Goal: Task Accomplishment & Management: Manage account settings

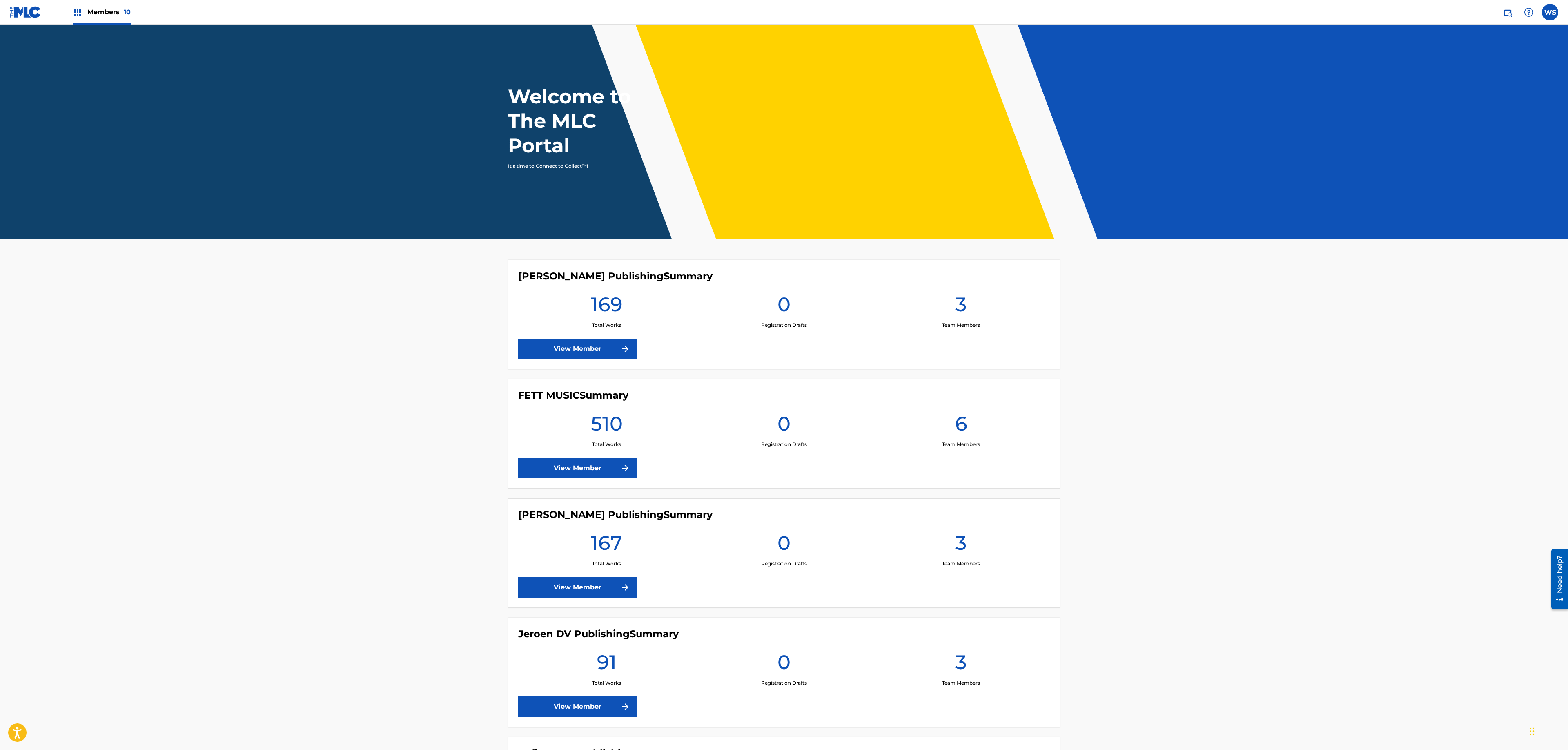
click at [331, 504] on main "Welcome to The MLC Portal It's time to Connect to Collect™! [PERSON_NAME] Publi…" at bounding box center [784, 738] width 1568 height 1428
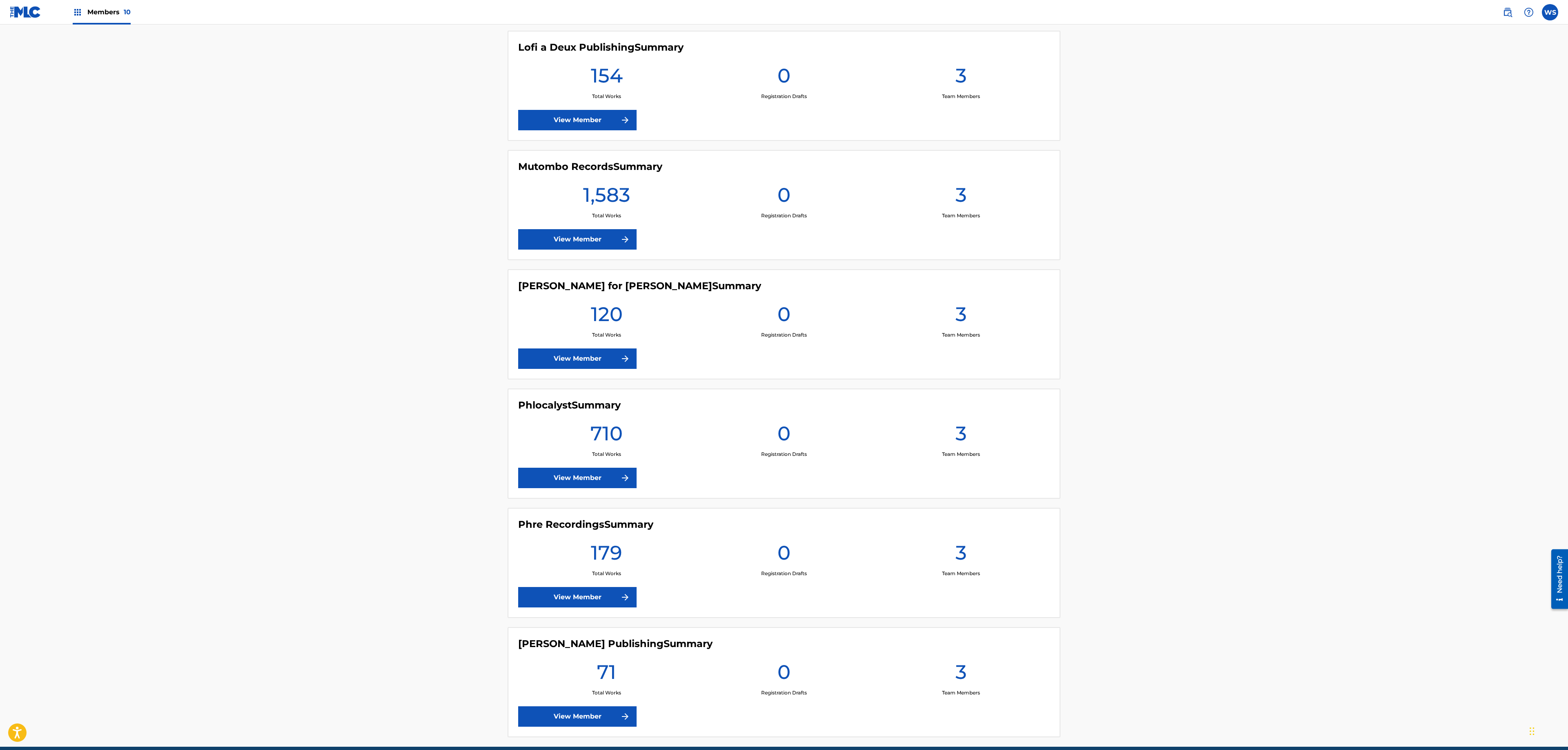
scroll to position [750, 0]
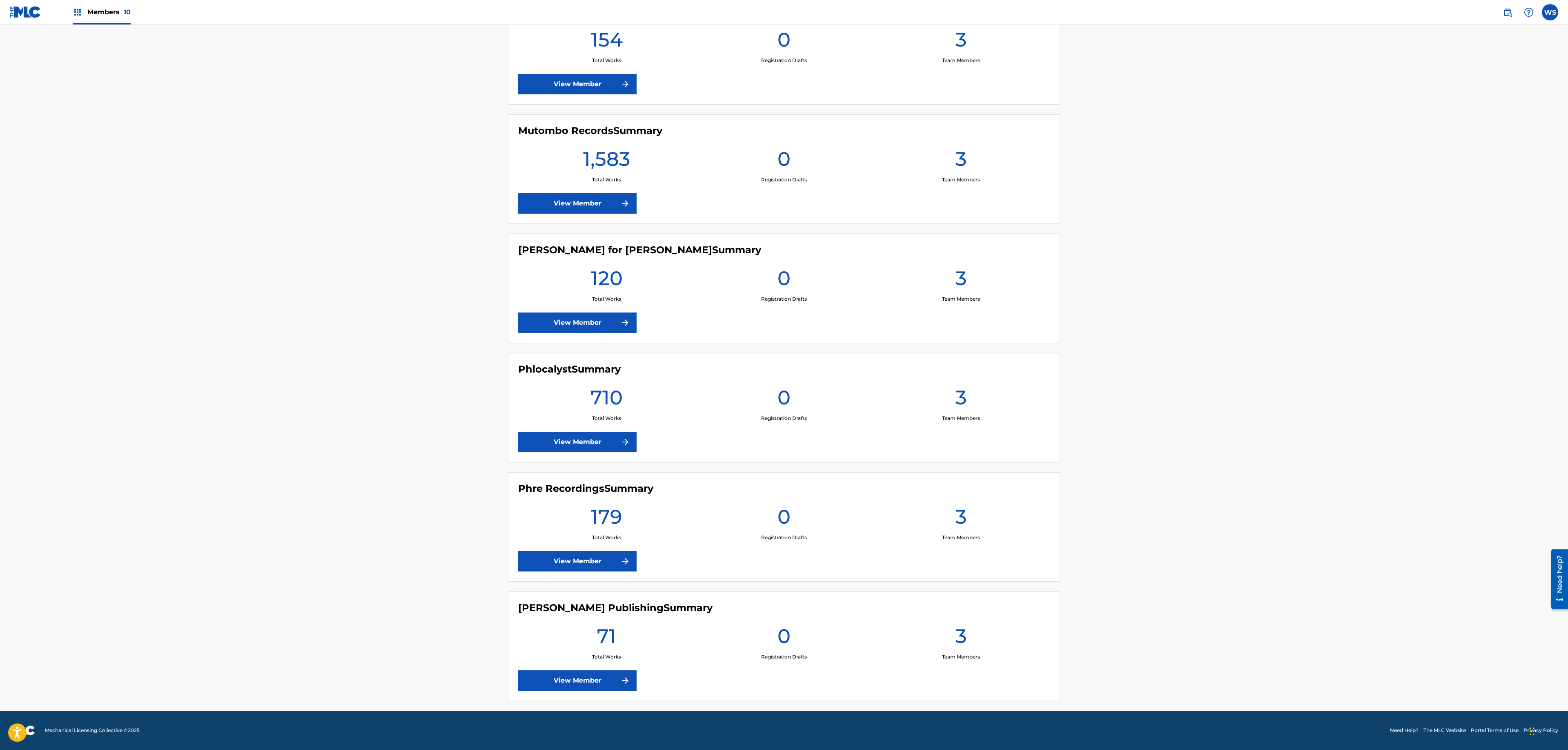
click at [600, 434] on link "View Member" at bounding box center [577, 442] width 118 height 21
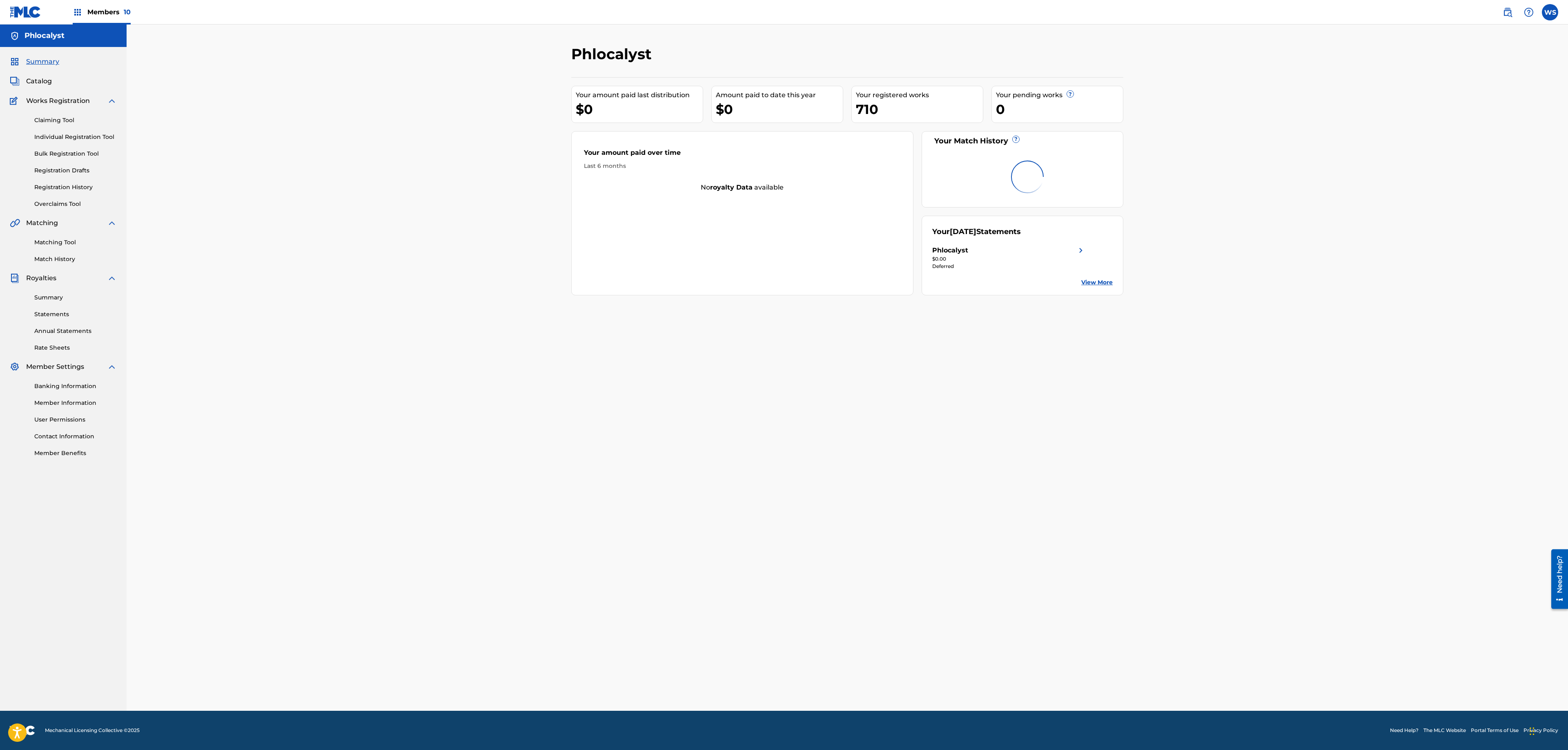
click at [68, 182] on div "Claiming Tool Individual Registration Tool Bulk Registration Tool Registration …" at bounding box center [63, 157] width 107 height 103
click at [69, 183] on link "Registration History" at bounding box center [76, 187] width 83 height 8
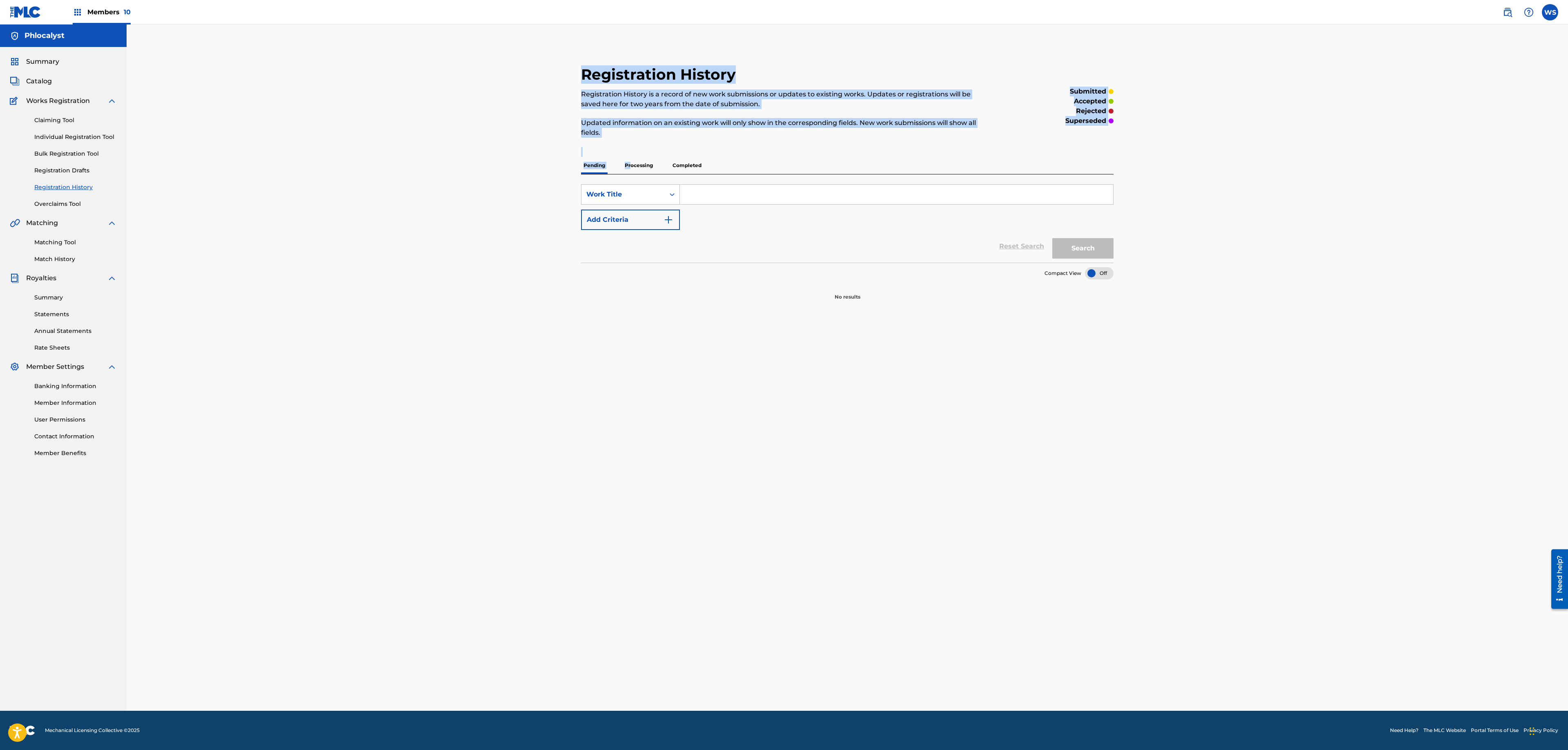
click at [631, 157] on div "Pending Processing Completed" at bounding box center [847, 166] width 533 height 18
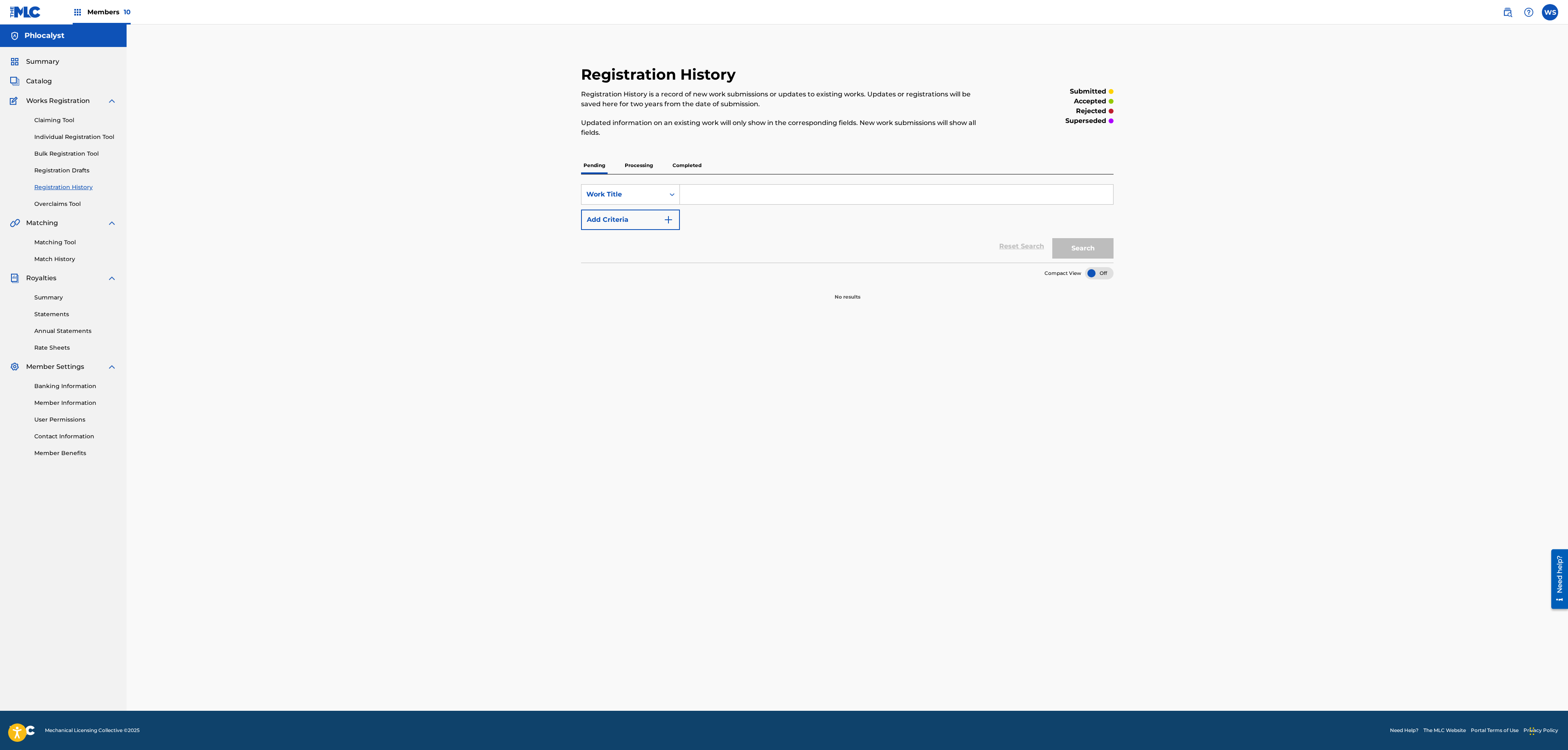
click at [637, 162] on p "Processing" at bounding box center [638, 165] width 33 height 17
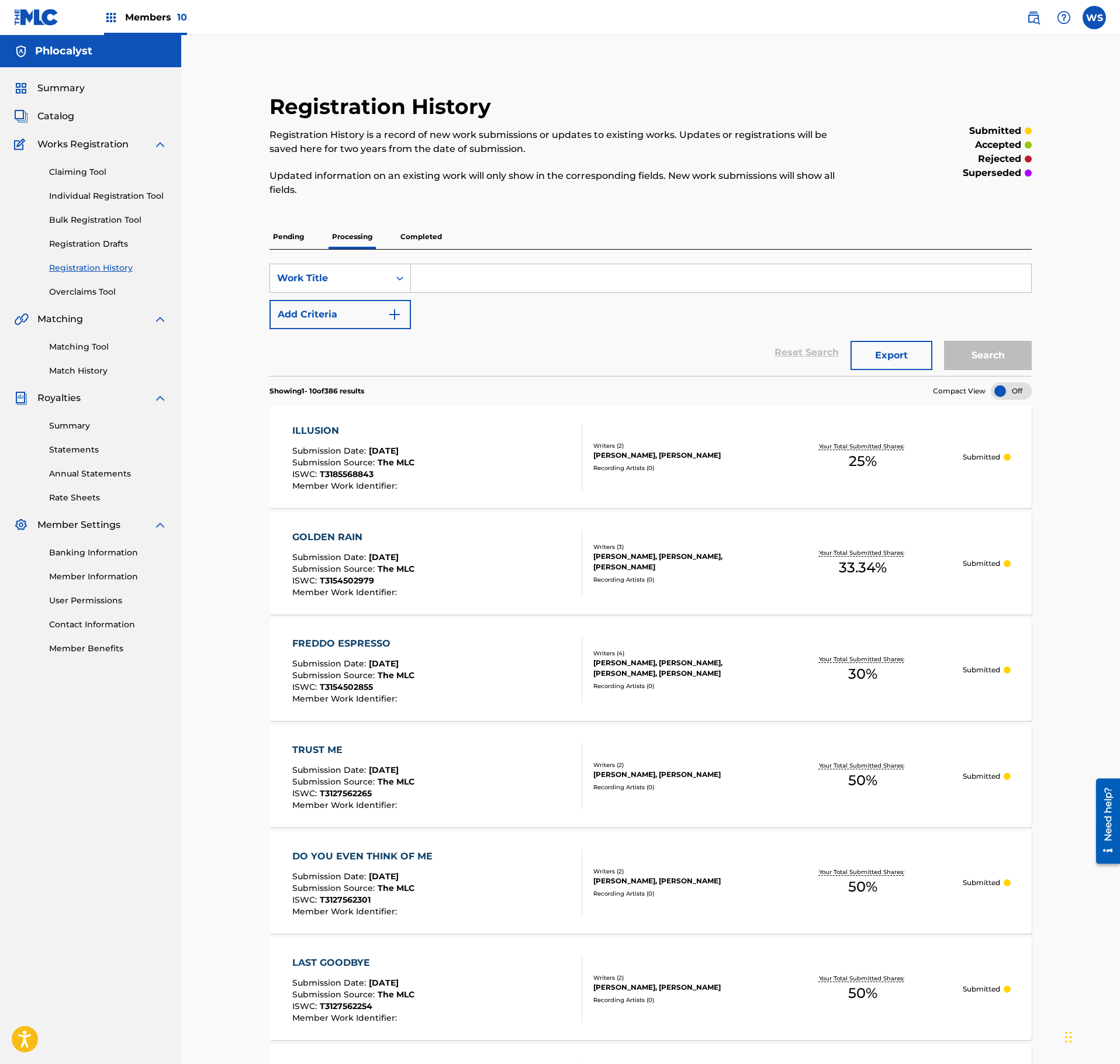
click at [60, 106] on div "Summary Catalog Works Registration Claiming Tool Individual Registration Tool B…" at bounding box center [91, 367] width 181 height 602
click at [65, 120] on span "Catalog" at bounding box center [55, 116] width 36 height 14
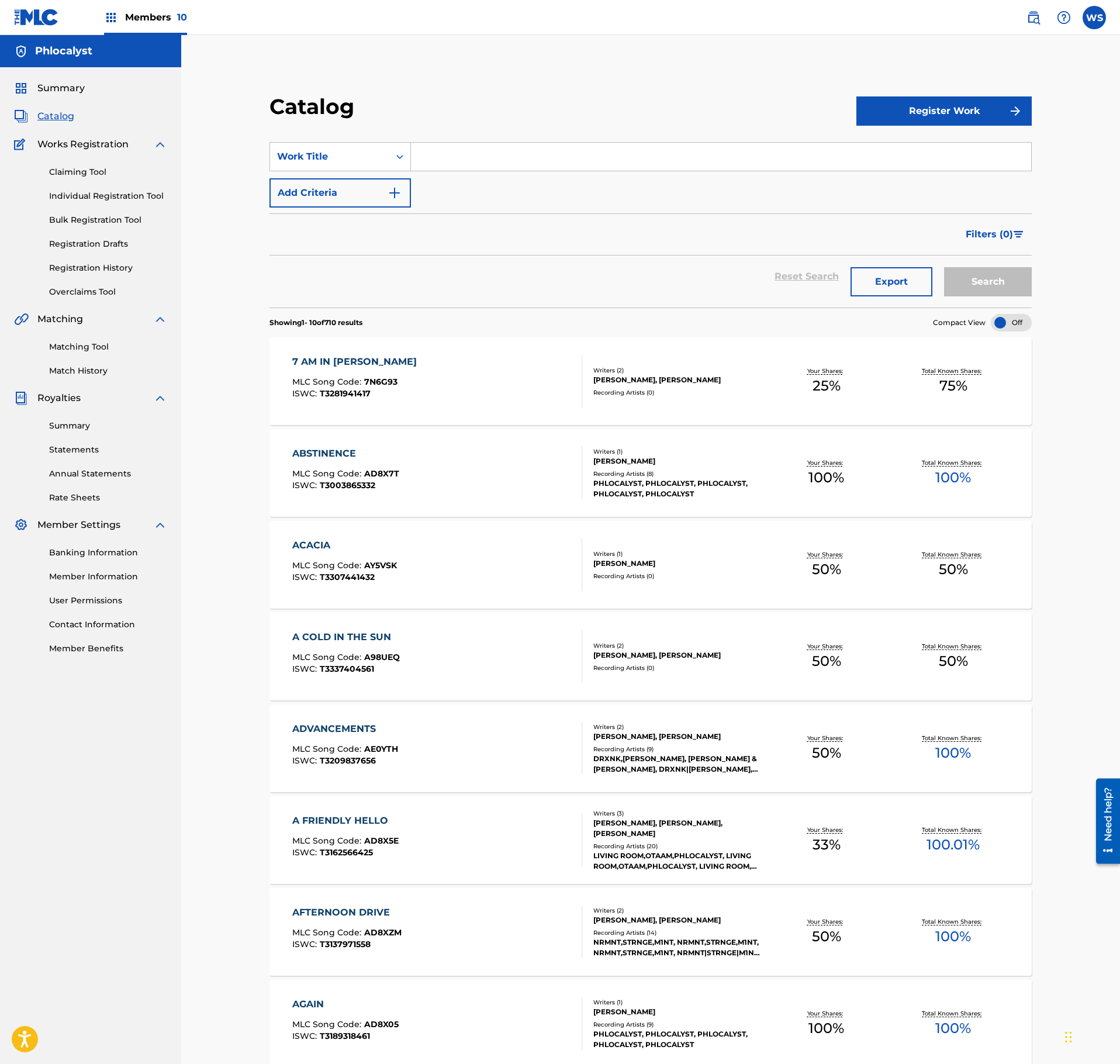
drag, startPoint x: 475, startPoint y: 146, endPoint x: 464, endPoint y: 150, distance: 11.7
click at [475, 145] on input "Search Form" at bounding box center [721, 157] width 621 height 28
click at [81, 176] on link "Claiming Tool" at bounding box center [108, 172] width 118 height 12
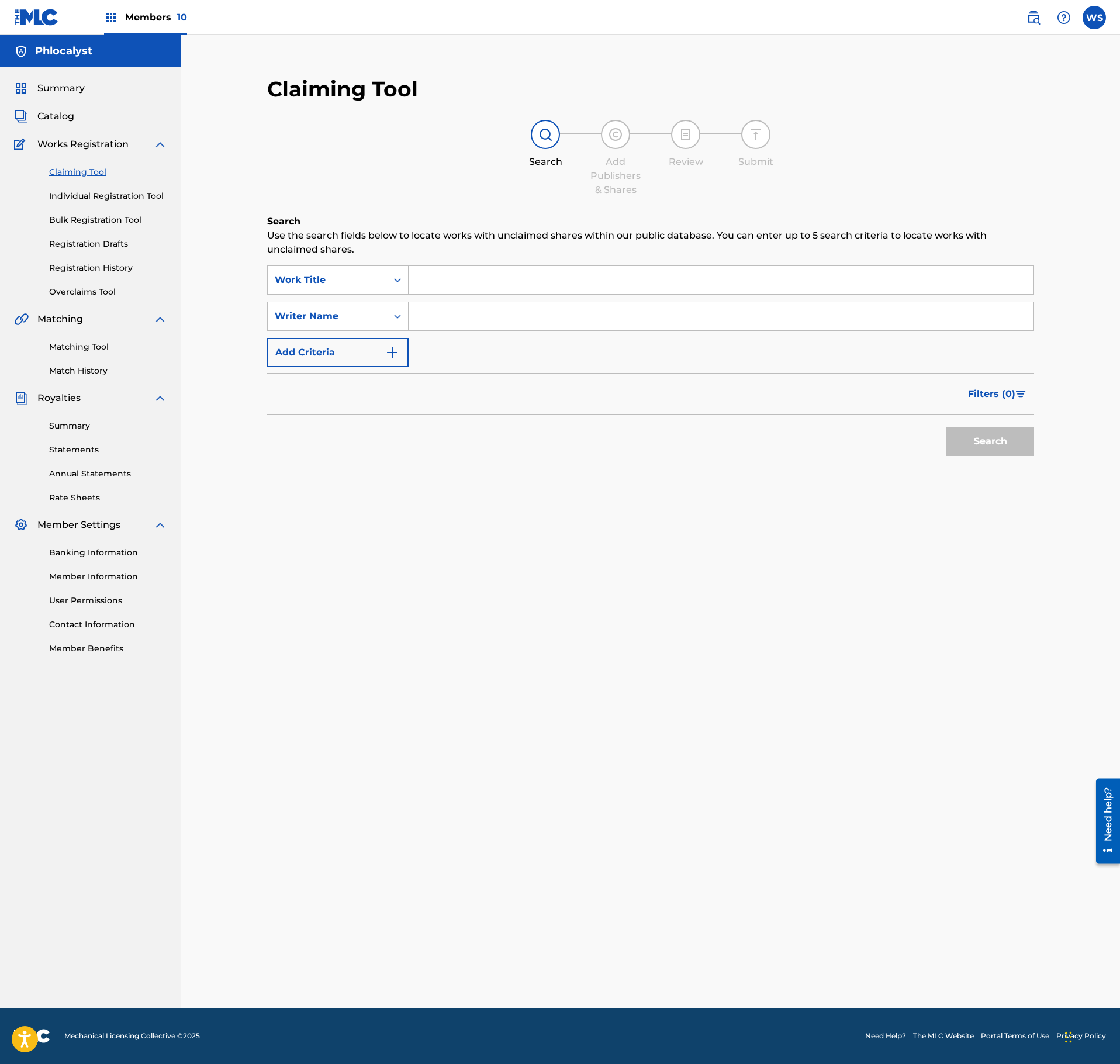
click at [461, 299] on div "SearchWithCriteria1e82cf28-4e7d-4dca-8f01-a9bad062201f Work Title SearchWithCri…" at bounding box center [650, 315] width 767 height 101
click at [481, 274] on input "Search Form" at bounding box center [721, 280] width 625 height 28
paste input "UNDERWATER WAVES"
type input "UNDERWATER WAVES"
click at [486, 321] on input "Search Form" at bounding box center [721, 316] width 625 height 28
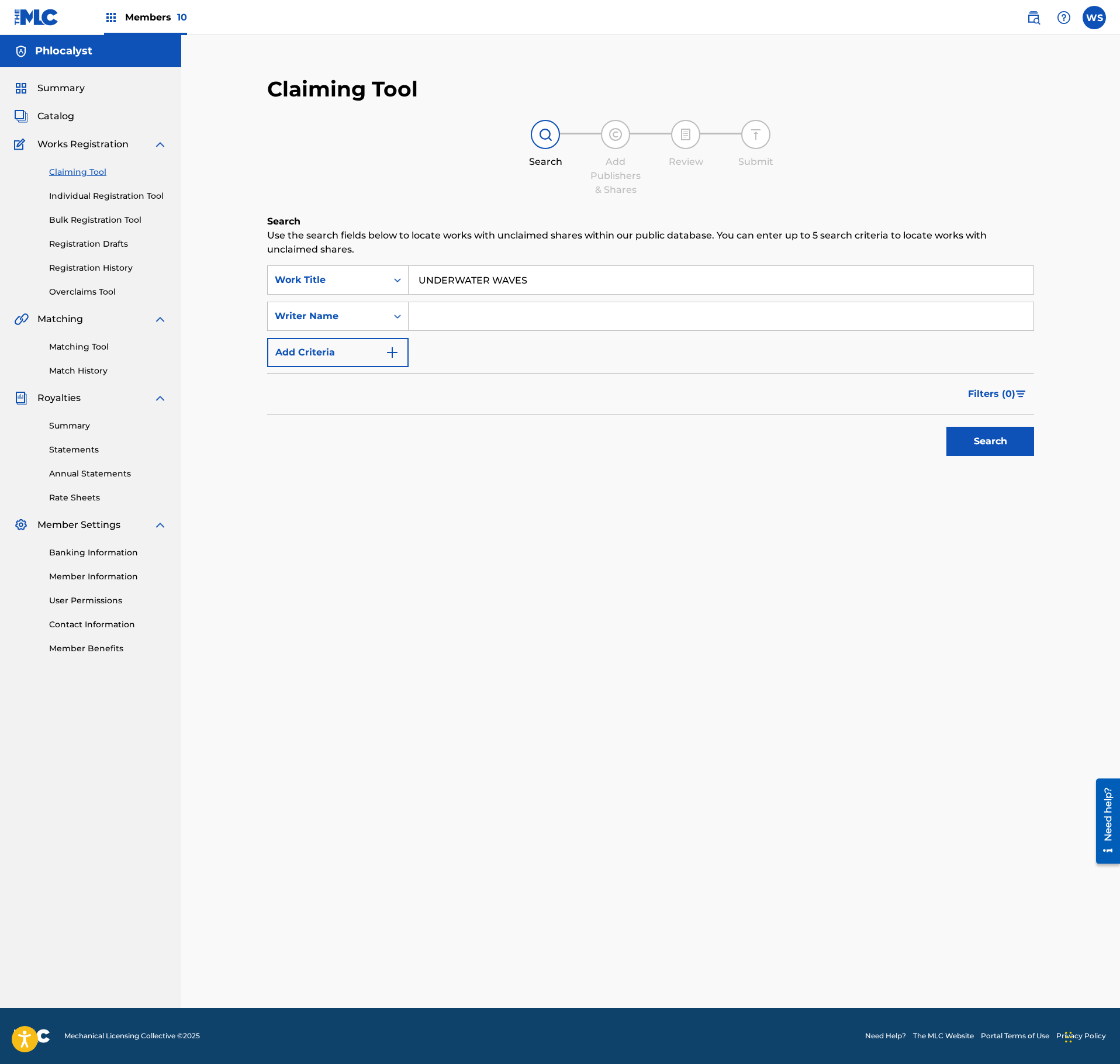
click at [484, 325] on input "Search Form" at bounding box center [721, 316] width 625 height 28
type input "VLEESCHHOUWER"
click at [983, 465] on div "Search Use the search fields below to locate works with unclaimed shares within…" at bounding box center [650, 367] width 767 height 305
click at [988, 450] on button "Search" at bounding box center [990, 441] width 88 height 30
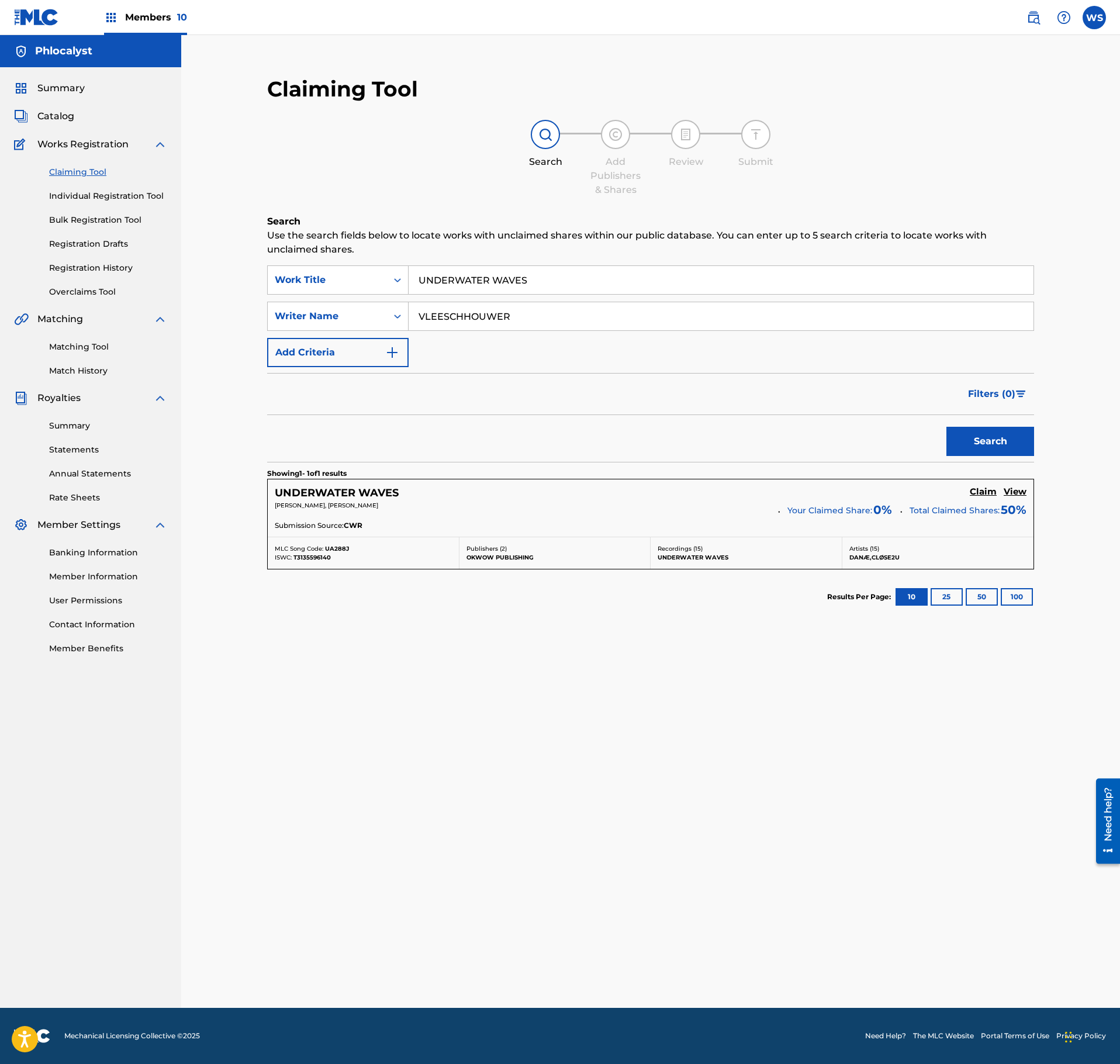
click at [1018, 495] on h5 "View" at bounding box center [1015, 492] width 23 height 11
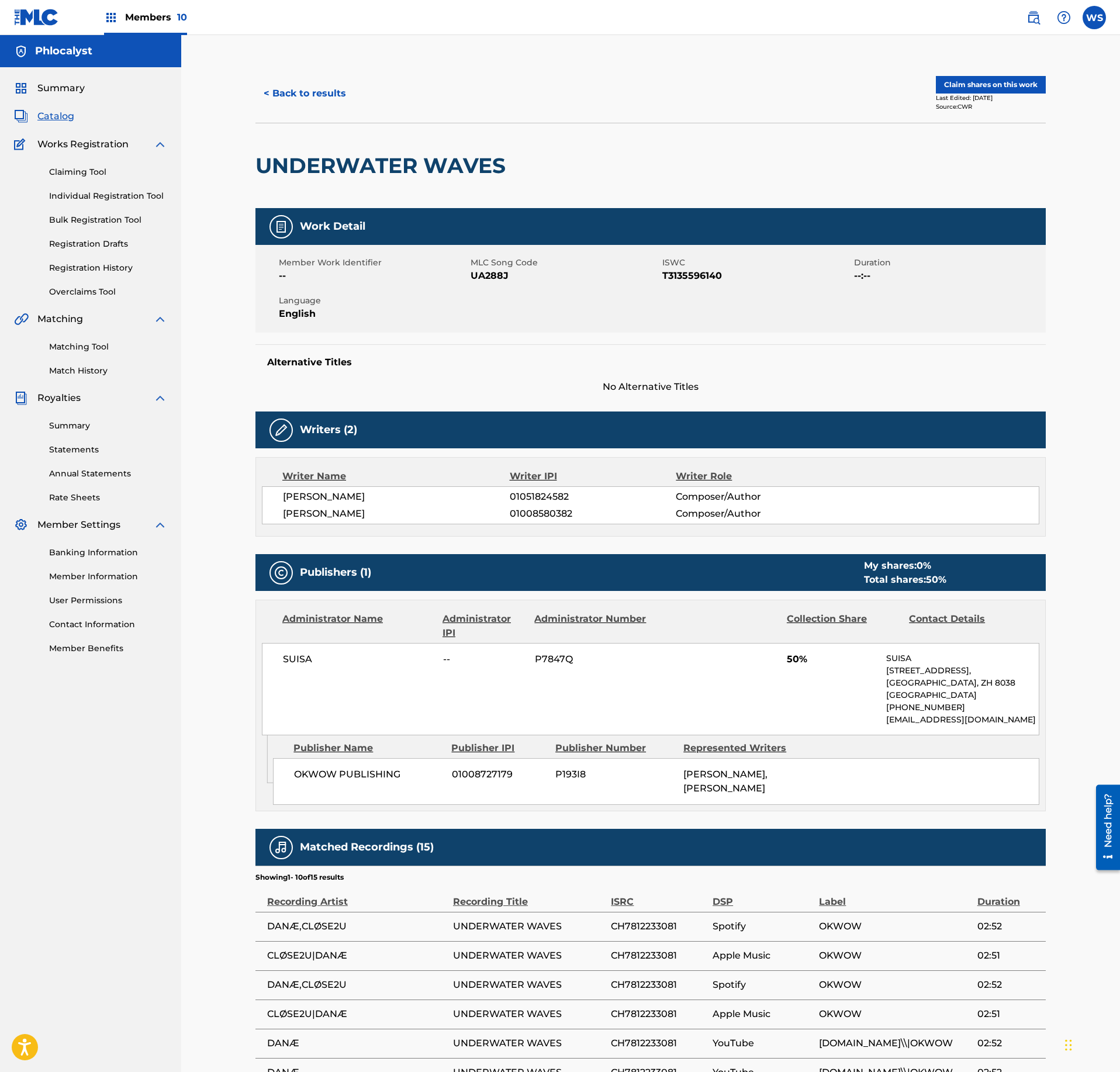
click at [1003, 84] on button "Claim shares on this work" at bounding box center [991, 85] width 110 height 18
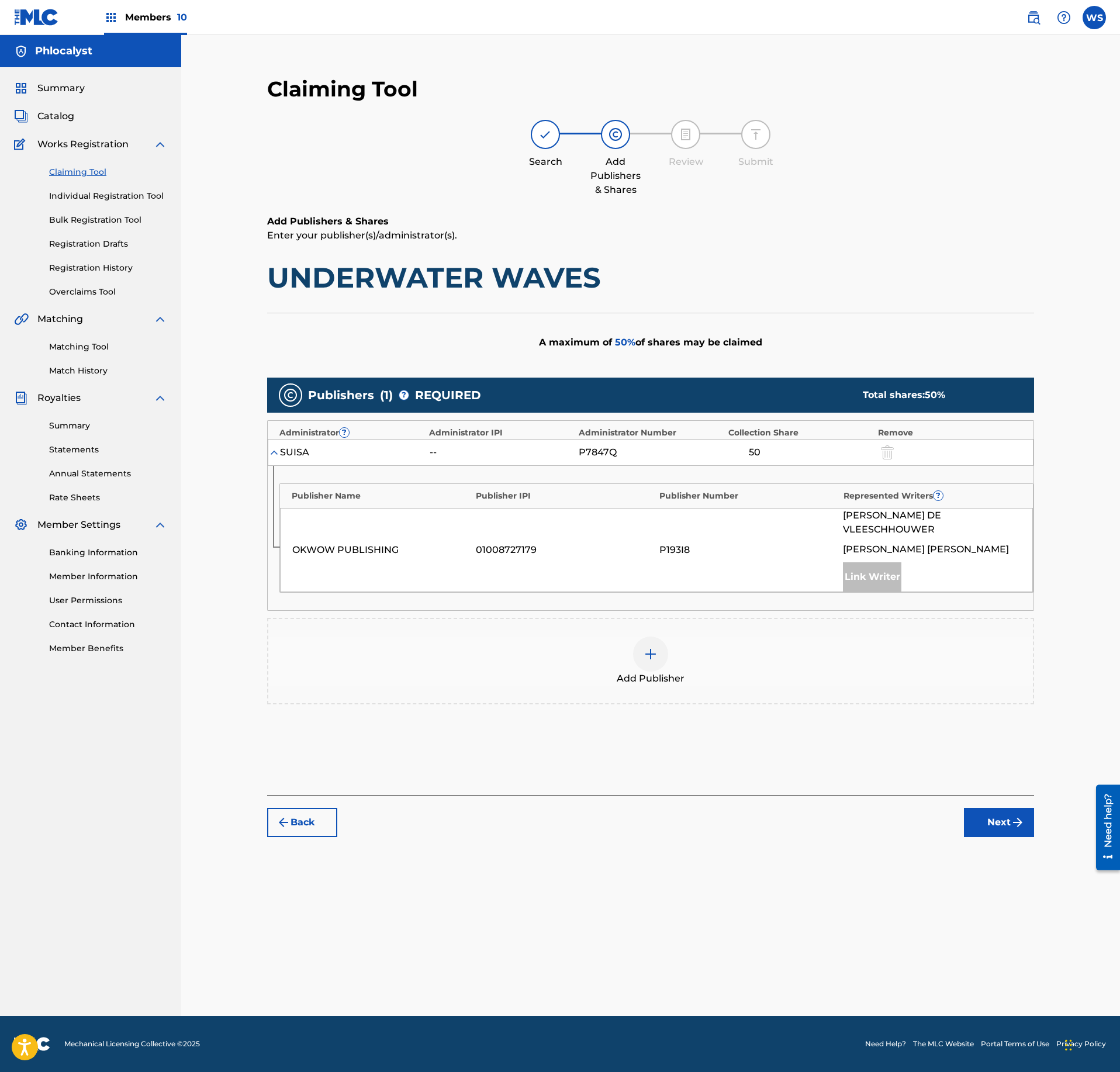
click at [640, 672] on span "Add Publisher" at bounding box center [650, 679] width 68 height 14
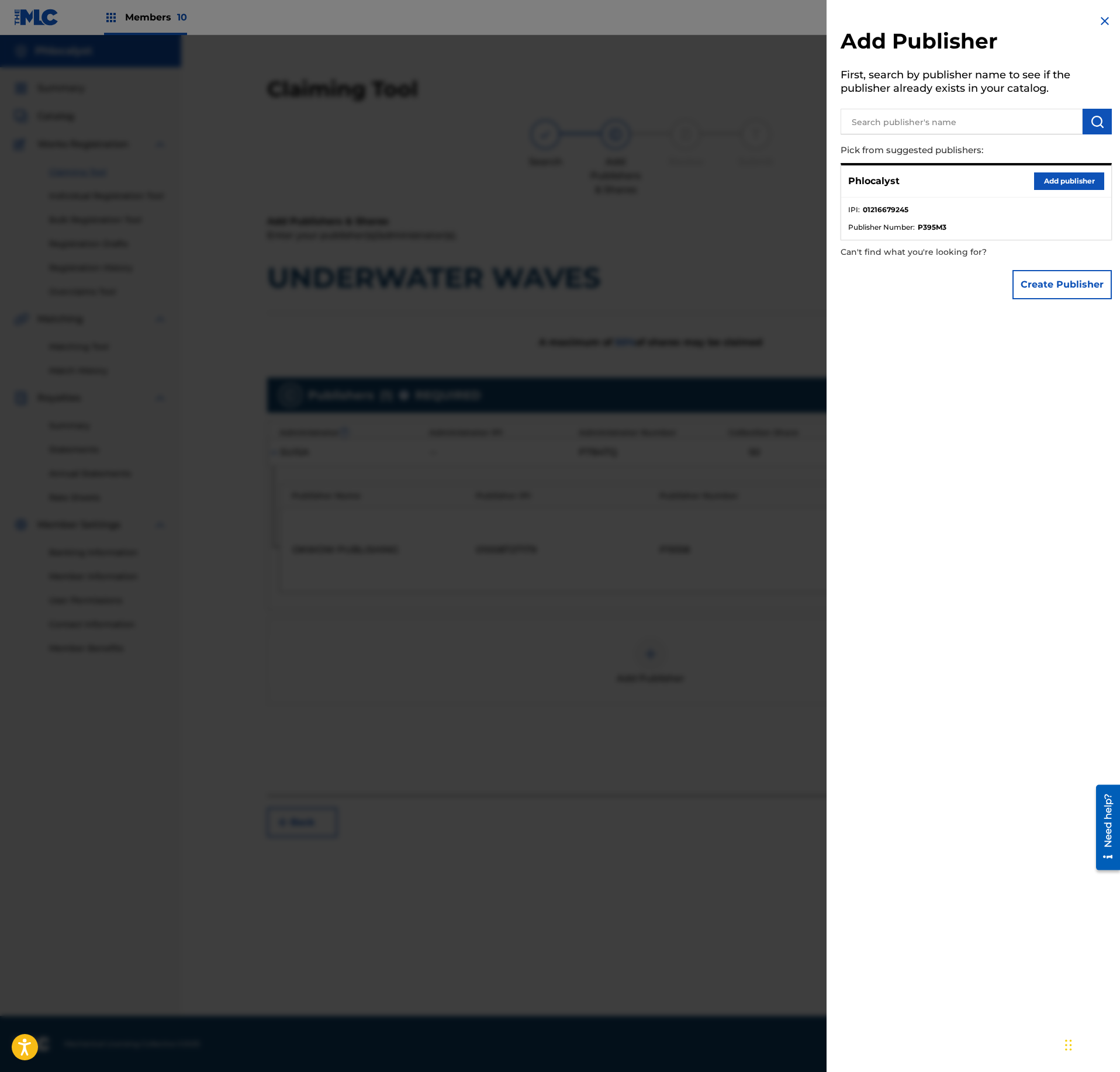
click at [1082, 181] on button "Add publisher" at bounding box center [1069, 181] width 70 height 18
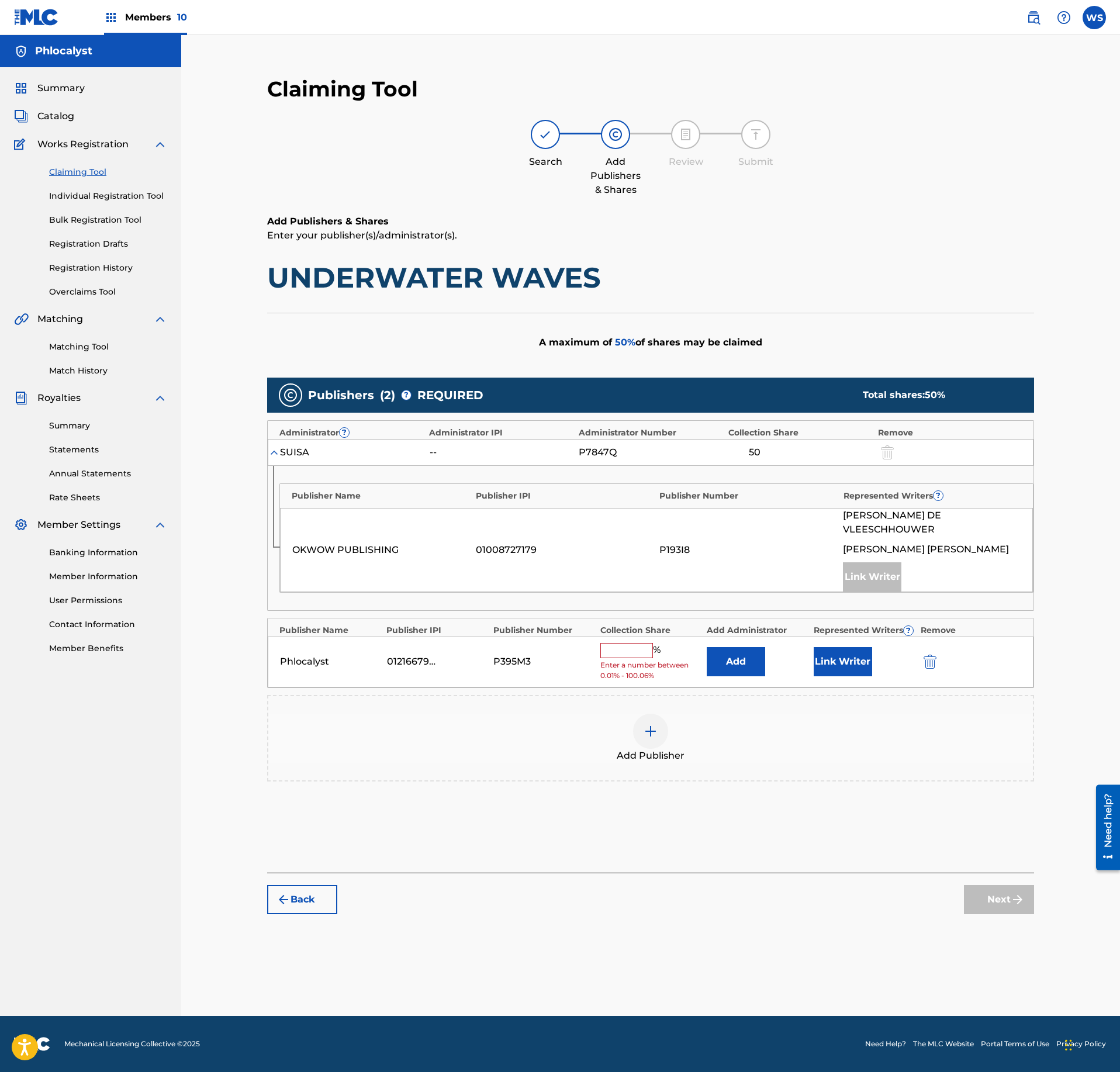
click at [626, 645] on input "text" at bounding box center [626, 650] width 52 height 15
type input "25"
click at [831, 657] on button "Link Writer" at bounding box center [842, 658] width 58 height 30
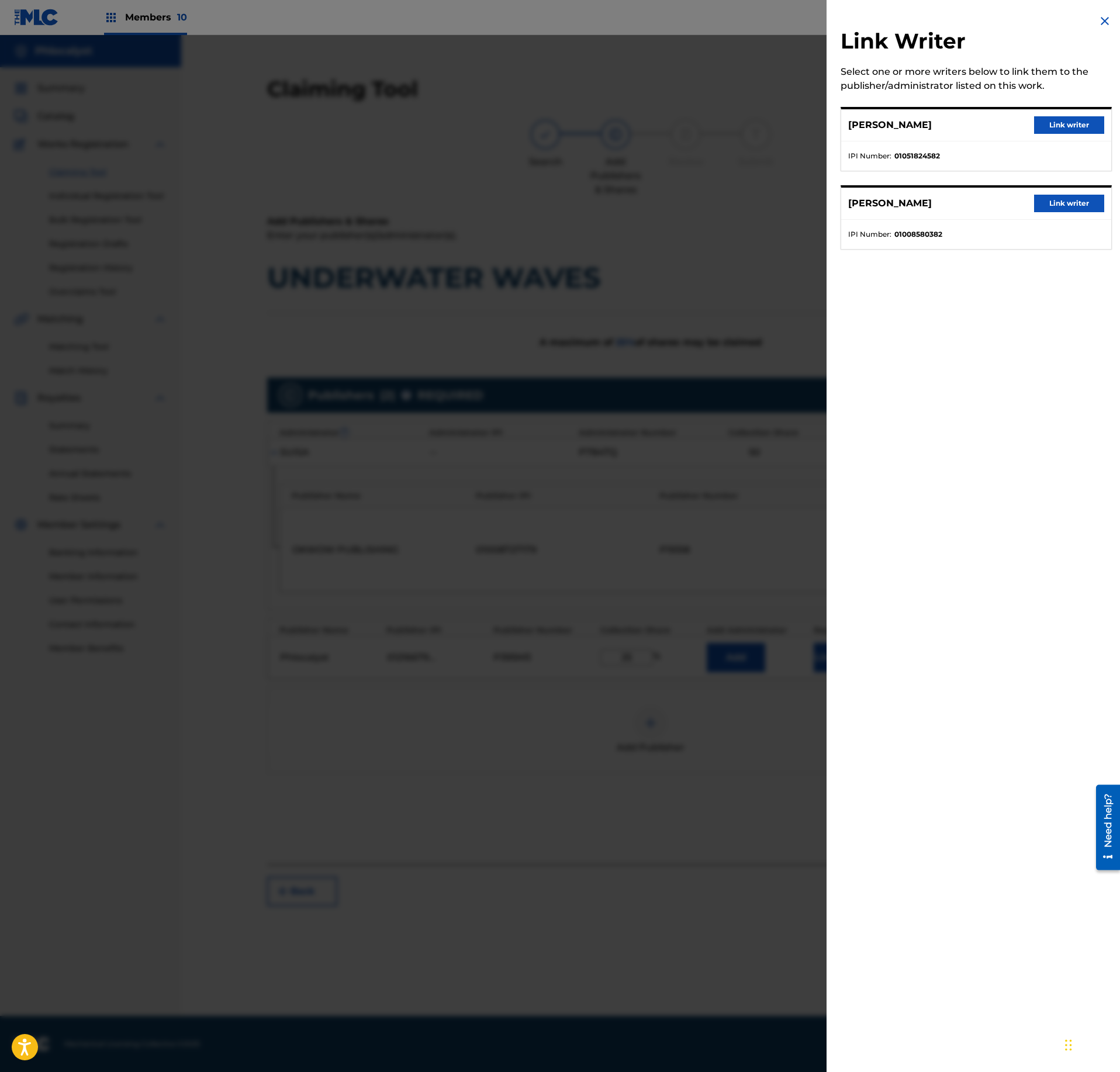
click at [1068, 125] on button "Link writer" at bounding box center [1069, 125] width 70 height 18
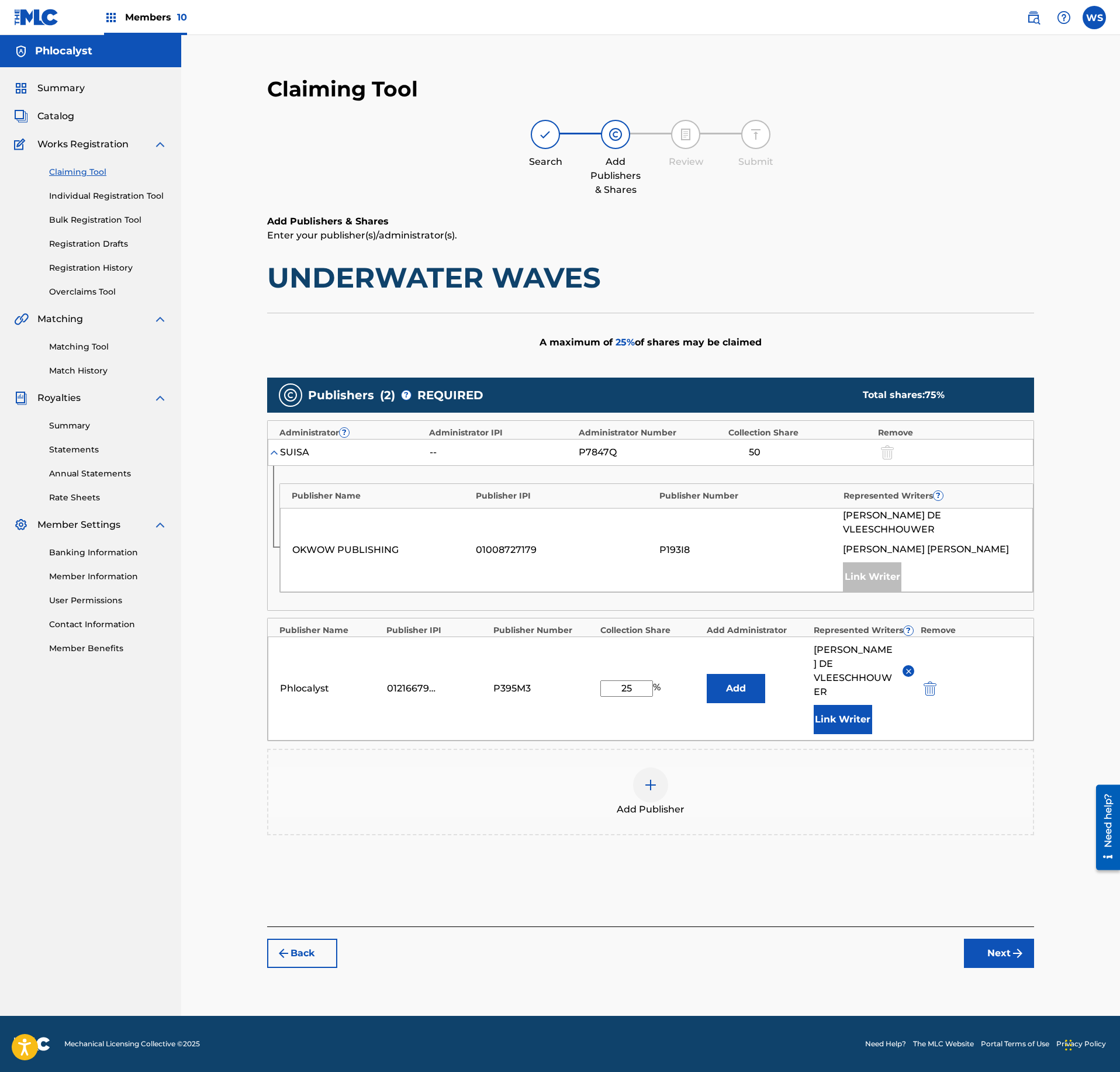
click at [990, 939] on button "Next" at bounding box center [999, 954] width 70 height 30
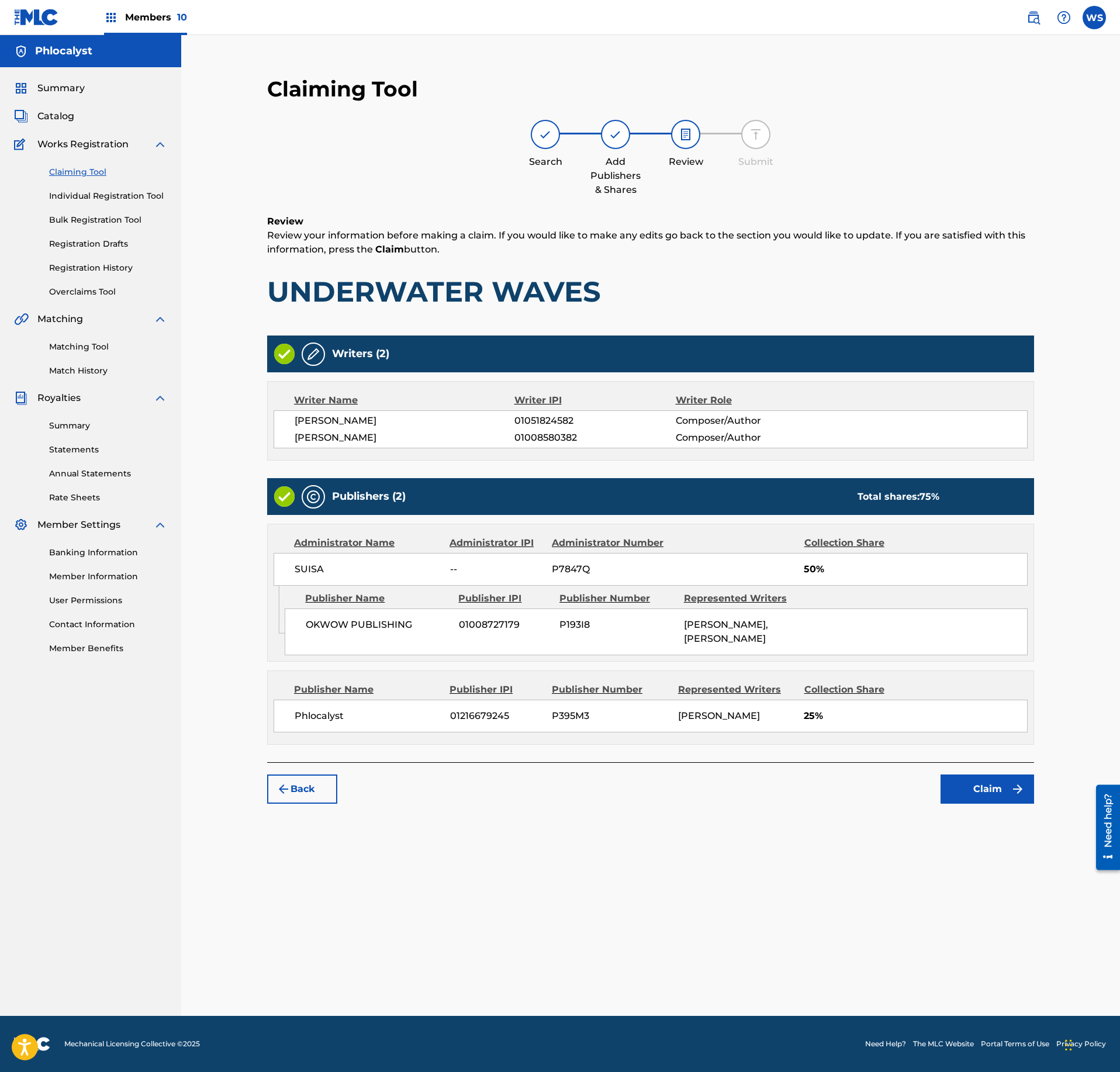
click at [996, 804] on button "Claim" at bounding box center [987, 789] width 94 height 30
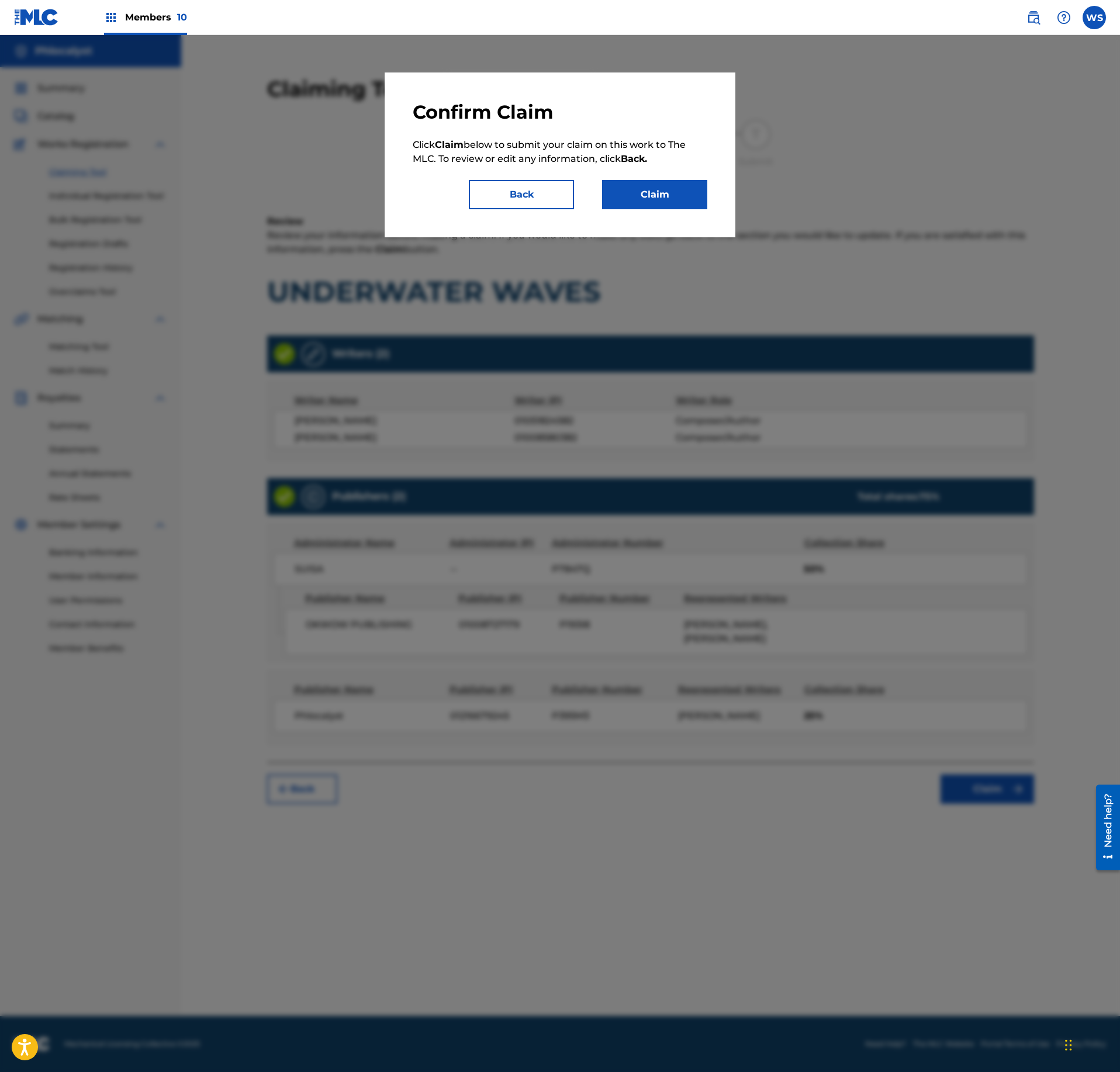
click at [682, 202] on button "Claim" at bounding box center [654, 195] width 105 height 30
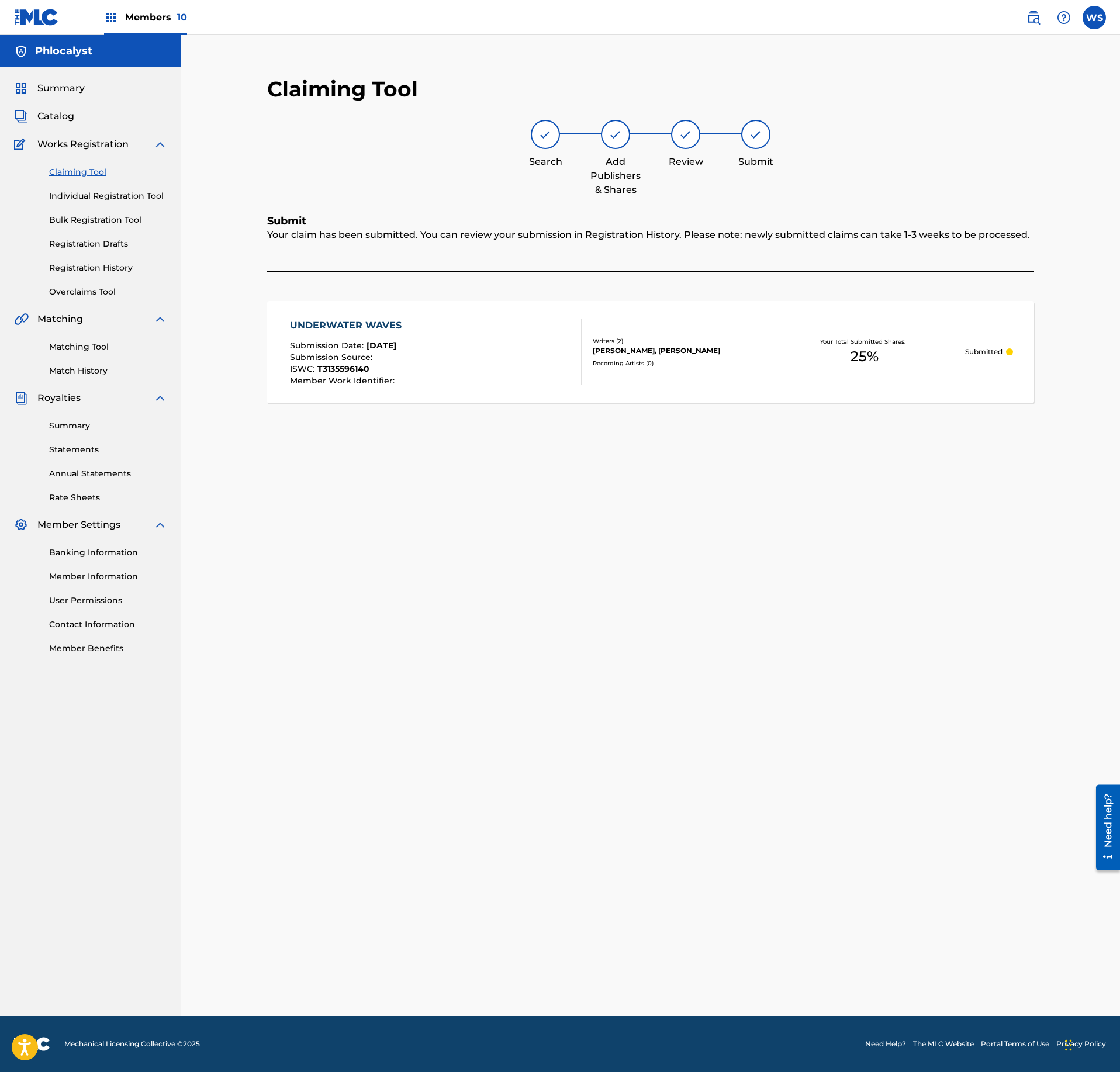
click at [62, 127] on div "Summary Catalog Works Registration Claiming Tool Individual Registration Tool B…" at bounding box center [91, 368] width 181 height 602
click at [81, 177] on link "Claiming Tool" at bounding box center [108, 172] width 118 height 12
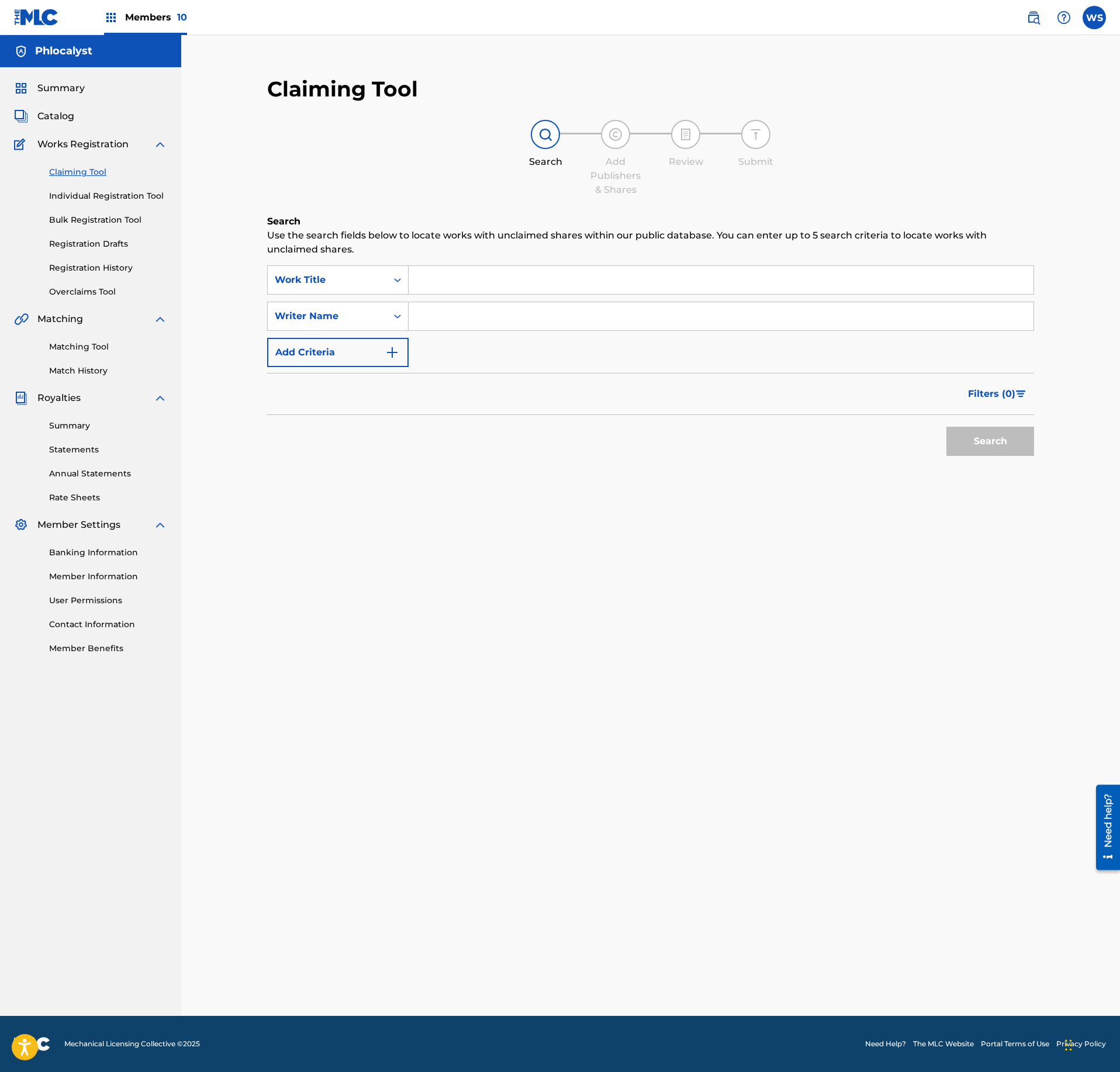
click at [573, 271] on input "Search Form" at bounding box center [721, 280] width 625 height 28
paste input "FORGIVE ME"
type input "FORGIVE ME"
click at [506, 321] on input "Search Form" at bounding box center [721, 316] width 625 height 28
click at [505, 328] on input "Search Form" at bounding box center [721, 316] width 625 height 28
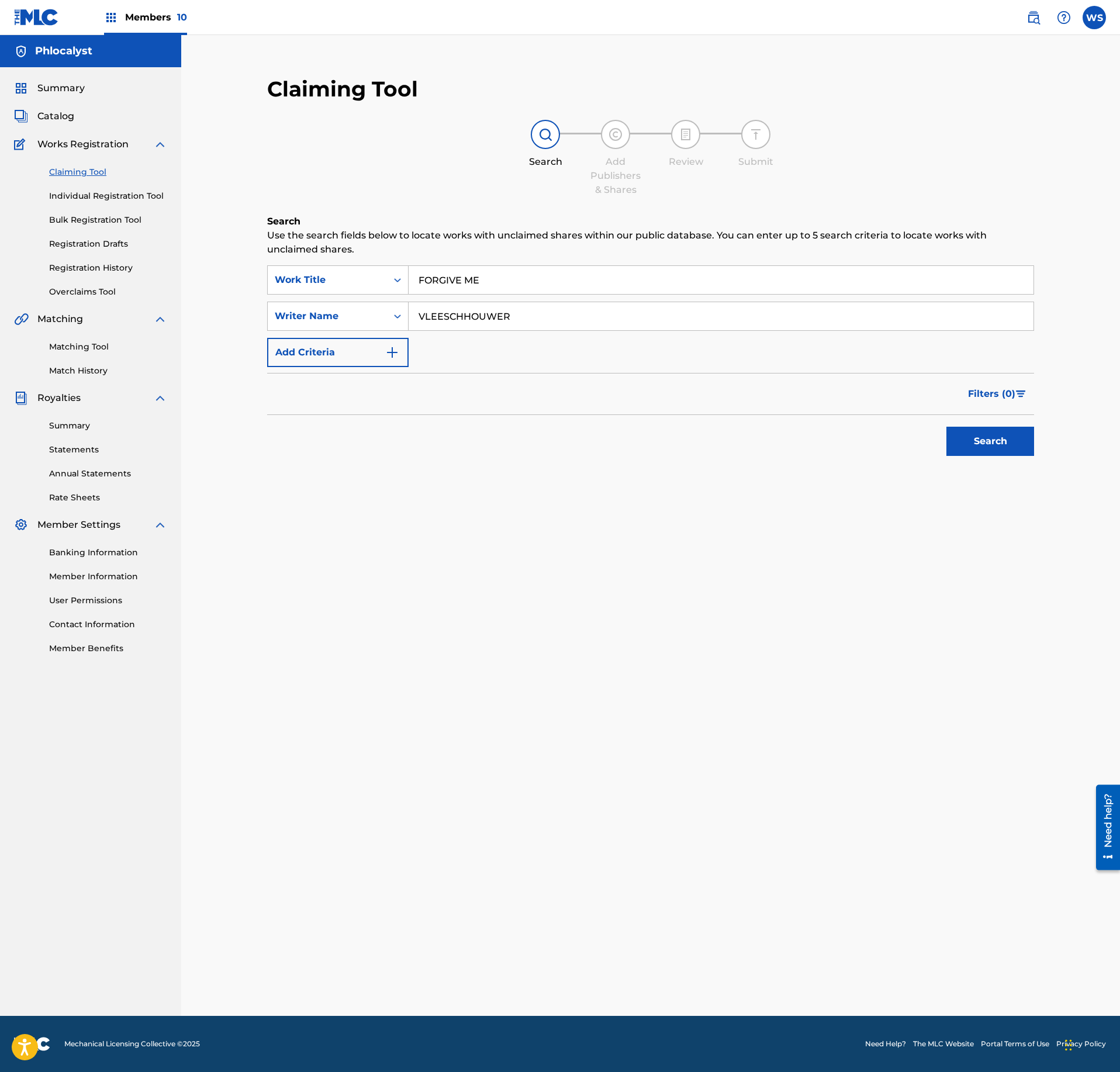
type input "VLEESCHHOUWER"
click at [965, 446] on button "Search" at bounding box center [990, 441] width 88 height 30
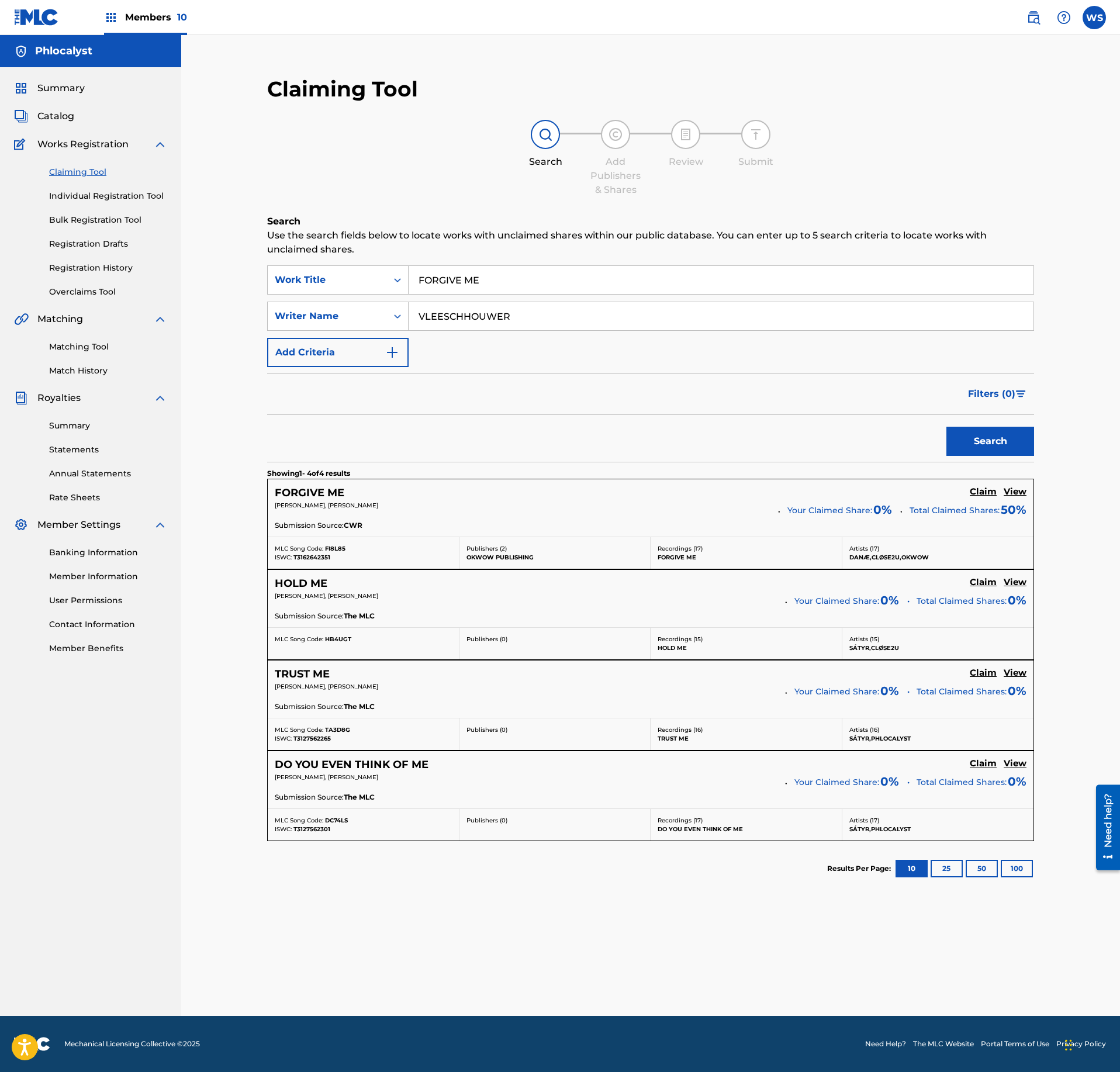
click at [987, 497] on h5 "Claim" at bounding box center [982, 492] width 27 height 11
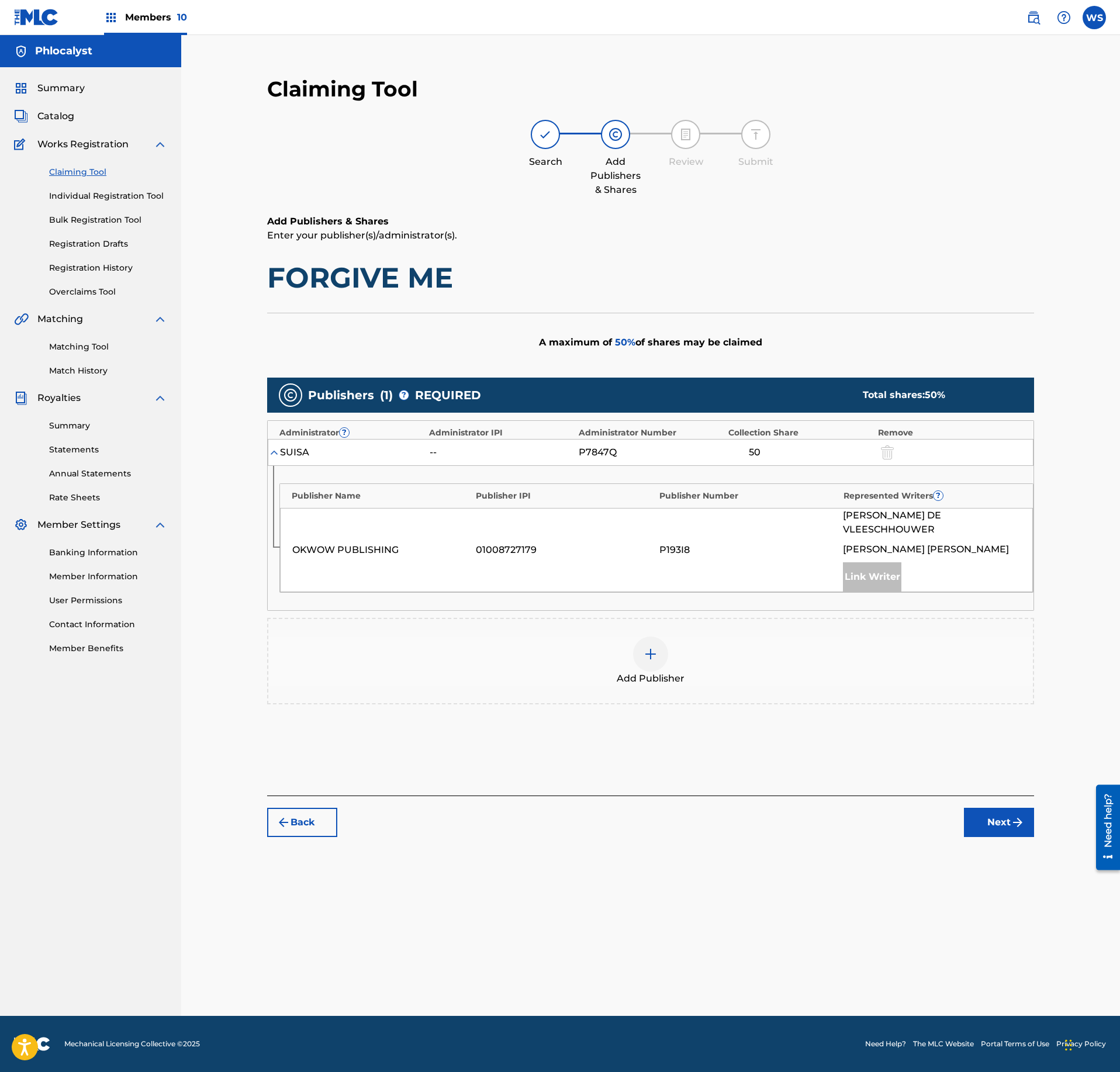
click at [670, 639] on div "Add Publisher" at bounding box center [650, 661] width 764 height 49
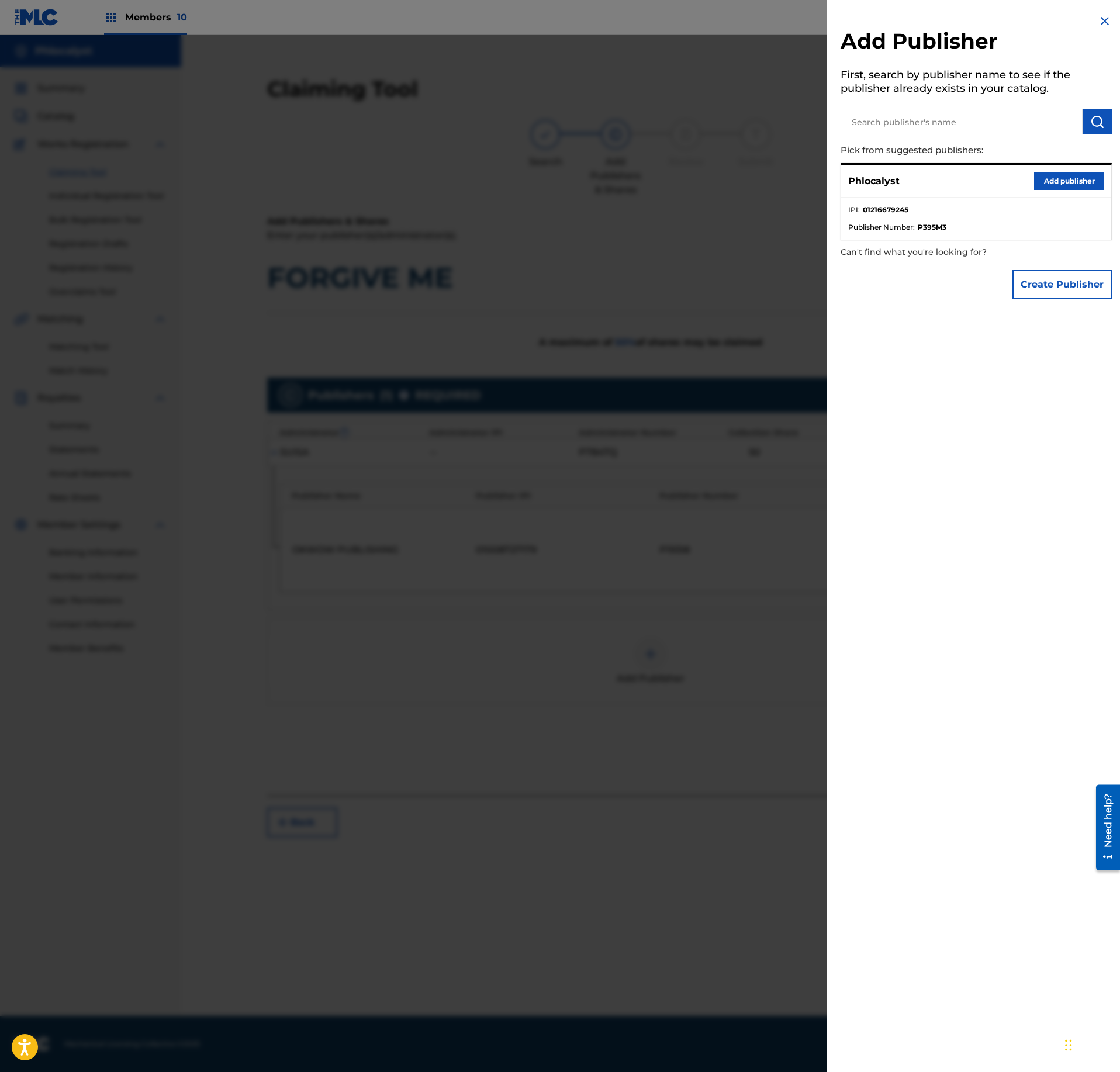
click at [1068, 179] on button "Add publisher" at bounding box center [1069, 181] width 70 height 18
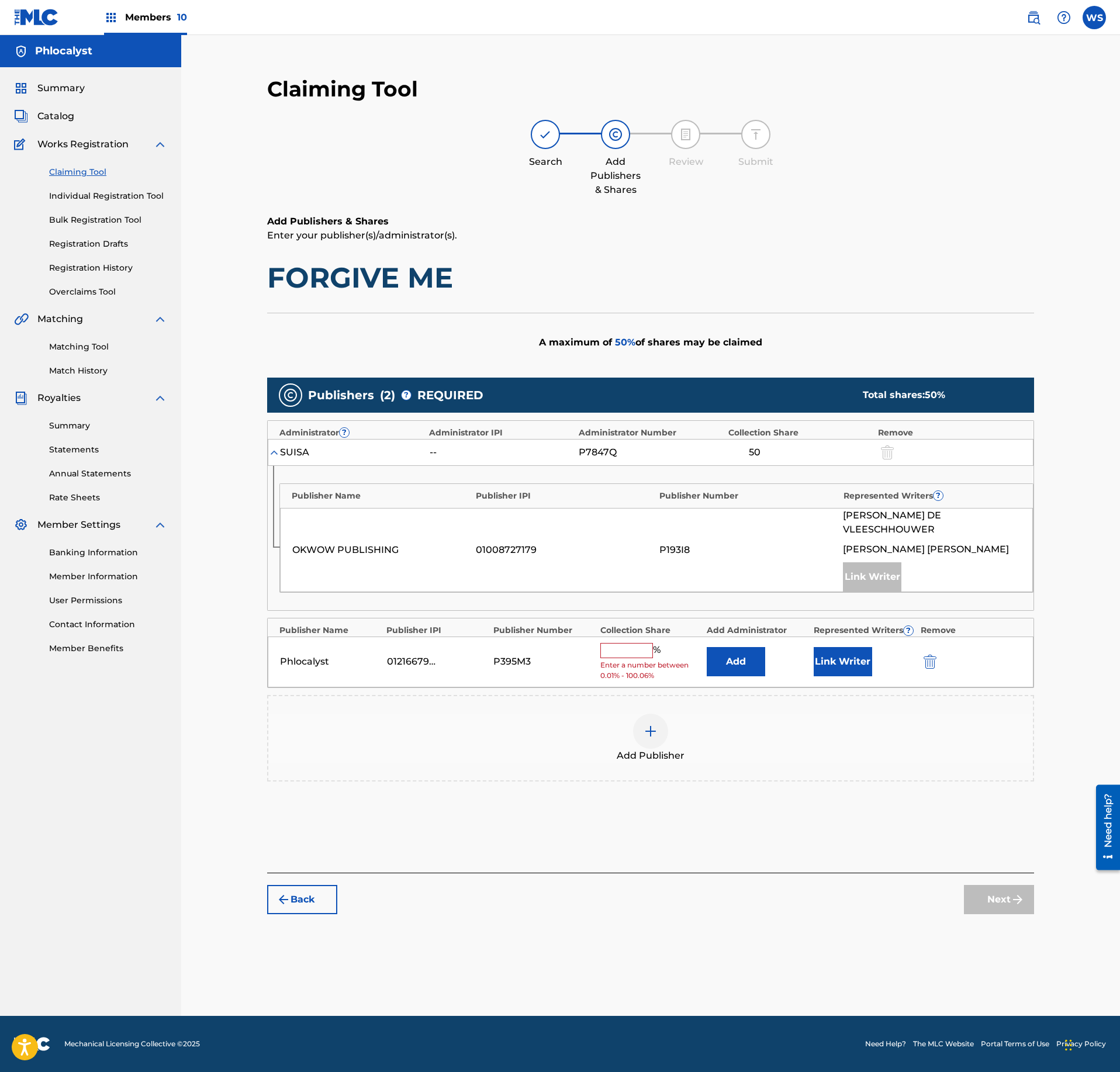
click at [630, 643] on input "text" at bounding box center [626, 650] width 52 height 15
type input "25"
click at [862, 657] on button "Link Writer" at bounding box center [842, 658] width 58 height 30
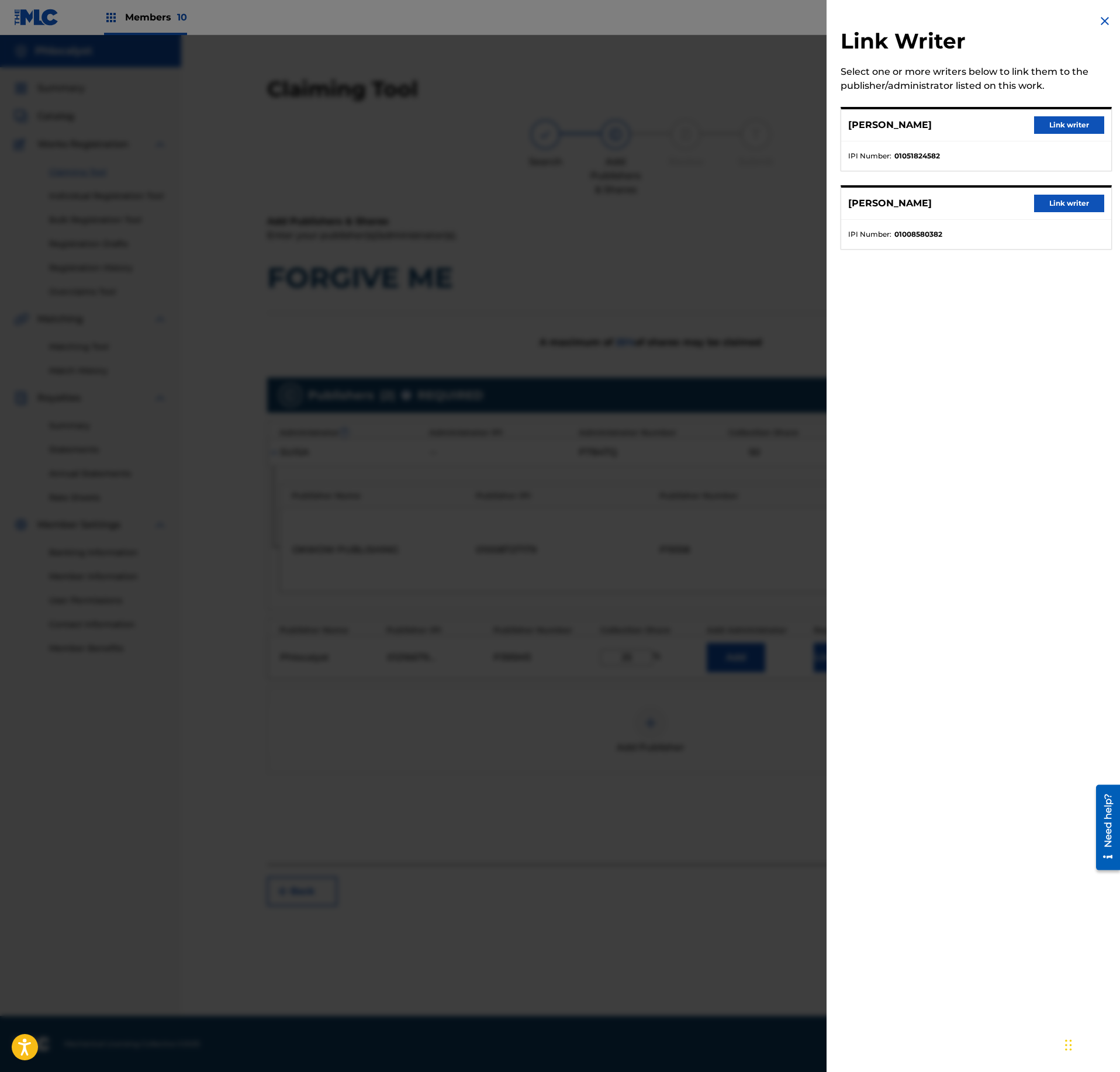
click at [1064, 115] on div "[PERSON_NAME] Link writer" at bounding box center [976, 125] width 270 height 33
click at [1087, 127] on button "Link writer" at bounding box center [1069, 125] width 70 height 18
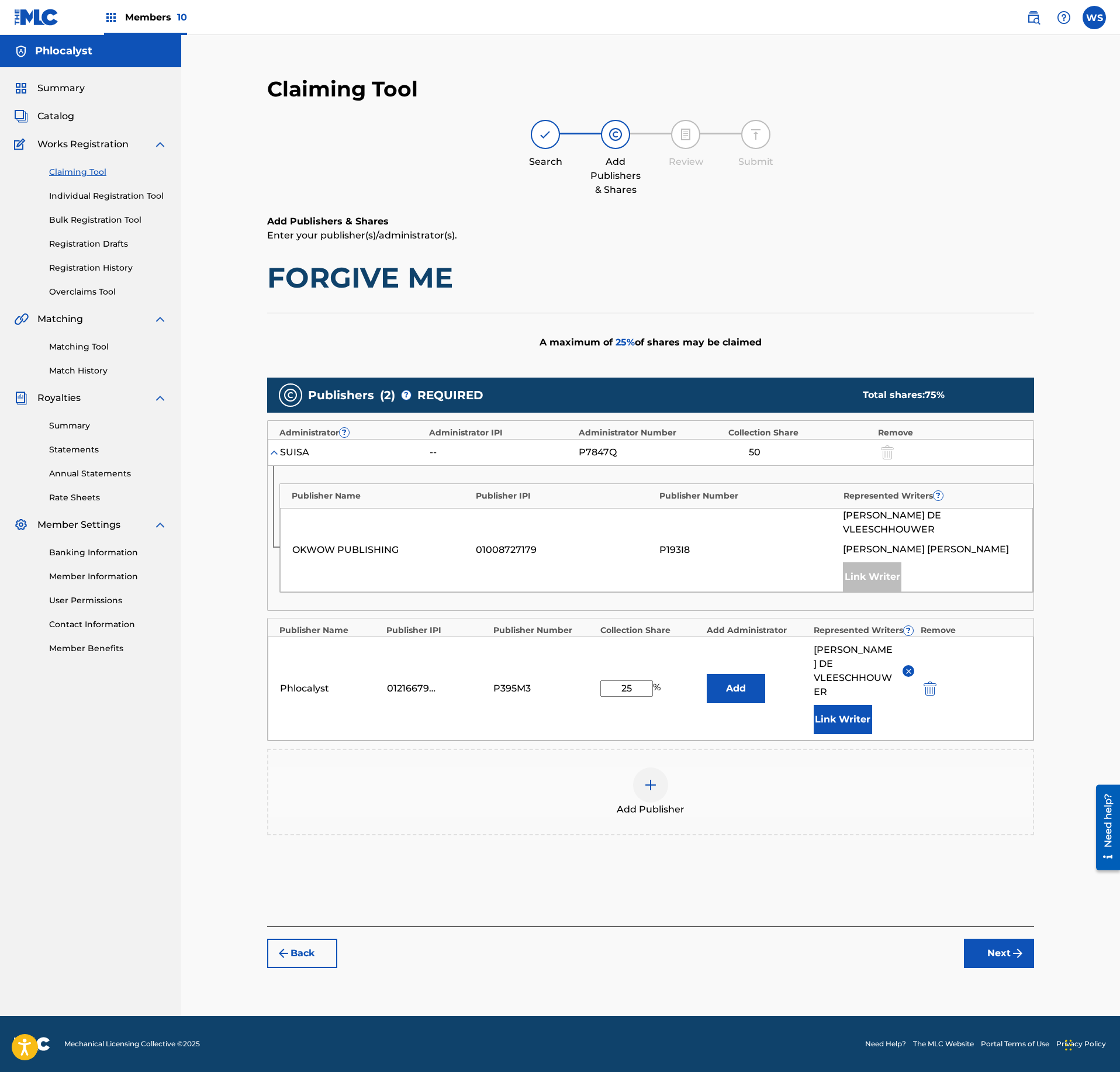
click at [1001, 939] on button "Next" at bounding box center [999, 954] width 70 height 30
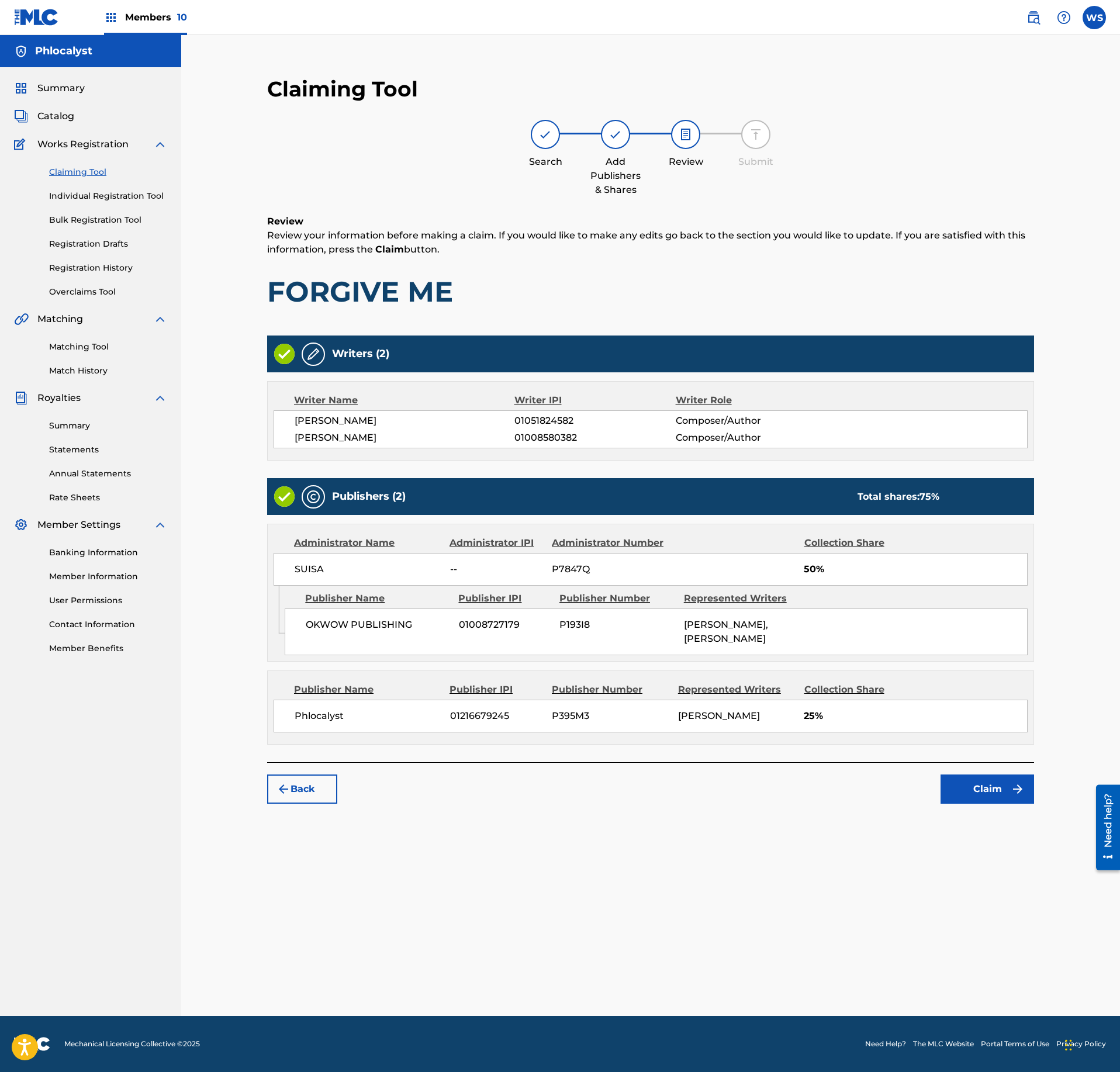
click at [993, 804] on button "Claim" at bounding box center [987, 789] width 94 height 30
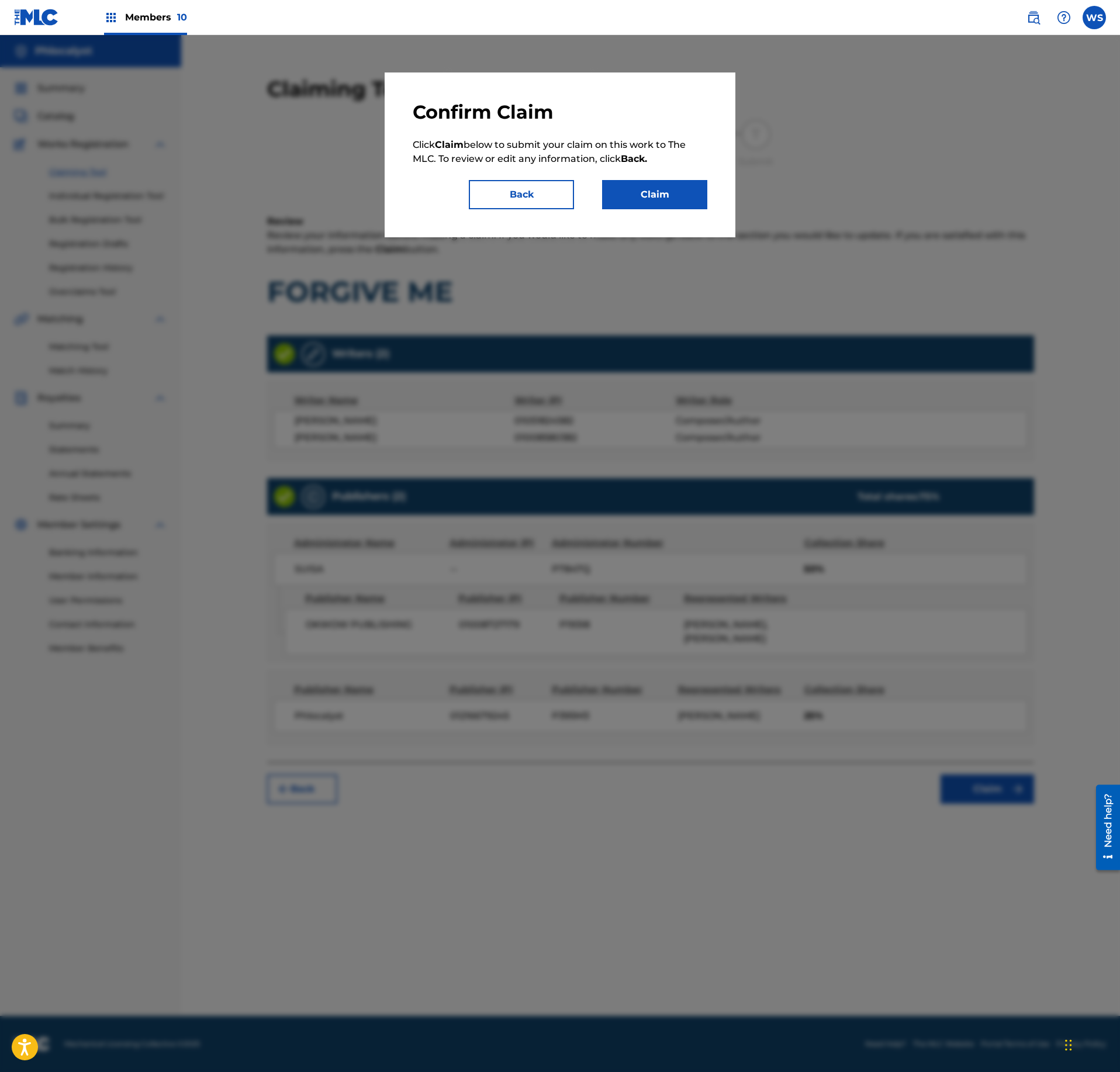
click at [675, 209] on div "Confirm Claim Click Claim below to submit your claim on this work to The MLC. T…" at bounding box center [560, 155] width 351 height 165
click at [676, 199] on button "Claim" at bounding box center [654, 195] width 105 height 30
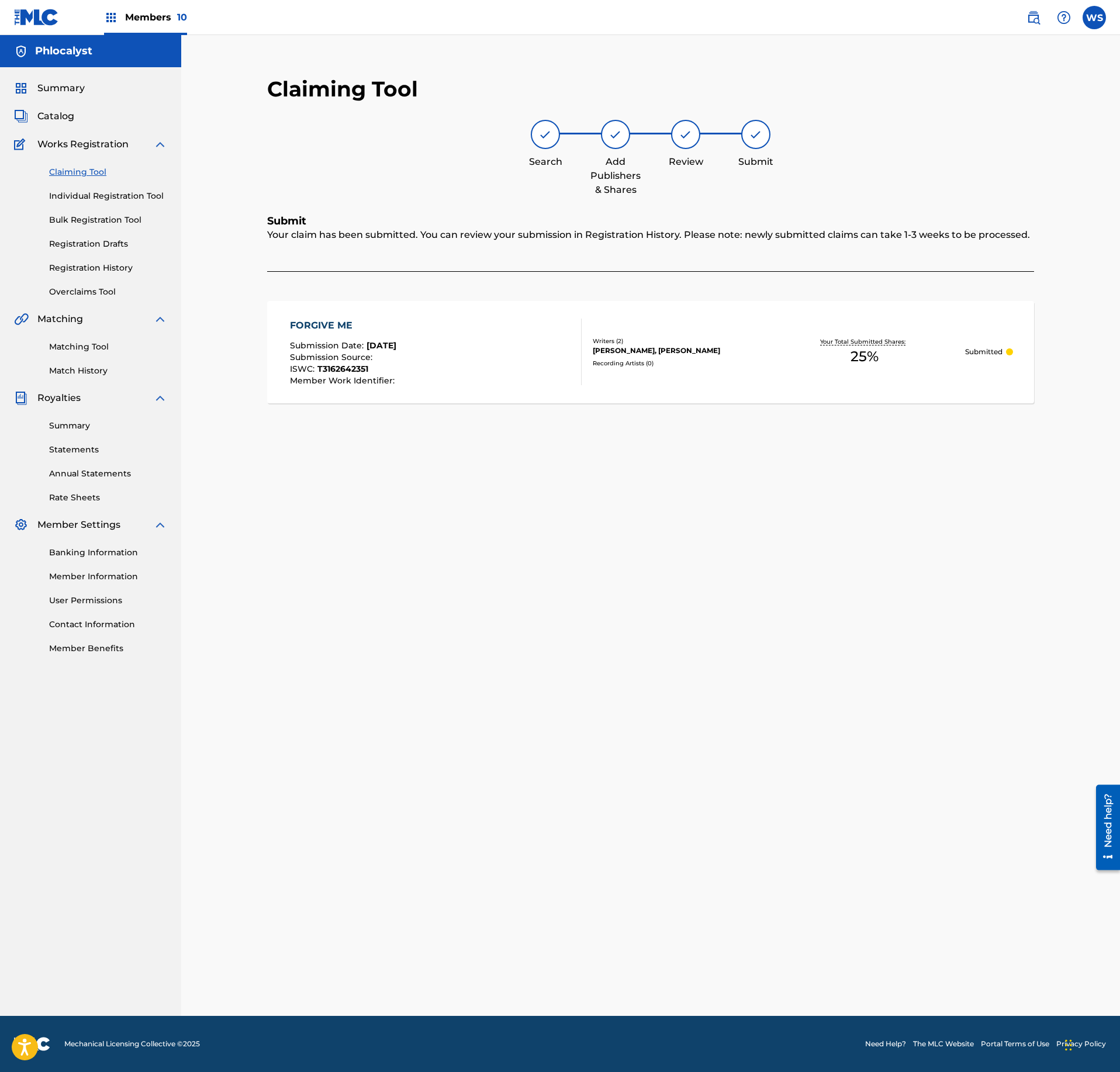
drag, startPoint x: 33, startPoint y: 115, endPoint x: 470, endPoint y: 170, distance: 440.4
click at [36, 115] on link "Catalog" at bounding box center [43, 116] width 60 height 14
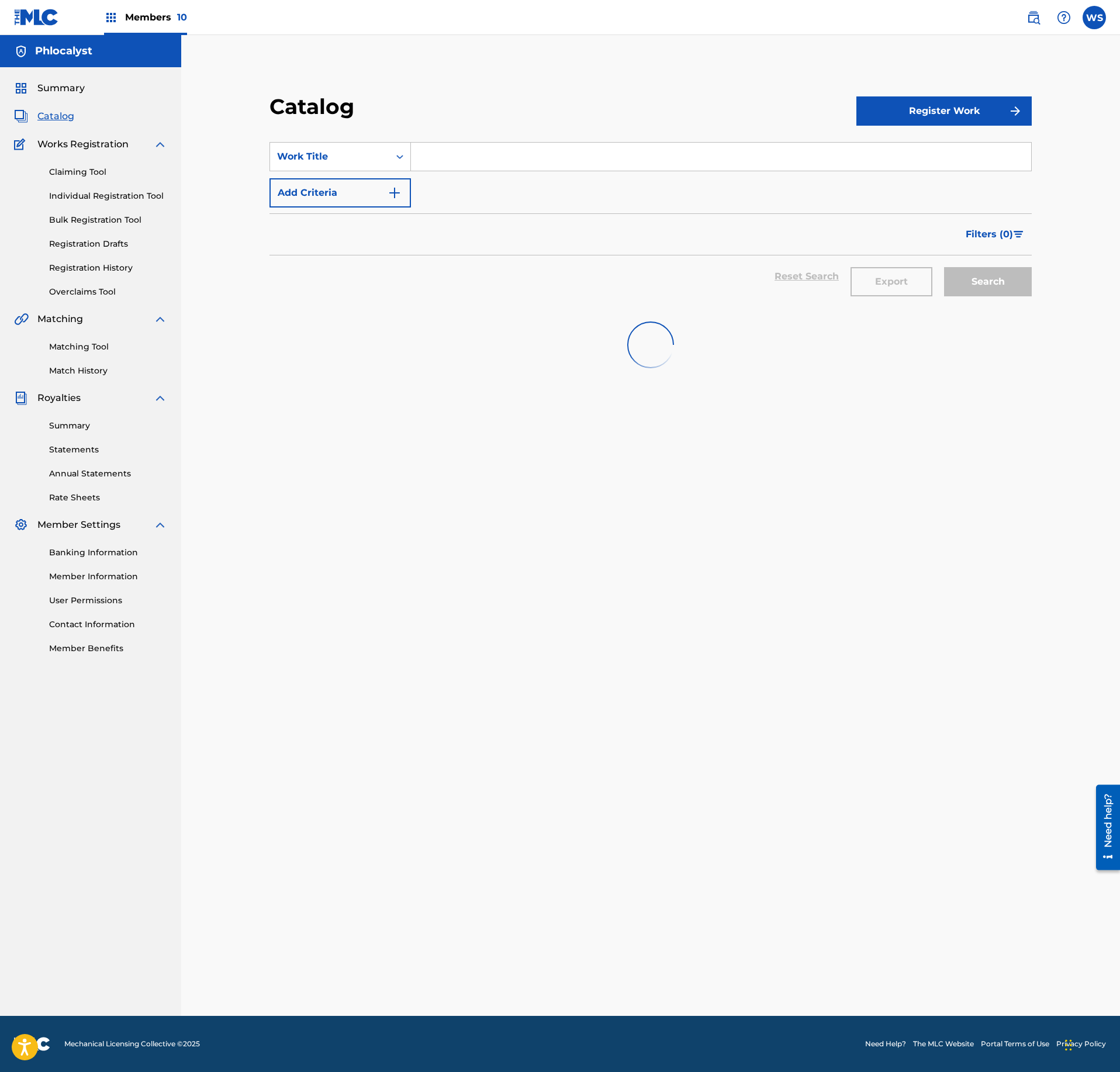
click at [501, 153] on input "Search Form" at bounding box center [721, 157] width 621 height 28
paste input "EUPHORIA"
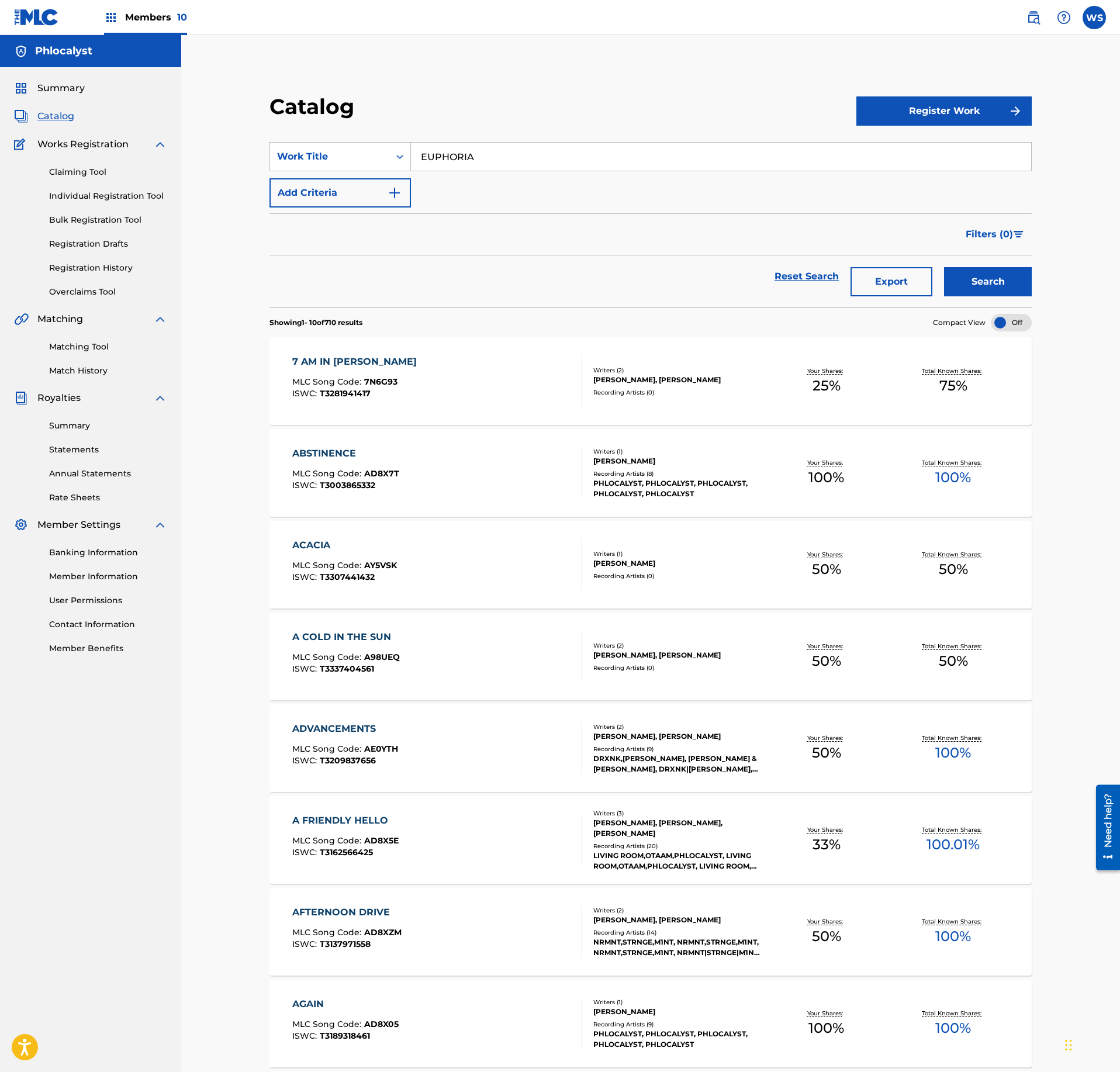
type input "EUPHORIA"
click at [99, 173] on link "Claiming Tool" at bounding box center [108, 172] width 118 height 12
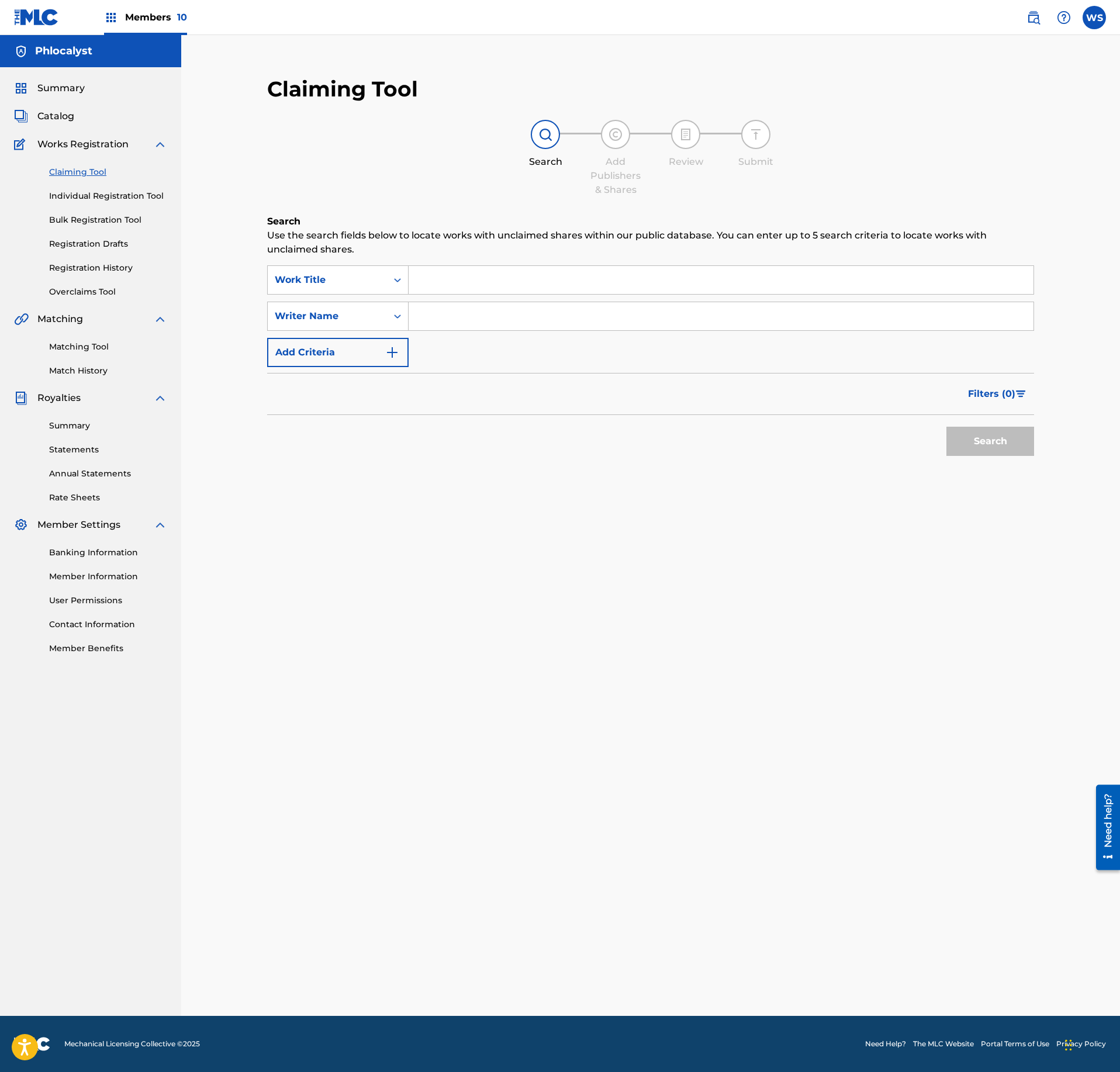
click at [477, 274] on input "Search Form" at bounding box center [721, 280] width 625 height 28
paste input "EUPHORIA"
type input "EUPHORIA"
click at [976, 431] on button "Search" at bounding box center [990, 441] width 88 height 30
click at [437, 330] on div "Search Form" at bounding box center [721, 316] width 626 height 30
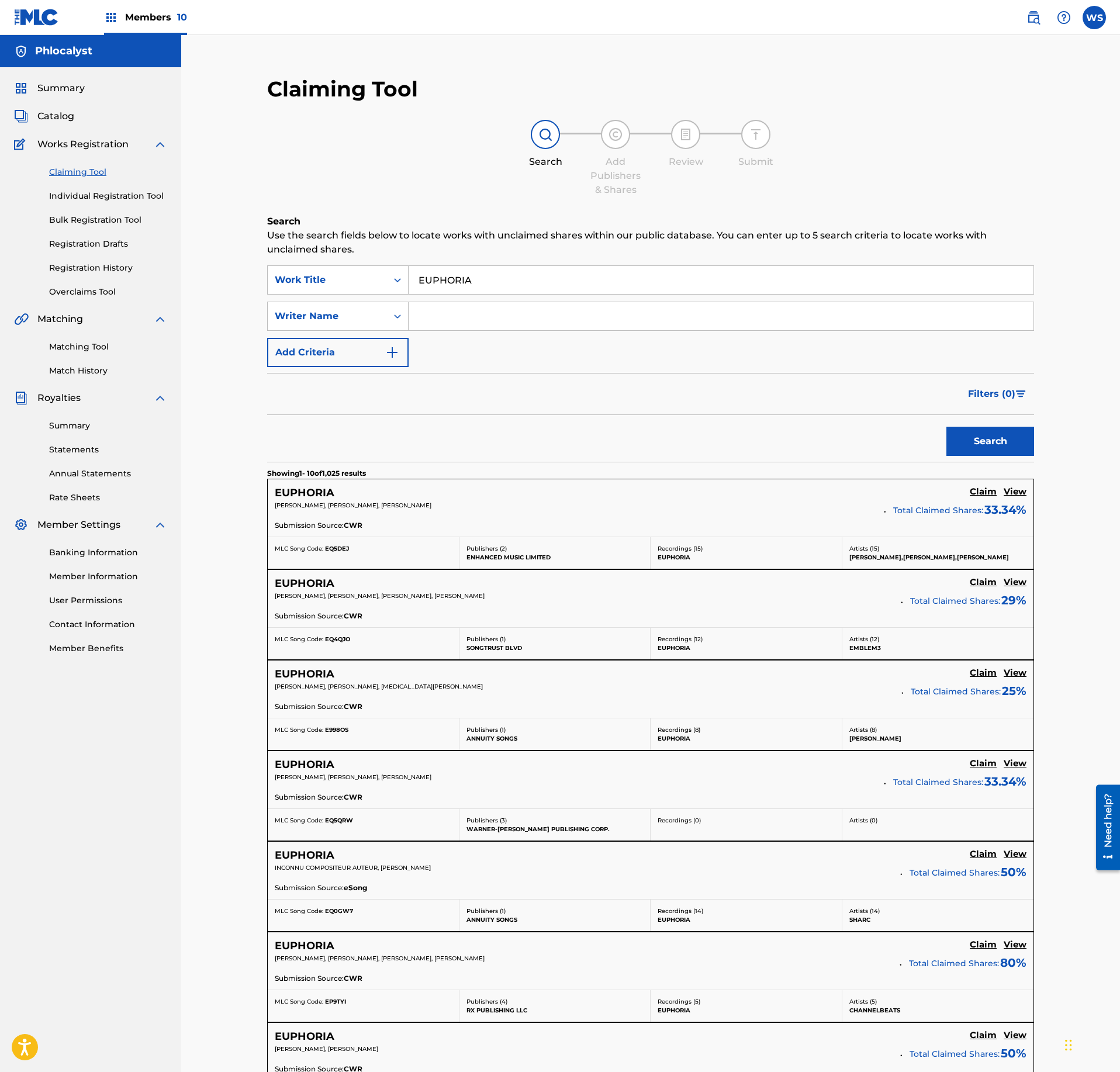
click at [453, 325] on input "Search Form" at bounding box center [721, 316] width 625 height 28
click at [483, 327] on input "Search Form" at bounding box center [721, 316] width 625 height 28
type input "VLEESCHHOUWER"
click at [991, 437] on button "Search" at bounding box center [990, 441] width 88 height 30
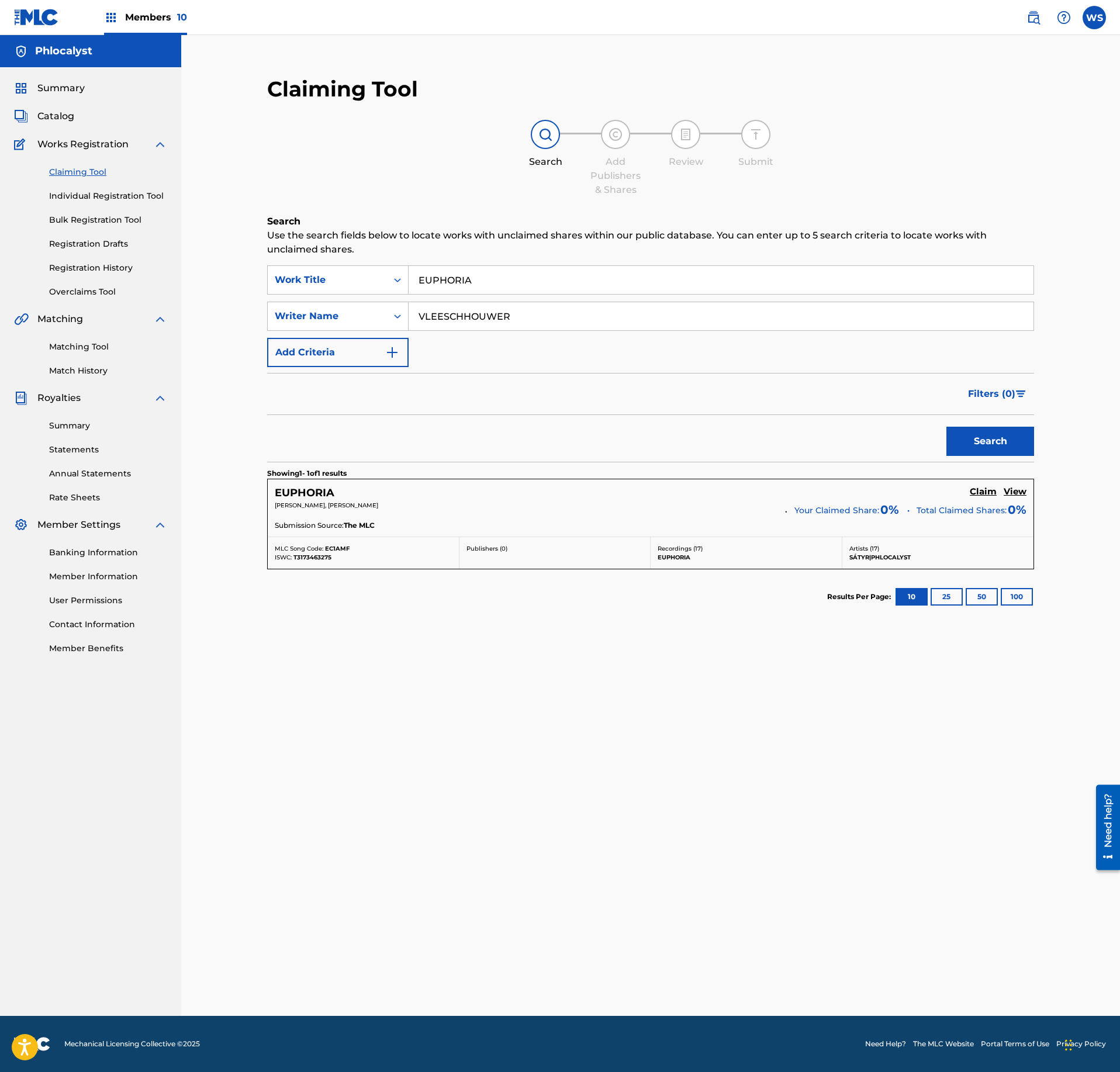
click at [985, 494] on h5 "Claim" at bounding box center [982, 492] width 27 height 11
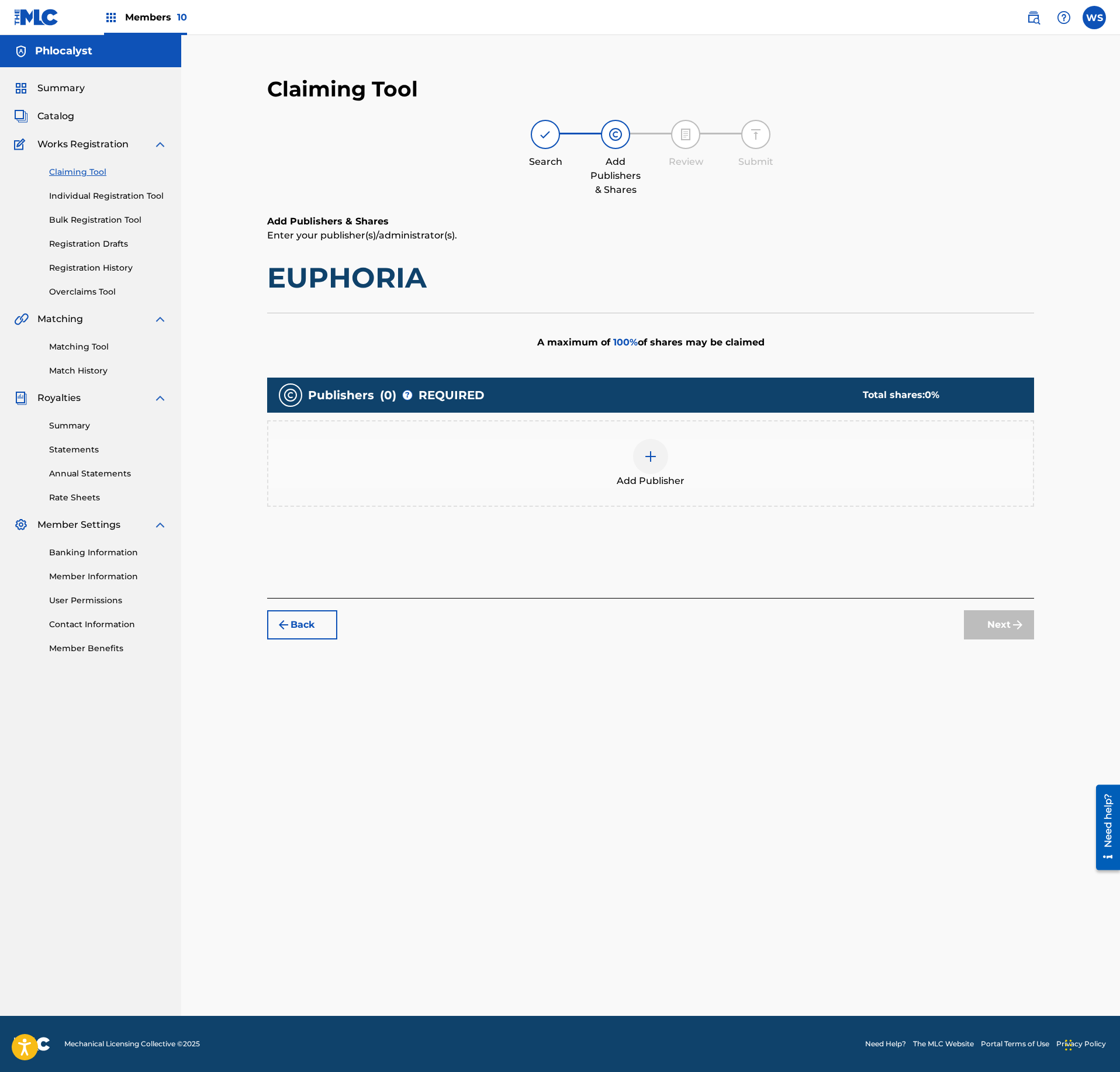
click at [652, 461] on img at bounding box center [650, 456] width 14 height 14
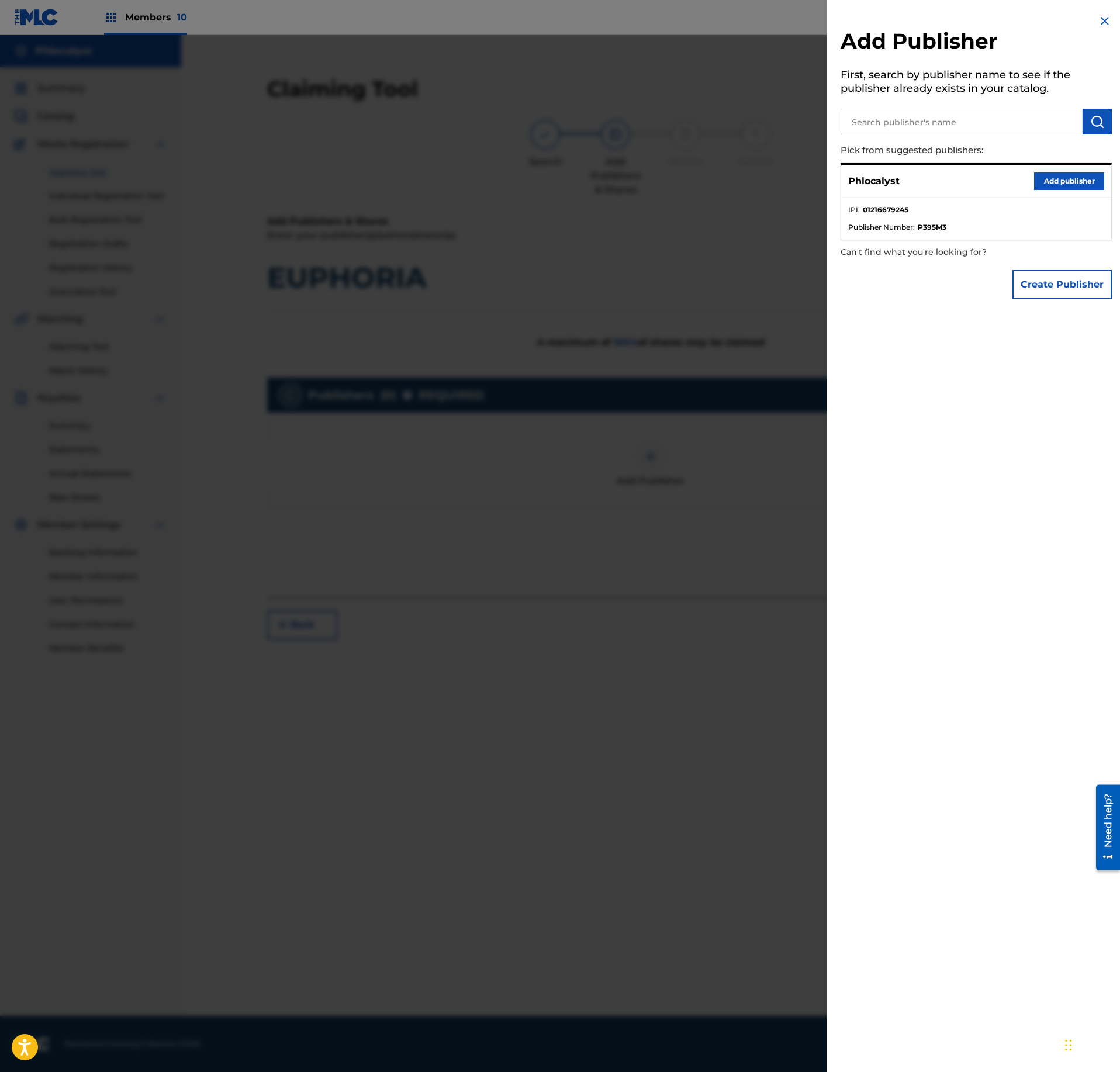
click at [1066, 182] on button "Add publisher" at bounding box center [1069, 181] width 70 height 18
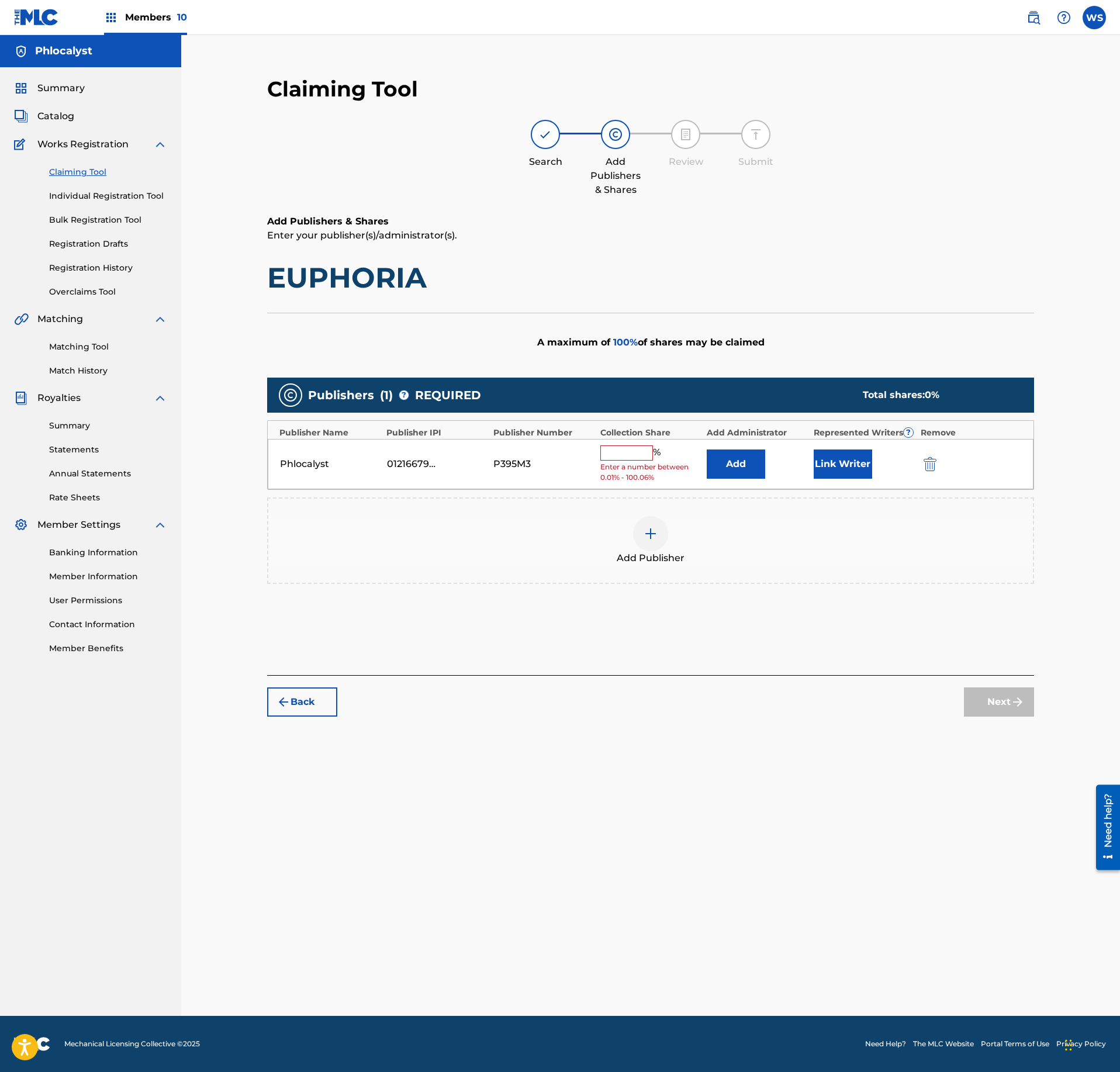
click at [653, 455] on span "%" at bounding box center [658, 452] width 11 height 15
click at [643, 455] on input "text" at bounding box center [626, 452] width 52 height 15
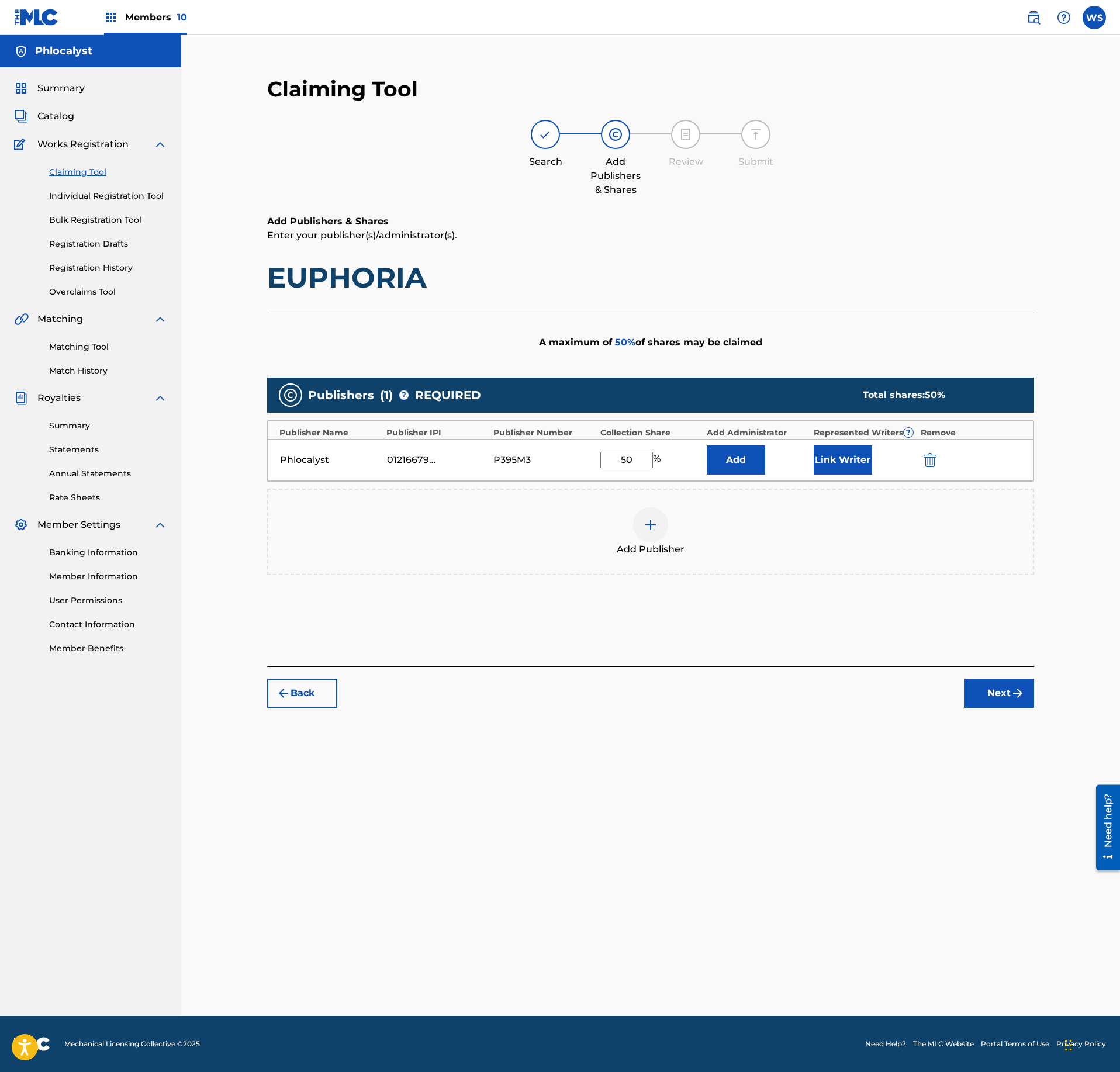
type input "50"
click at [855, 458] on button "Link Writer" at bounding box center [842, 460] width 58 height 30
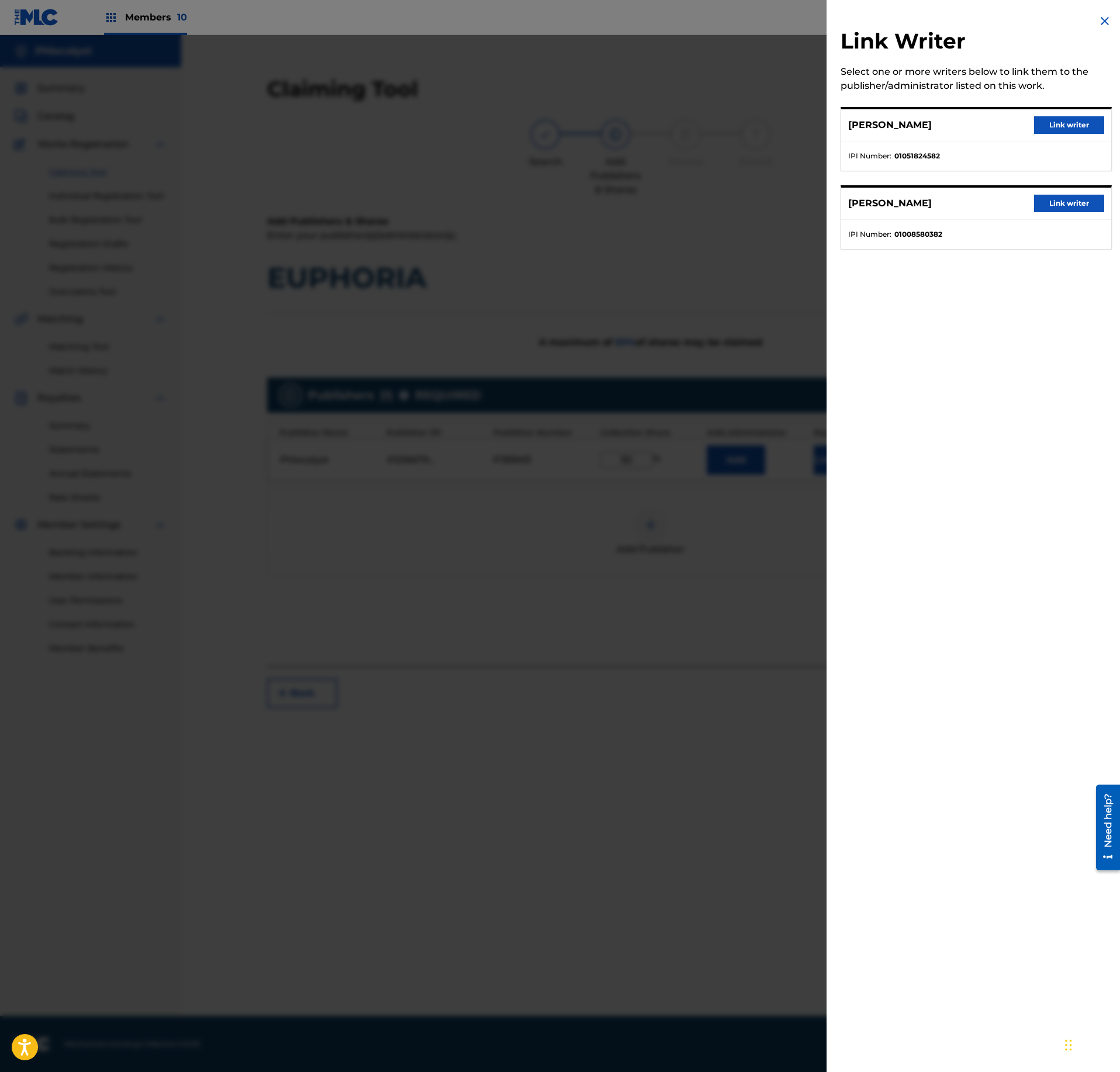
click at [1090, 120] on button "Link writer" at bounding box center [1069, 125] width 70 height 18
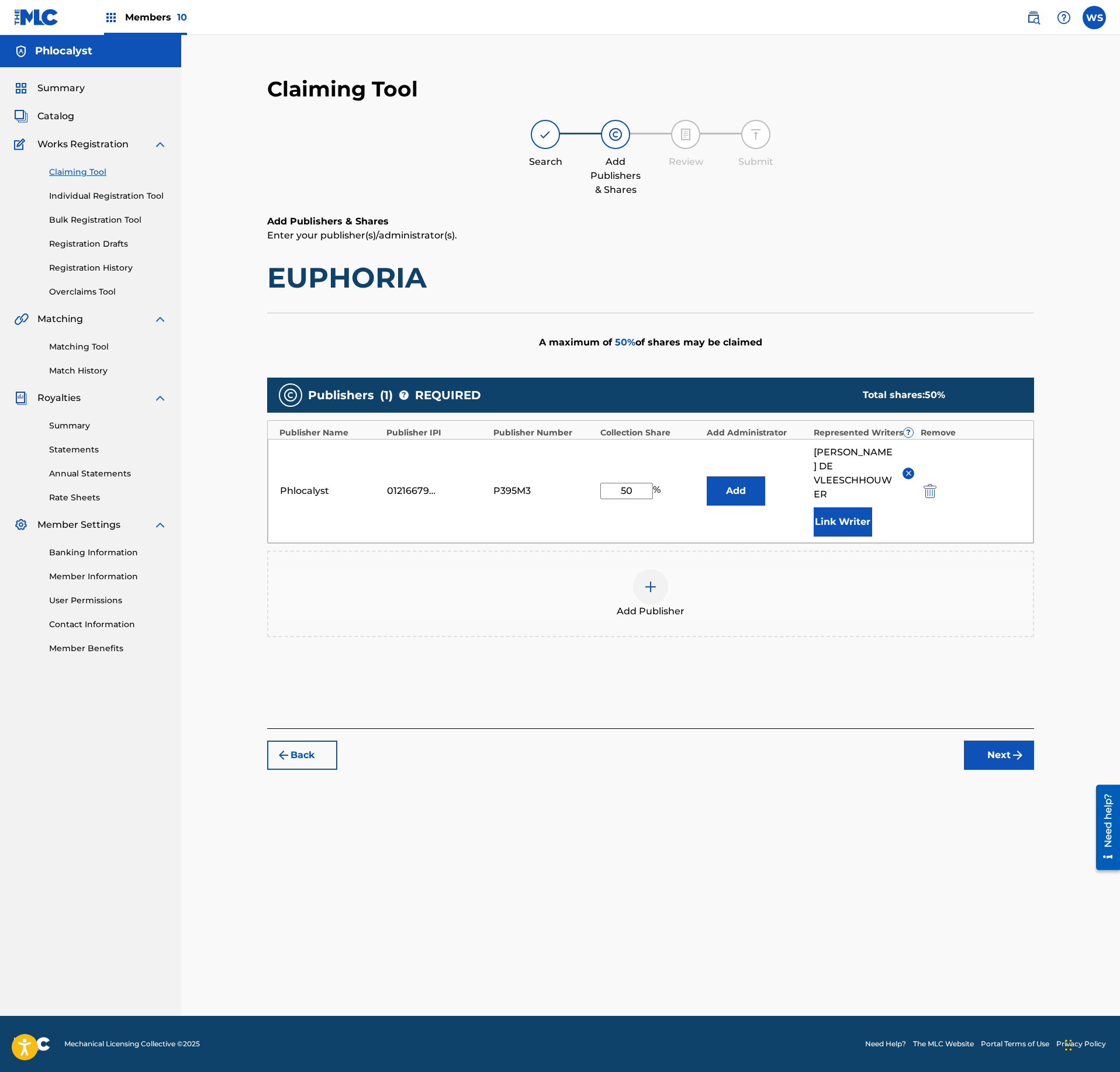
click at [1016, 749] on img "submit" at bounding box center [1018, 756] width 14 height 14
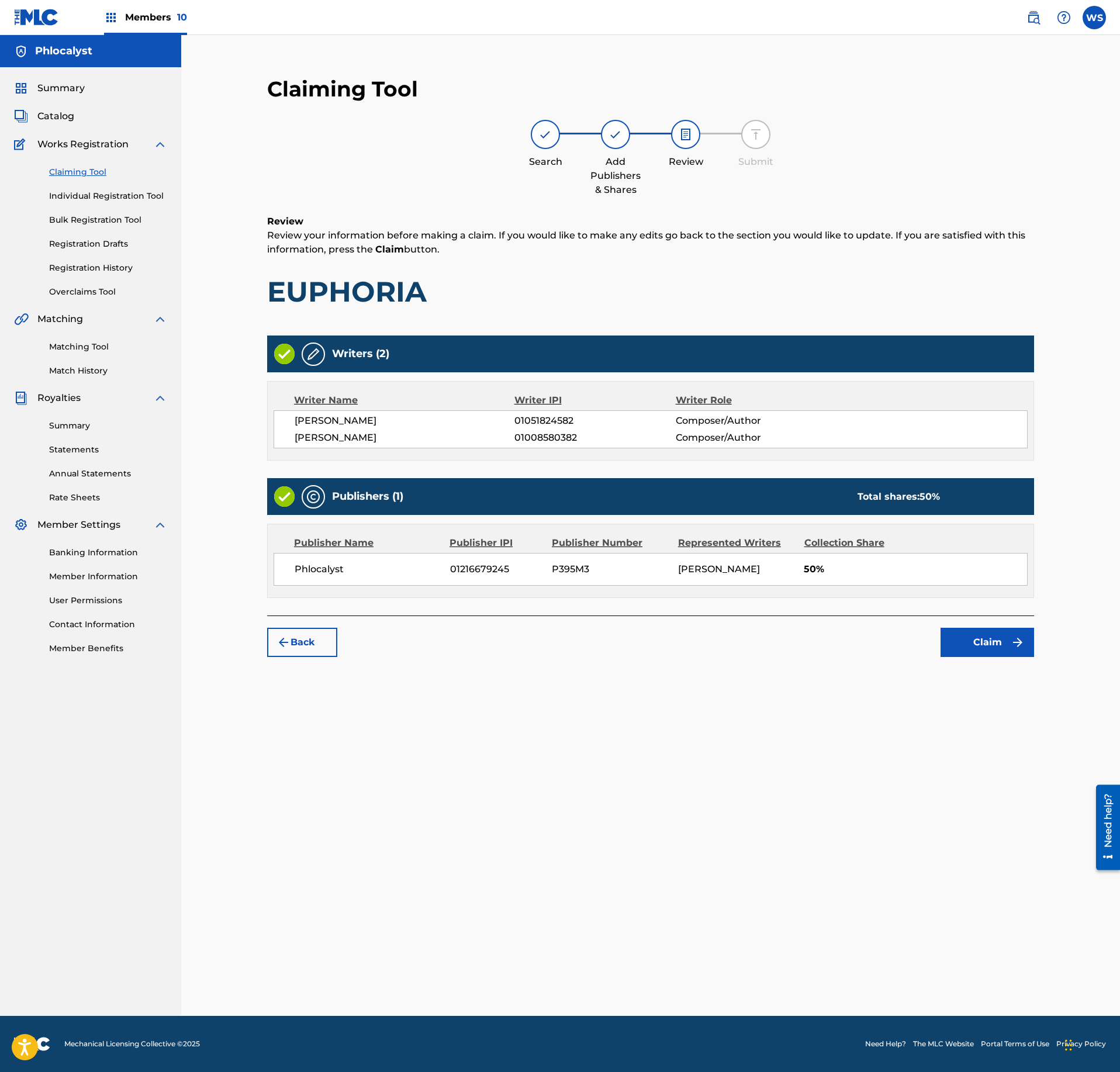
click at [1000, 657] on button "Claim" at bounding box center [987, 642] width 94 height 30
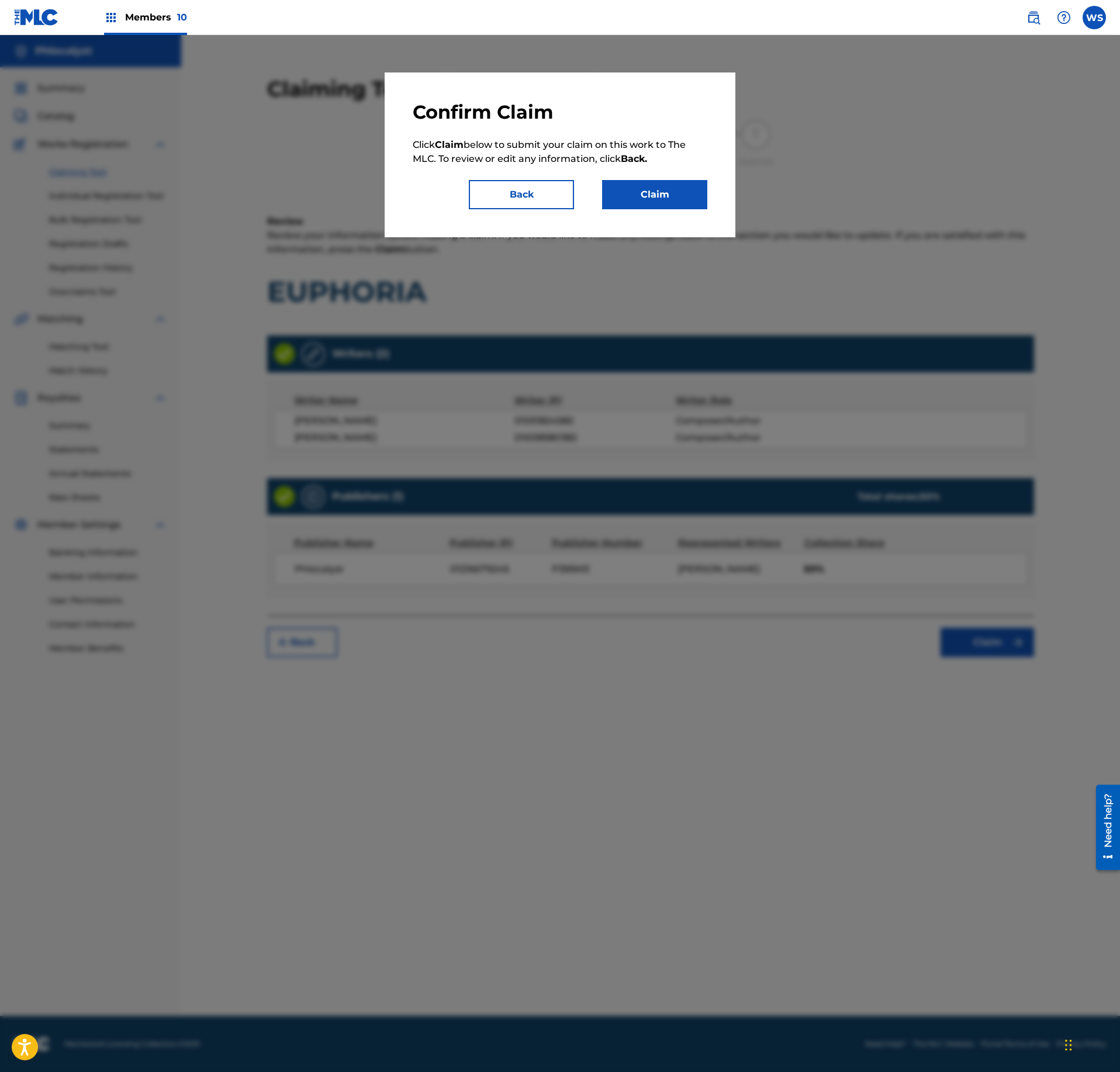
click at [676, 194] on button "Claim" at bounding box center [654, 195] width 105 height 30
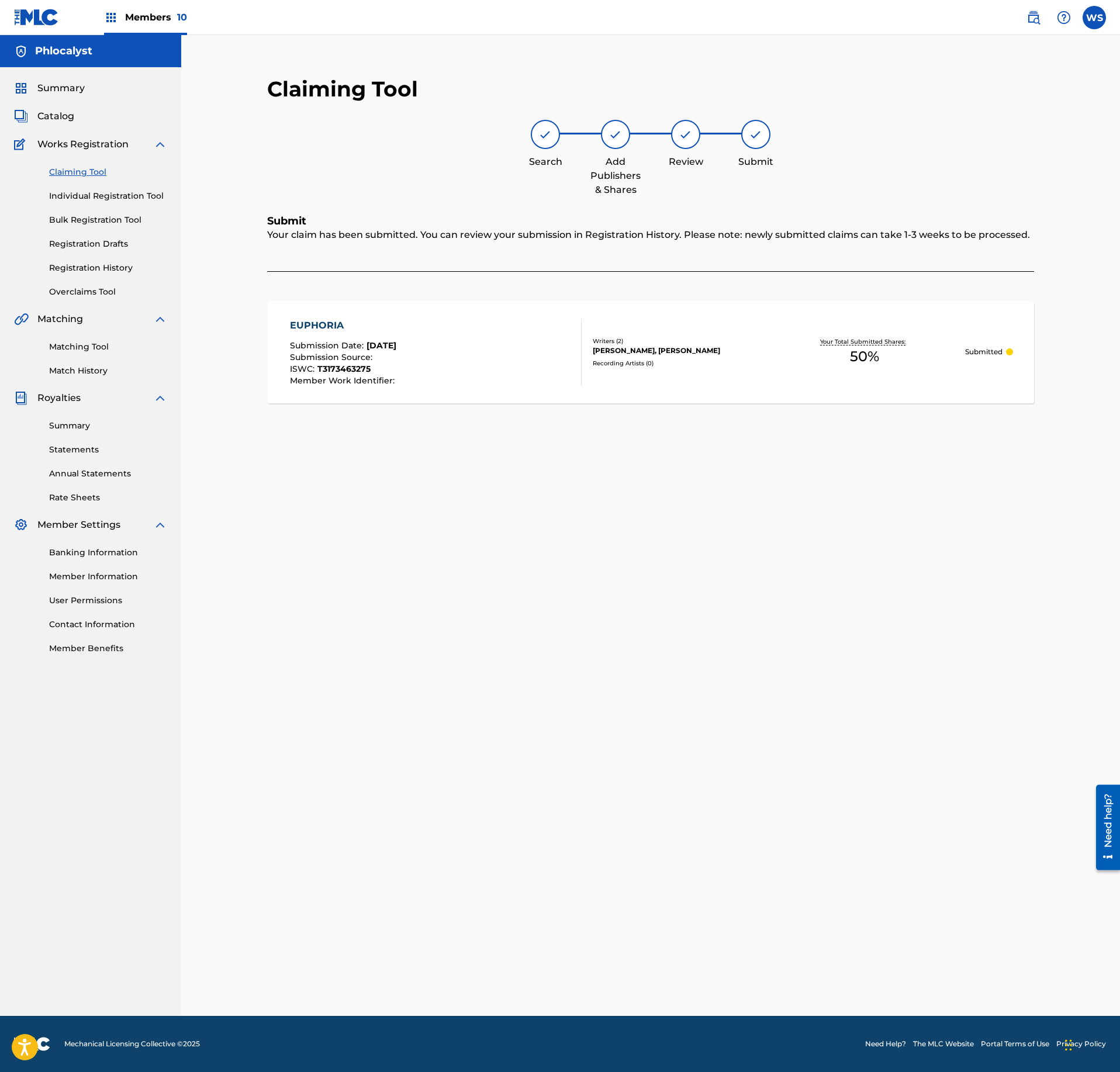
click at [64, 119] on span "Catalog" at bounding box center [55, 116] width 36 height 14
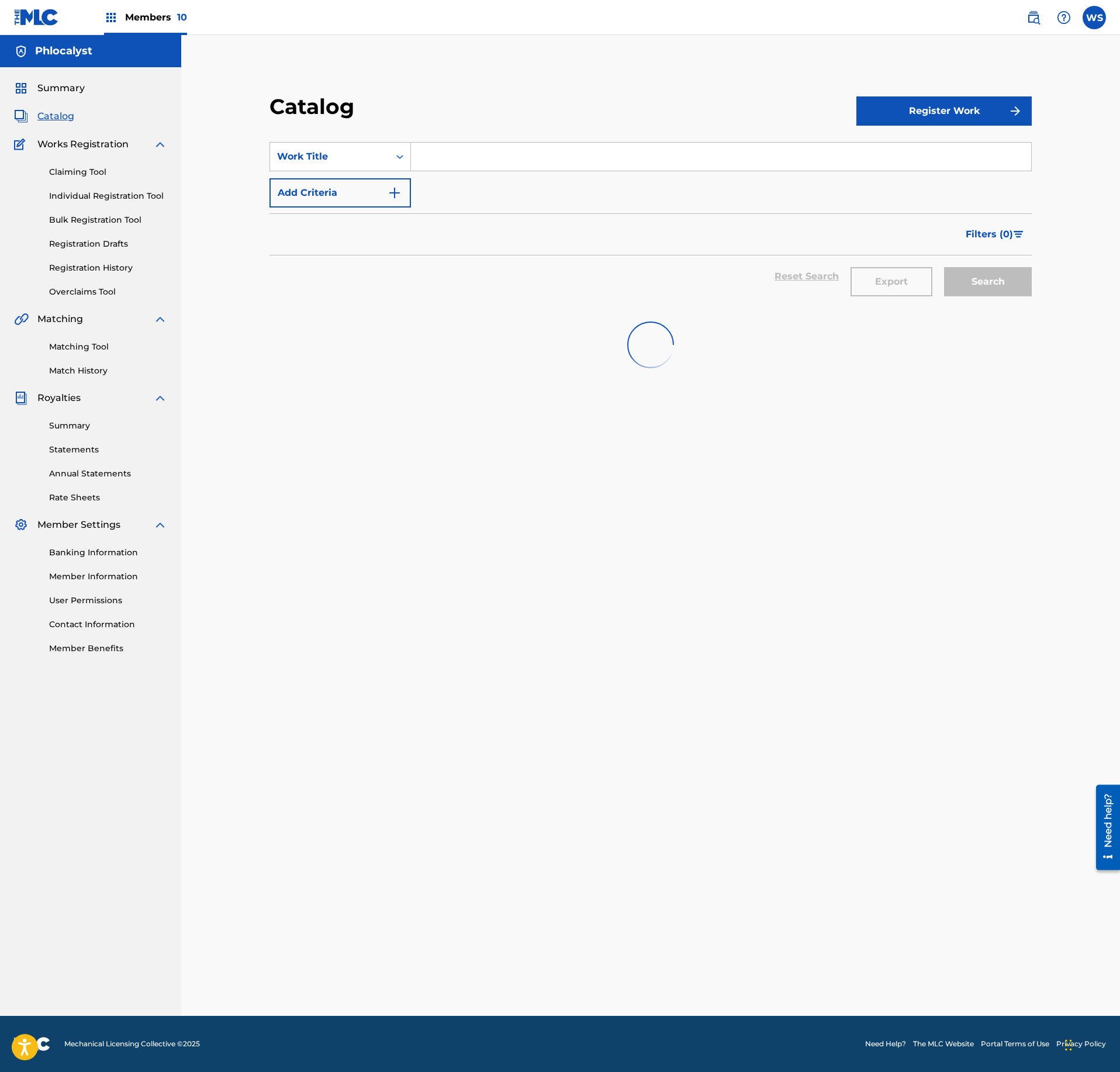
click at [537, 179] on div "SearchWithCriteria55342fca-f172-48ab-b676-6dc059a35687 Work Title Add Criteria" at bounding box center [651, 174] width 762 height 65
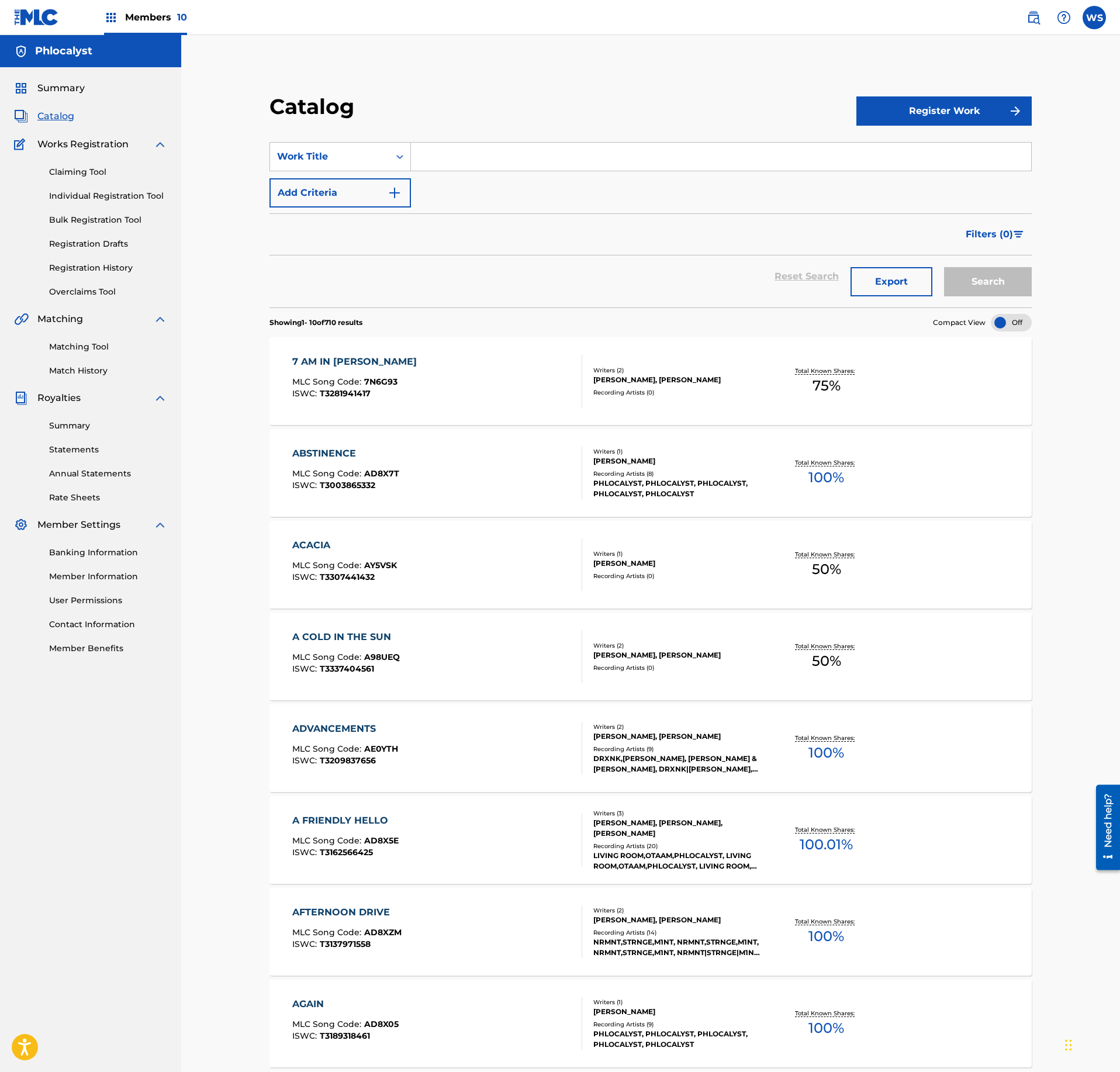
click at [542, 173] on div "SearchWithCriteria55342fca-f172-48ab-b676-6dc059a35687 Work Title Add Criteria" at bounding box center [651, 174] width 762 height 65
click at [556, 158] on input "Search Form" at bounding box center [721, 157] width 621 height 28
paste input "GLAD WE'VE MET"
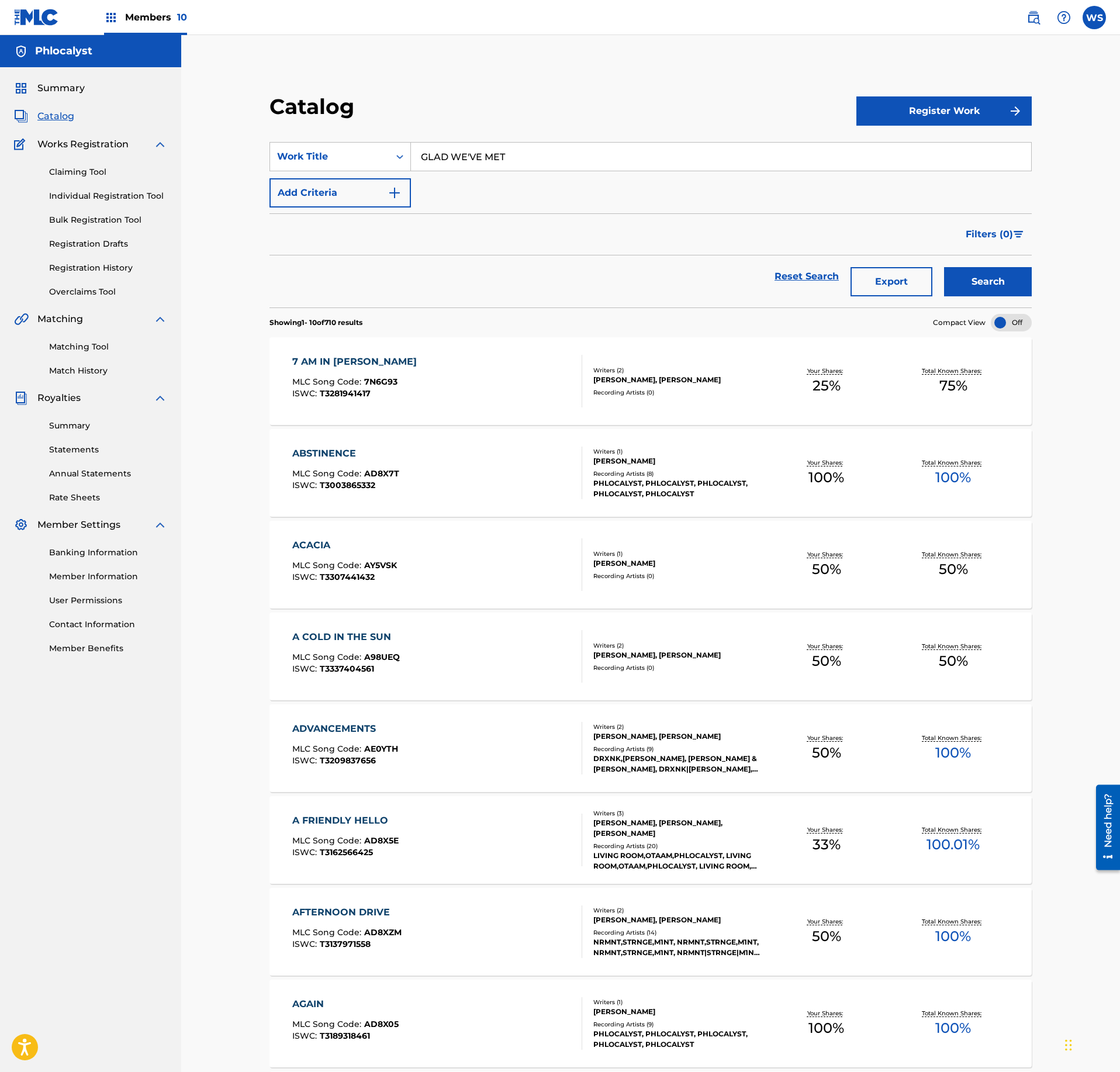
type input "GLAD WE'VE MET"
click at [94, 174] on link "Claiming Tool" at bounding box center [108, 172] width 118 height 12
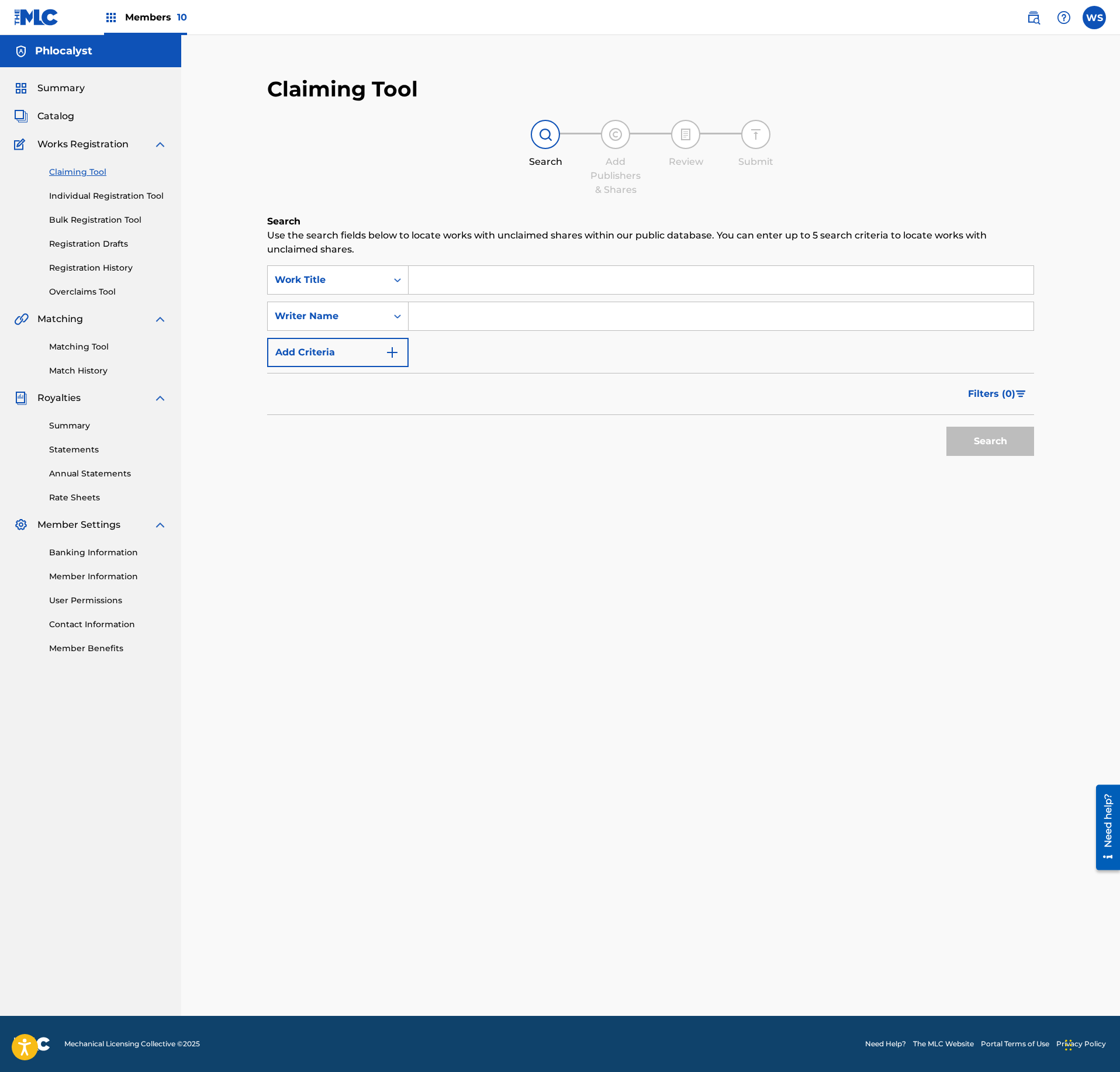
click at [456, 317] on input "Search Form" at bounding box center [721, 316] width 625 height 28
click at [487, 282] on input "Search Form" at bounding box center [721, 280] width 625 height 28
paste input "GLAD WE'VE MET"
type input "GLAD WE'VE MET"
click at [656, 321] on input "Search Form" at bounding box center [721, 316] width 625 height 28
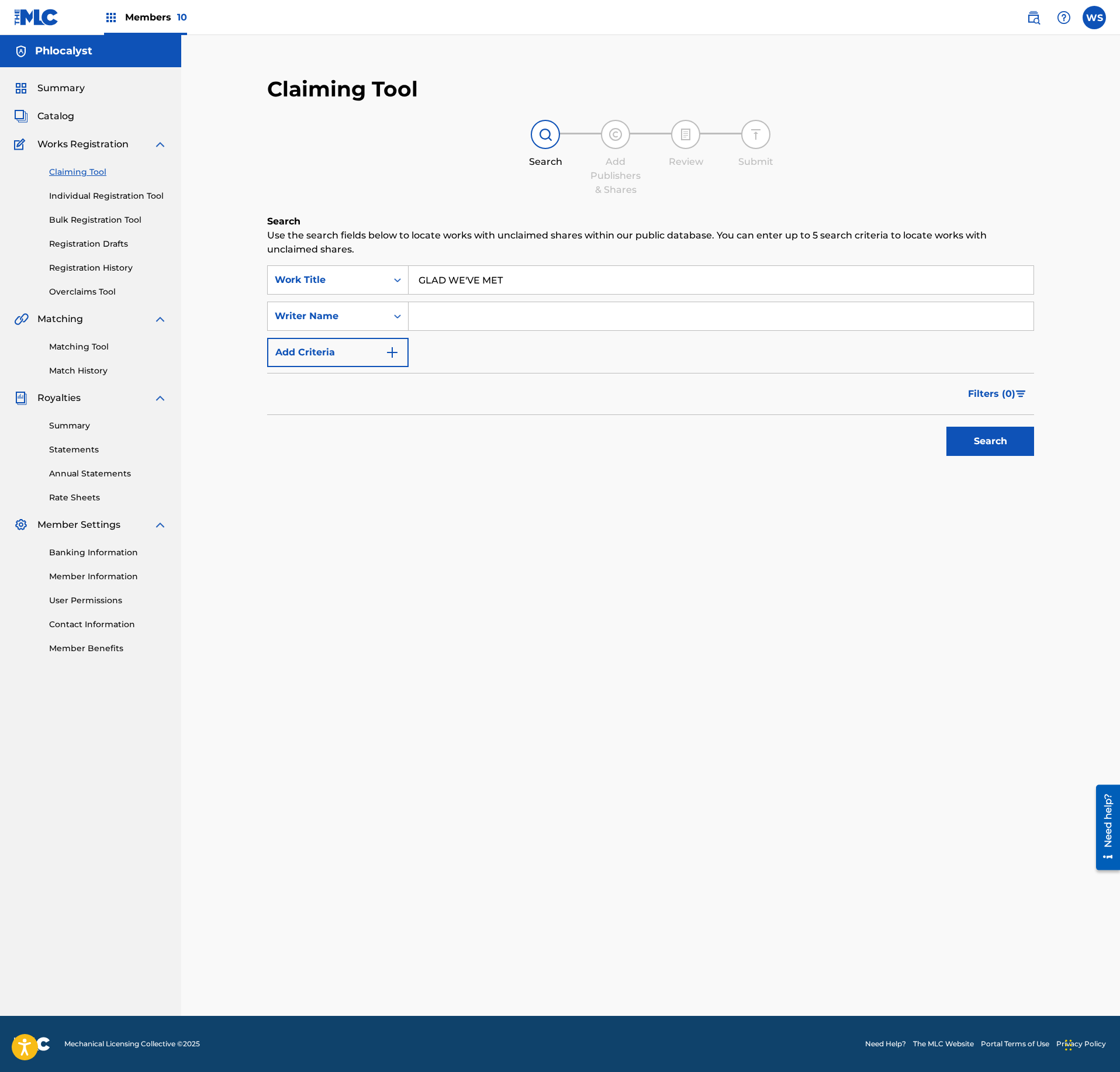
click at [649, 321] on input "Search Form" at bounding box center [721, 316] width 625 height 28
type input "VLEESCHHOUWER"
click at [1037, 442] on div "Claiming Tool Search Add Publishers & Shares Review Submit Search Use the searc…" at bounding box center [650, 298] width 790 height 468
click at [988, 442] on button "Search" at bounding box center [990, 441] width 88 height 30
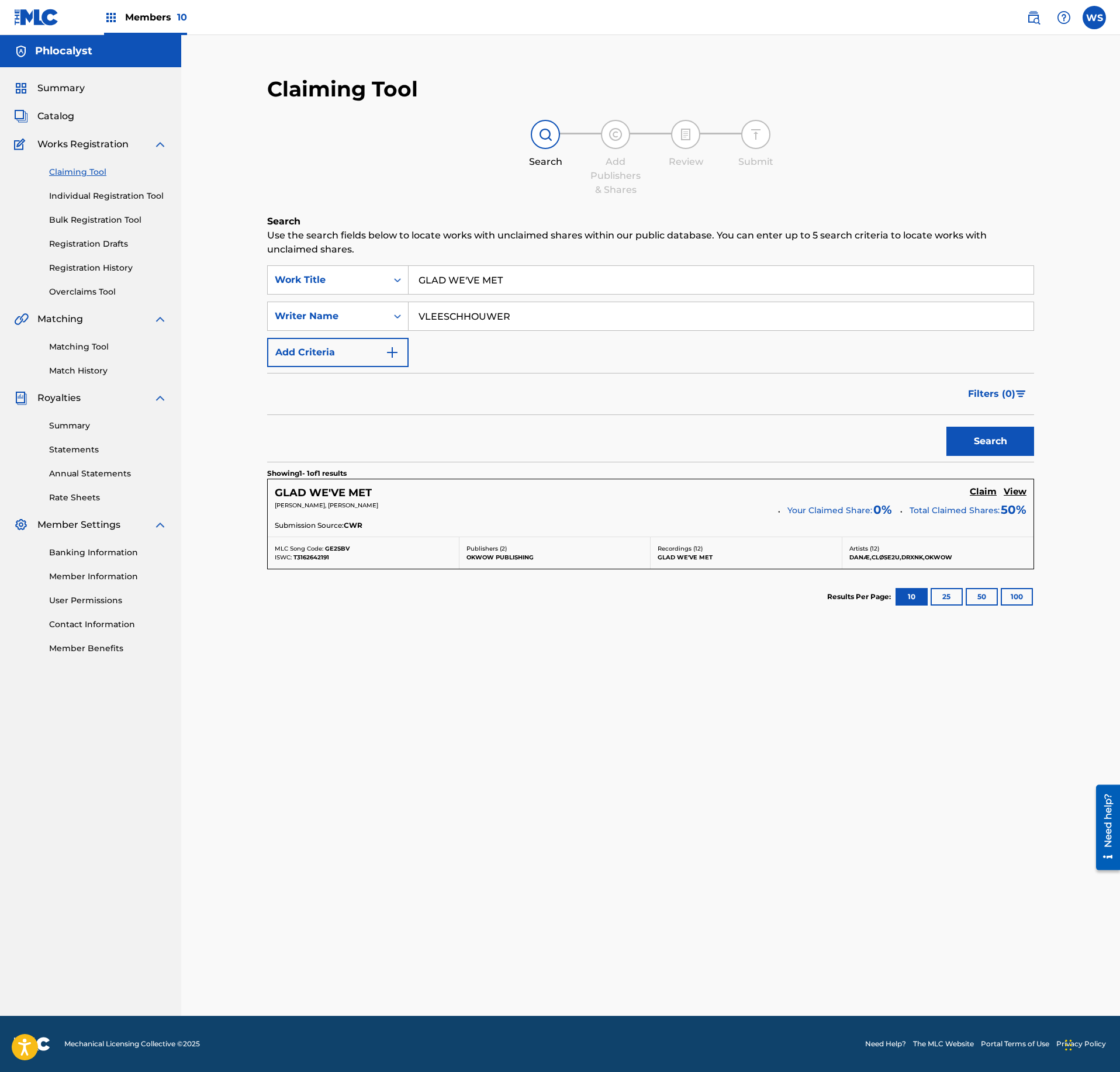
click at [983, 494] on h5 "Claim" at bounding box center [982, 492] width 27 height 11
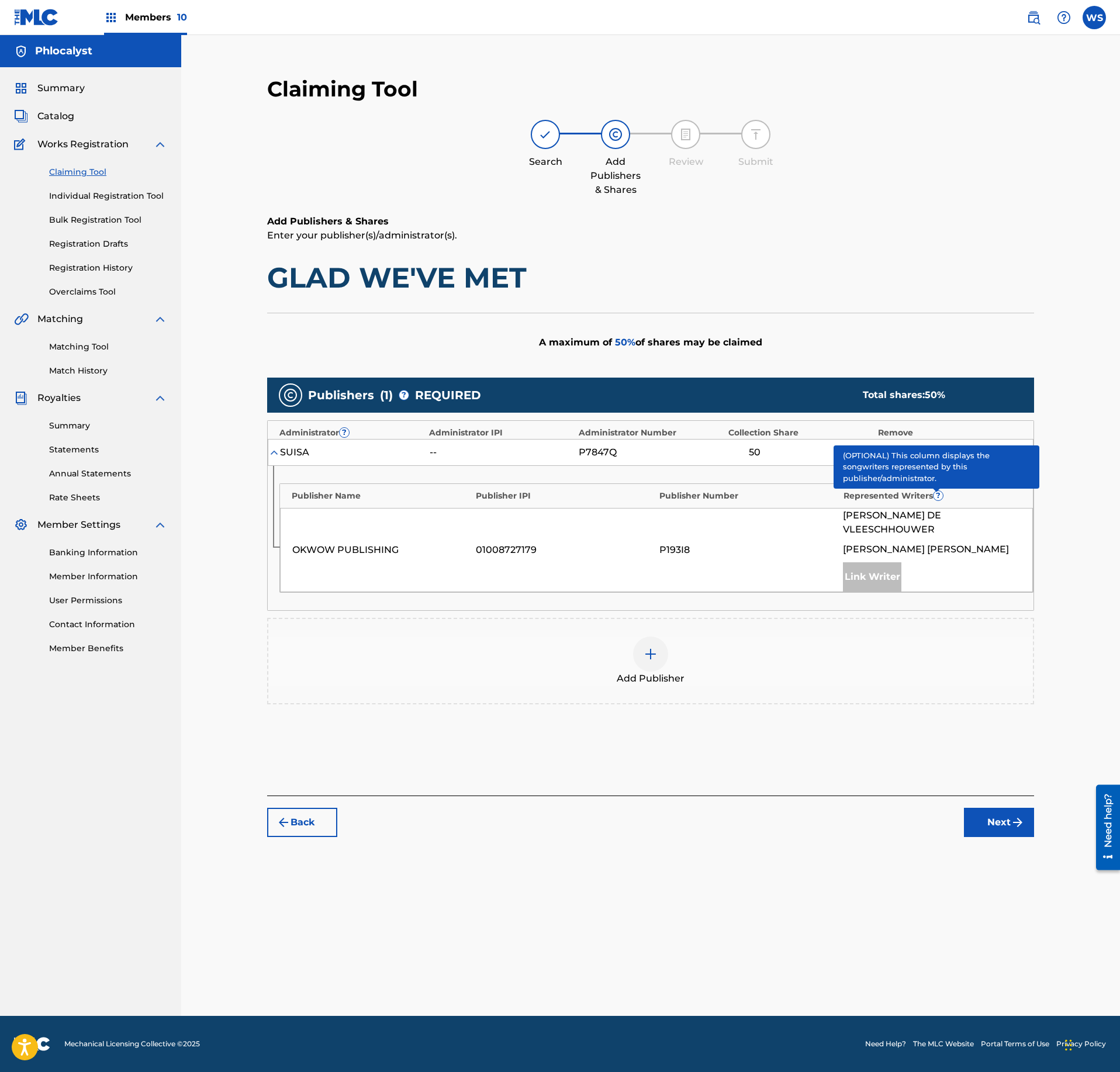
click at [664, 659] on div "Add Publisher" at bounding box center [650, 661] width 764 height 49
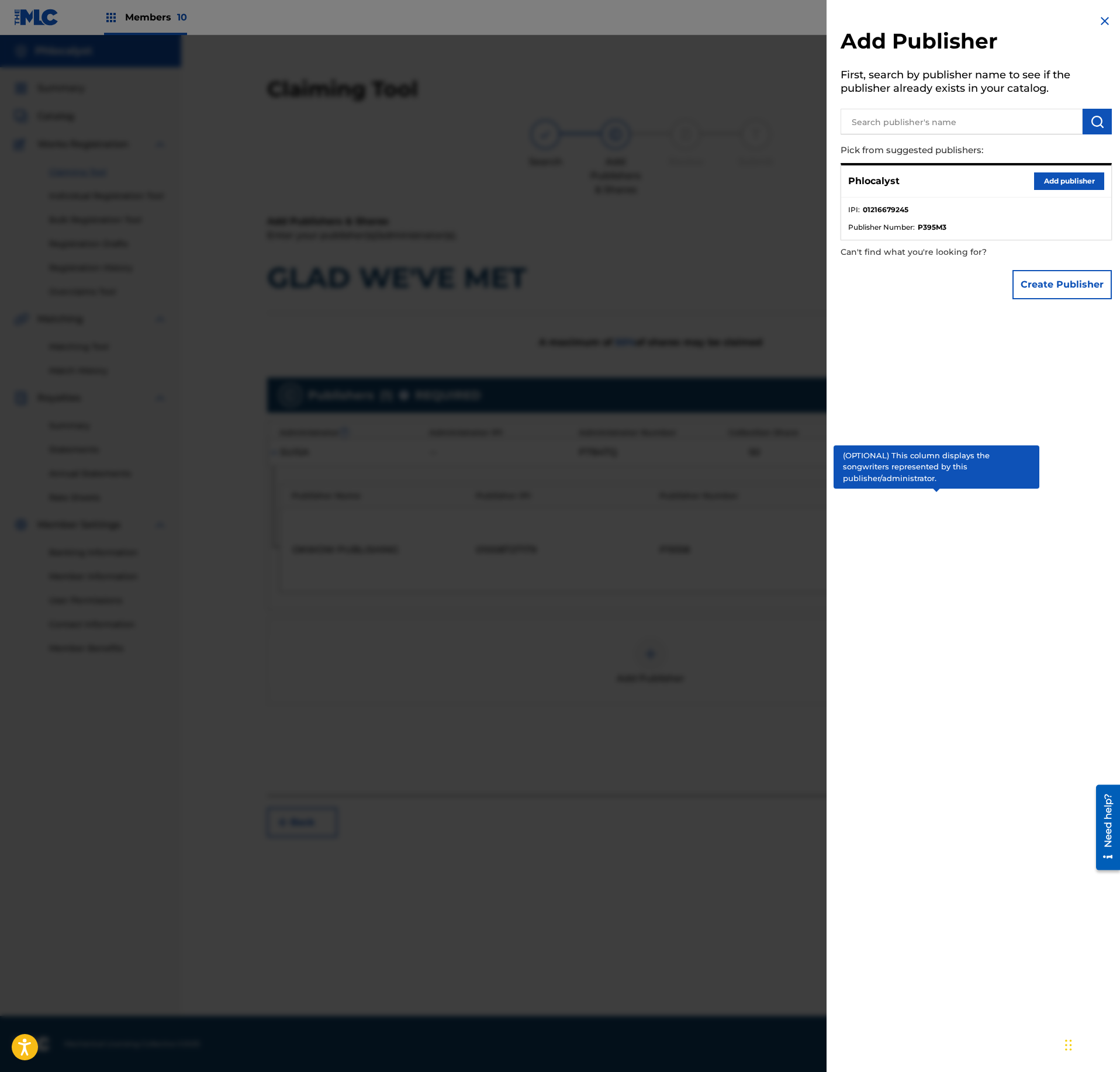
click at [1081, 182] on button "Add publisher" at bounding box center [1069, 181] width 70 height 18
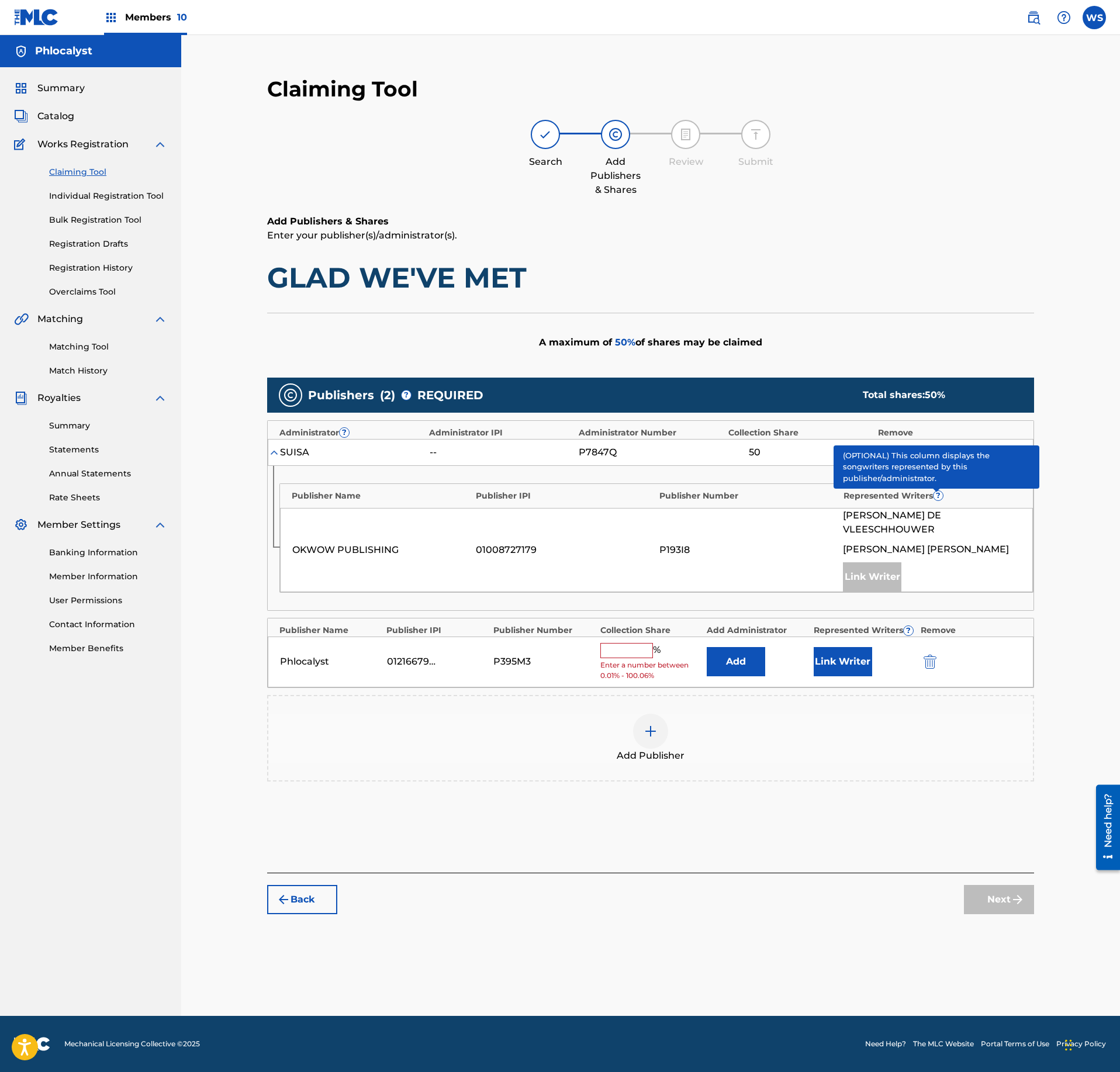
click at [622, 645] on input "text" at bounding box center [626, 650] width 52 height 15
type input "25"
click at [840, 643] on button "Link Writer" at bounding box center [842, 658] width 58 height 30
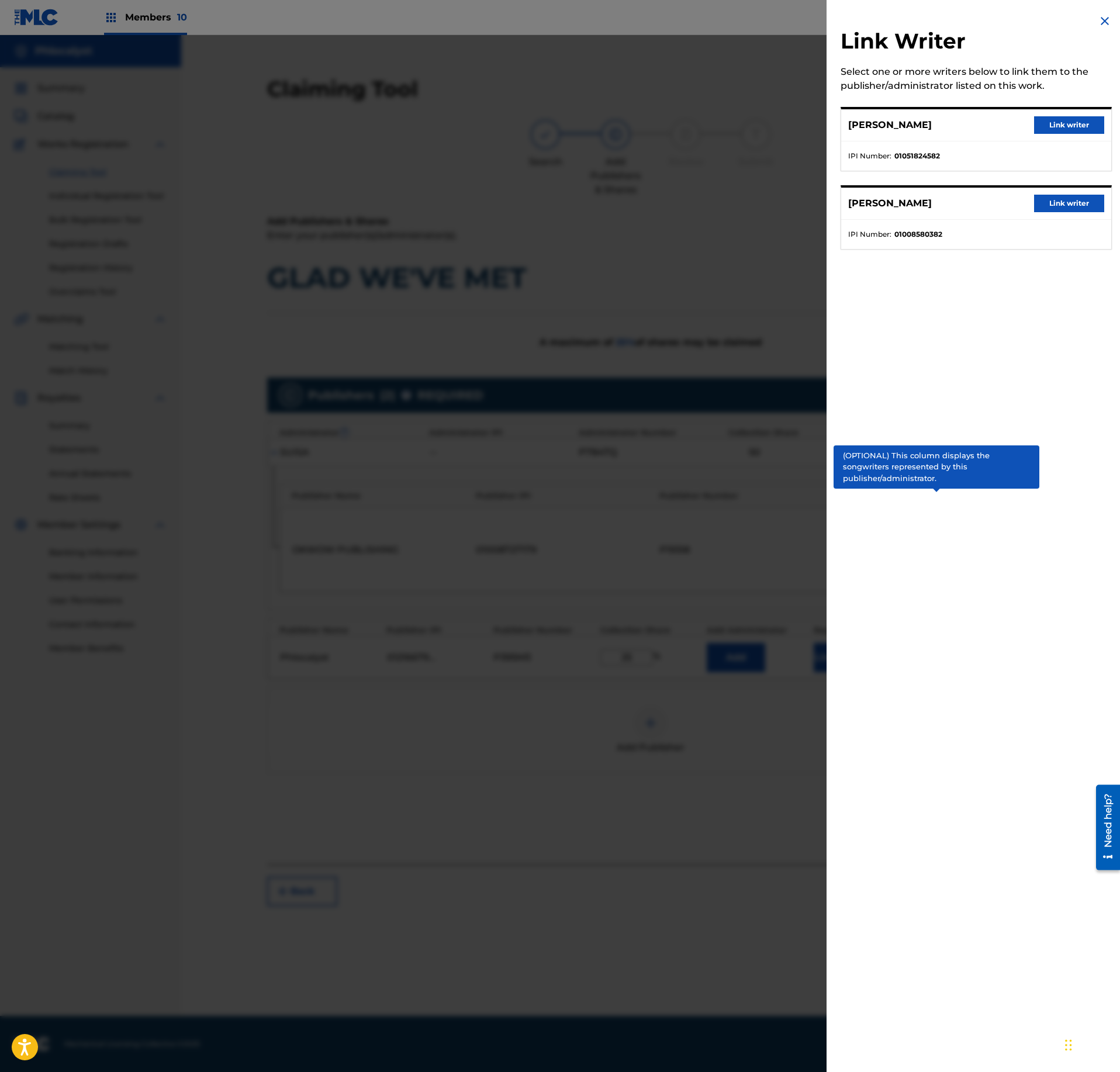
click at [1082, 124] on button "Link writer" at bounding box center [1069, 125] width 70 height 18
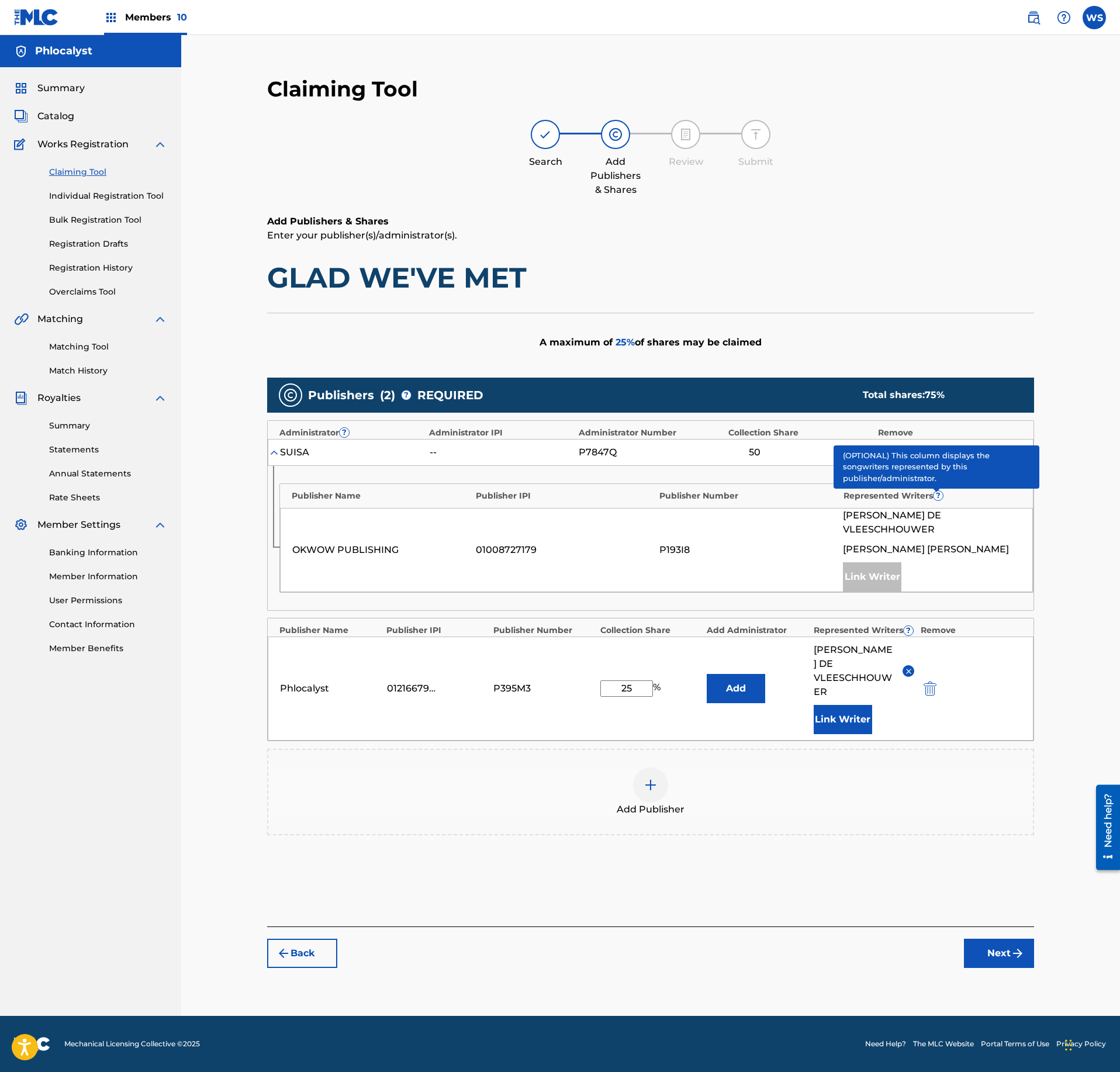
click at [1008, 939] on button "Next" at bounding box center [999, 954] width 70 height 30
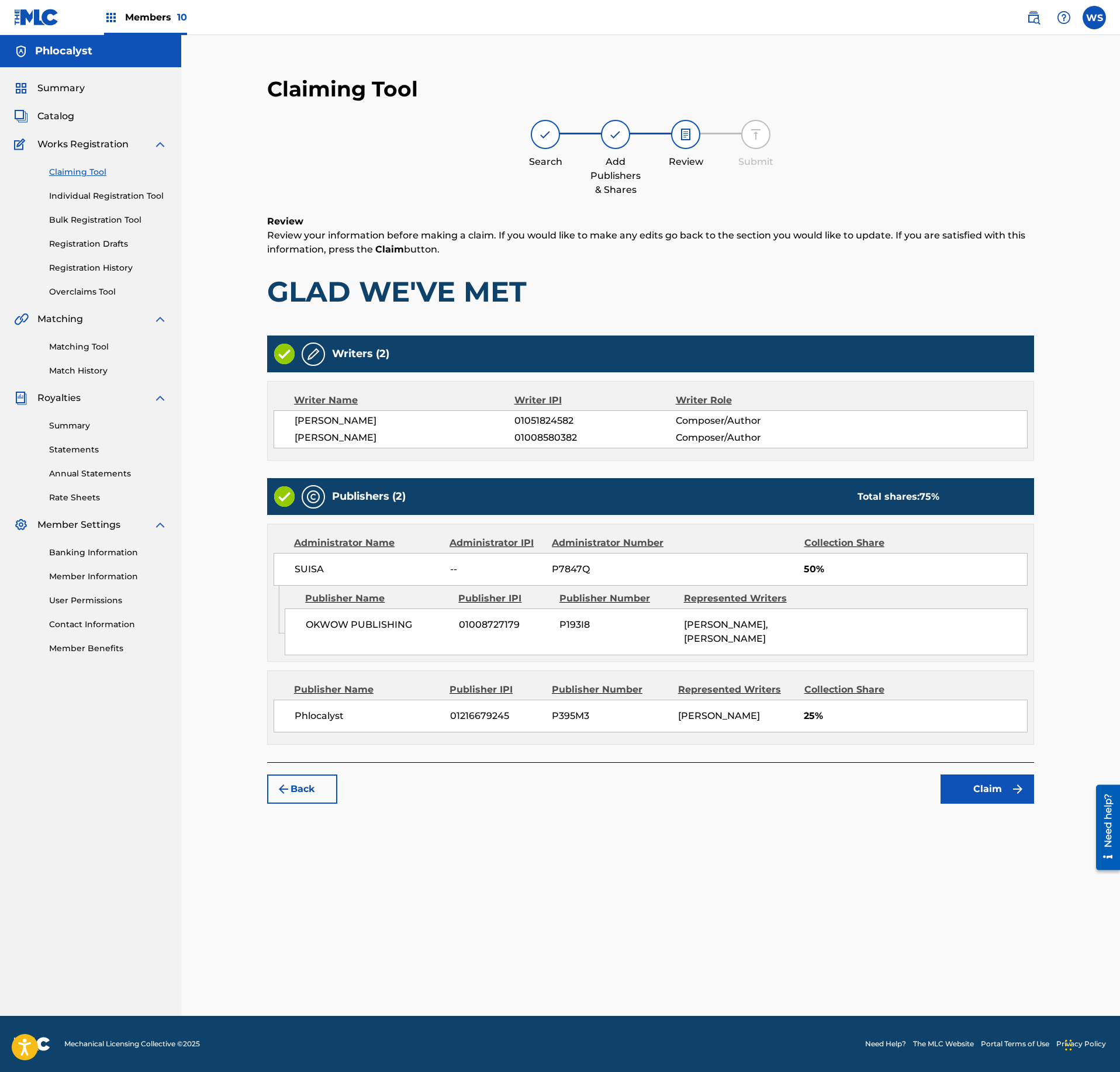
click at [1002, 804] on button "Claim" at bounding box center [987, 789] width 94 height 30
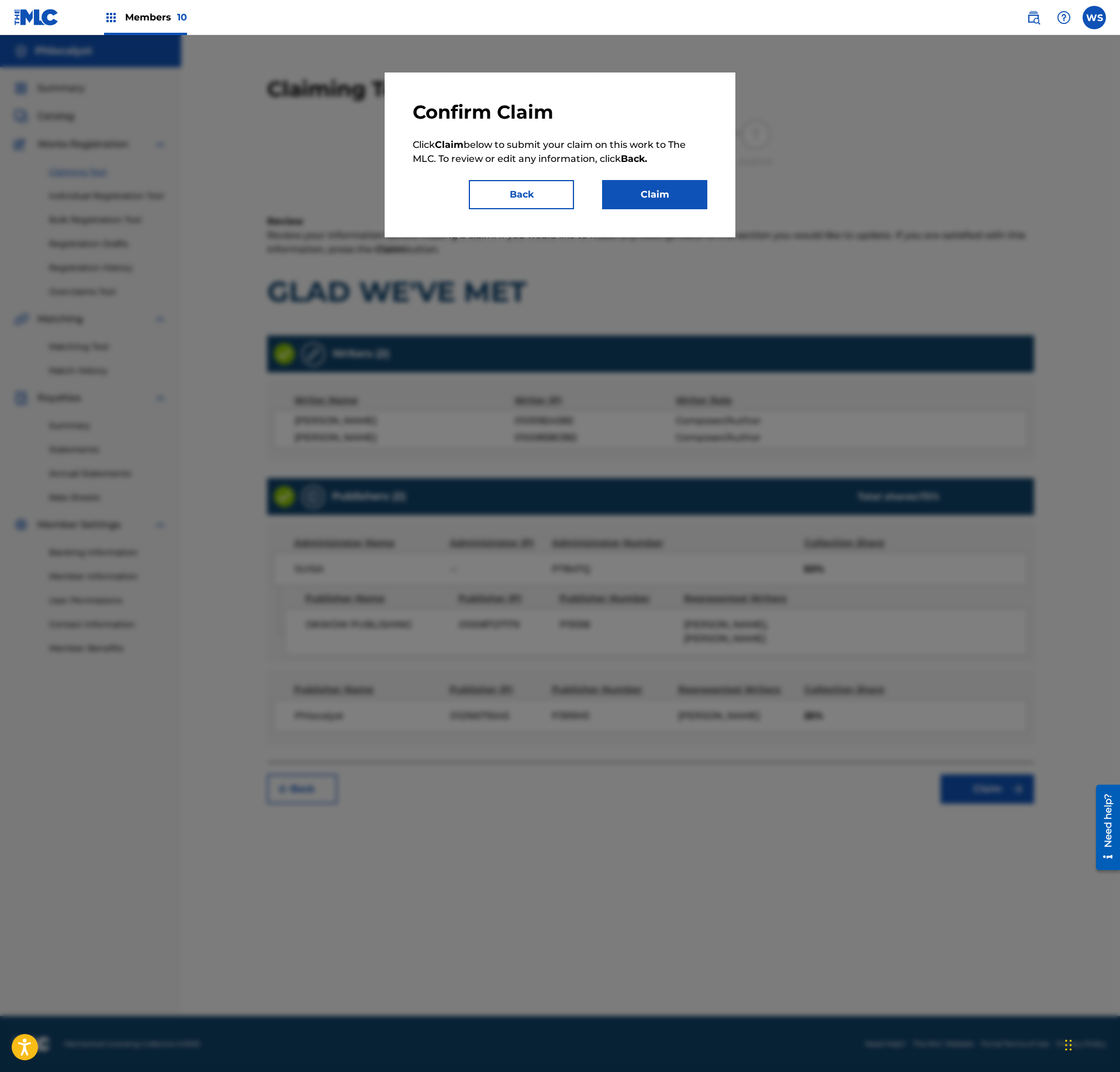
click at [637, 193] on button "Claim" at bounding box center [654, 195] width 105 height 30
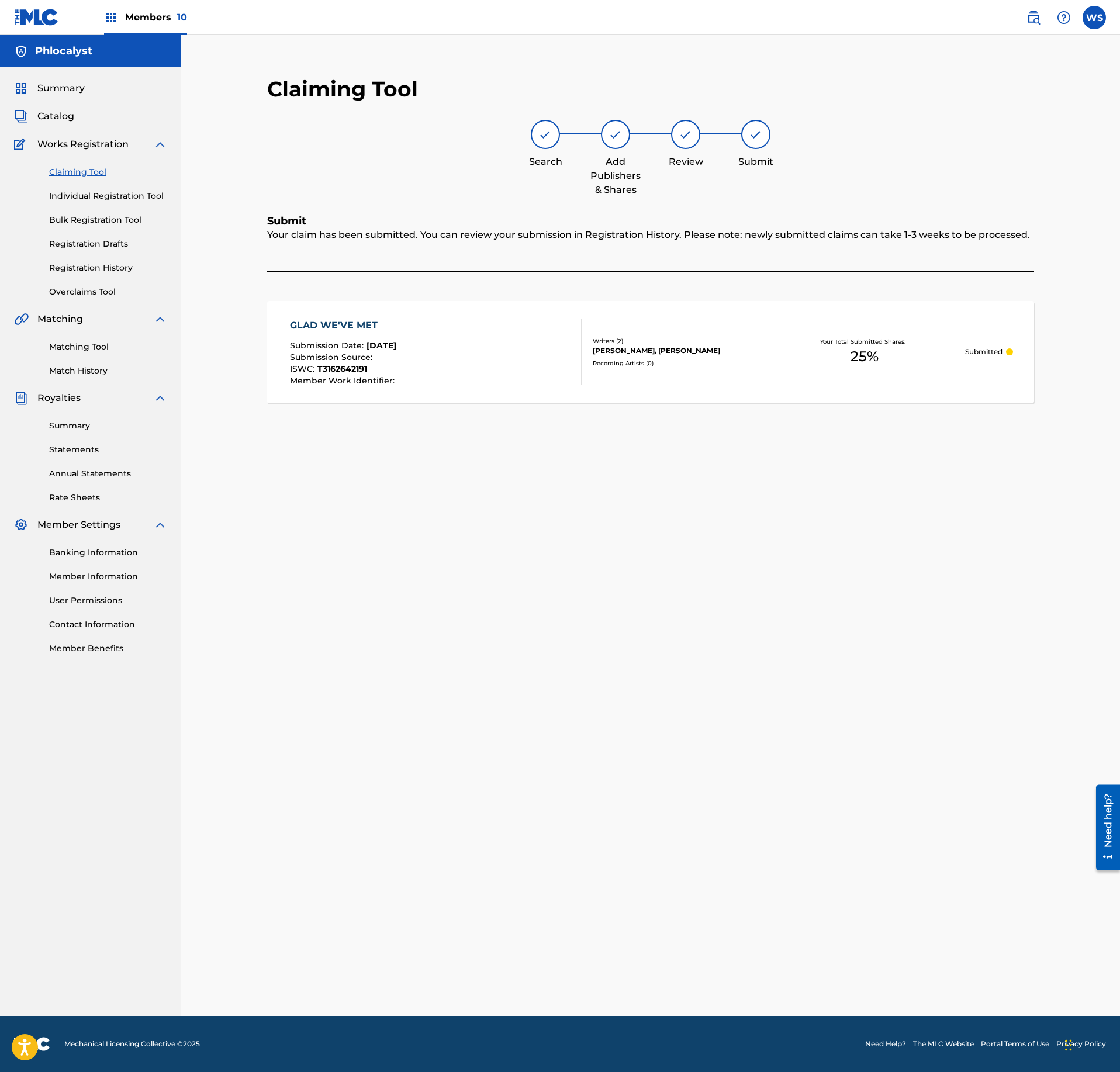
click at [62, 175] on link "Claiming Tool" at bounding box center [108, 172] width 118 height 12
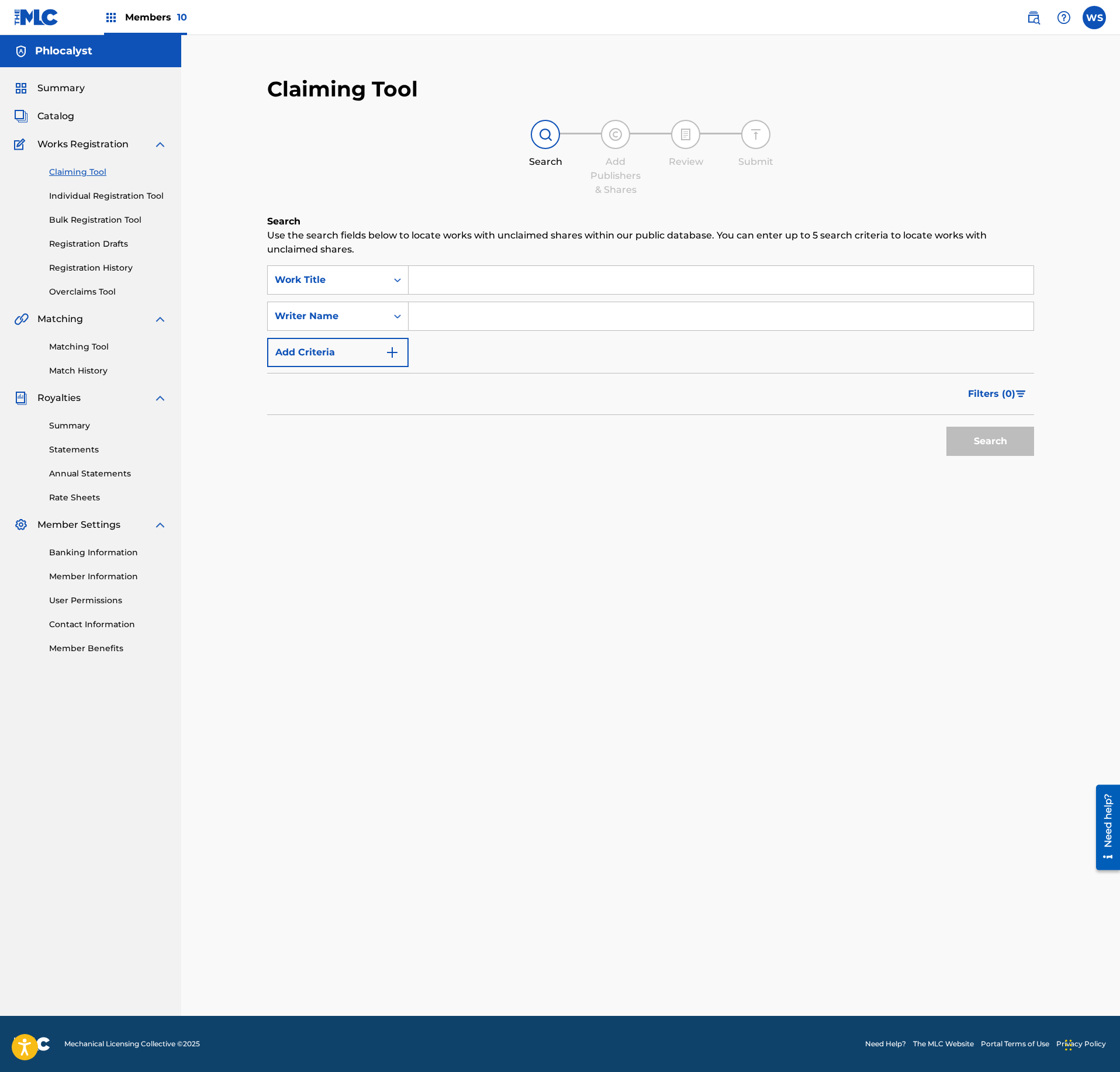
click at [478, 283] on input "Search Form" at bounding box center [721, 280] width 625 height 28
paste input "STARGAZING"
type input "STARGAZING"
click at [491, 320] on input "Search Form" at bounding box center [721, 316] width 625 height 28
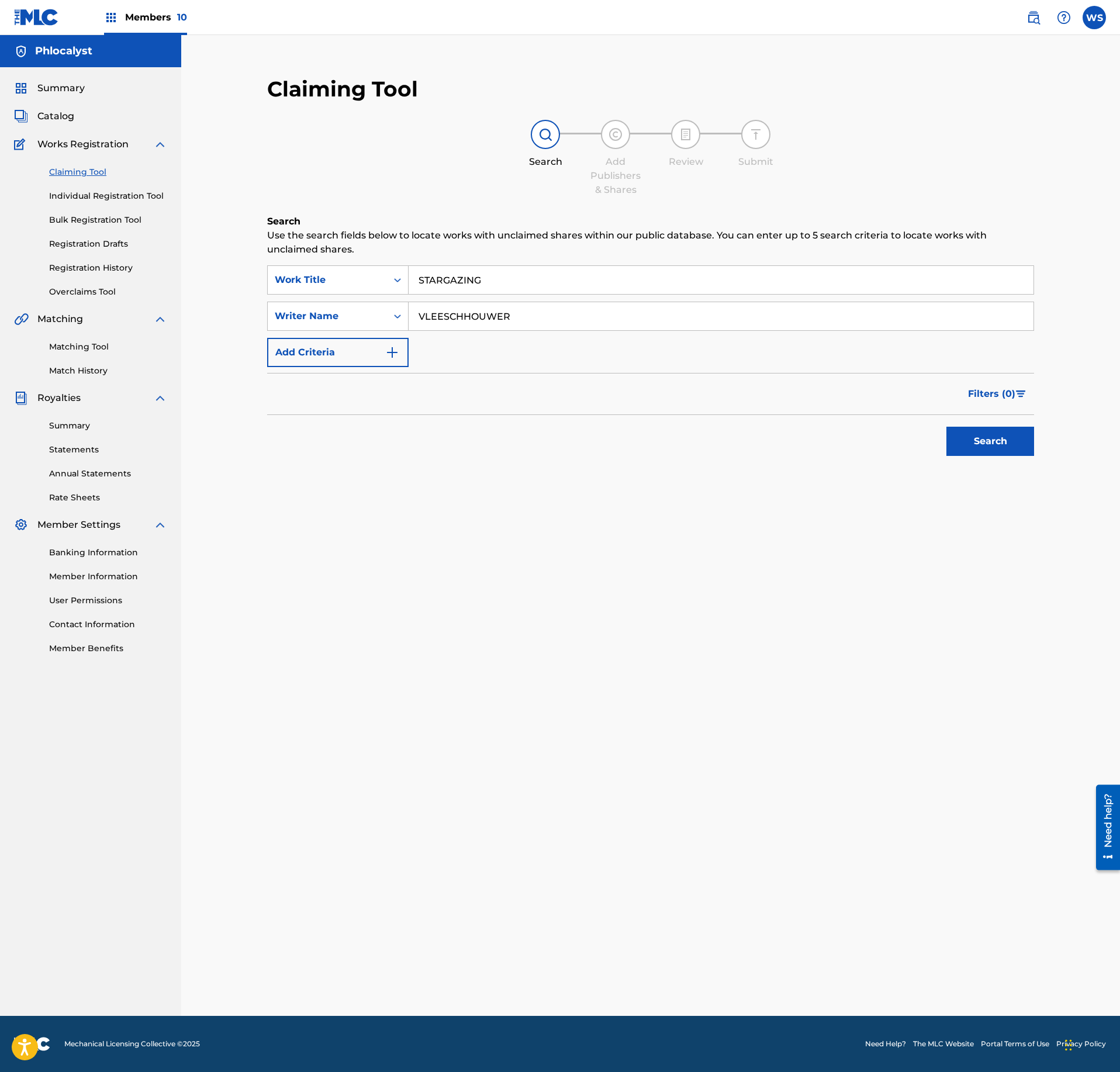
type input "VLEESCHHOUWER"
click at [974, 443] on button "Search" at bounding box center [990, 441] width 88 height 30
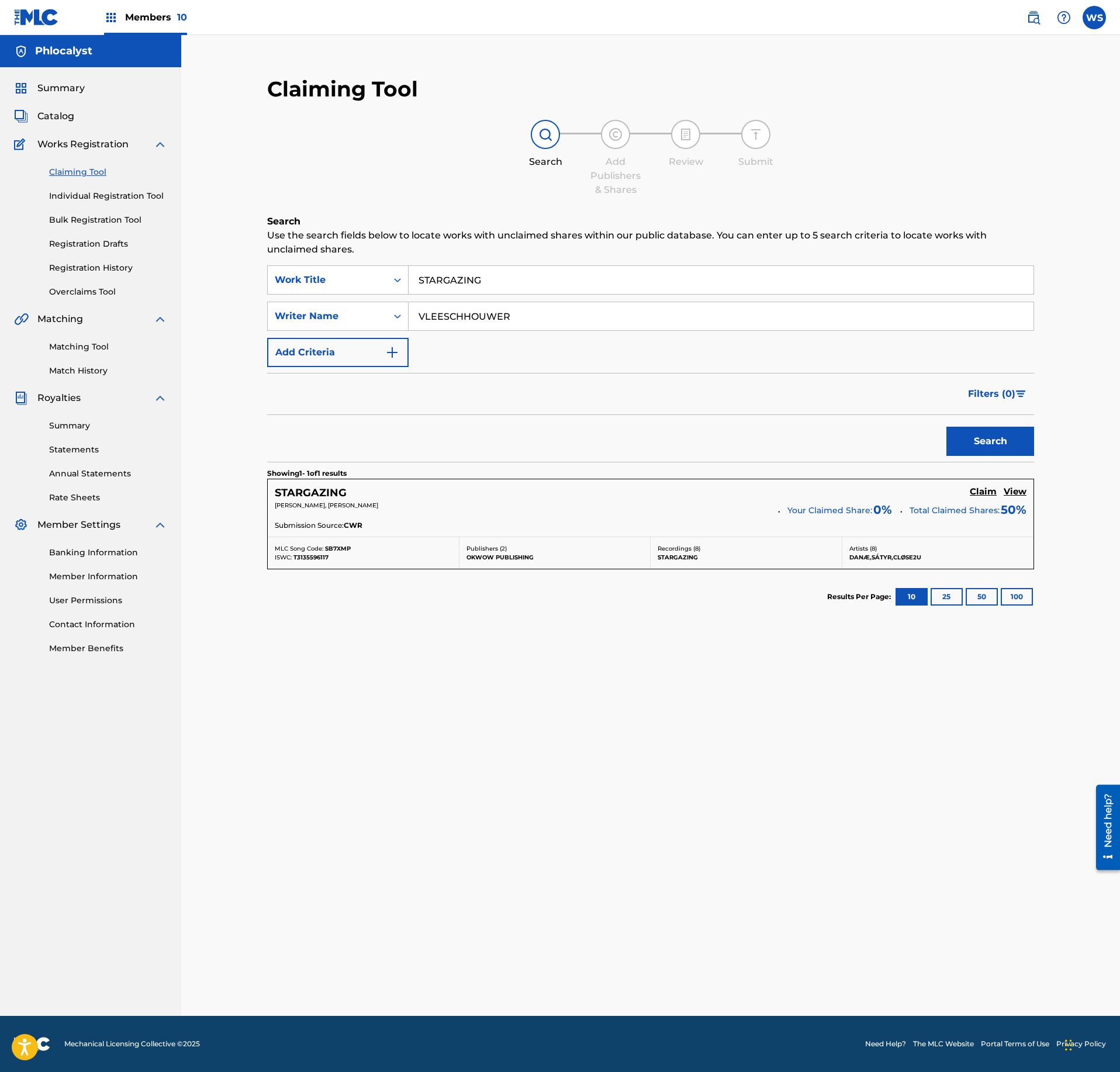
click at [972, 493] on h5 "Claim" at bounding box center [982, 492] width 27 height 11
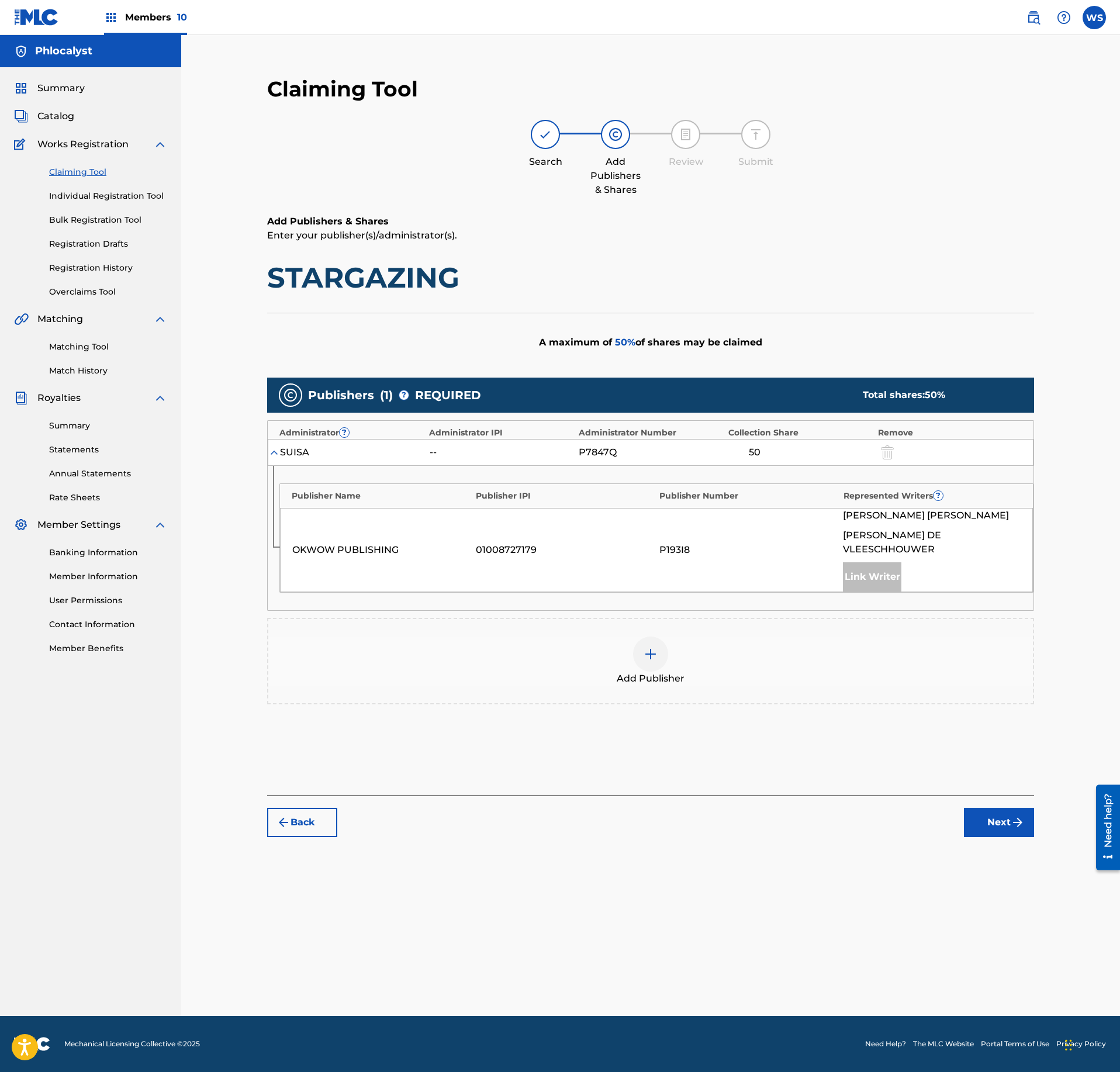
click at [642, 672] on span "Add Publisher" at bounding box center [650, 679] width 68 height 14
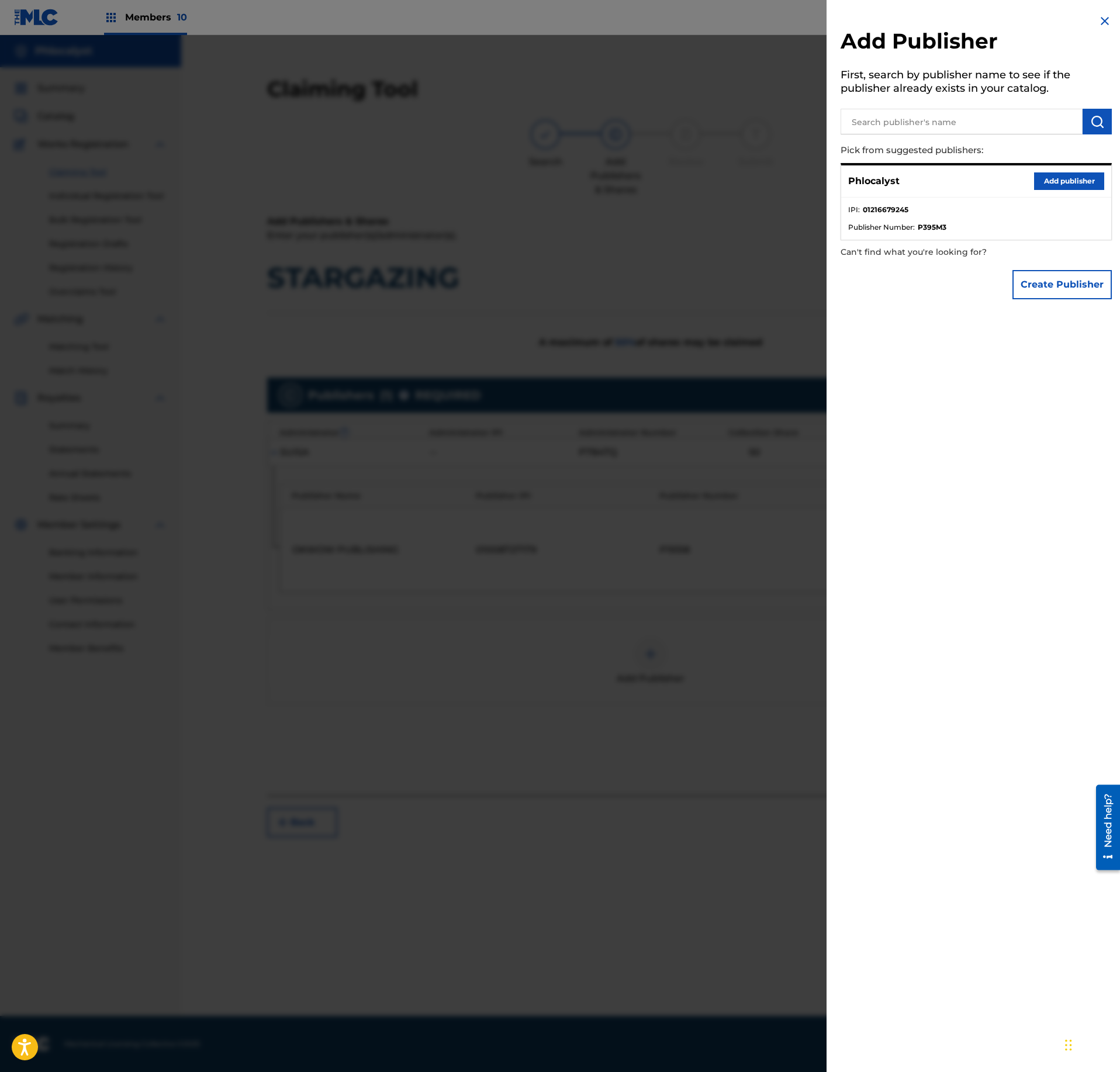
click at [1081, 174] on button "Add publisher" at bounding box center [1069, 181] width 70 height 18
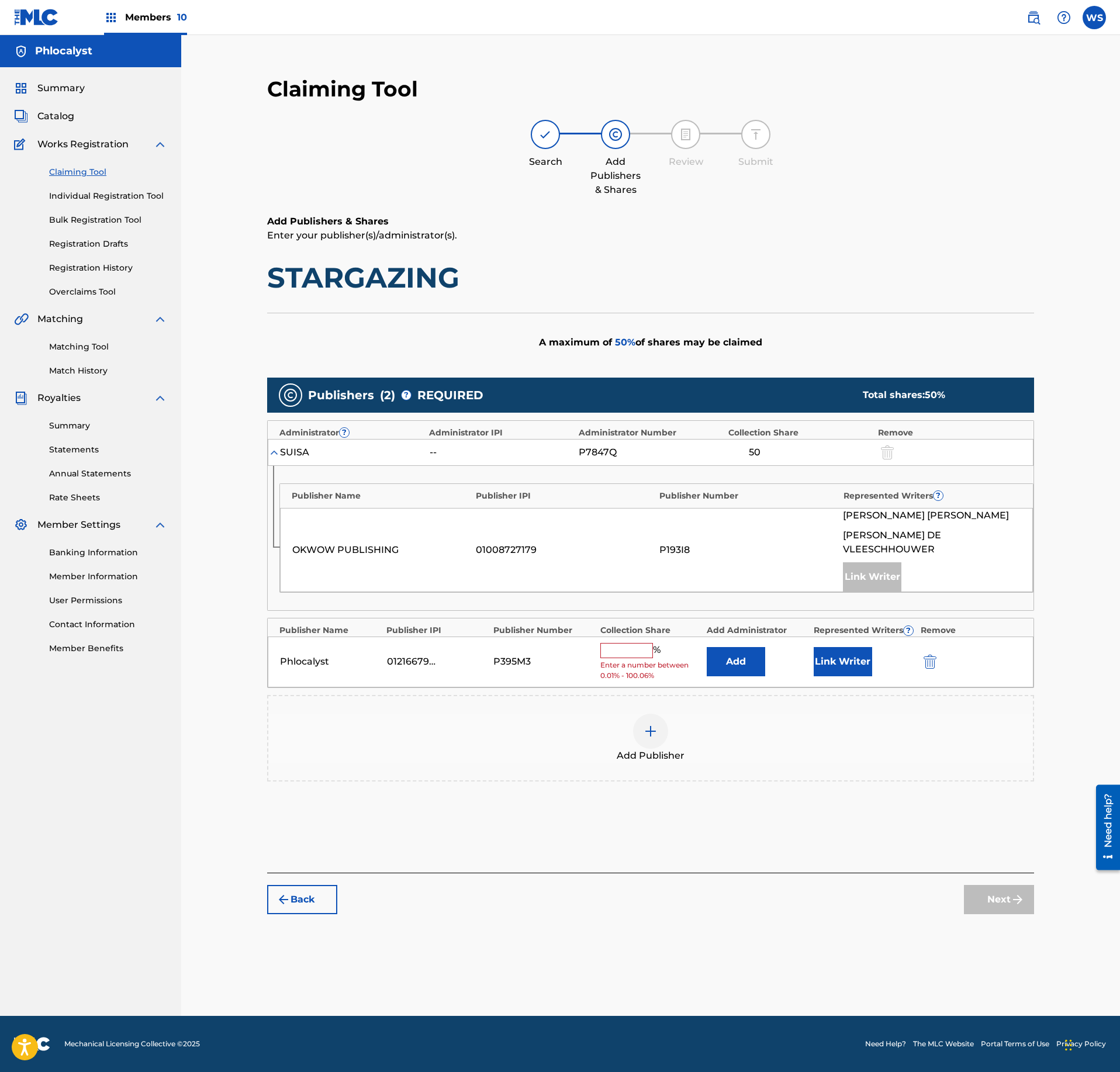
click at [629, 643] on input "text" at bounding box center [626, 650] width 52 height 15
type input "25"
click at [866, 658] on button "Link Writer" at bounding box center [842, 658] width 58 height 30
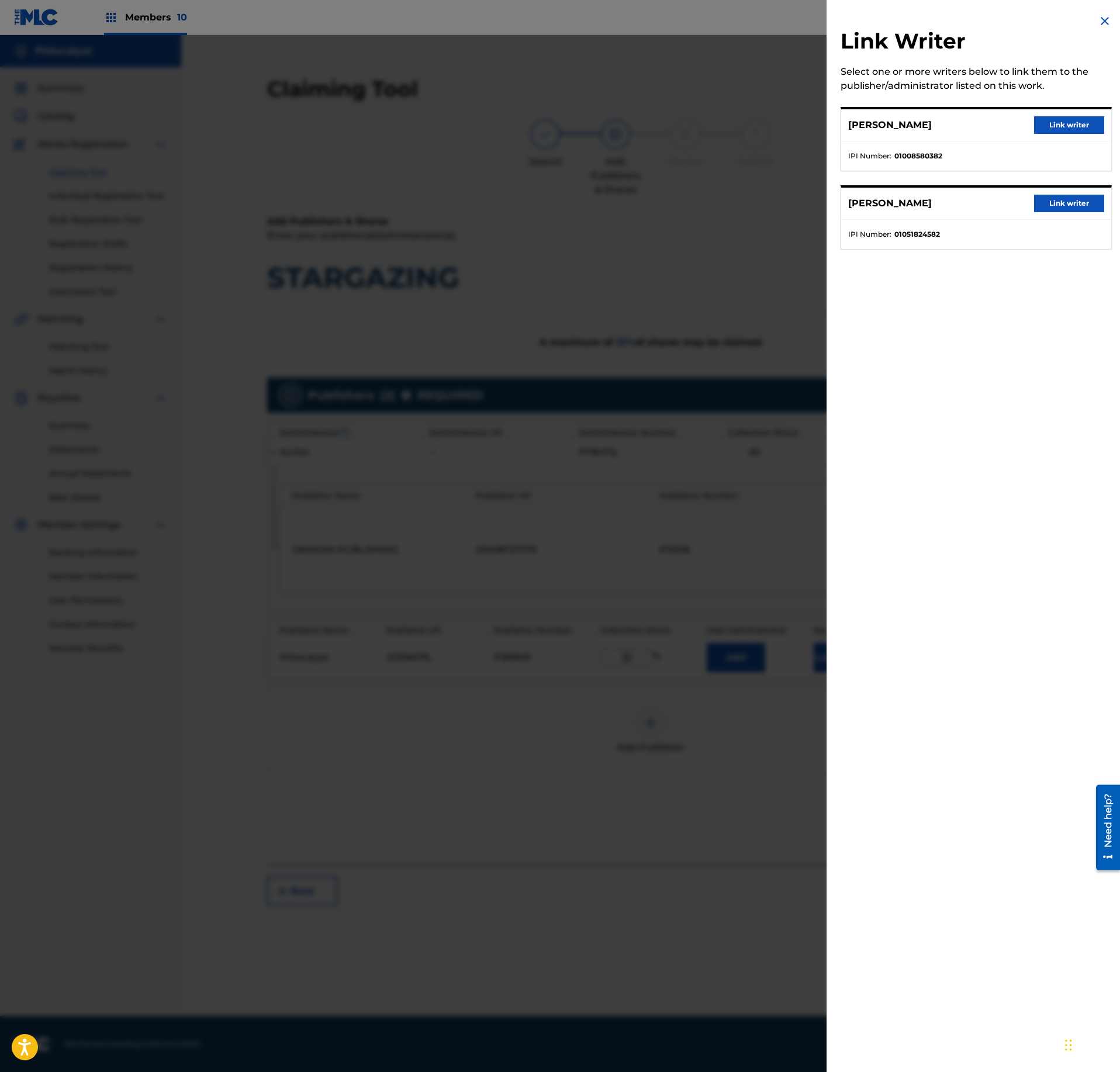
click at [1076, 194] on div "[PERSON_NAME] Link writer" at bounding box center [976, 203] width 270 height 33
click at [1076, 201] on button "Link writer" at bounding box center [1069, 204] width 70 height 18
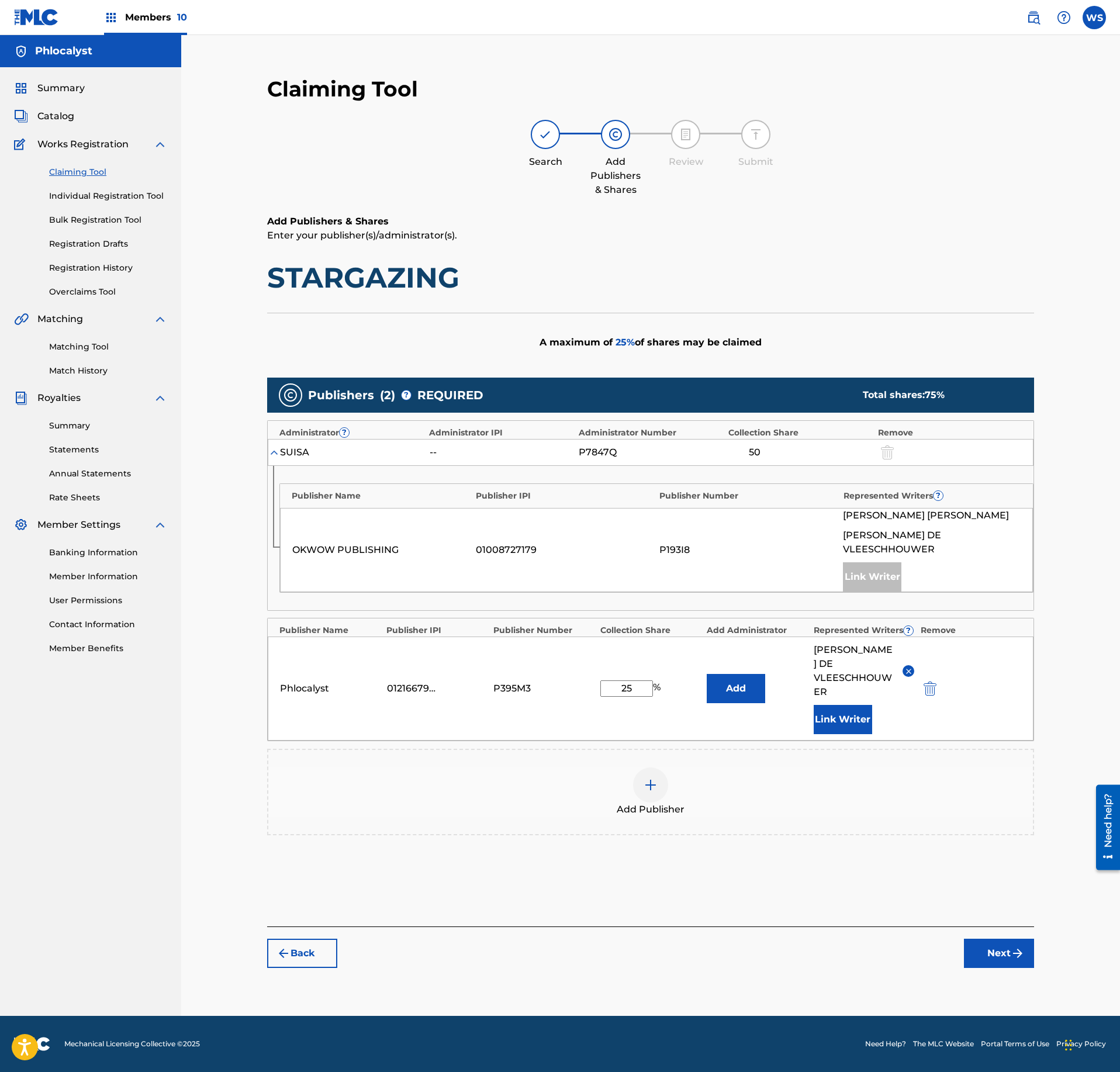
click at [994, 939] on button "Next" at bounding box center [999, 954] width 70 height 30
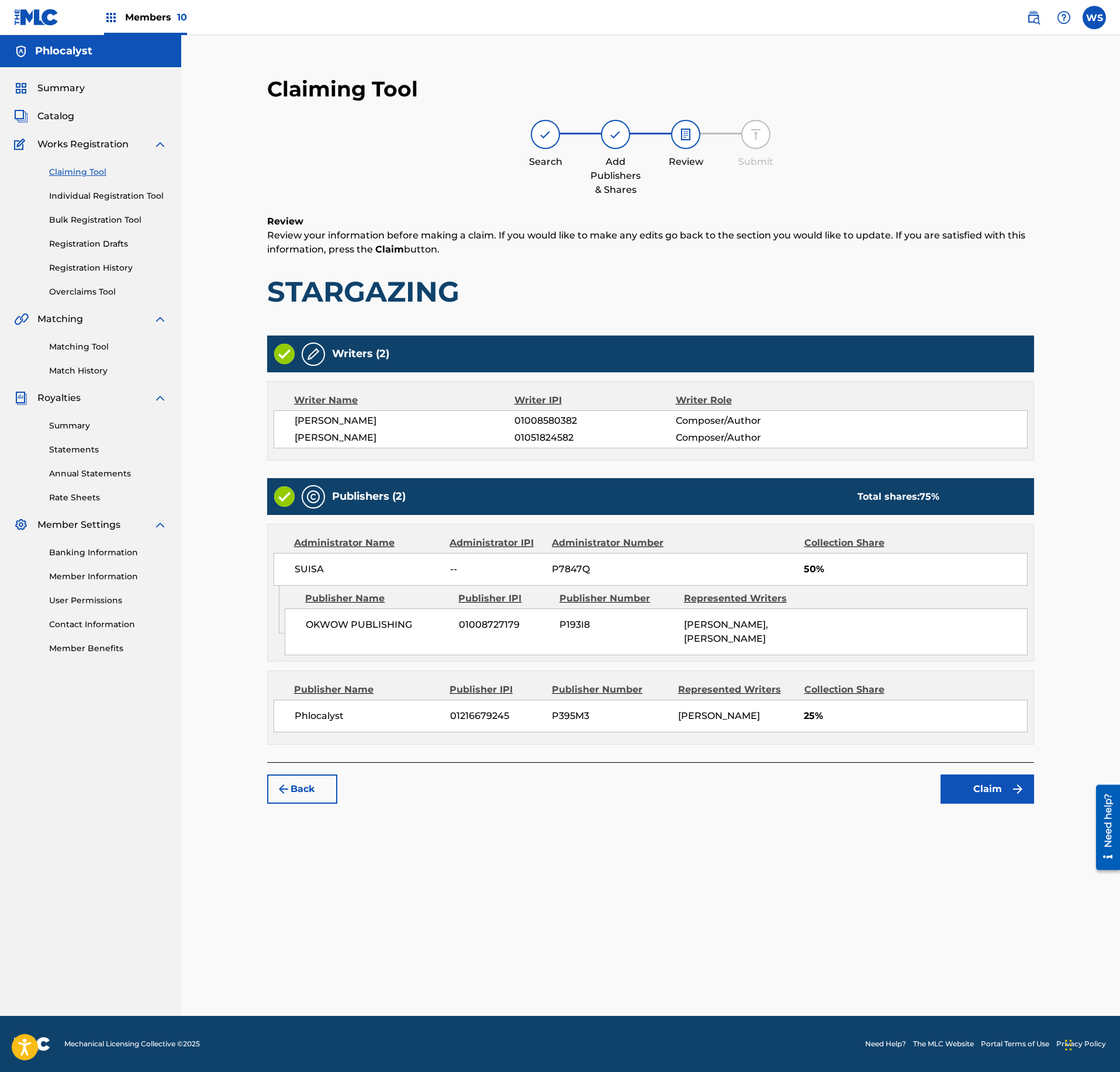
click at [1003, 816] on div "Claiming Tool Search Add Publishers & Shares Review Submit Review Review your i…" at bounding box center [650, 439] width 790 height 752
click at [1003, 804] on button "Claim" at bounding box center [987, 789] width 94 height 30
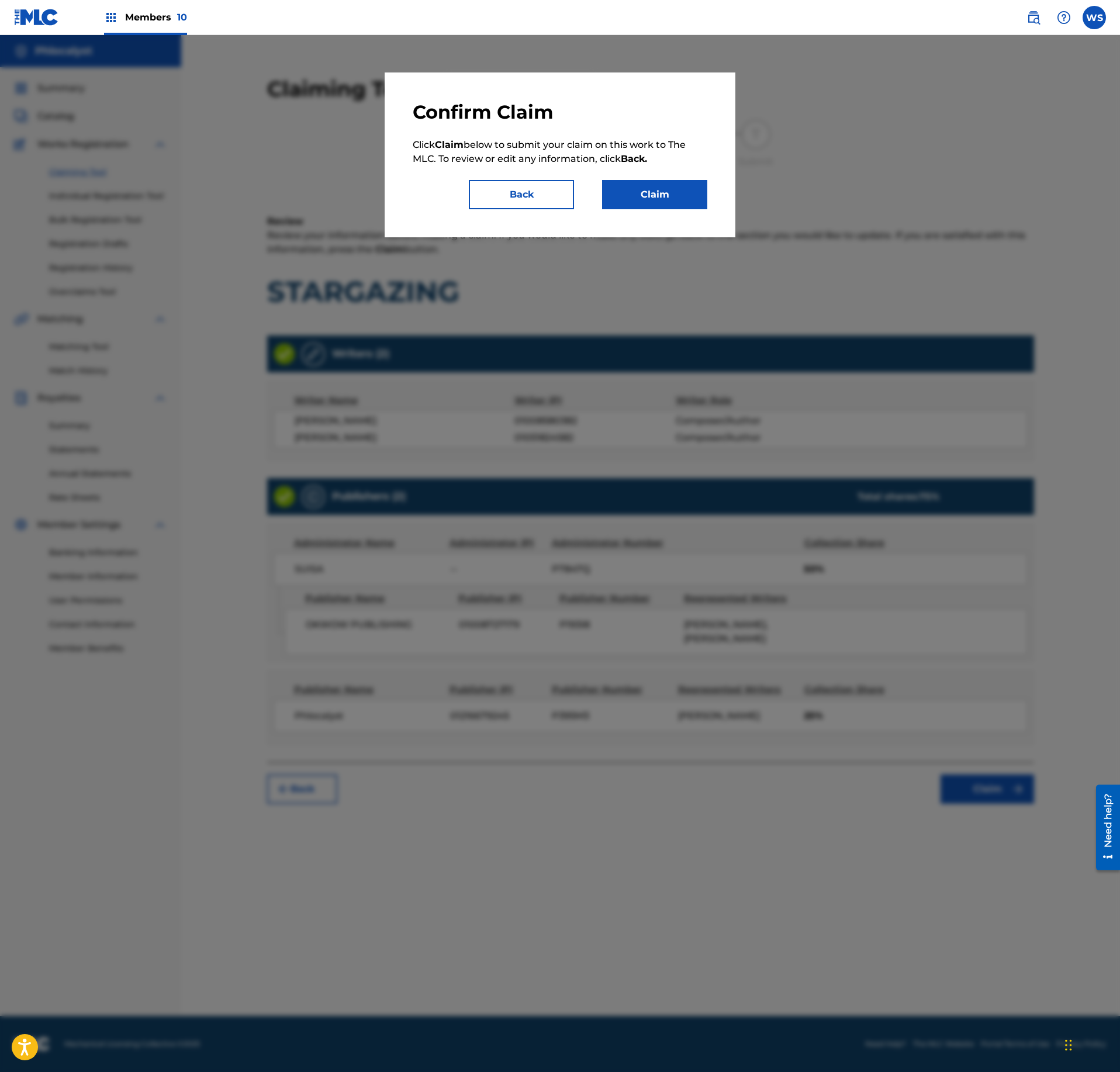
click at [680, 196] on button "Claim" at bounding box center [654, 195] width 105 height 30
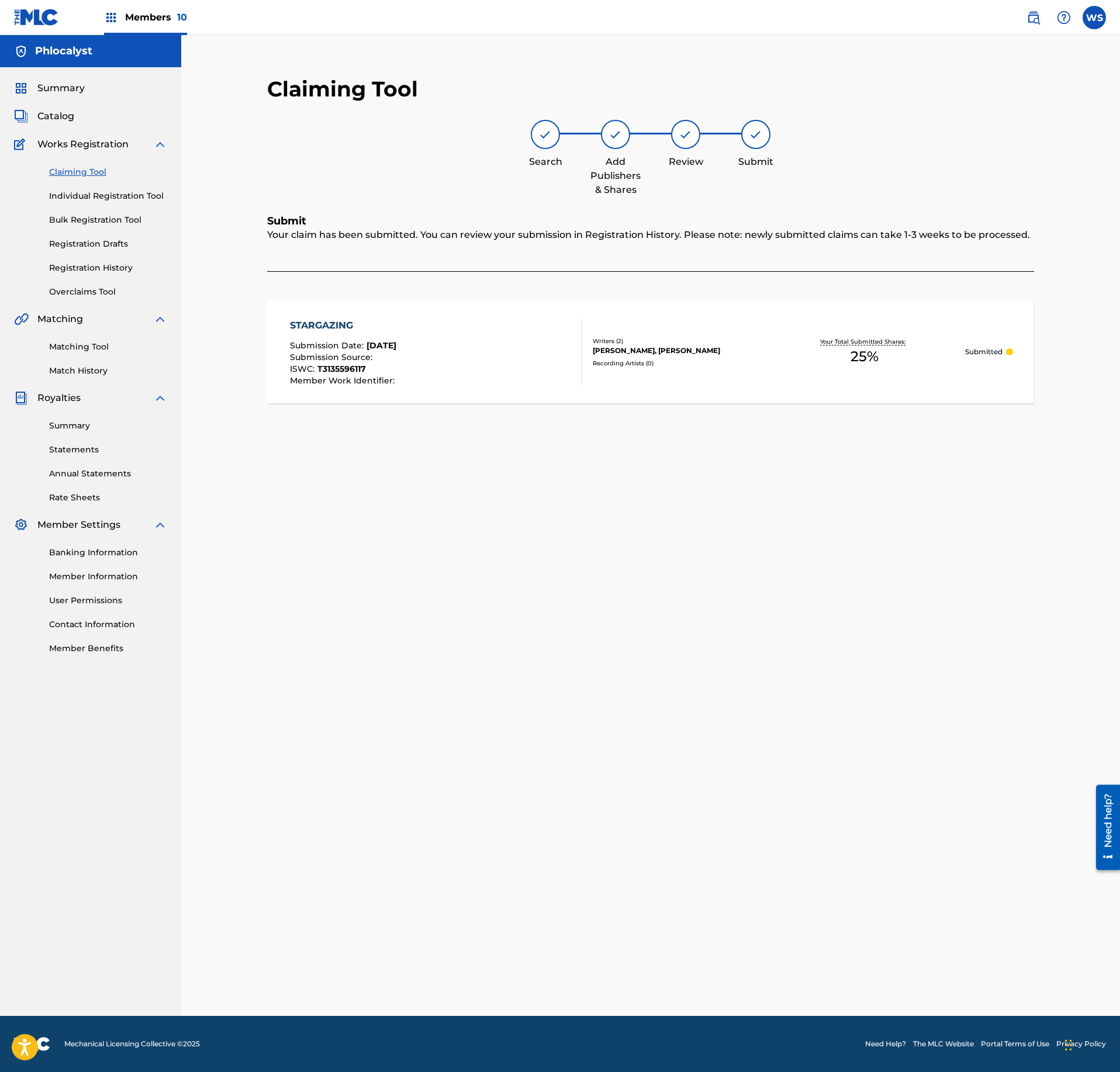
click at [62, 117] on span "Catalog" at bounding box center [55, 116] width 36 height 14
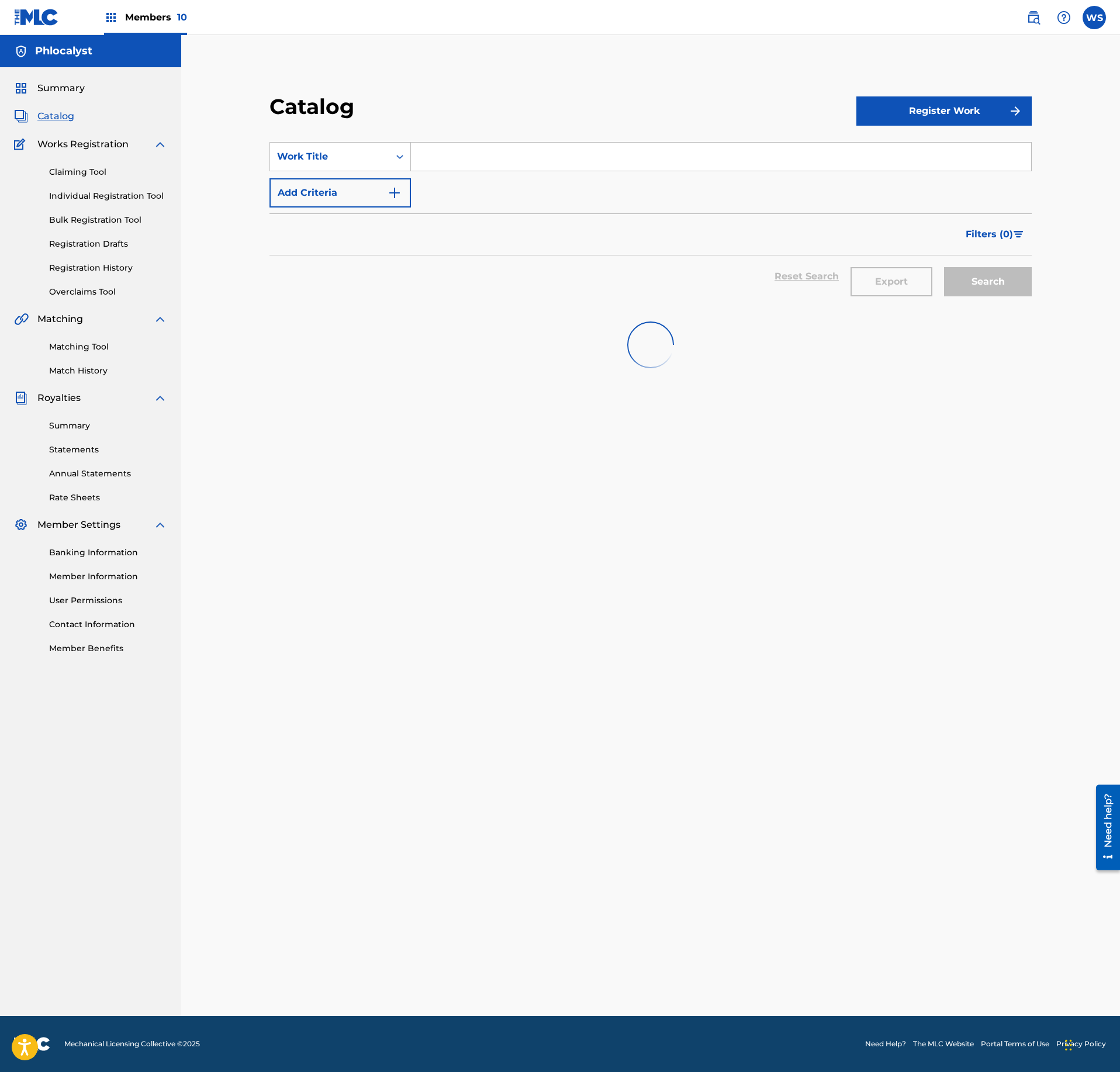
click at [509, 157] on input "Search Form" at bounding box center [721, 157] width 621 height 28
paste input "CLOSE TO YOU"
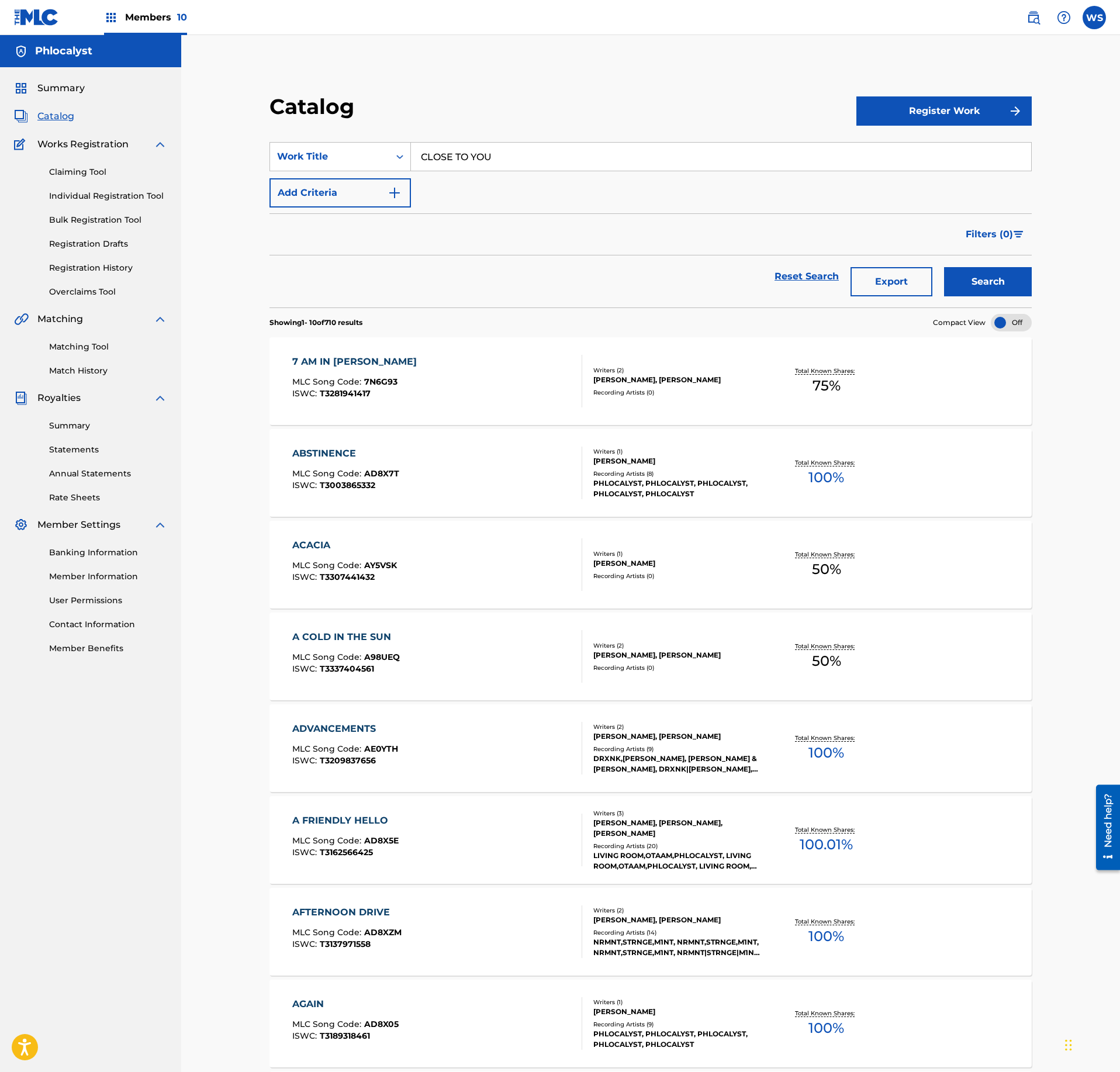
type input "CLOSE TO YOU"
click at [974, 270] on button "Search" at bounding box center [987, 282] width 88 height 30
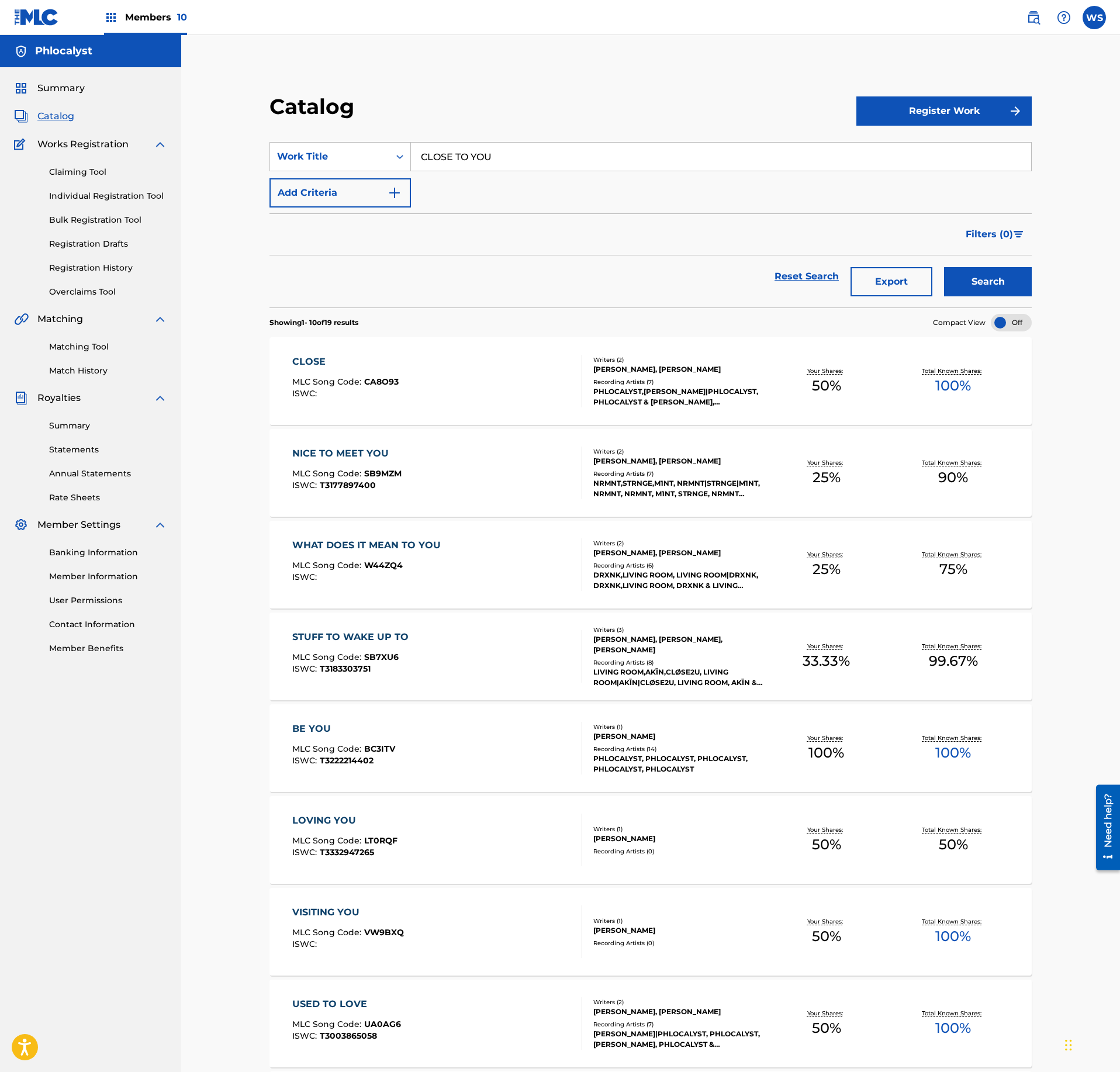
click at [74, 171] on link "Claiming Tool" at bounding box center [108, 172] width 118 height 12
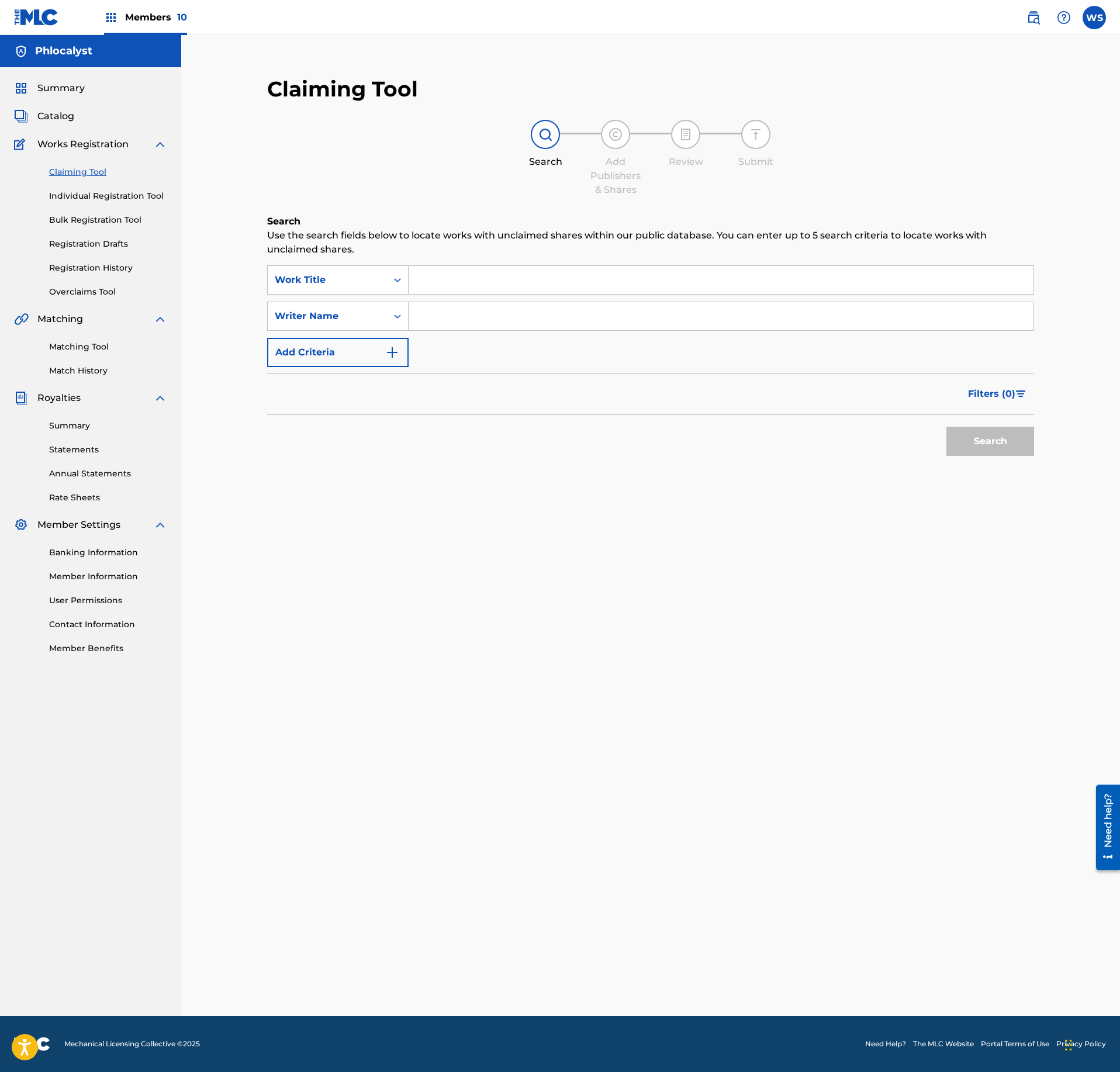
click at [501, 288] on input "Search Form" at bounding box center [721, 280] width 625 height 28
paste input "CLOSE TO YOU"
type input "CLOSE TO YOU"
click at [502, 331] on div "SearchWithCriteria1e82cf28-4e7d-4dca-8f01-a9bad062201f Work Title CLOSE TO YOU …" at bounding box center [650, 315] width 767 height 101
click at [515, 310] on input "Search Form" at bounding box center [721, 316] width 625 height 28
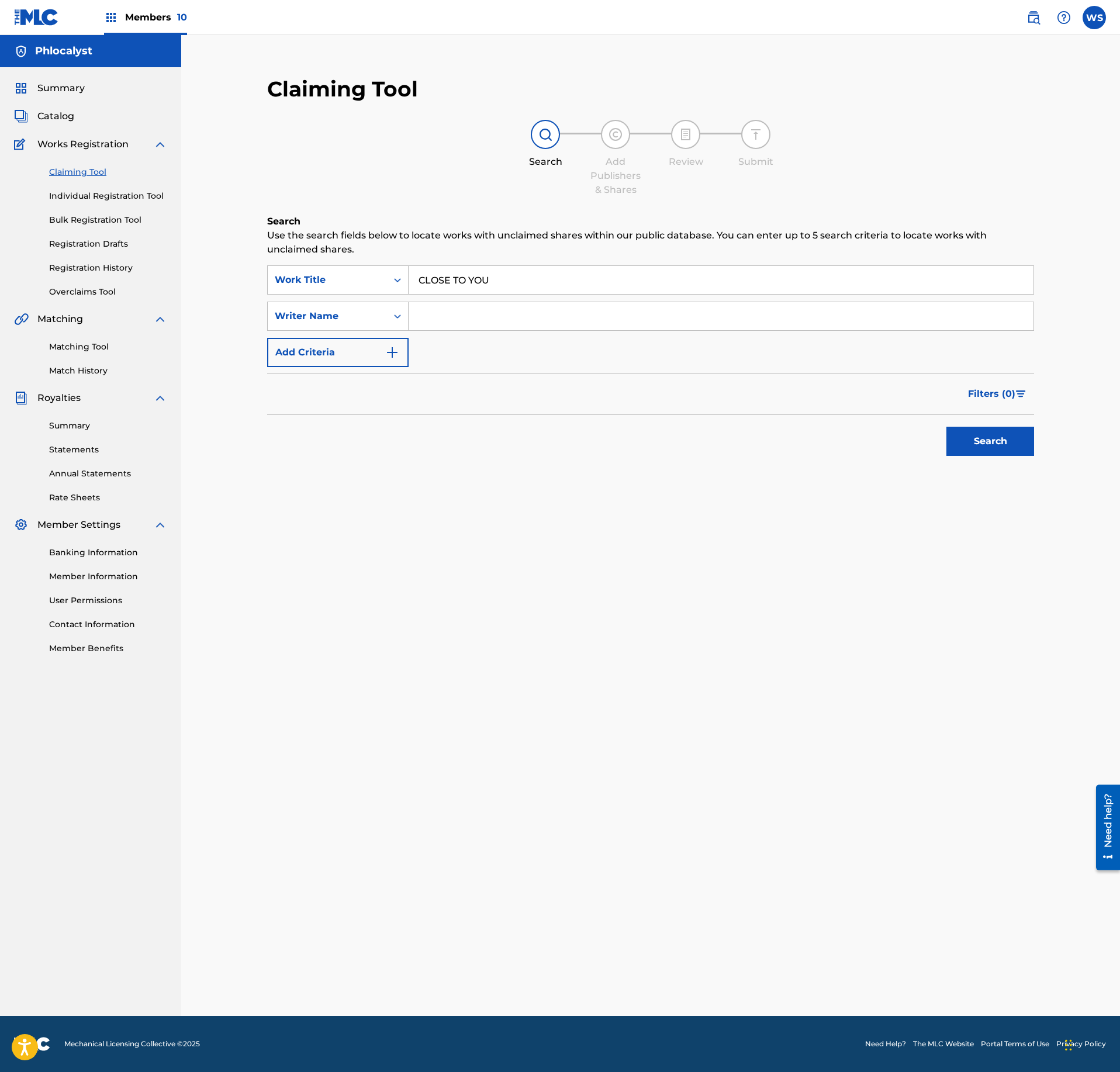
click at [515, 310] on input "Search Form" at bounding box center [721, 316] width 625 height 28
type input "VLEESCHHOUWER"
click at [1030, 411] on div "Filters ( 0 )" at bounding box center [650, 394] width 767 height 42
click at [1019, 430] on button "Search" at bounding box center [990, 441] width 88 height 30
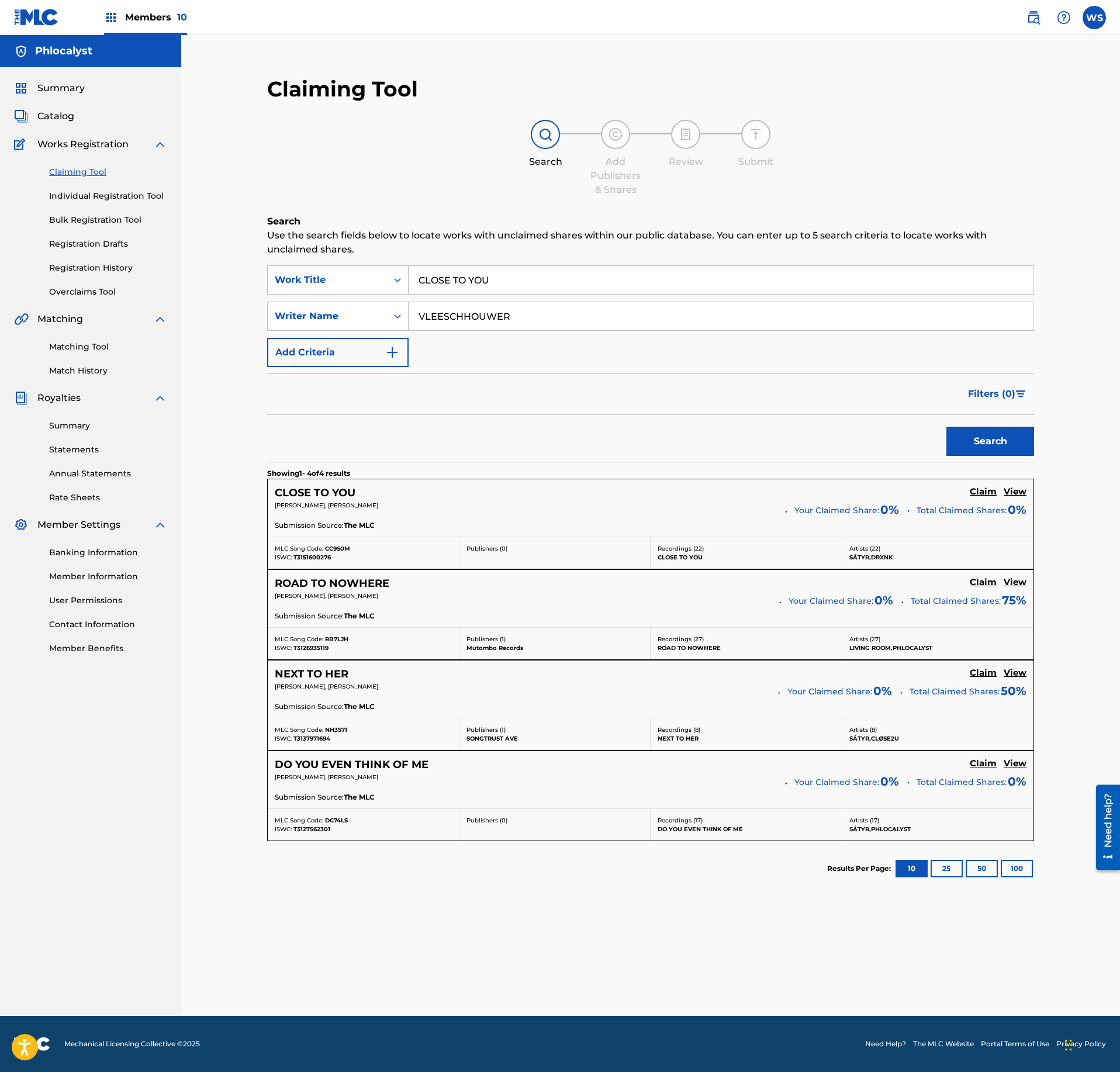
click at [976, 496] on h5 "Claim" at bounding box center [982, 492] width 27 height 11
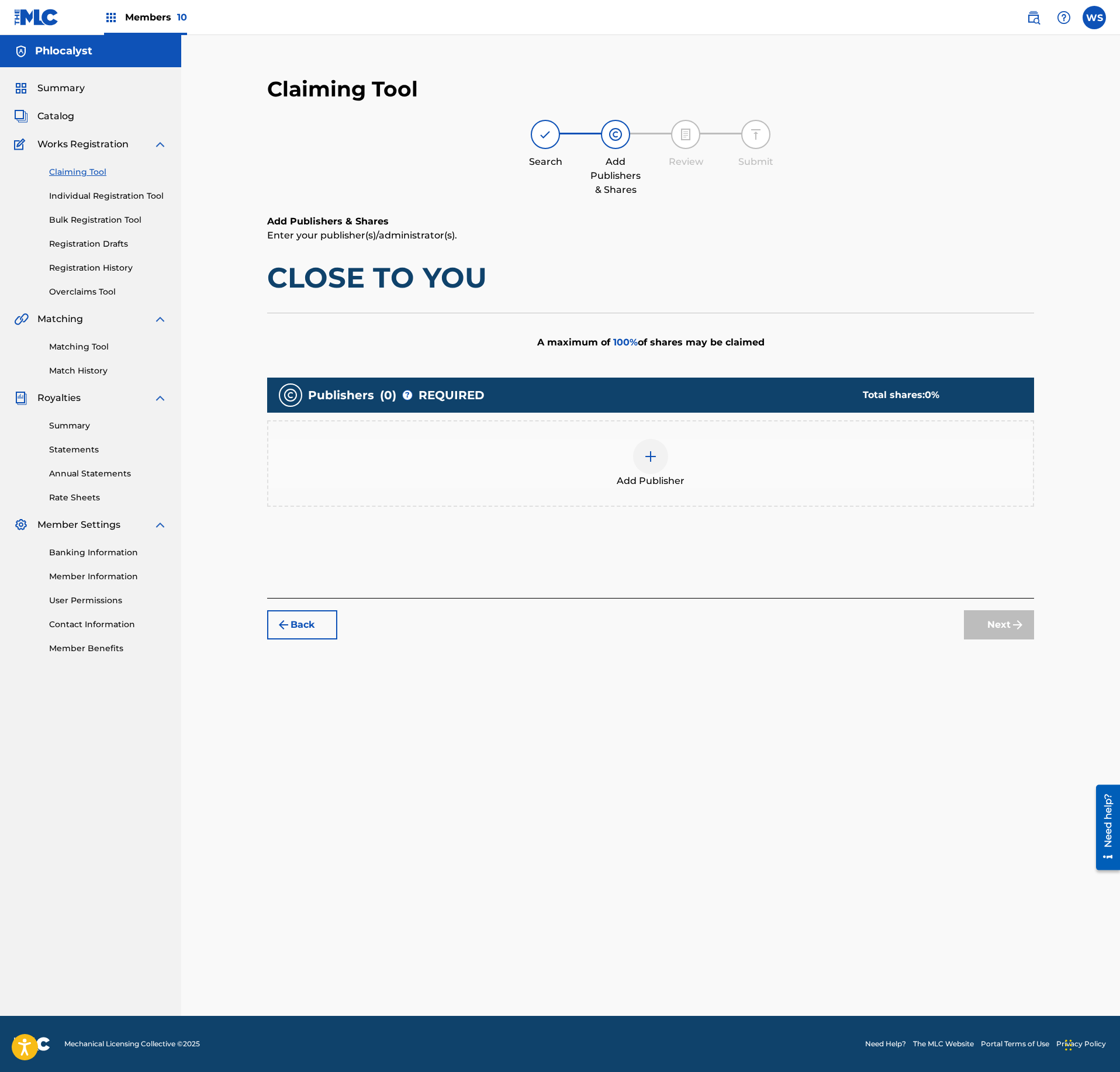
click at [689, 491] on div "Add Publisher" at bounding box center [650, 464] width 767 height 87
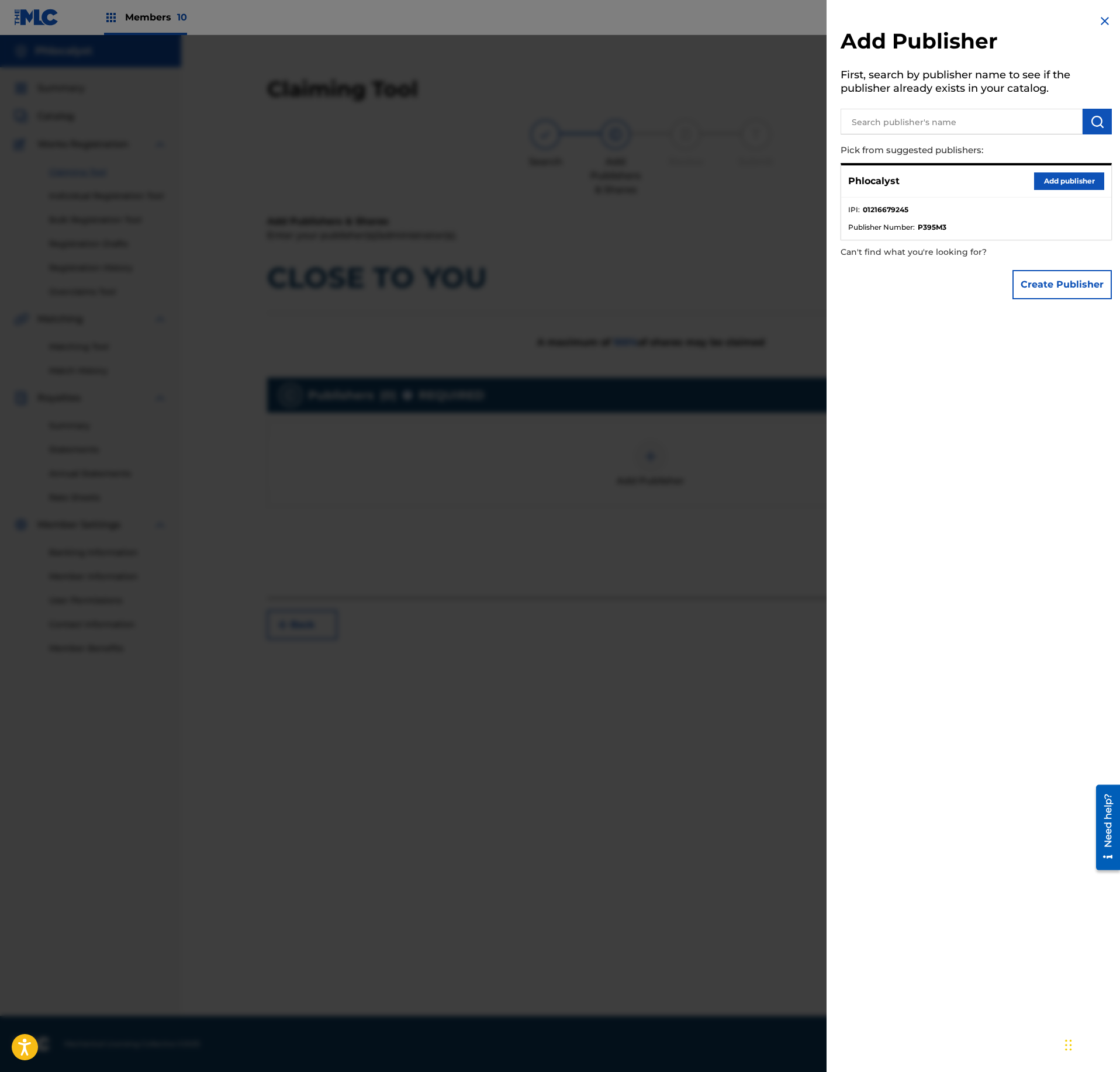
click at [1063, 176] on button "Add publisher" at bounding box center [1069, 181] width 70 height 18
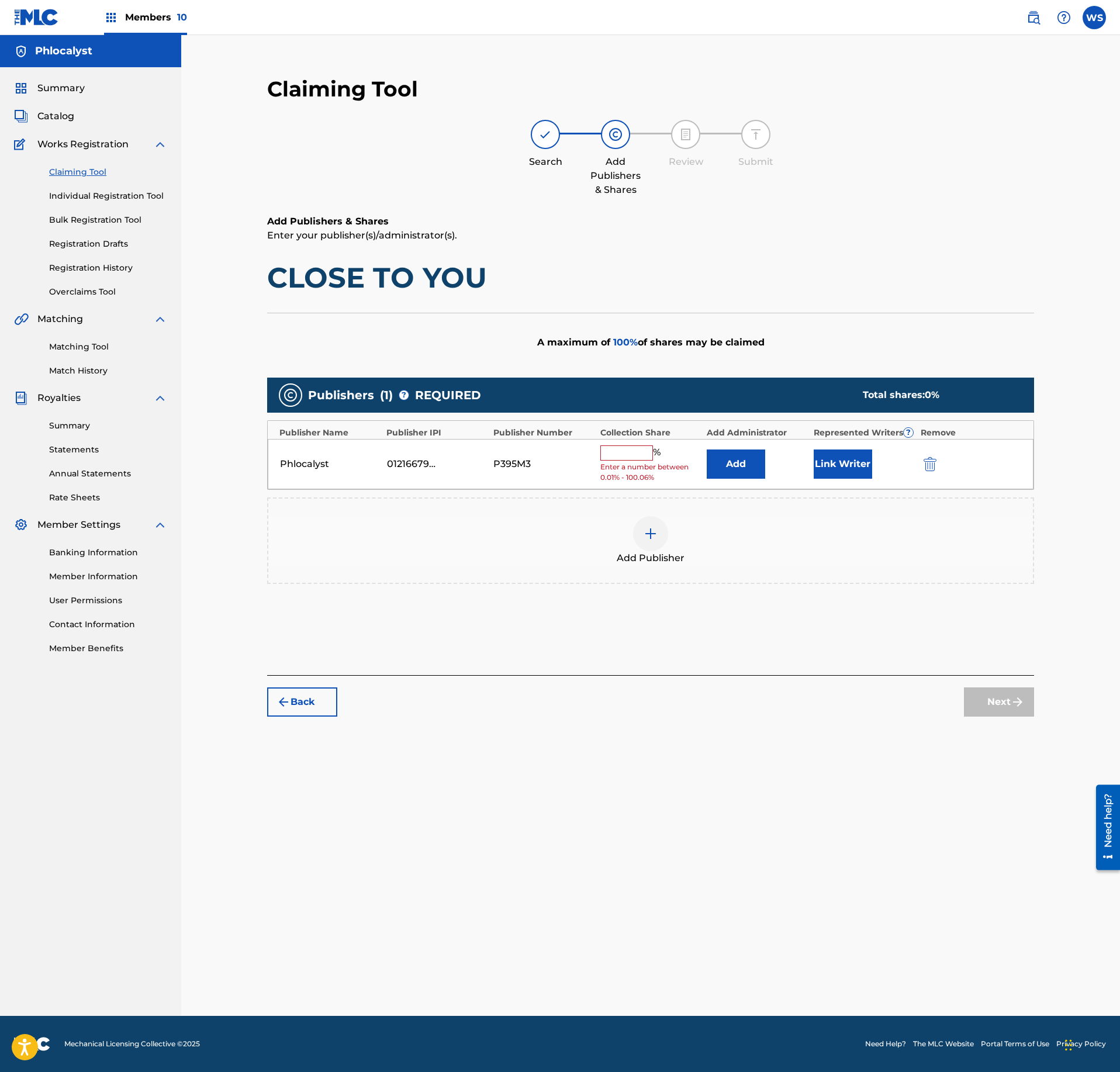
click at [633, 455] on input "text" at bounding box center [626, 452] width 52 height 15
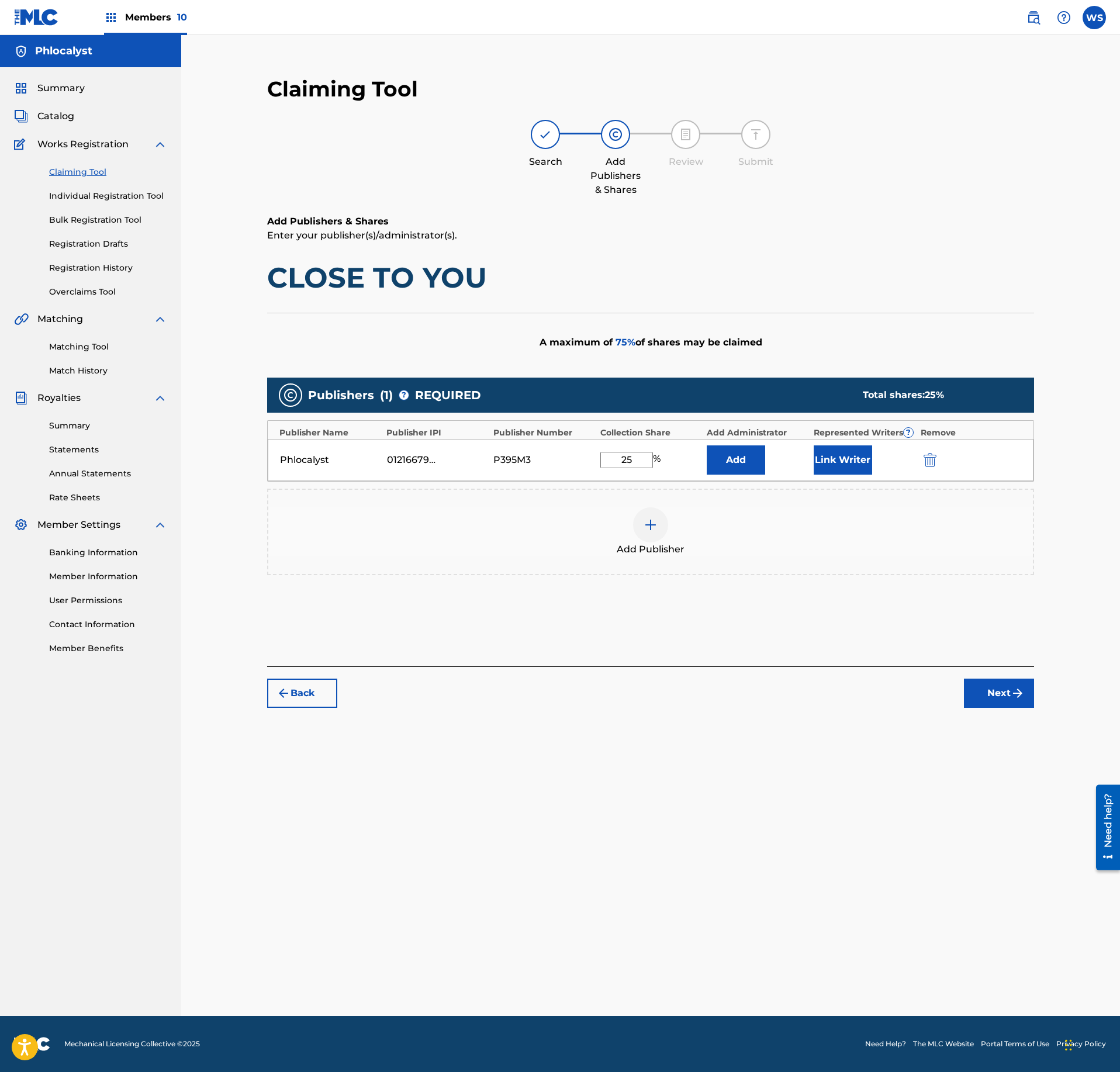
type input "25"
click at [869, 475] on button "Link Writer" at bounding box center [842, 460] width 58 height 30
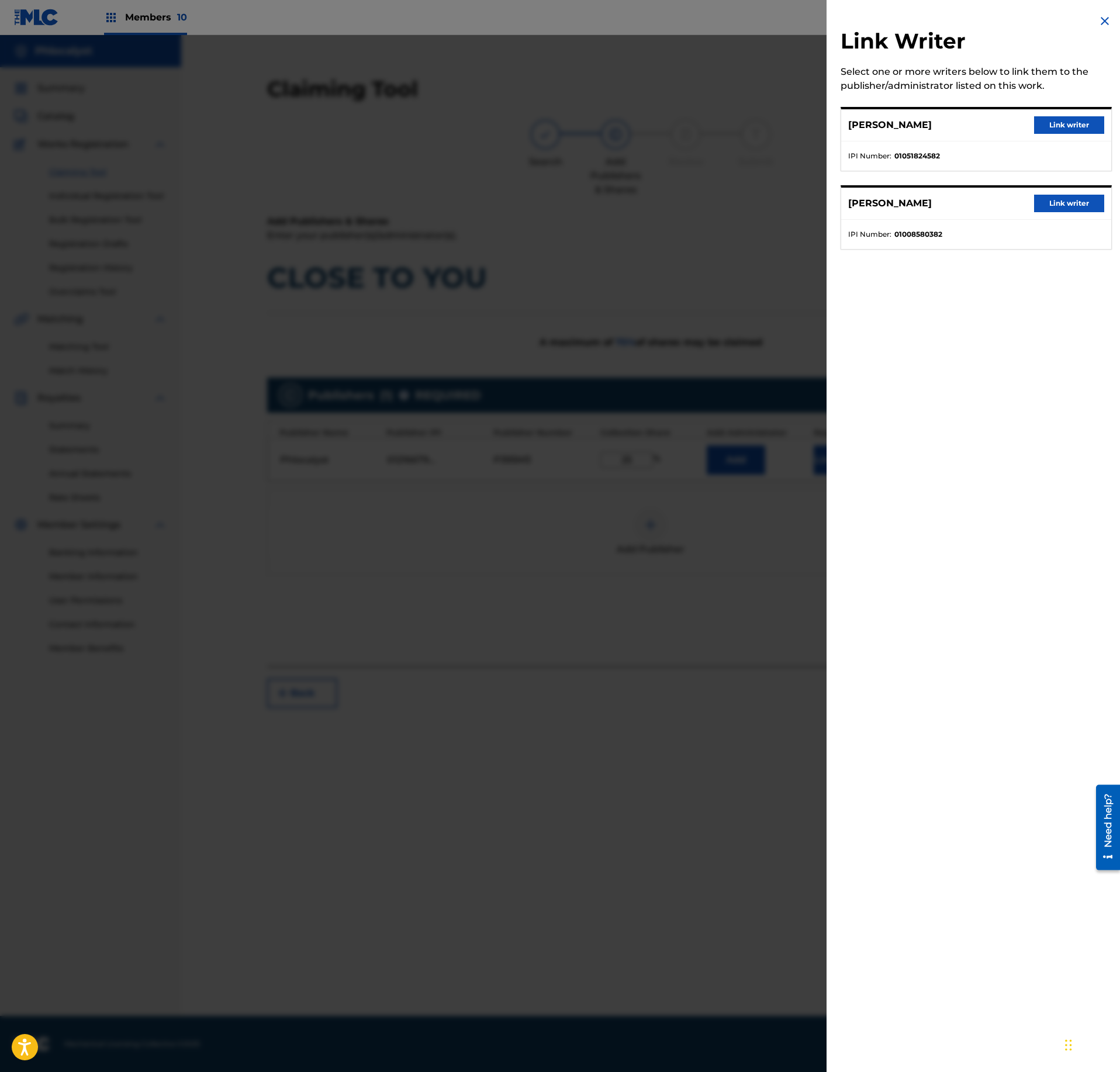
click at [861, 462] on div "Link Writer Select one or more writers below to link them to the publisher/admi…" at bounding box center [976, 536] width 299 height 1072
click at [1085, 125] on button "Link writer" at bounding box center [1069, 125] width 70 height 18
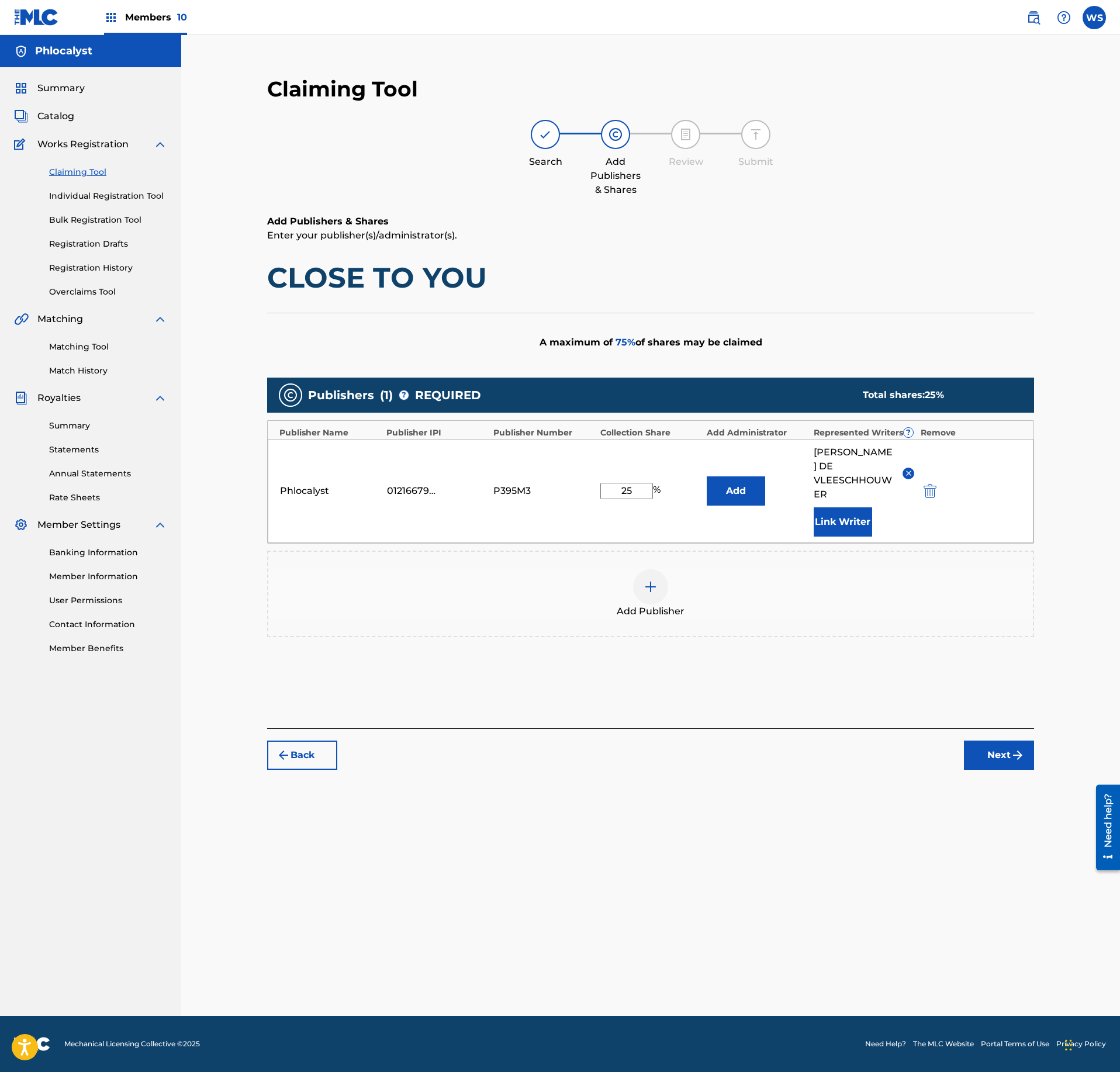
click at [1010, 749] on button "Next" at bounding box center [999, 756] width 70 height 30
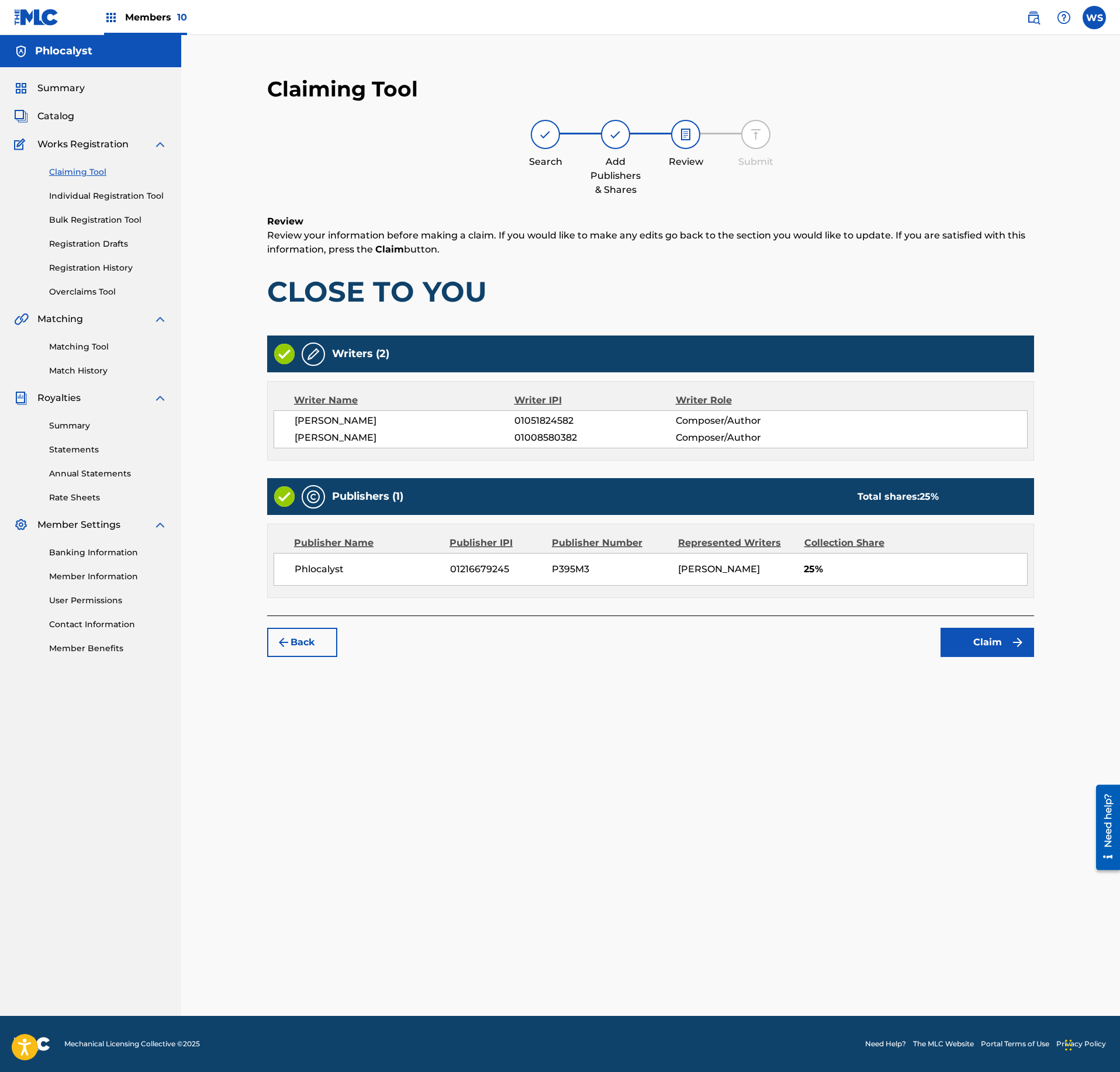
click at [981, 657] on button "Claim" at bounding box center [987, 642] width 94 height 30
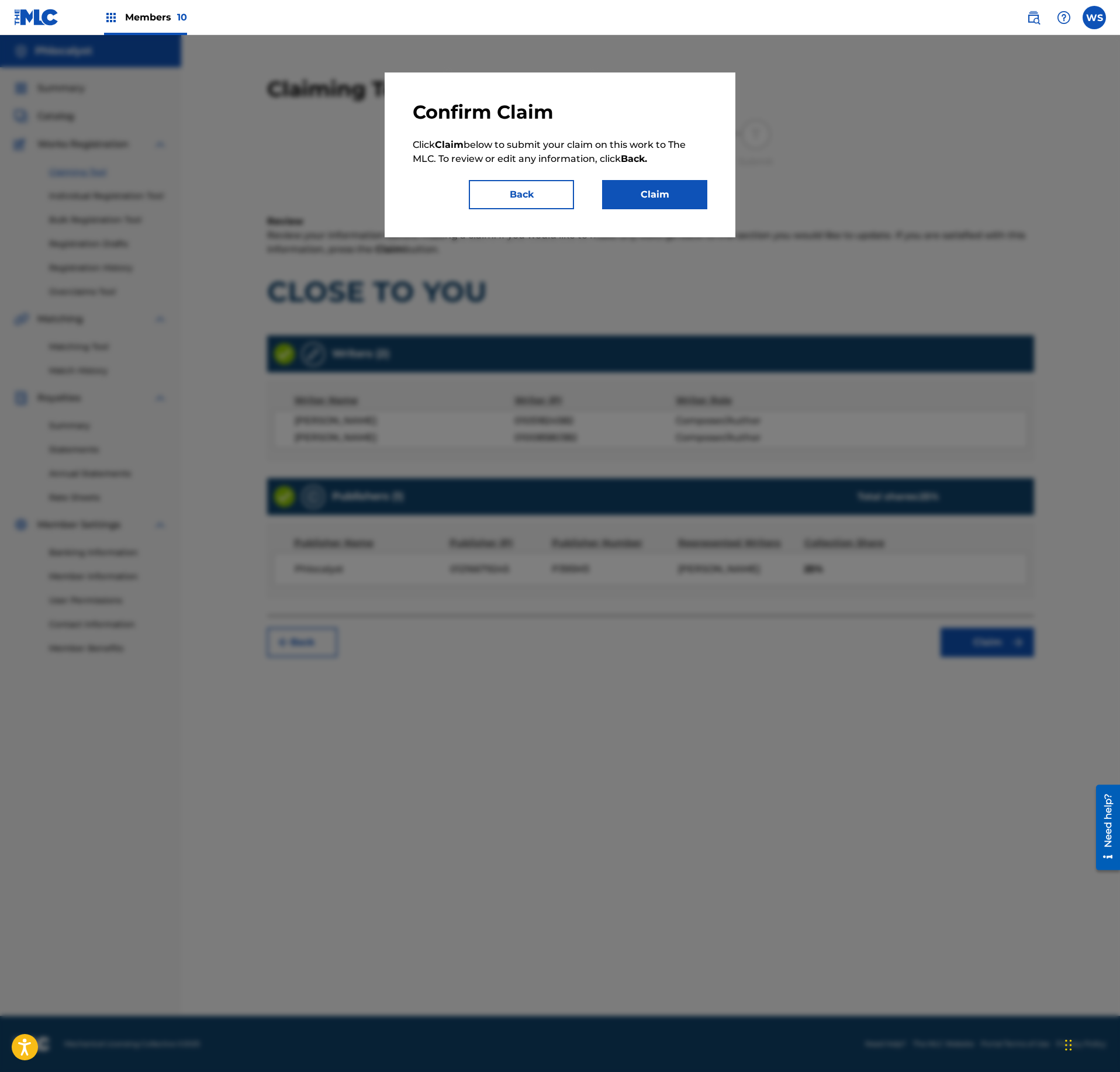
drag, startPoint x: 683, startPoint y: 187, endPoint x: 526, endPoint y: 202, distance: 157.7
click at [561, 195] on div "Back Claim" at bounding box center [560, 195] width 295 height 30
click at [521, 202] on button "Back" at bounding box center [521, 195] width 105 height 30
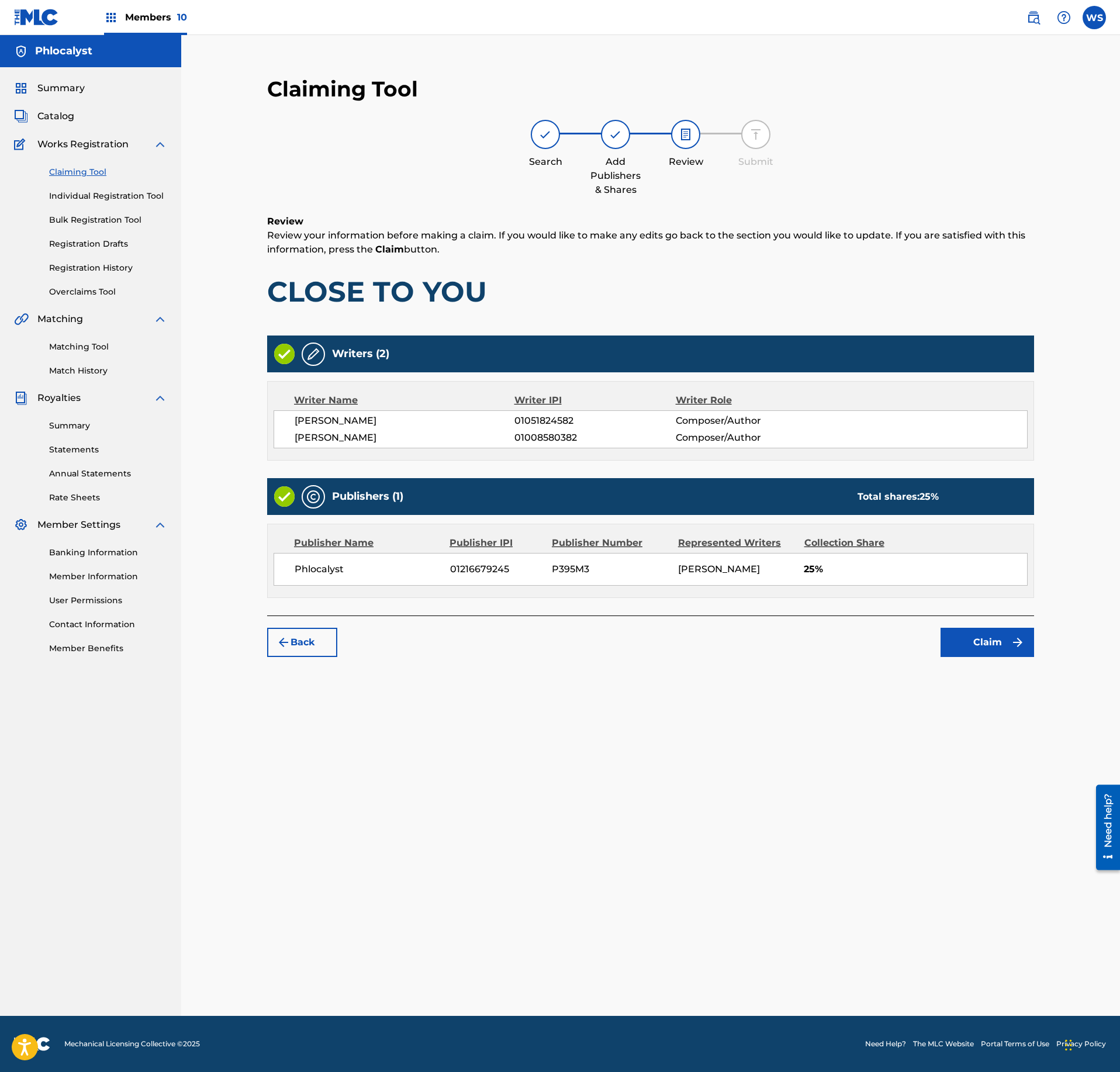
click at [967, 657] on button "Claim" at bounding box center [987, 642] width 94 height 30
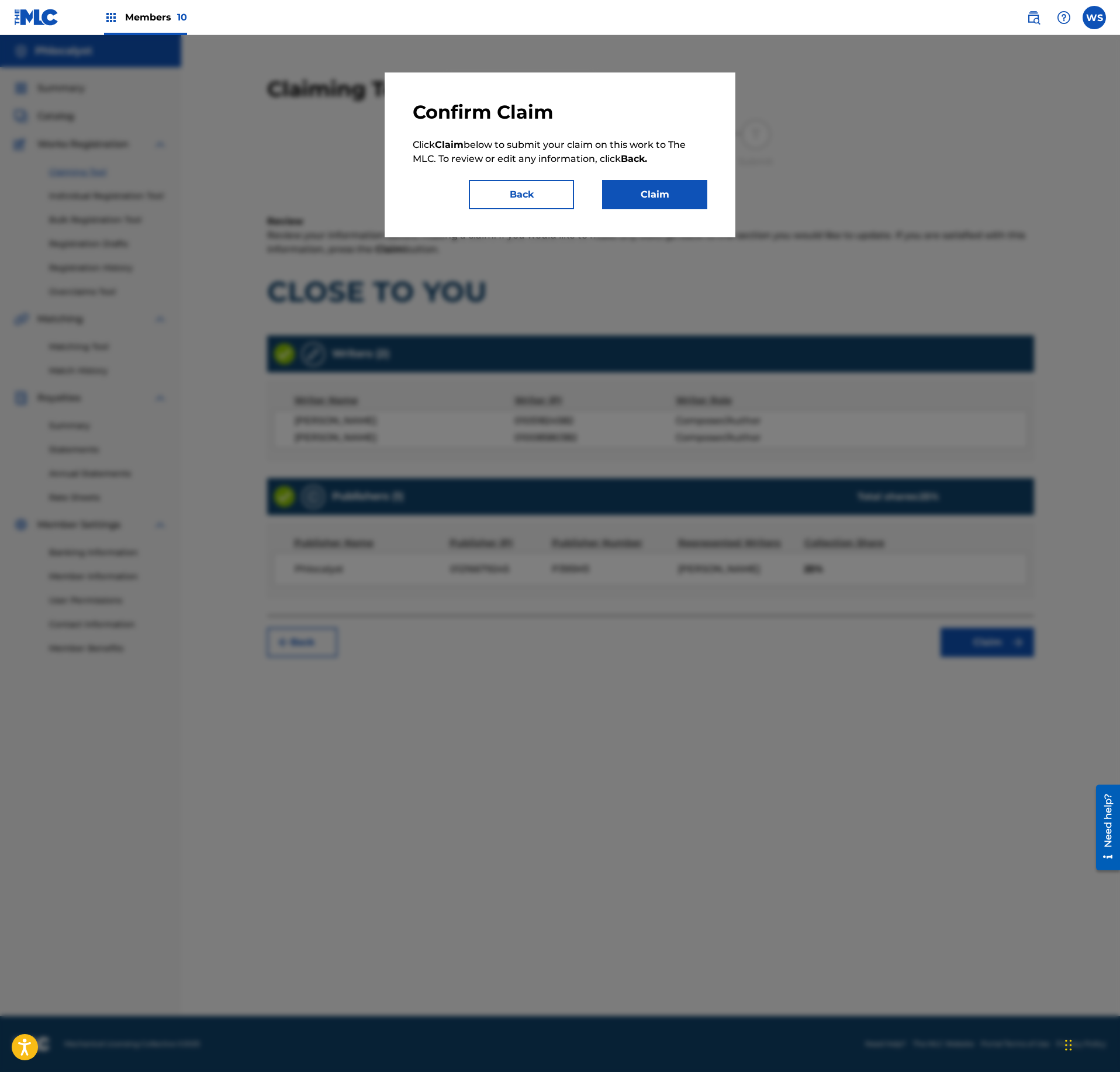
click at [657, 205] on button "Claim" at bounding box center [654, 195] width 105 height 30
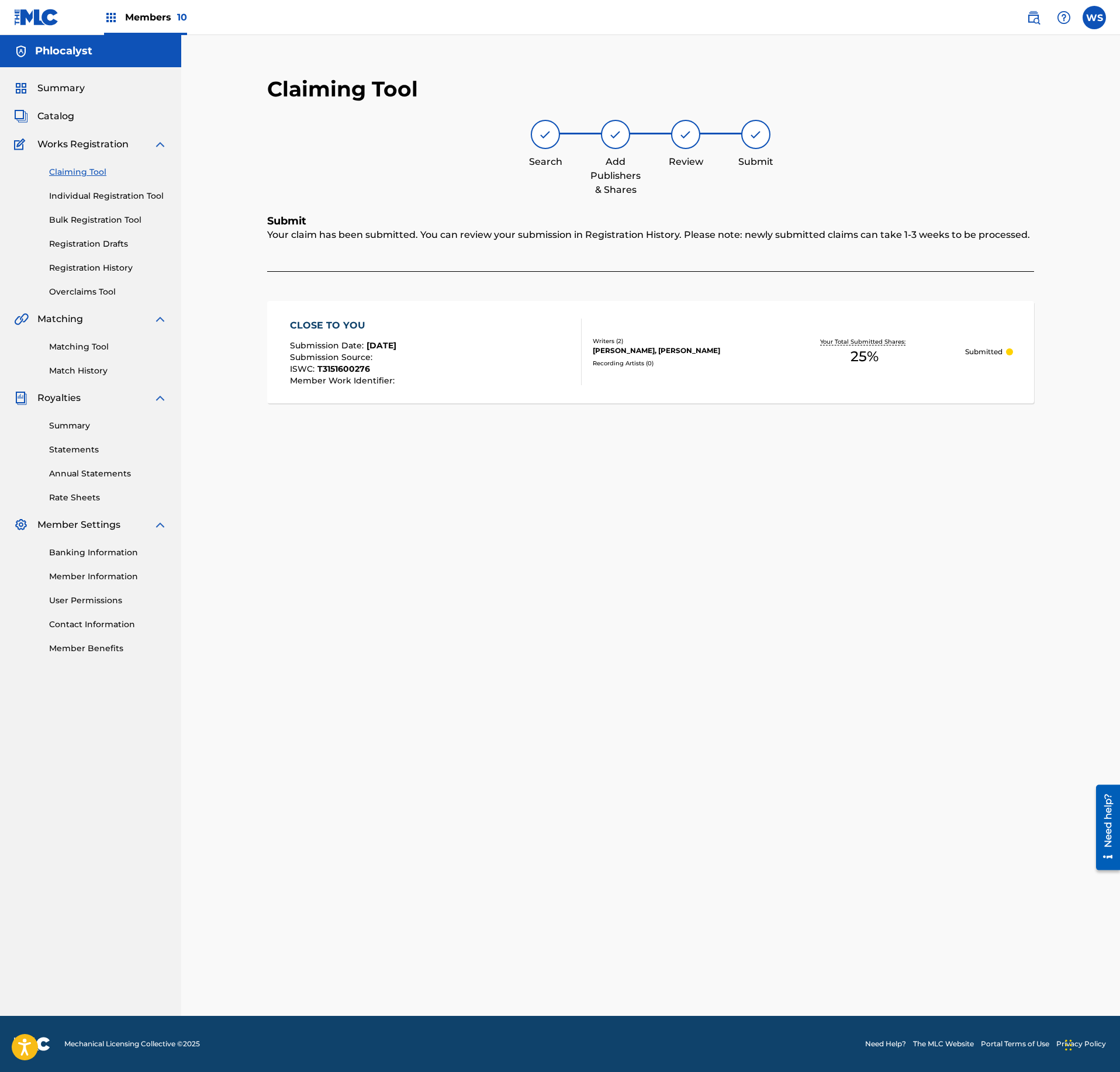
click at [81, 171] on link "Claiming Tool" at bounding box center [108, 172] width 118 height 12
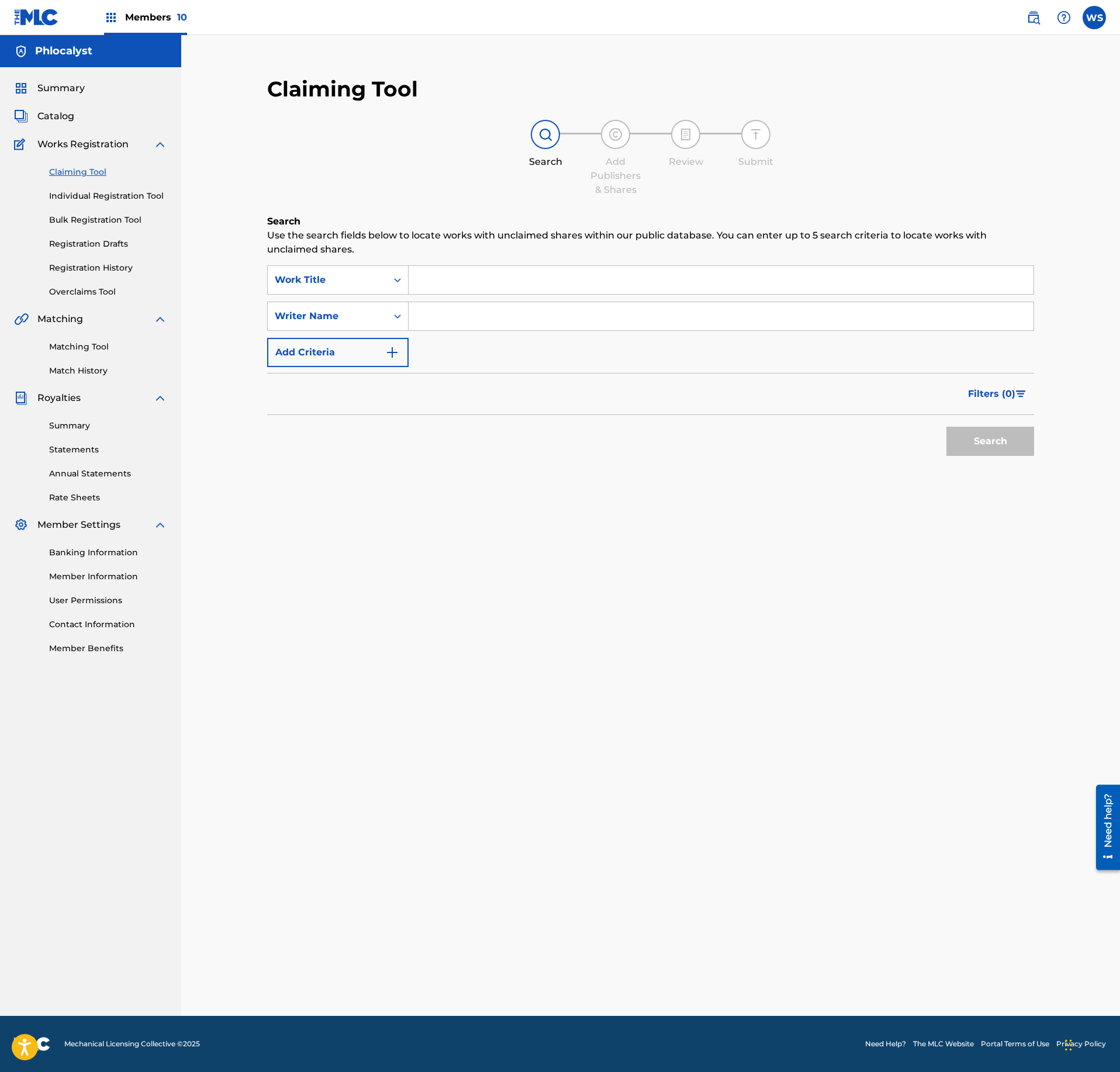
click at [542, 278] on input "Search Form" at bounding box center [721, 280] width 625 height 28
paste input "DAYDRINK"
type input "DAYDRINK"
click at [509, 321] on input "Search Form" at bounding box center [721, 316] width 625 height 28
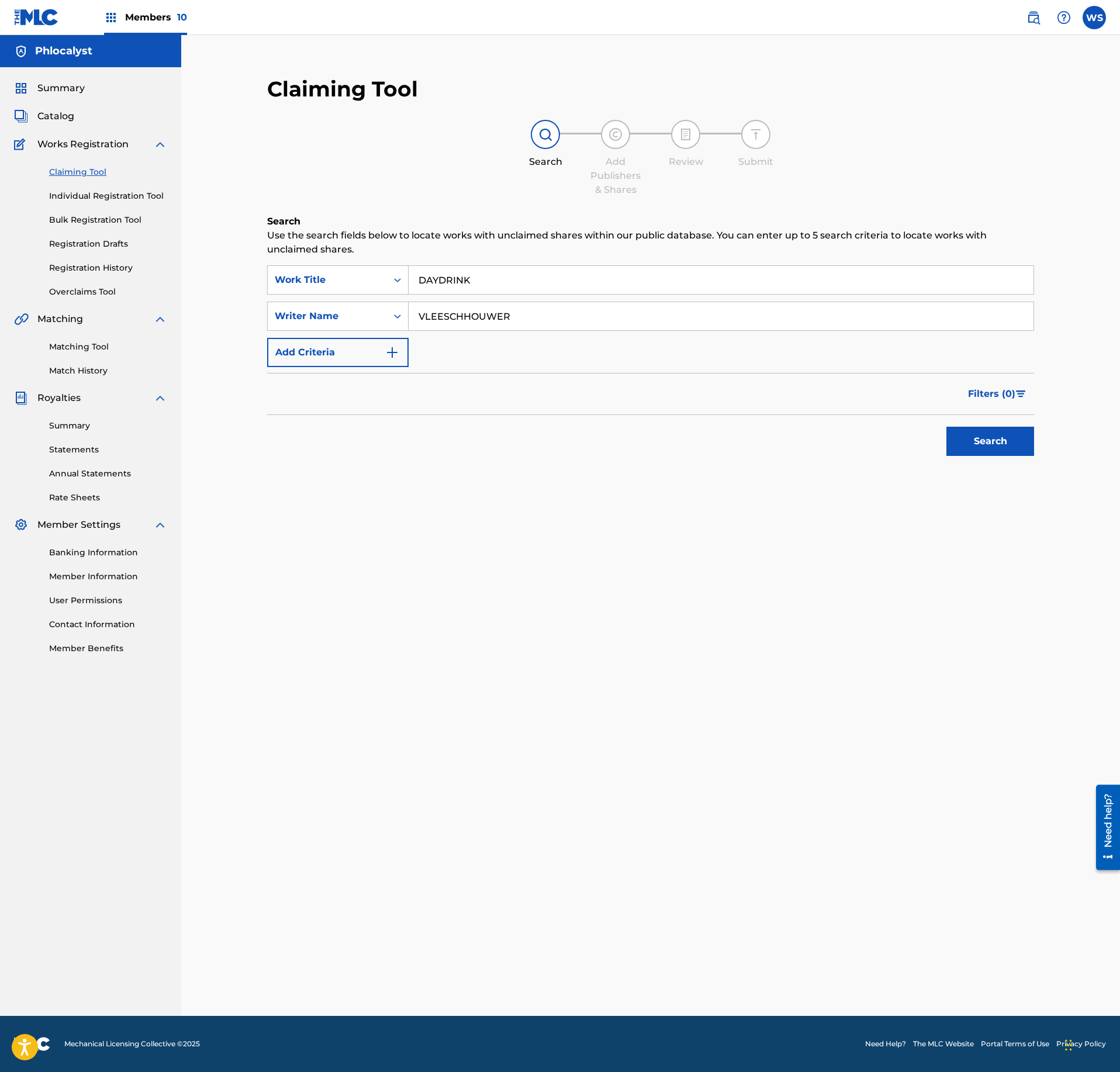
type input "VLEESCHHOUWER"
click at [941, 442] on div "Search" at bounding box center [987, 437] width 94 height 46
click at [961, 442] on button "Search" at bounding box center [990, 441] width 88 height 30
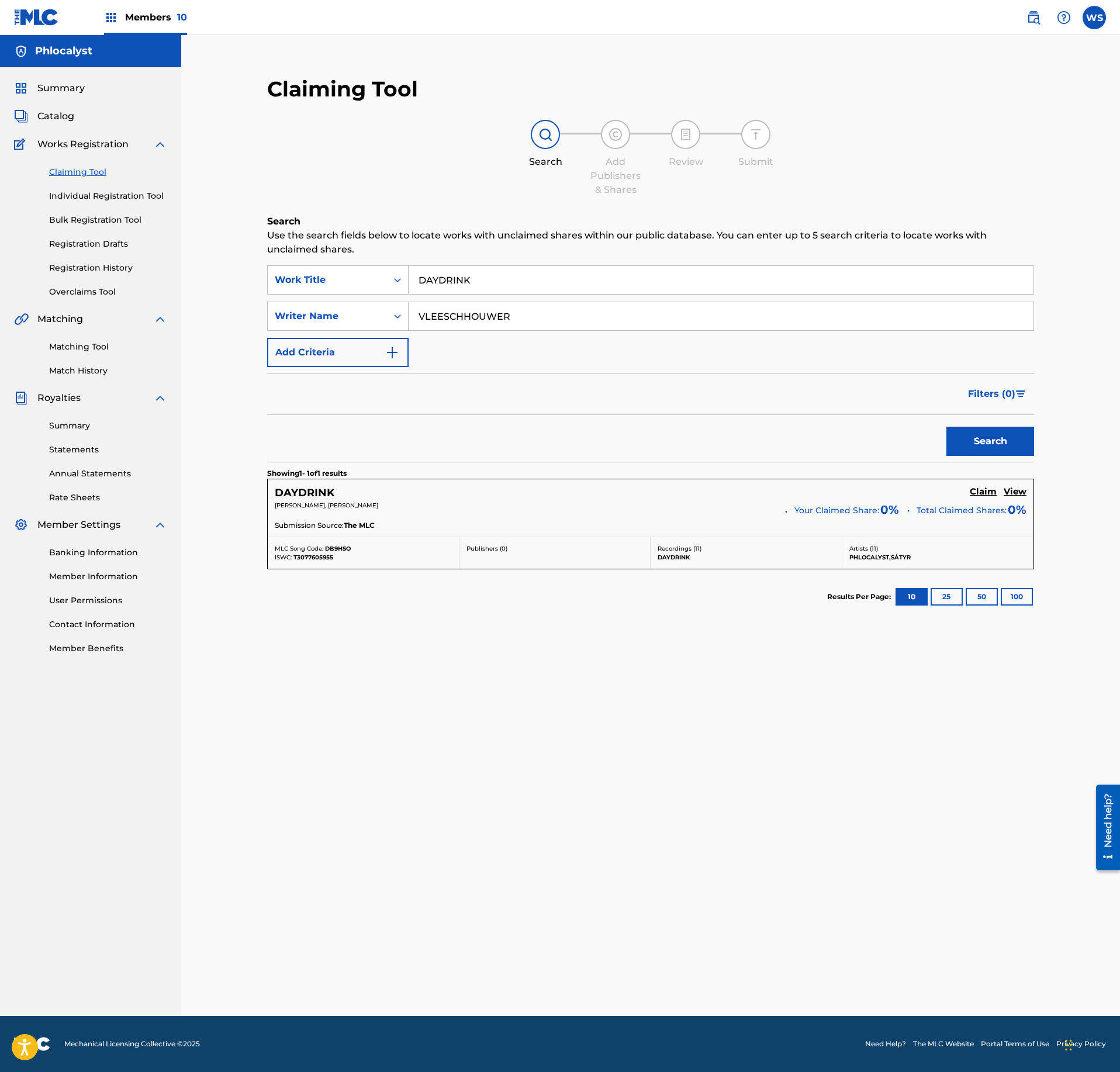
click at [982, 496] on h5 "Claim" at bounding box center [982, 492] width 27 height 11
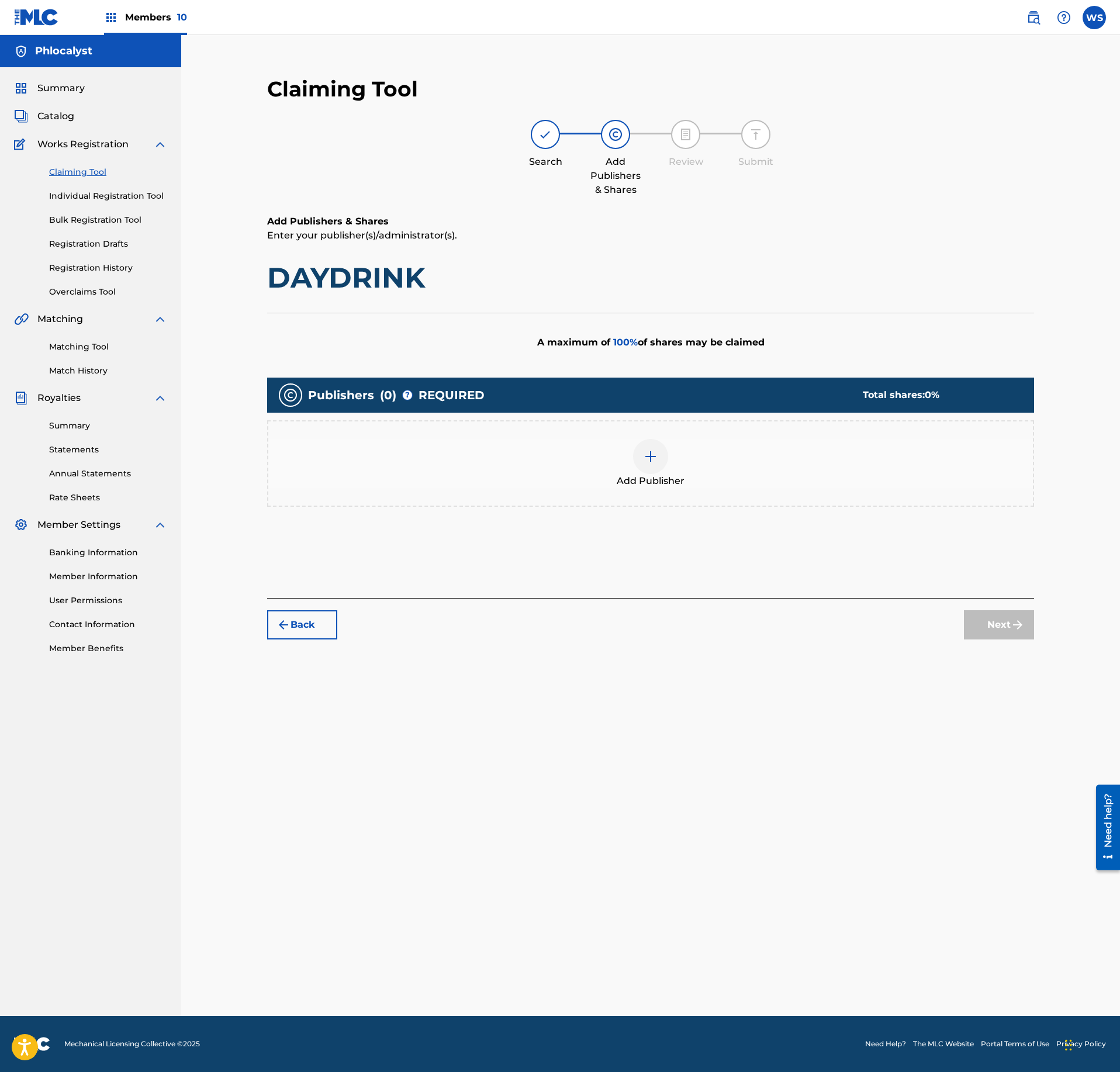
click at [664, 438] on div "Add Publisher" at bounding box center [650, 464] width 767 height 87
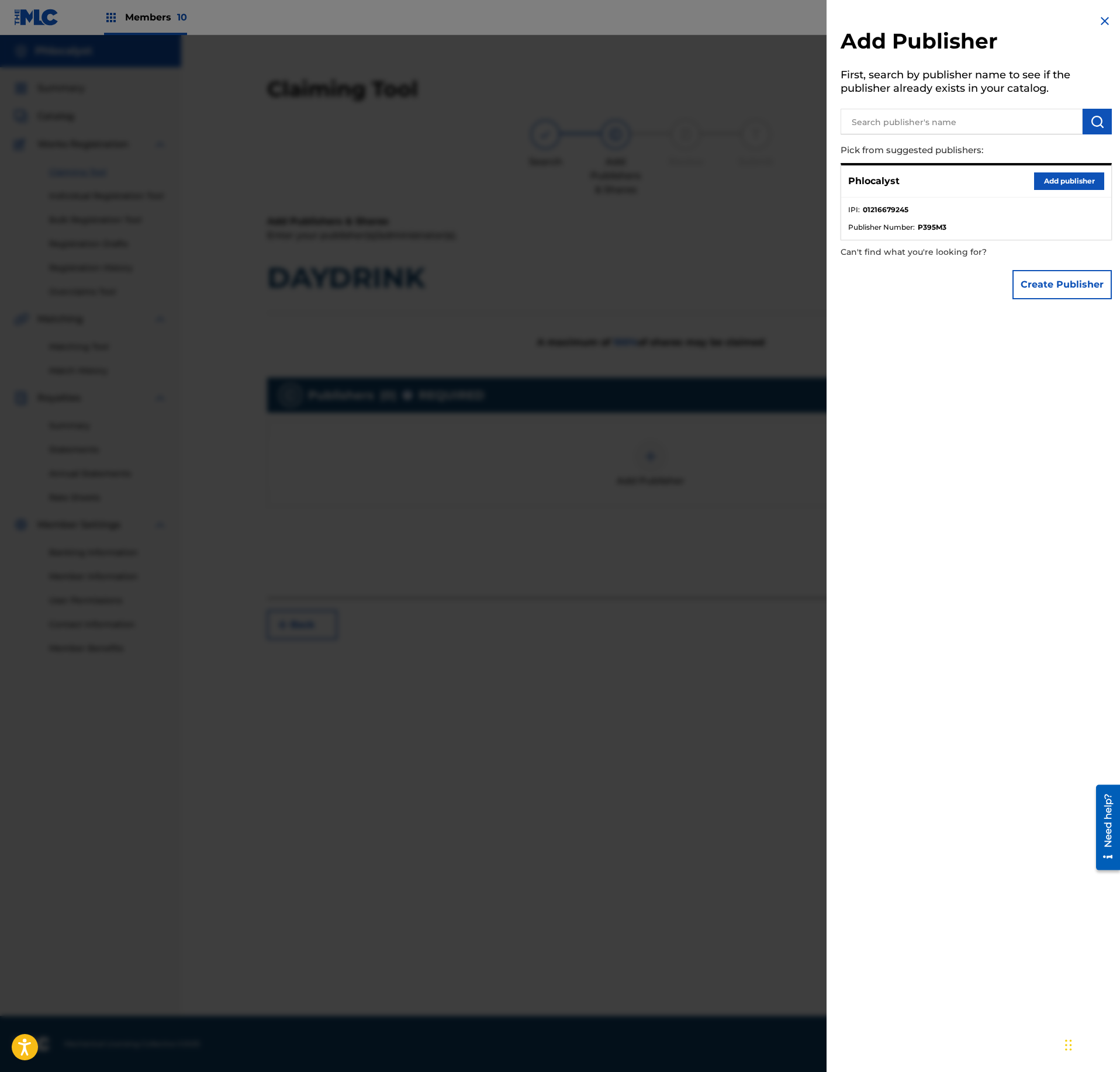
click at [1085, 174] on button "Add publisher" at bounding box center [1069, 181] width 70 height 18
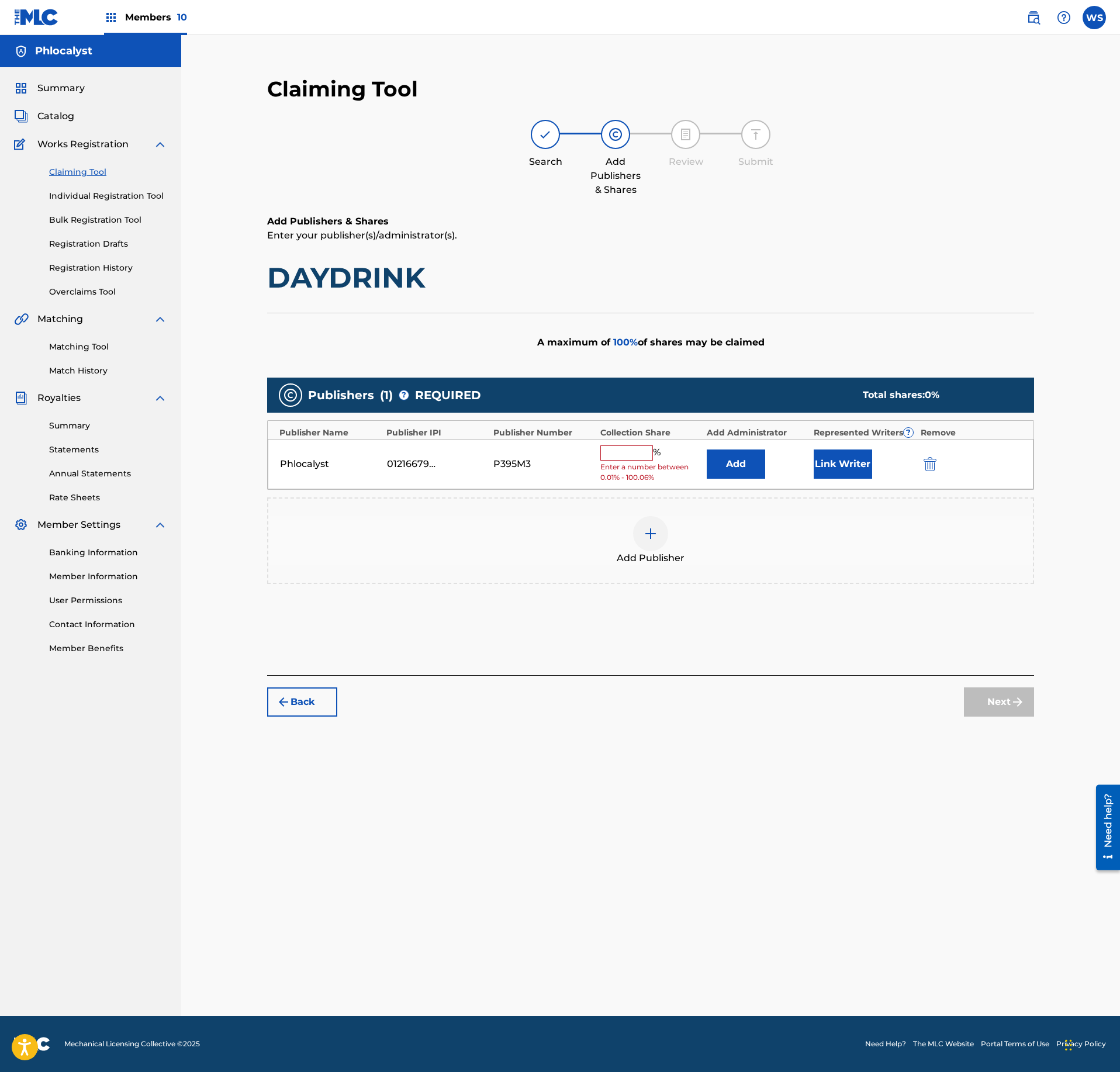
click at [629, 468] on span "Enter a number between 0.01% - 100.06%" at bounding box center [650, 472] width 101 height 21
click at [629, 461] on input "text" at bounding box center [626, 452] width 52 height 15
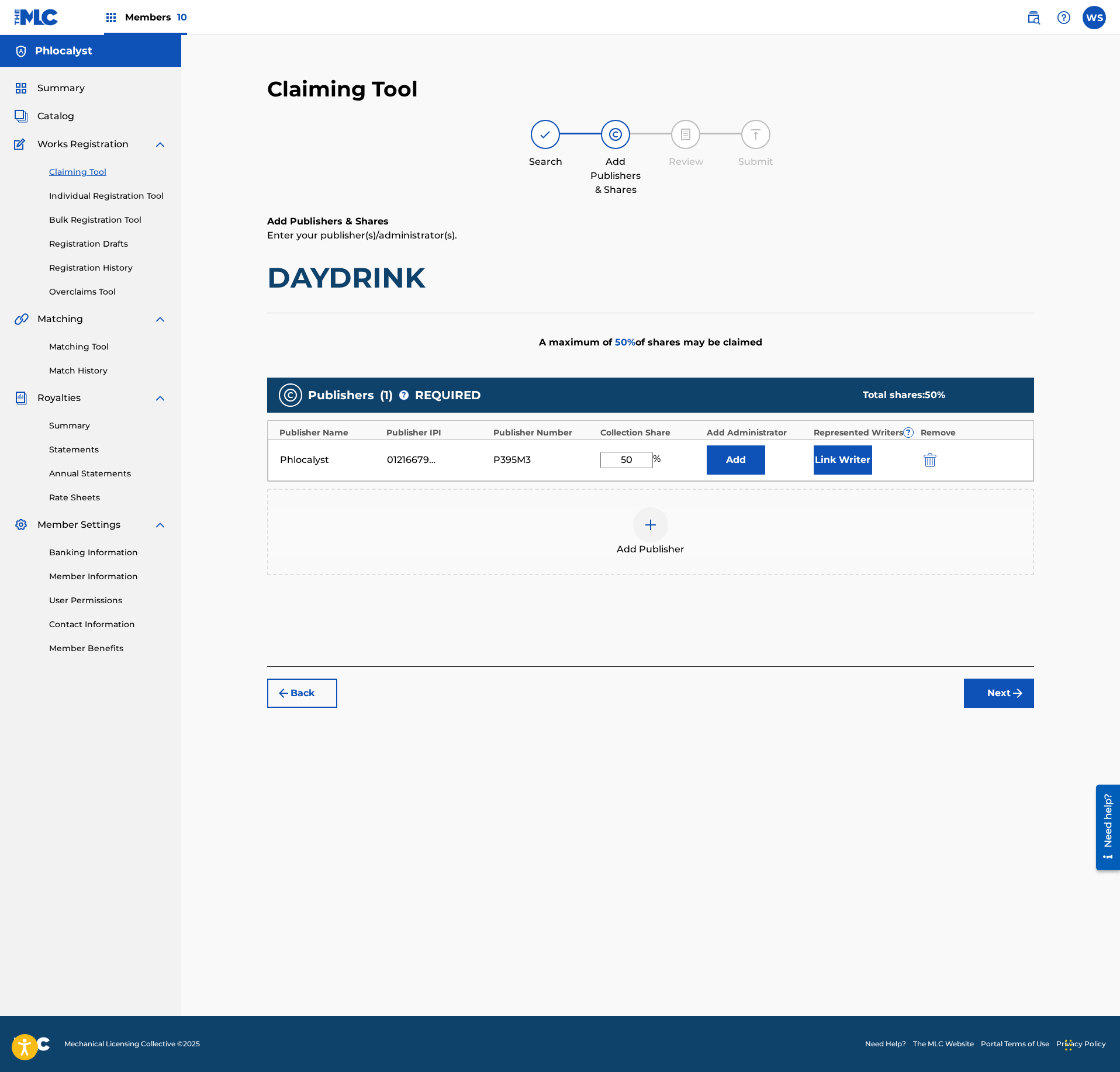
type input "50"
click at [855, 470] on button "Link Writer" at bounding box center [842, 460] width 58 height 30
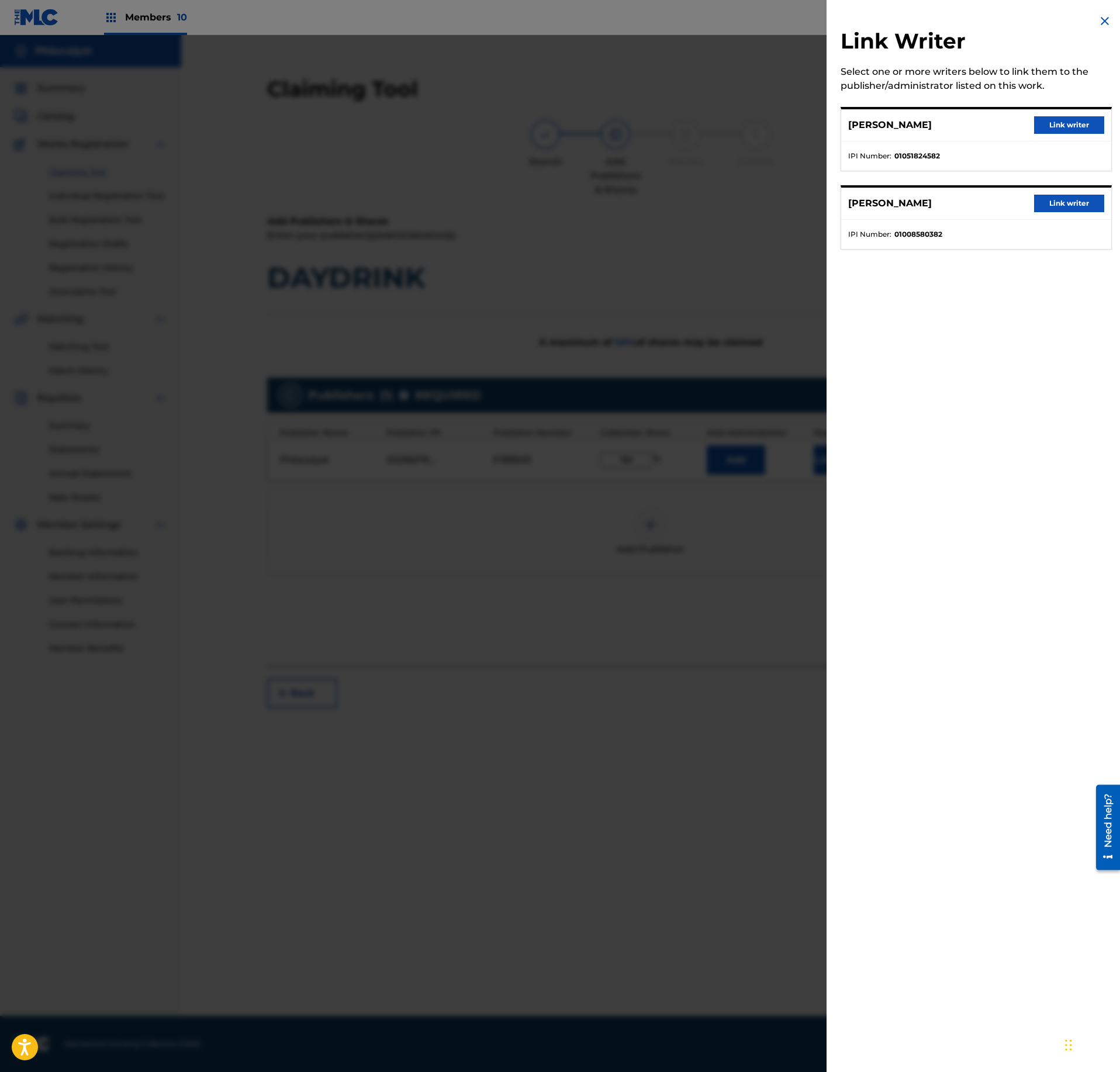
click at [1070, 118] on button "Link writer" at bounding box center [1069, 125] width 70 height 18
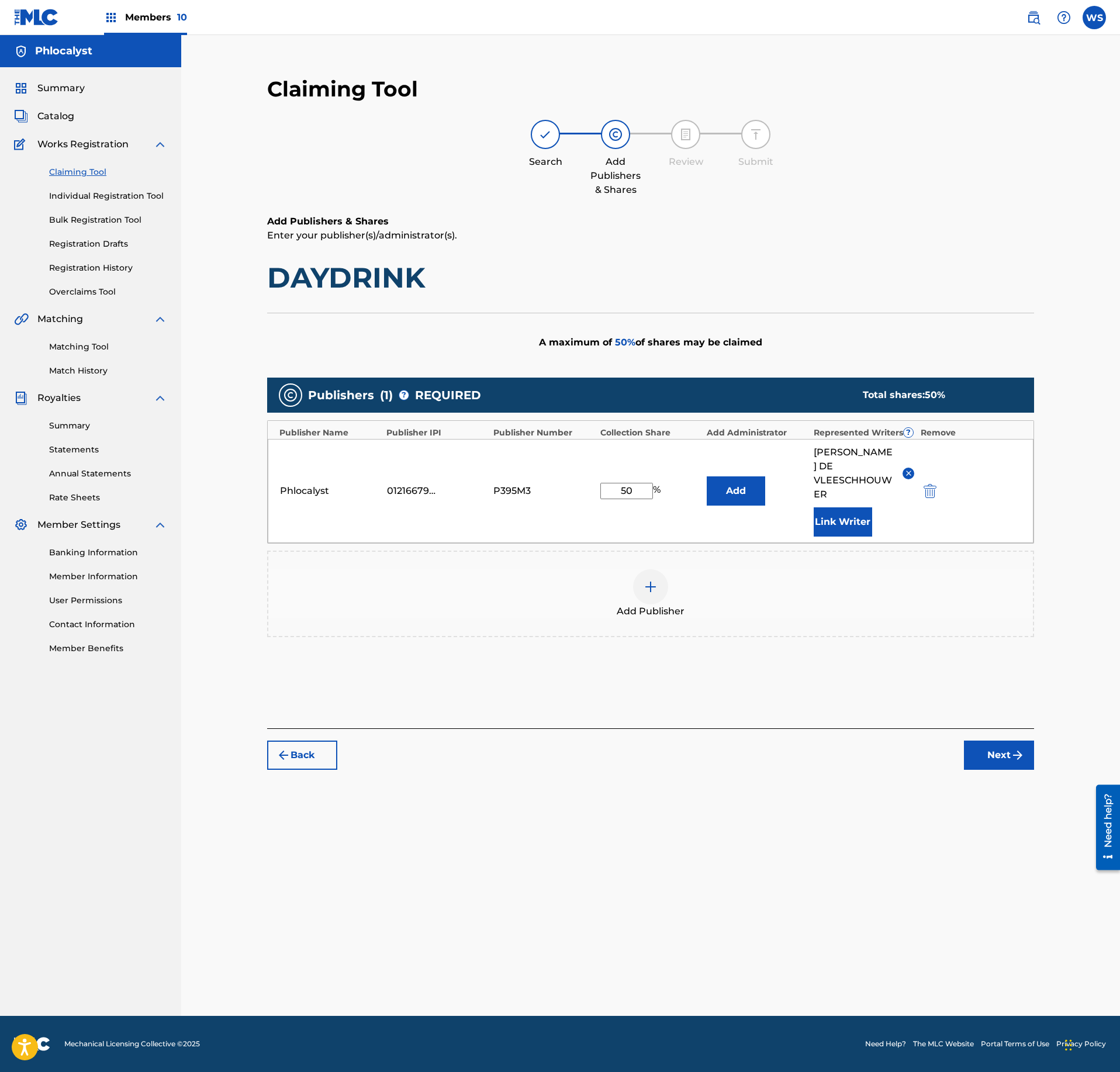
click at [978, 757] on button "Next" at bounding box center [999, 756] width 70 height 30
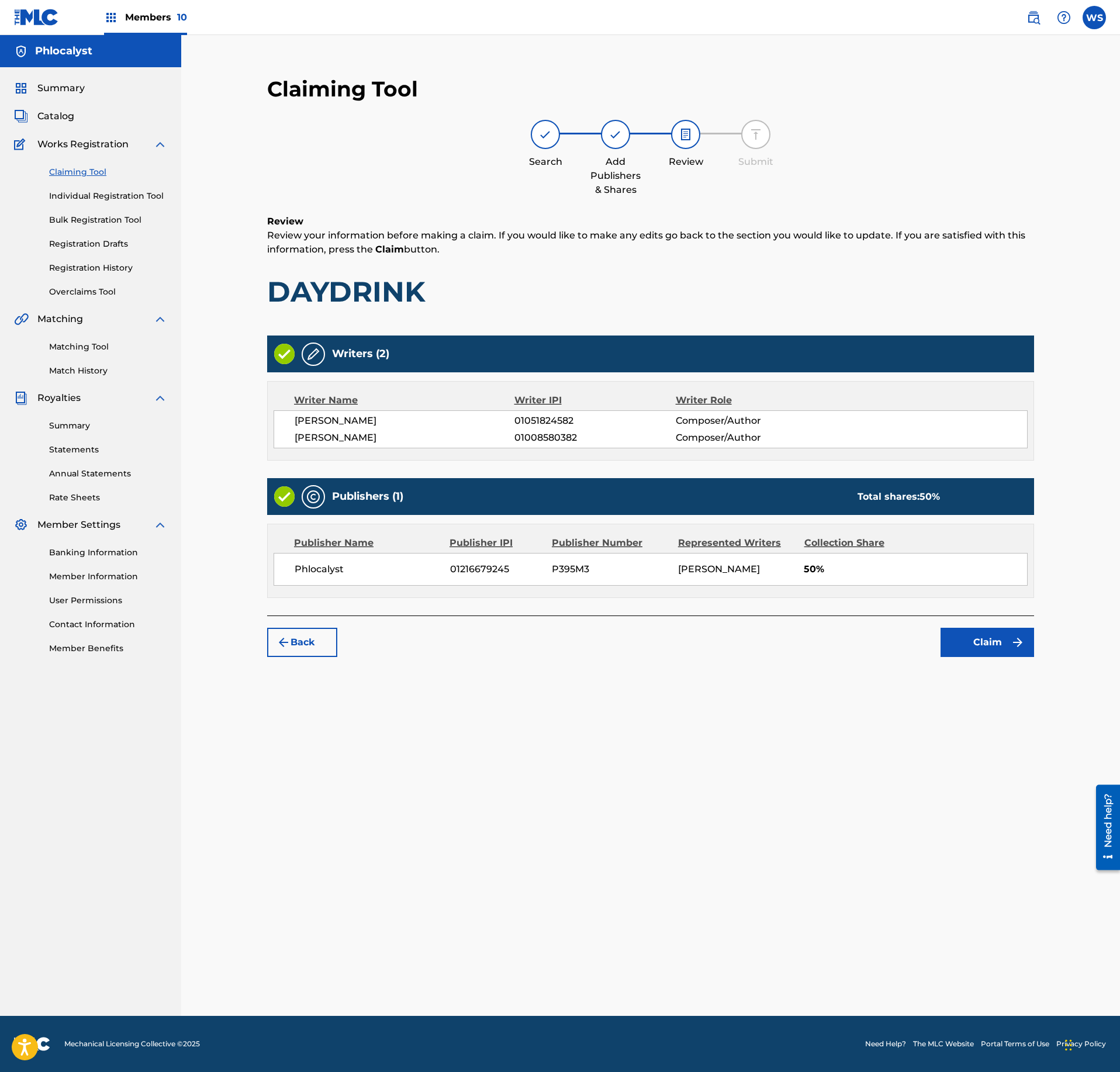
click at [1001, 657] on button "Claim" at bounding box center [987, 642] width 94 height 30
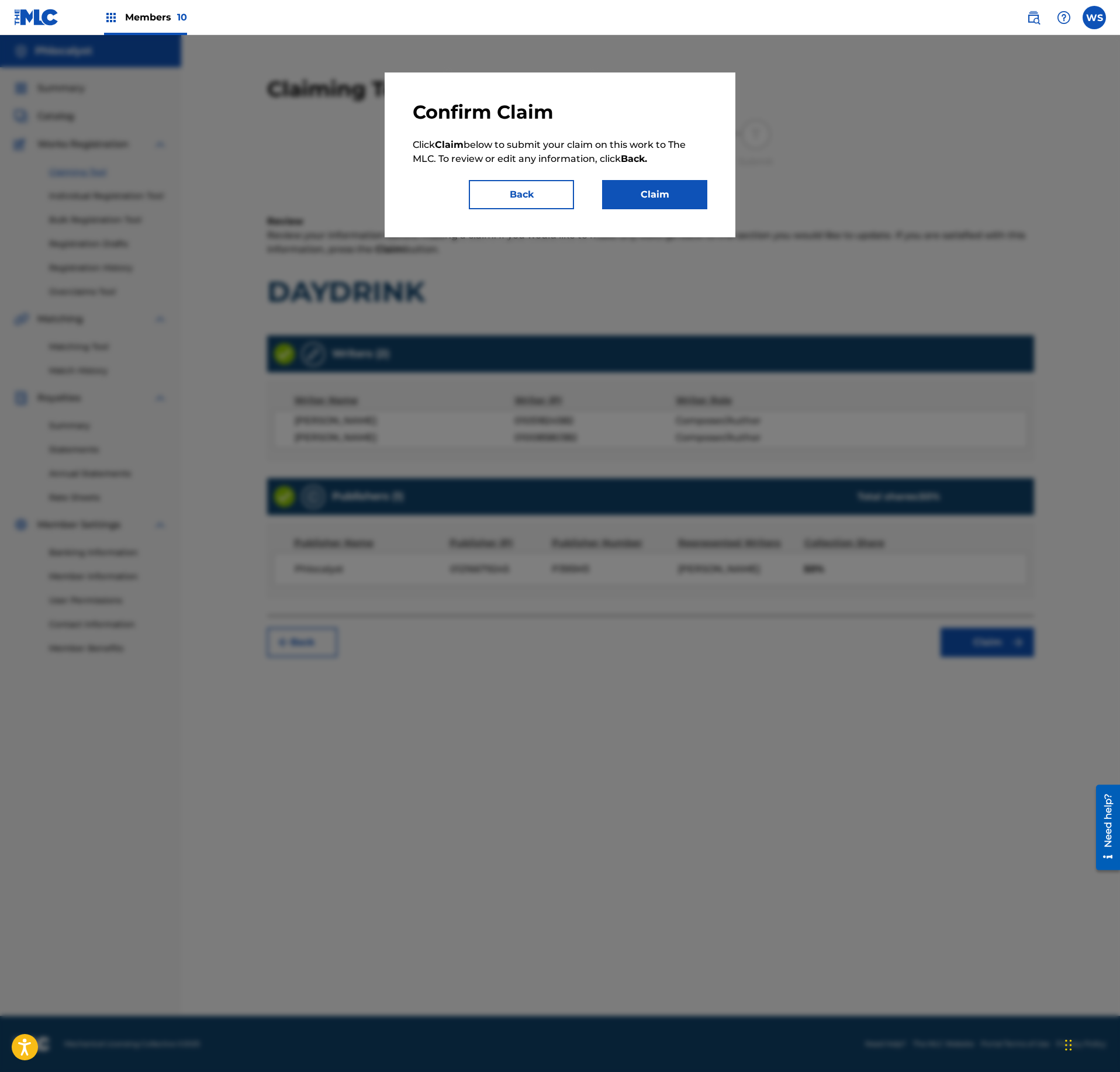
click at [644, 185] on button "Claim" at bounding box center [654, 195] width 105 height 30
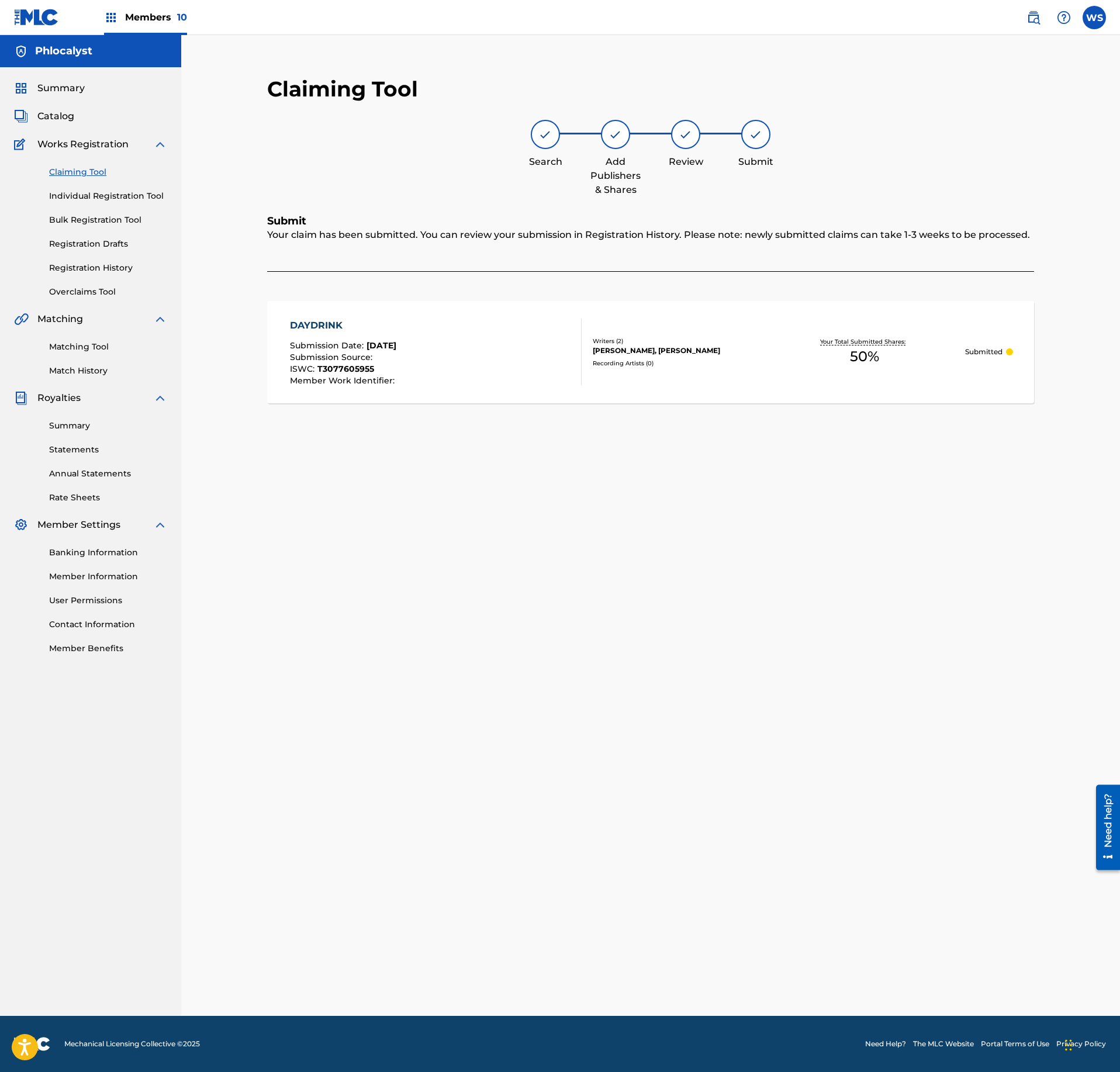
drag, startPoint x: 83, startPoint y: 127, endPoint x: 73, endPoint y: 125, distance: 10.2
click at [83, 126] on div "Summary Catalog Works Registration Claiming Tool Individual Registration Tool B…" at bounding box center [91, 368] width 181 height 602
click at [73, 124] on div "Summary Catalog Works Registration Claiming Tool Individual Registration Tool B…" at bounding box center [91, 368] width 181 height 602
click at [54, 105] on div "Summary Catalog Works Registration Claiming Tool Individual Registration Tool B…" at bounding box center [91, 368] width 181 height 602
click at [61, 112] on span "Catalog" at bounding box center [55, 116] width 36 height 14
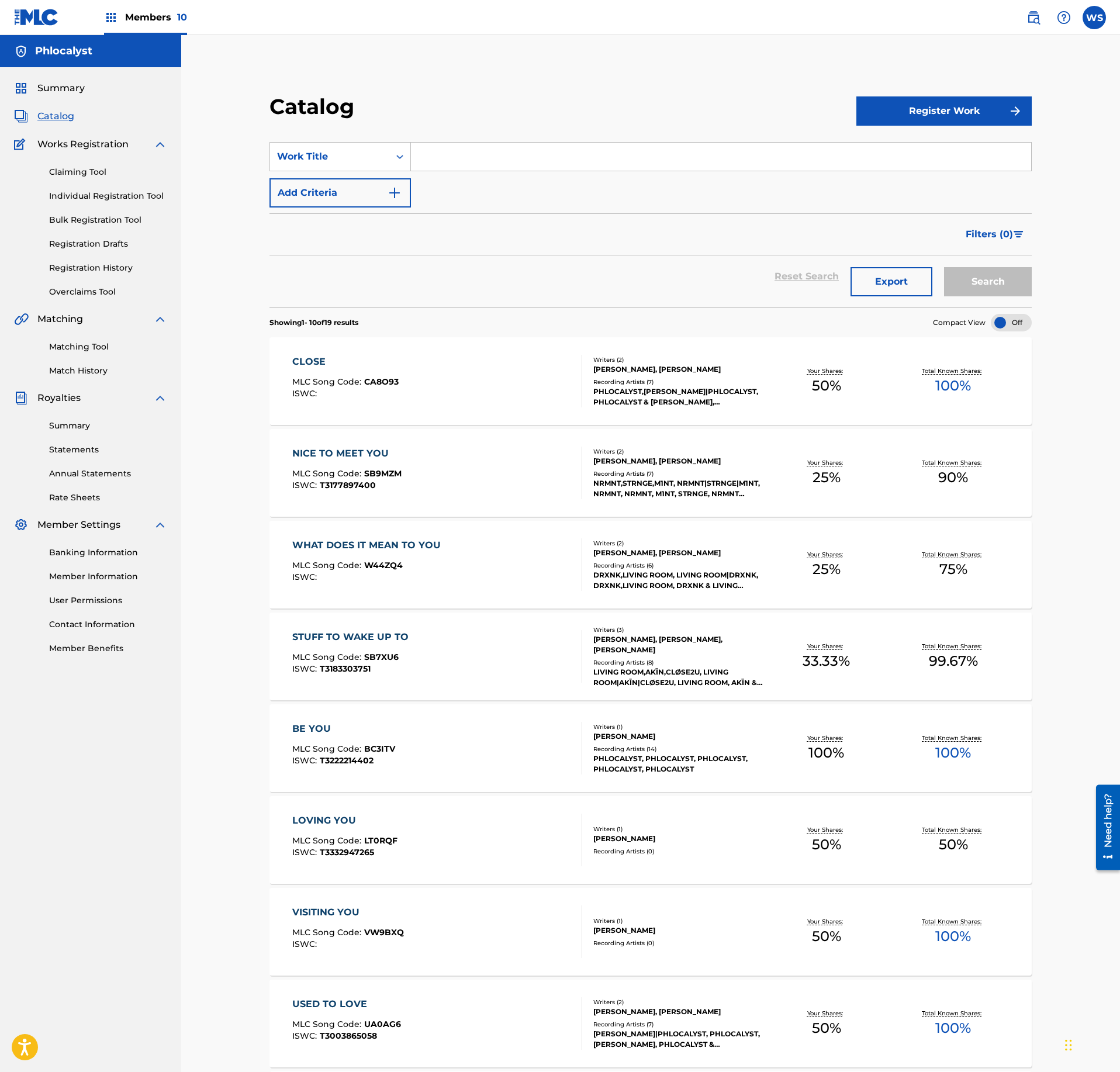
click at [561, 167] on input "Search Form" at bounding box center [721, 157] width 621 height 28
click at [88, 163] on div "Claiming Tool Individual Registration Tool Bulk Registration Tool Registration …" at bounding box center [90, 225] width 153 height 147
click at [83, 167] on link "Claiming Tool" at bounding box center [108, 172] width 118 height 12
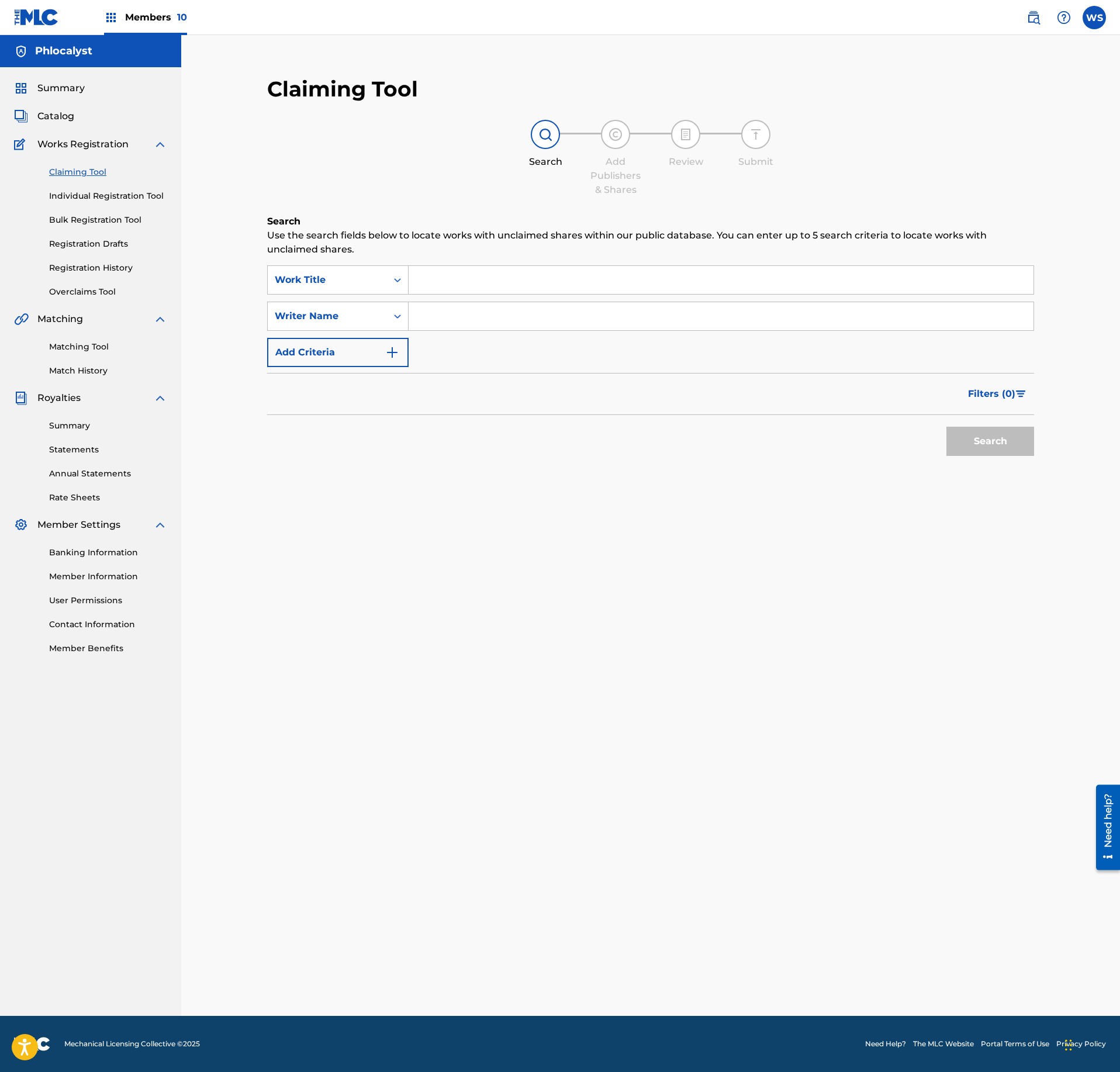
click at [494, 288] on input "Search Form" at bounding box center [721, 280] width 625 height 28
paste input "FLUID"
type input "FLUID"
click at [491, 319] on input "Search Form" at bounding box center [721, 316] width 625 height 28
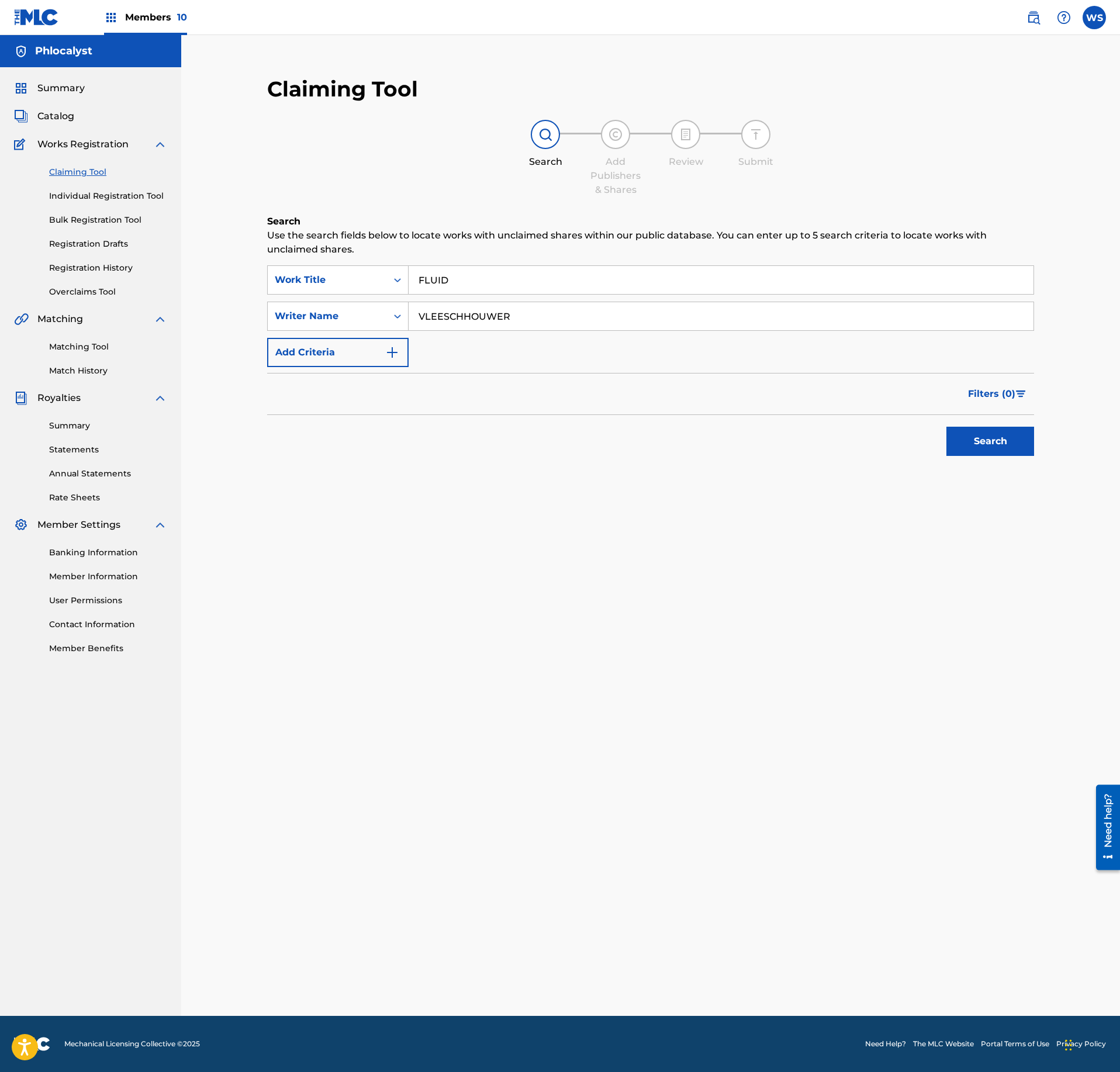
type input "VLEESCHHOUWER"
click at [961, 446] on button "Search" at bounding box center [990, 441] width 88 height 30
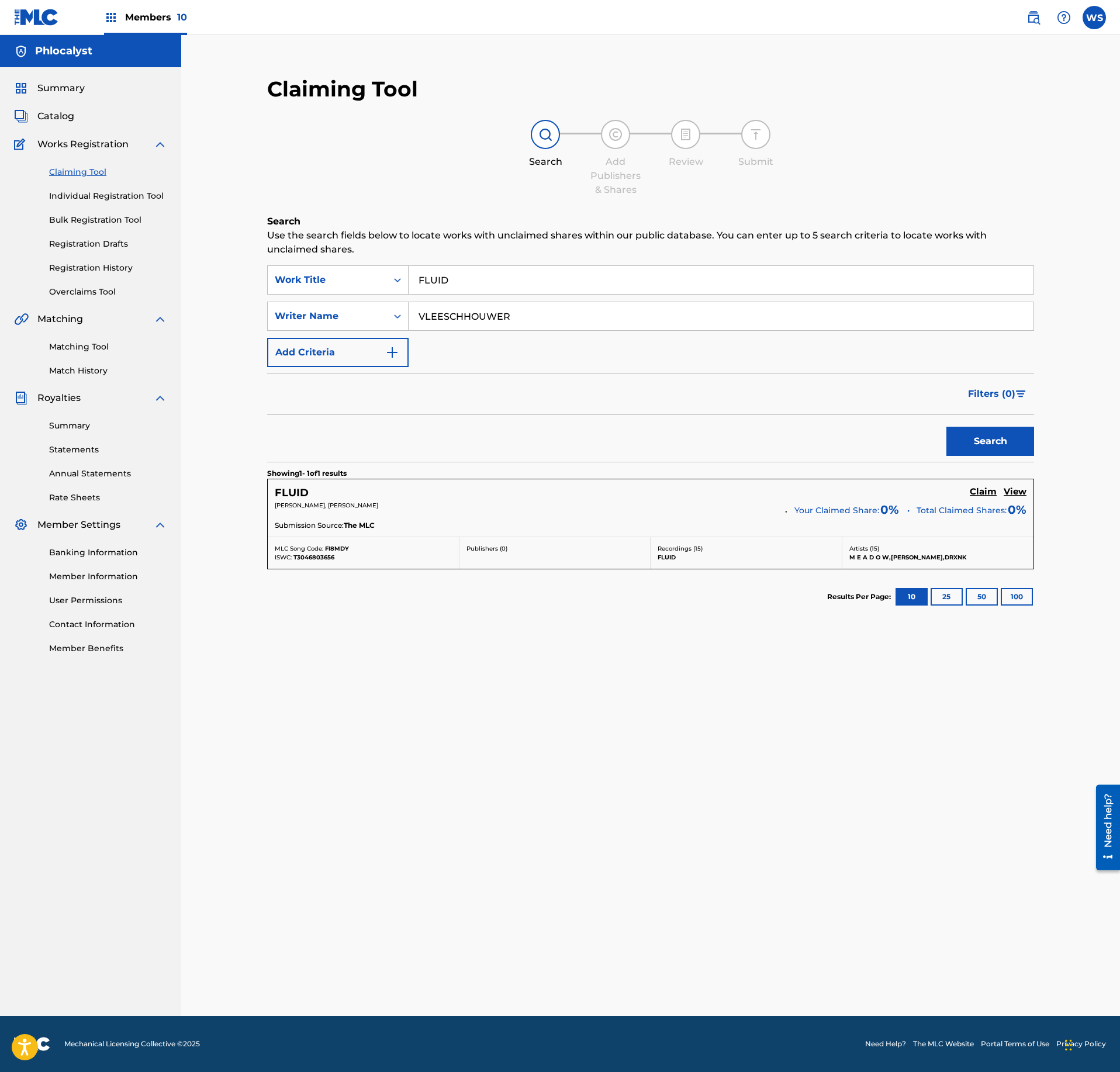
click at [978, 494] on h5 "Claim" at bounding box center [982, 492] width 27 height 11
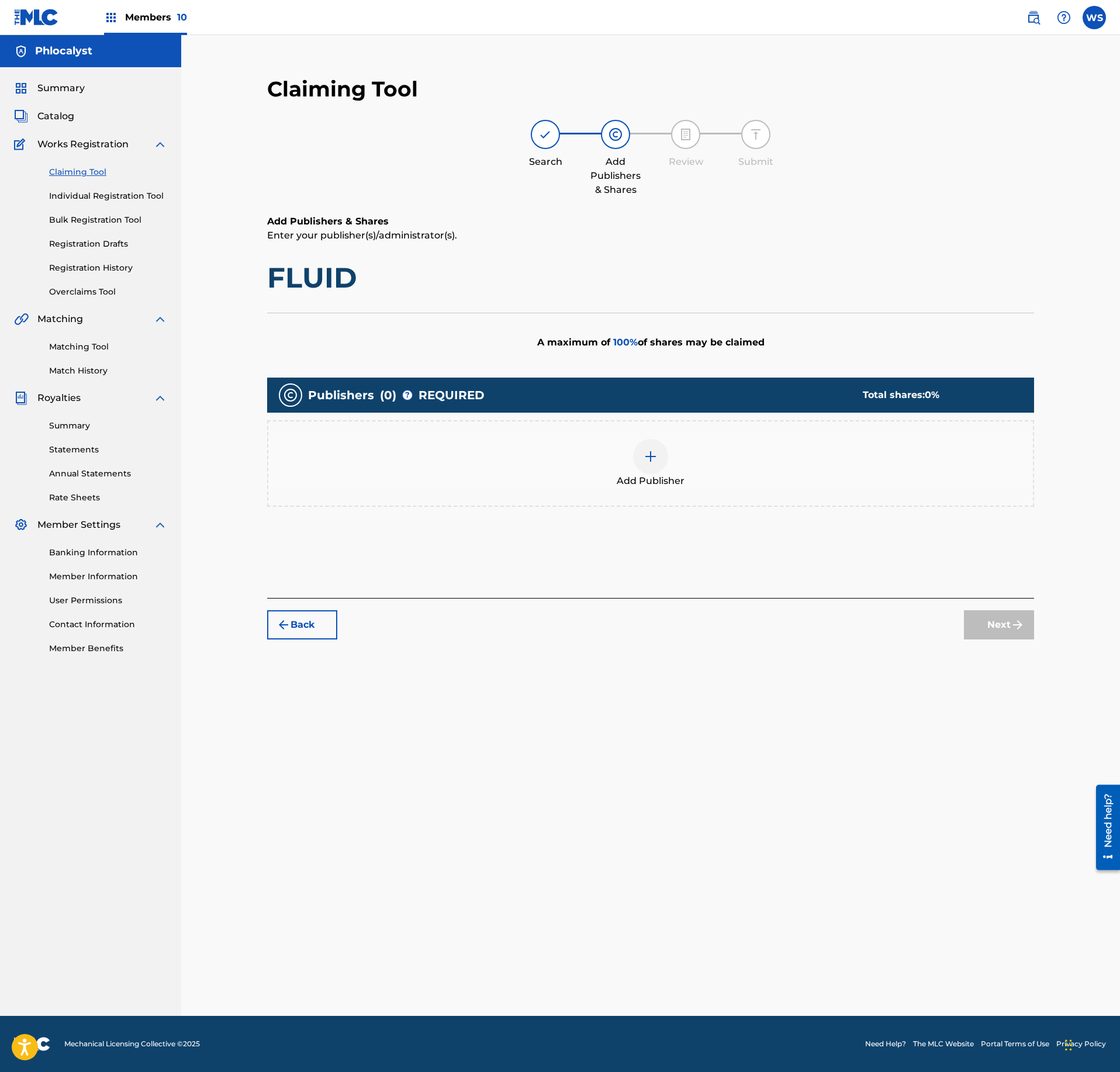
click at [684, 453] on div "Add Publisher" at bounding box center [650, 464] width 764 height 49
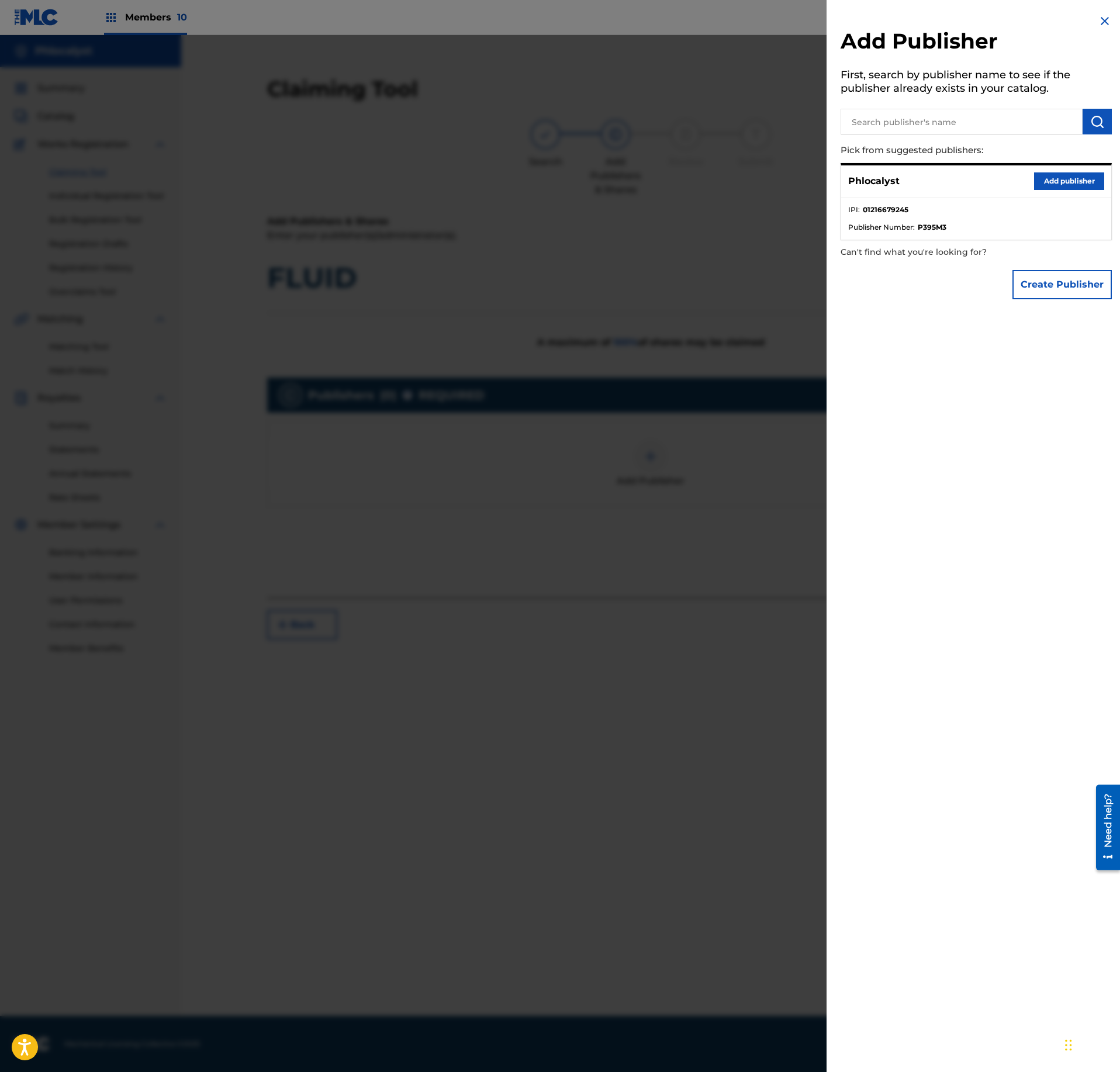
click at [1047, 183] on button "Add publisher" at bounding box center [1069, 181] width 70 height 18
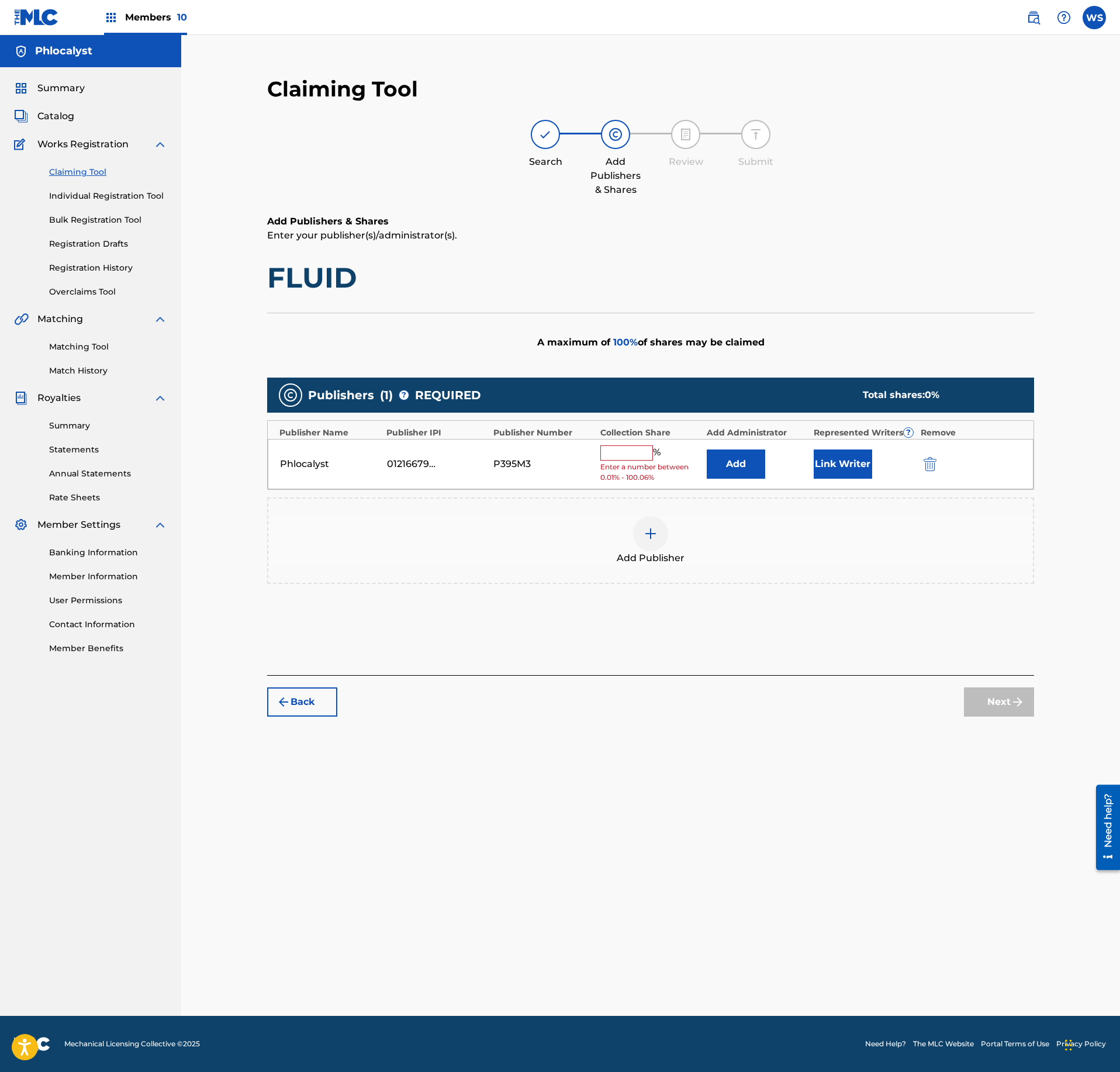
click at [618, 452] on input "text" at bounding box center [626, 452] width 52 height 15
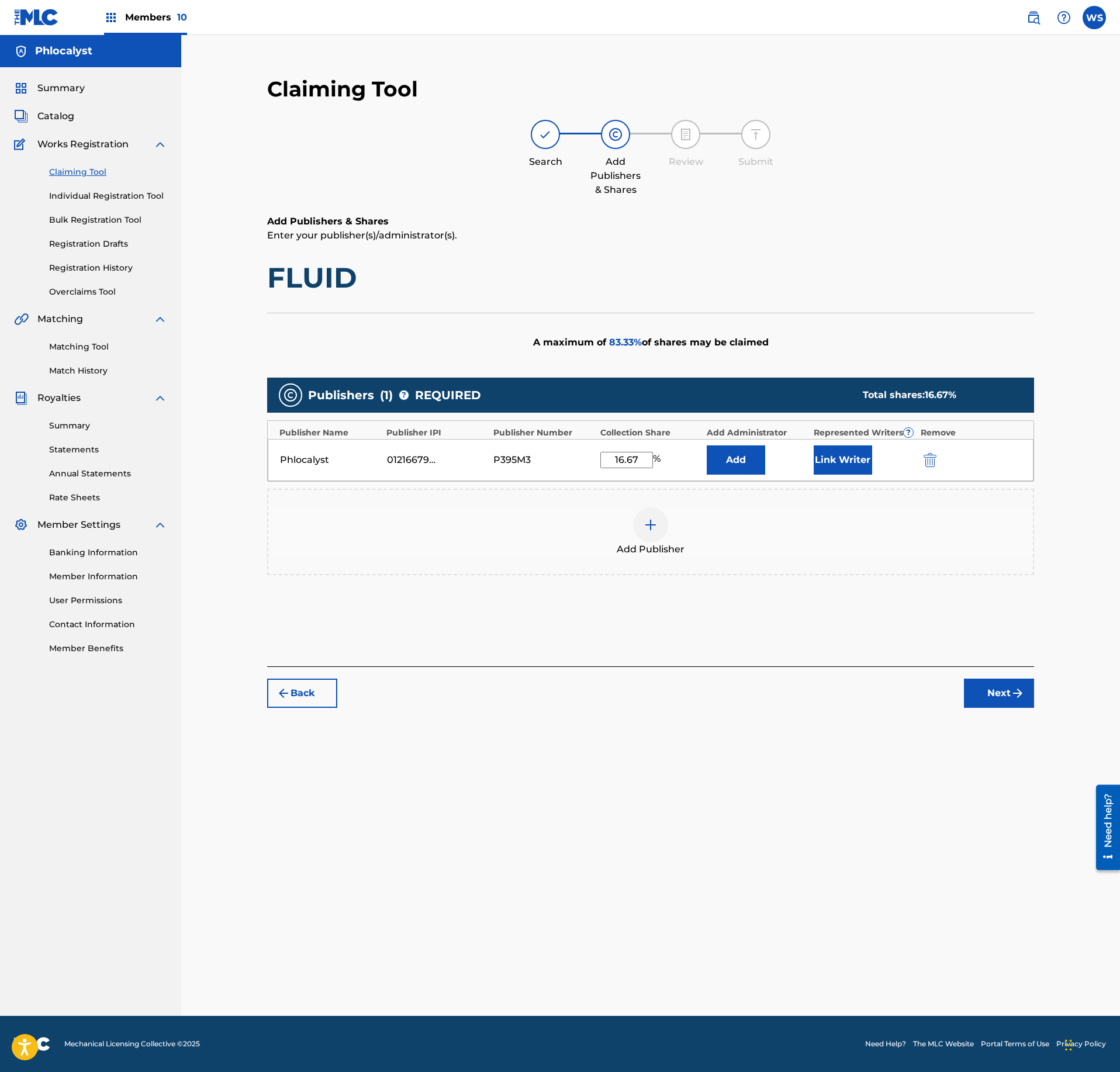
type input "16.67"
click at [838, 464] on button "Link Writer" at bounding box center [842, 460] width 58 height 30
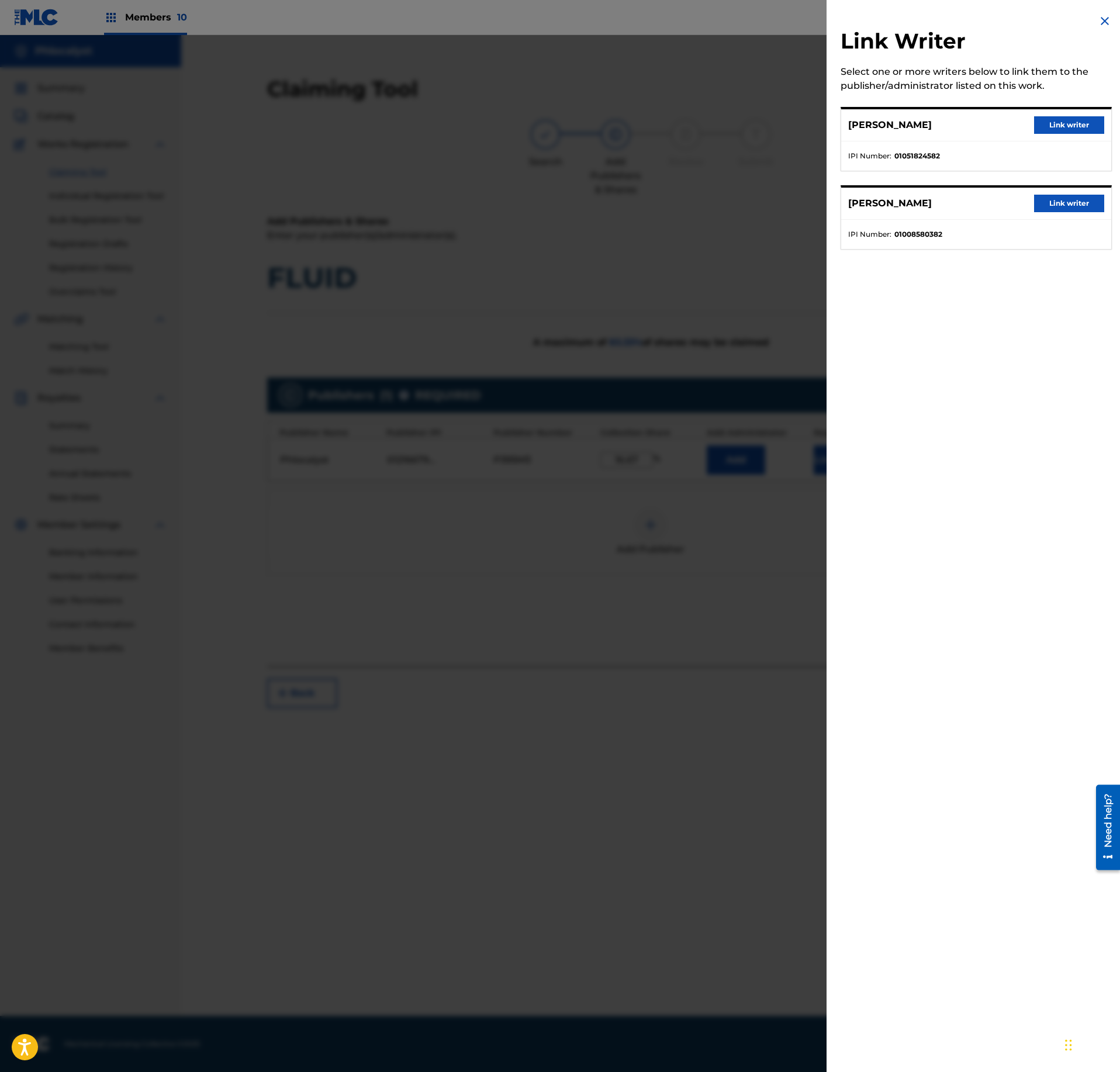
click at [1059, 126] on button "Link writer" at bounding box center [1069, 125] width 70 height 18
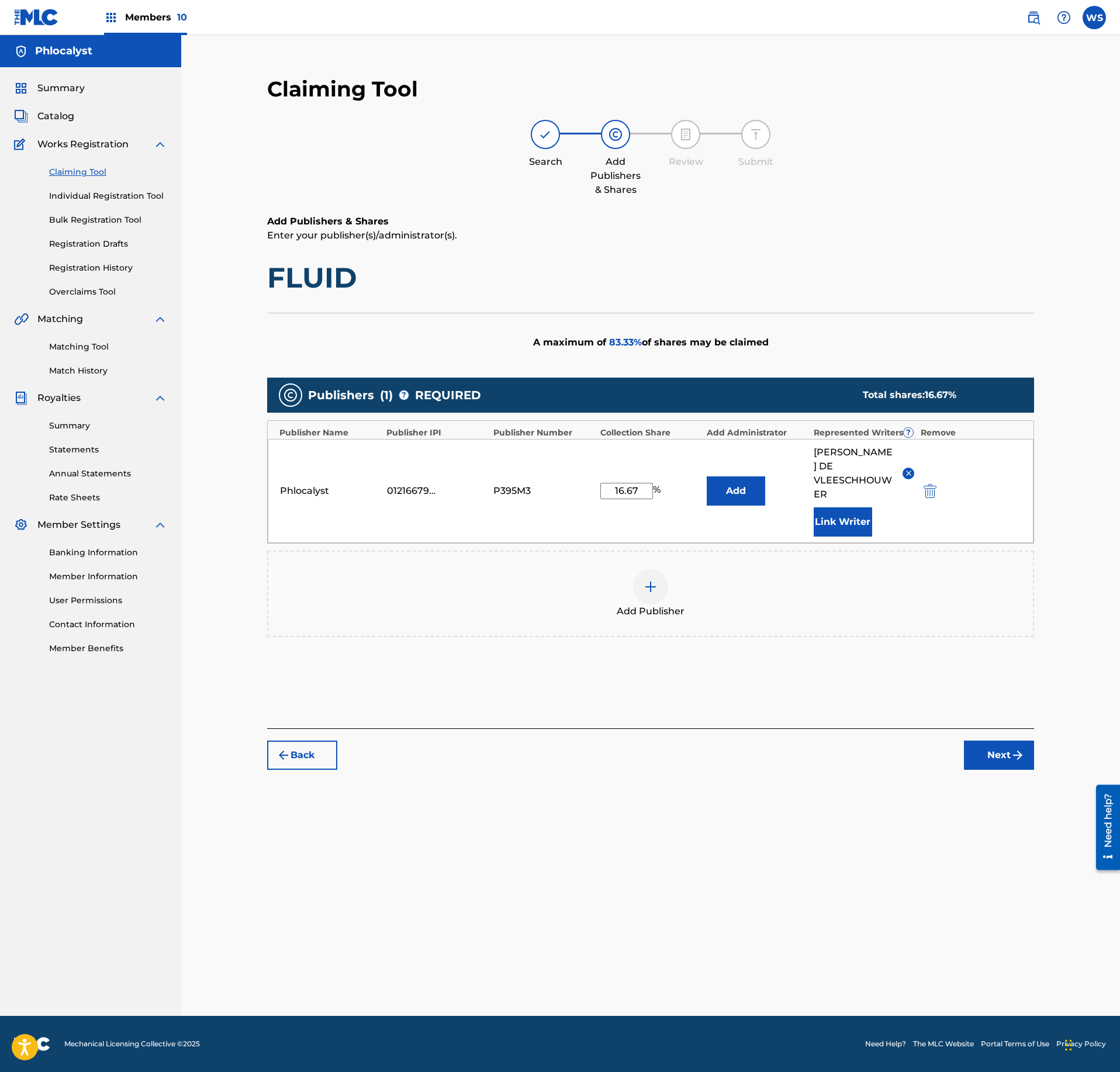
click at [1012, 749] on img "submit" at bounding box center [1018, 756] width 14 height 14
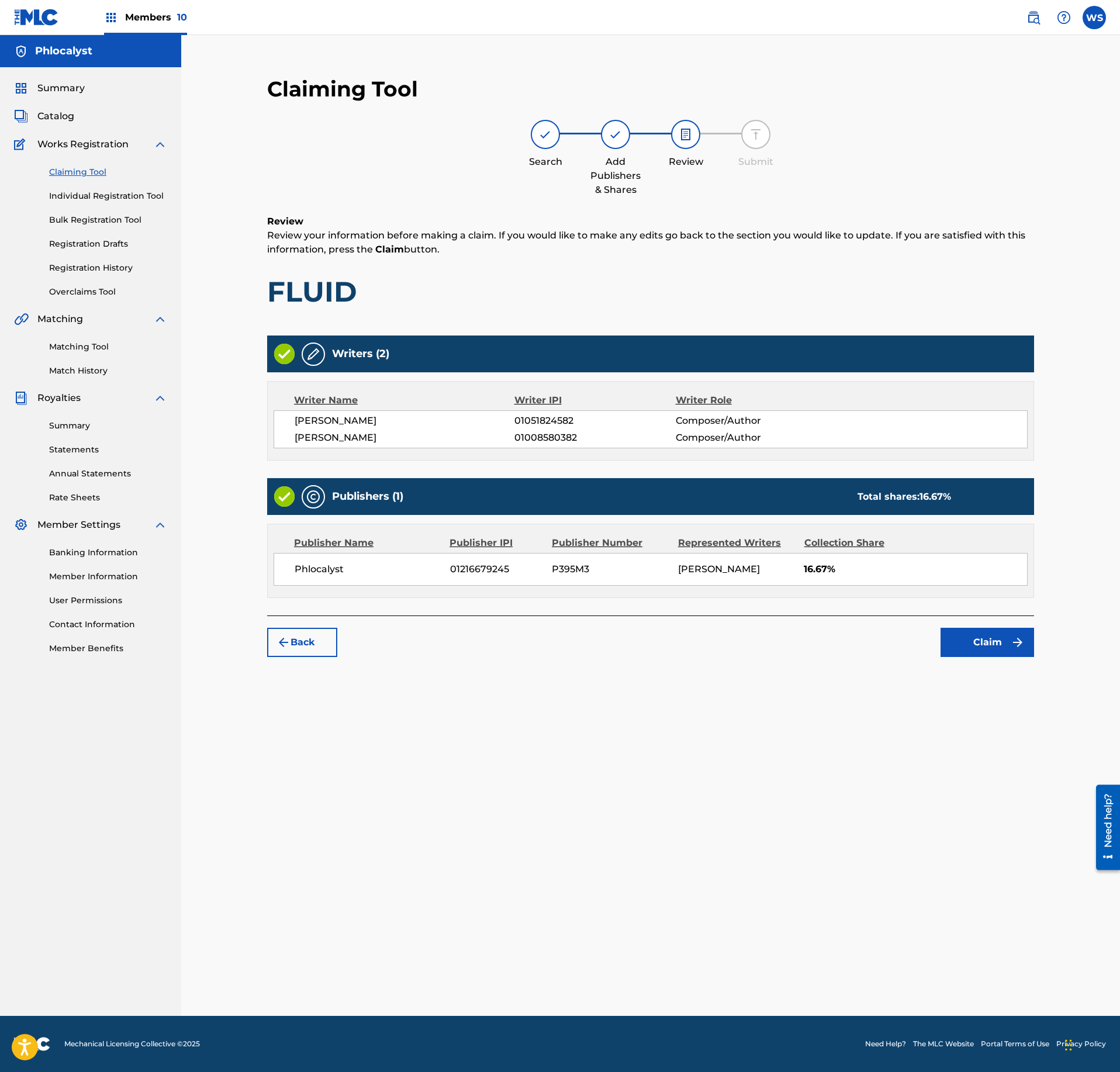
click at [991, 657] on button "Claim" at bounding box center [987, 642] width 94 height 30
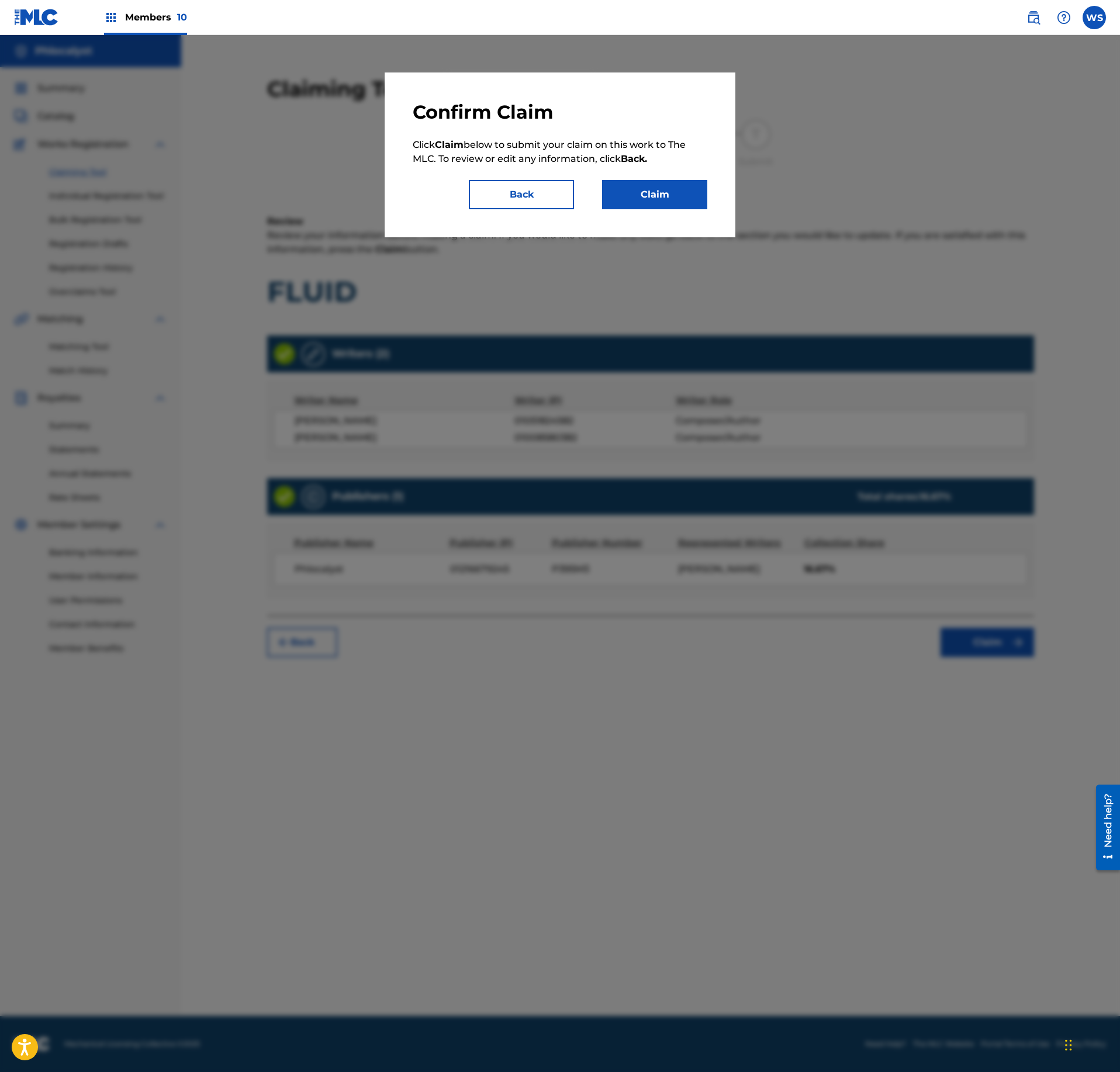
click at [691, 200] on button "Claim" at bounding box center [654, 195] width 105 height 30
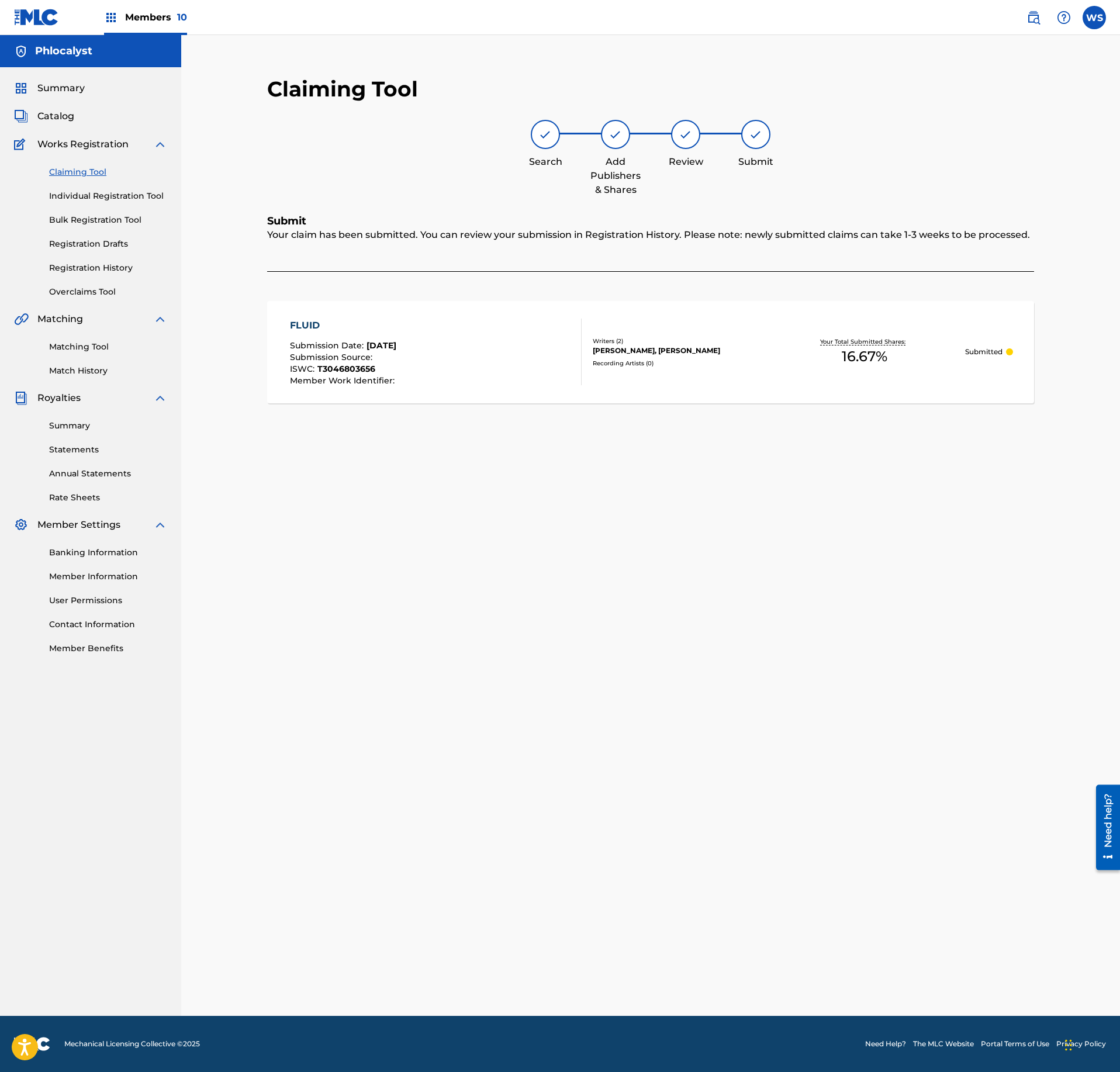
click at [54, 107] on div "Summary Catalog Works Registration Claiming Tool Individual Registration Tool B…" at bounding box center [91, 368] width 181 height 602
click at [50, 118] on span "Catalog" at bounding box center [55, 116] width 36 height 14
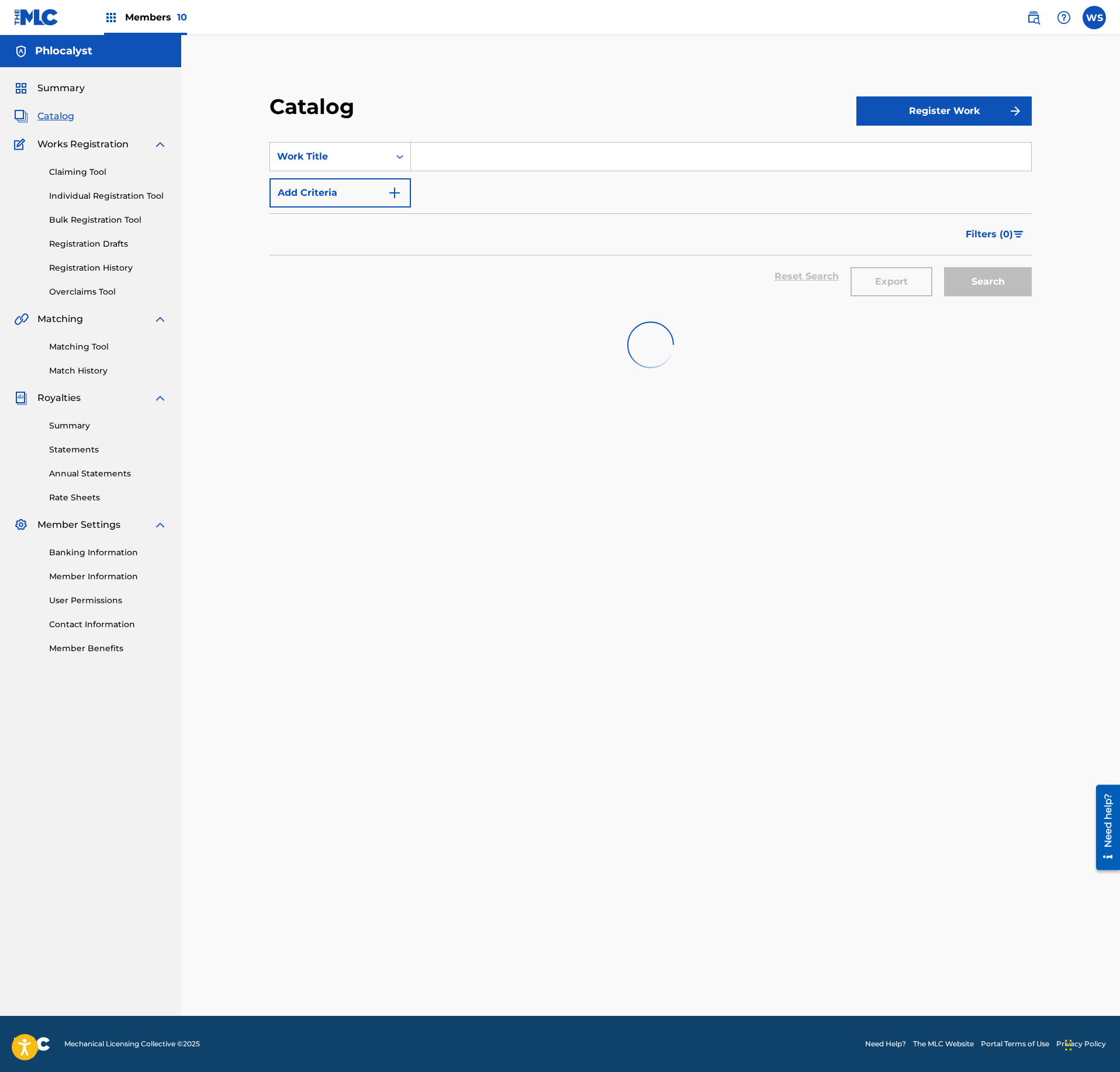
click at [472, 164] on input "Search Form" at bounding box center [721, 157] width 621 height 28
paste input "TRANQUILITY"
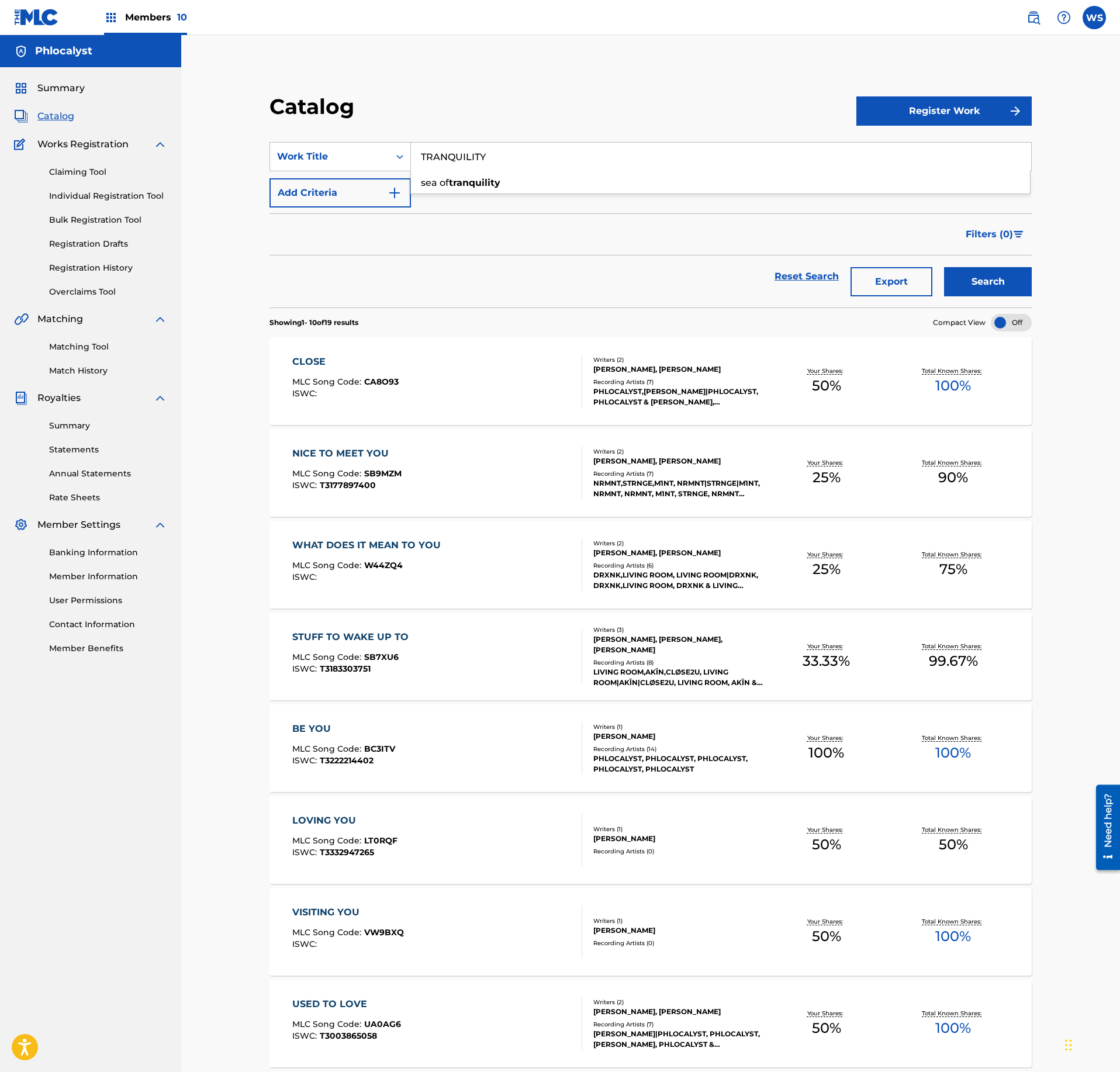
type input "TRANQUILITY"
click at [999, 300] on div "Reset Search Export Search" at bounding box center [651, 281] width 762 height 52
click at [1000, 287] on button "Search" at bounding box center [987, 282] width 88 height 30
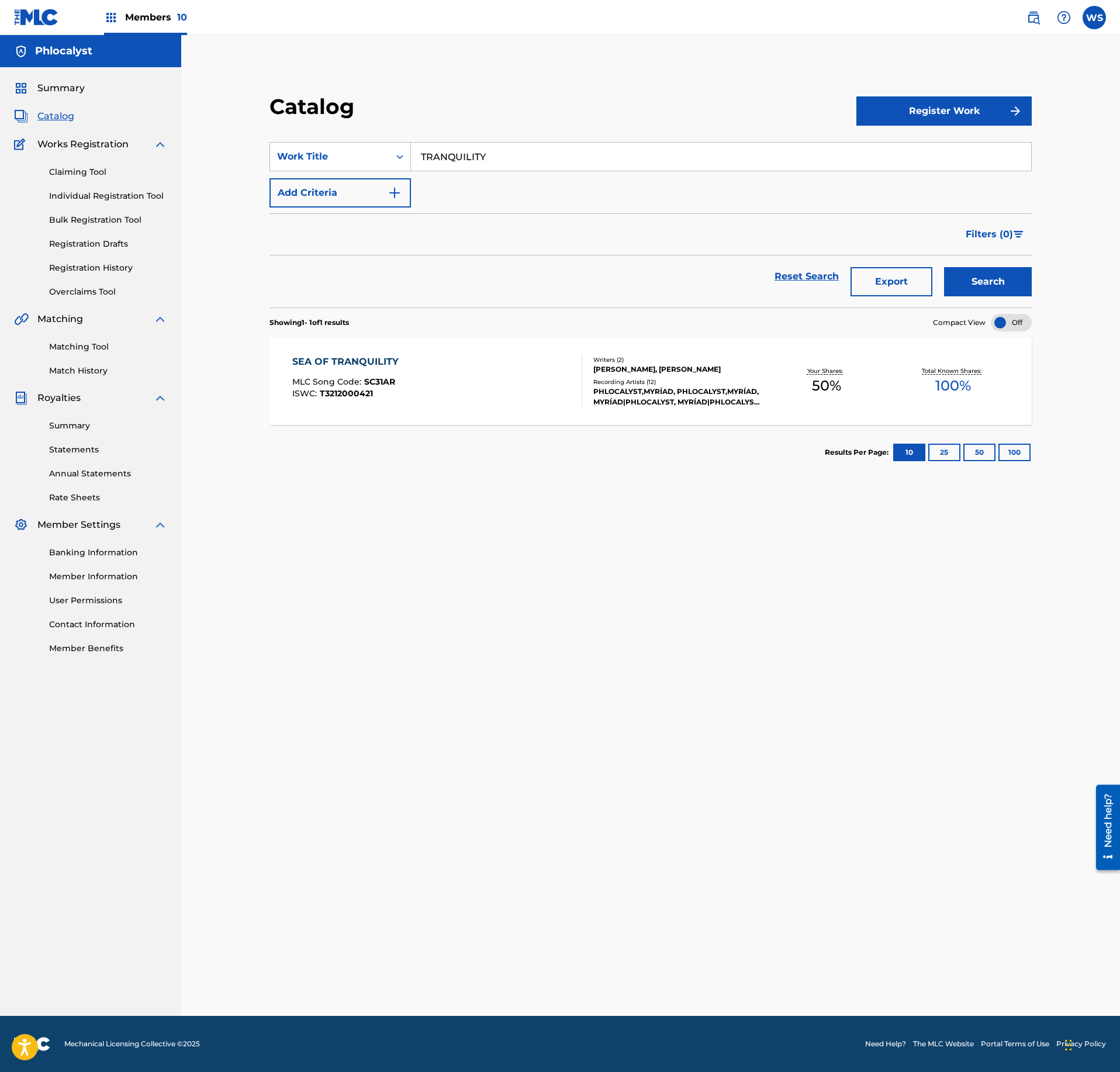
click at [98, 170] on link "Claiming Tool" at bounding box center [108, 172] width 118 height 12
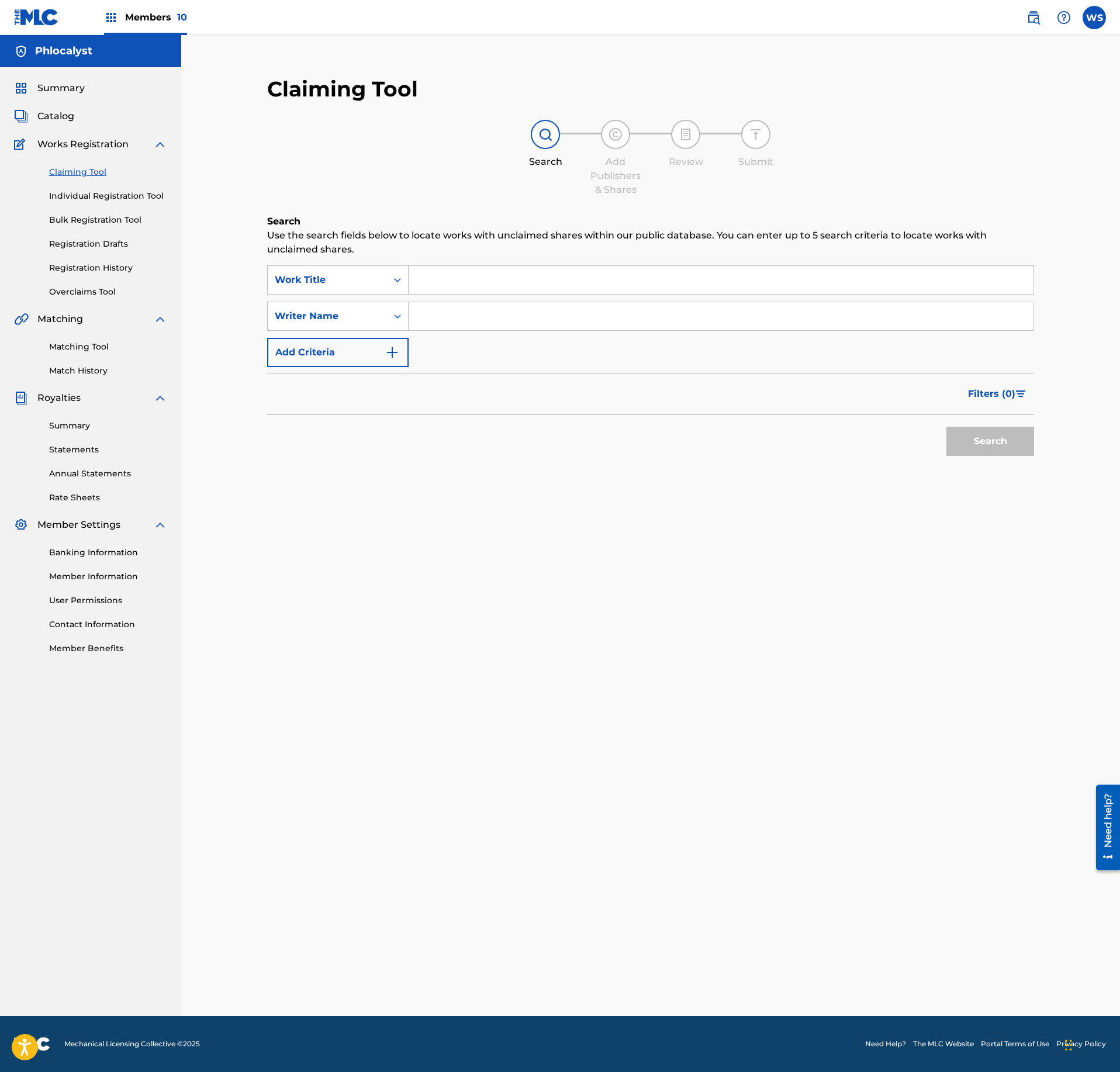
click at [495, 283] on input "Search Form" at bounding box center [721, 280] width 625 height 28
paste input "TRANQUILITY"
type input "TRANQUILITY"
click at [494, 313] on input "Search Form" at bounding box center [721, 316] width 625 height 28
click at [493, 324] on input "Search Form" at bounding box center [721, 316] width 625 height 28
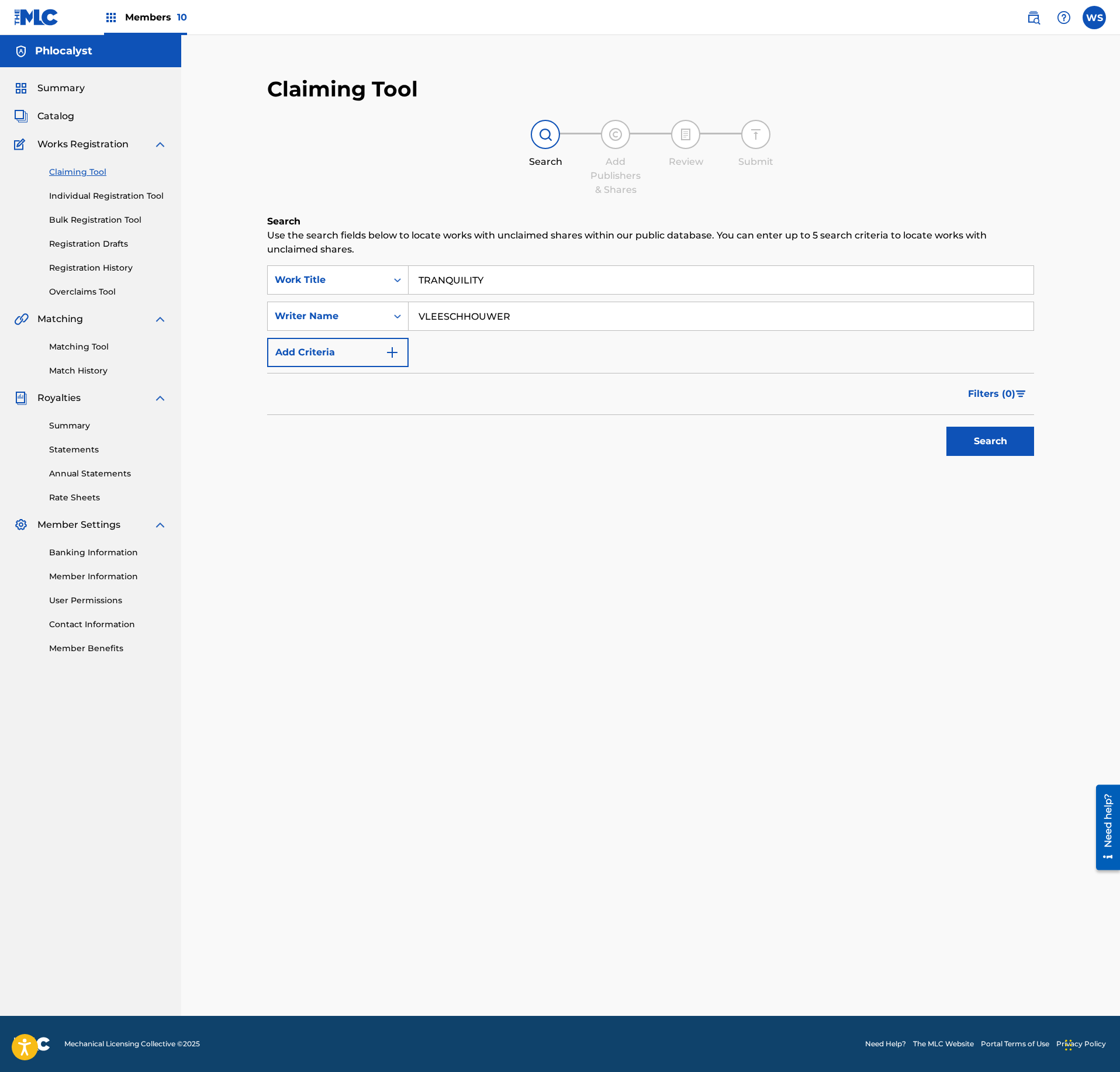
type input "VLEESCHHOUWER"
click at [969, 434] on button "Search" at bounding box center [990, 441] width 88 height 30
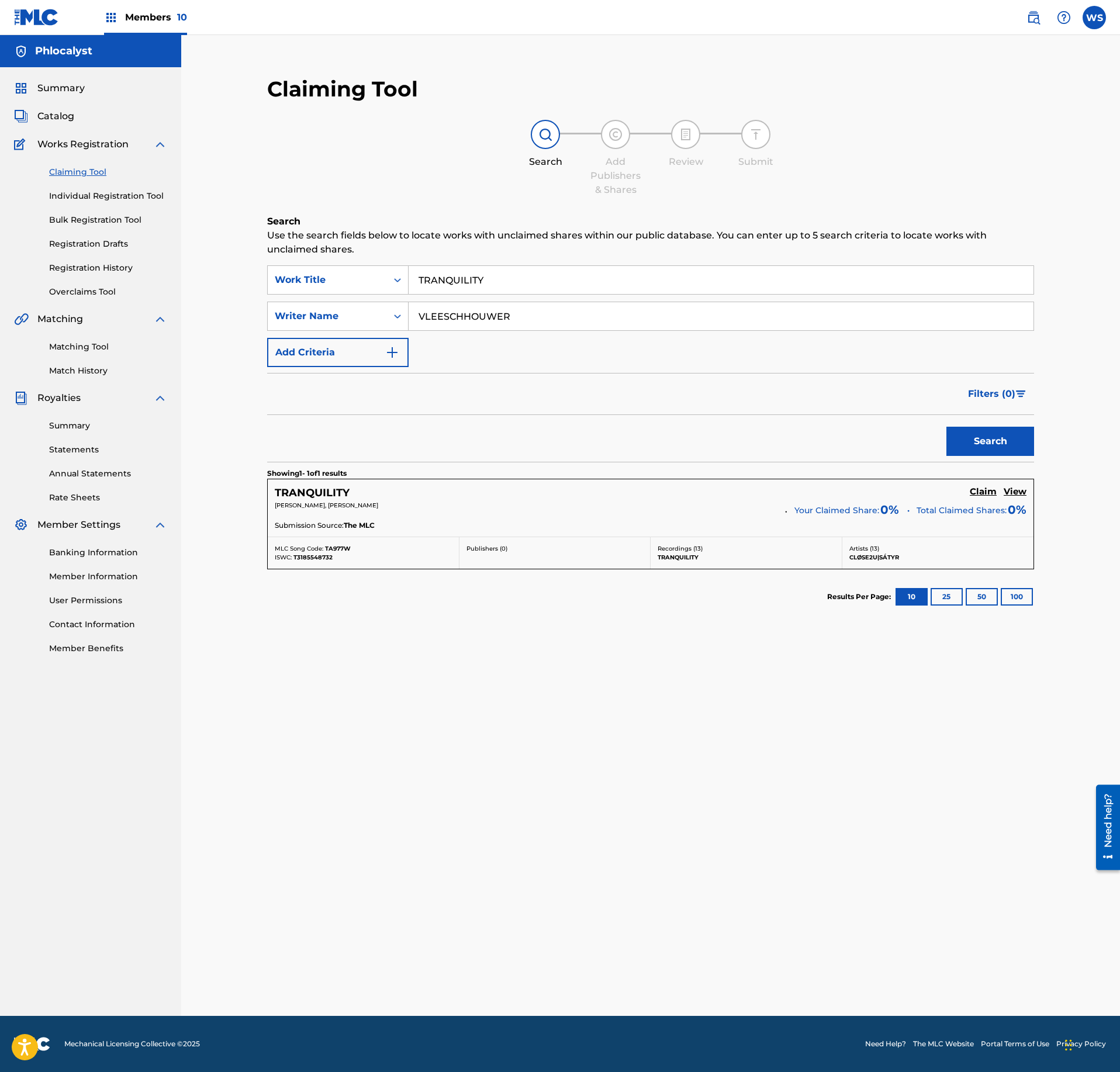
click at [984, 495] on h5 "Claim" at bounding box center [982, 492] width 27 height 11
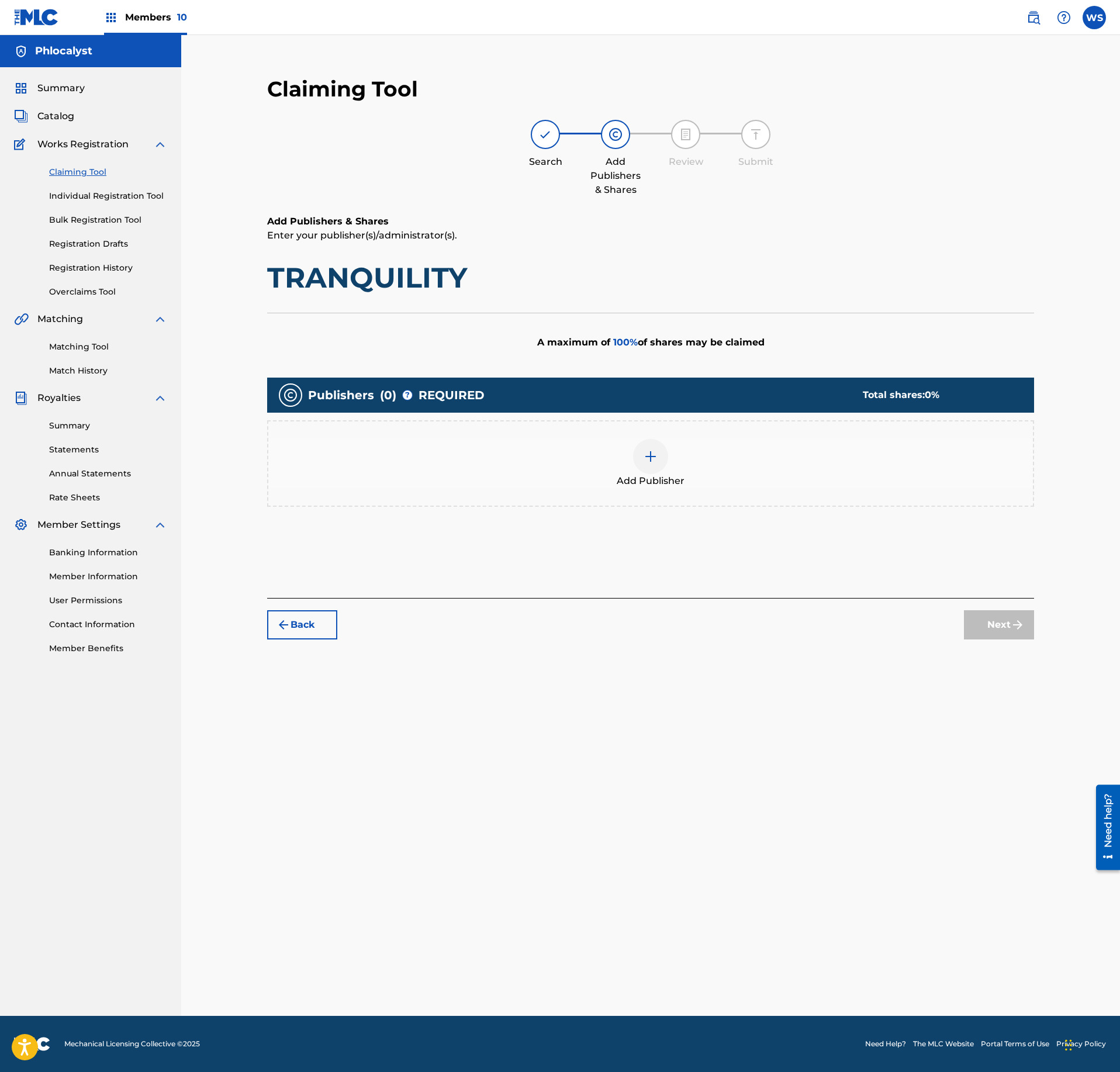
click at [662, 471] on div "Add Publisher" at bounding box center [650, 464] width 764 height 49
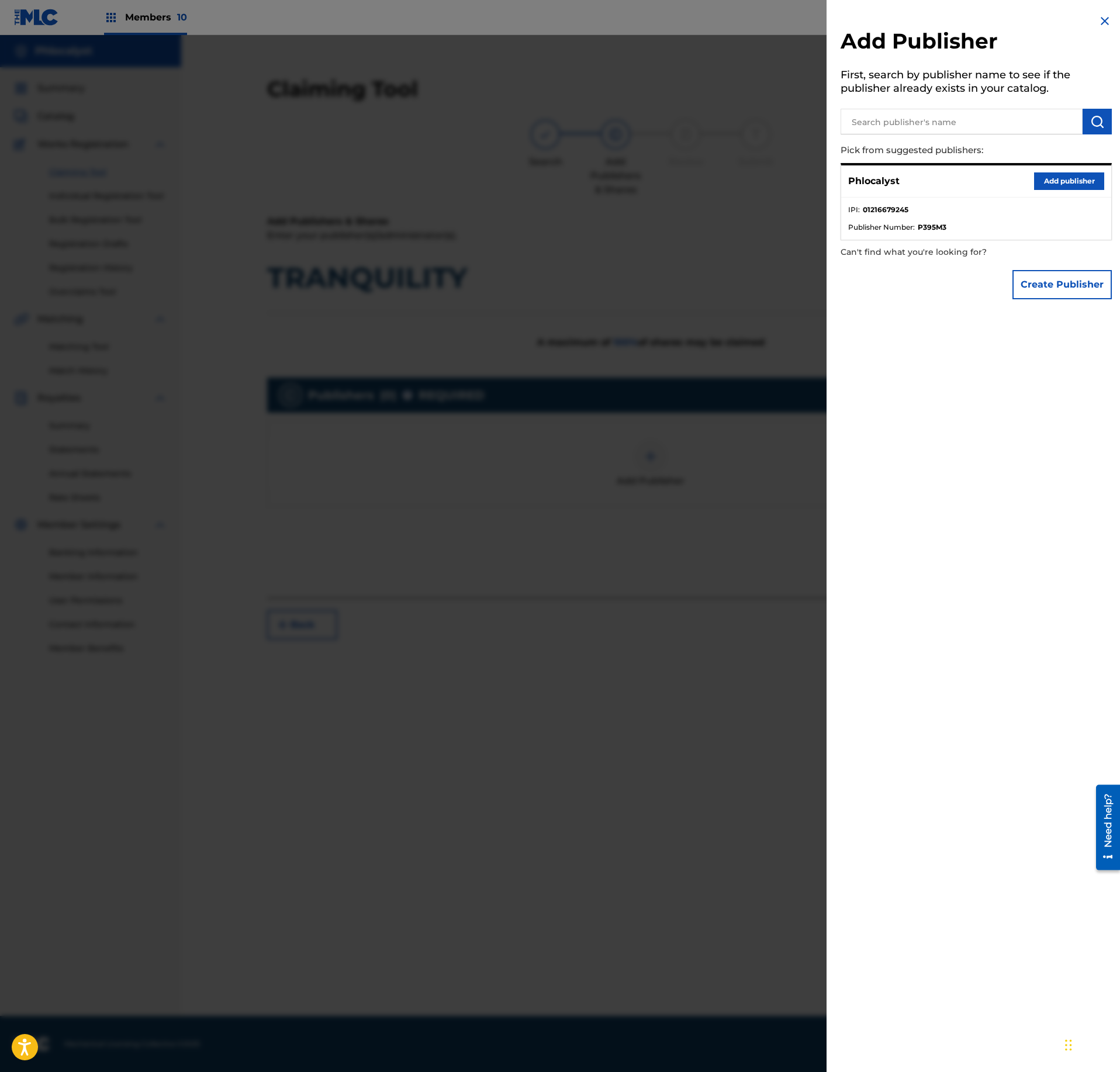
click at [1084, 185] on button "Add publisher" at bounding box center [1069, 181] width 70 height 18
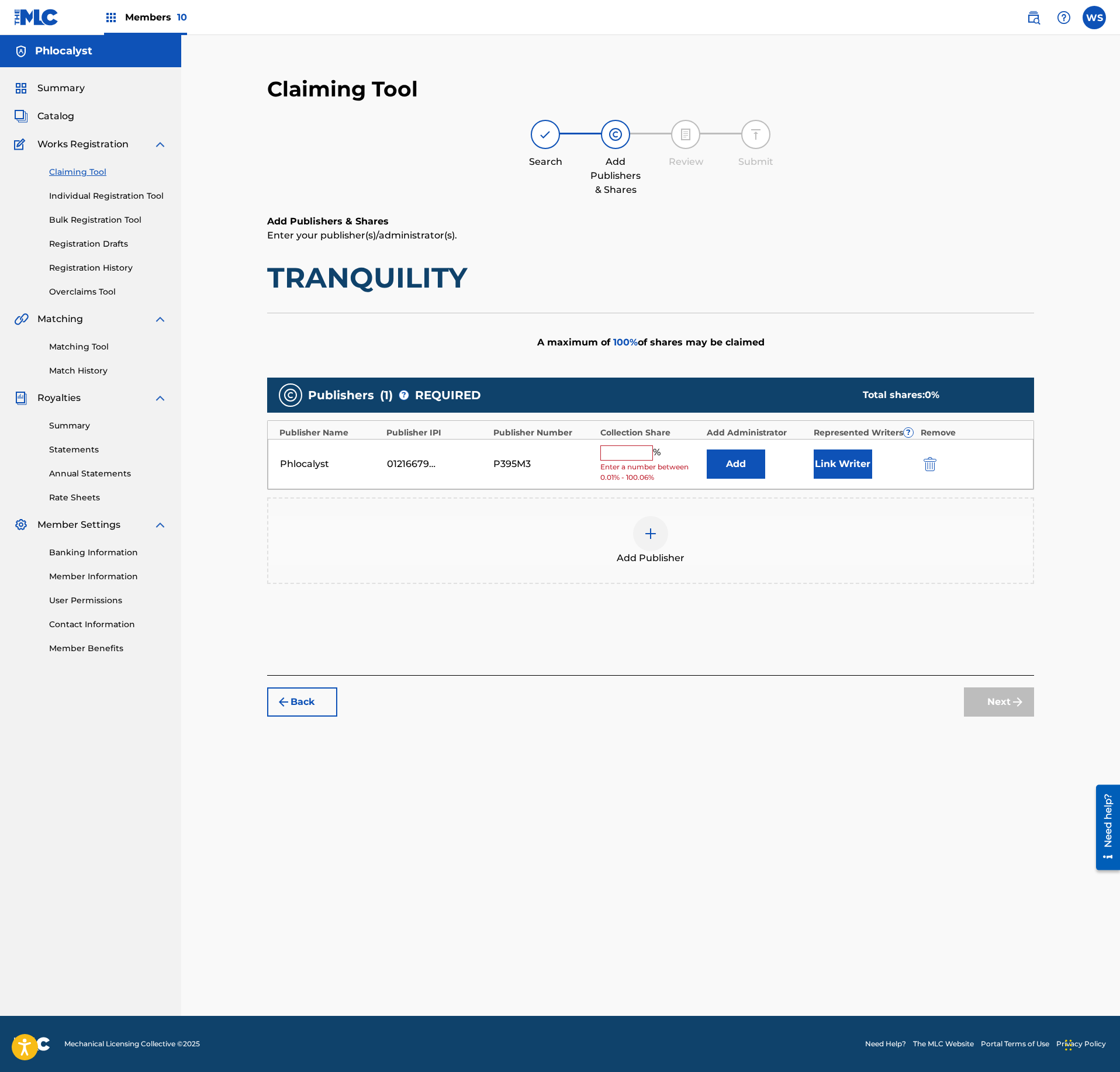
click at [615, 448] on input "text" at bounding box center [626, 452] width 52 height 15
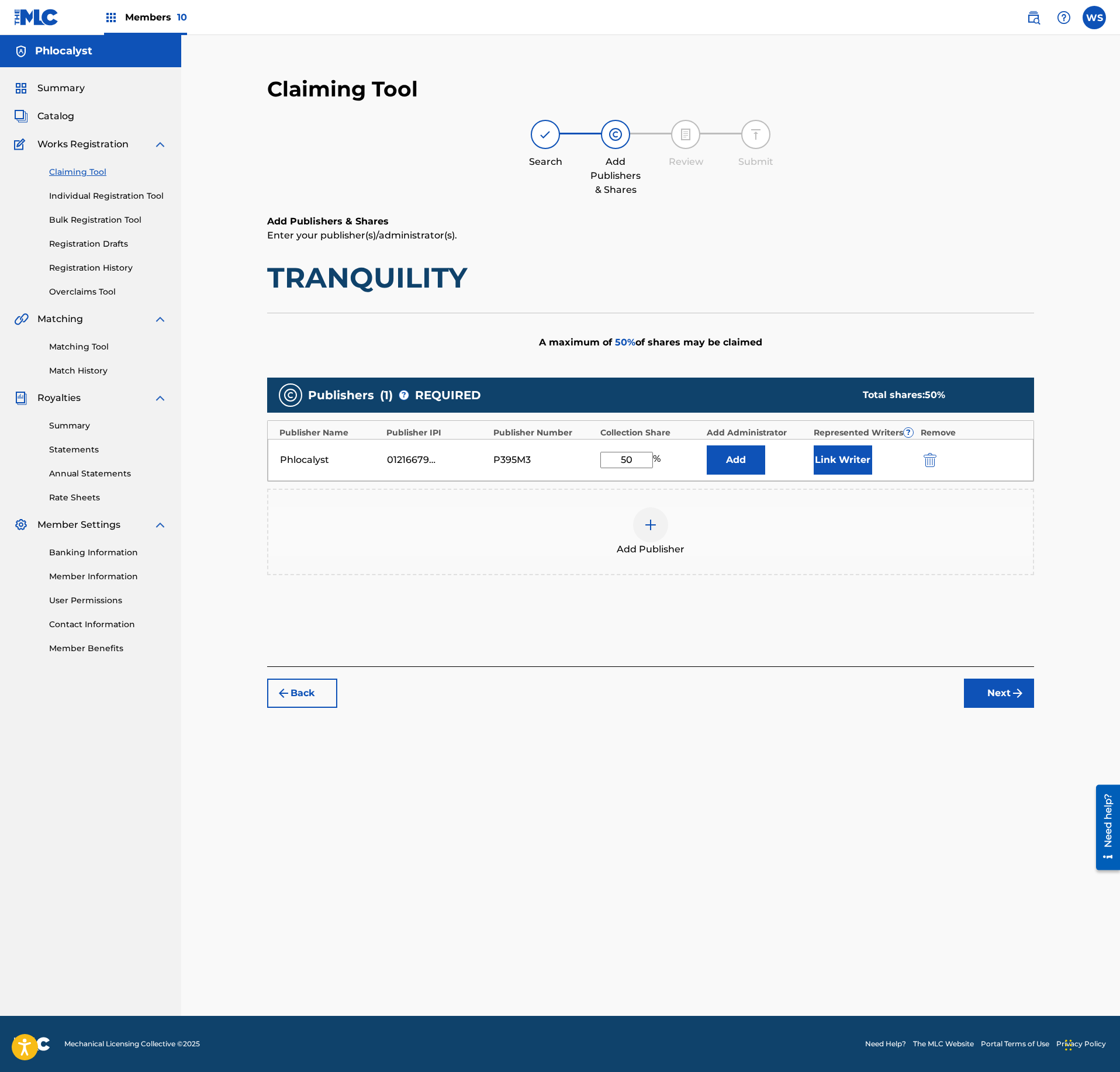
type input "50"
click at [840, 452] on button "Link Writer" at bounding box center [842, 460] width 58 height 30
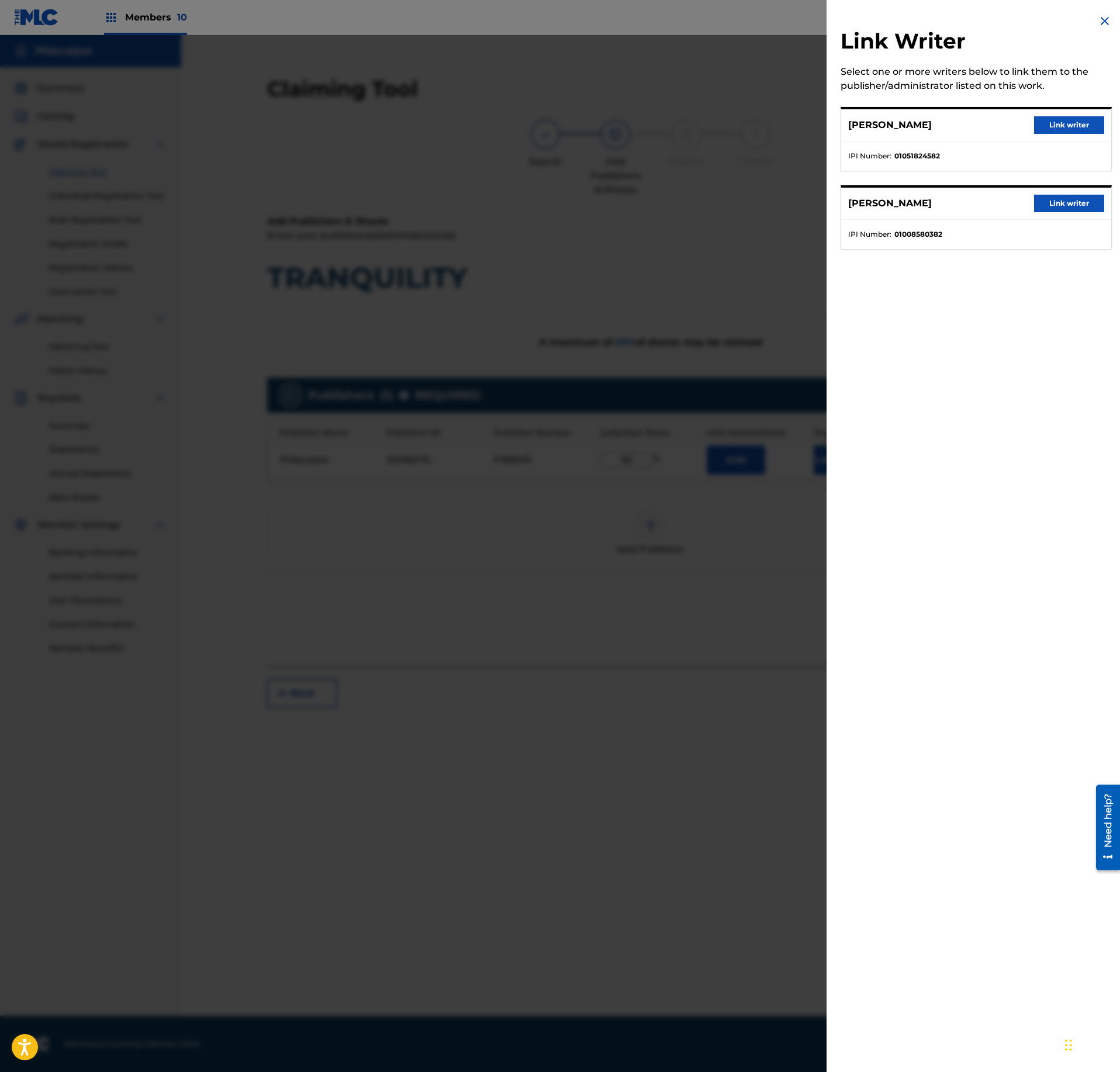
click at [1090, 118] on button "Link writer" at bounding box center [1069, 125] width 70 height 18
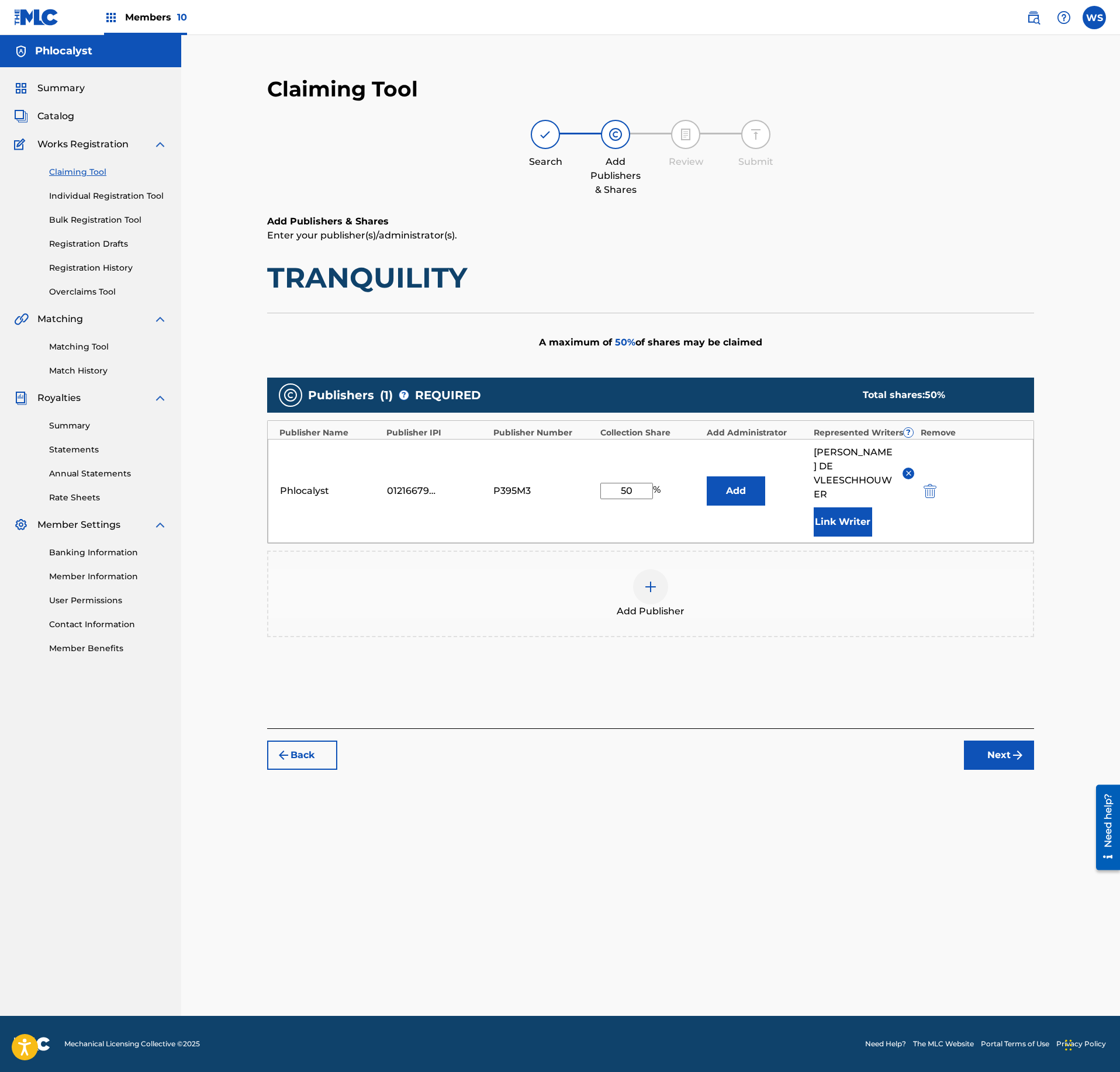
click at [991, 749] on button "Next" at bounding box center [999, 756] width 70 height 30
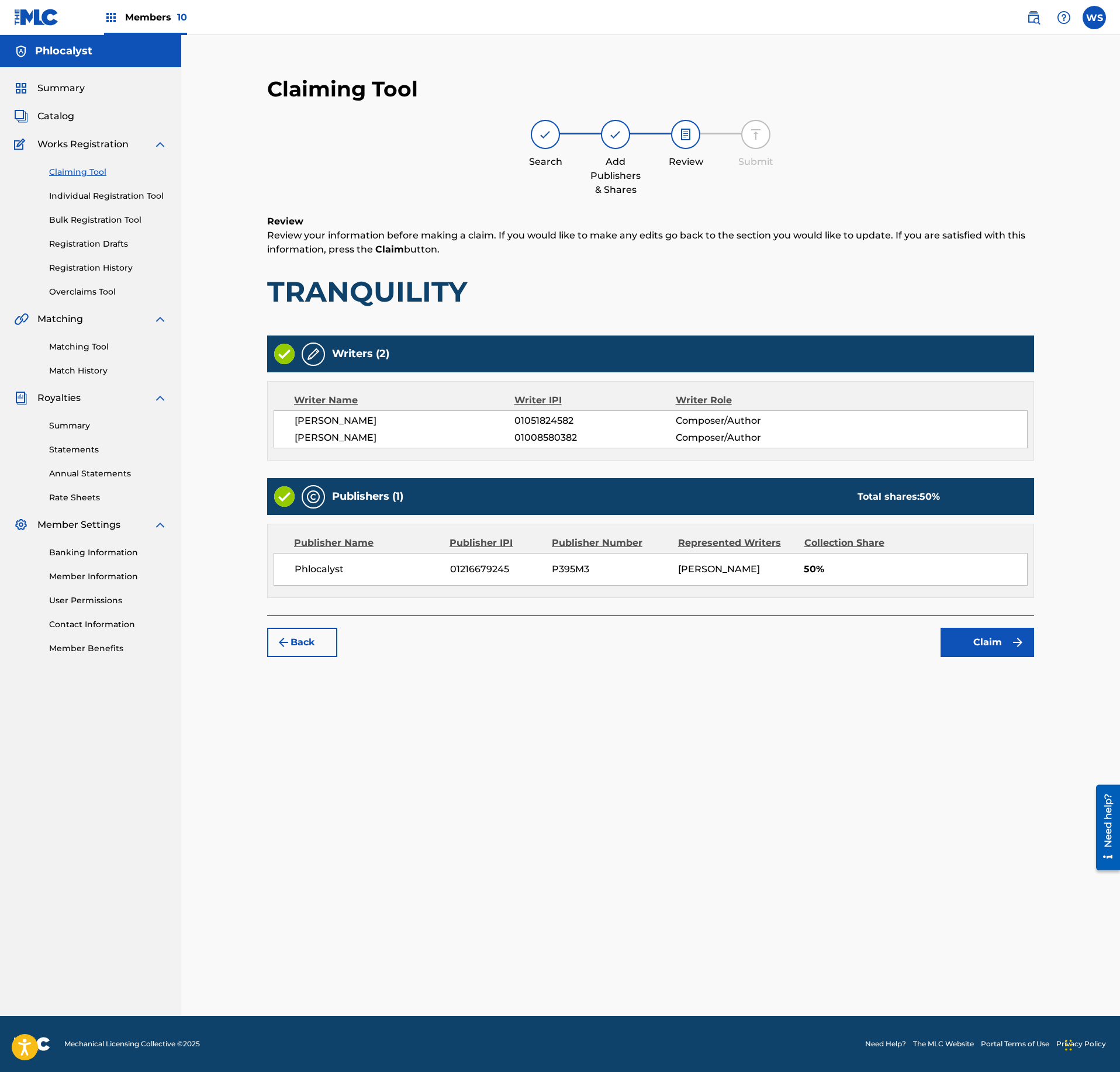
click at [989, 657] on button "Claim" at bounding box center [987, 642] width 94 height 30
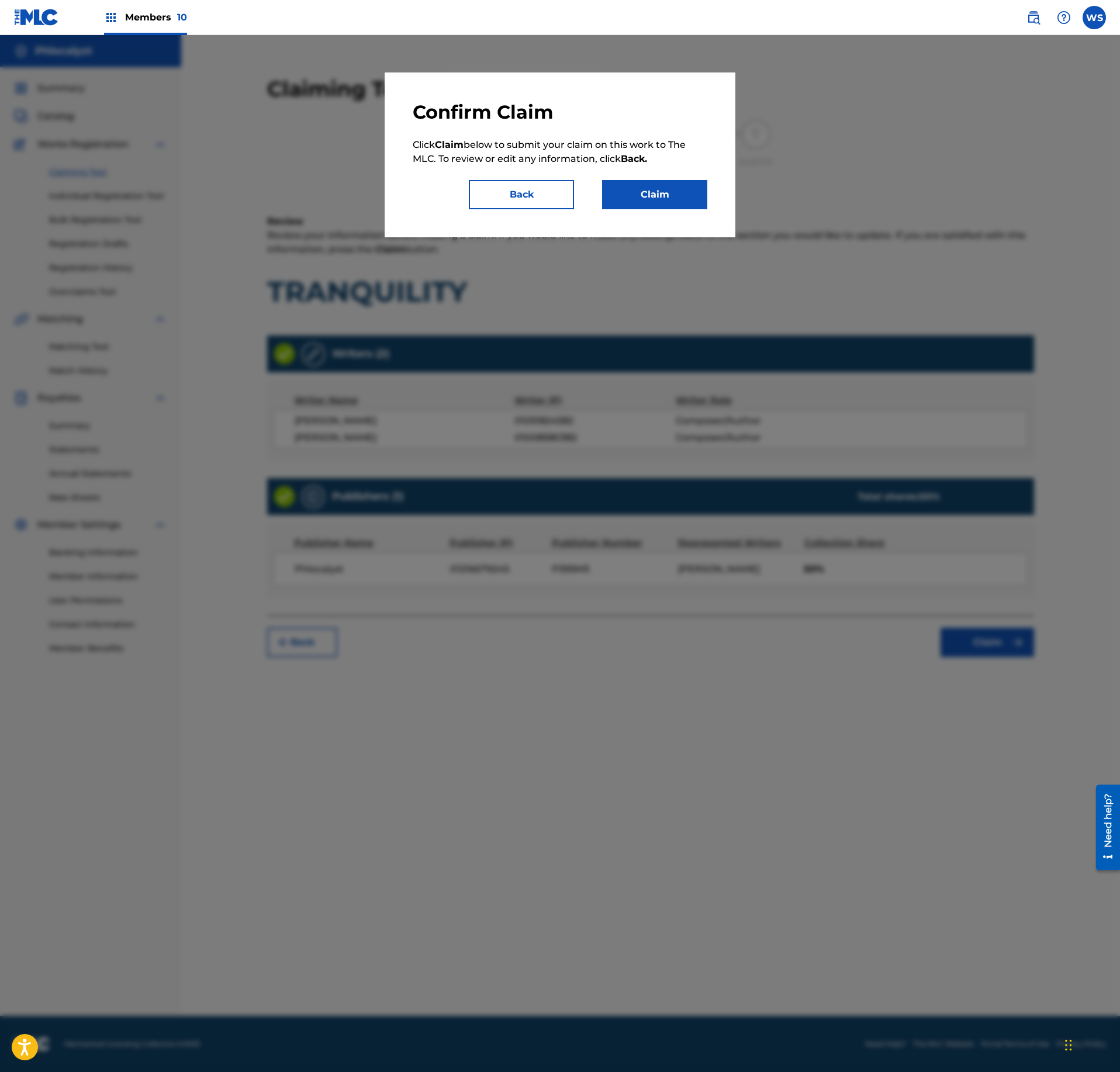
click at [676, 198] on button "Claim" at bounding box center [654, 195] width 105 height 30
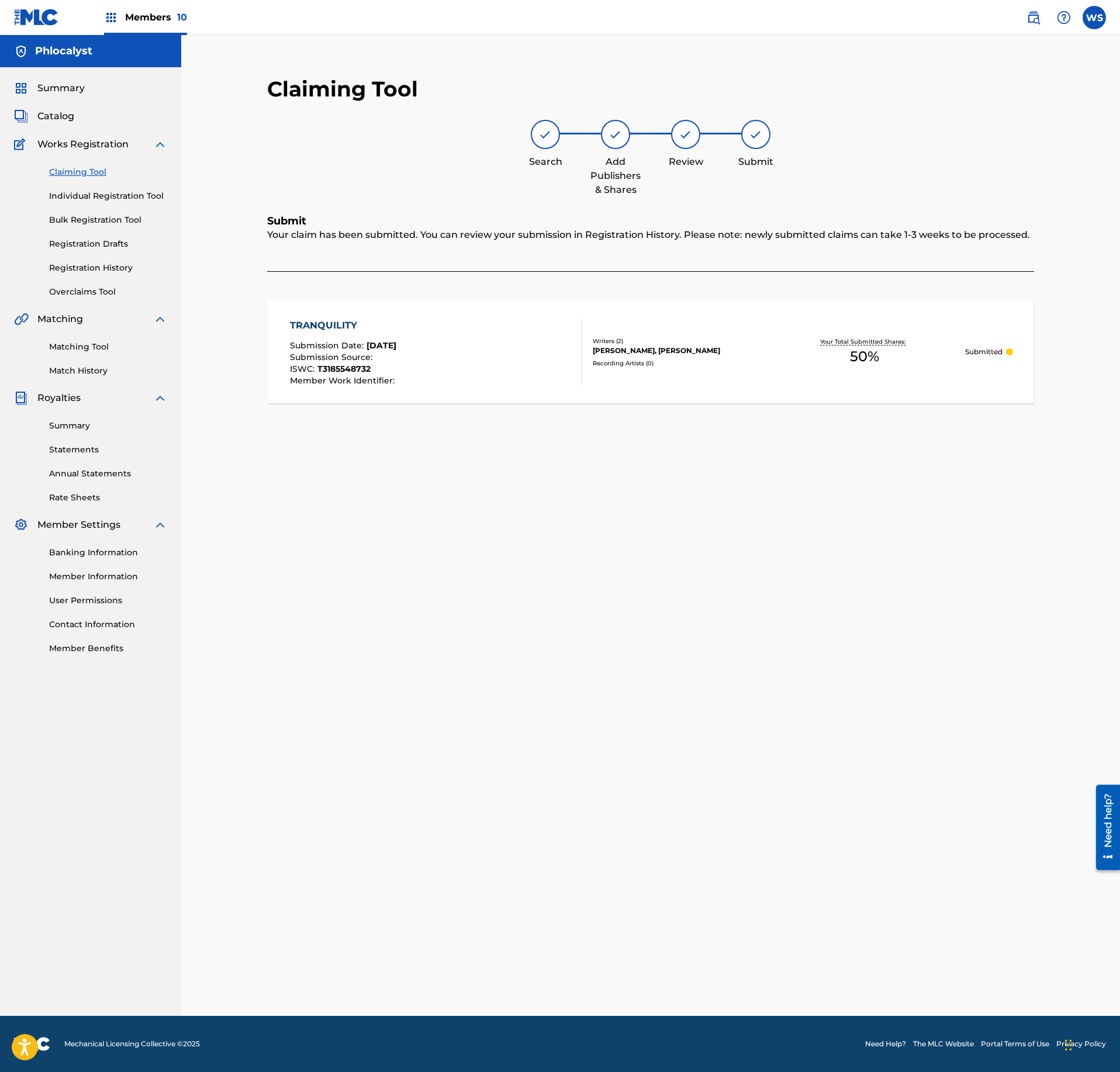
click at [70, 121] on span "Catalog" at bounding box center [55, 116] width 36 height 14
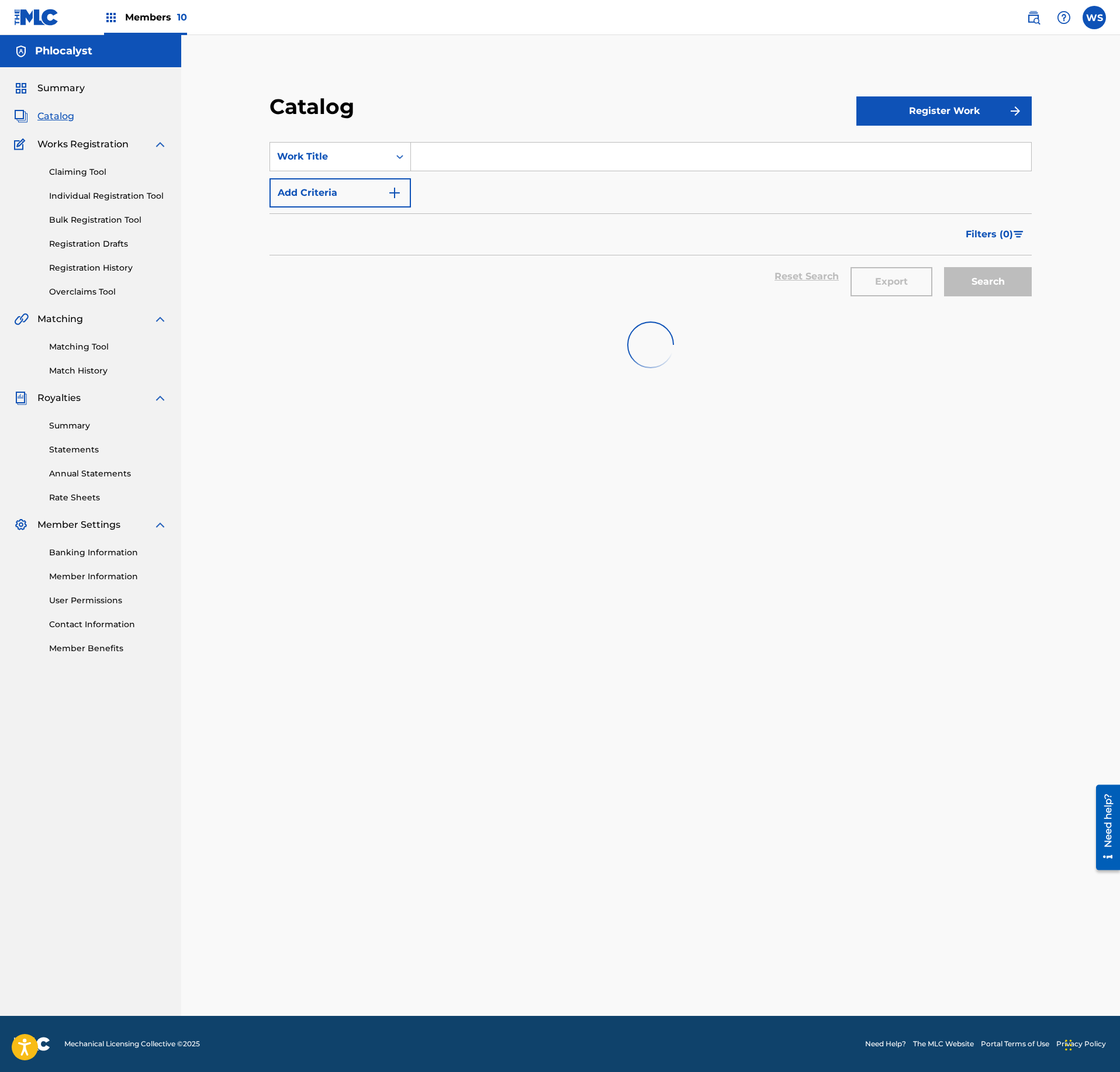
click at [504, 151] on input "Search Form" at bounding box center [721, 157] width 621 height 28
paste input "DAWNSTAR"
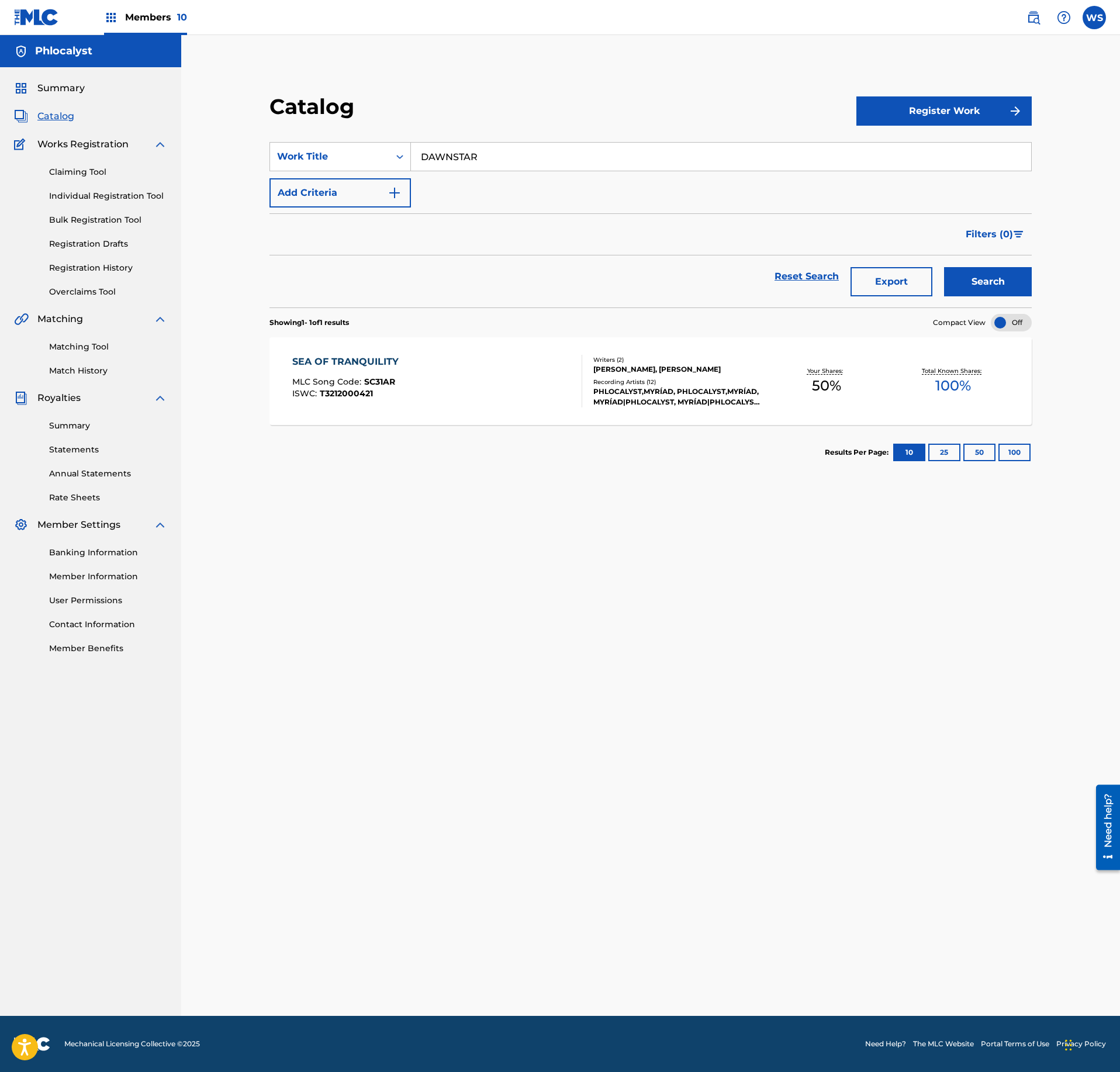
type input "DAWNSTAR"
click at [76, 175] on link "Claiming Tool" at bounding box center [108, 172] width 118 height 12
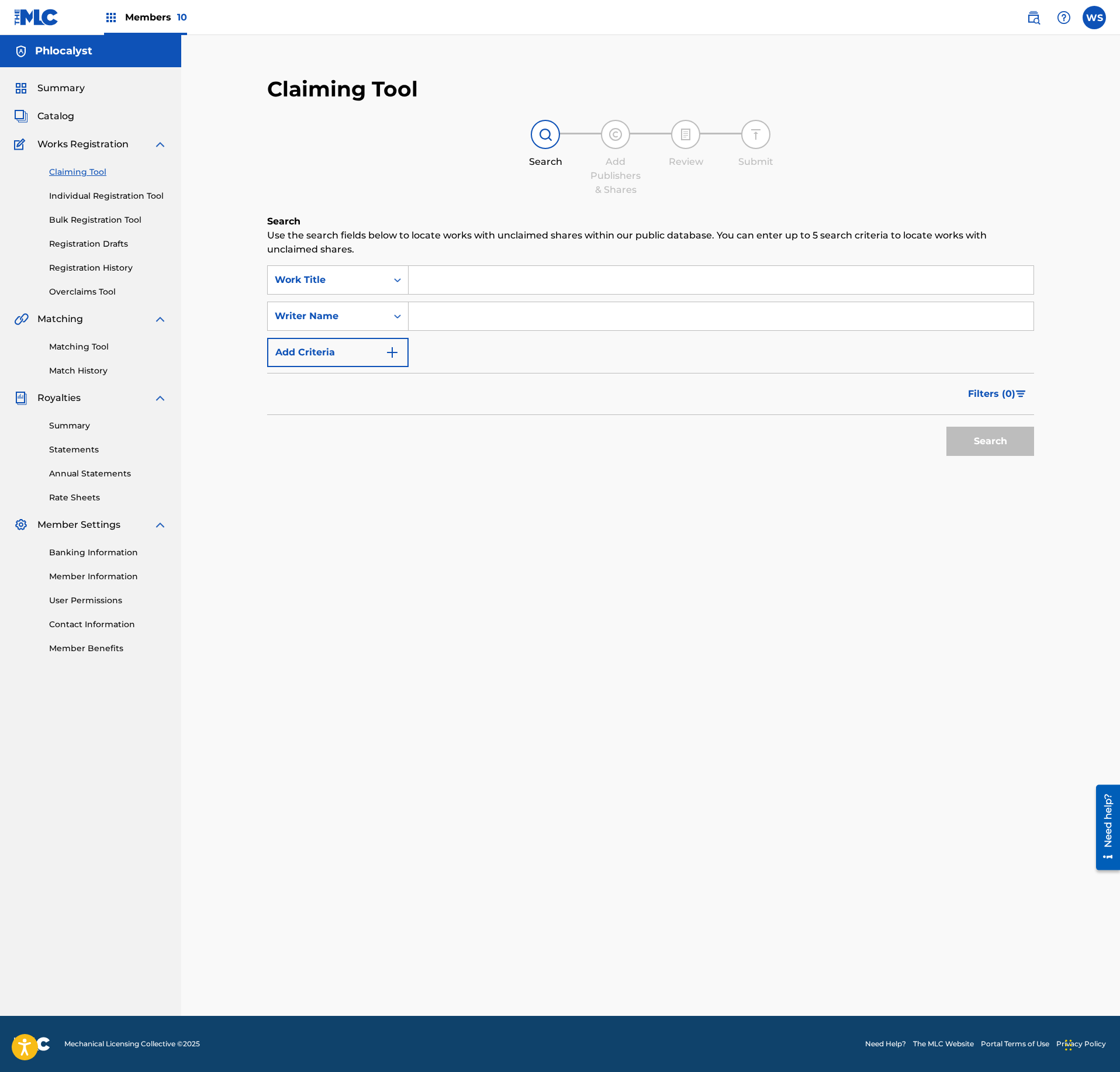
click at [530, 277] on input "Search Form" at bounding box center [721, 280] width 625 height 28
paste input "DAWNSTAR"
type input "DAWNSTAR"
click at [511, 337] on div "SearchWithCriteria1e82cf28-4e7d-4dca-8f01-a9bad062201f Work Title DAWNSTAR Sear…" at bounding box center [650, 315] width 767 height 101
click at [526, 321] on input "Search Form" at bounding box center [721, 316] width 625 height 28
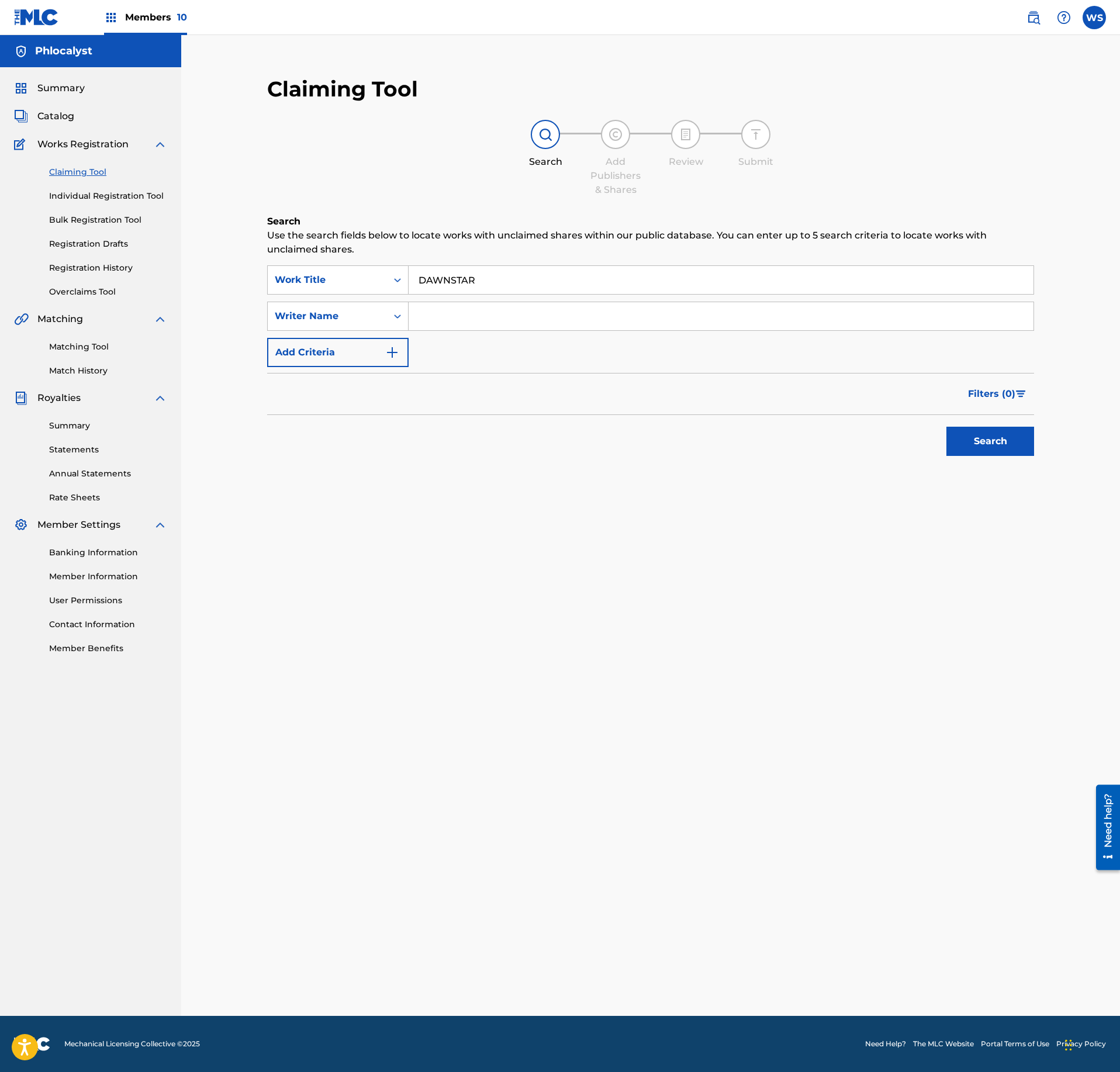
click at [526, 321] on input "Search Form" at bounding box center [721, 316] width 625 height 28
type input "VLEESCHHOUWER"
click at [974, 430] on button "Search" at bounding box center [990, 441] width 88 height 30
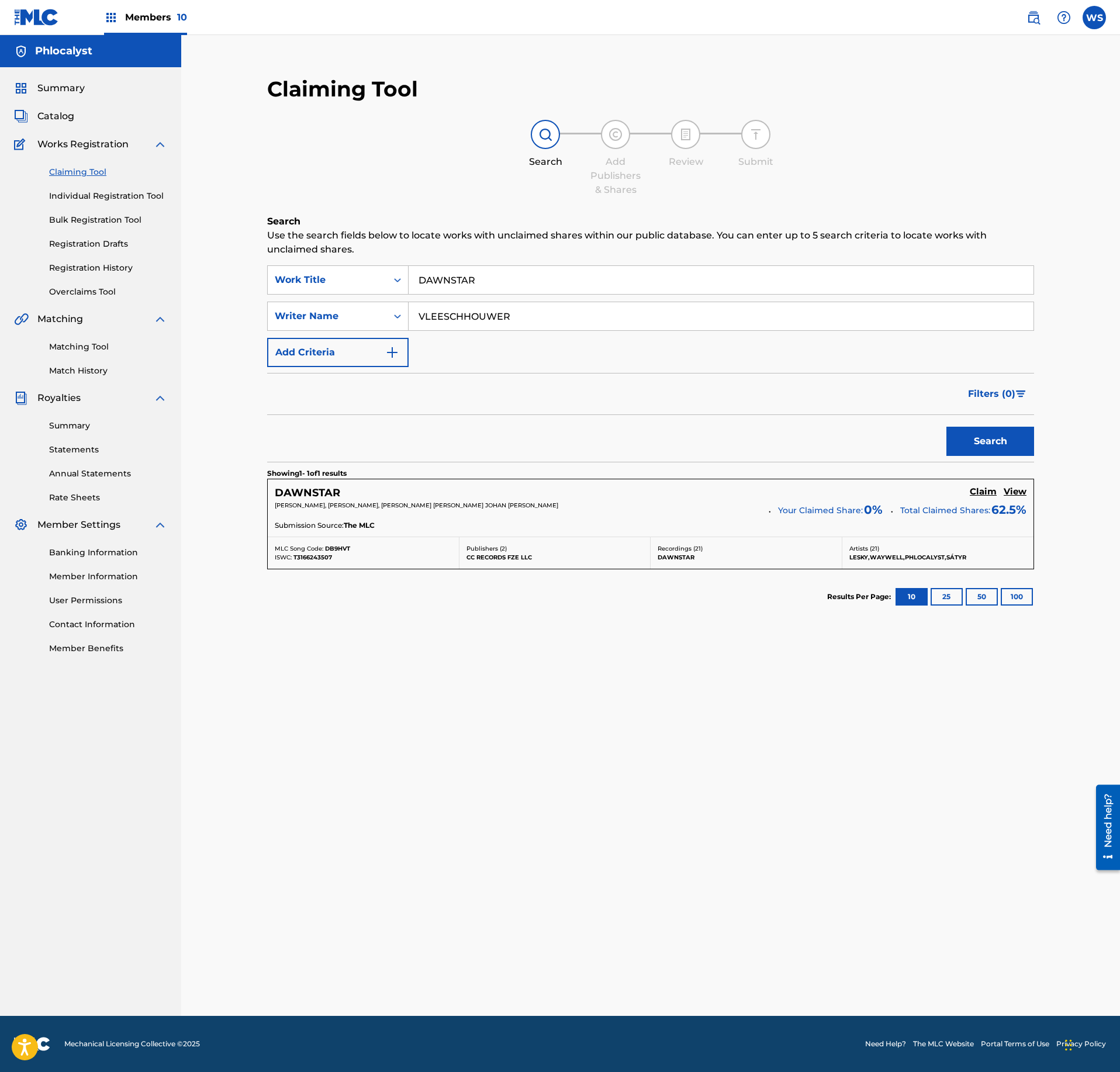
click at [1019, 495] on h5 "View" at bounding box center [1015, 492] width 23 height 11
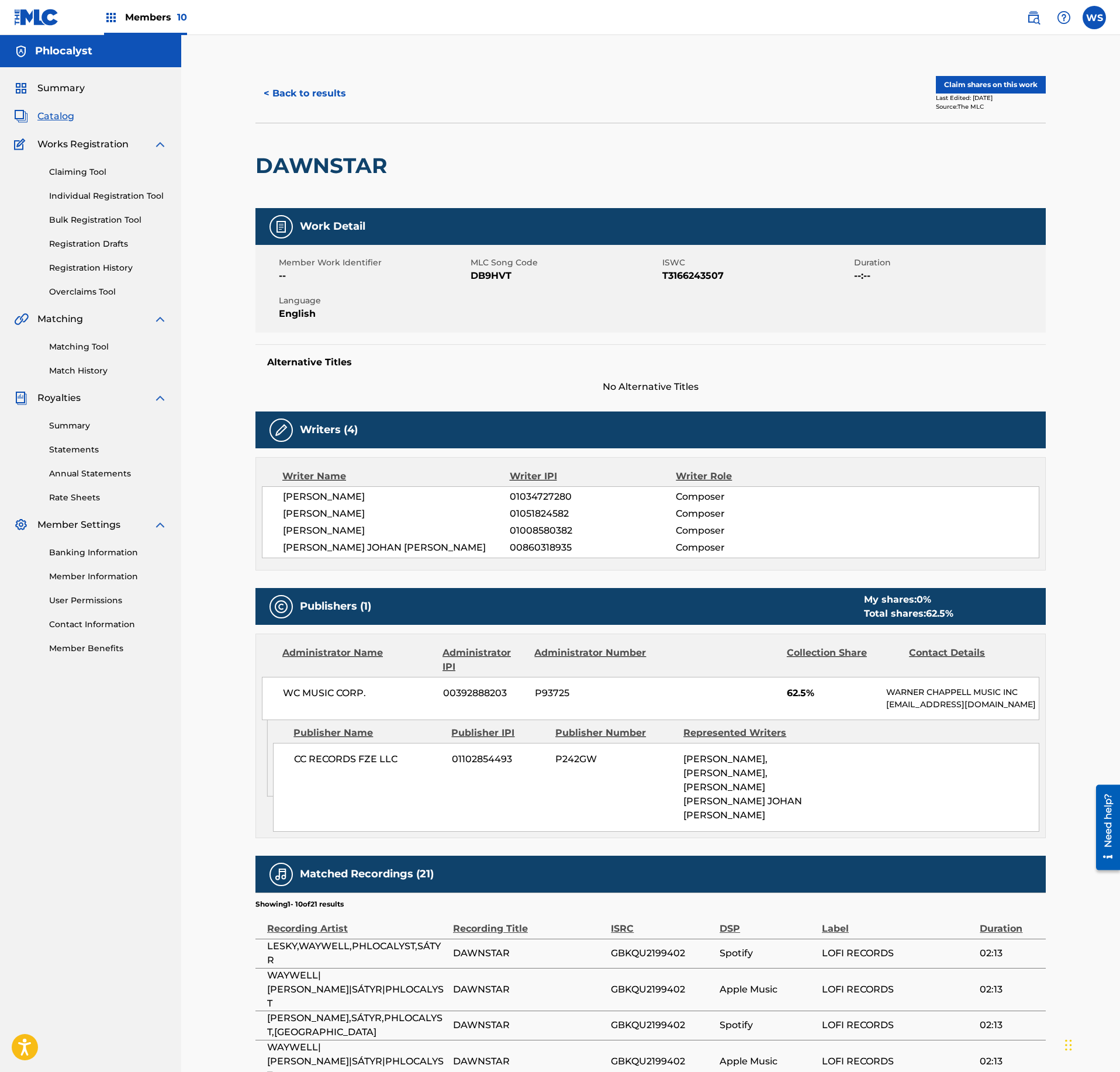
click at [63, 107] on div "Summary Catalog Works Registration Claiming Tool Individual Registration Tool B…" at bounding box center [91, 368] width 181 height 602
click at [54, 115] on span "Catalog" at bounding box center [55, 116] width 36 height 14
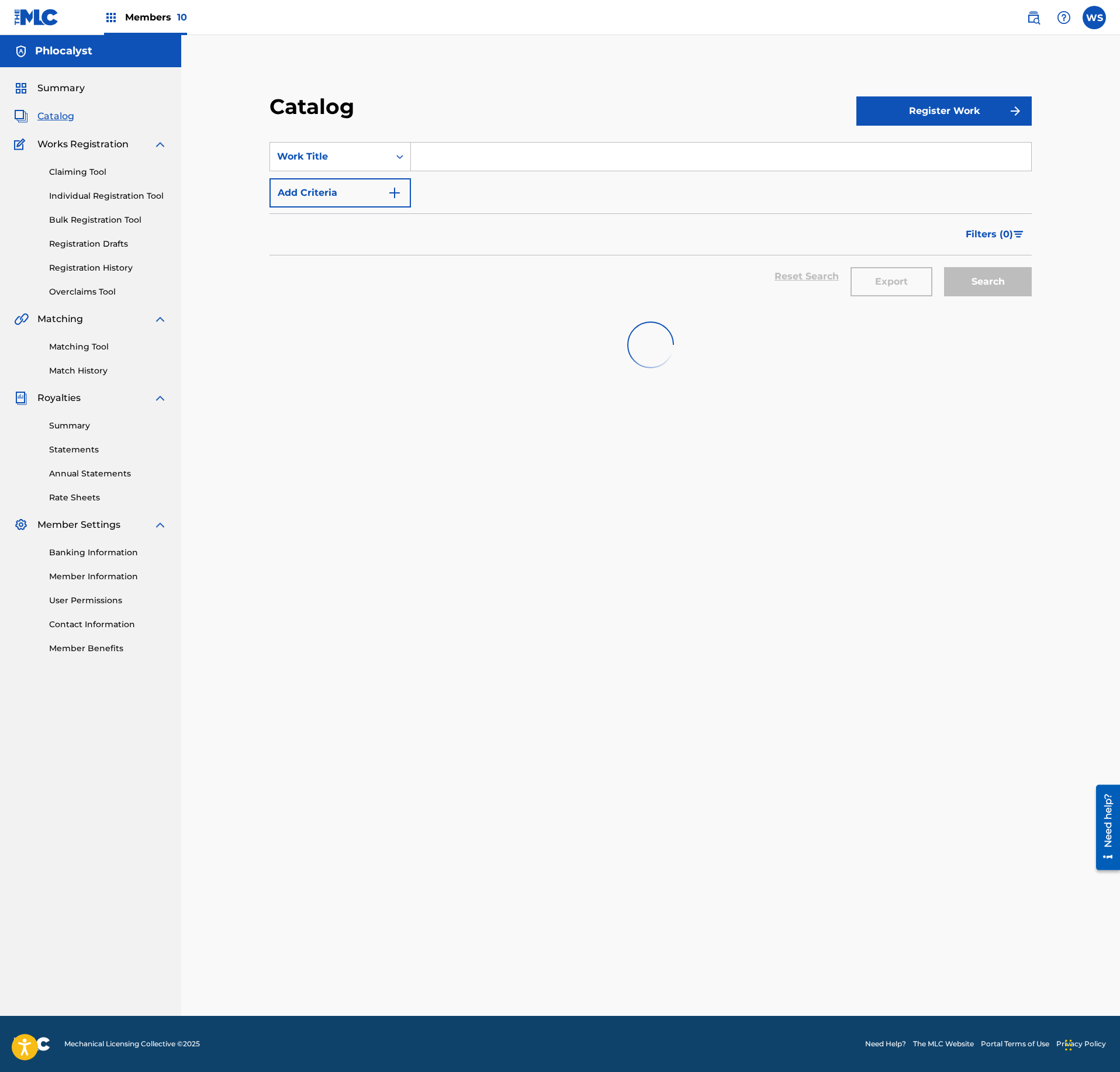
click at [467, 168] on input "Search Form" at bounding box center [721, 157] width 621 height 28
paste input "REFLECTION"
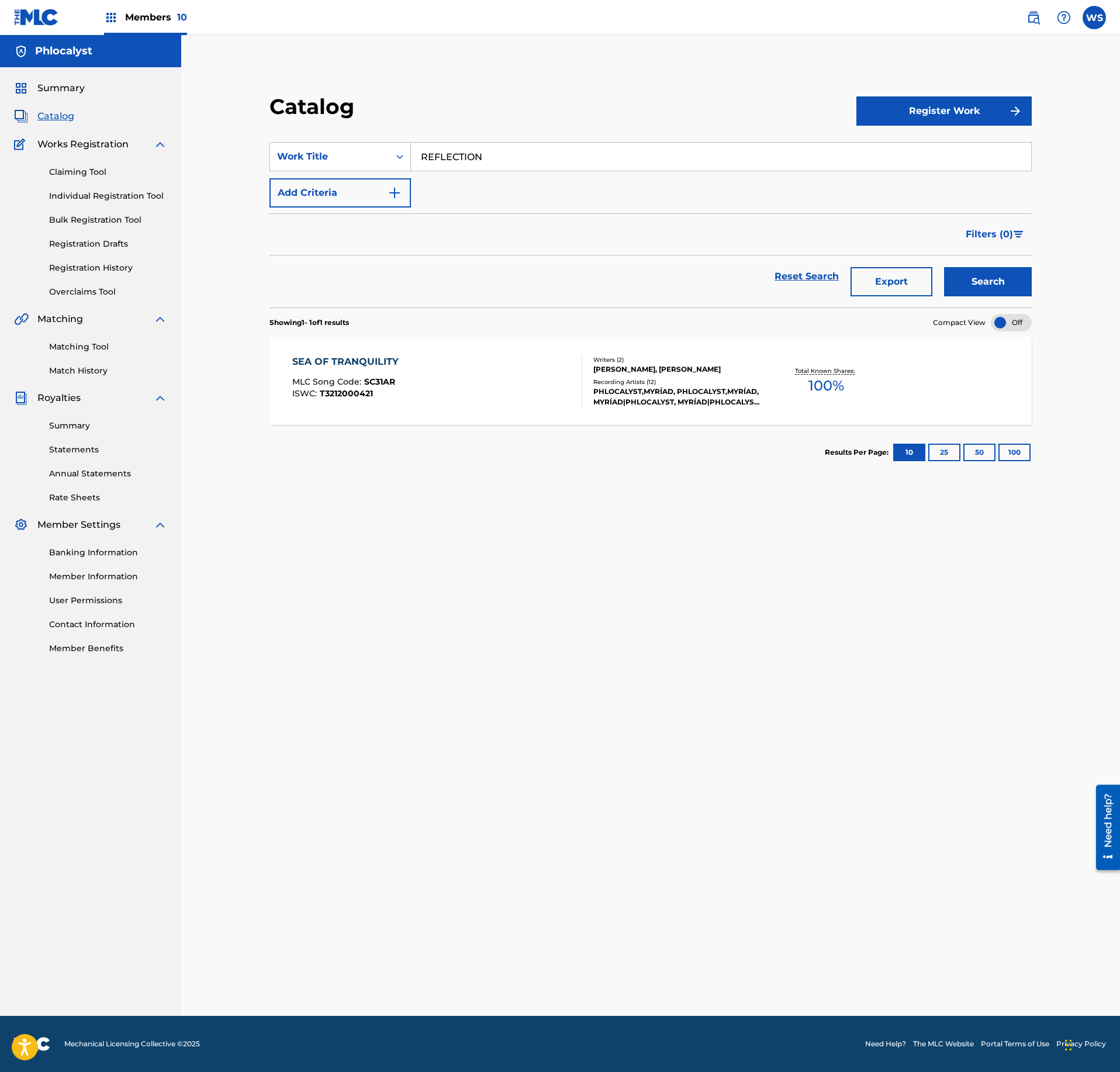
type input "REFLECTION"
click at [73, 168] on link "Claiming Tool" at bounding box center [108, 172] width 118 height 12
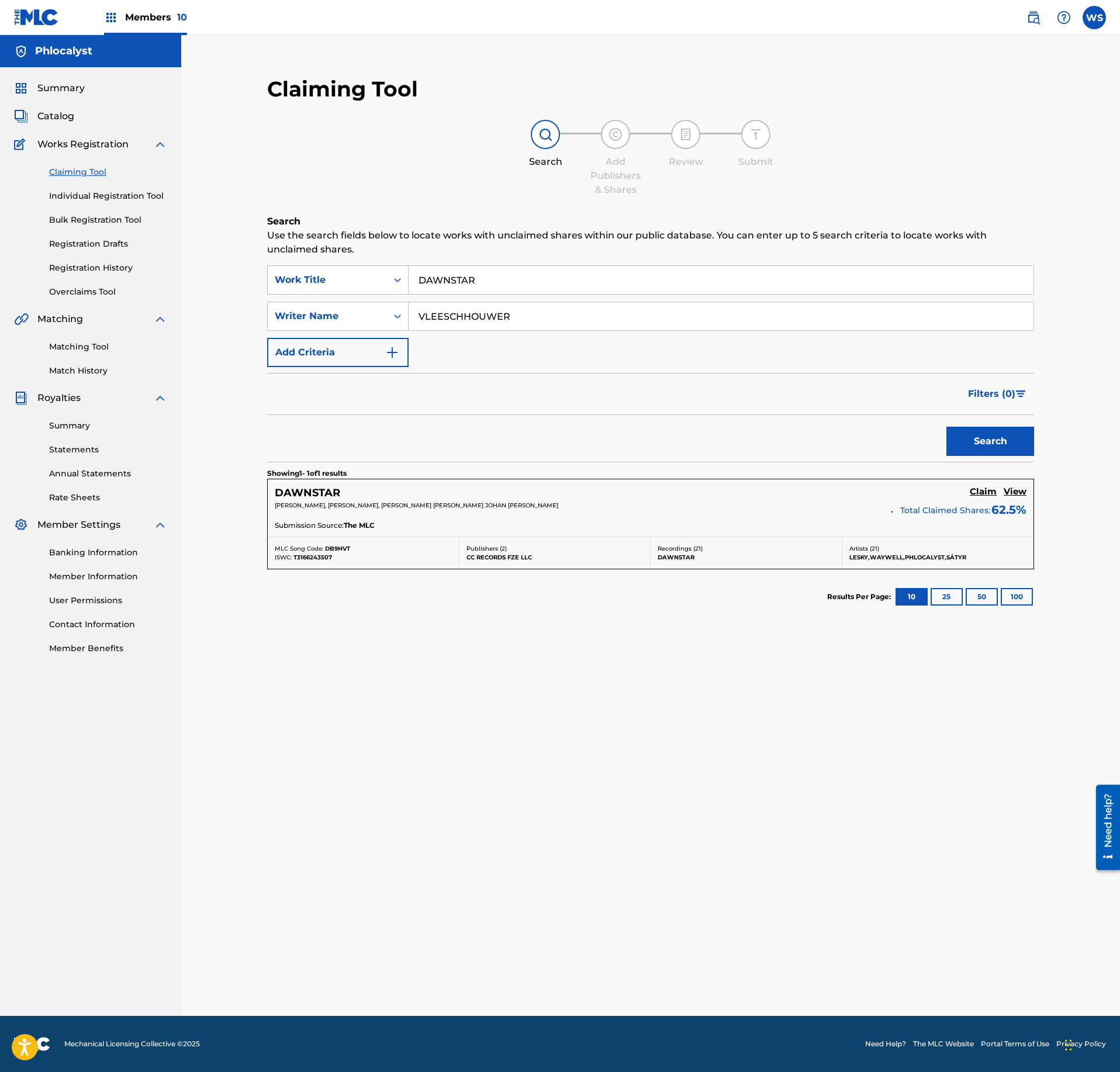
click at [515, 290] on input "DAWNSTAR" at bounding box center [721, 280] width 625 height 28
click at [519, 288] on input "DAWNSTAR" at bounding box center [721, 280] width 625 height 28
paste input "REFLECTION"
type input "REFLECTION"
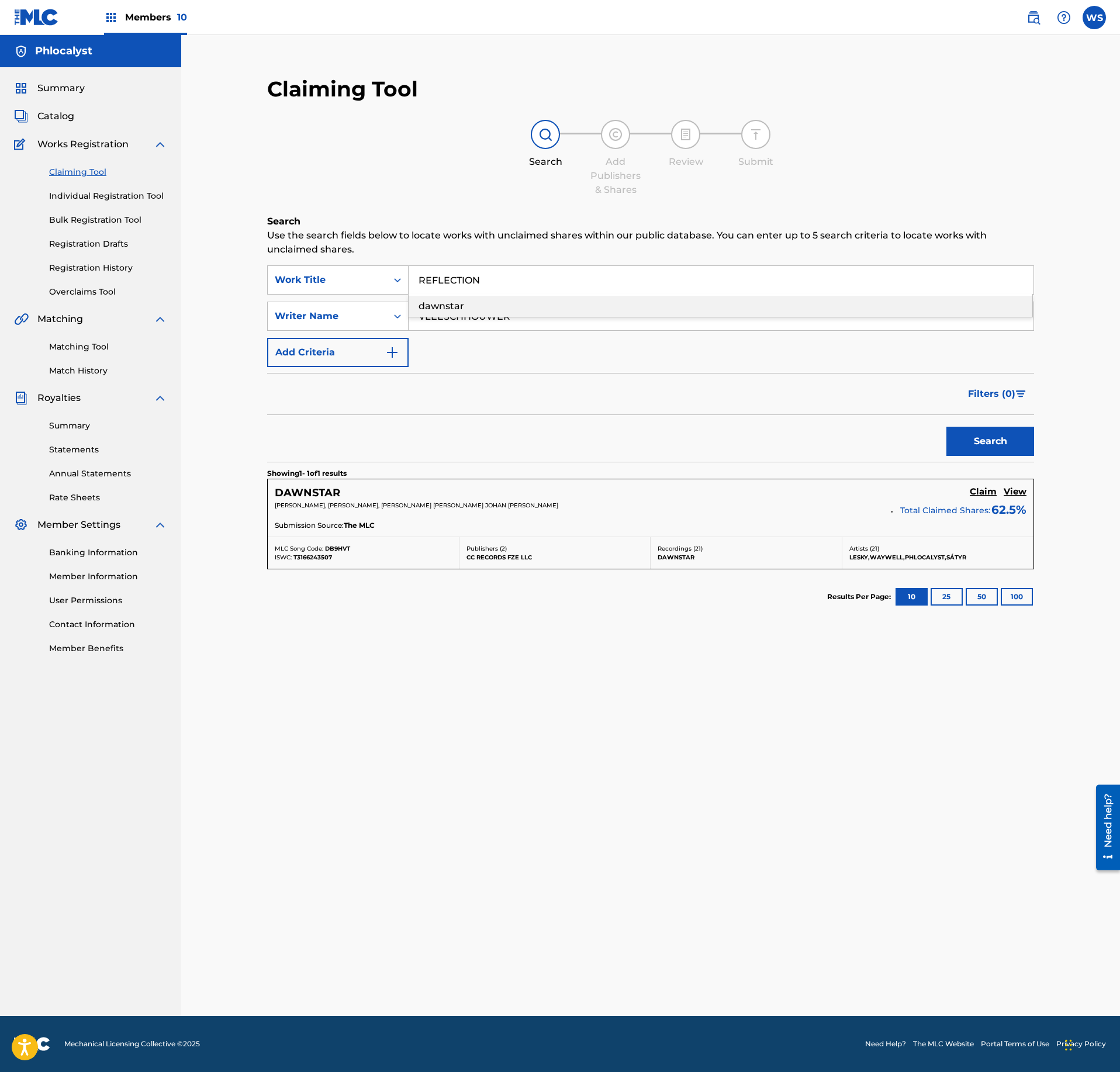
click at [1009, 445] on button "Search" at bounding box center [990, 441] width 88 height 30
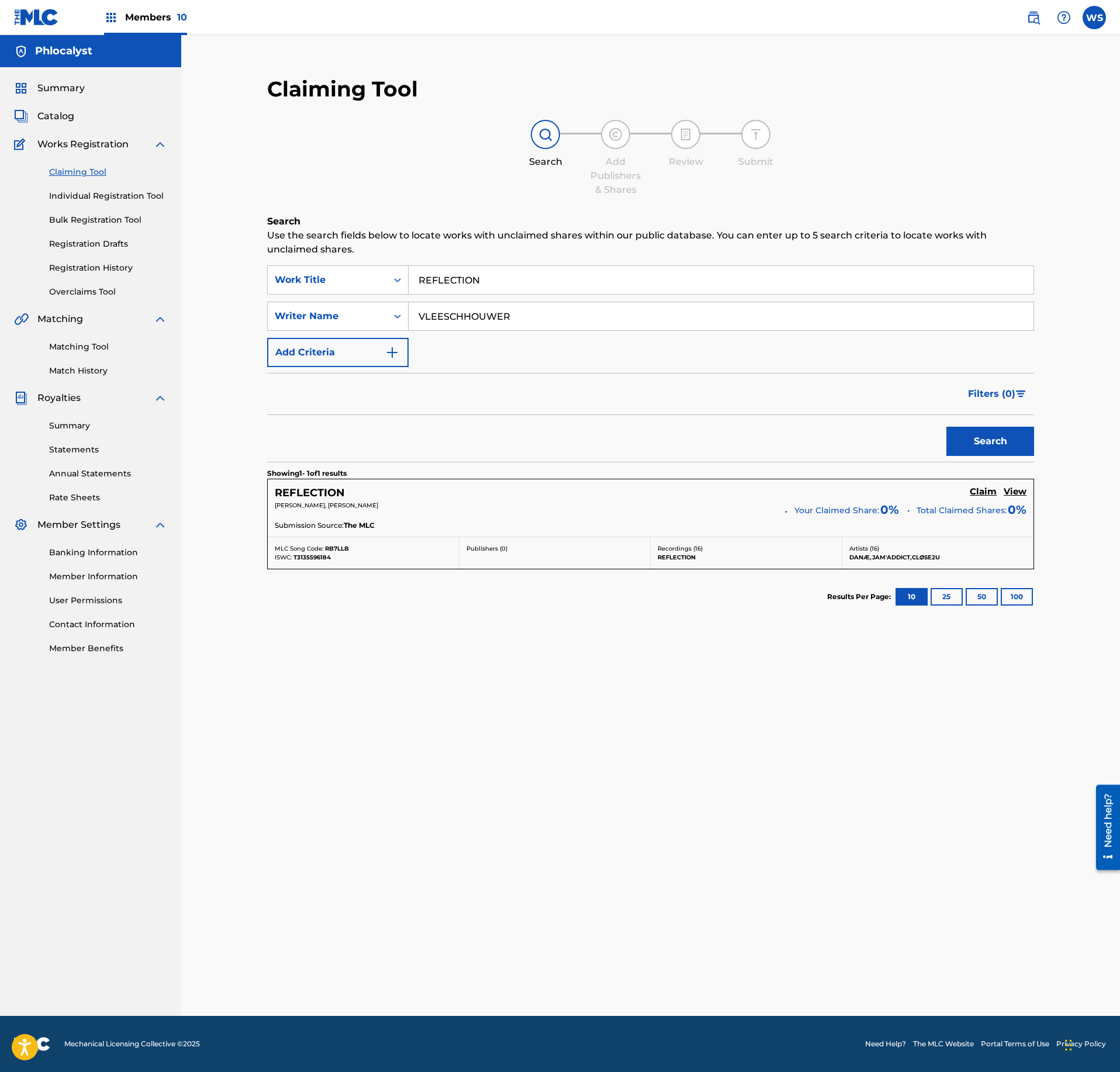
click at [974, 491] on h5 "Claim" at bounding box center [982, 492] width 27 height 11
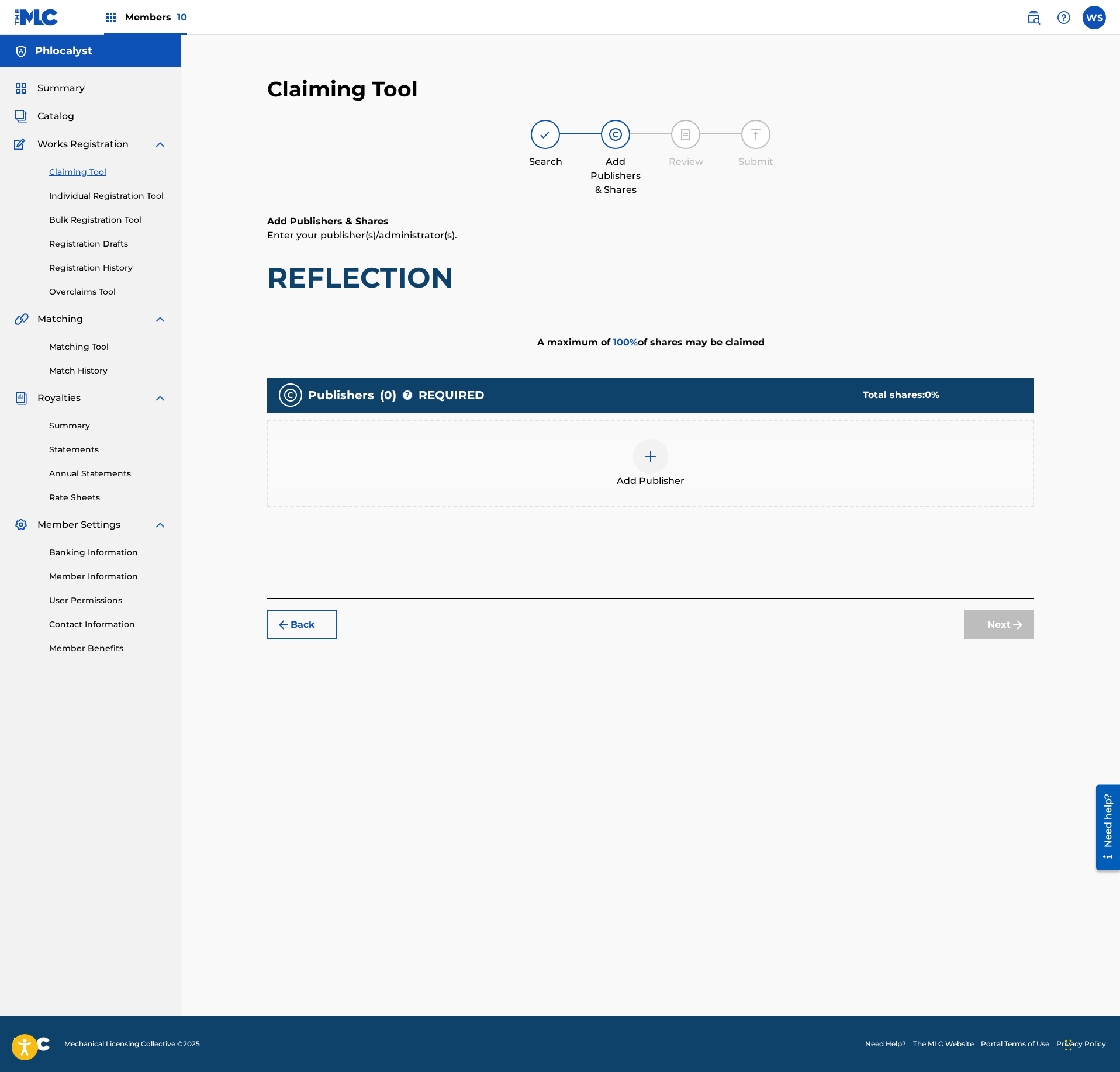
click at [659, 495] on div "Add Publisher" at bounding box center [650, 464] width 767 height 87
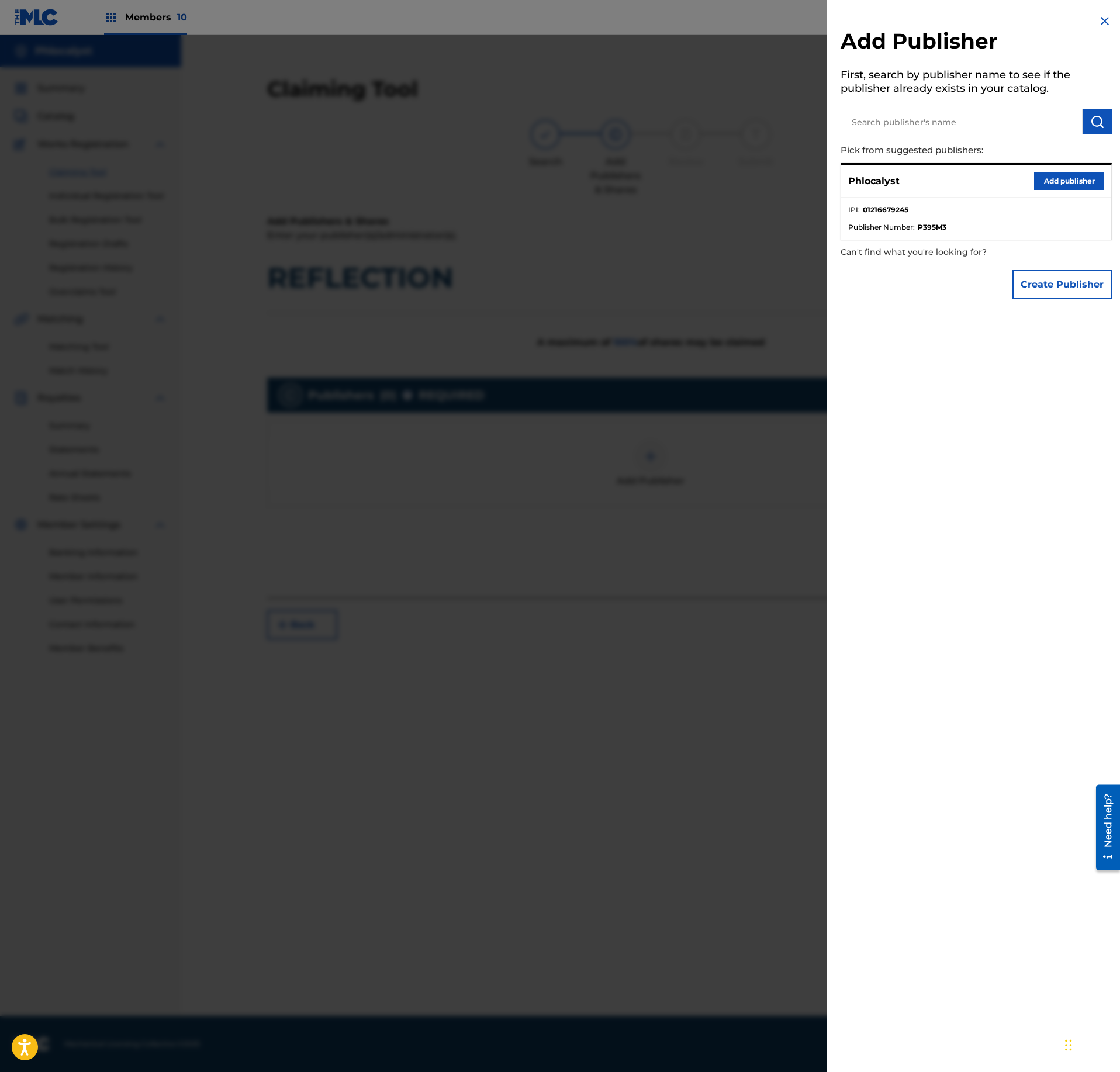
click at [1062, 183] on button "Add publisher" at bounding box center [1069, 181] width 70 height 18
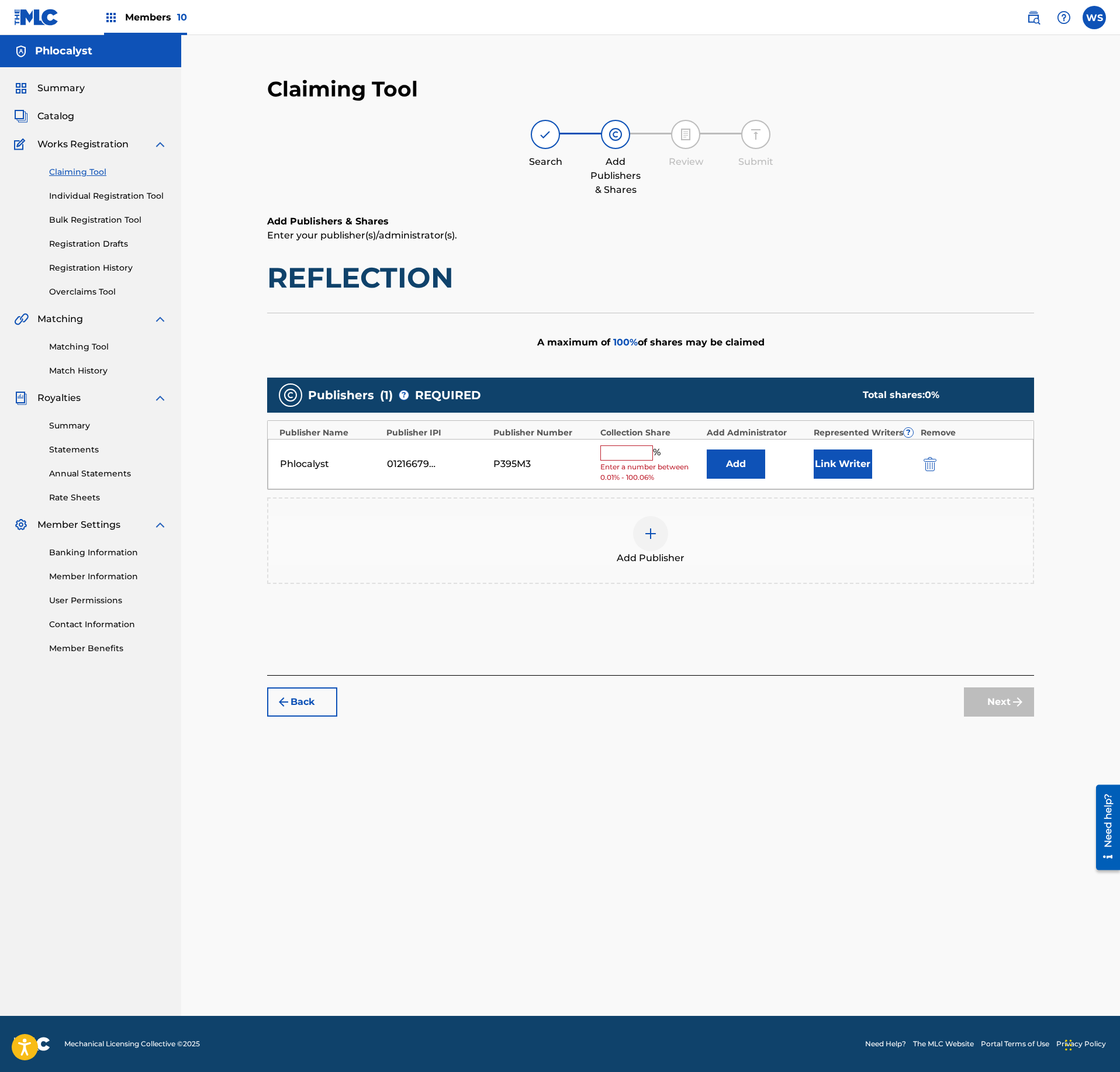
click at [627, 459] on input "text" at bounding box center [626, 452] width 52 height 15
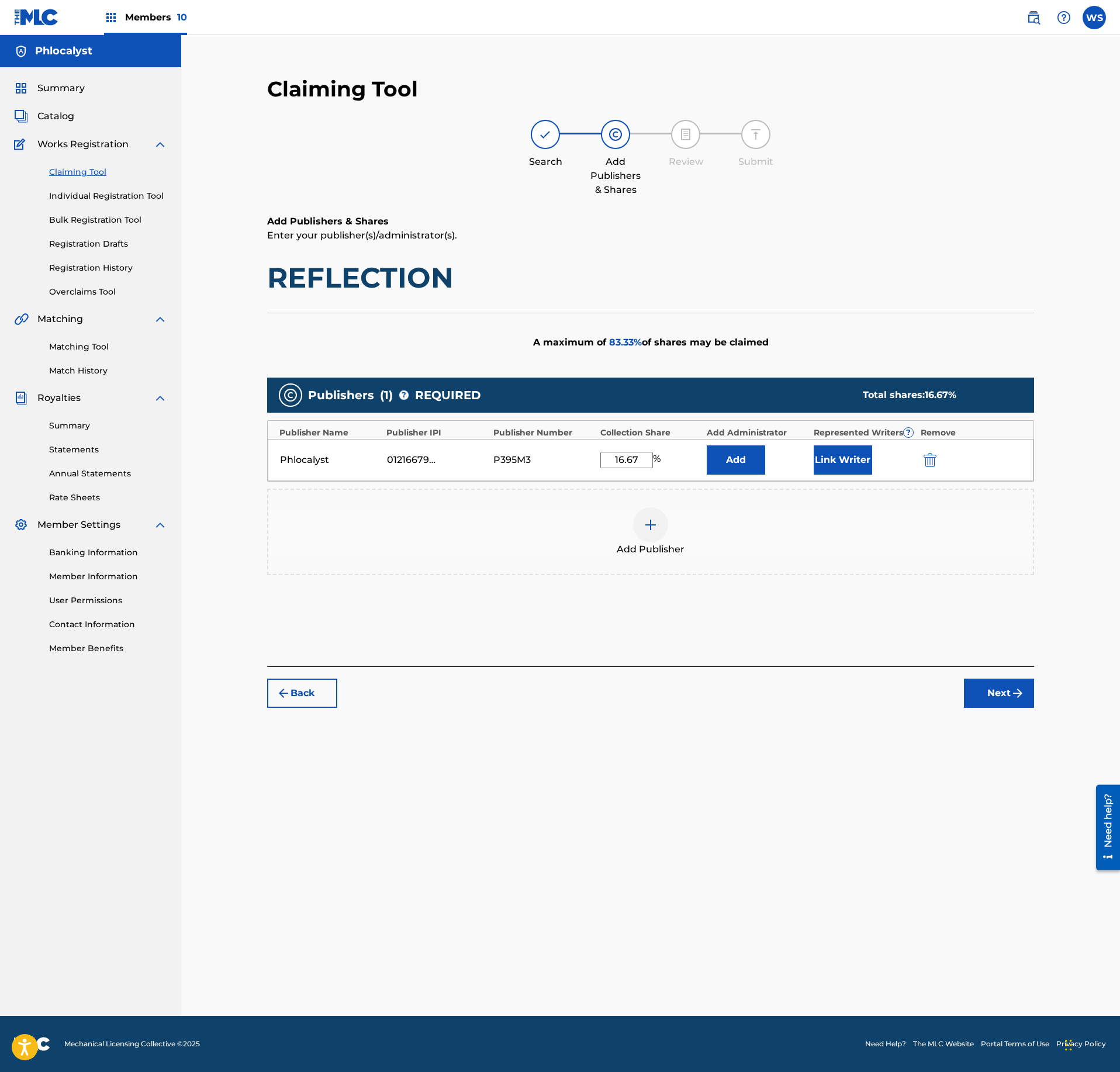
type input "16.67"
click at [850, 468] on button "Link Writer" at bounding box center [842, 460] width 58 height 30
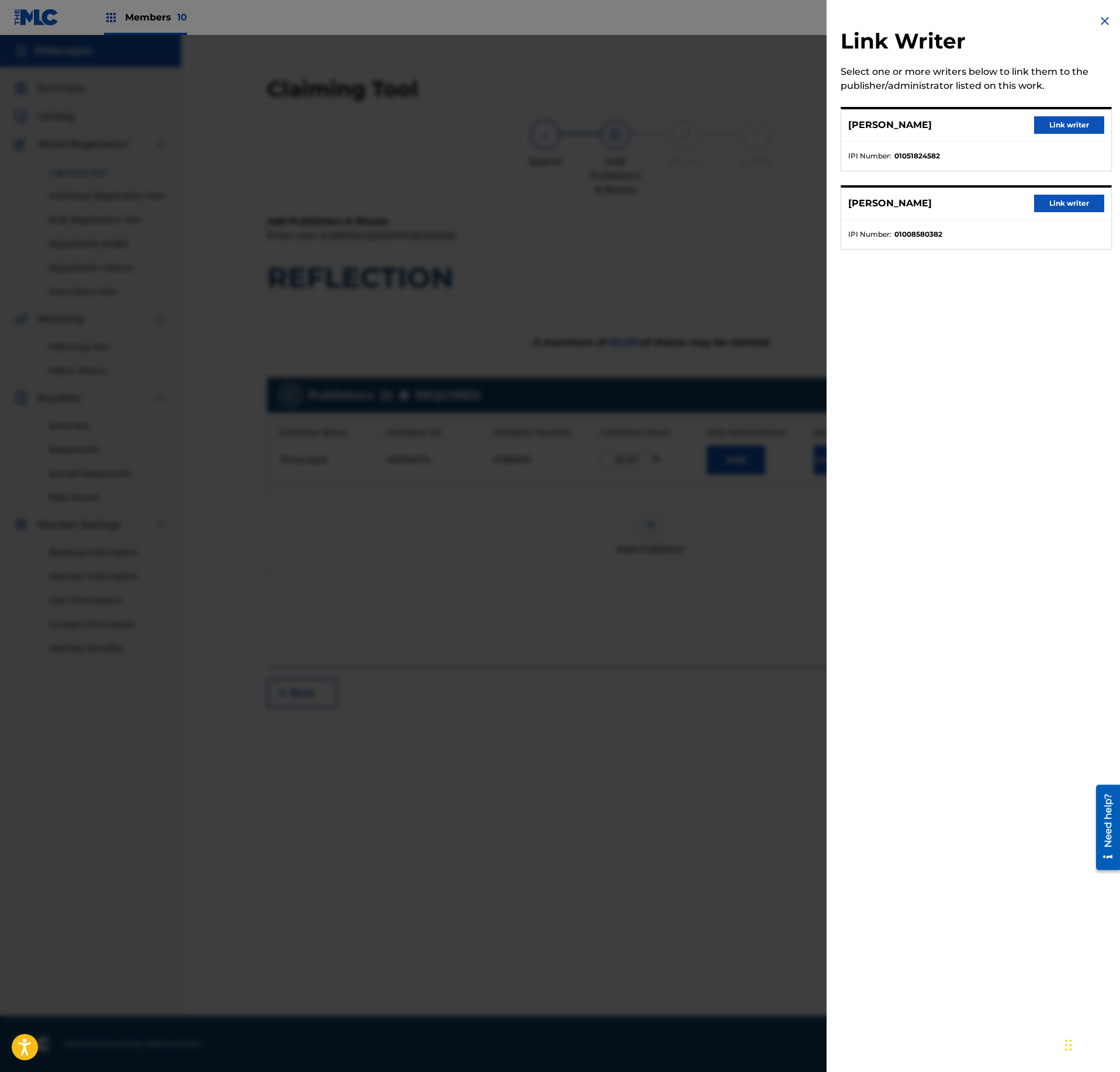
click at [1071, 125] on button "Link writer" at bounding box center [1069, 125] width 70 height 18
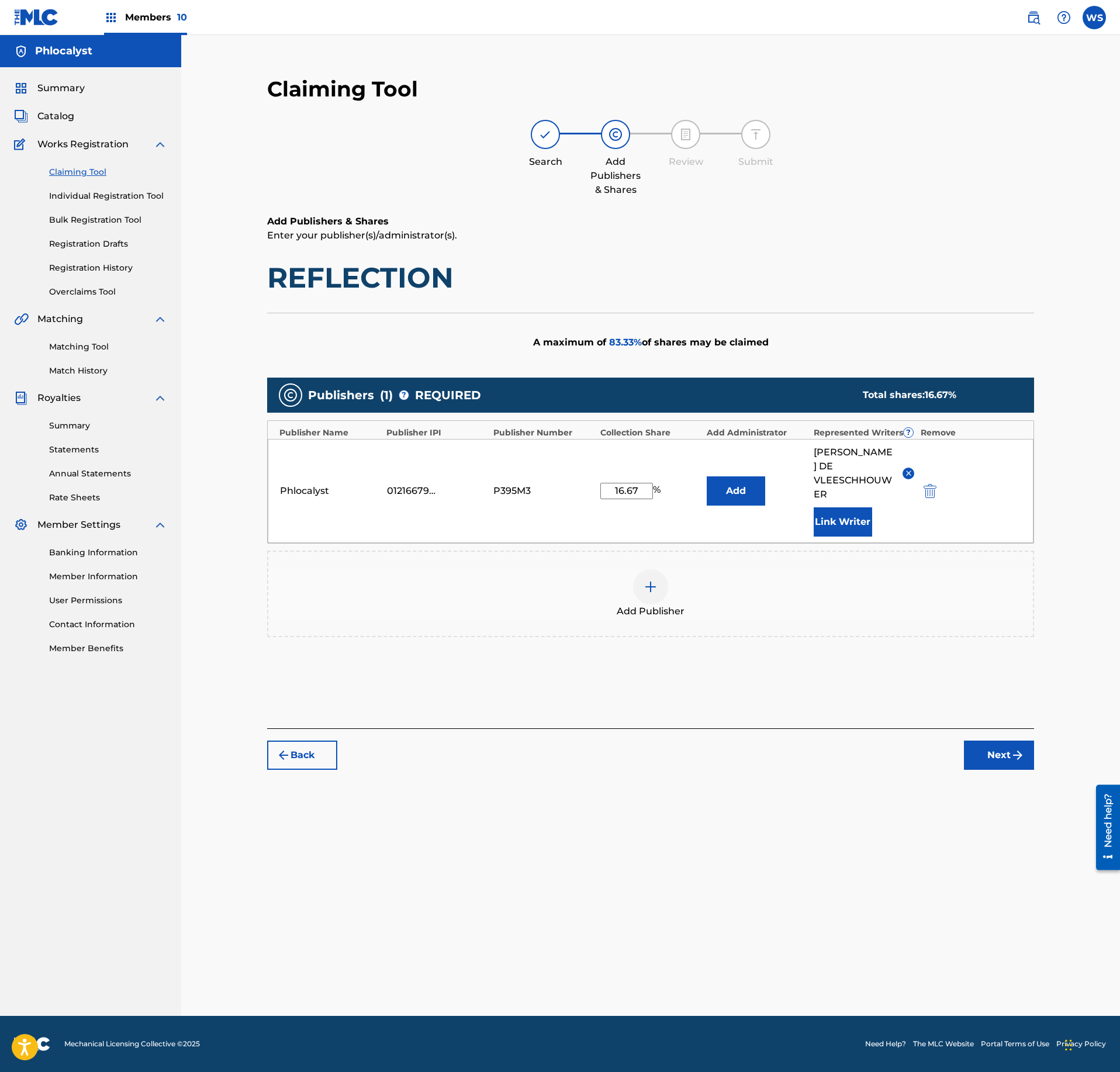
click at [995, 749] on button "Next" at bounding box center [999, 756] width 70 height 30
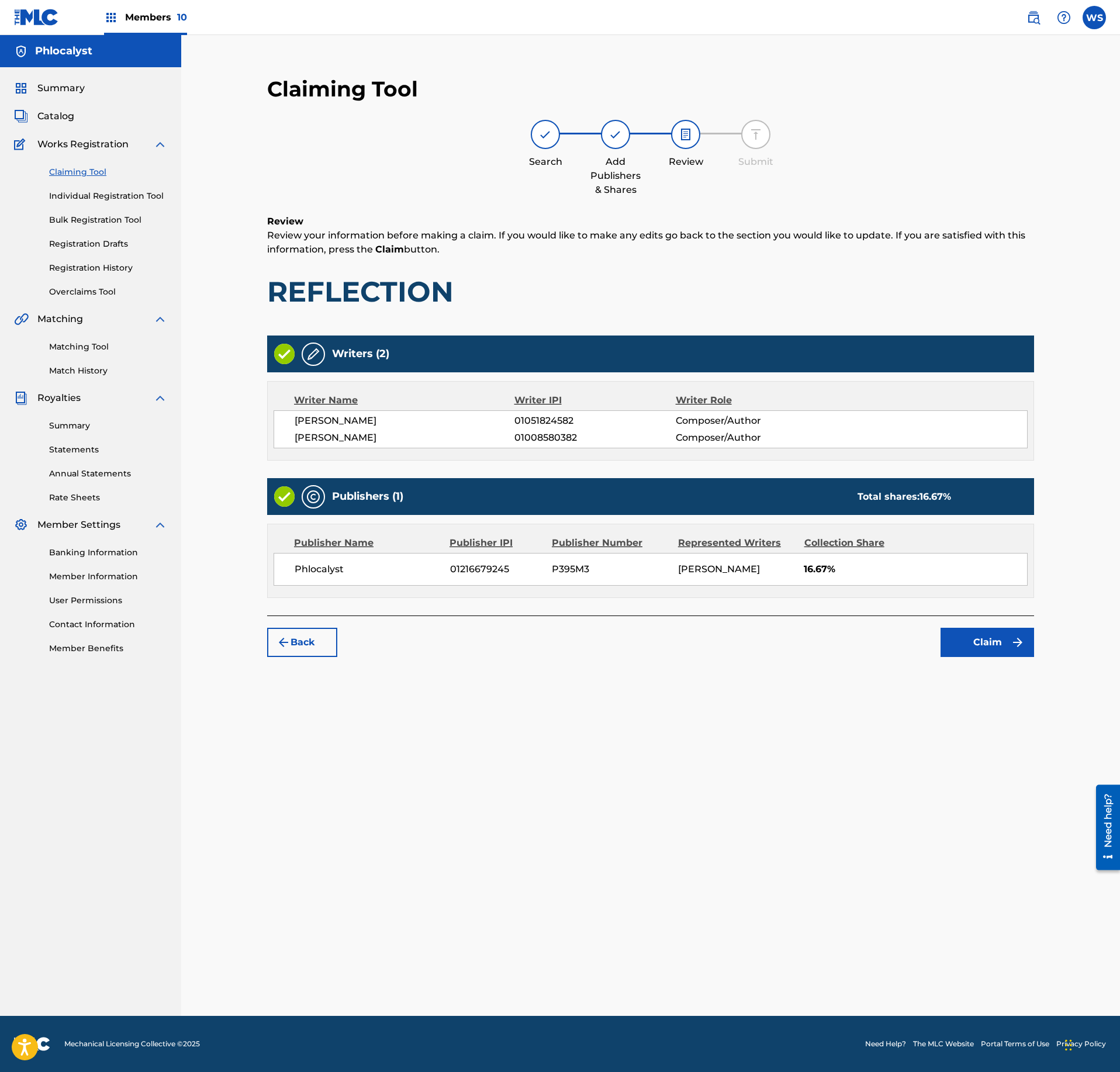
click at [1000, 657] on button "Claim" at bounding box center [987, 642] width 94 height 30
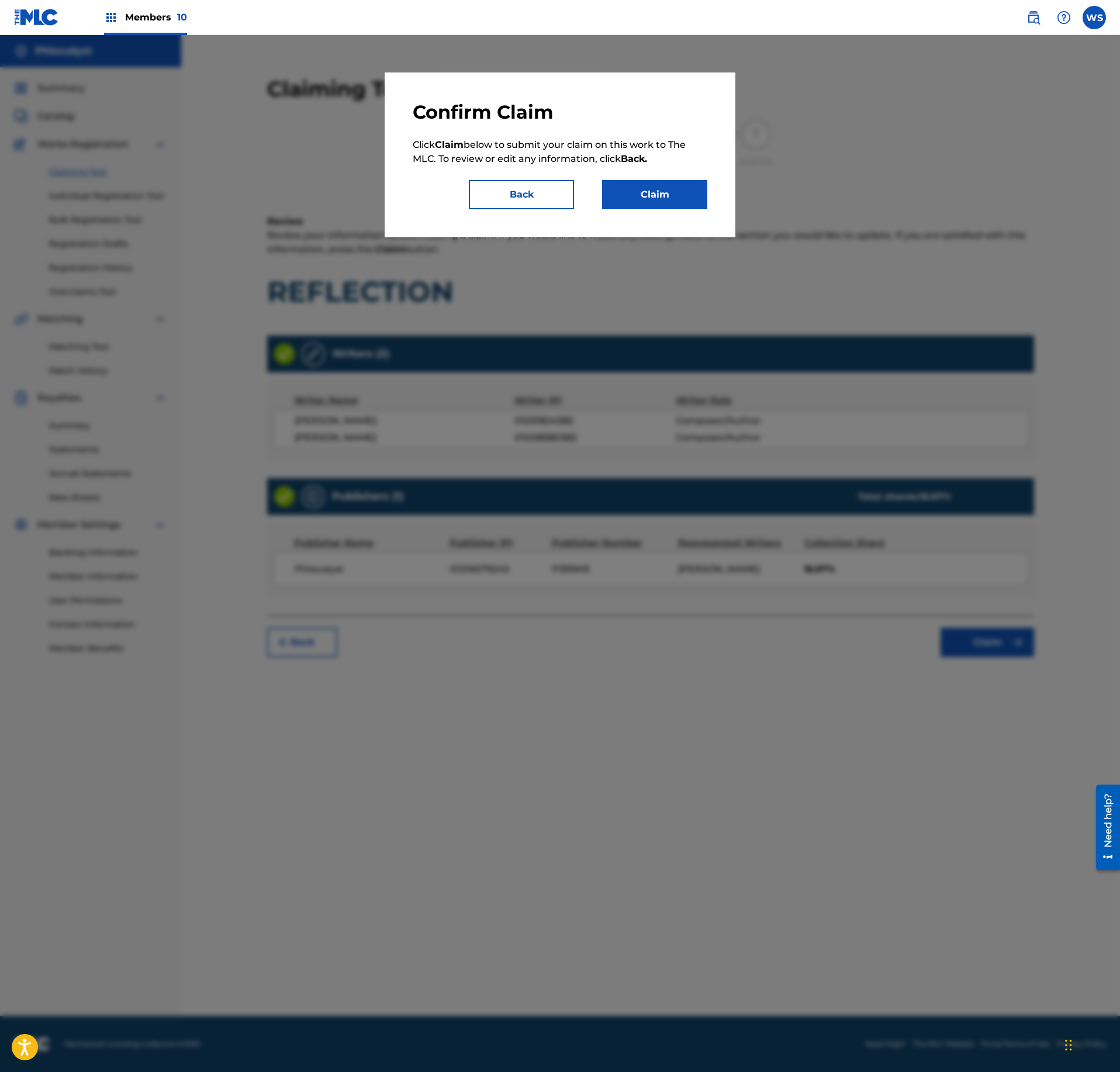
click at [653, 209] on div "Confirm Claim Click Claim below to submit your claim on this work to The MLC. T…" at bounding box center [560, 155] width 351 height 165
click at [663, 201] on button "Claim" at bounding box center [654, 195] width 105 height 30
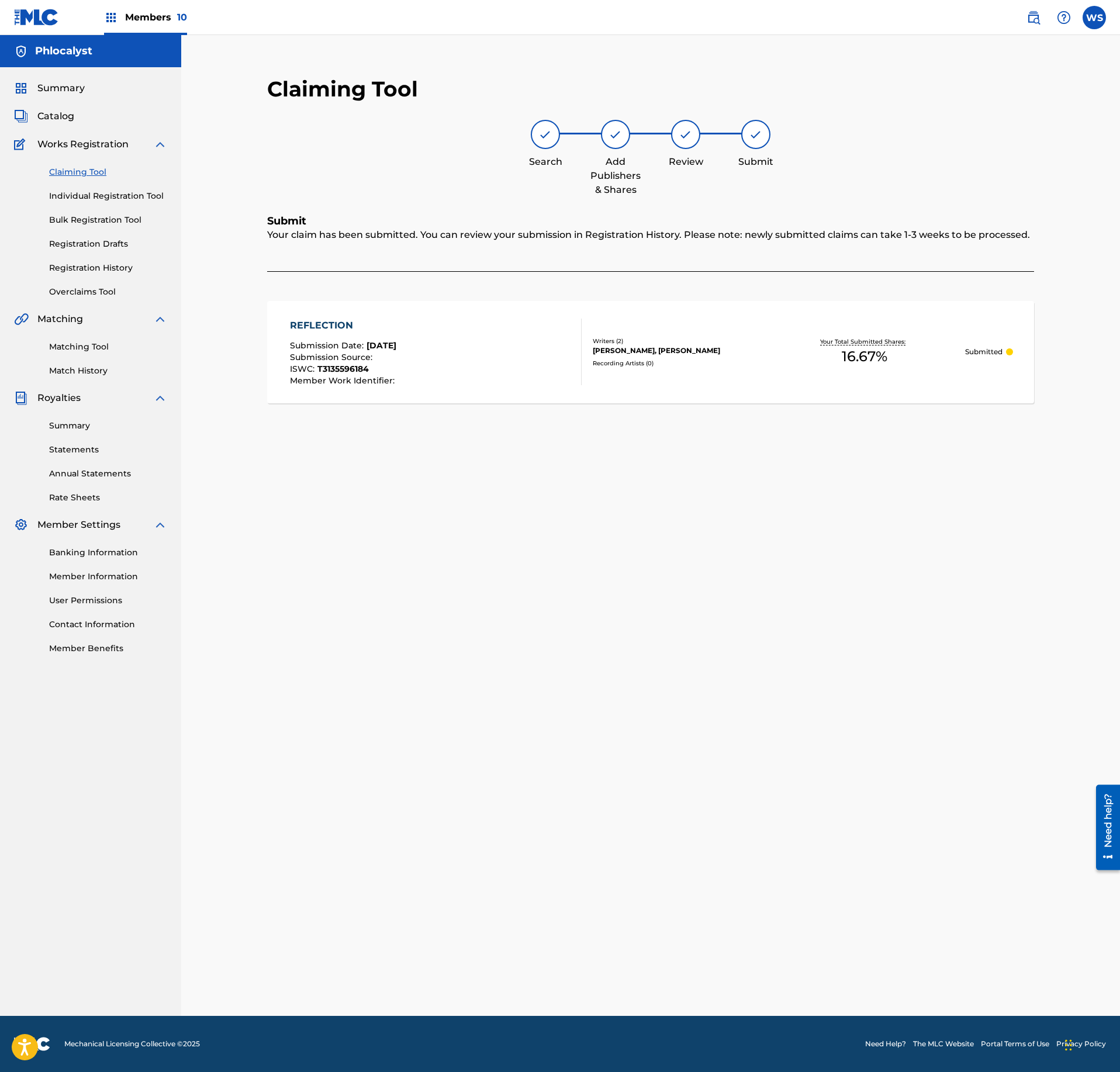
click at [49, 114] on span "Catalog" at bounding box center [55, 116] width 36 height 14
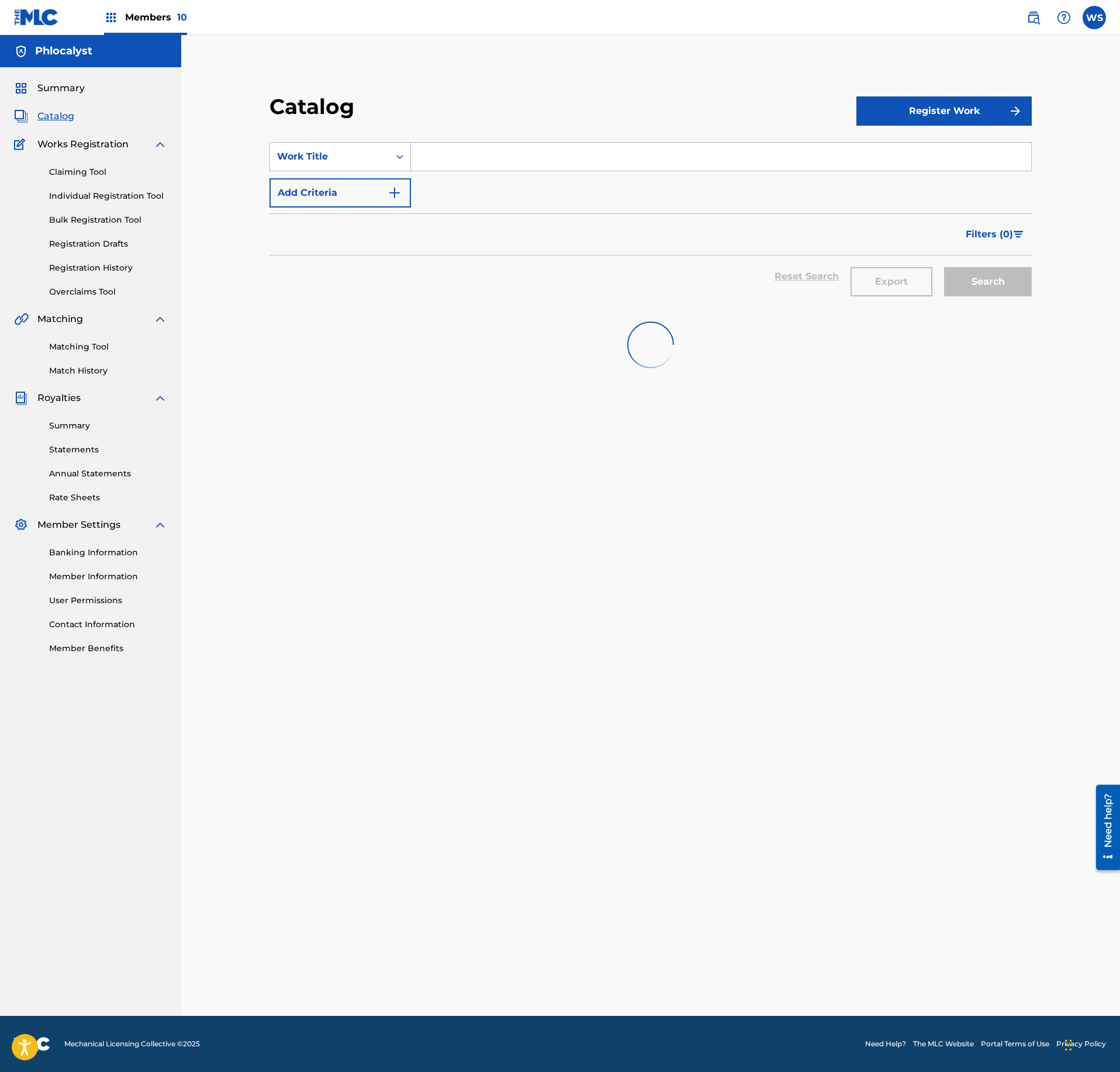
click at [75, 177] on link "Claiming Tool" at bounding box center [108, 172] width 118 height 12
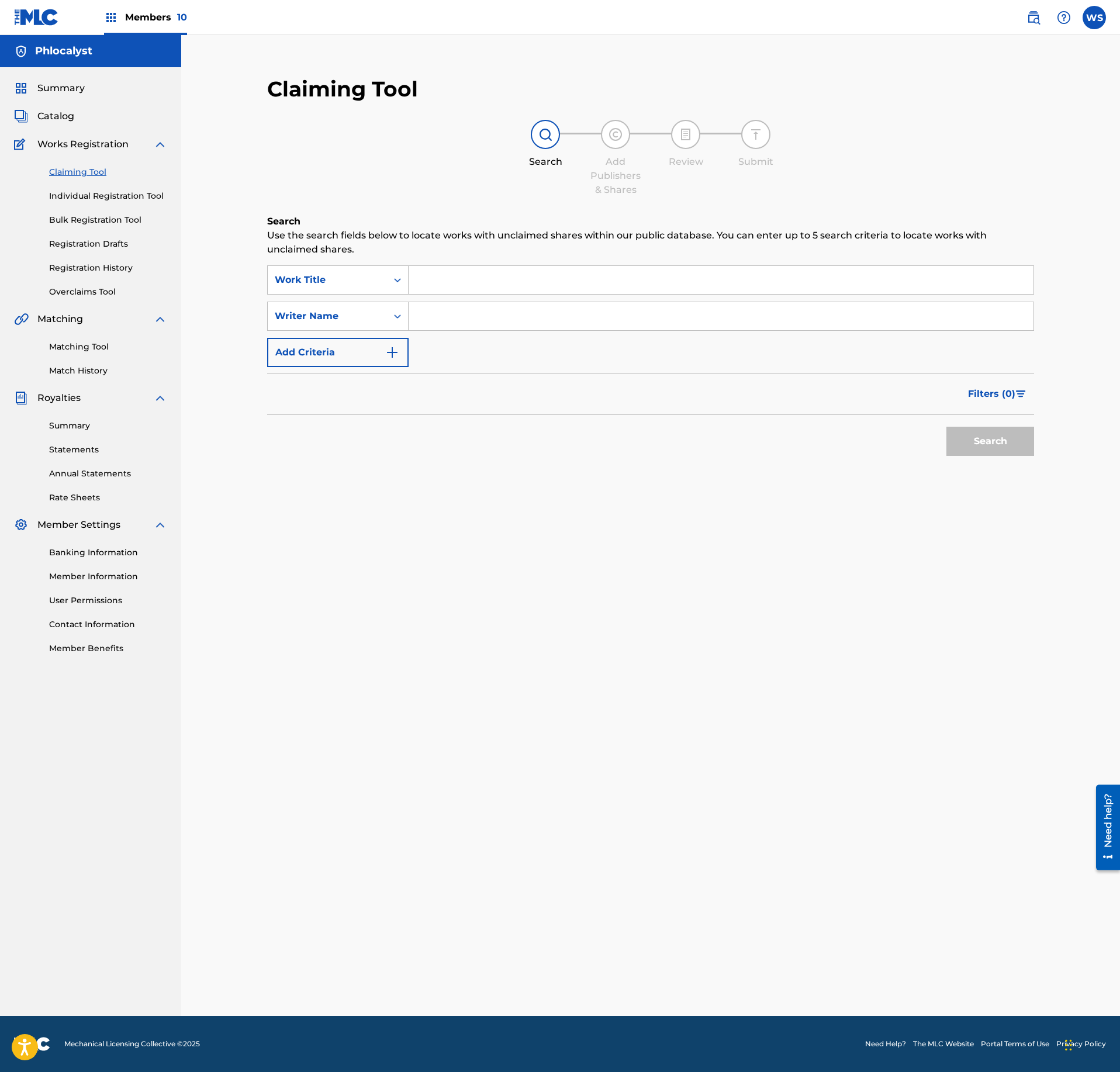
click at [455, 273] on input "Search Form" at bounding box center [721, 280] width 625 height 28
paste input "BUBBLES"
type input "BUBBLES"
click at [494, 332] on div "SearchWithCriteria1e82cf28-4e7d-4dca-8f01-a9bad062201f Work Title BUBBLES Searc…" at bounding box center [650, 315] width 767 height 101
click at [514, 323] on input "Search Form" at bounding box center [721, 316] width 625 height 28
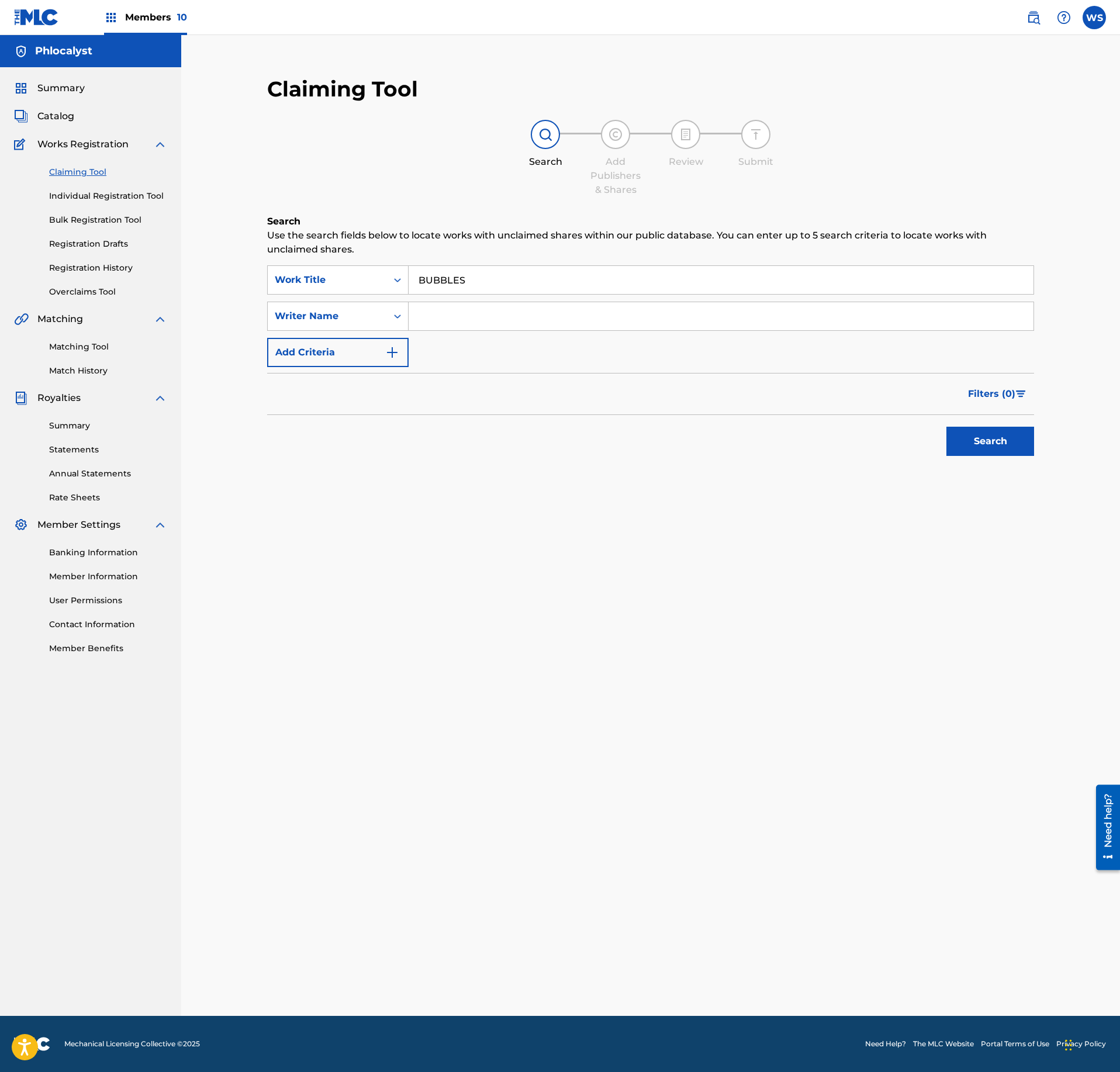
click at [515, 321] on input "Search Form" at bounding box center [721, 316] width 625 height 28
type input "VLEESCHHOUWER"
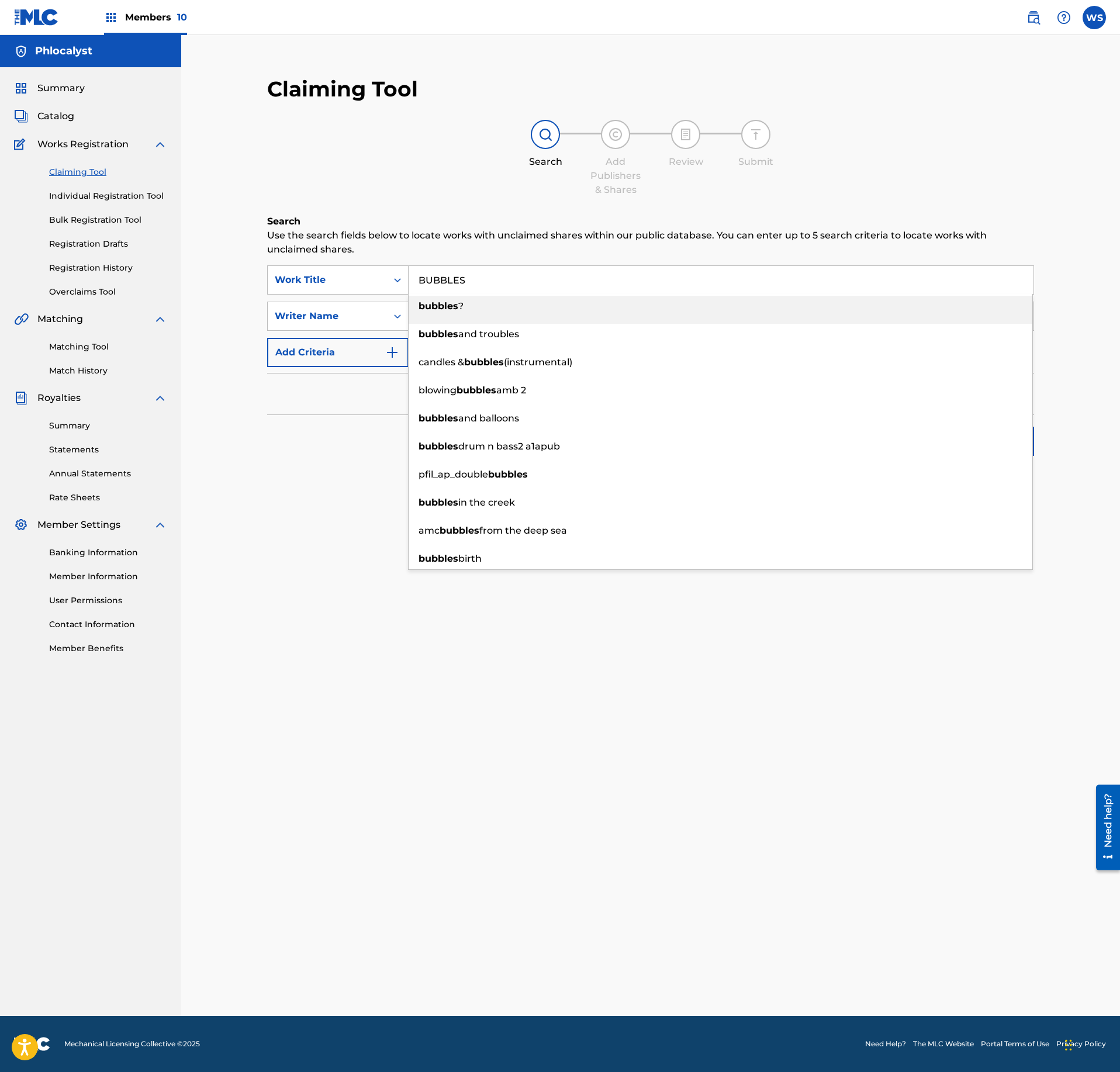
click at [484, 290] on input "BUBBLES" at bounding box center [721, 280] width 625 height 28
click at [317, 505] on div "Search Use the search fields below to locate works with unclaimed shares within…" at bounding box center [650, 368] width 767 height 305
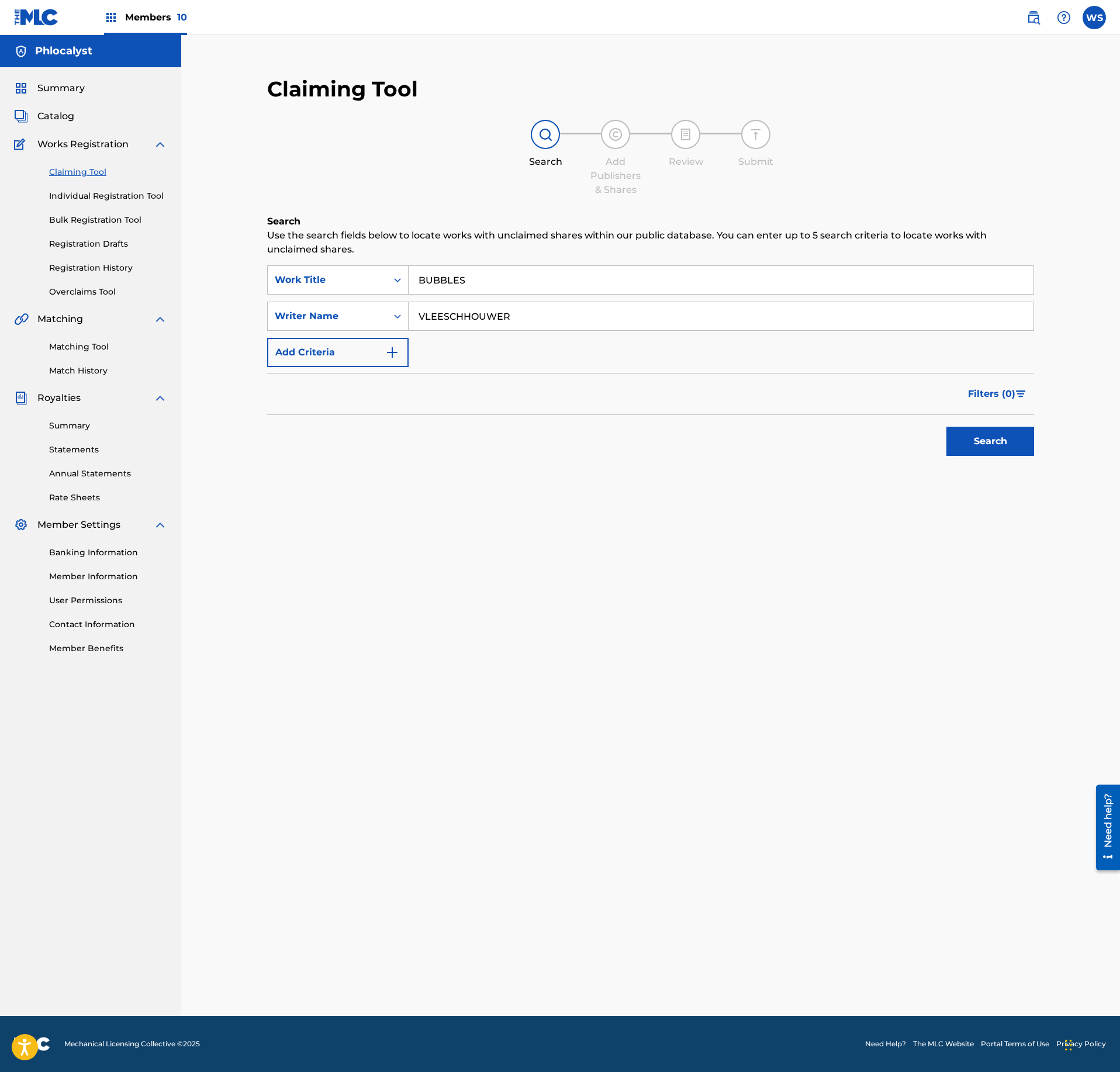
click at [977, 426] on div "Search" at bounding box center [987, 437] width 94 height 46
click at [975, 439] on button "Search" at bounding box center [990, 441] width 88 height 30
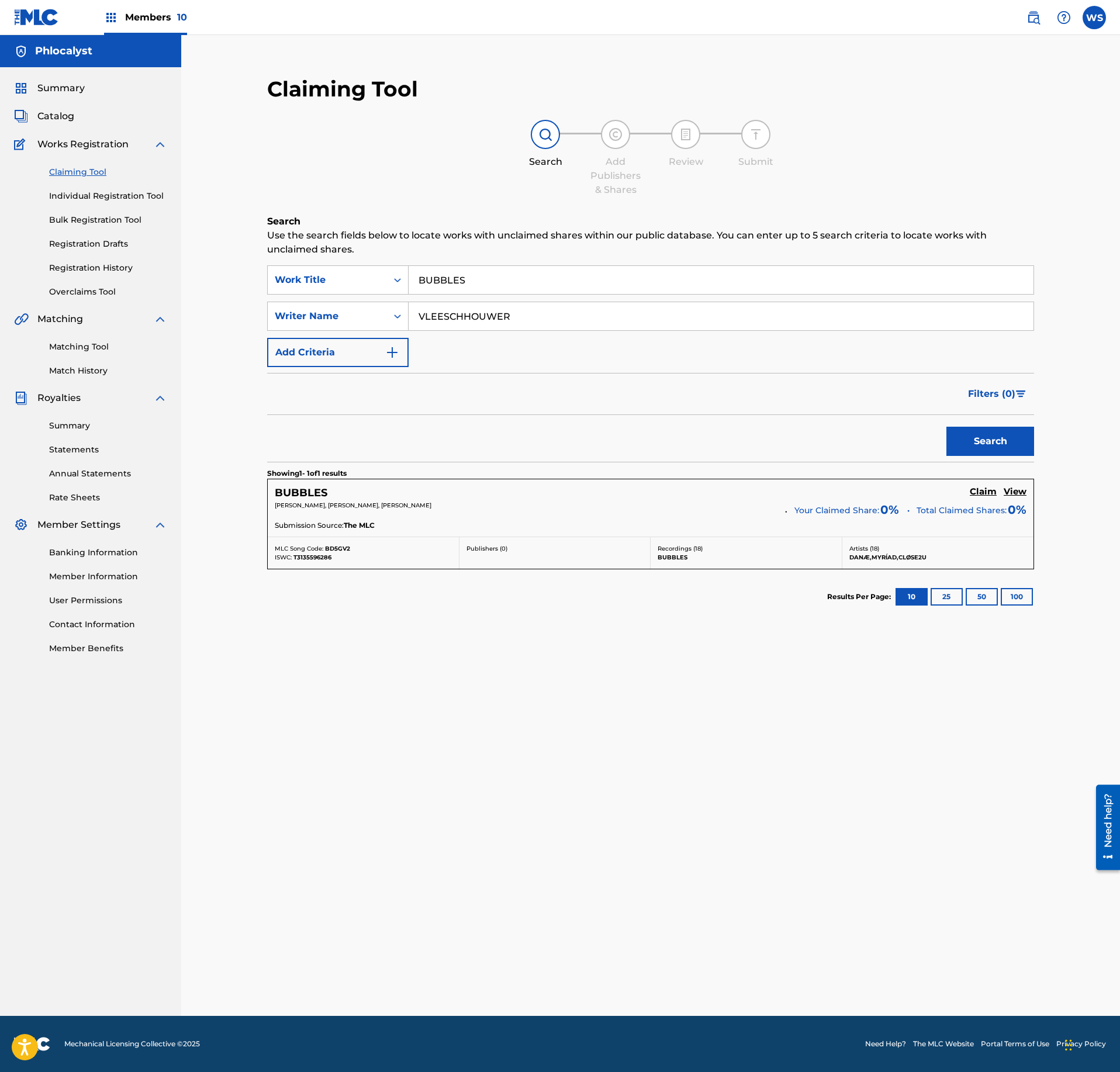
click at [990, 498] on h5 "Claim" at bounding box center [982, 492] width 27 height 11
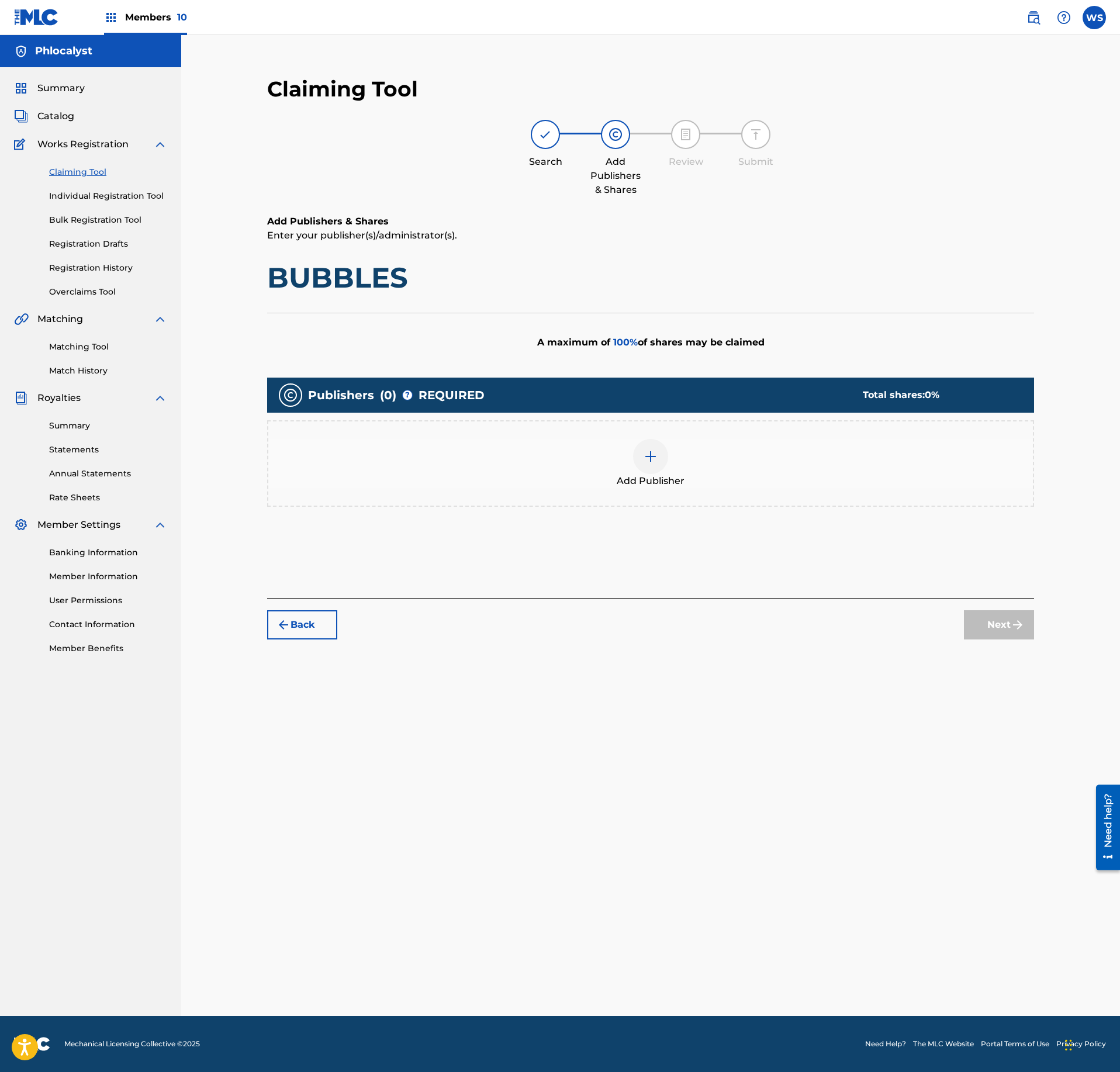
click at [669, 468] on div "Add Publisher" at bounding box center [650, 464] width 764 height 49
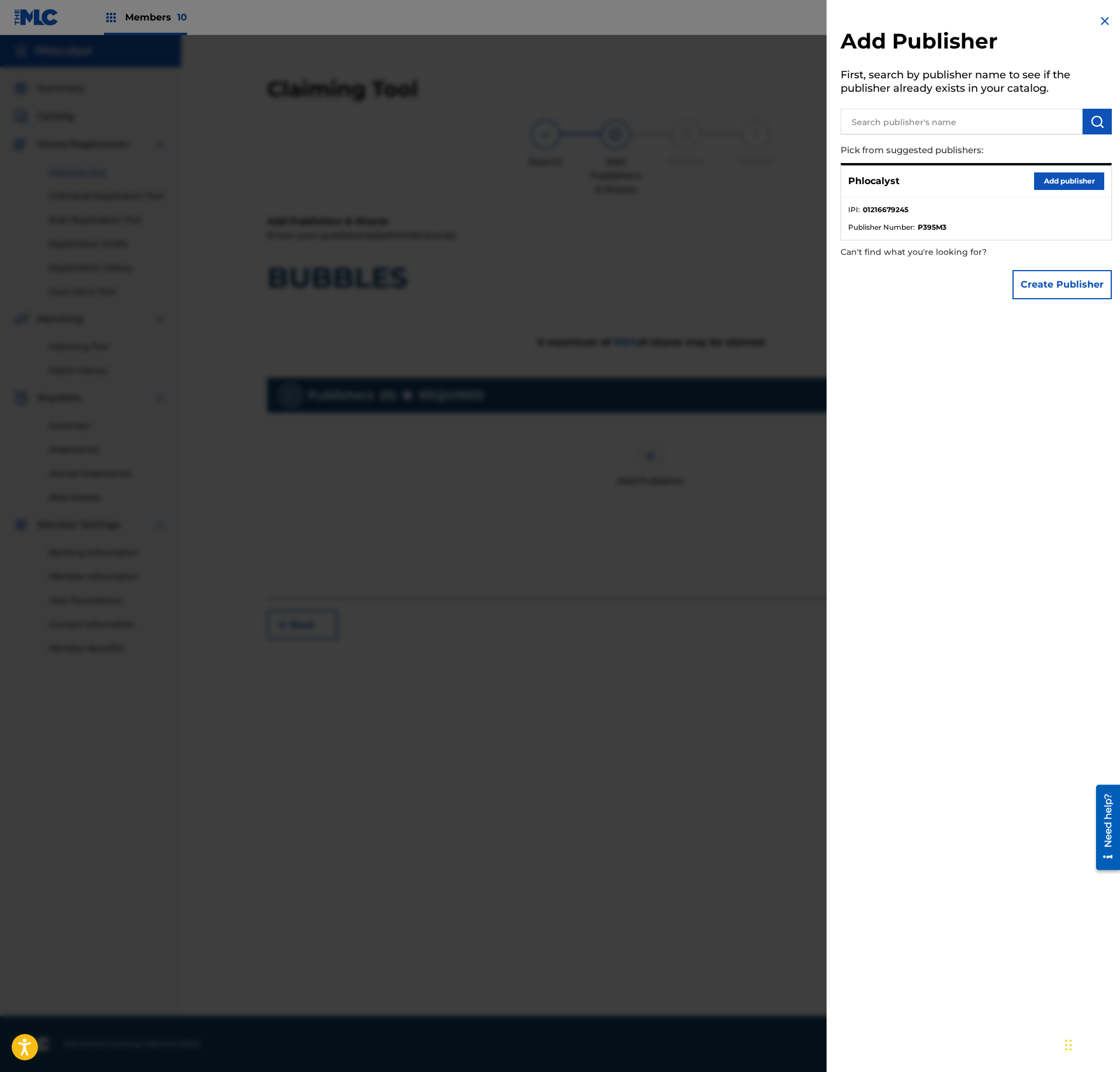
click at [1082, 187] on button "Add publisher" at bounding box center [1069, 181] width 70 height 18
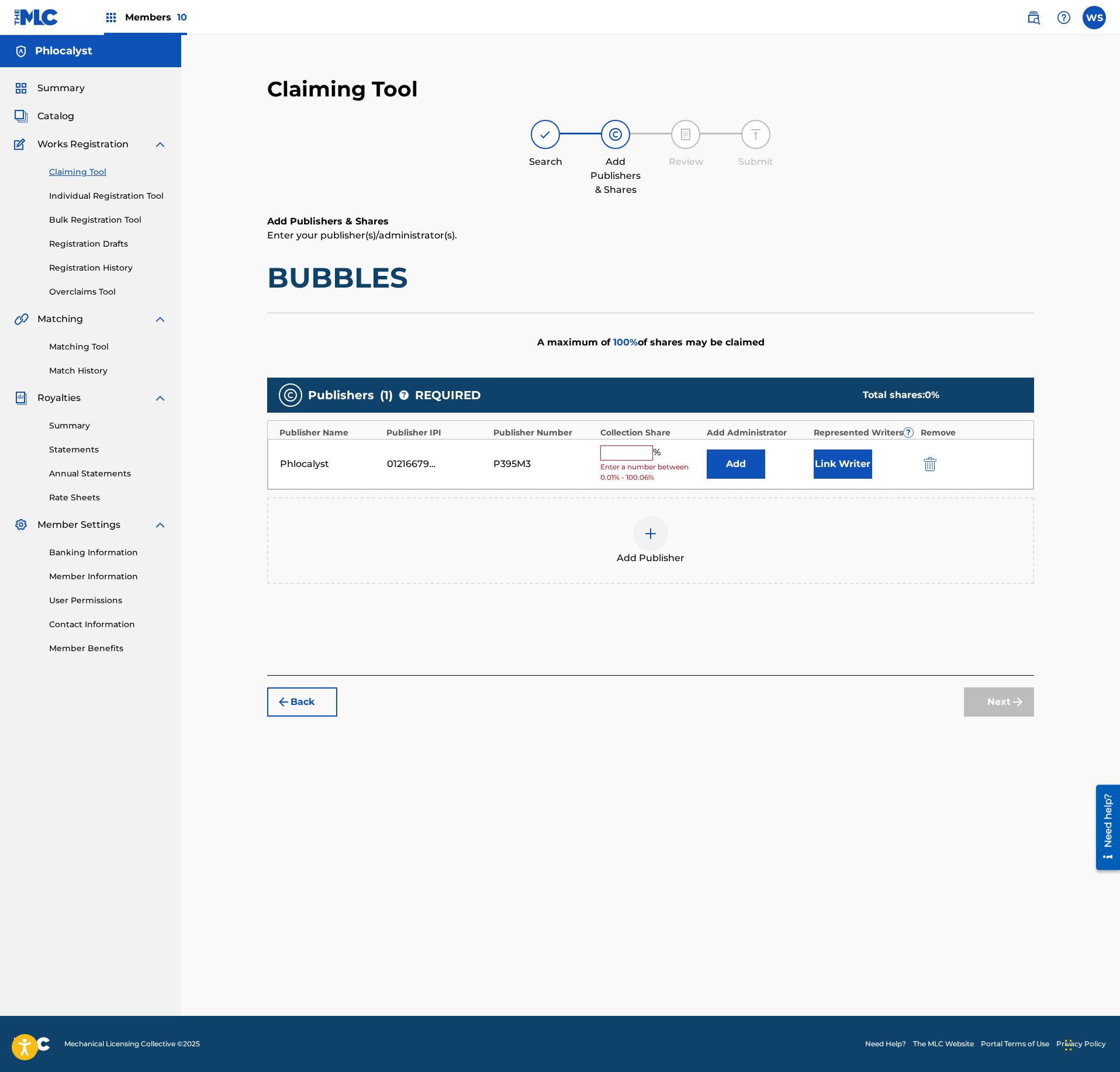
click at [645, 453] on input "text" at bounding box center [626, 452] width 52 height 15
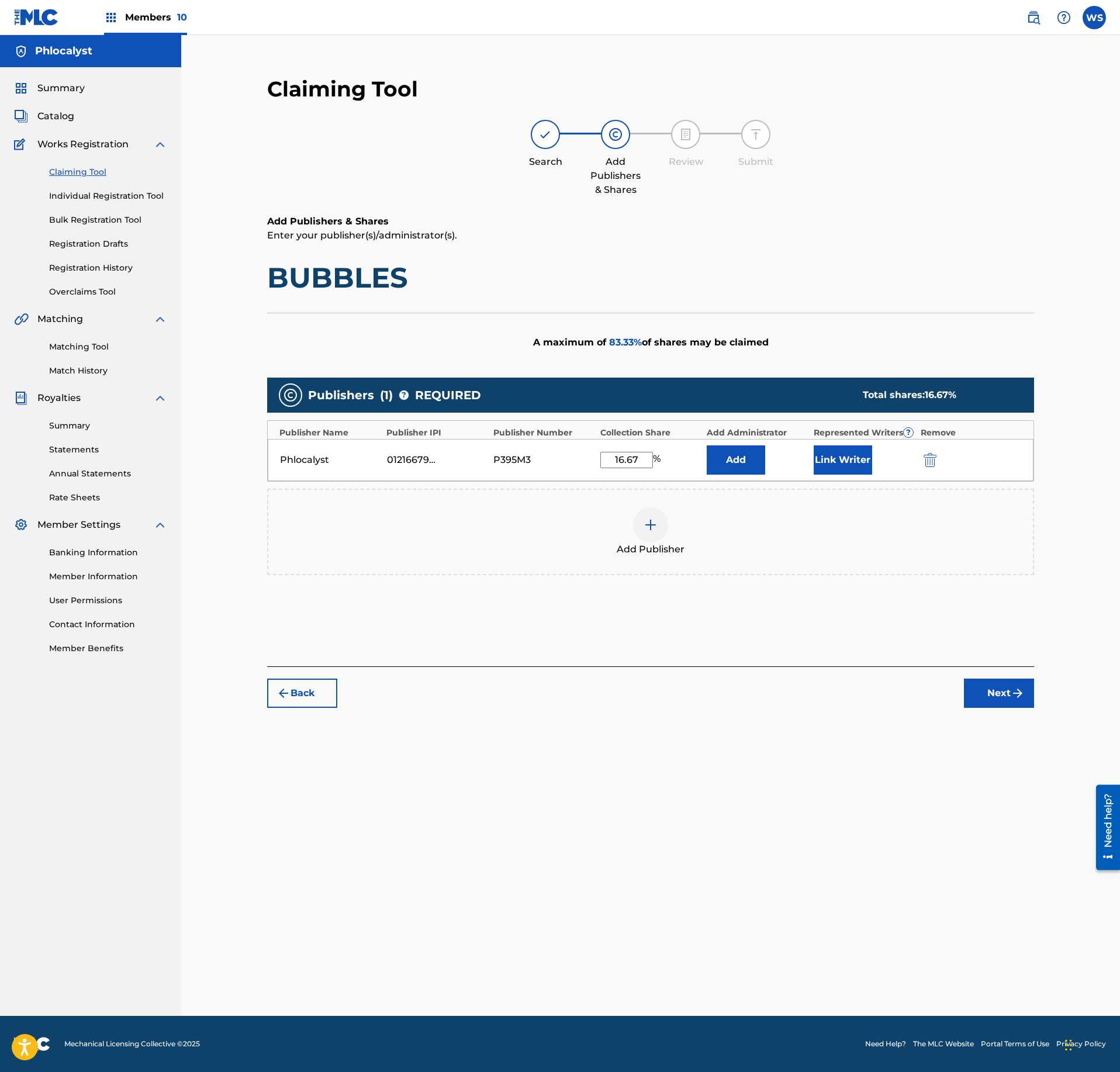
type input "16.67"
click at [861, 465] on button "Link Writer" at bounding box center [842, 460] width 58 height 30
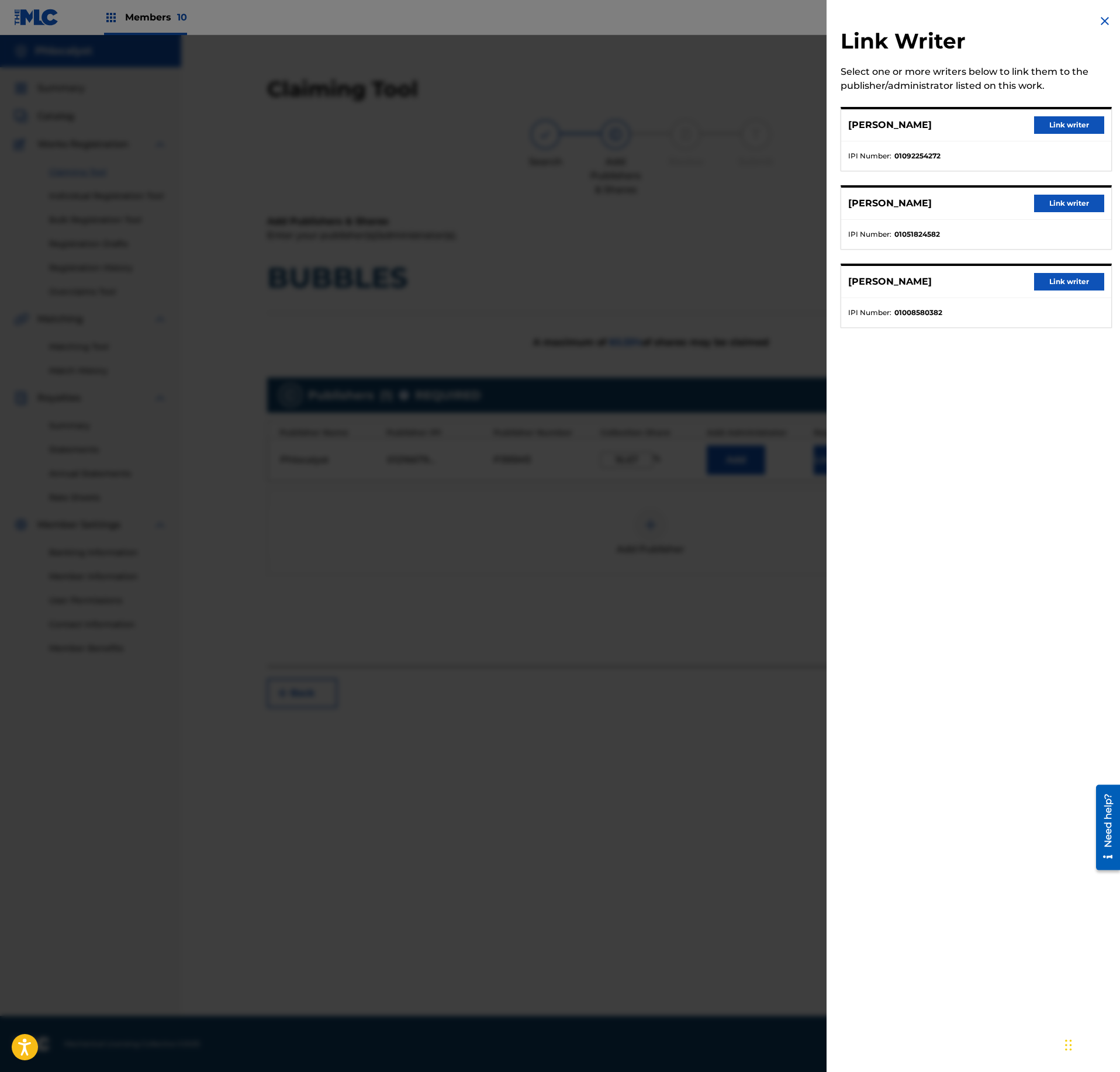
click at [1069, 198] on button "Link writer" at bounding box center [1069, 204] width 70 height 18
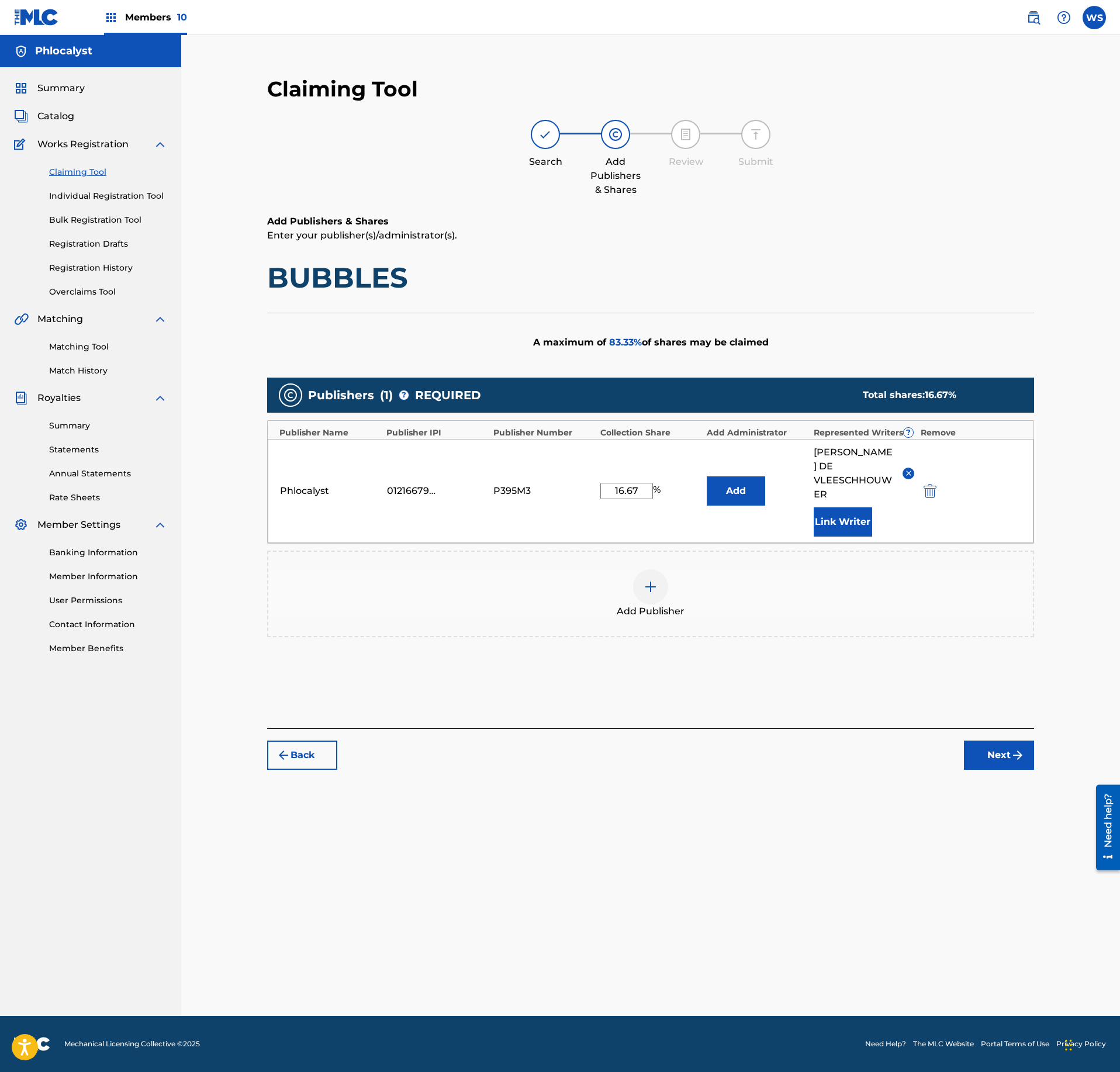
click at [1004, 746] on button "Next" at bounding box center [999, 756] width 70 height 30
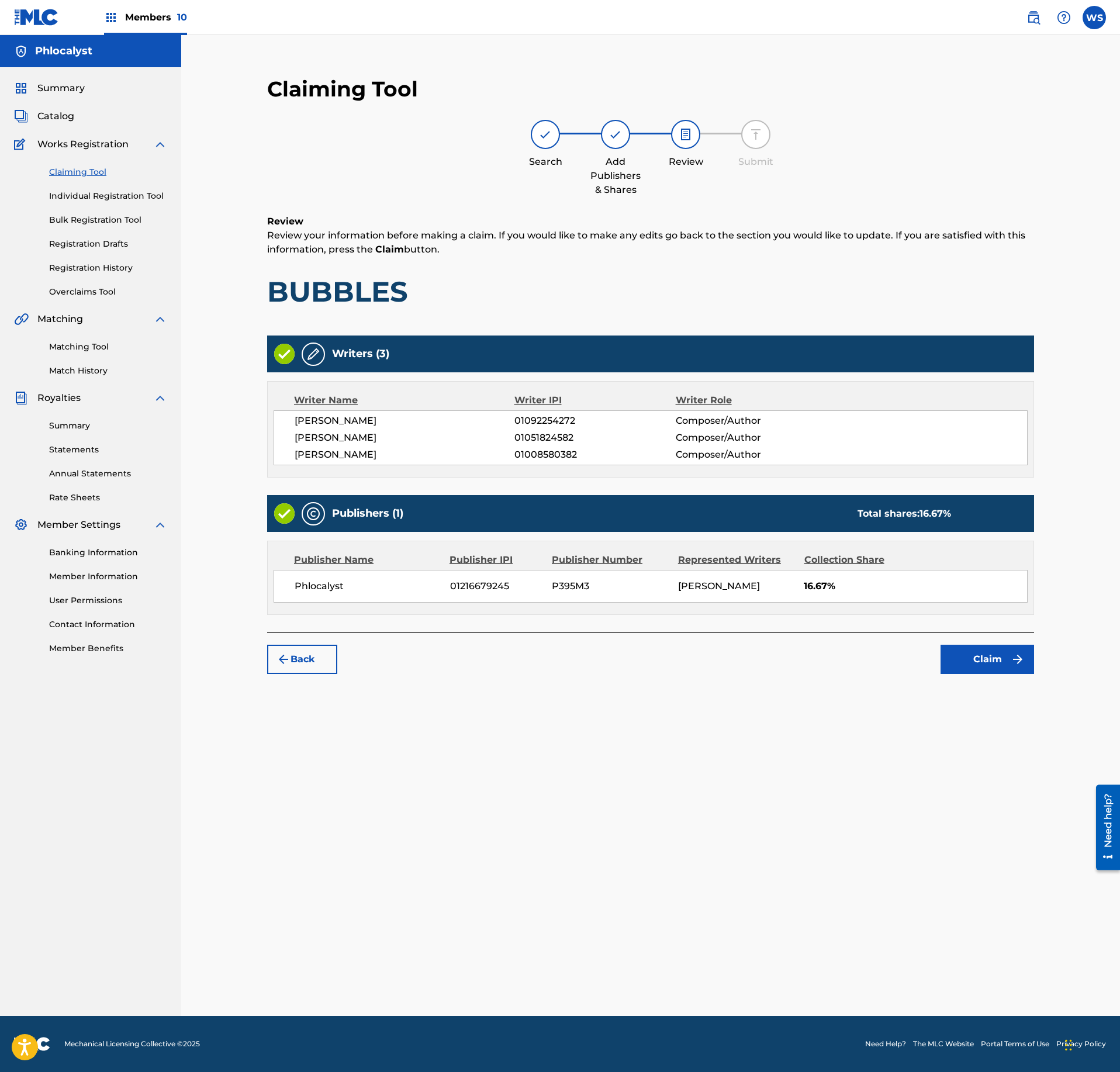
click at [981, 670] on button "Claim" at bounding box center [987, 660] width 94 height 30
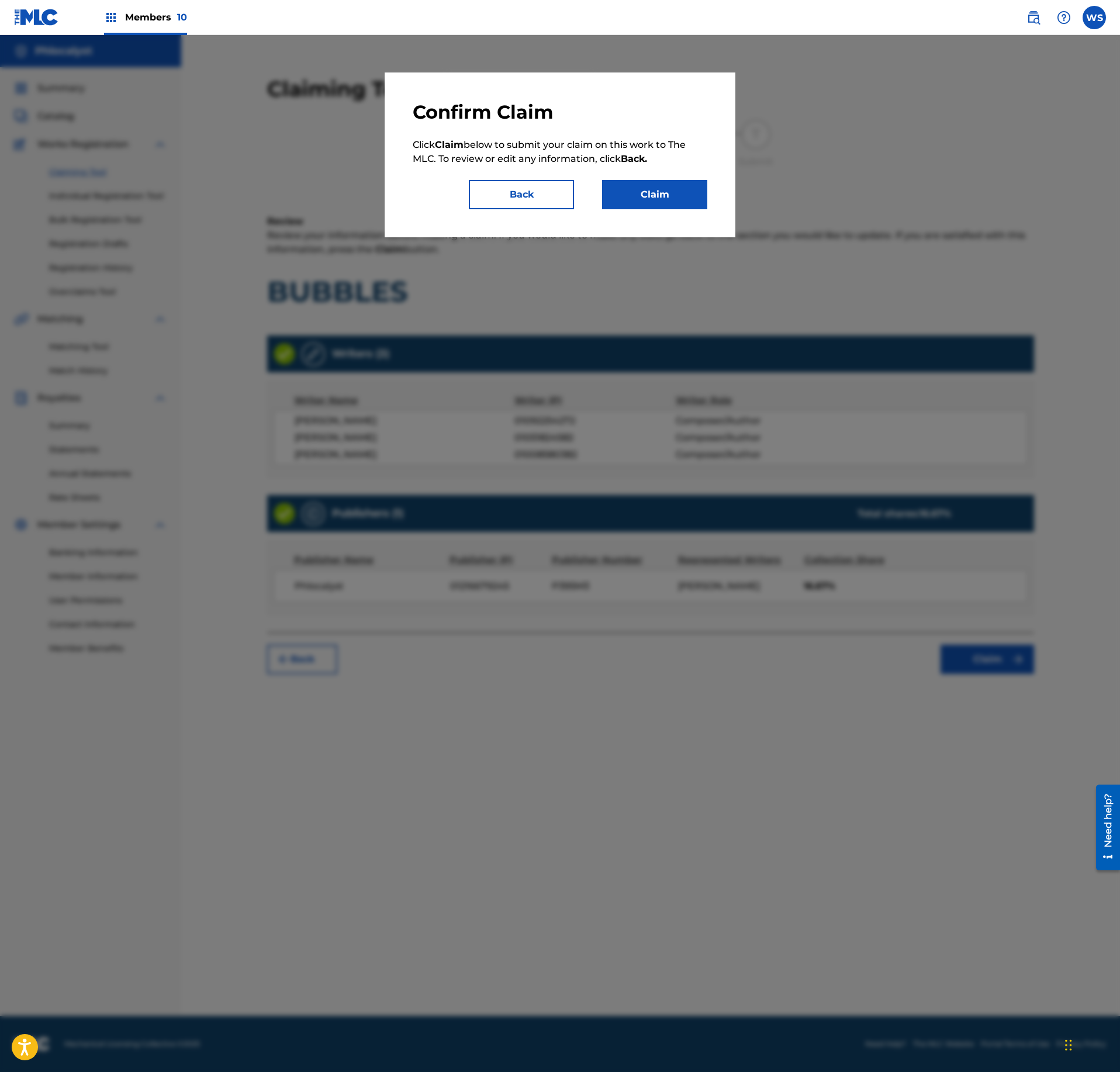
click at [699, 201] on button "Claim" at bounding box center [654, 195] width 105 height 30
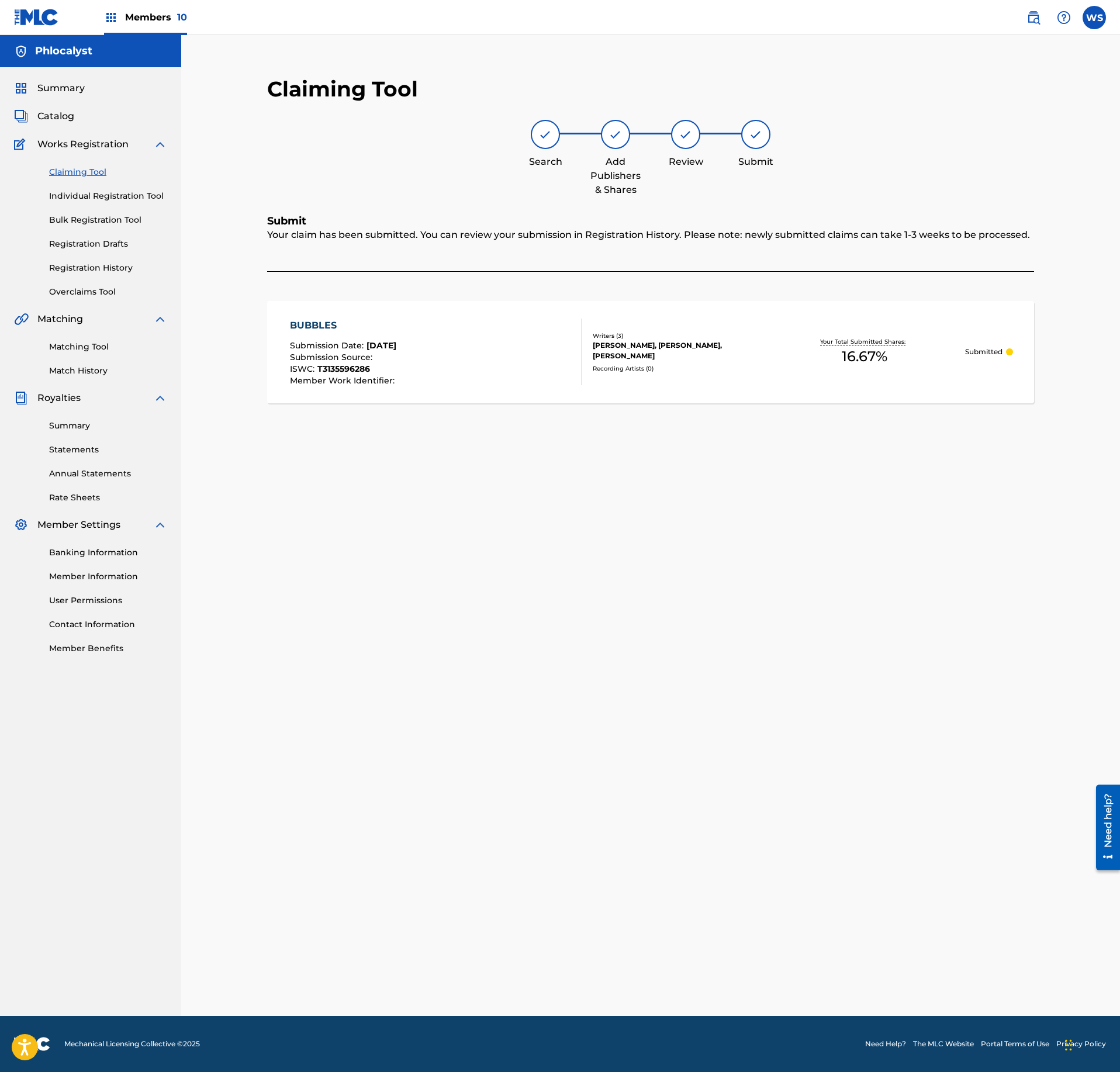
click at [65, 119] on span "Catalog" at bounding box center [55, 116] width 36 height 14
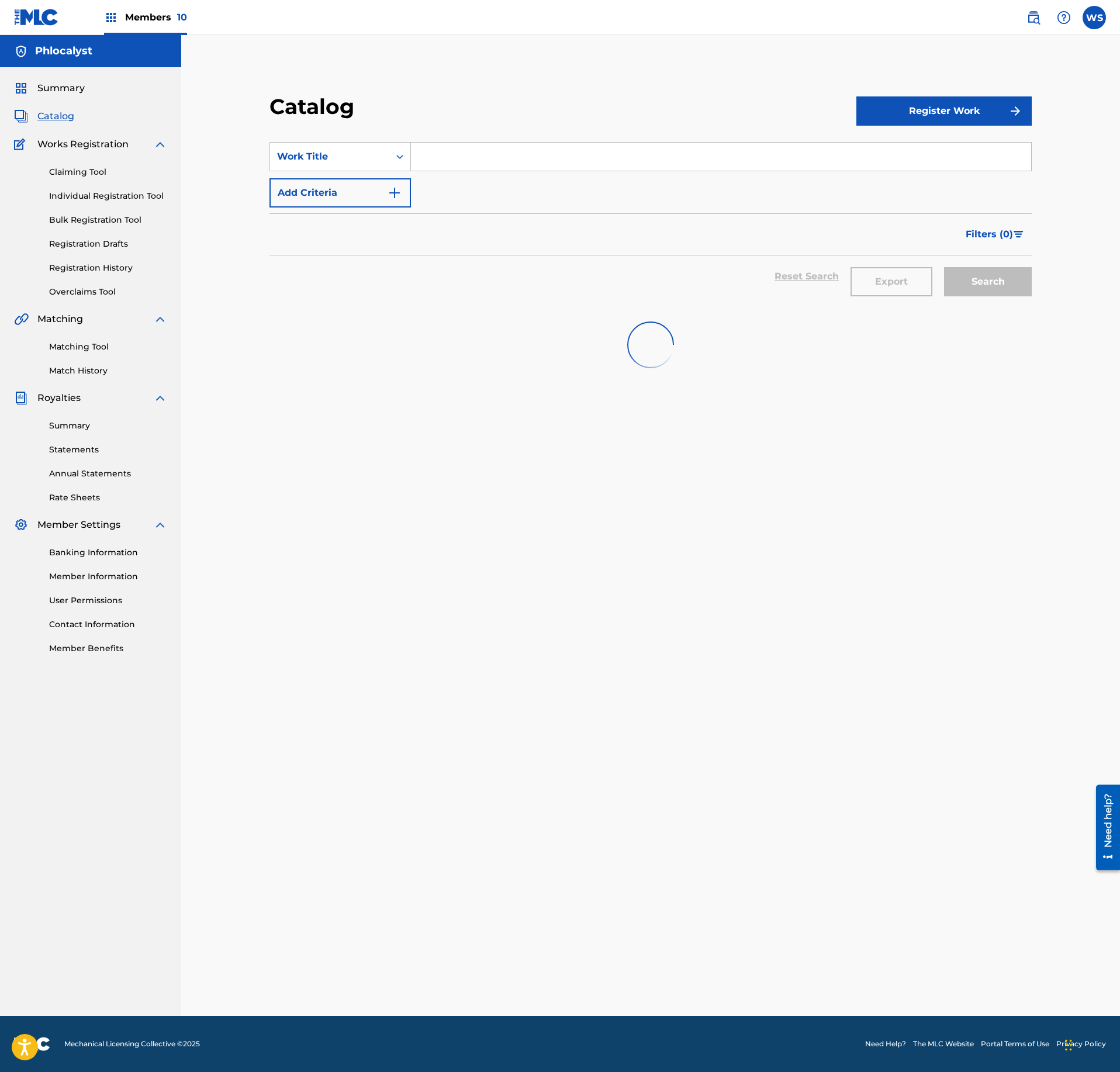
click at [502, 165] on input "Search Form" at bounding box center [721, 157] width 621 height 28
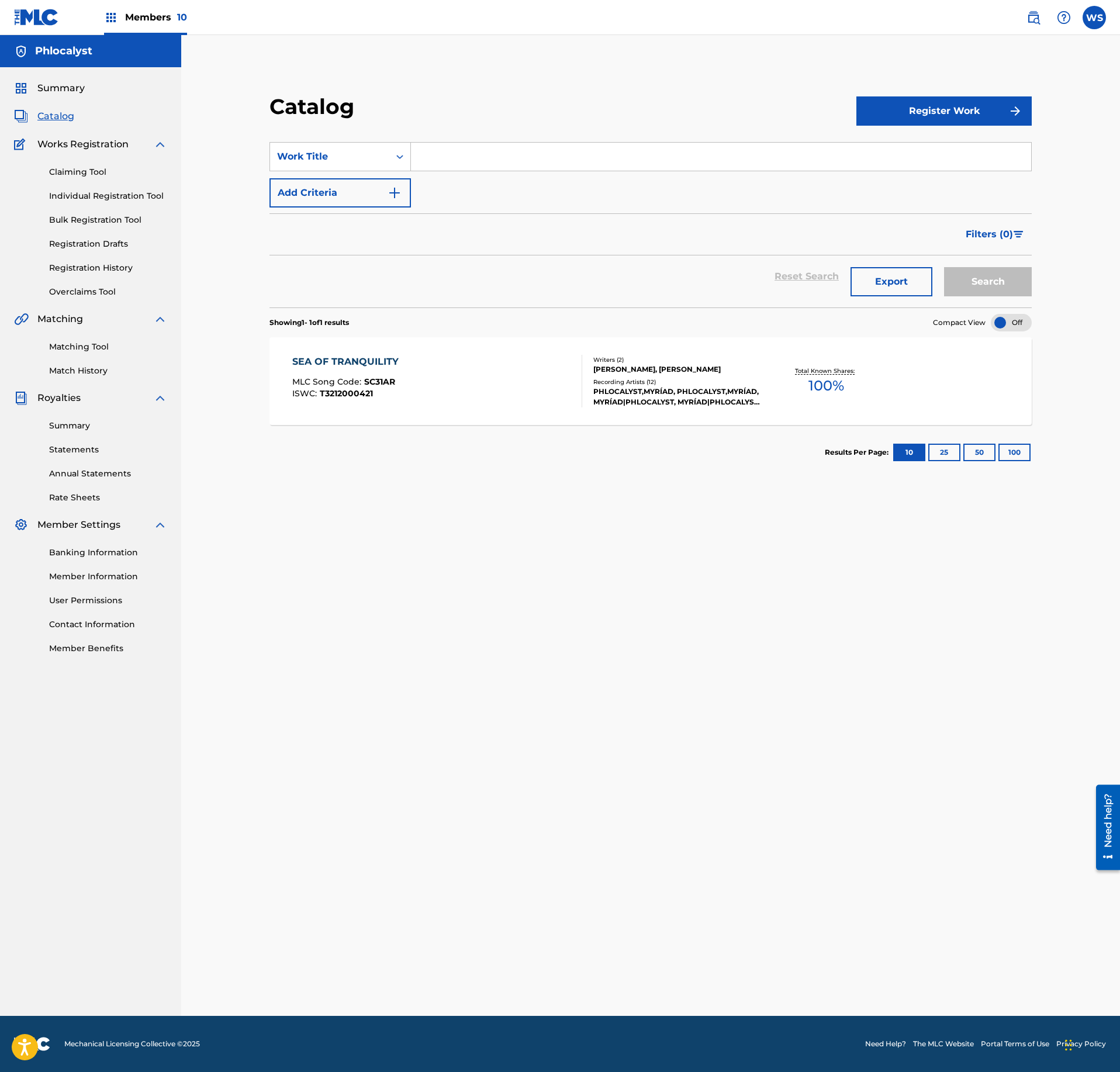
paste input "DEEP DIVE"
type input "DEEP DIVE"
click at [76, 174] on link "Claiming Tool" at bounding box center [108, 172] width 118 height 12
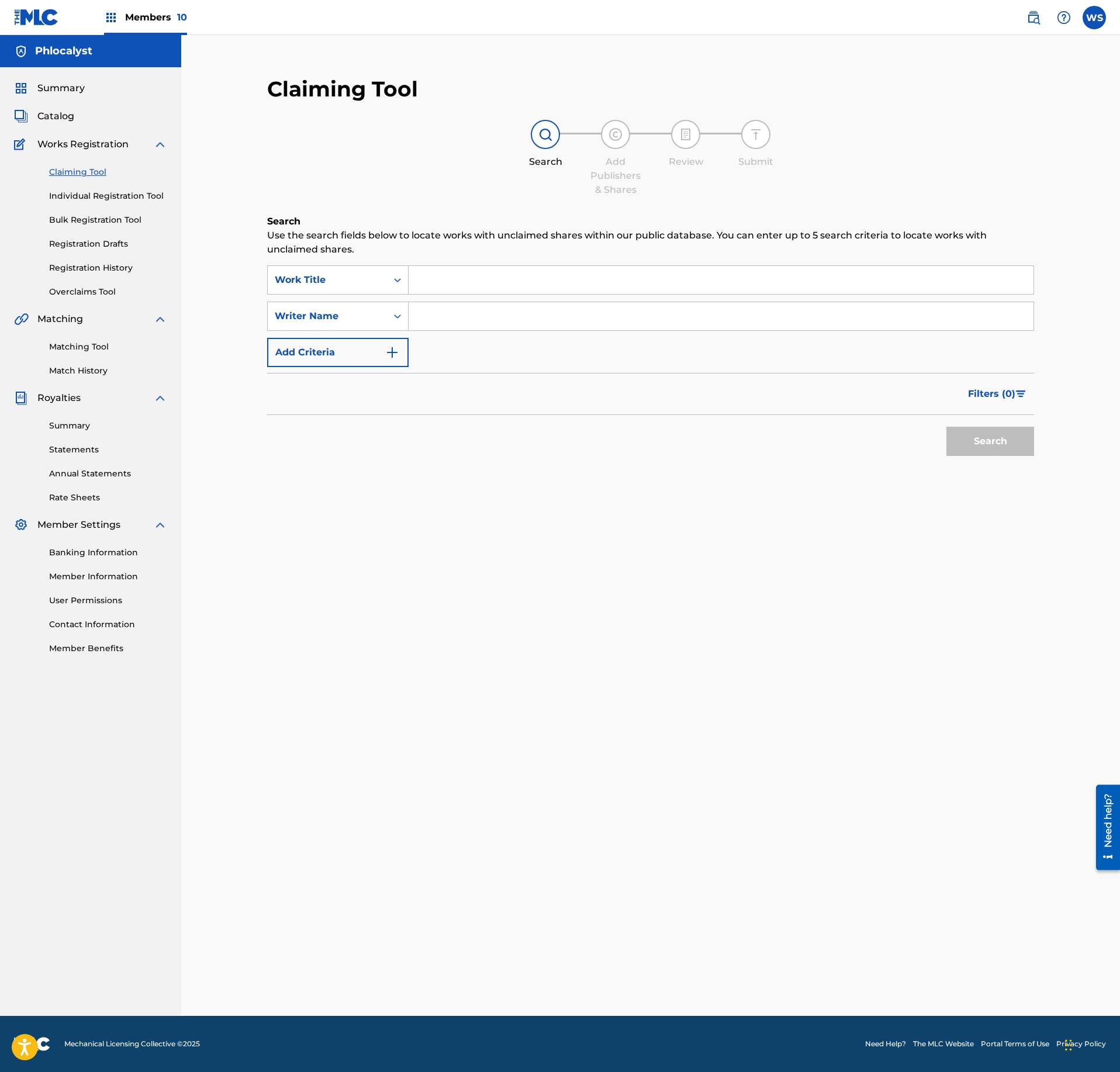
click at [450, 293] on input "Search Form" at bounding box center [721, 280] width 625 height 28
paste input "DEEP DIVE"
type input "DEEP DIVE"
click at [478, 326] on input "Search Form" at bounding box center [721, 316] width 625 height 28
click at [484, 326] on input "Search Form" at bounding box center [721, 316] width 625 height 28
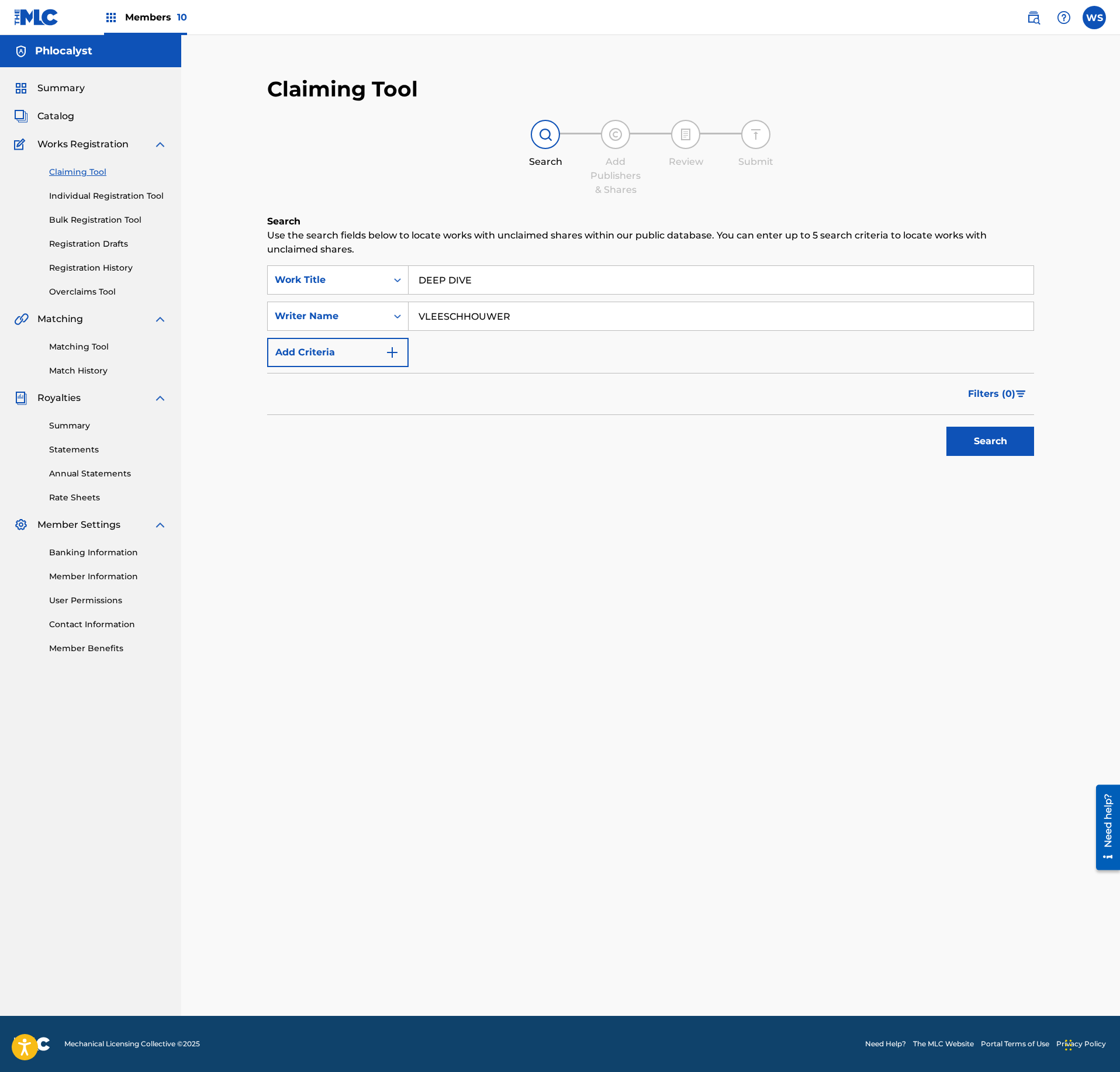
type input "VLEESCHHOUWER"
click at [975, 436] on button "Search" at bounding box center [990, 441] width 88 height 30
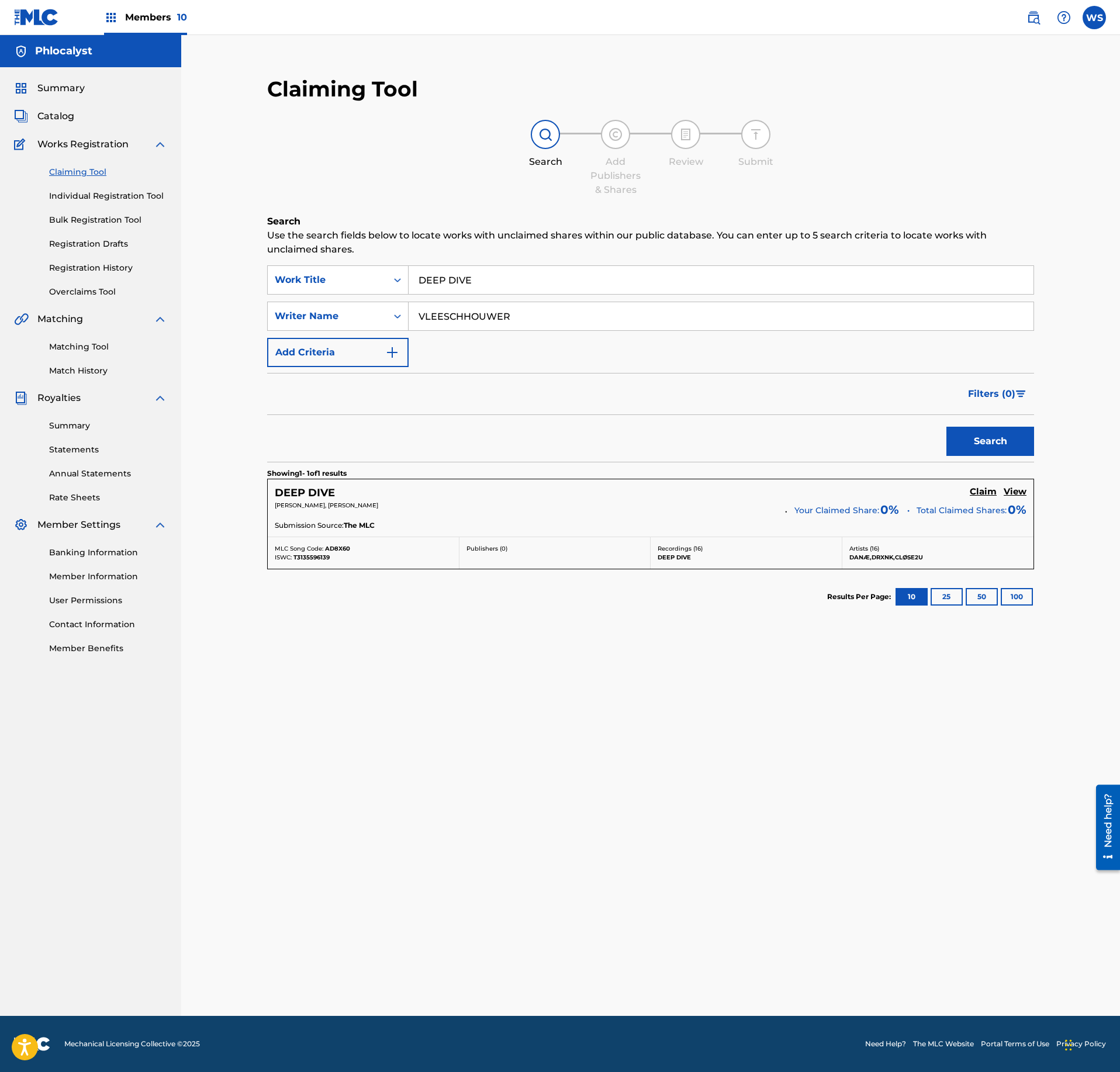
click at [985, 500] on link "Claim" at bounding box center [982, 493] width 27 height 13
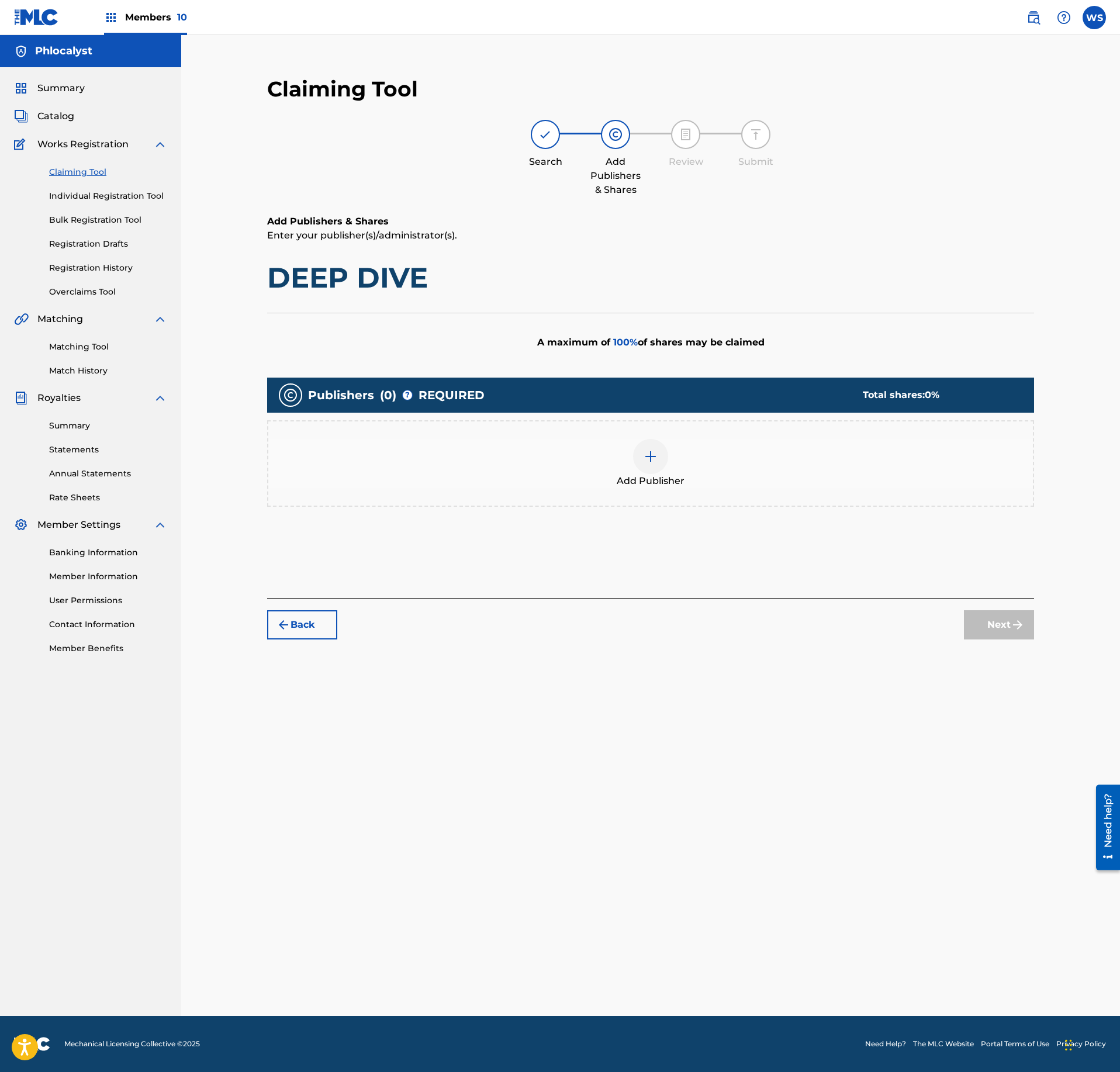
click at [677, 481] on span "Add Publisher" at bounding box center [650, 481] width 68 height 14
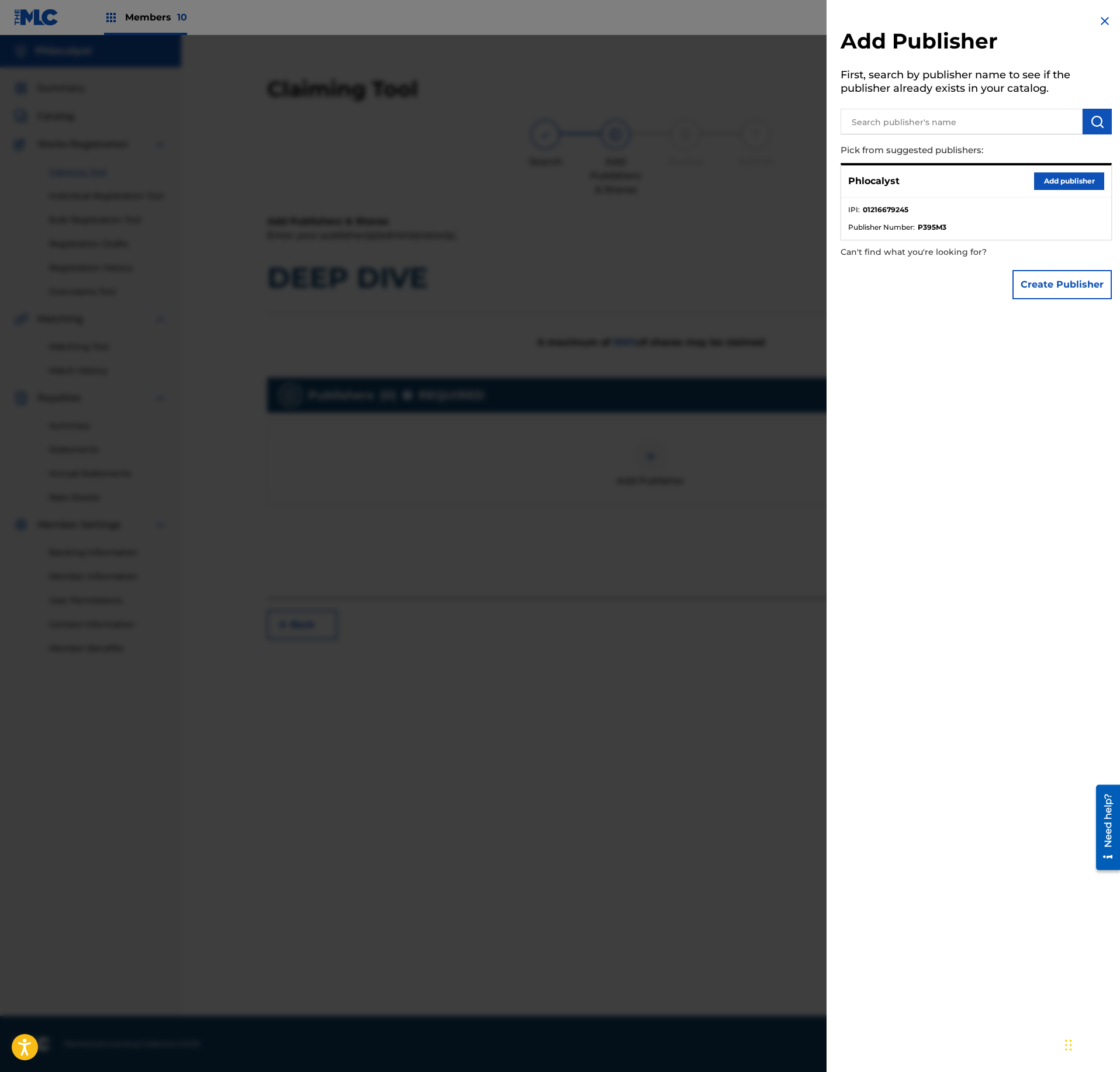
click at [1068, 180] on button "Add publisher" at bounding box center [1069, 181] width 70 height 18
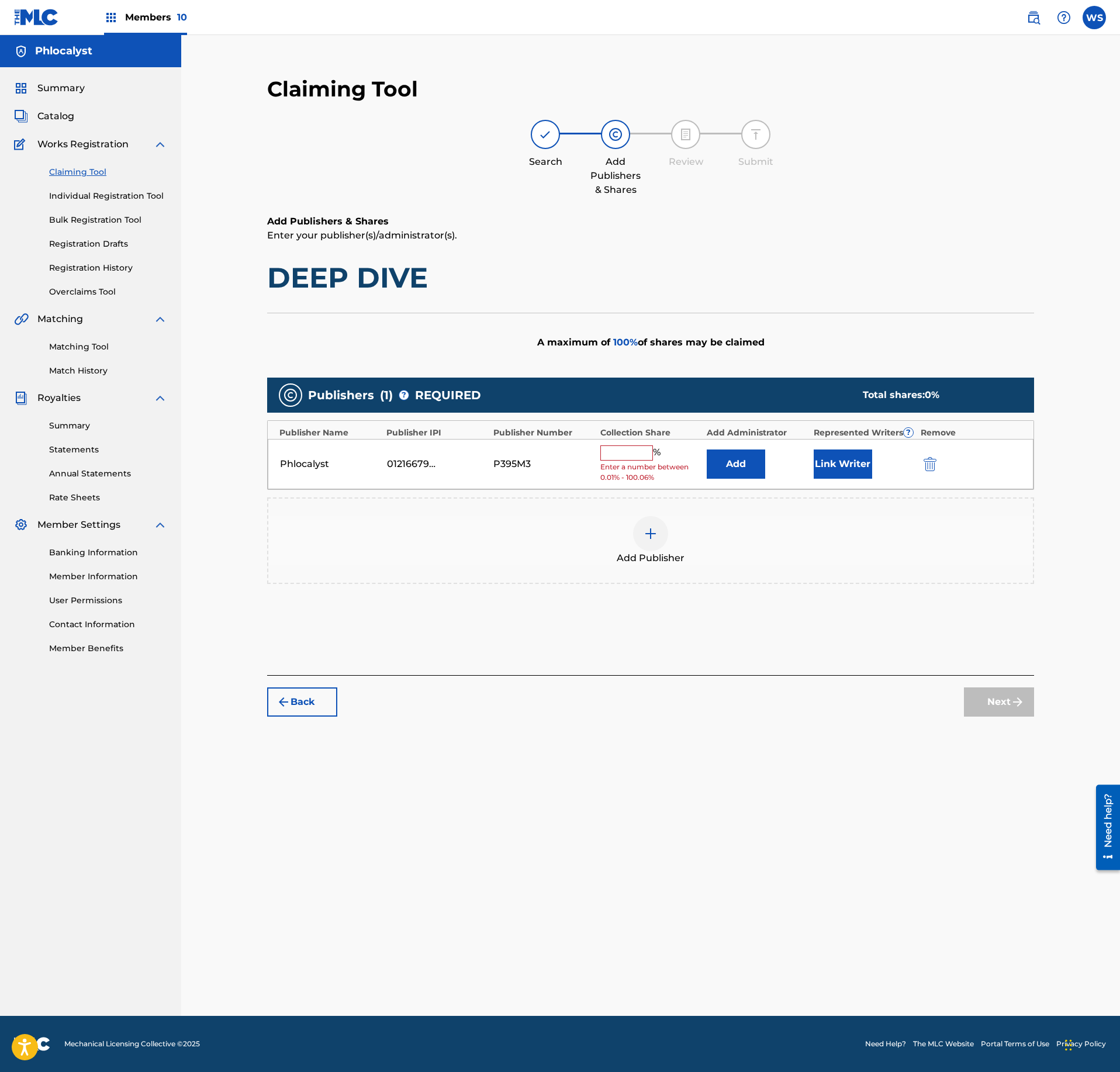
drag, startPoint x: 595, startPoint y: 456, endPoint x: 634, endPoint y: 461, distance: 39.3
click at [597, 456] on div "Phlocalyst 01216679245 P395M3 % Enter a number between 0.01% - 100.06% Add Link…" at bounding box center [650, 465] width 765 height 51
click at [639, 459] on input "text" at bounding box center [626, 452] width 52 height 15
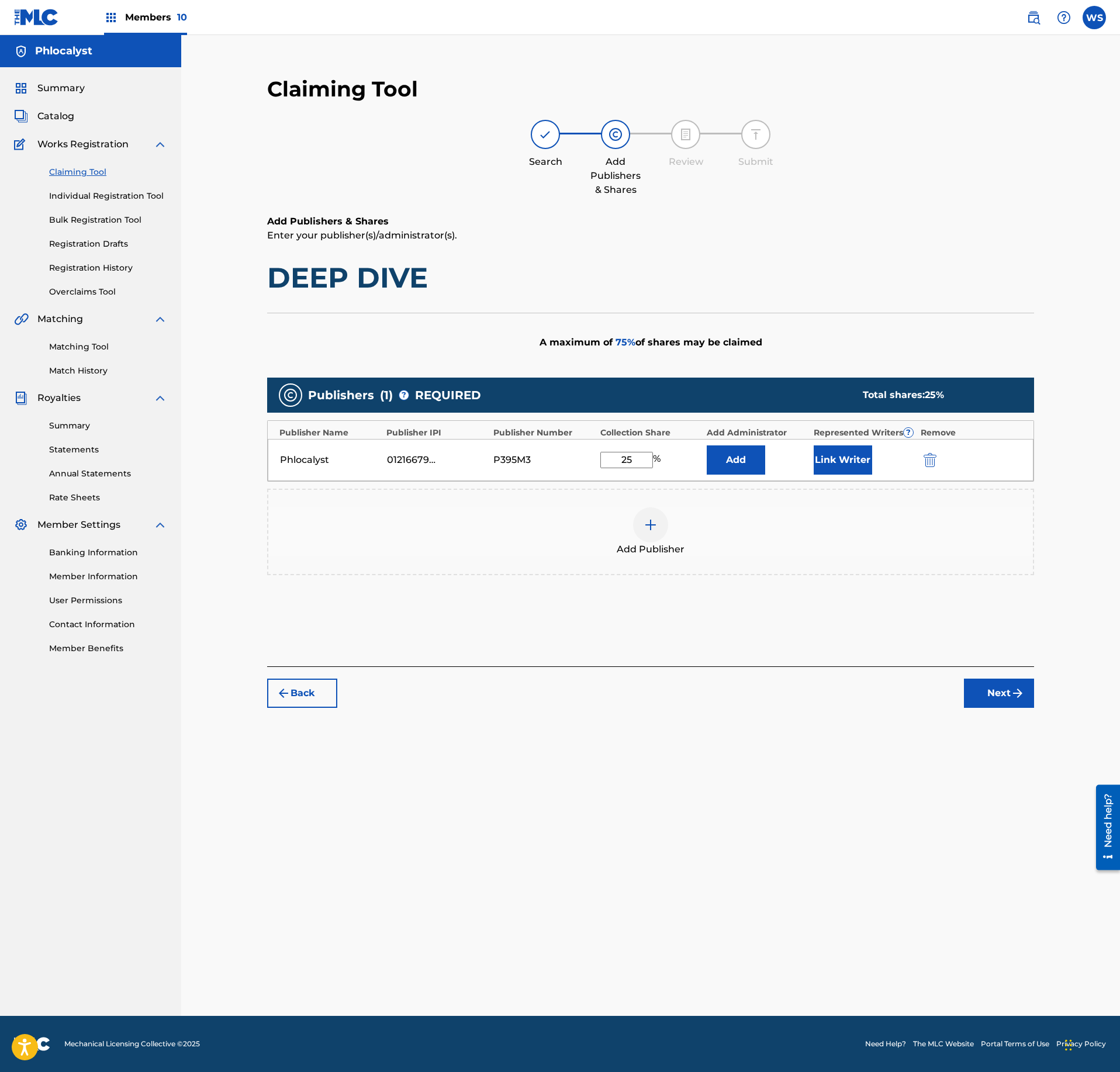
type input "25"
click at [844, 467] on button "Link Writer" at bounding box center [842, 460] width 58 height 30
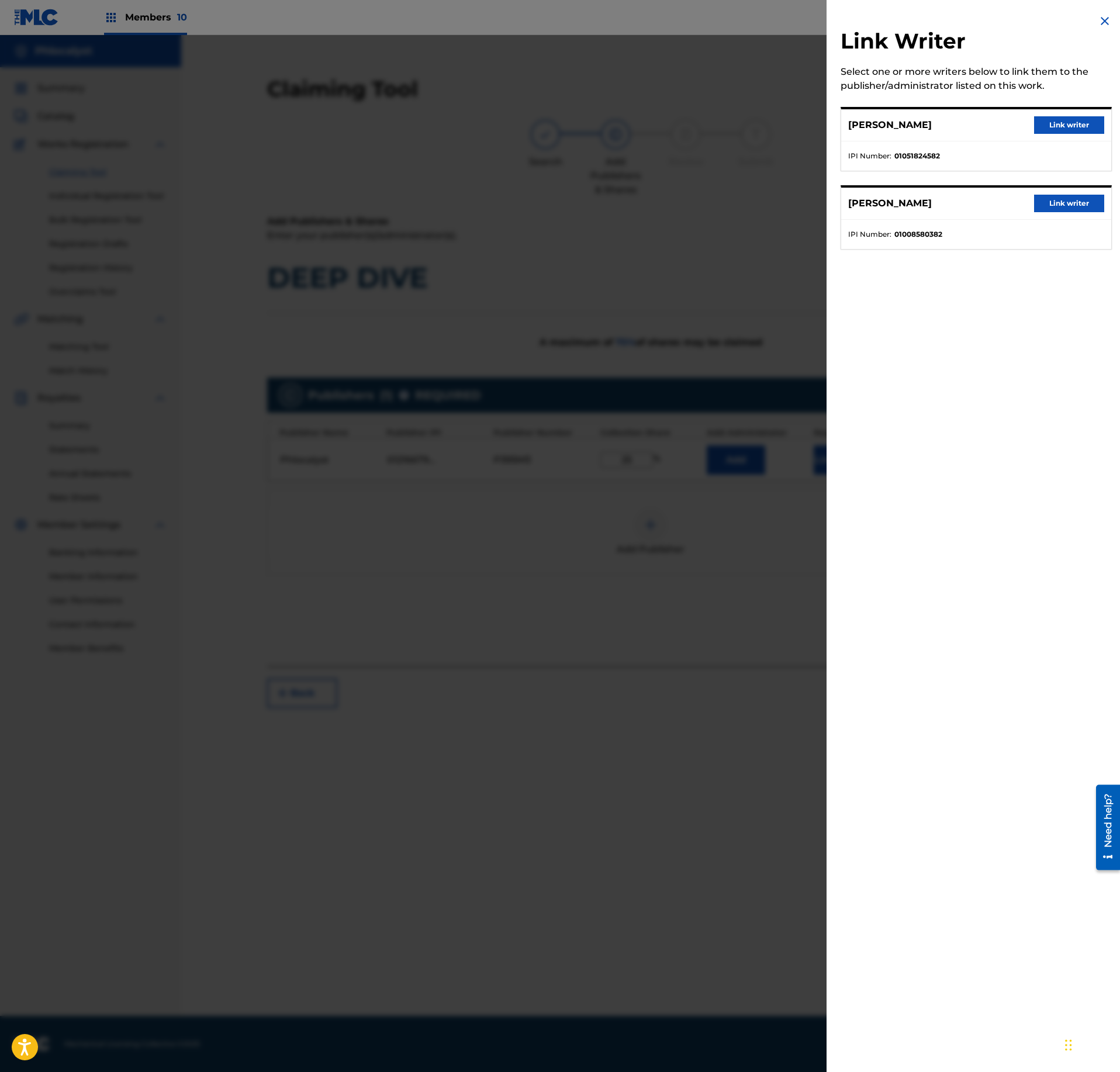
click at [1074, 121] on button "Link writer" at bounding box center [1069, 125] width 70 height 18
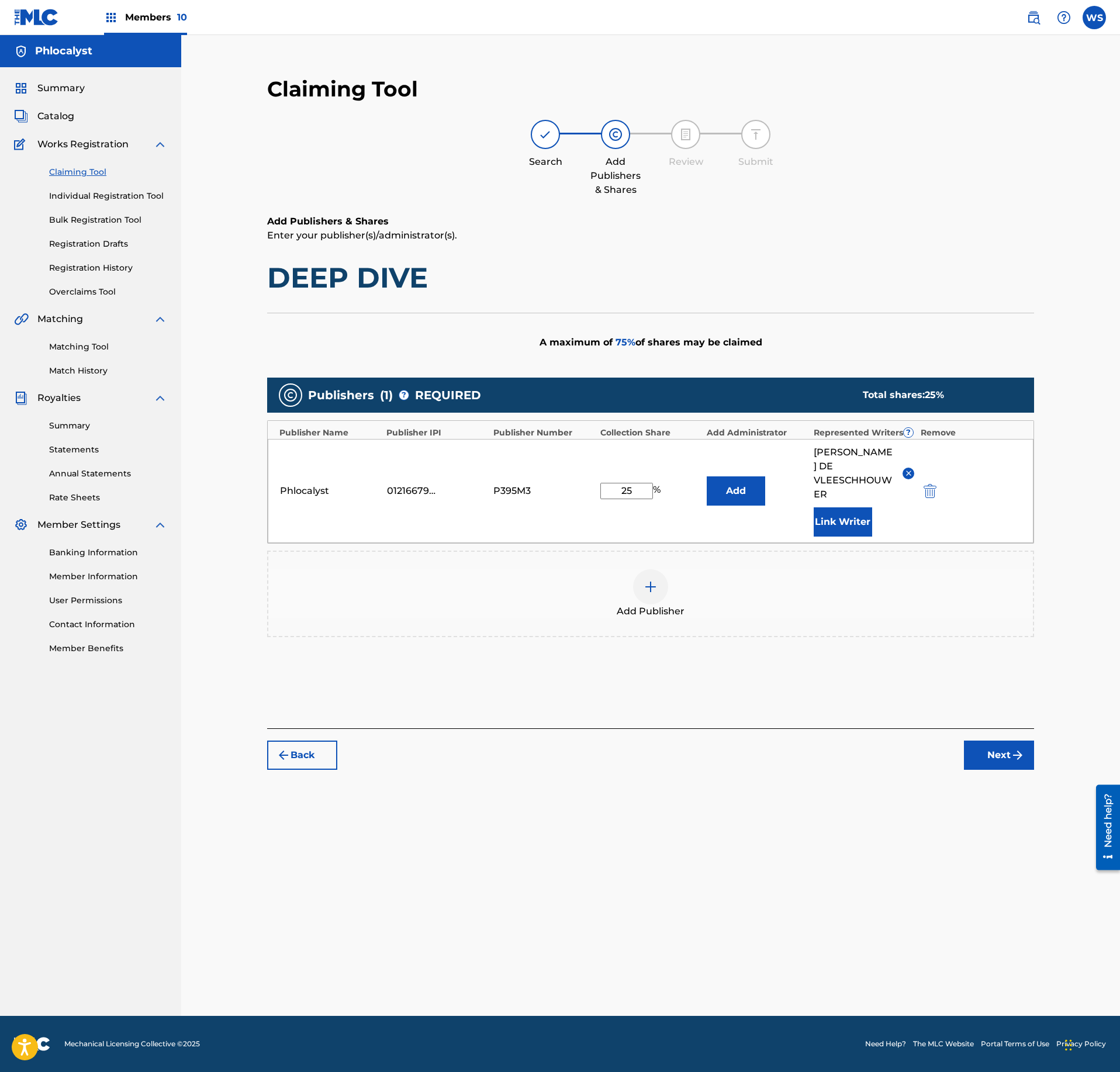
click at [1008, 744] on button "Next" at bounding box center [999, 756] width 70 height 30
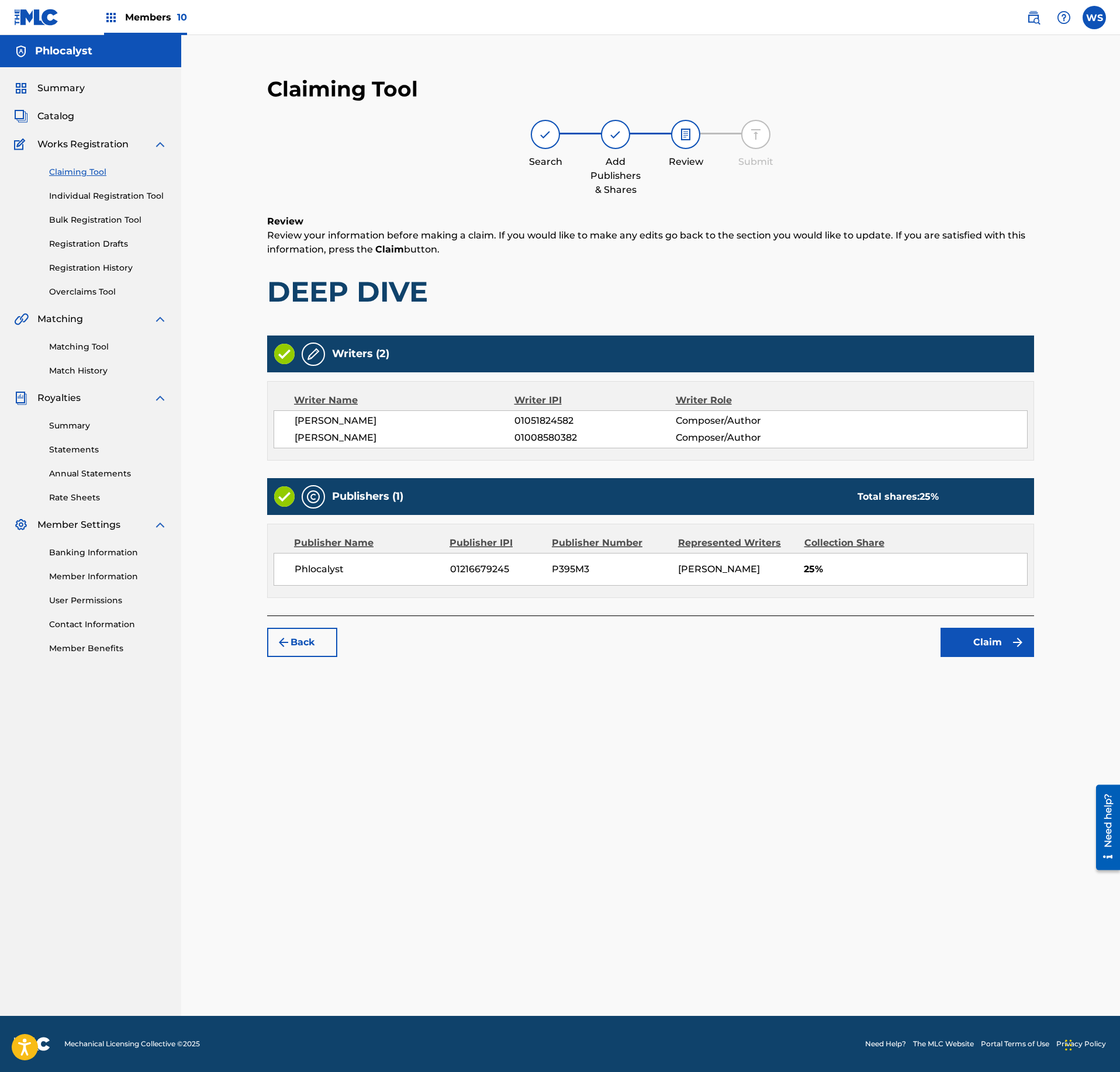
click at [1003, 657] on button "Claim" at bounding box center [987, 642] width 94 height 30
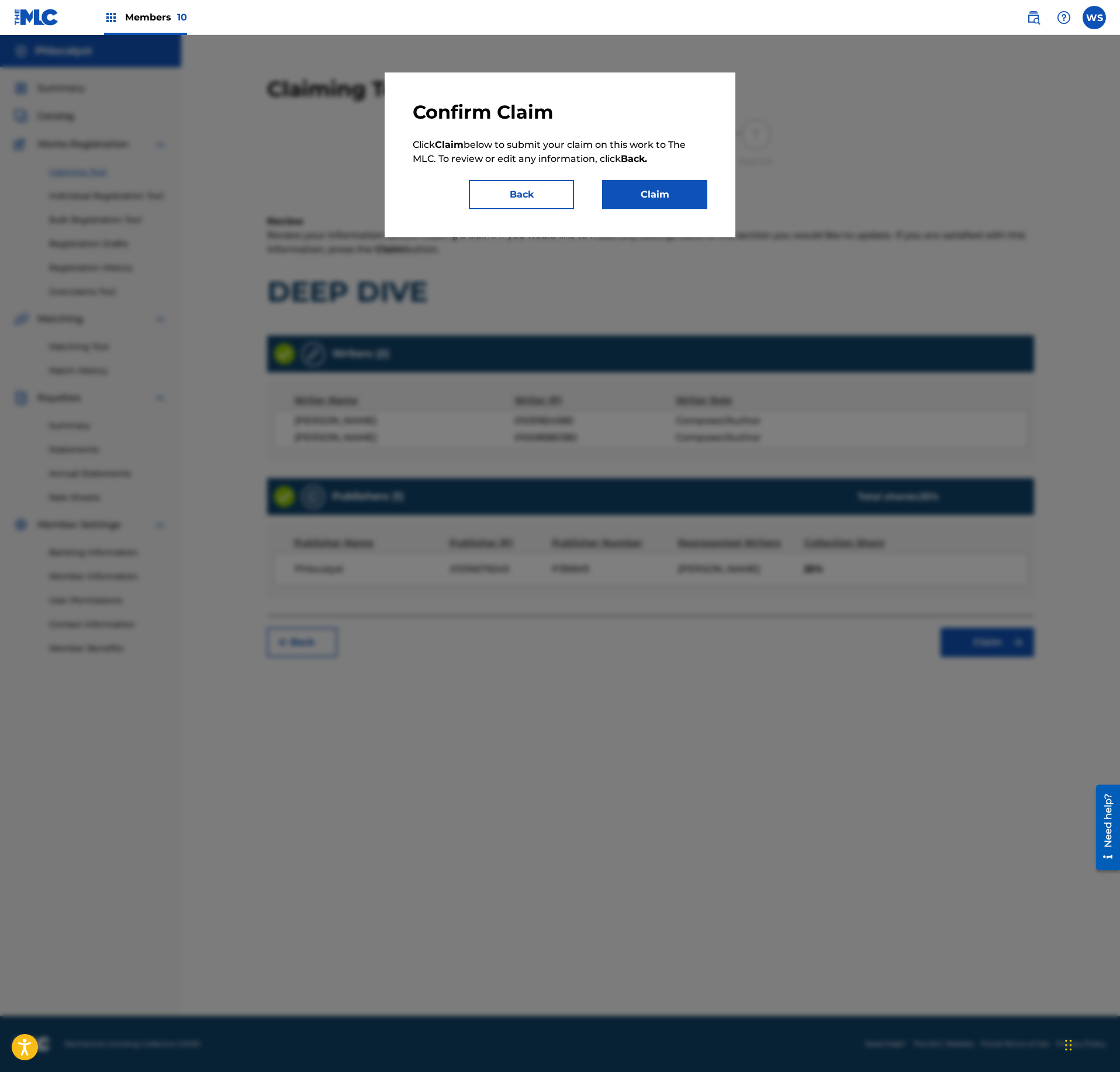
click at [664, 190] on button "Claim" at bounding box center [654, 195] width 105 height 30
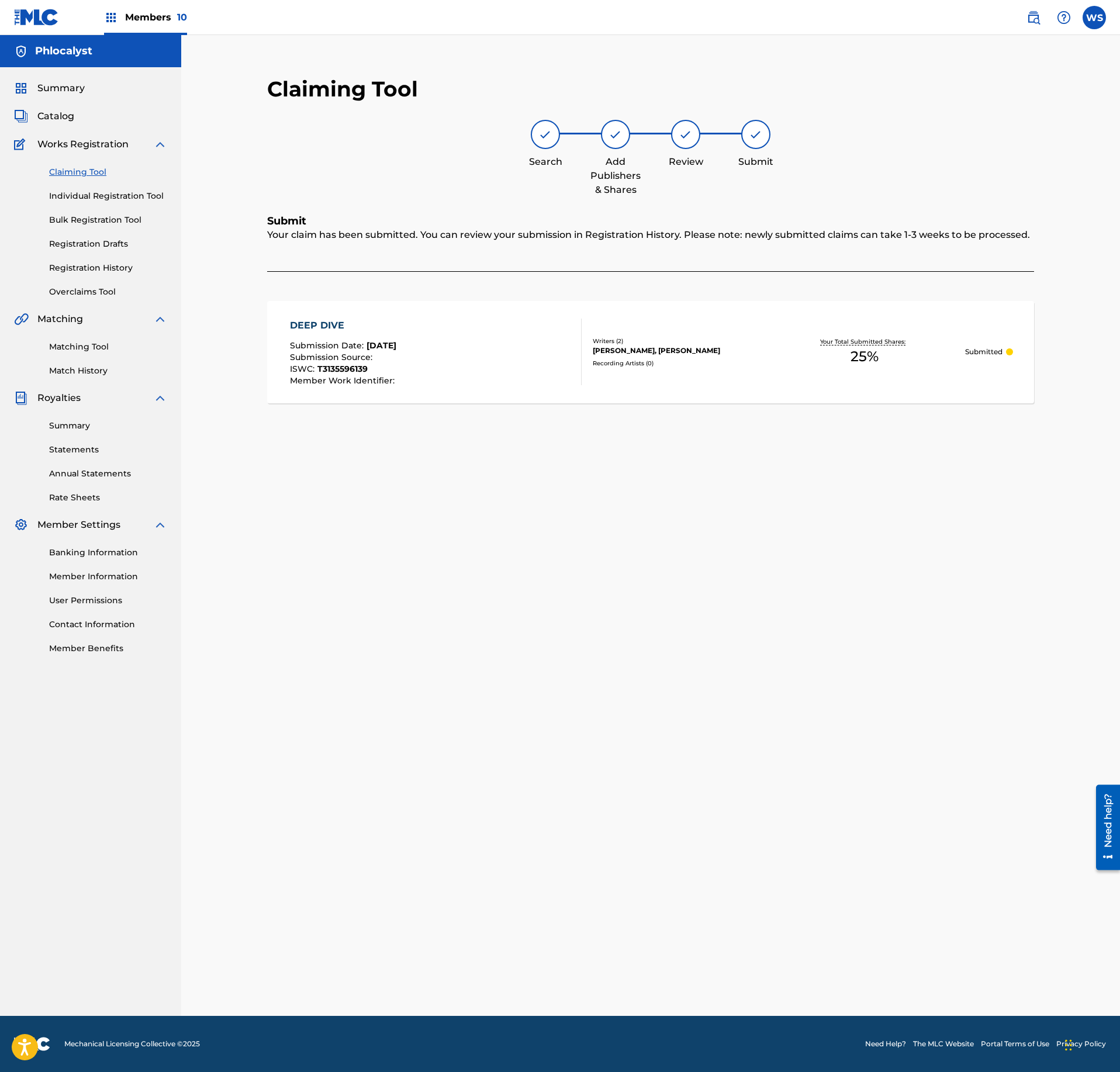
click at [69, 124] on div "Summary Catalog Works Registration Claiming Tool Individual Registration Tool B…" at bounding box center [91, 368] width 181 height 602
drag, startPoint x: 57, startPoint y: 120, endPoint x: 212, endPoint y: 156, distance: 159.1
click at [57, 119] on span "Catalog" at bounding box center [55, 116] width 36 height 14
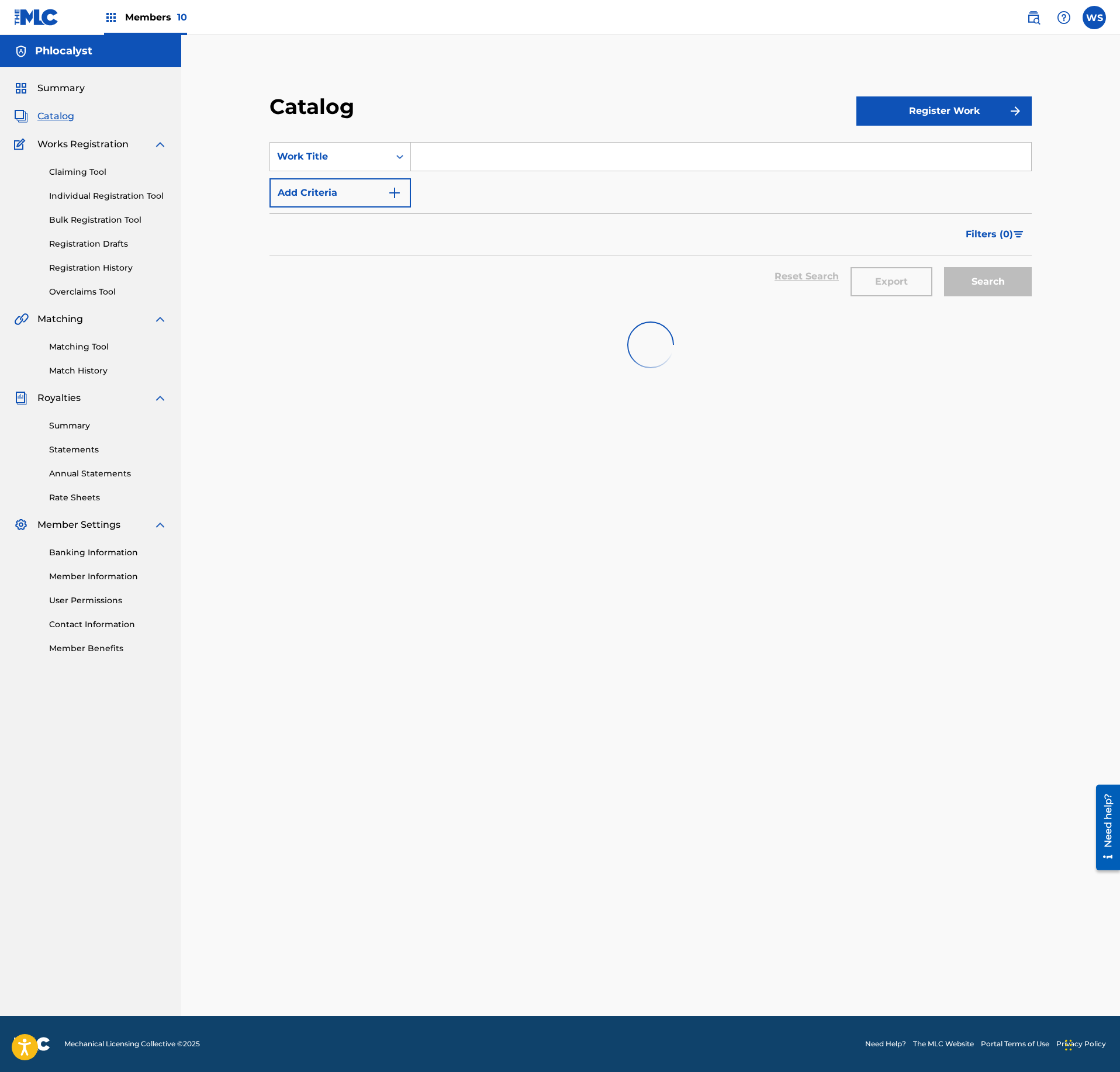
click at [512, 156] on input "Search Form" at bounding box center [721, 157] width 621 height 28
paste input "TIME"
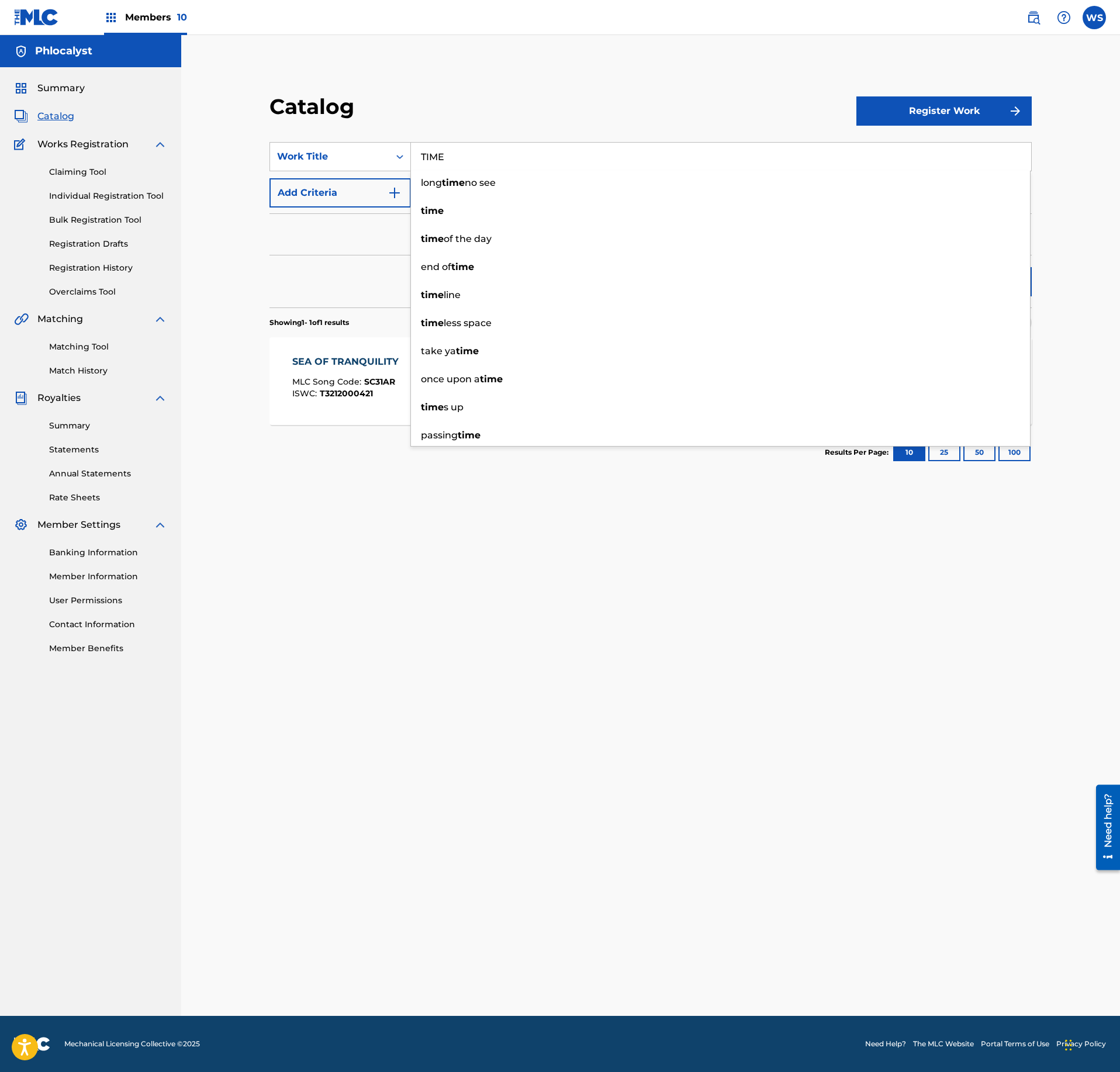
type input "TIME"
click at [390, 599] on div "Catalog Register Work SearchWithCriteria55342fca-f172-48ab-b676-6dc059a35687 Wo…" at bounding box center [650, 540] width 819 height 952
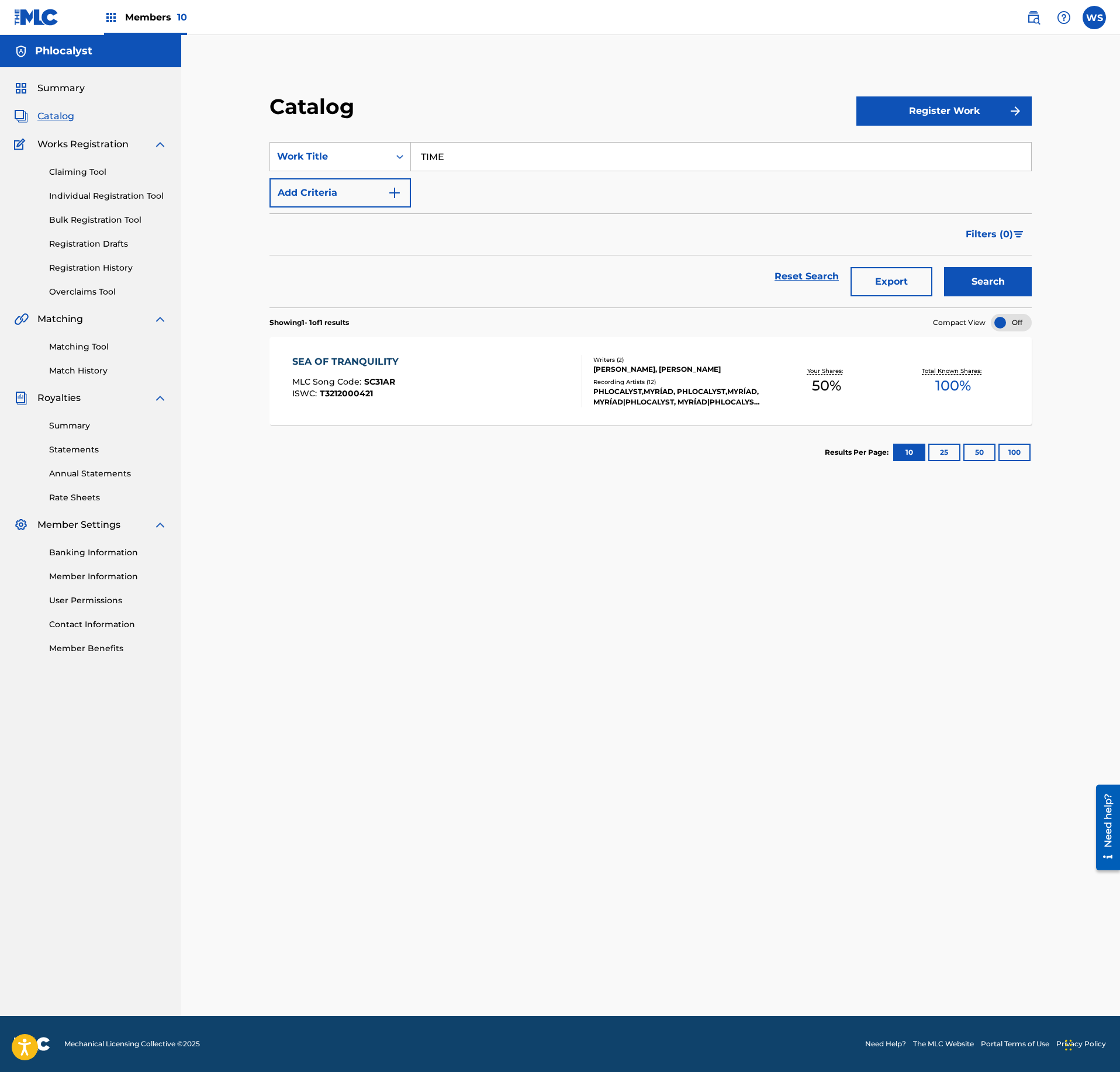
click at [80, 174] on link "Claiming Tool" at bounding box center [108, 172] width 118 height 12
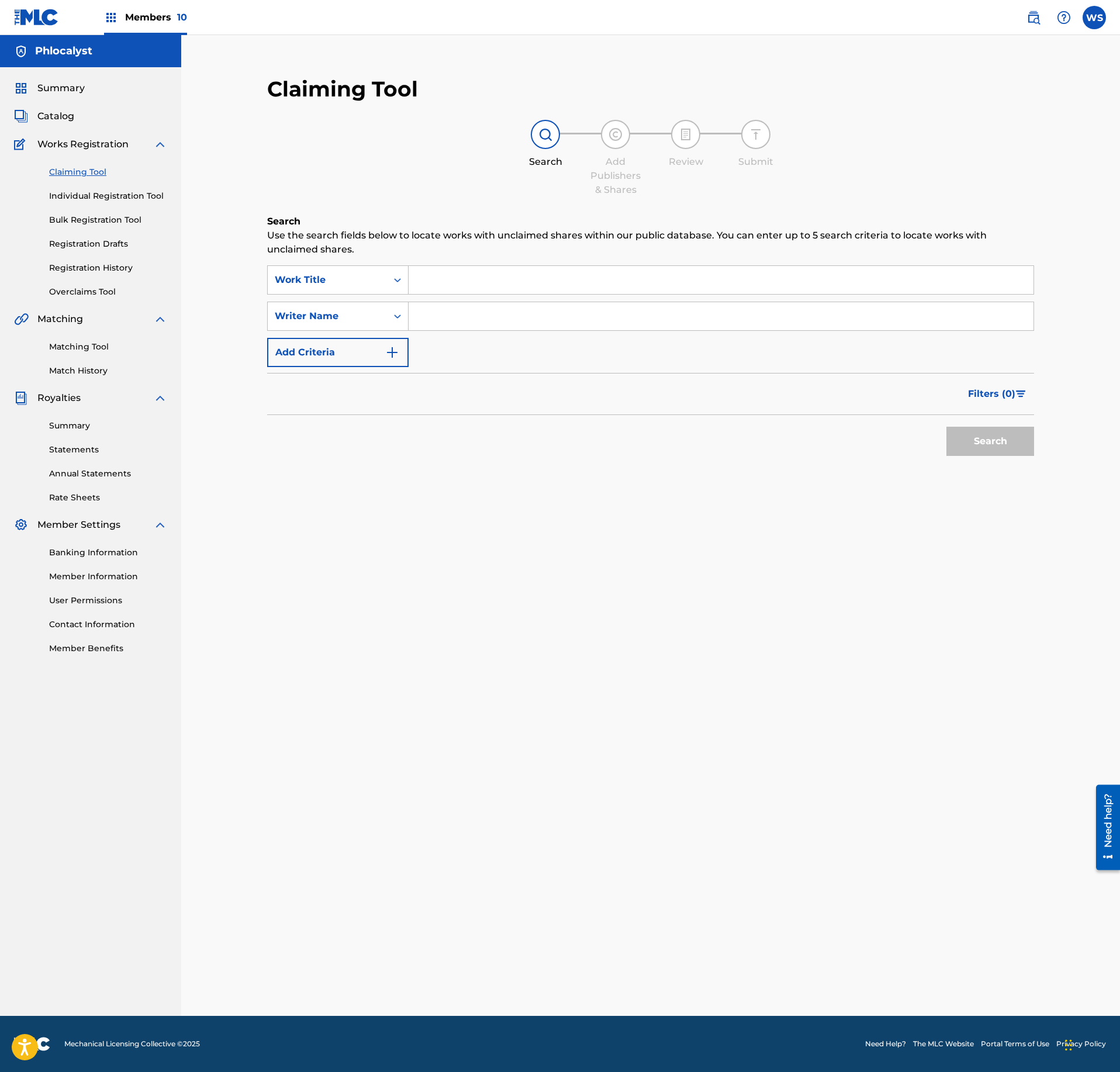
click at [525, 284] on input "Search Form" at bounding box center [721, 280] width 625 height 28
paste input "TIME"
type input "TIME"
click at [488, 321] on input "Search Form" at bounding box center [721, 316] width 625 height 28
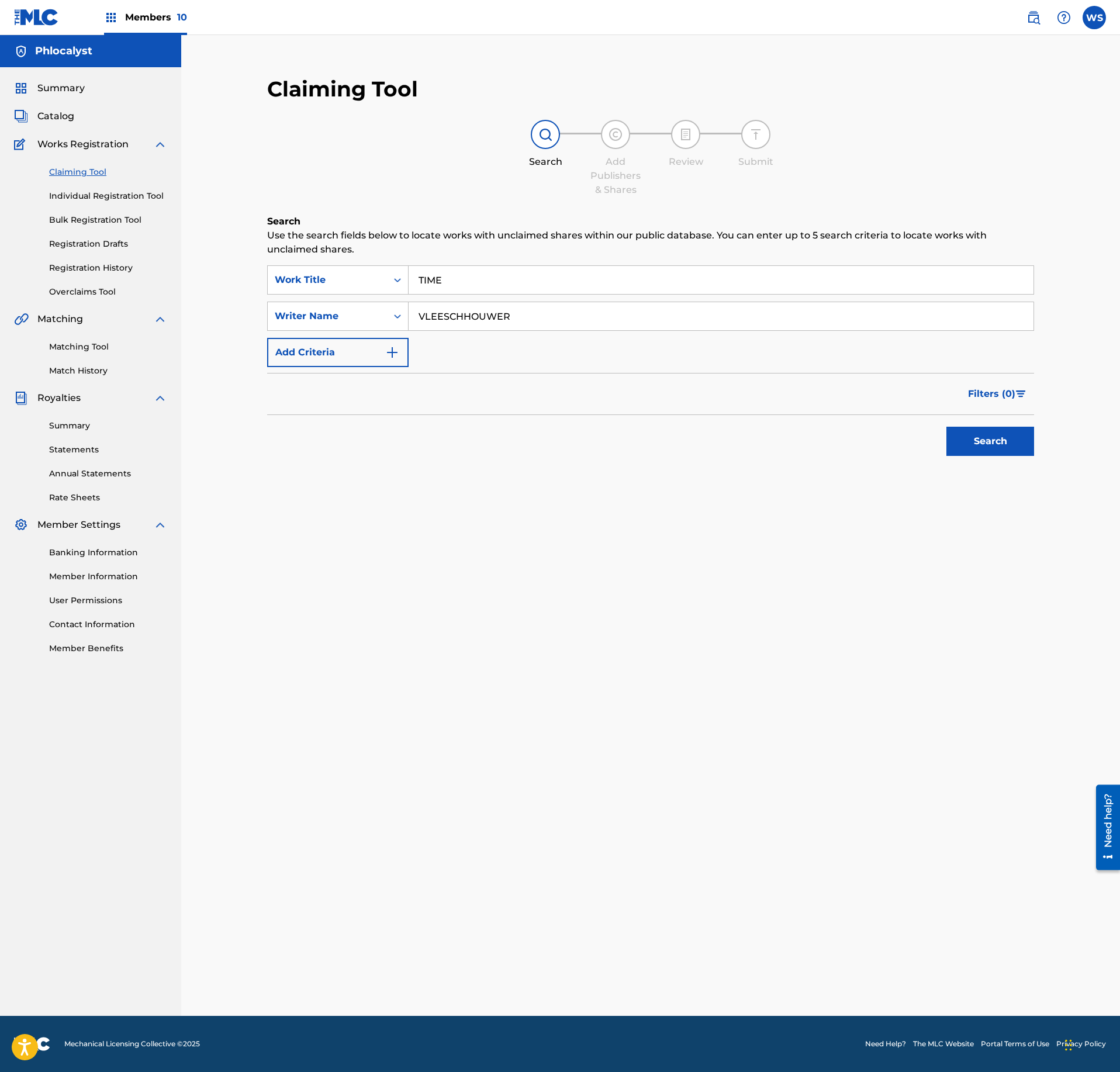
type input "VLEESCHHOUWER"
click at [969, 456] on button "Search" at bounding box center [990, 441] width 88 height 30
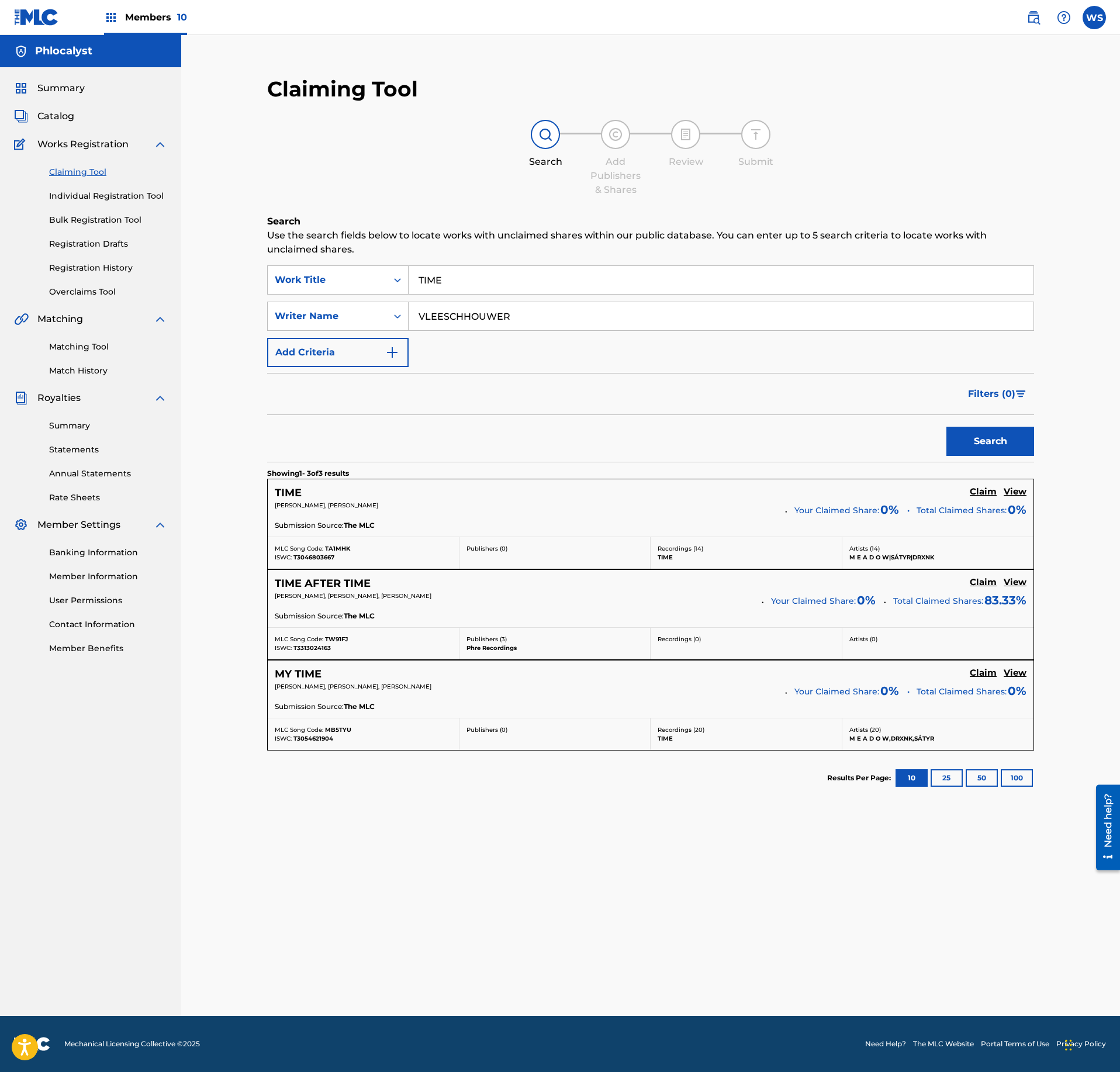
click at [982, 493] on h5 "Claim" at bounding box center [982, 492] width 27 height 11
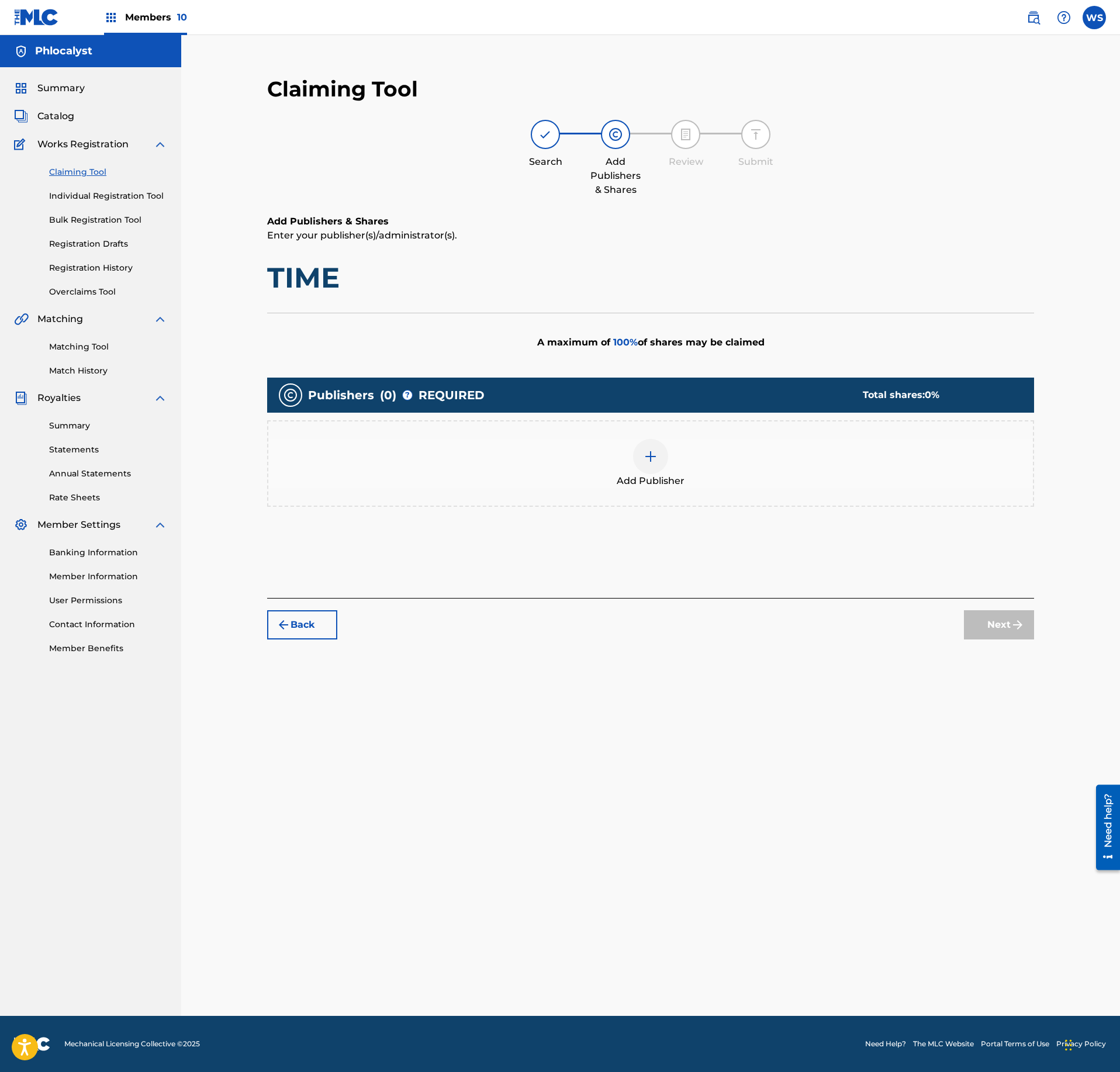
click at [643, 488] on span "Add Publisher" at bounding box center [650, 481] width 68 height 14
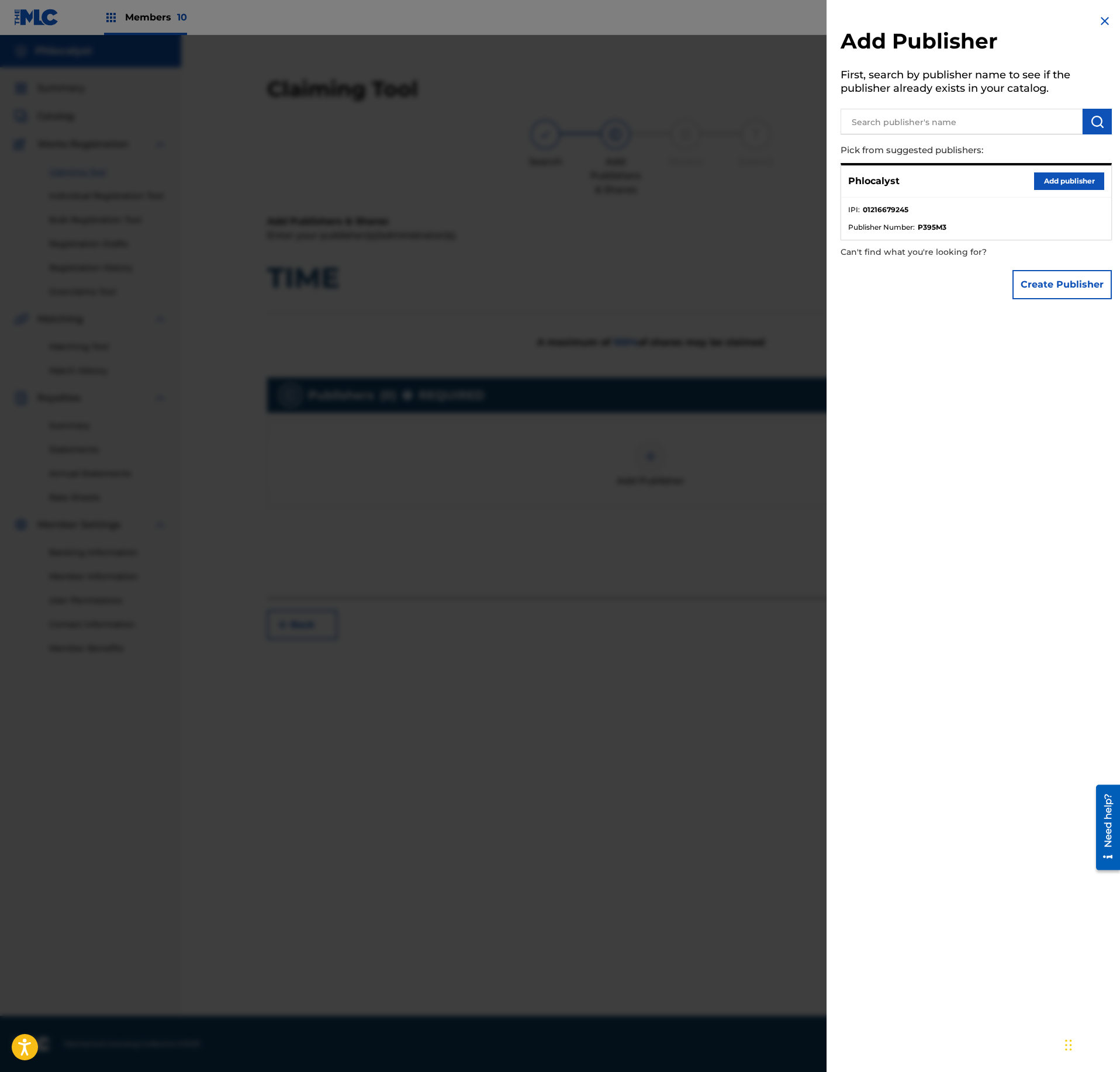
click at [1068, 182] on button "Add publisher" at bounding box center [1069, 181] width 70 height 18
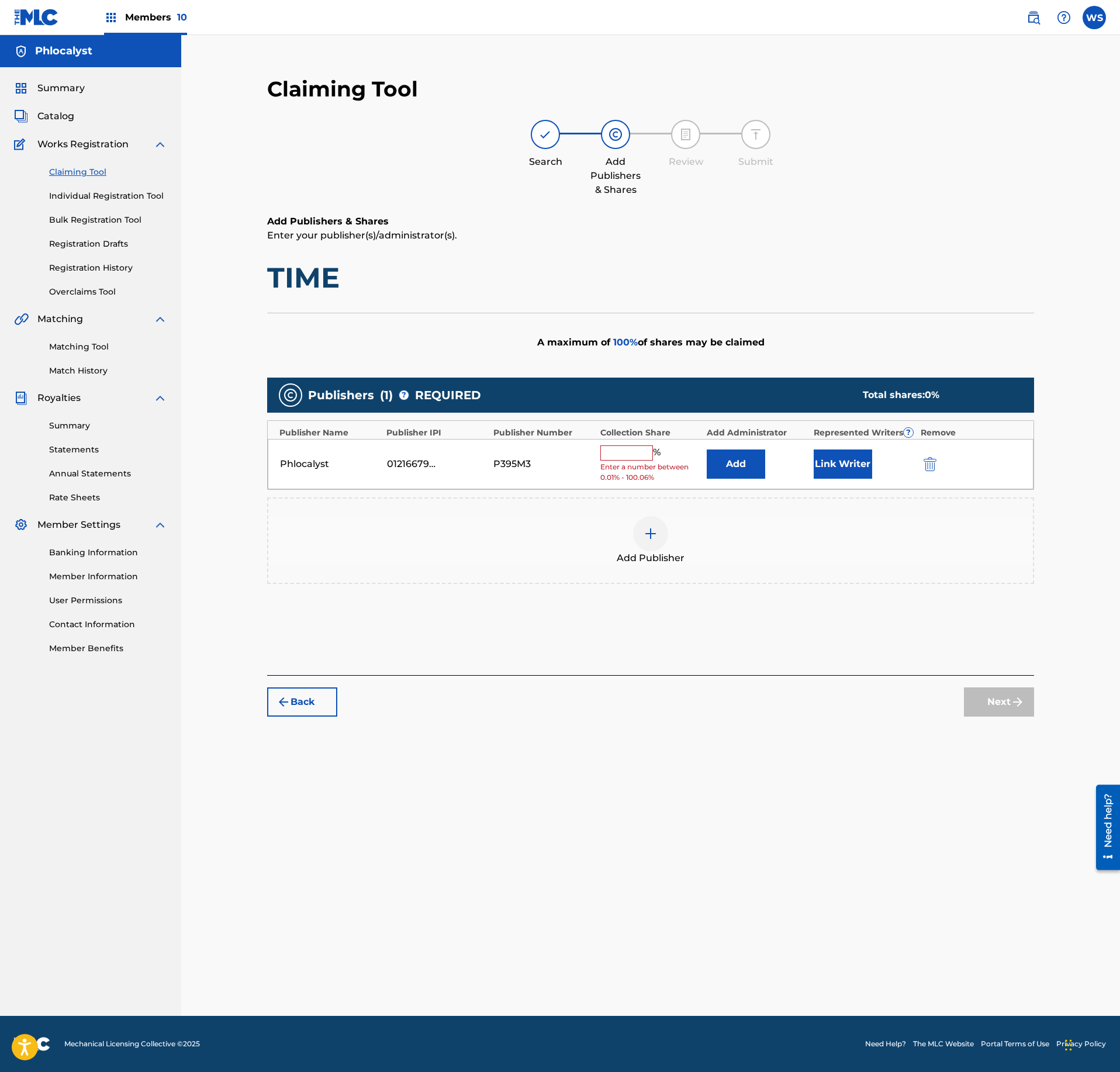
click at [633, 446] on div "Phlocalyst 01216679245 P395M3 % Enter a number between 0.01% - 100.06% Add Link…" at bounding box center [650, 465] width 765 height 51
click at [632, 455] on input "text" at bounding box center [626, 452] width 52 height 15
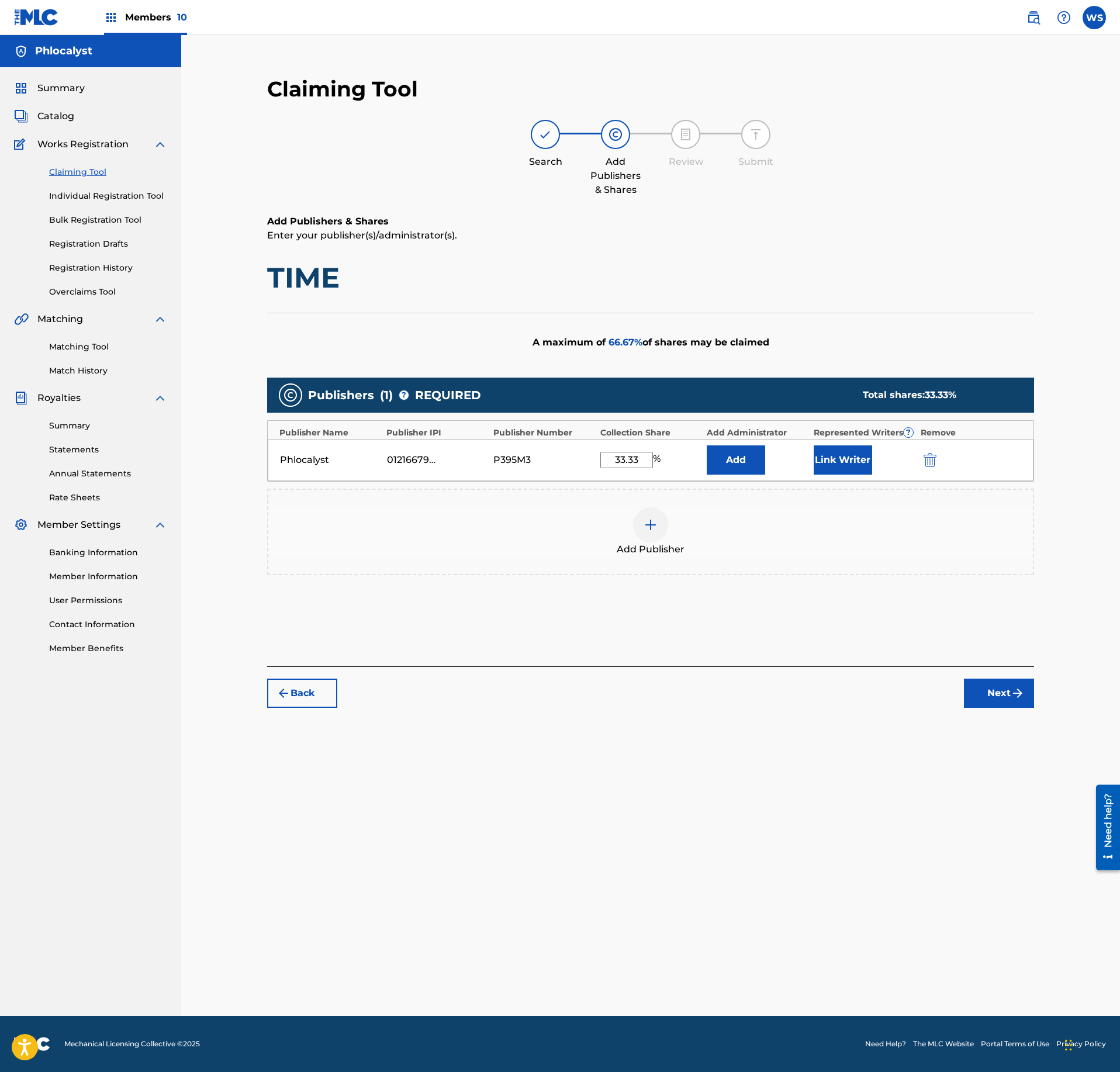
type input "33.33"
click at [853, 472] on button "Link Writer" at bounding box center [842, 460] width 58 height 30
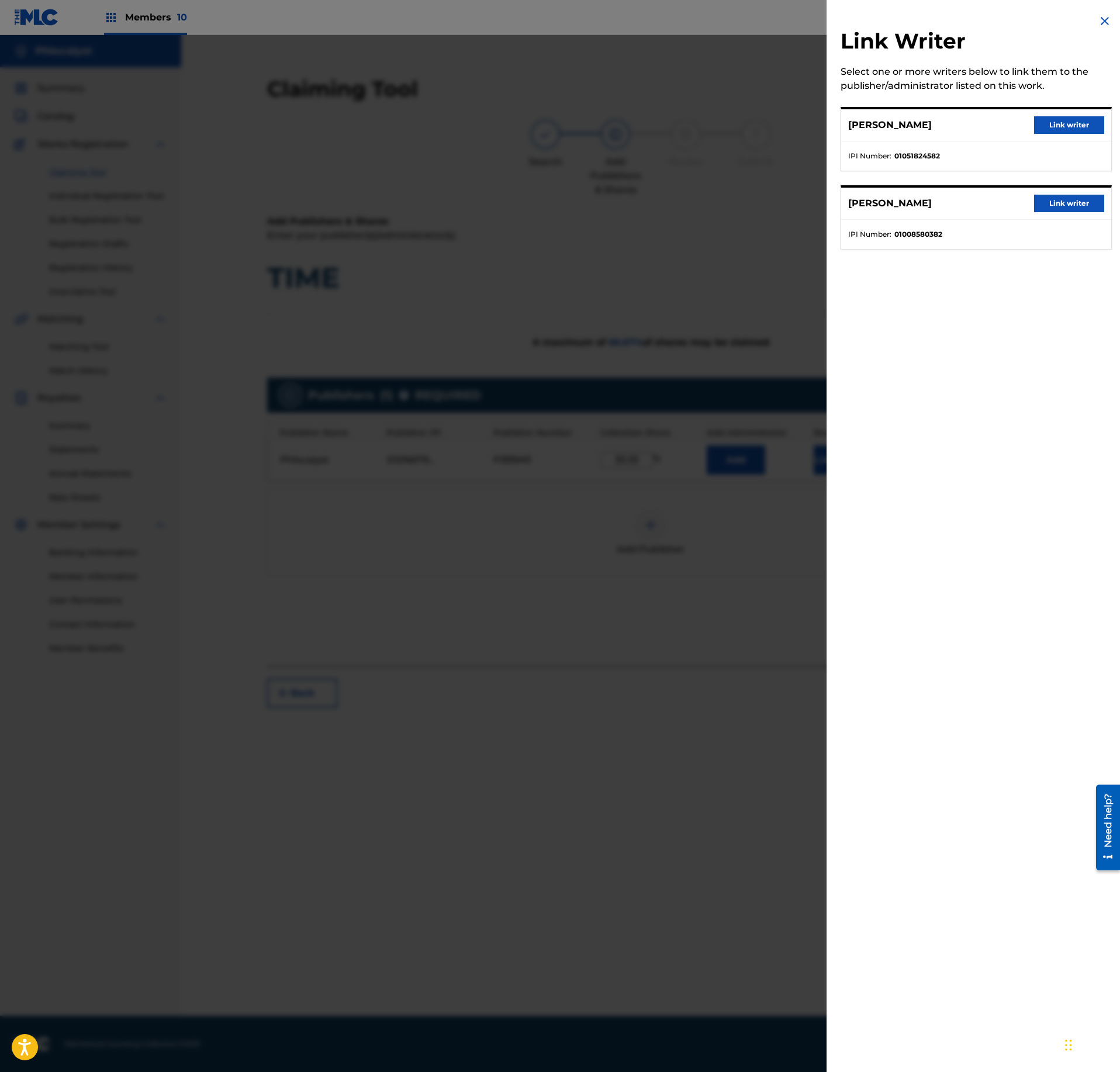
click at [1063, 140] on div "[PERSON_NAME] Link writer" at bounding box center [976, 125] width 270 height 33
click at [1071, 129] on button "Link writer" at bounding box center [1069, 125] width 70 height 18
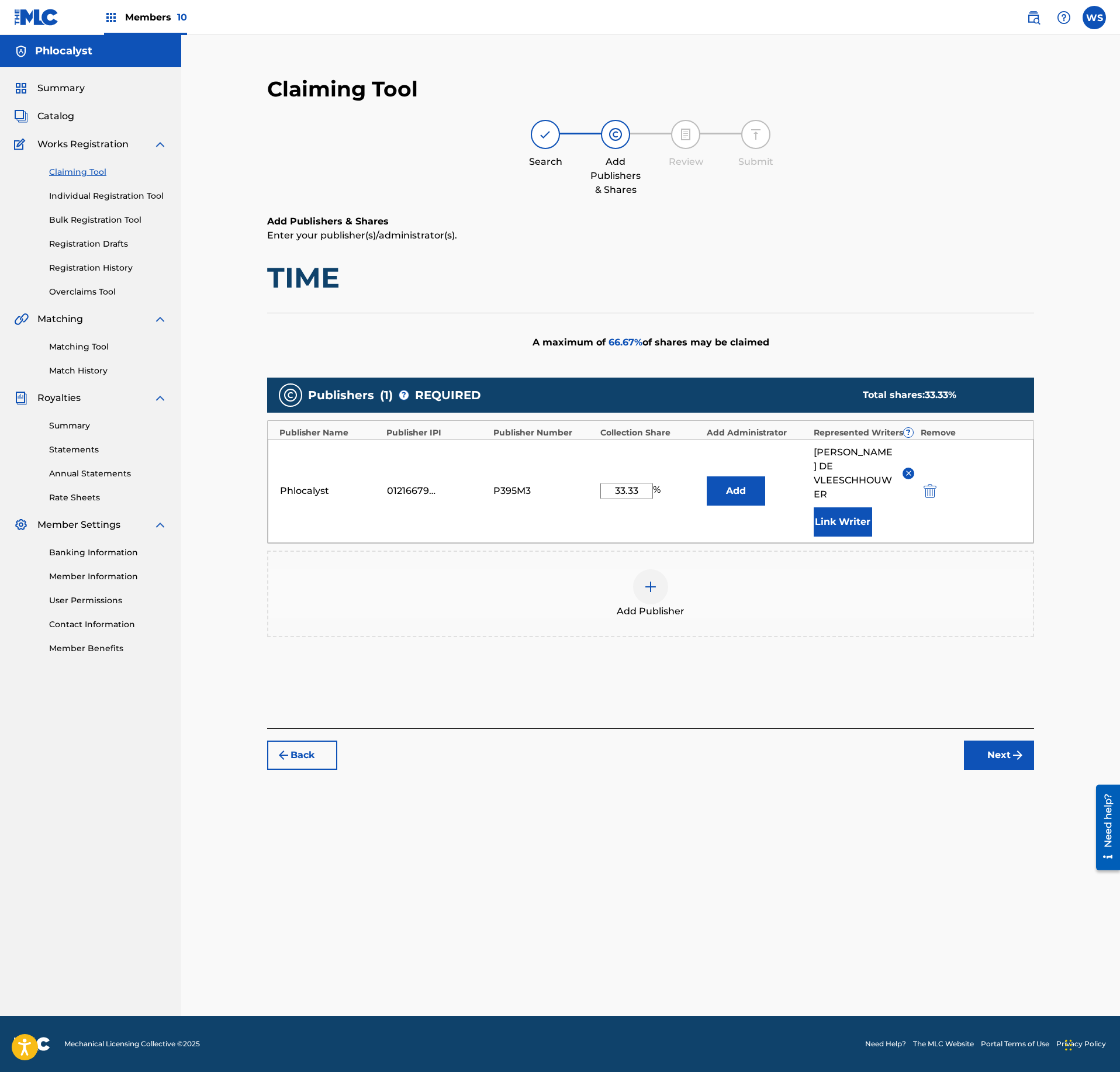
click at [1016, 749] on img "submit" at bounding box center [1018, 756] width 14 height 14
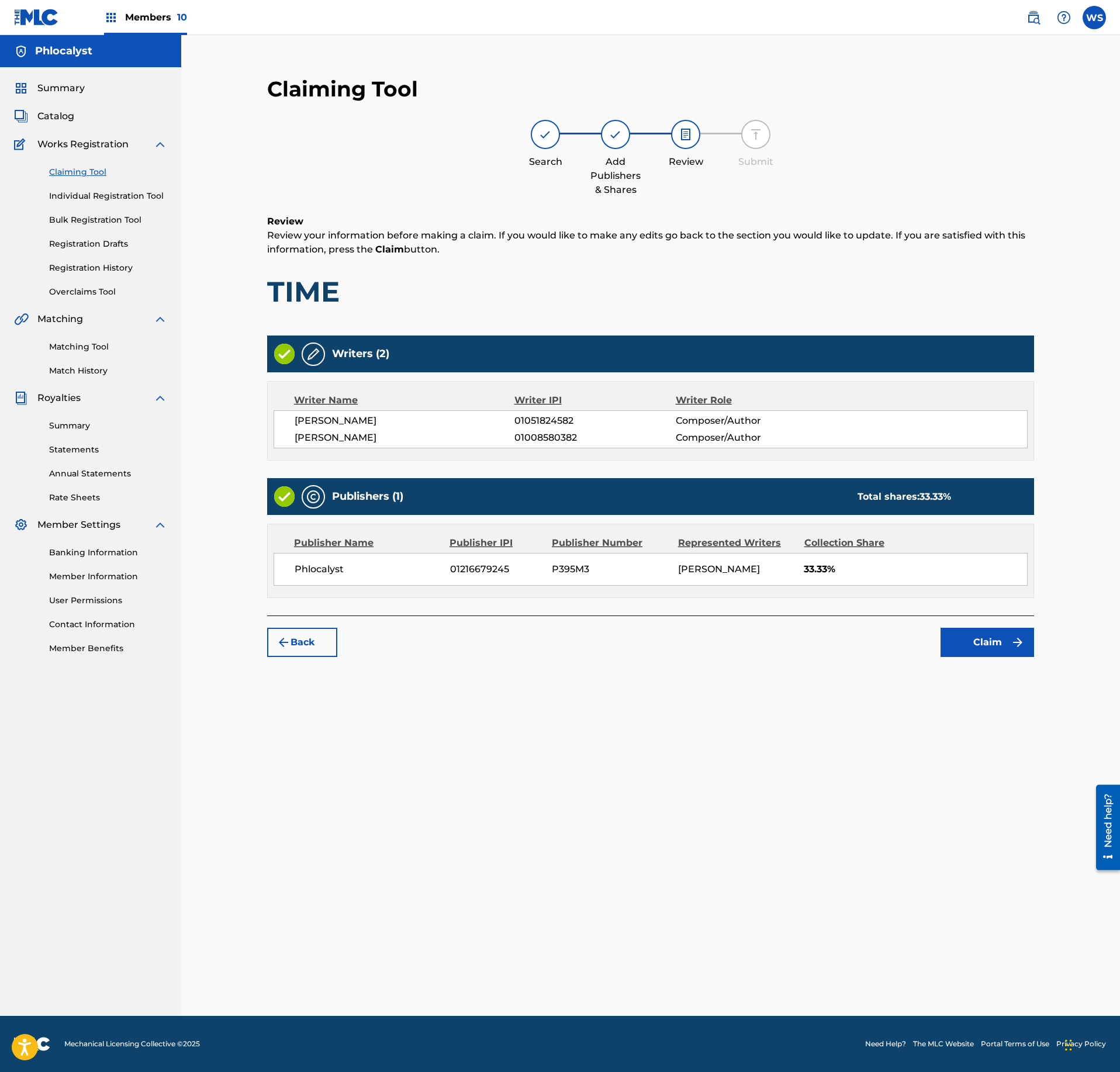
click at [993, 657] on button "Claim" at bounding box center [987, 642] width 94 height 30
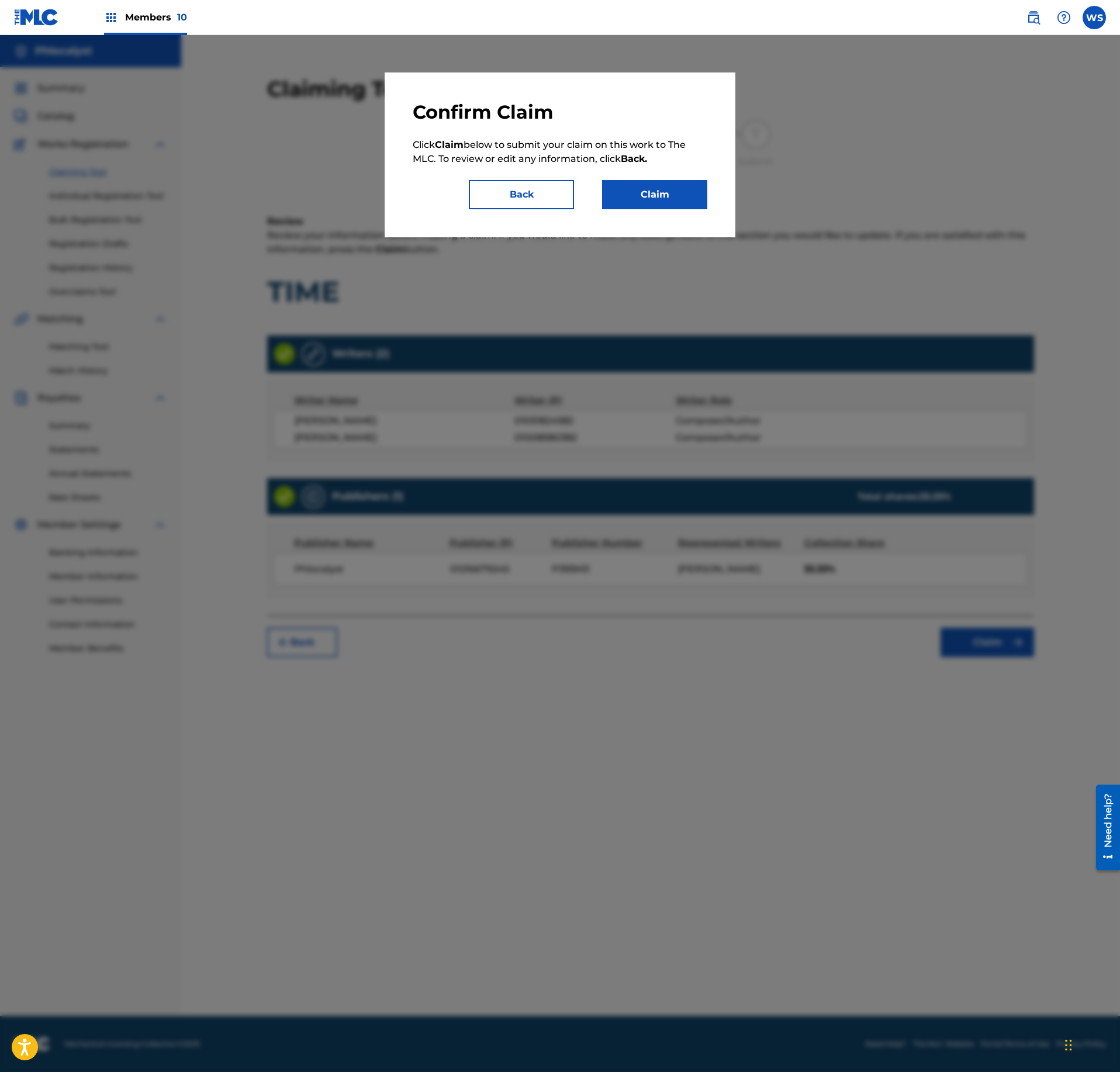
click at [683, 202] on button "Claim" at bounding box center [654, 195] width 105 height 30
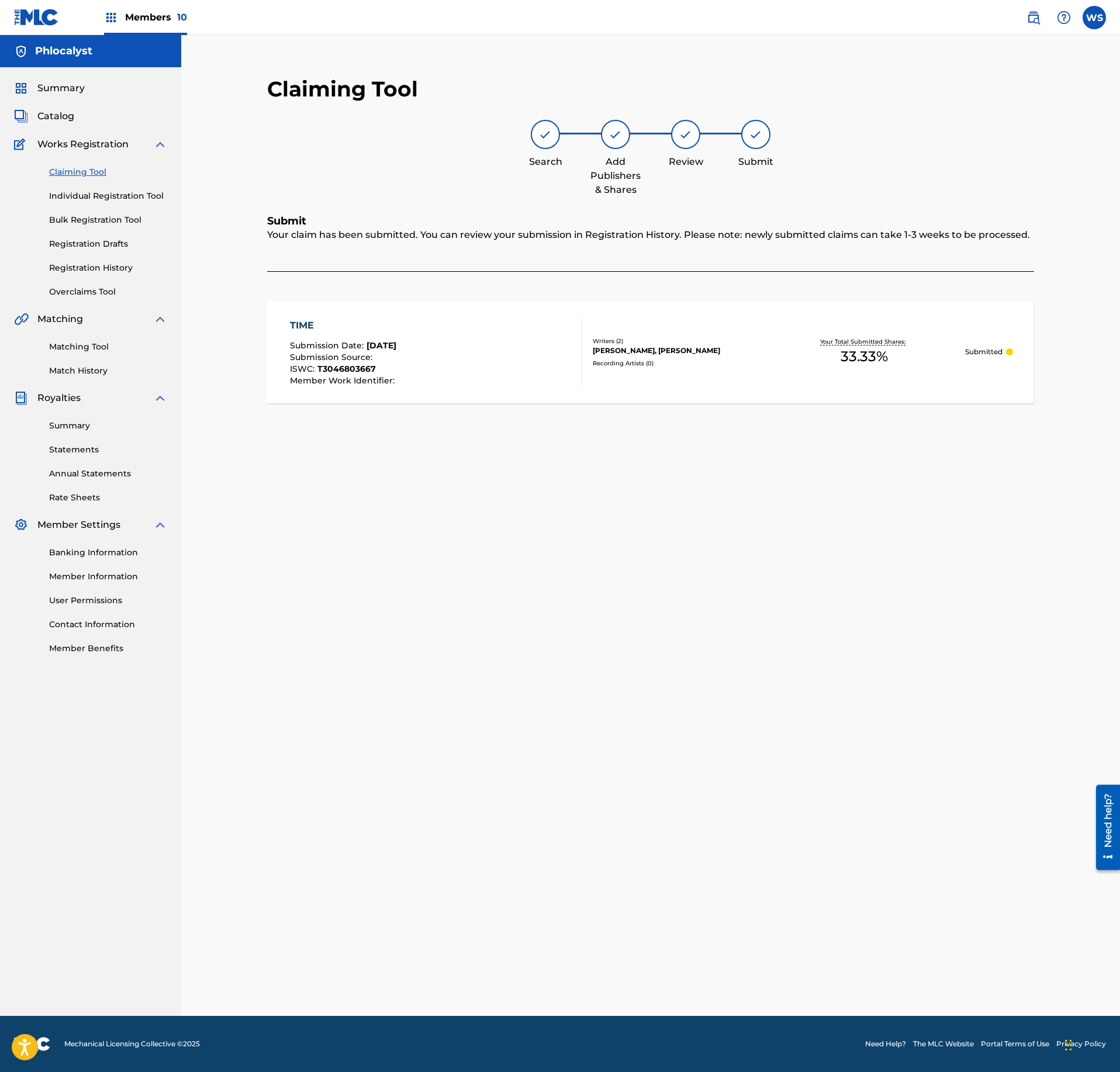
drag, startPoint x: 58, startPoint y: 113, endPoint x: 129, endPoint y: 142, distance: 76.7
click at [60, 113] on span "Catalog" at bounding box center [55, 116] width 36 height 14
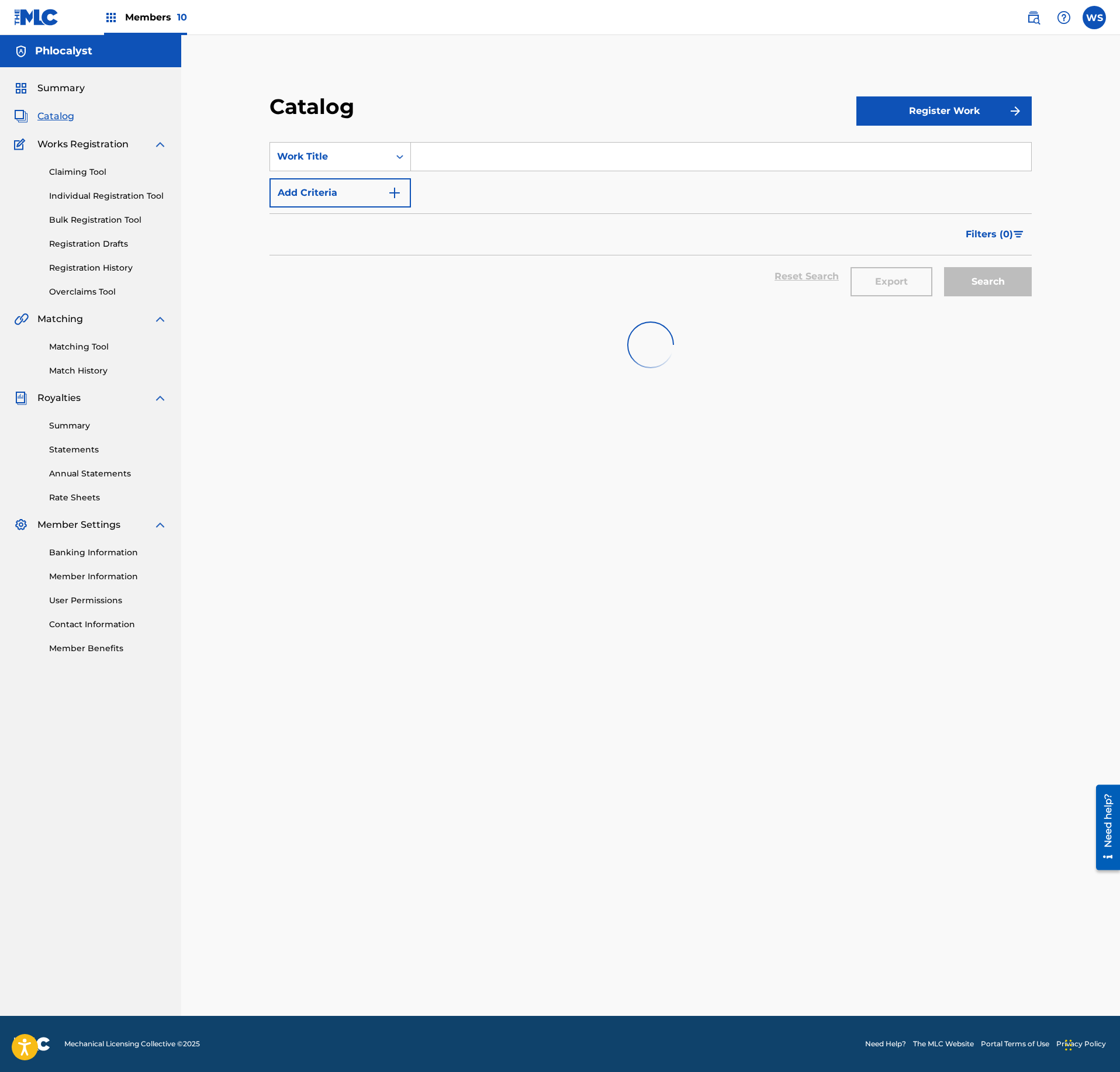
click at [501, 142] on section "SearchWithCriteria55342fca-f172-48ab-b676-6dc059a35687 Work Title Add Criteria …" at bounding box center [651, 218] width 762 height 179
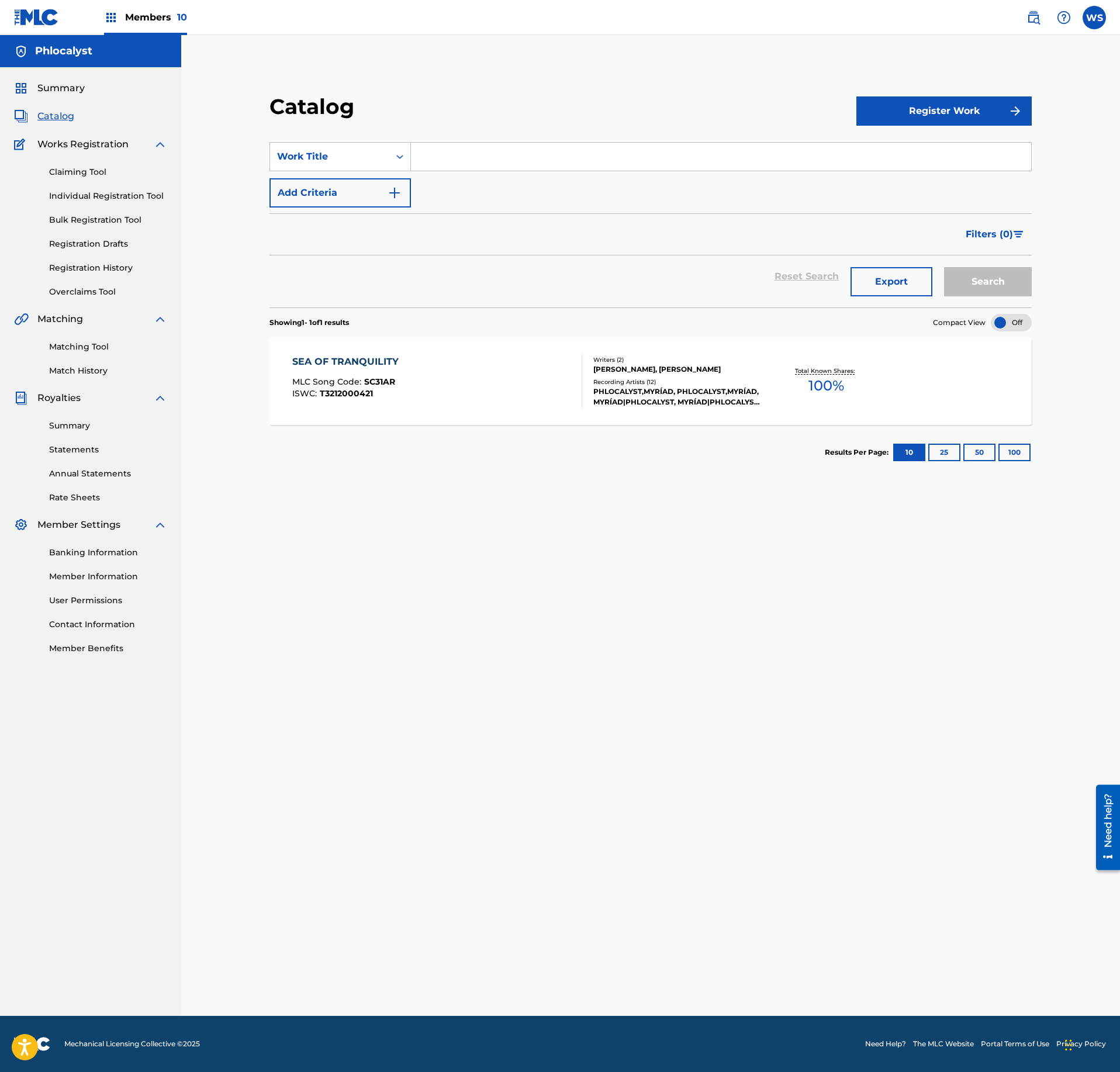
click at [507, 157] on input "Search Form" at bounding box center [721, 157] width 621 height 28
paste input "I DIDN'T"
type input "I DIDN'T"
click at [513, 158] on input "I DIDN'T" at bounding box center [721, 157] width 621 height 28
click at [80, 168] on link "Claiming Tool" at bounding box center [108, 172] width 118 height 12
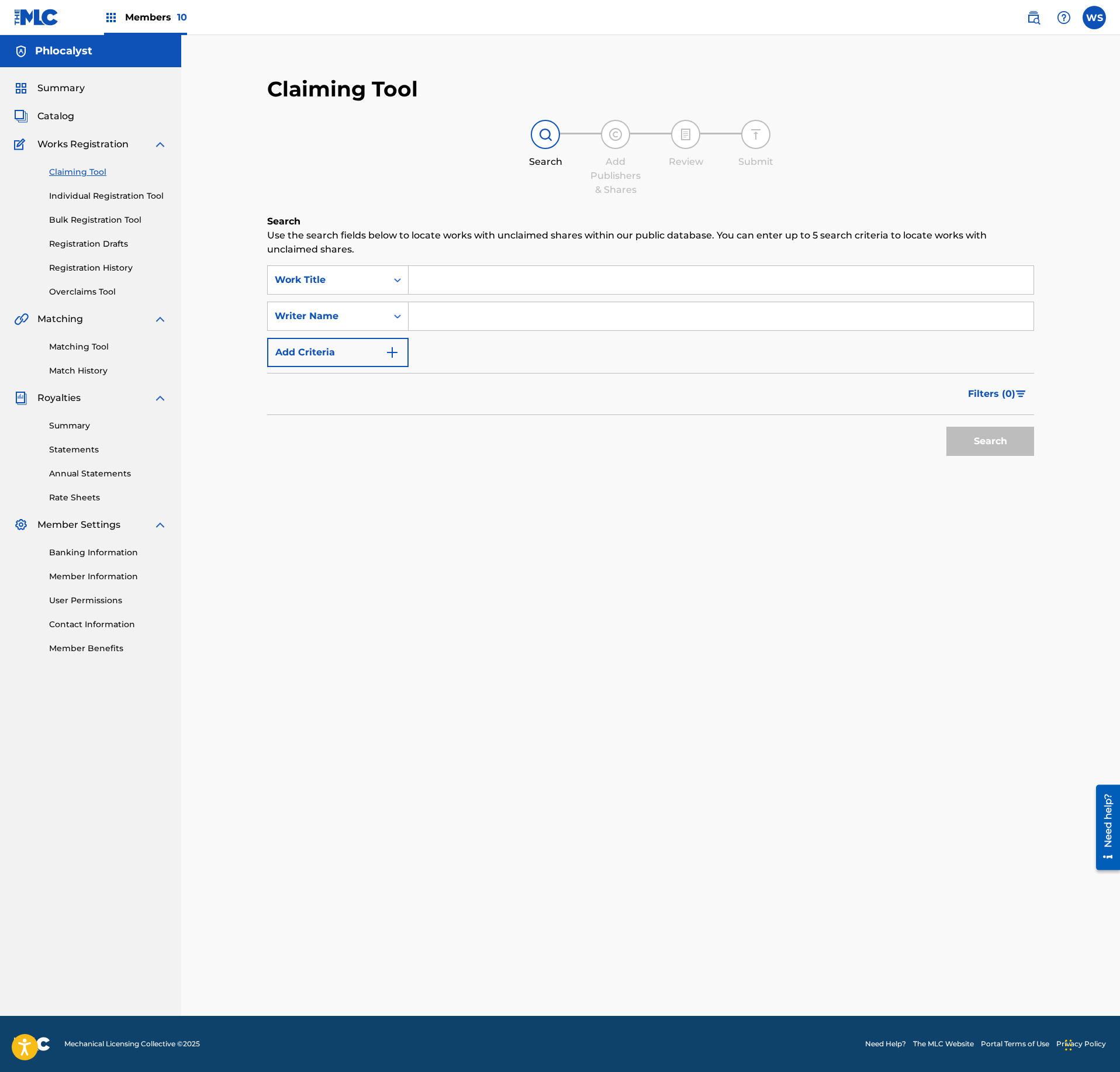
click at [490, 292] on input "Search Form" at bounding box center [721, 280] width 625 height 28
paste input "I DIDN'T"
type input "I DIDN'T"
click at [502, 314] on input "Search Form" at bounding box center [721, 316] width 625 height 28
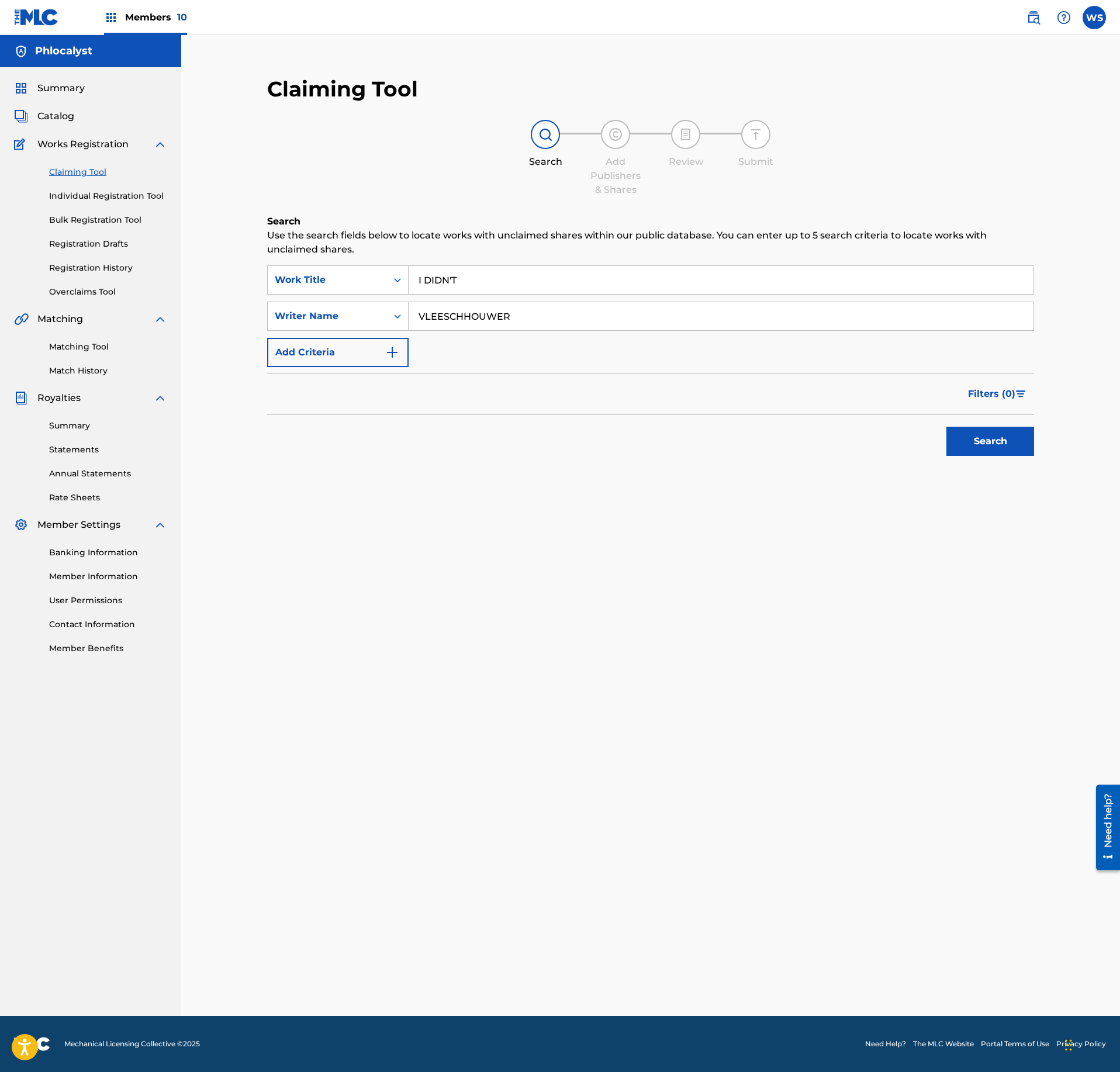
click at [1021, 451] on button "Search" at bounding box center [990, 441] width 88 height 30
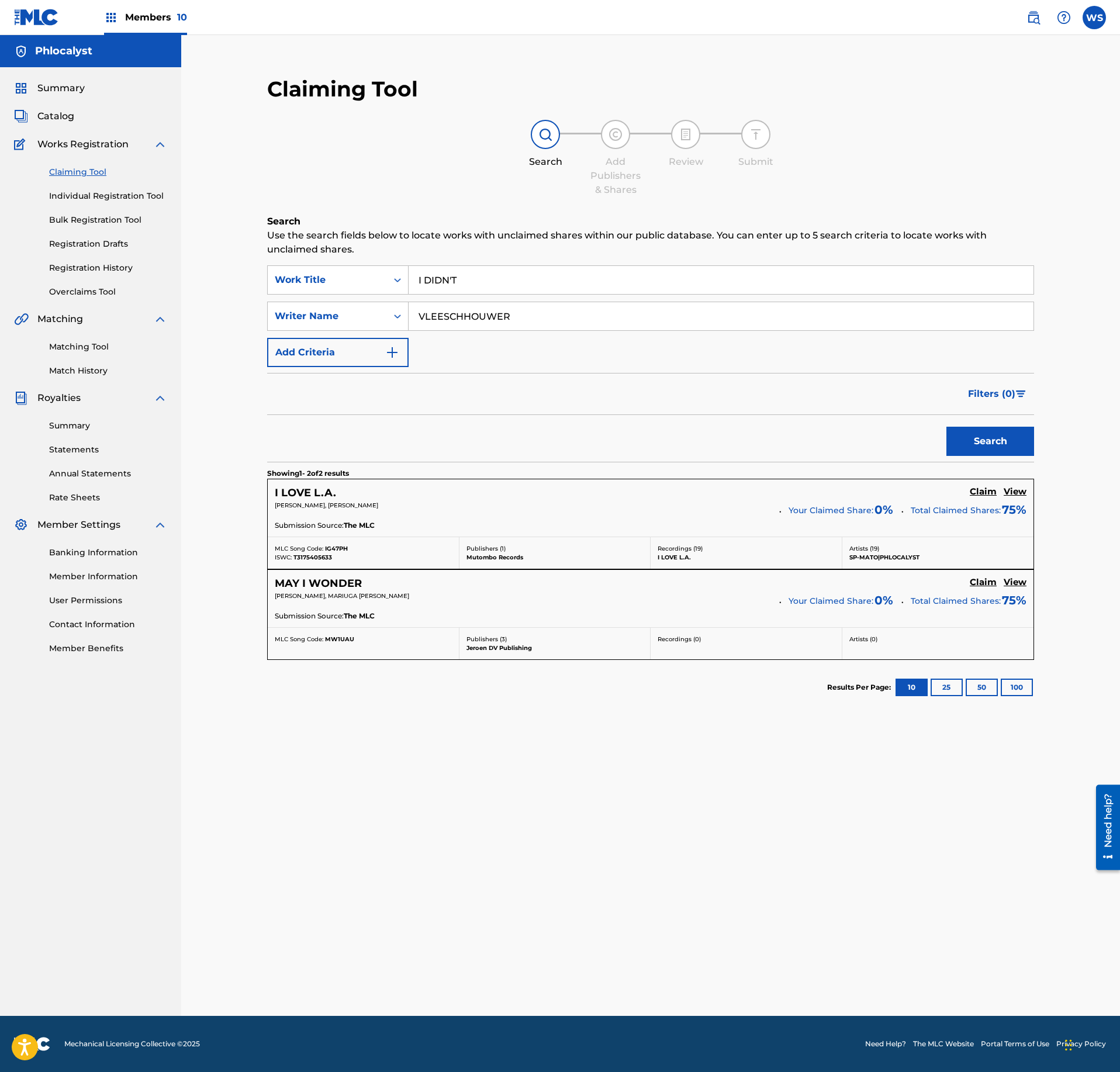
click at [532, 321] on input "VLEESCHHOUWER" at bounding box center [721, 316] width 625 height 28
click at [450, 267] on input "I DIDN'T" at bounding box center [721, 280] width 625 height 28
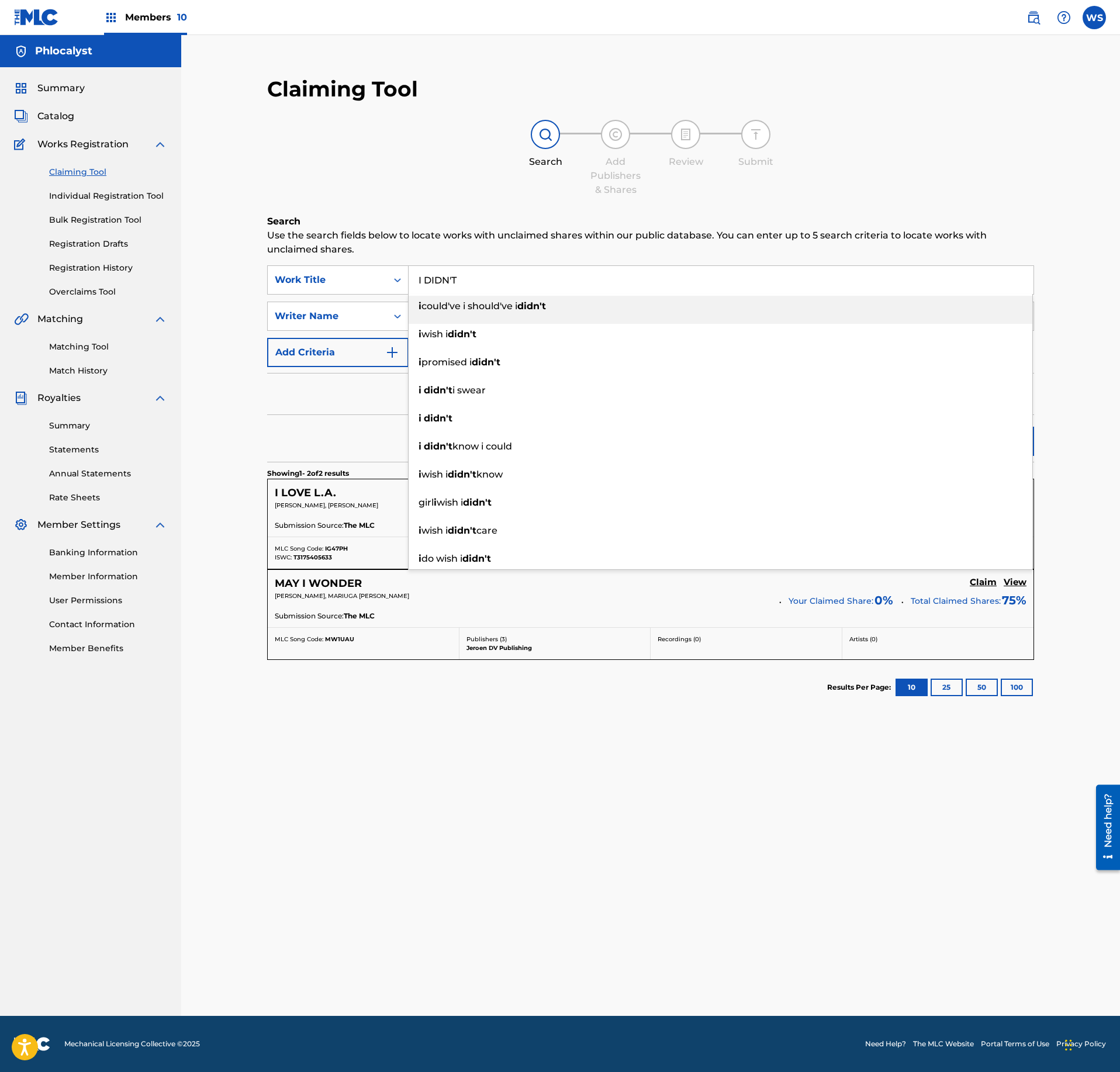
click at [462, 274] on input "I DIDN'T" at bounding box center [721, 280] width 625 height 28
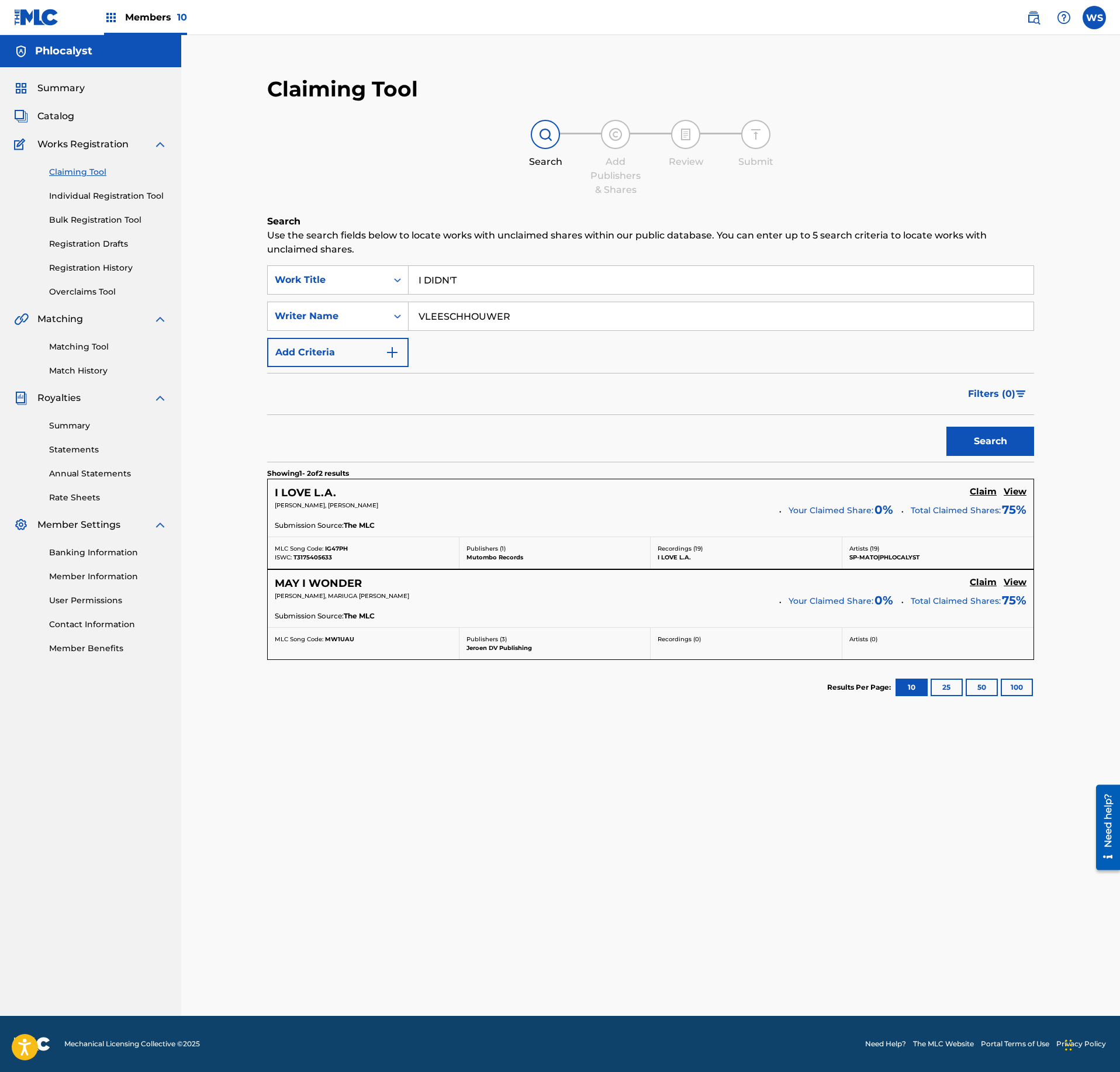
click at [989, 219] on h6 "Search" at bounding box center [650, 222] width 767 height 14
click at [142, 13] on span "Members 10" at bounding box center [156, 18] width 62 height 14
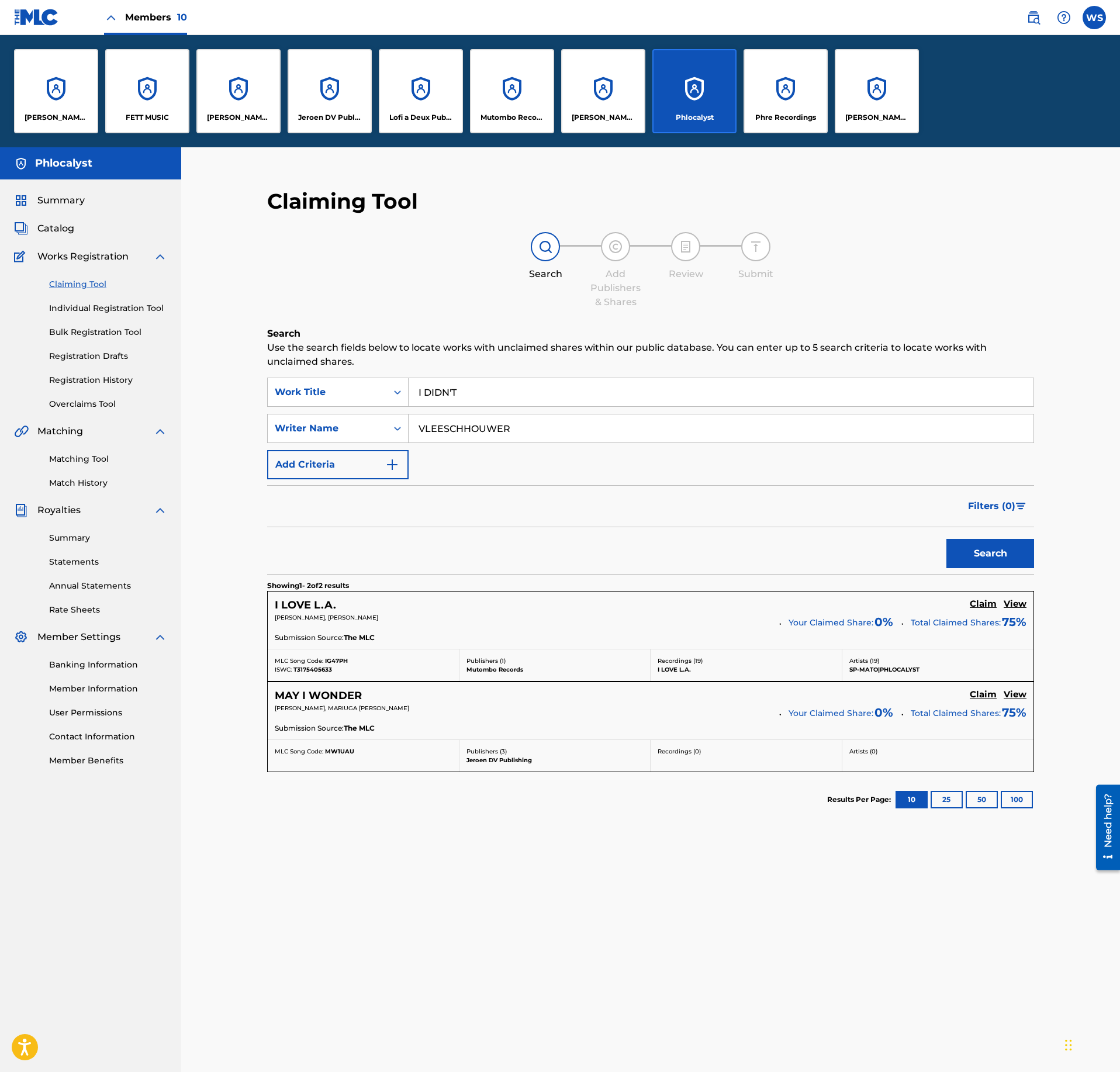
click at [587, 439] on input "VLEESCHHOUWER" at bounding box center [721, 429] width 625 height 28
type input "S"
type input "[PERSON_NAME]"
click at [947, 539] on button "Search" at bounding box center [990, 554] width 88 height 30
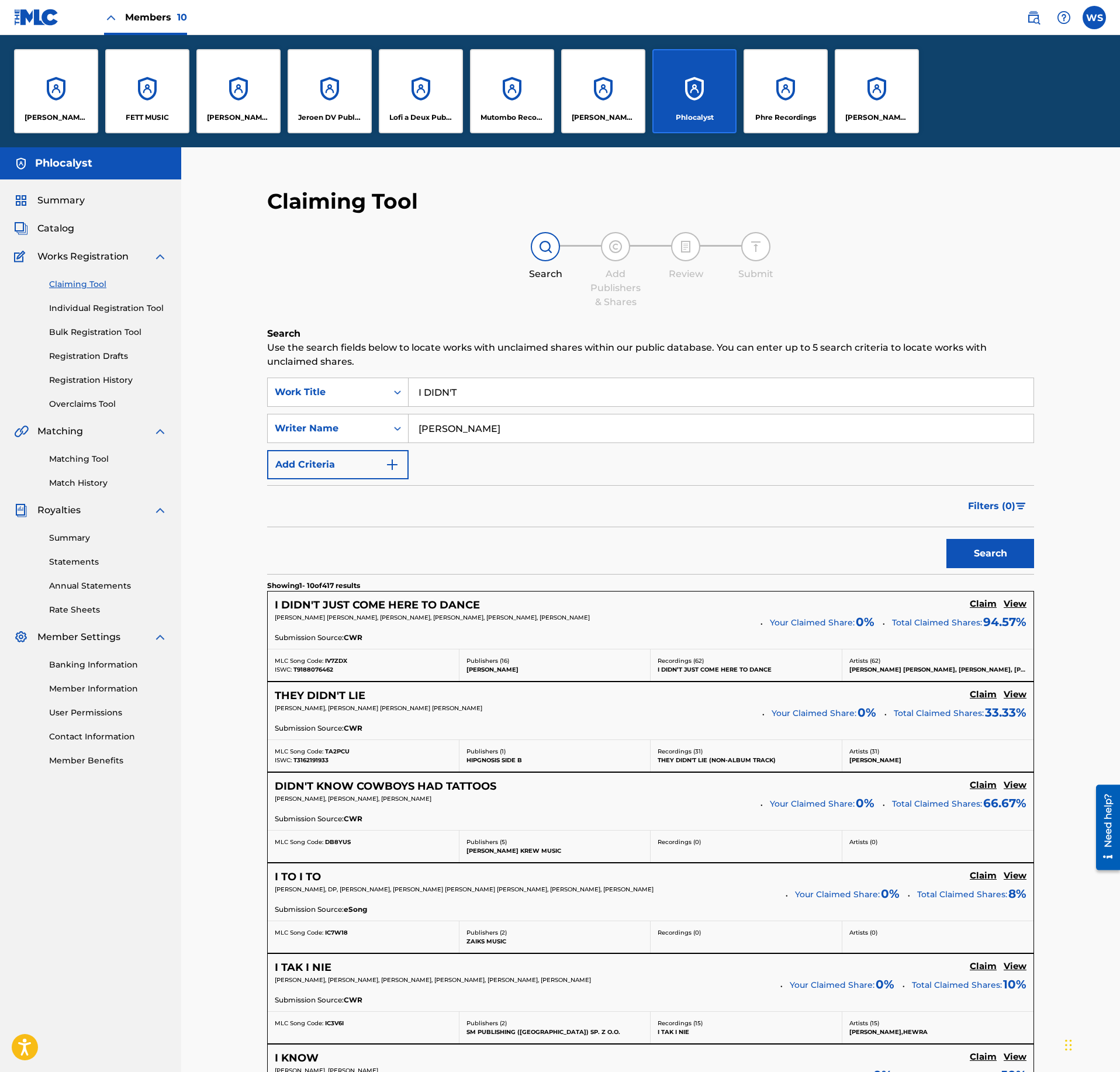
click at [458, 398] on input "I DIDN'T" at bounding box center [721, 392] width 625 height 28
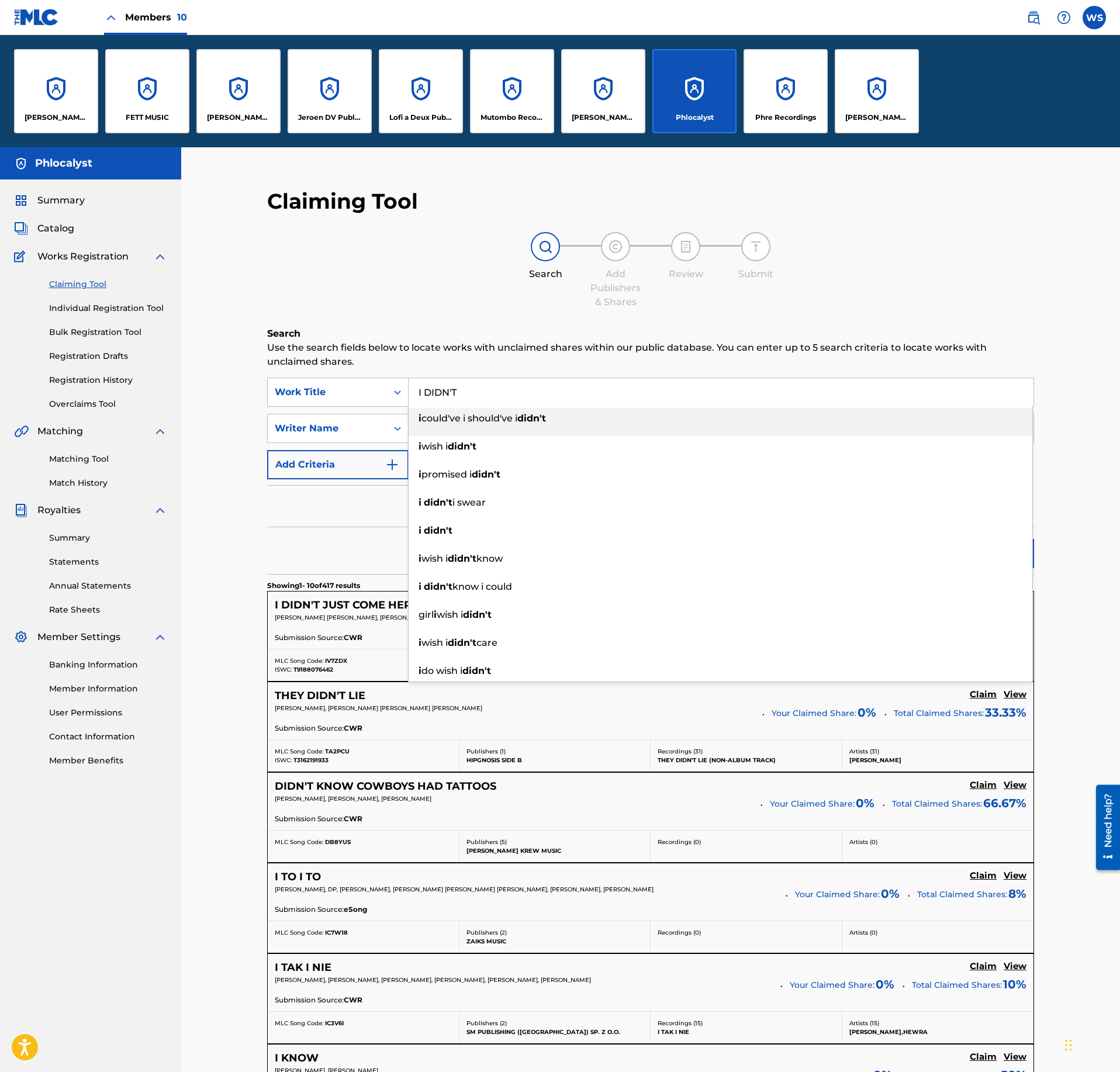
paste input "TAKE CARE"
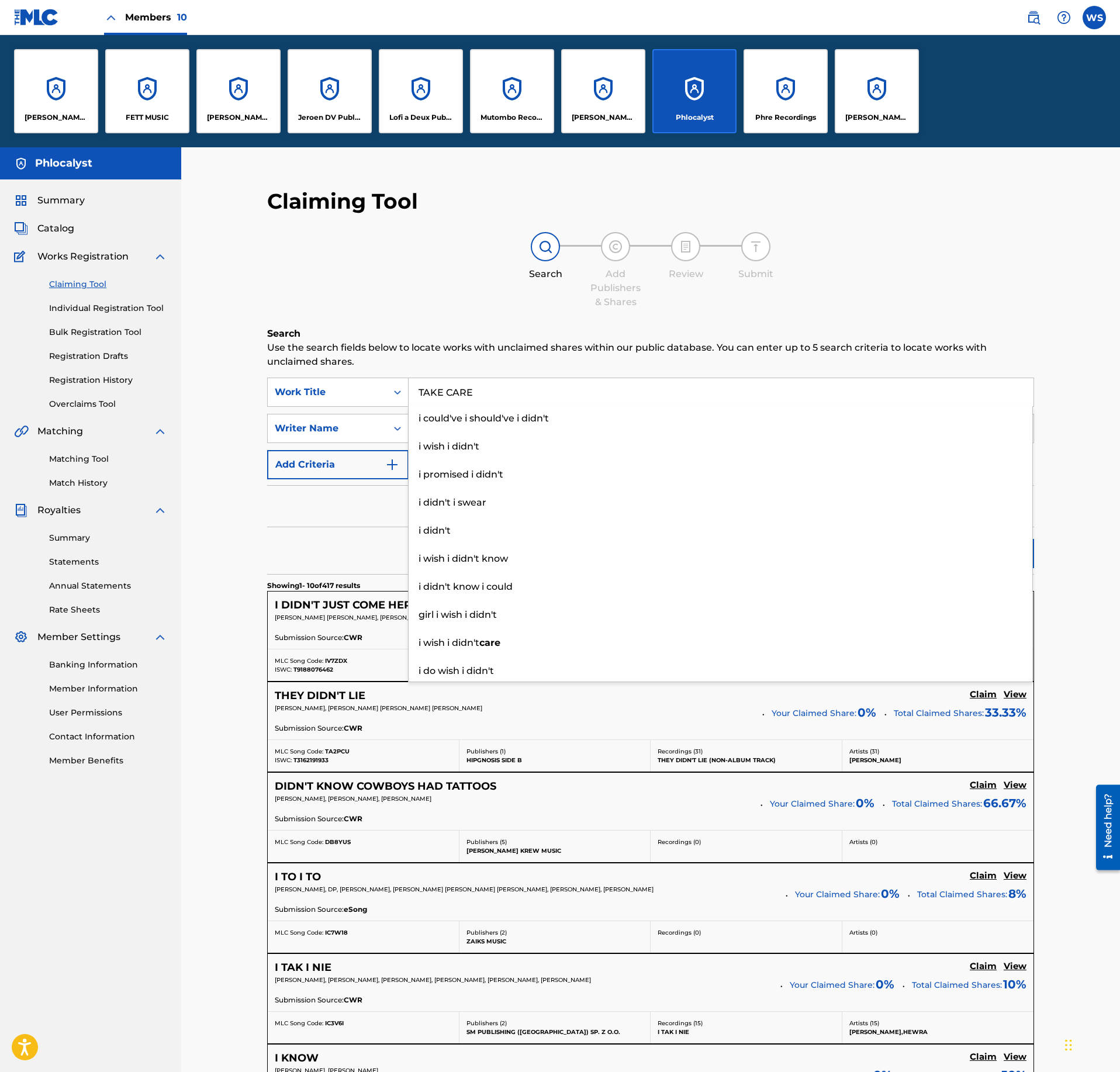
type input "TAKE CARE"
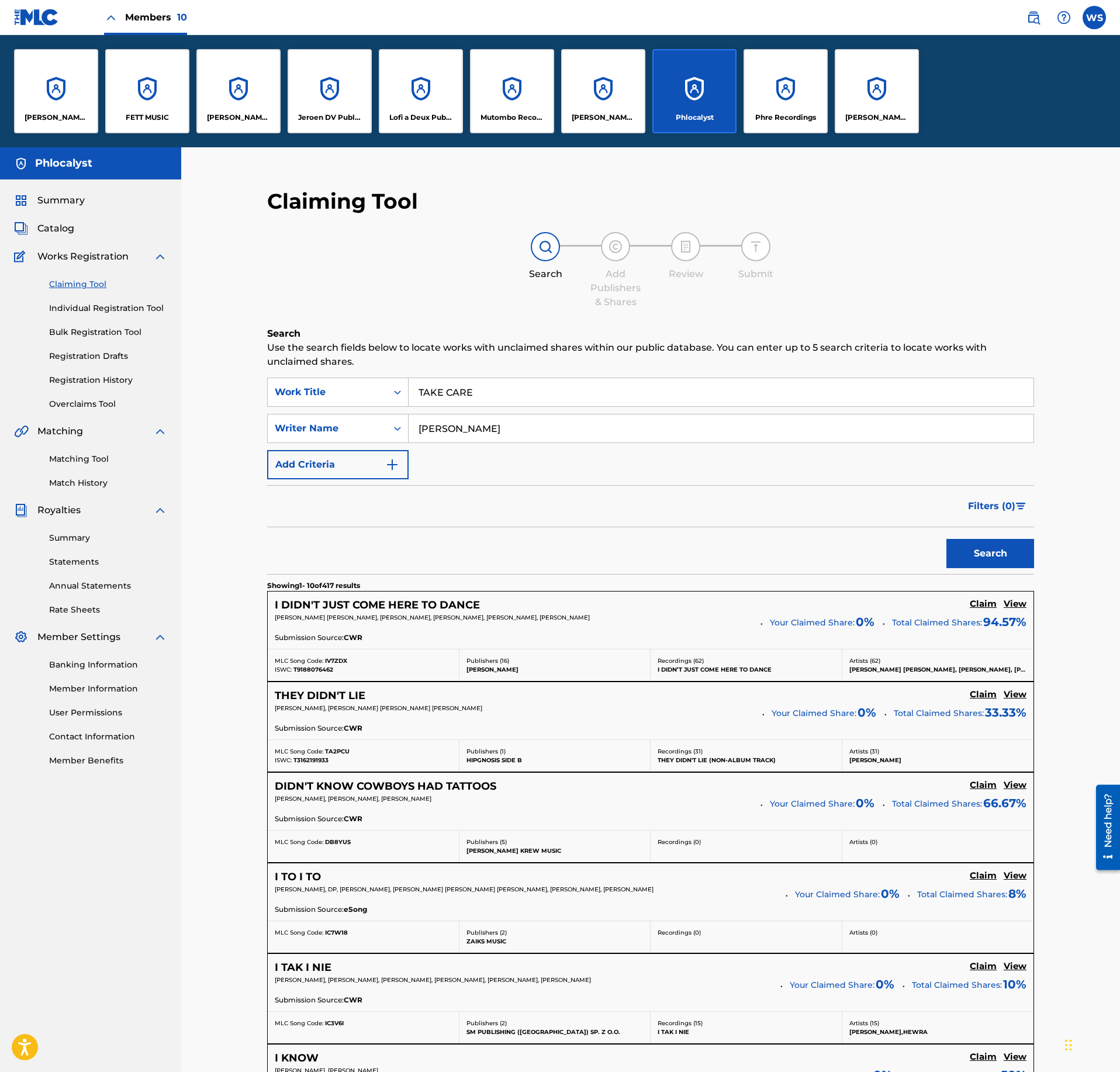
click at [386, 502] on div "Filters ( 0 )" at bounding box center [650, 506] width 767 height 42
click at [514, 436] on input "[PERSON_NAME]" at bounding box center [721, 429] width 625 height 28
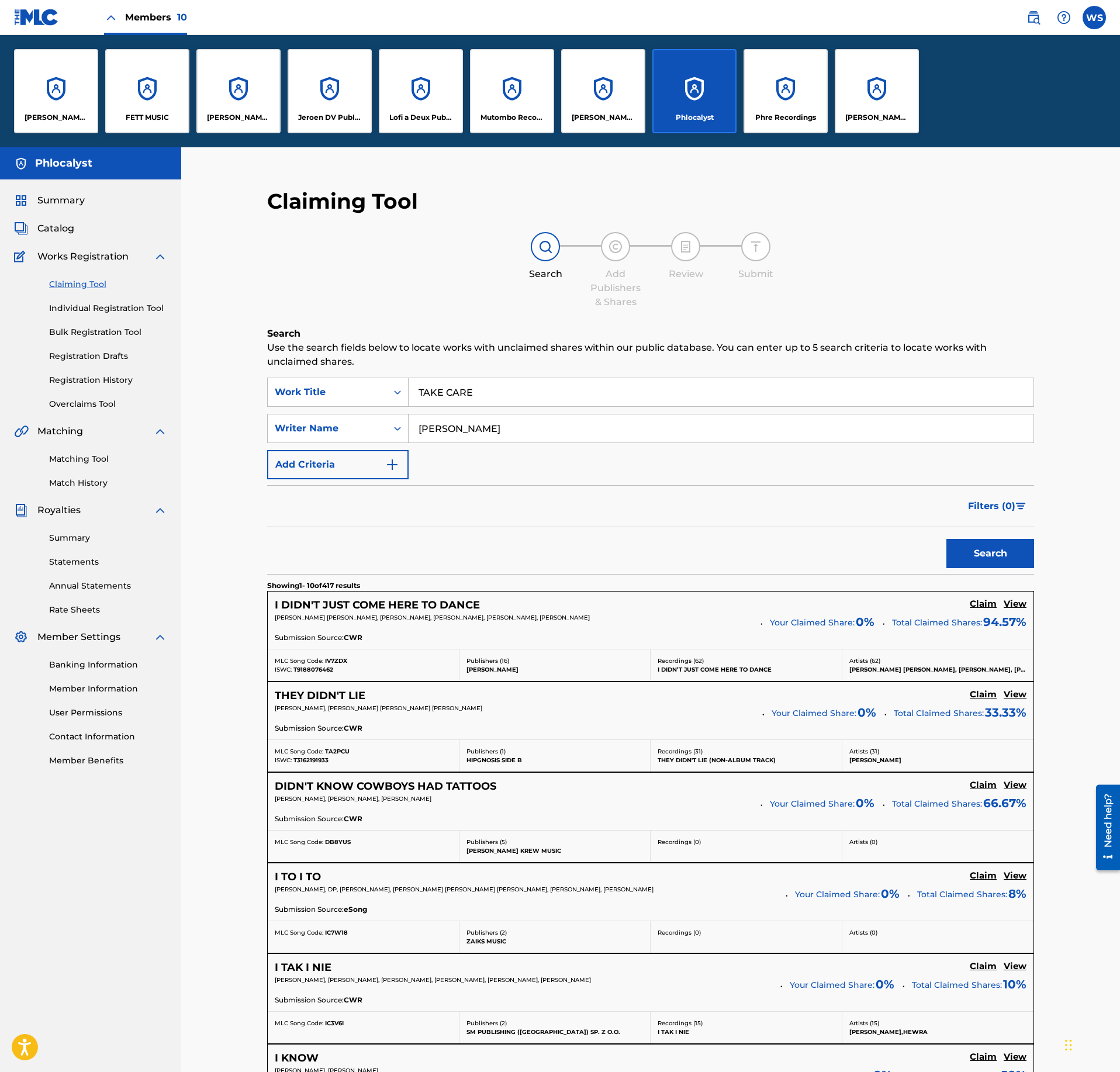
click at [514, 436] on input "[PERSON_NAME]" at bounding box center [721, 429] width 625 height 28
click at [519, 426] on input "Search Form" at bounding box center [721, 429] width 625 height 28
type input "VLEESCHHOUWER"
click at [985, 537] on div "Search" at bounding box center [987, 550] width 94 height 46
click at [993, 555] on button "Search" at bounding box center [990, 554] width 88 height 30
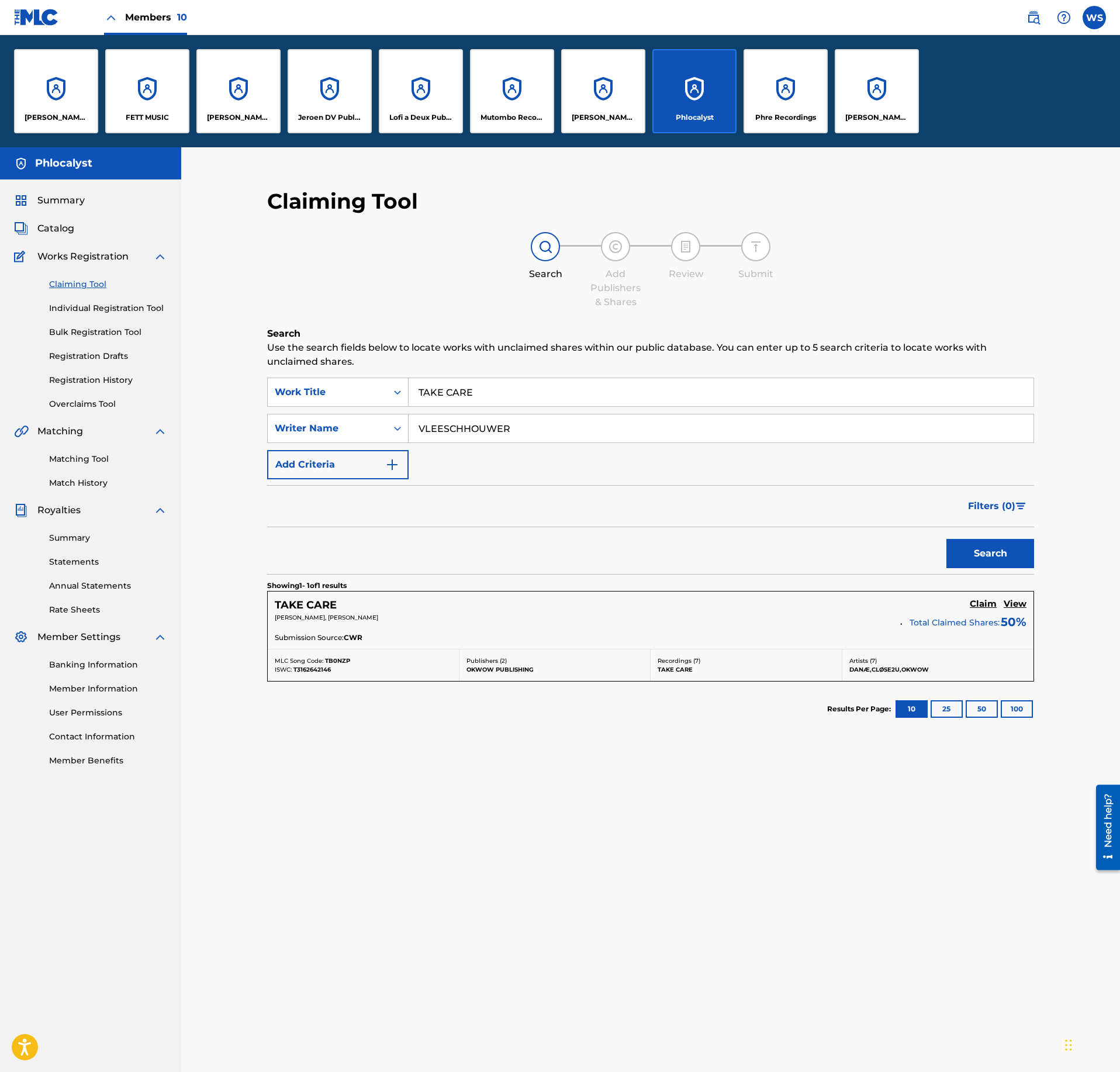
click at [1020, 600] on div "TAKE CARE Claim View [PERSON_NAME], [PERSON_NAME] Total Claimed Shares: 50 % Su…" at bounding box center [650, 621] width 765 height 57
click at [984, 609] on h5 "Claim" at bounding box center [982, 604] width 27 height 11
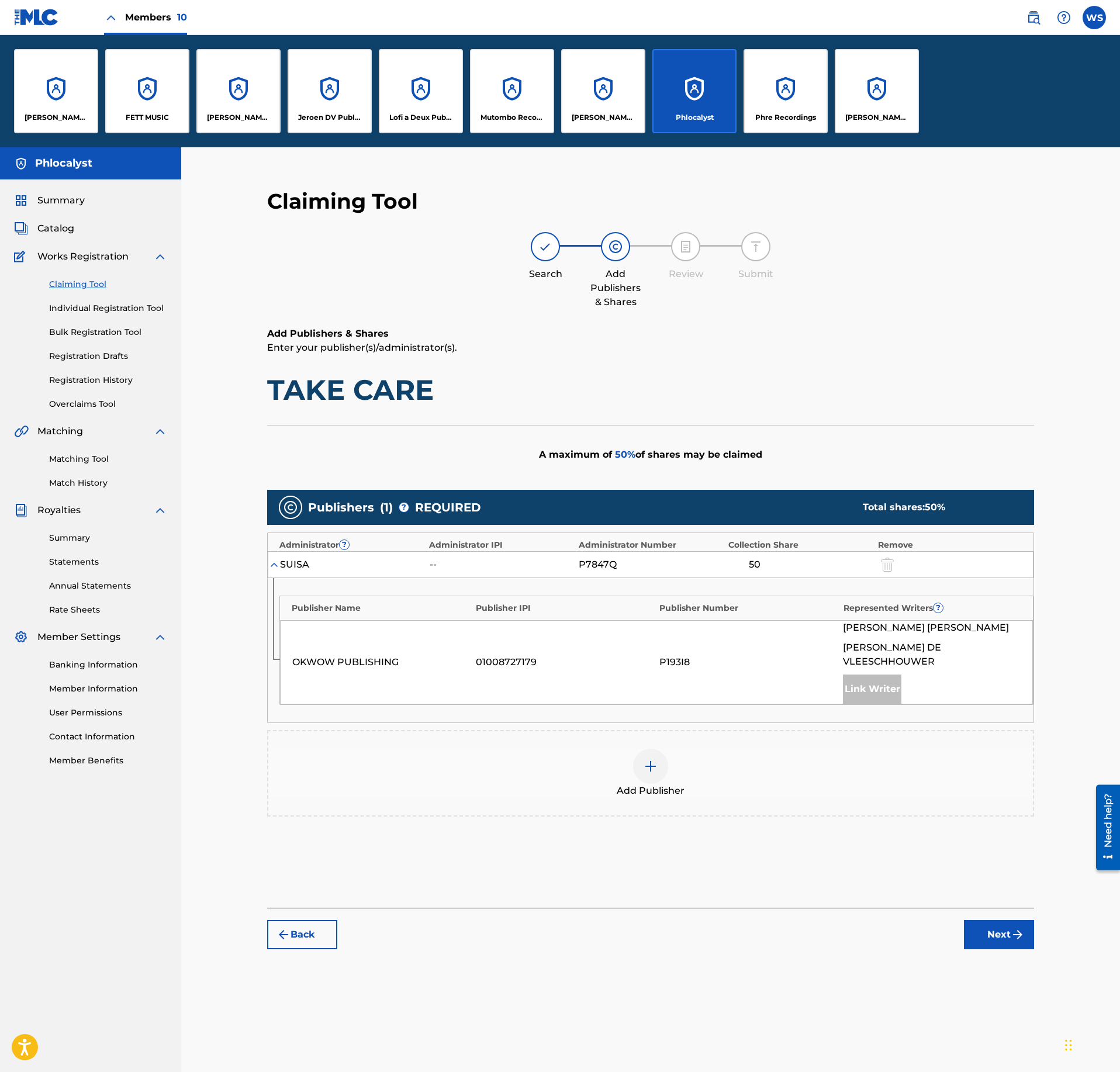
click at [684, 784] on span "Add Publisher" at bounding box center [650, 791] width 68 height 14
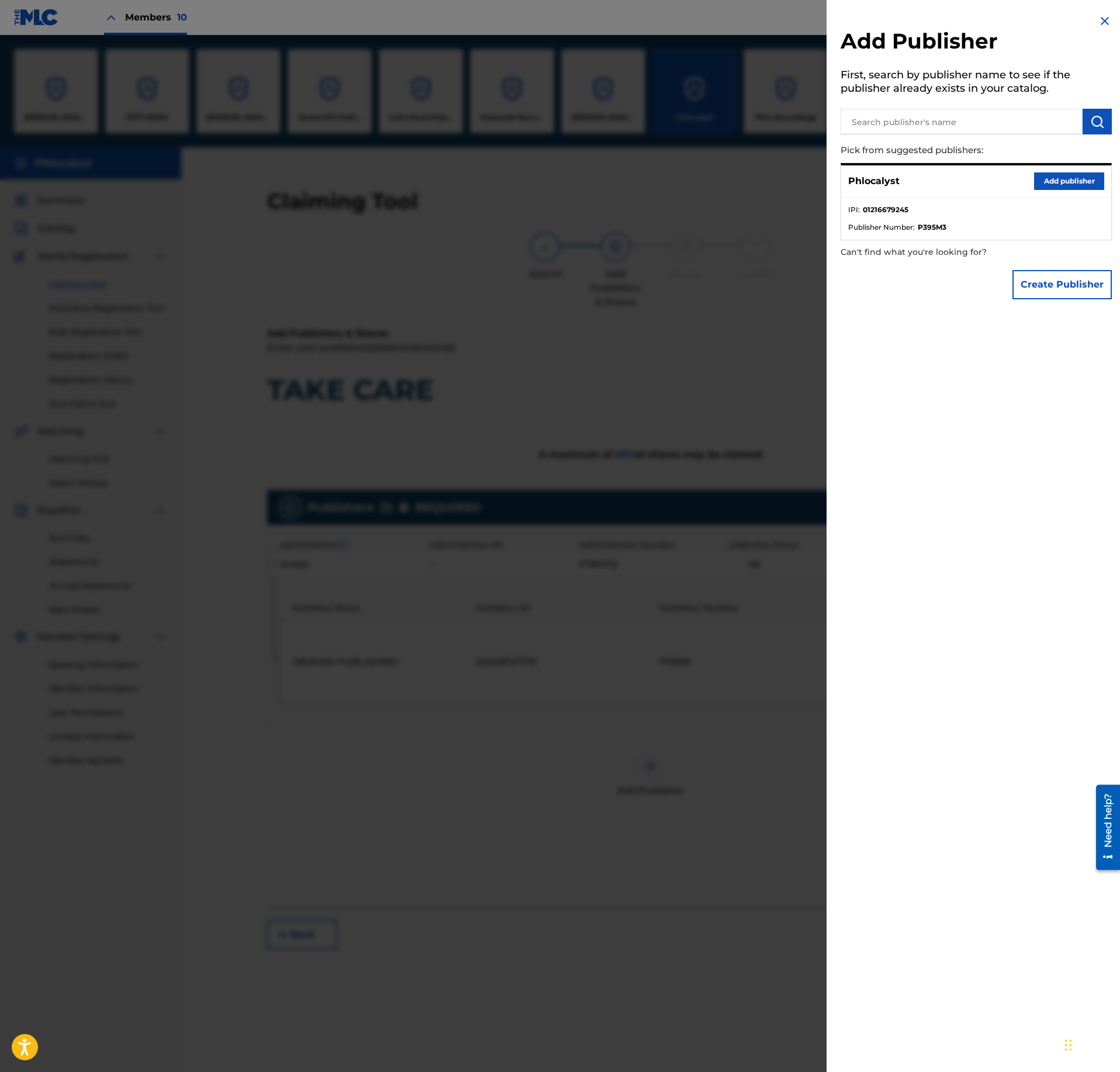
click at [713, 455] on div at bounding box center [560, 571] width 1120 height 1072
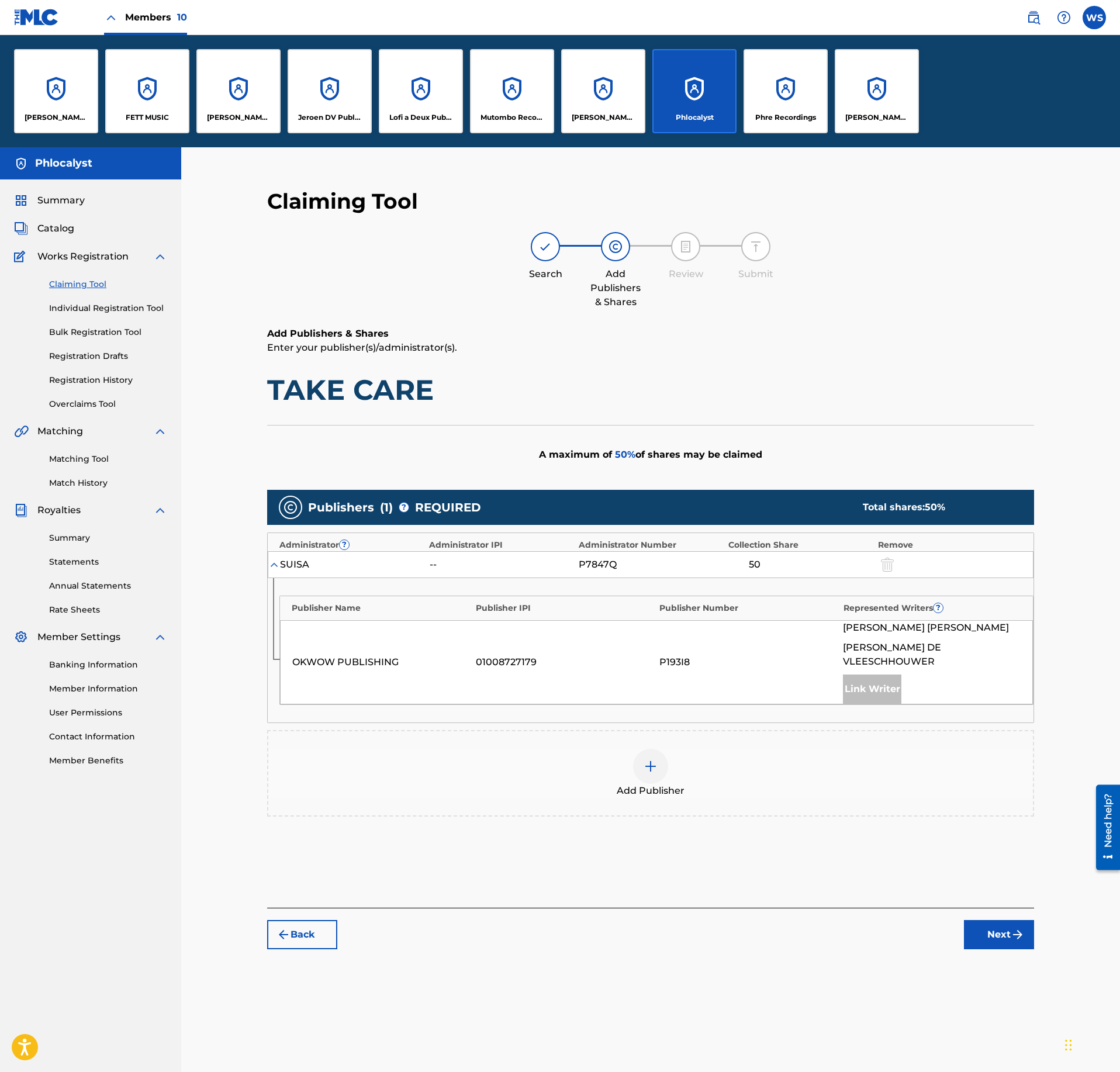
click at [692, 749] on div "Add Publisher" at bounding box center [650, 773] width 764 height 49
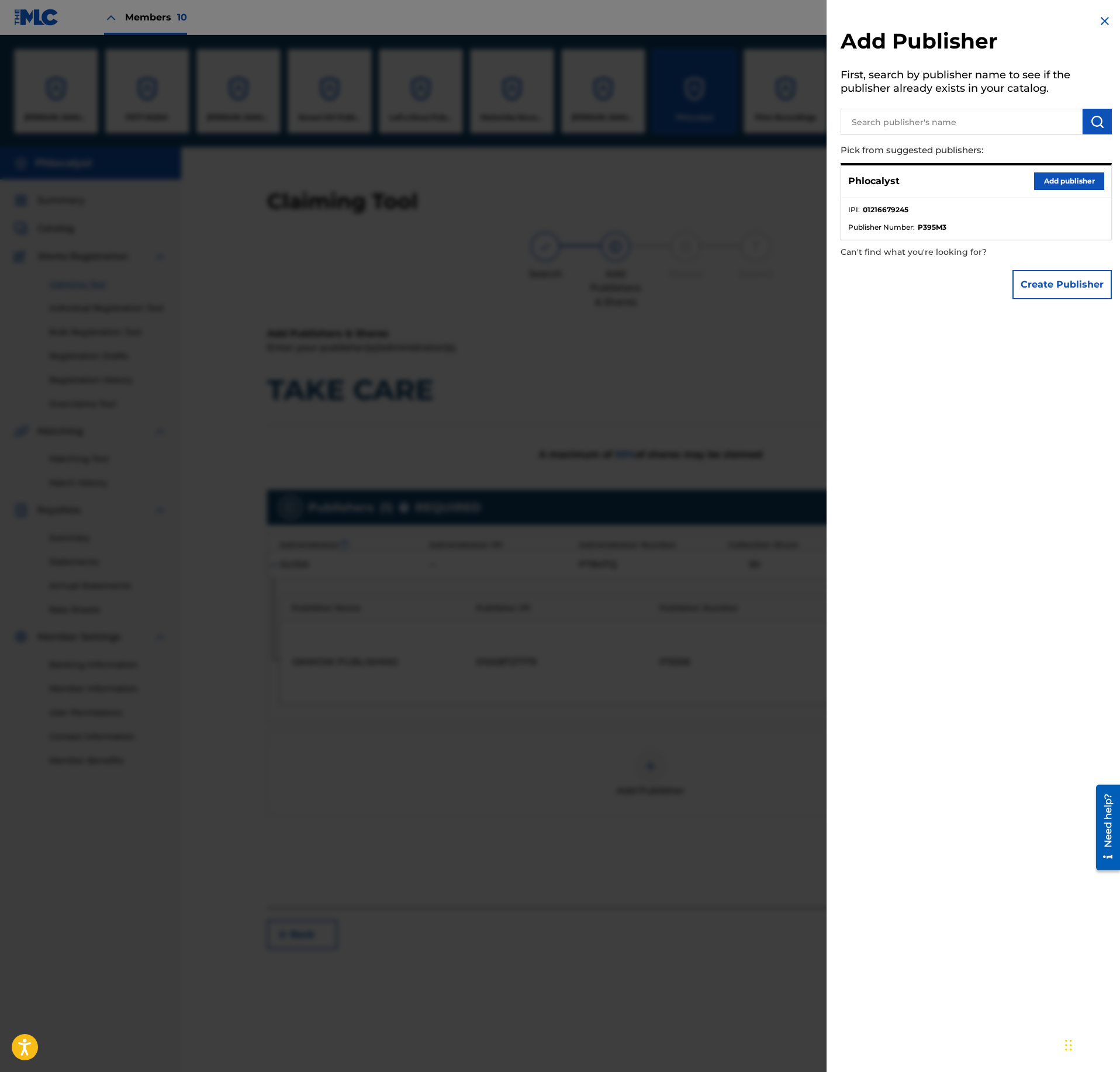
click at [1057, 182] on button "Add publisher" at bounding box center [1069, 181] width 70 height 18
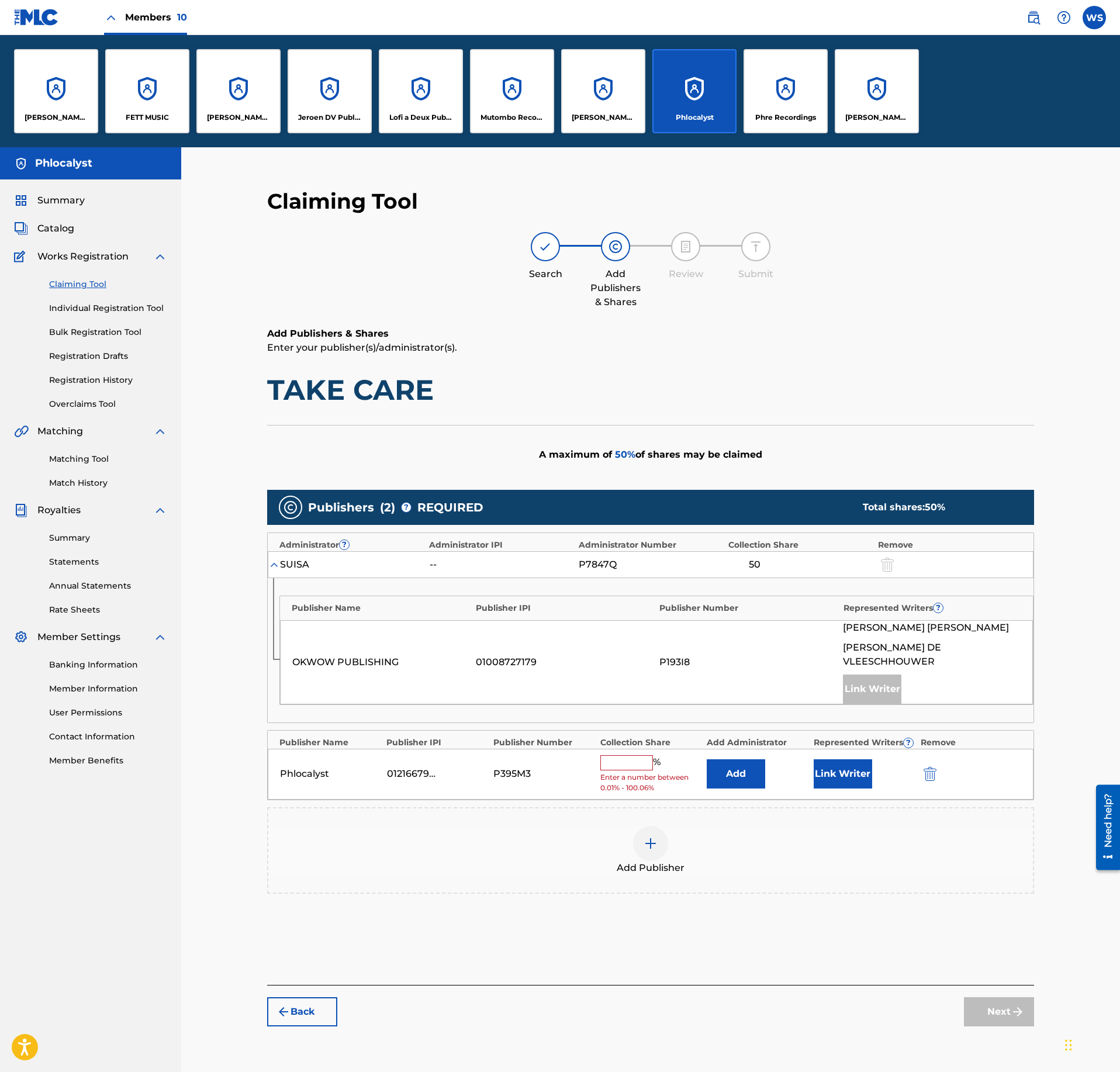
click at [629, 763] on input "text" at bounding box center [626, 763] width 52 height 15
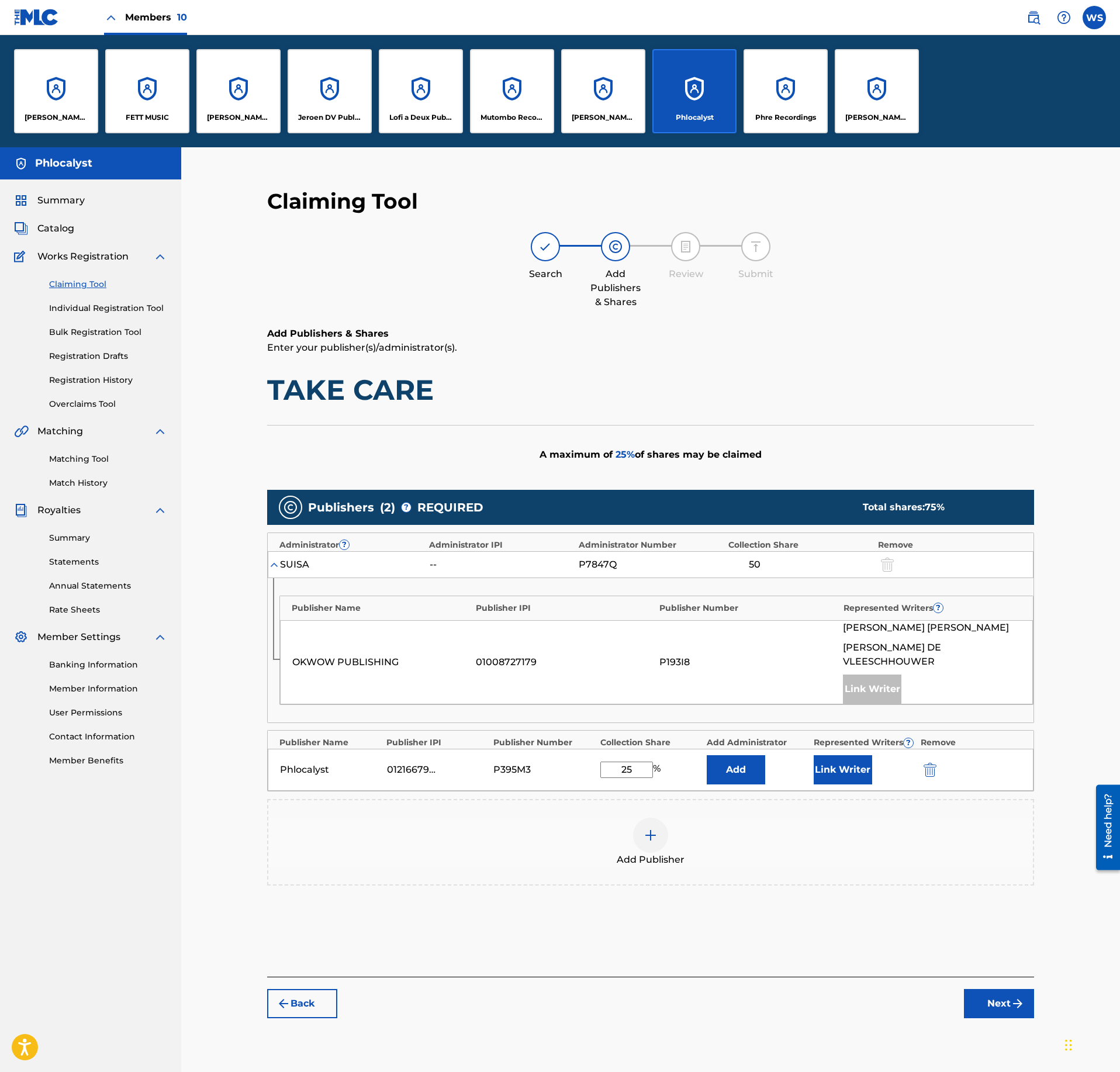
type input "25"
click at [839, 764] on button "Link Writer" at bounding box center [842, 770] width 58 height 30
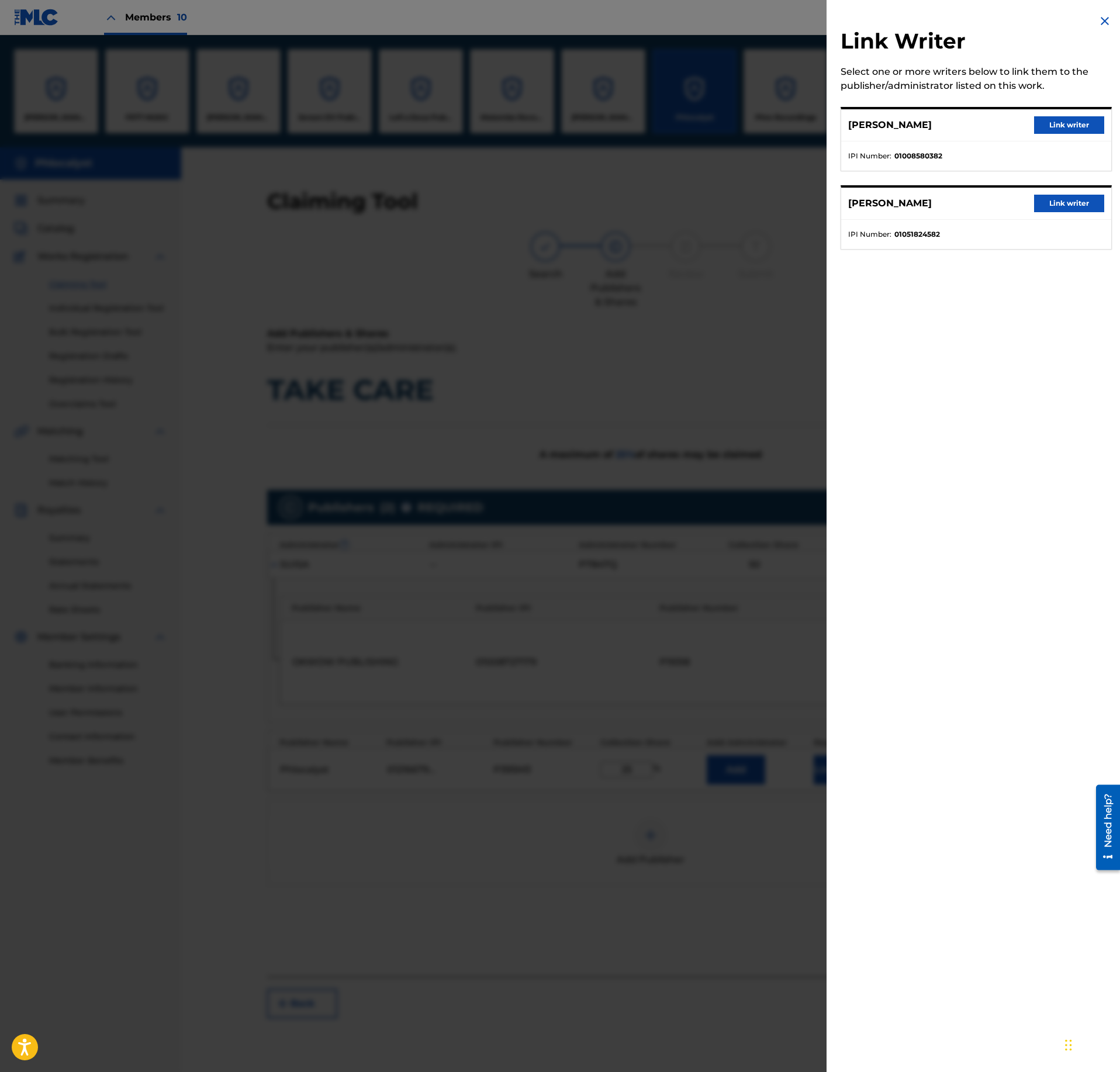
drag, startPoint x: 1053, startPoint y: 207, endPoint x: 1045, endPoint y: 239, distance: 33.0
click at [1055, 207] on button "Link writer" at bounding box center [1069, 204] width 70 height 18
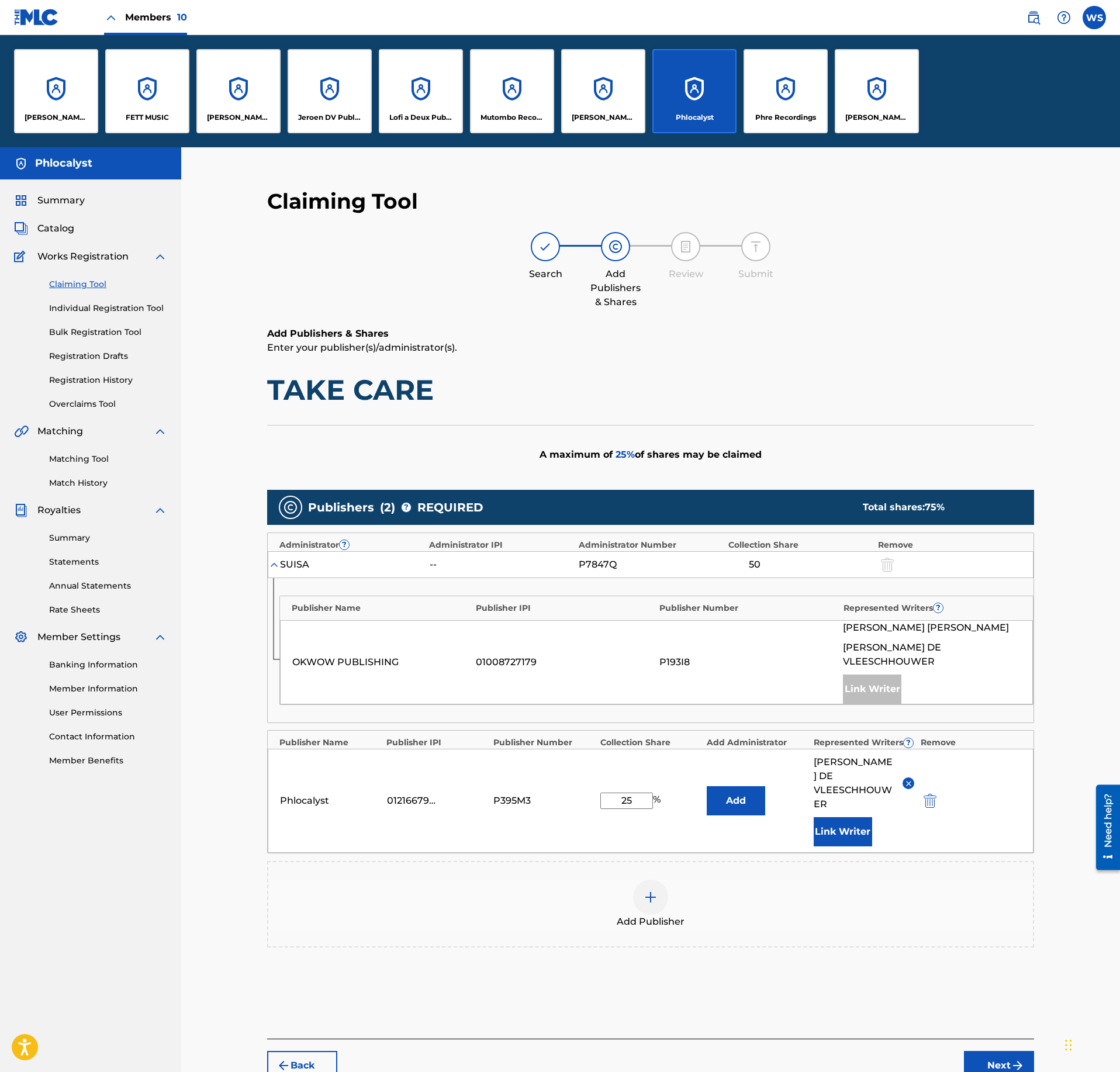
click at [1007, 1051] on button "Next" at bounding box center [999, 1066] width 70 height 30
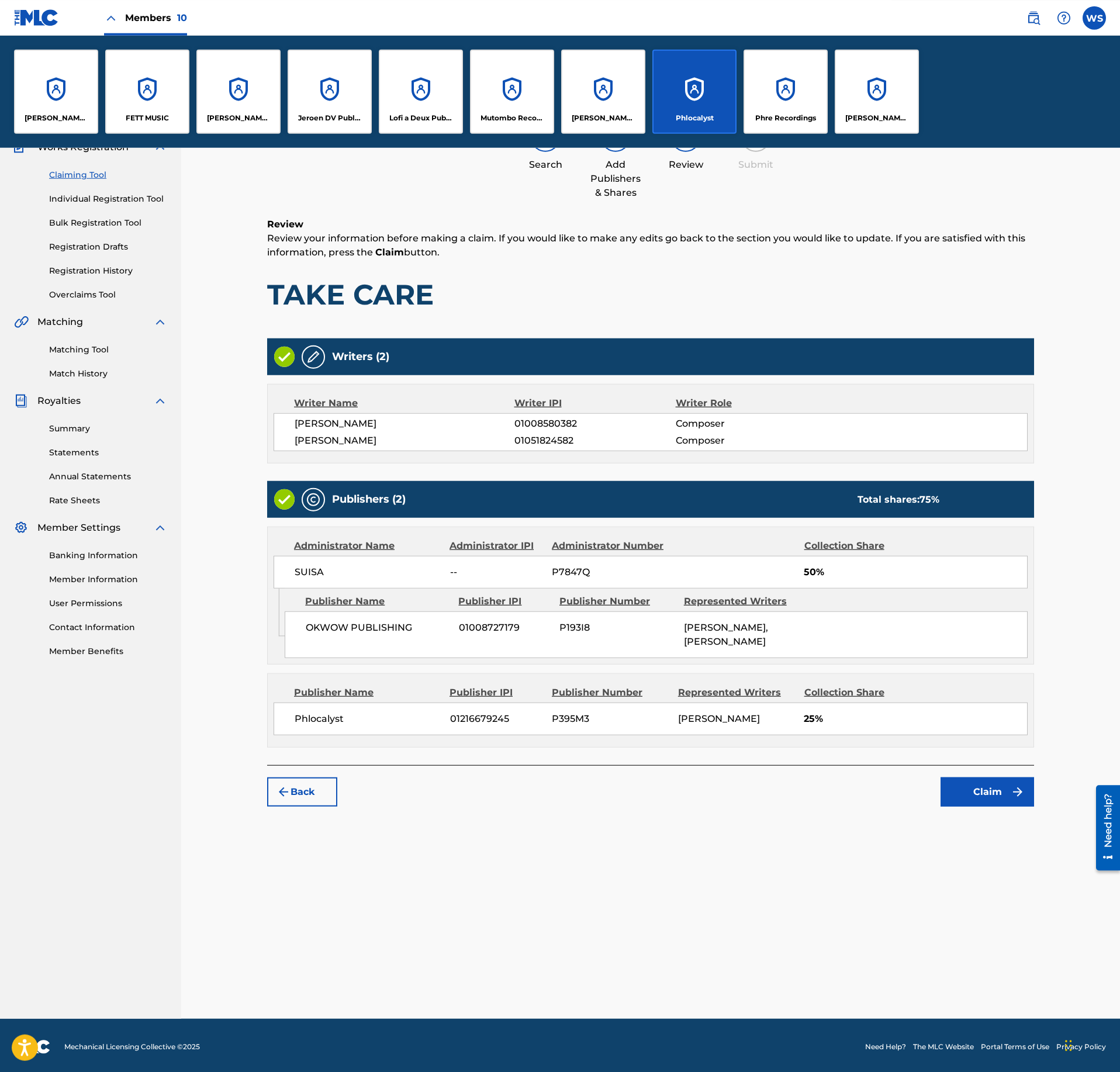
scroll to position [112, 0]
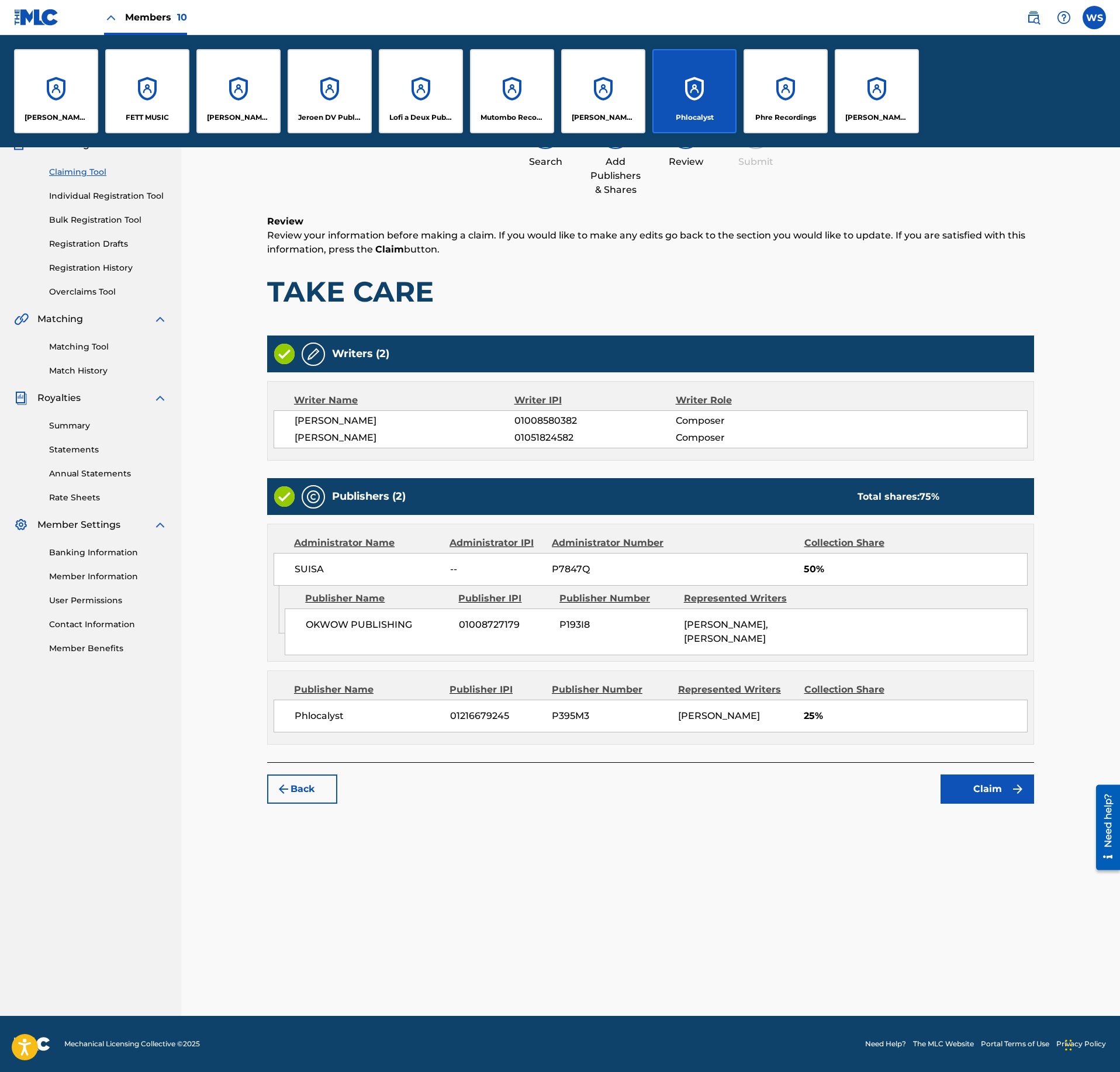
click at [989, 804] on button "Claim" at bounding box center [987, 789] width 94 height 30
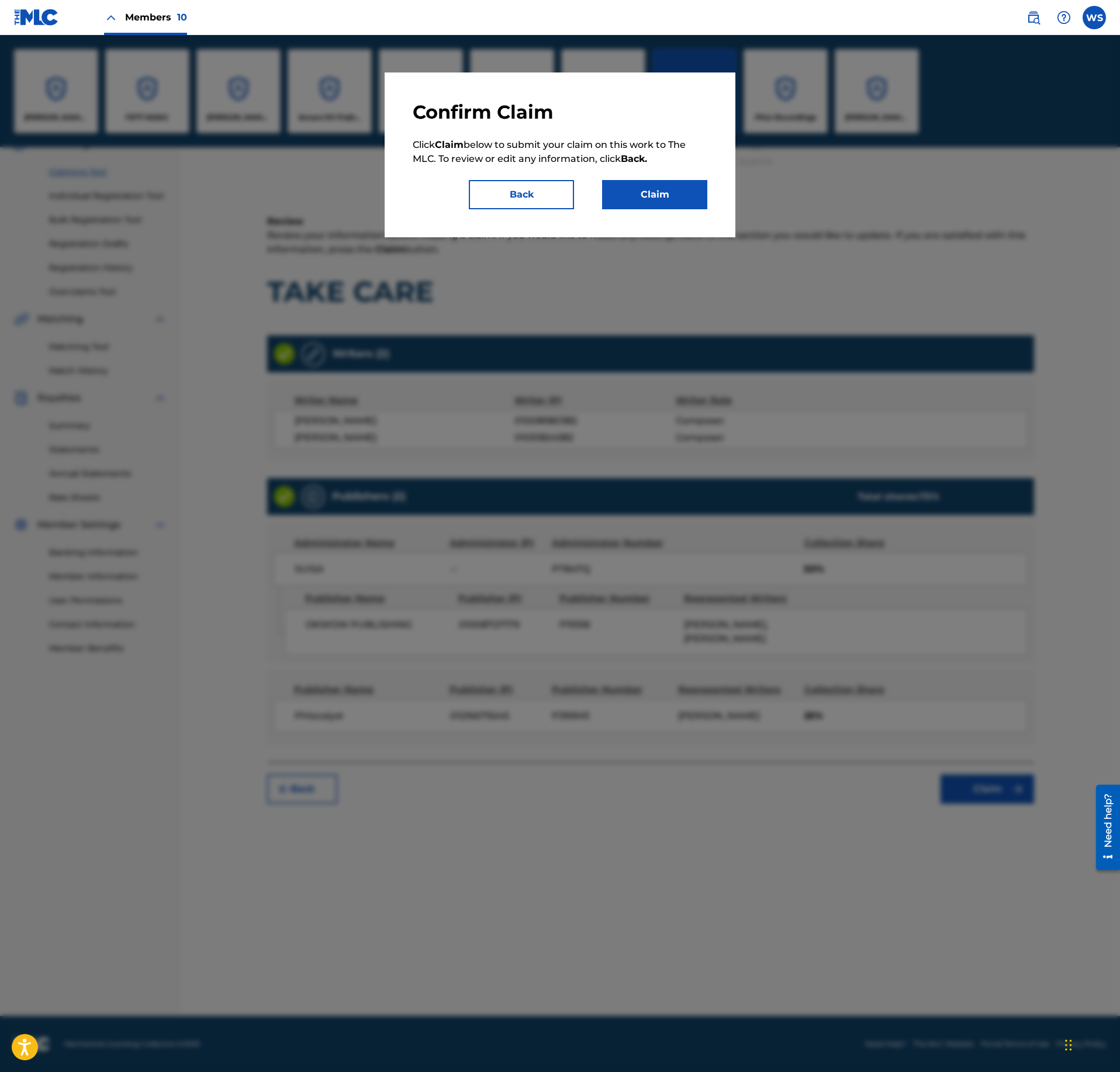
click at [661, 190] on button "Claim" at bounding box center [654, 195] width 105 height 30
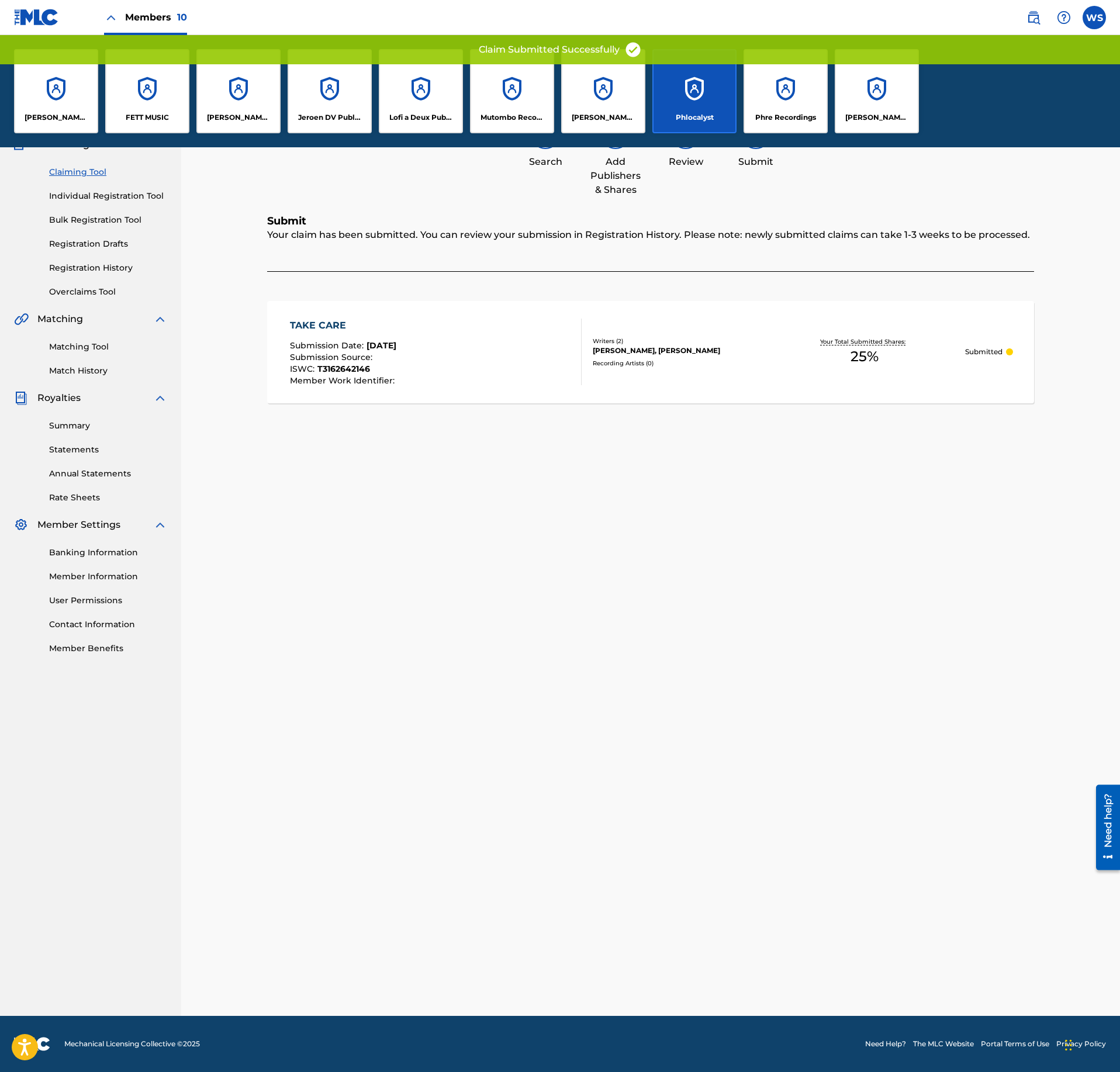
click at [801, 573] on div "Claiming Tool Search Add Publishers & Shares Review Submit Submit Your claim ha…" at bounding box center [650, 540] width 819 height 952
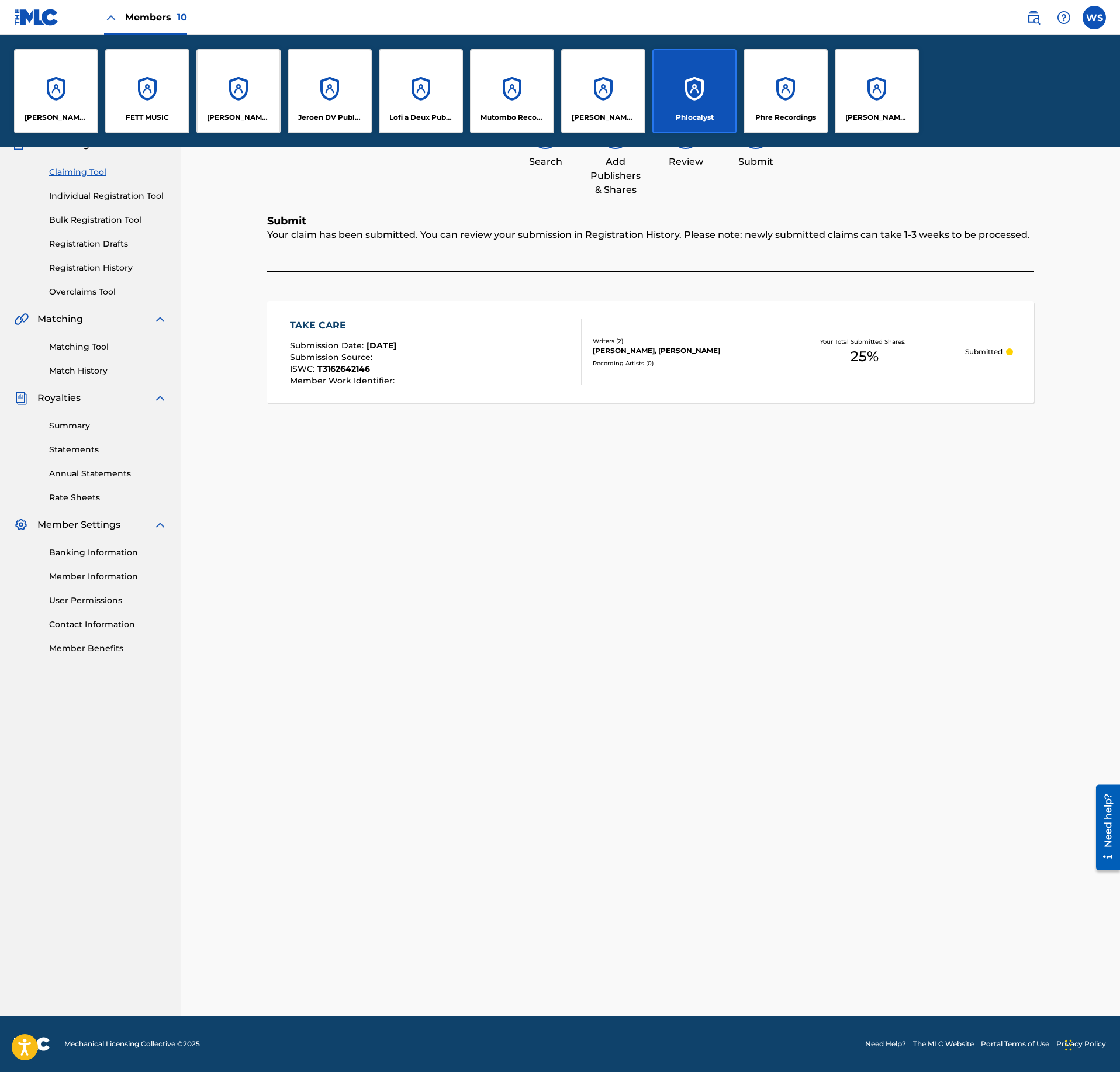
click at [613, 628] on div "Claiming Tool Search Add Publishers & Shares Review Submit Submit Your claim ha…" at bounding box center [650, 540] width 819 height 952
click at [139, 20] on span "Members 10" at bounding box center [156, 18] width 62 height 14
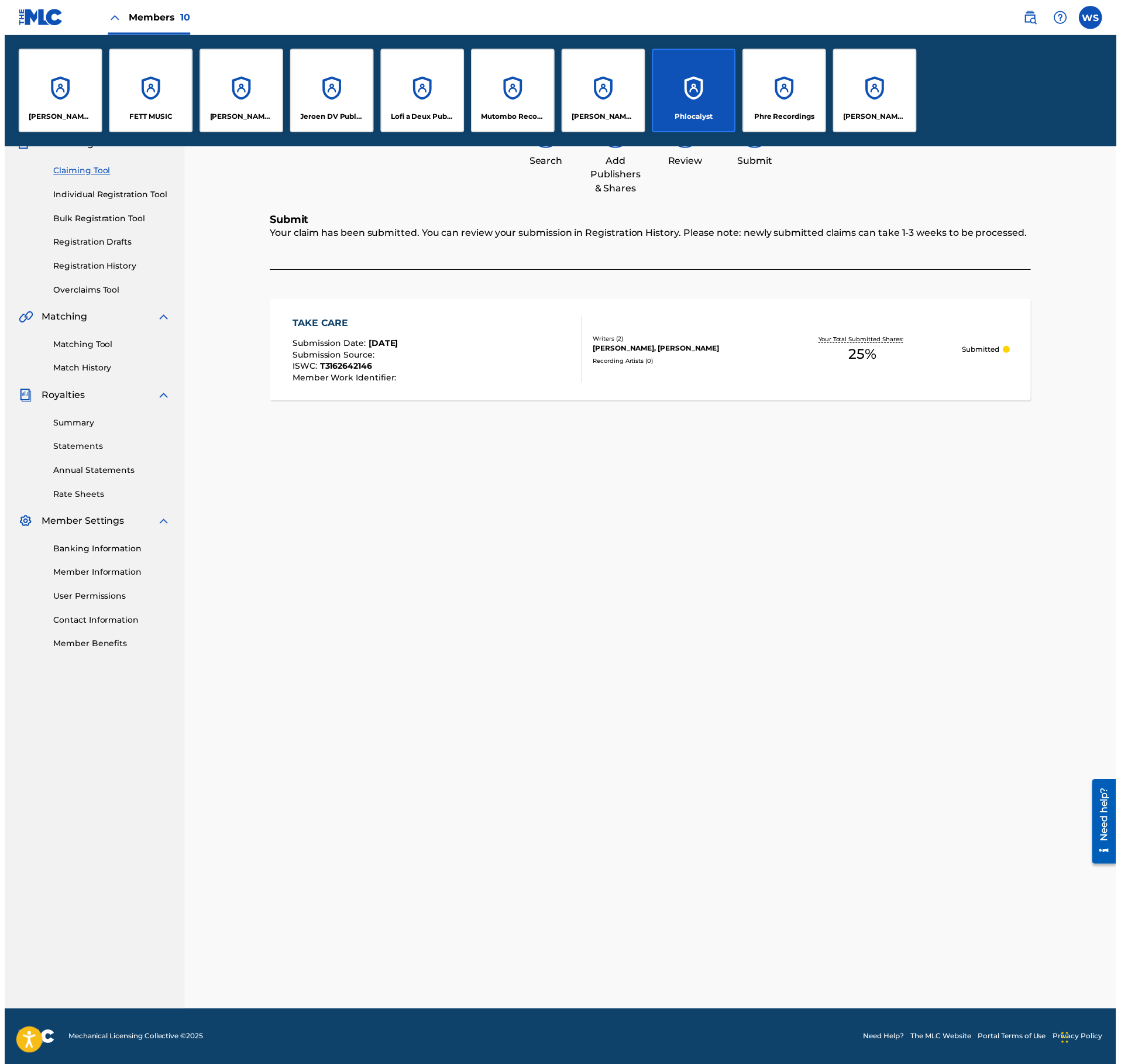
scroll to position [0, 0]
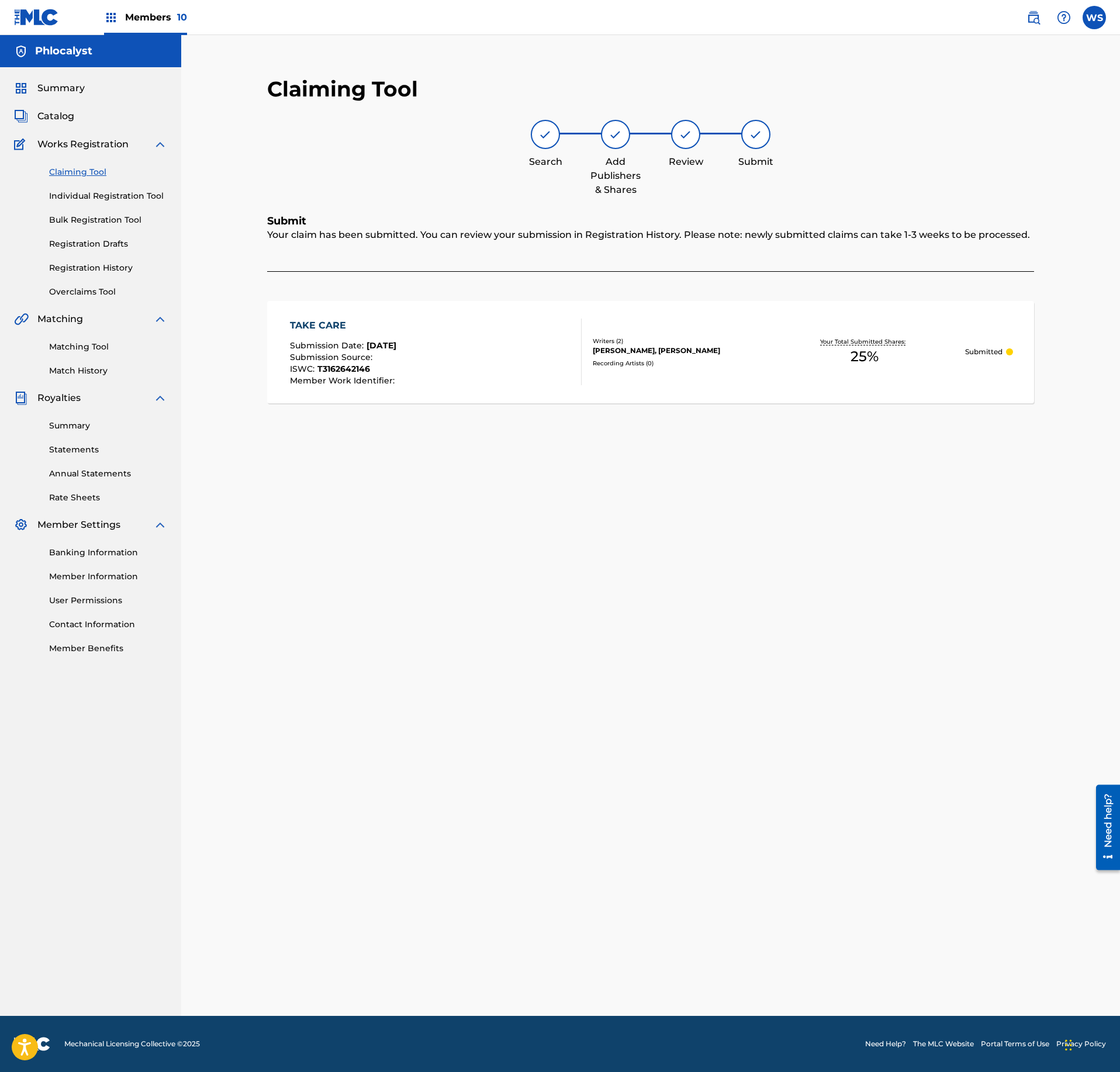
click at [55, 111] on span "Catalog" at bounding box center [55, 116] width 36 height 14
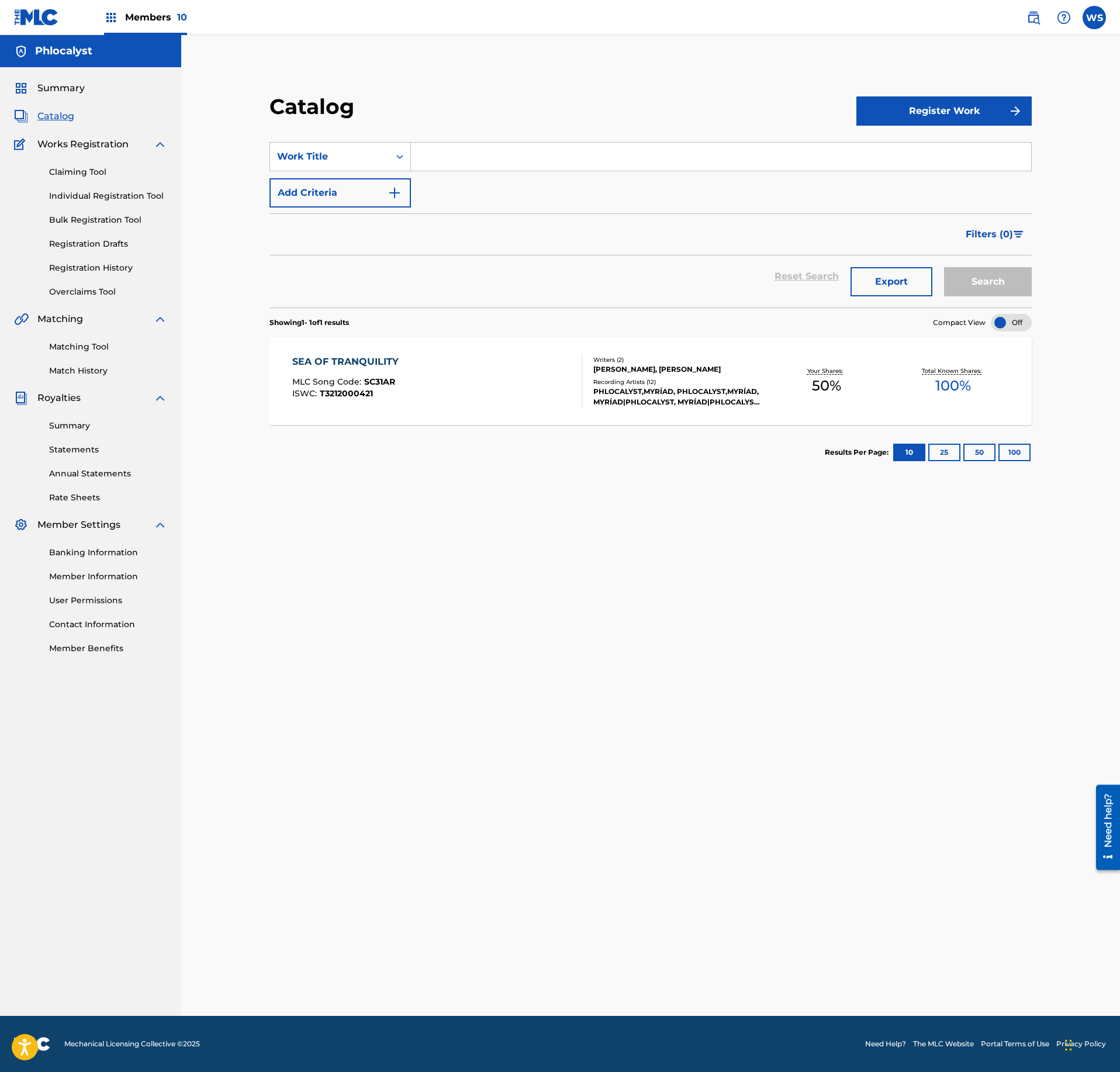
drag, startPoint x: 488, startPoint y: 168, endPoint x: 471, endPoint y: 163, distance: 17.7
click at [488, 168] on input "Search Form" at bounding box center [721, 157] width 621 height 28
drag, startPoint x: 92, startPoint y: 171, endPoint x: 186, endPoint y: 170, distance: 94.0
click at [90, 171] on link "Claiming Tool" at bounding box center [108, 172] width 118 height 12
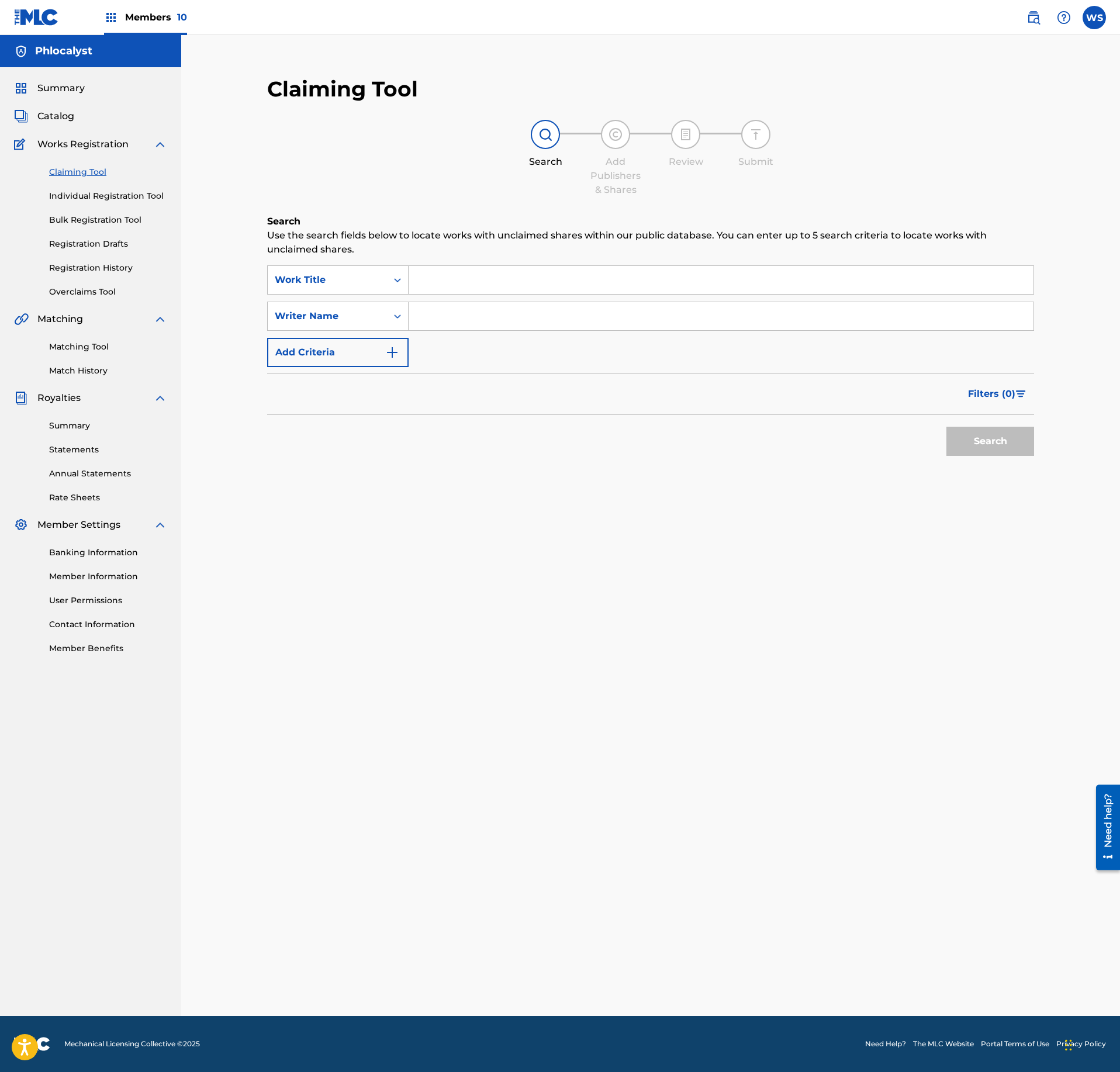
click at [456, 269] on input "Search Form" at bounding box center [721, 280] width 625 height 28
paste input "ALOE"
type input "ALOE"
click at [475, 314] on input "Search Form" at bounding box center [721, 316] width 625 height 28
click at [476, 315] on input "Search Form" at bounding box center [721, 316] width 625 height 28
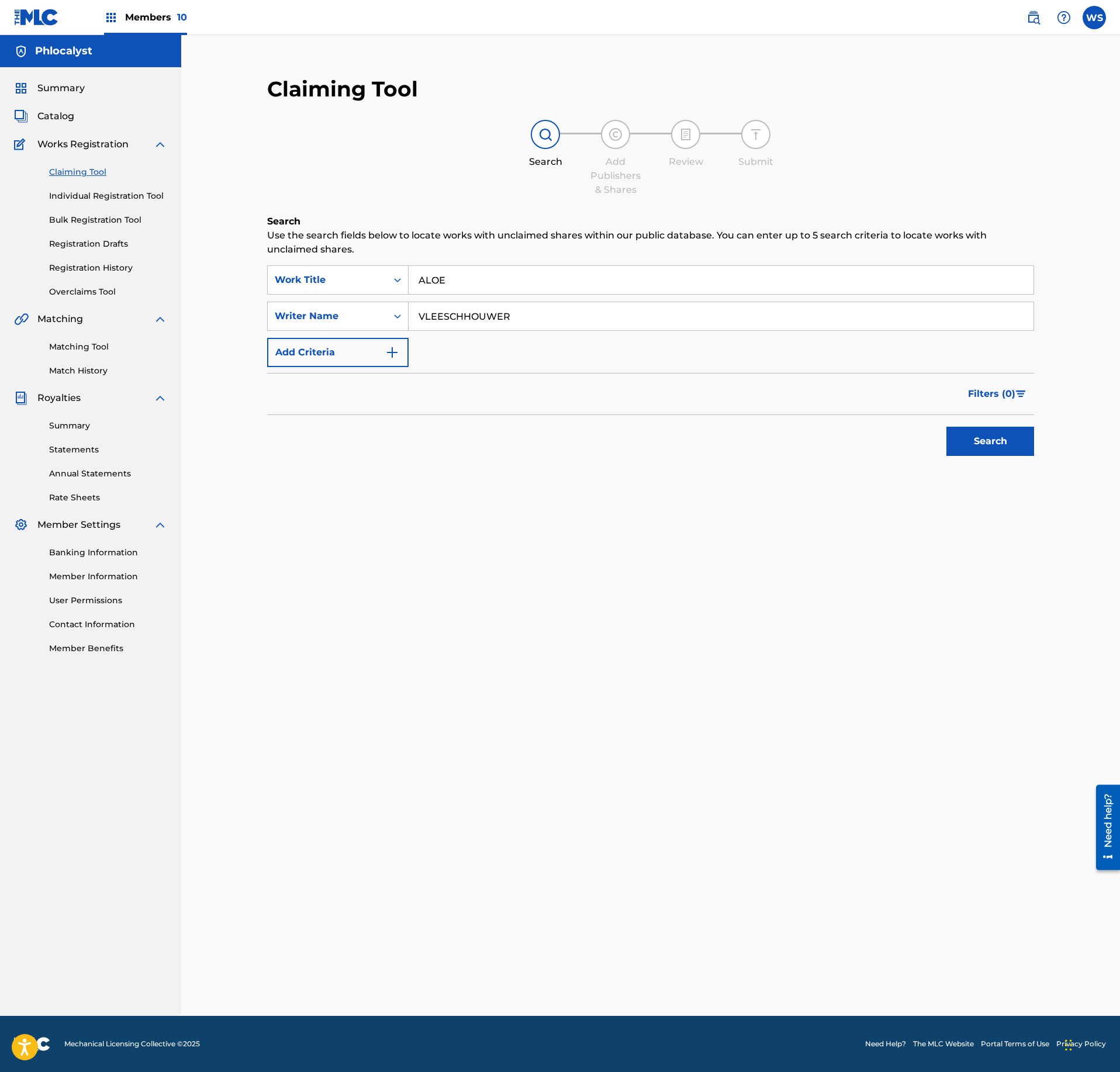
type input "VLEESCHHOUWER"
click at [1010, 432] on button "Search" at bounding box center [990, 441] width 88 height 30
click at [514, 283] on input "ALOE" at bounding box center [721, 280] width 625 height 28
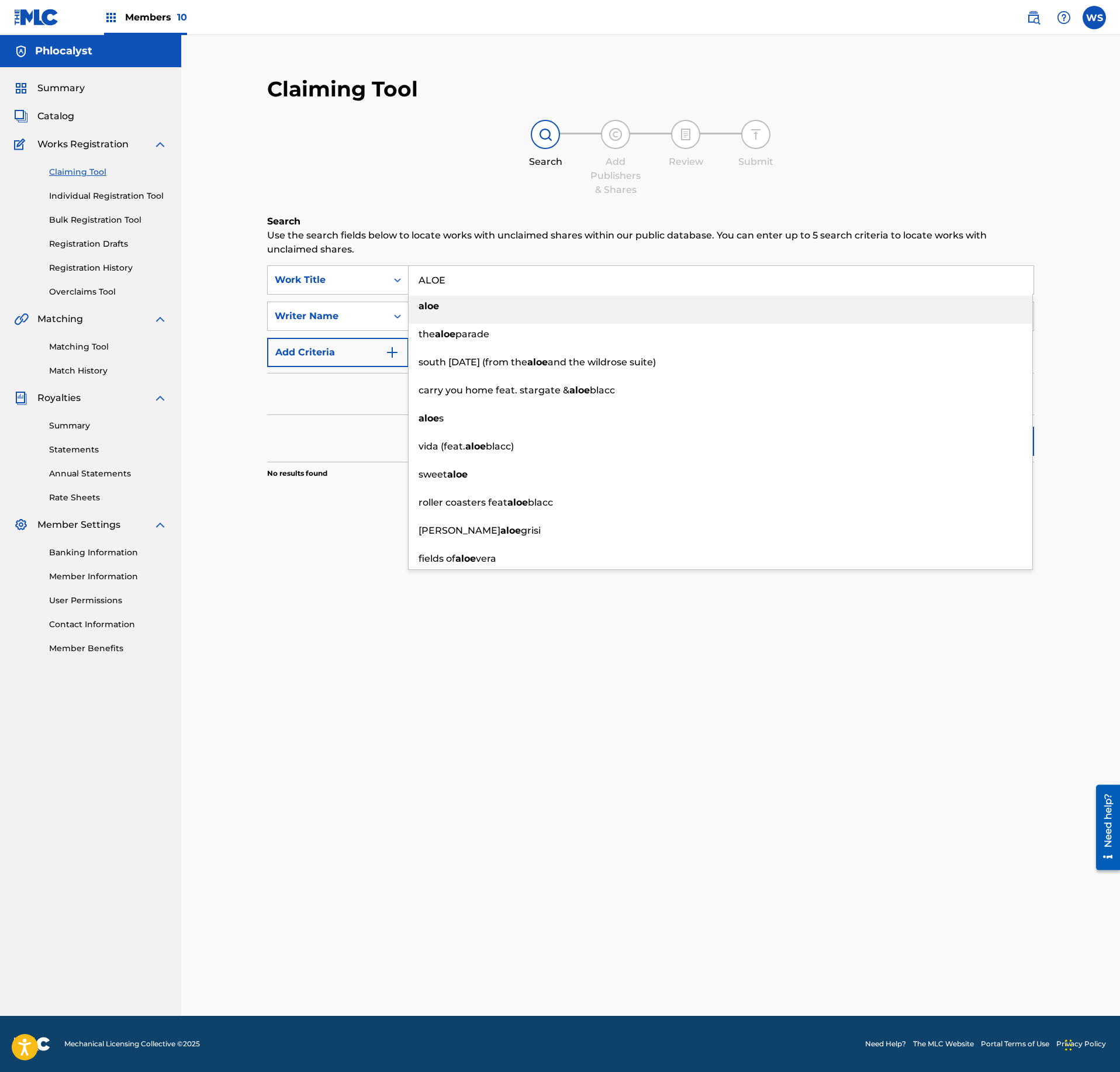
click at [514, 283] on input "ALOE" at bounding box center [721, 280] width 625 height 28
paste input "ETERNAL MINDS"
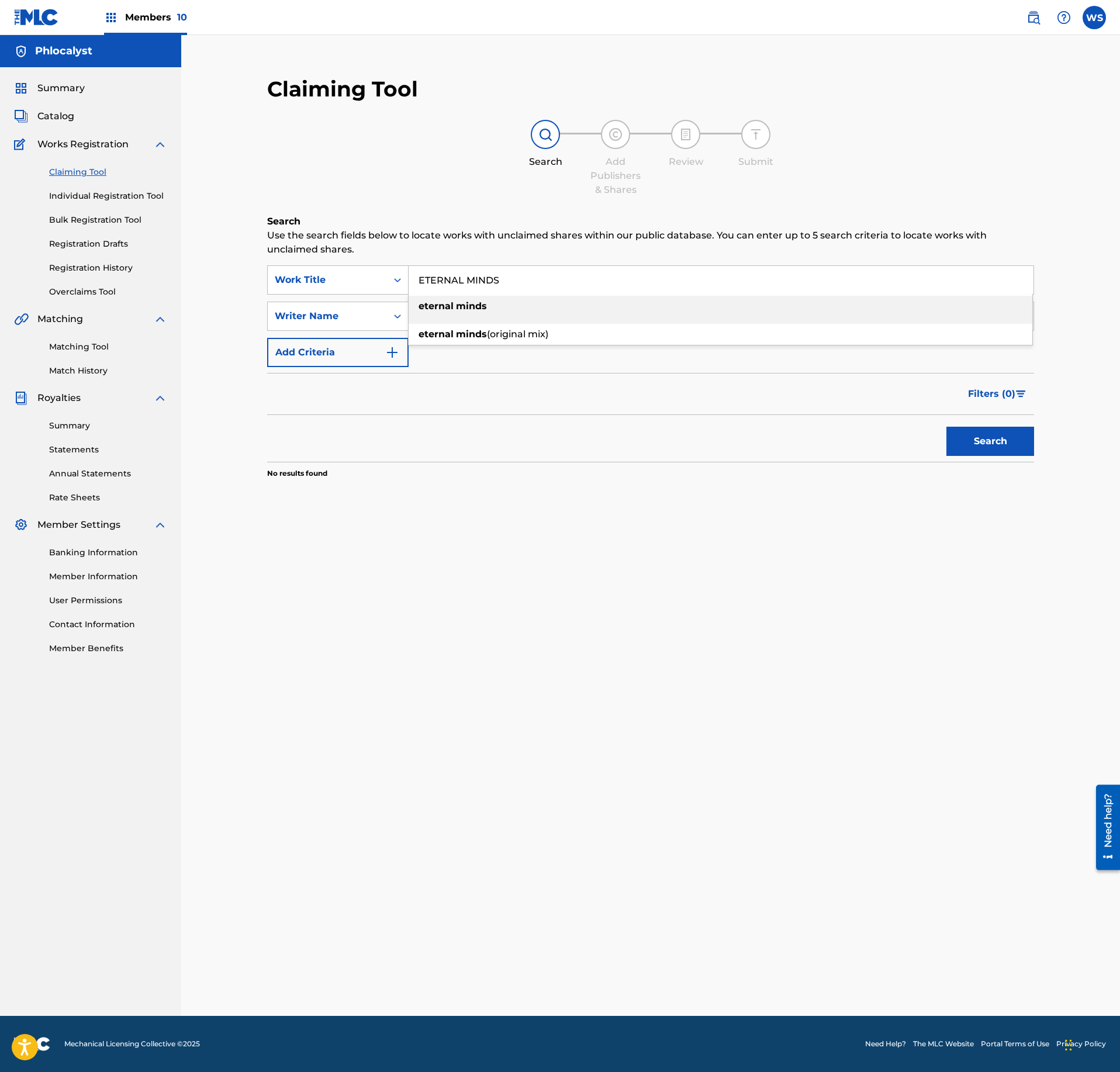
type input "ETERNAL MINDS"
click at [1066, 446] on div "Claiming Tool Search Add Publishers & Shares Review Submit Search Use the searc…" at bounding box center [650, 526] width 939 height 981
click at [1000, 444] on button "Search" at bounding box center [990, 441] width 88 height 30
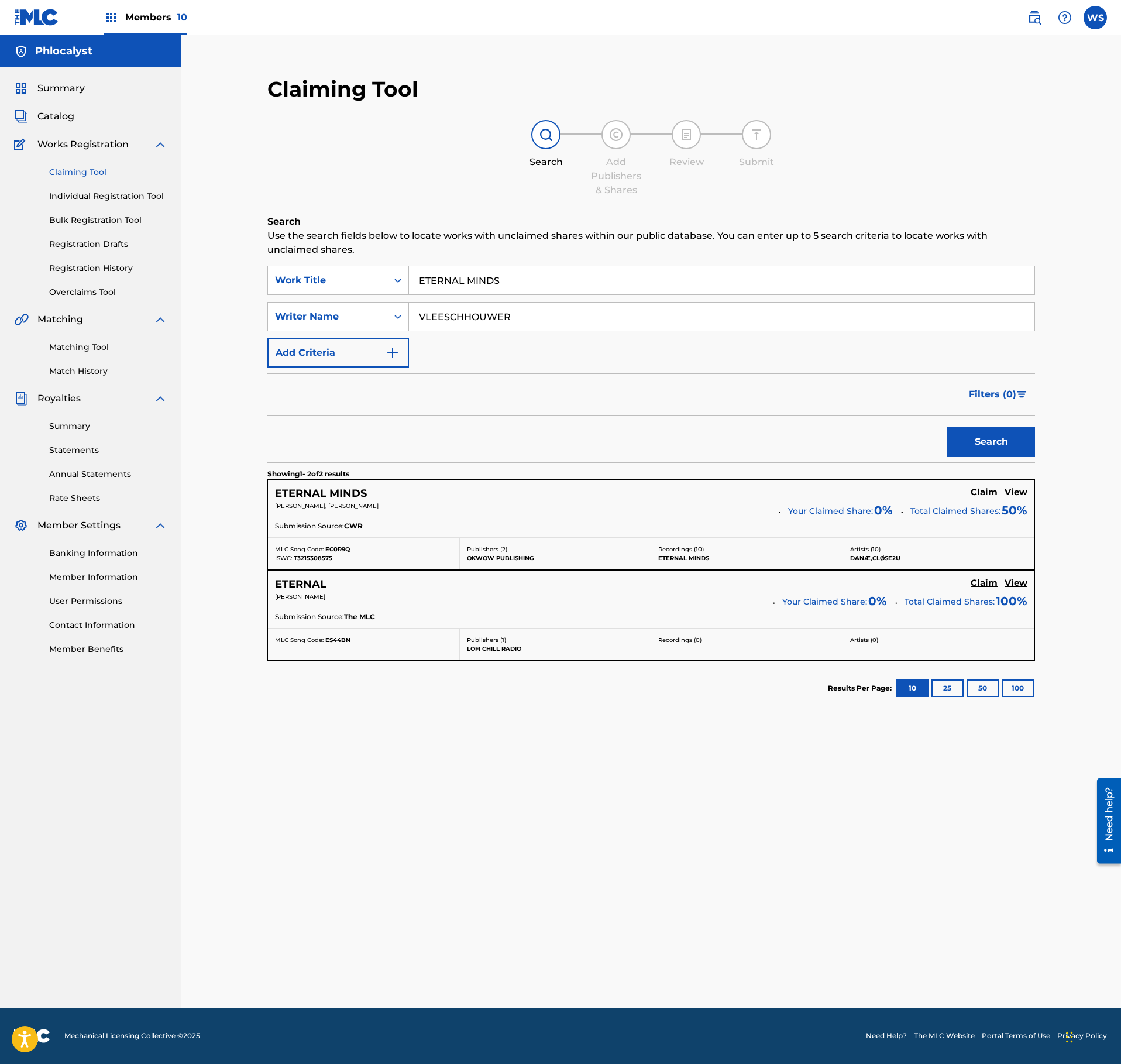
click at [986, 495] on h5 "Claim" at bounding box center [983, 492] width 27 height 11
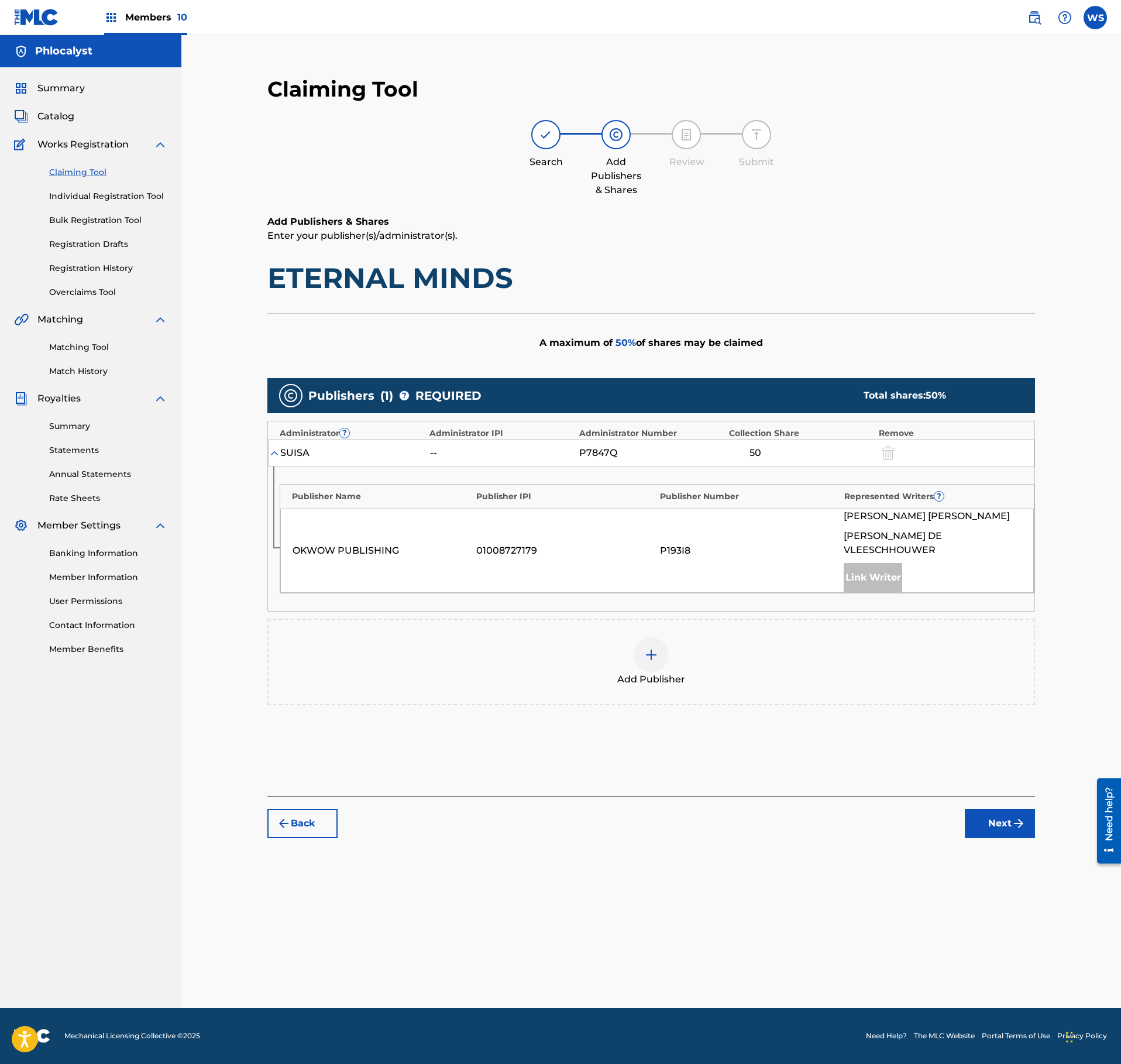
click at [687, 651] on div "Add Publisher" at bounding box center [651, 662] width 765 height 49
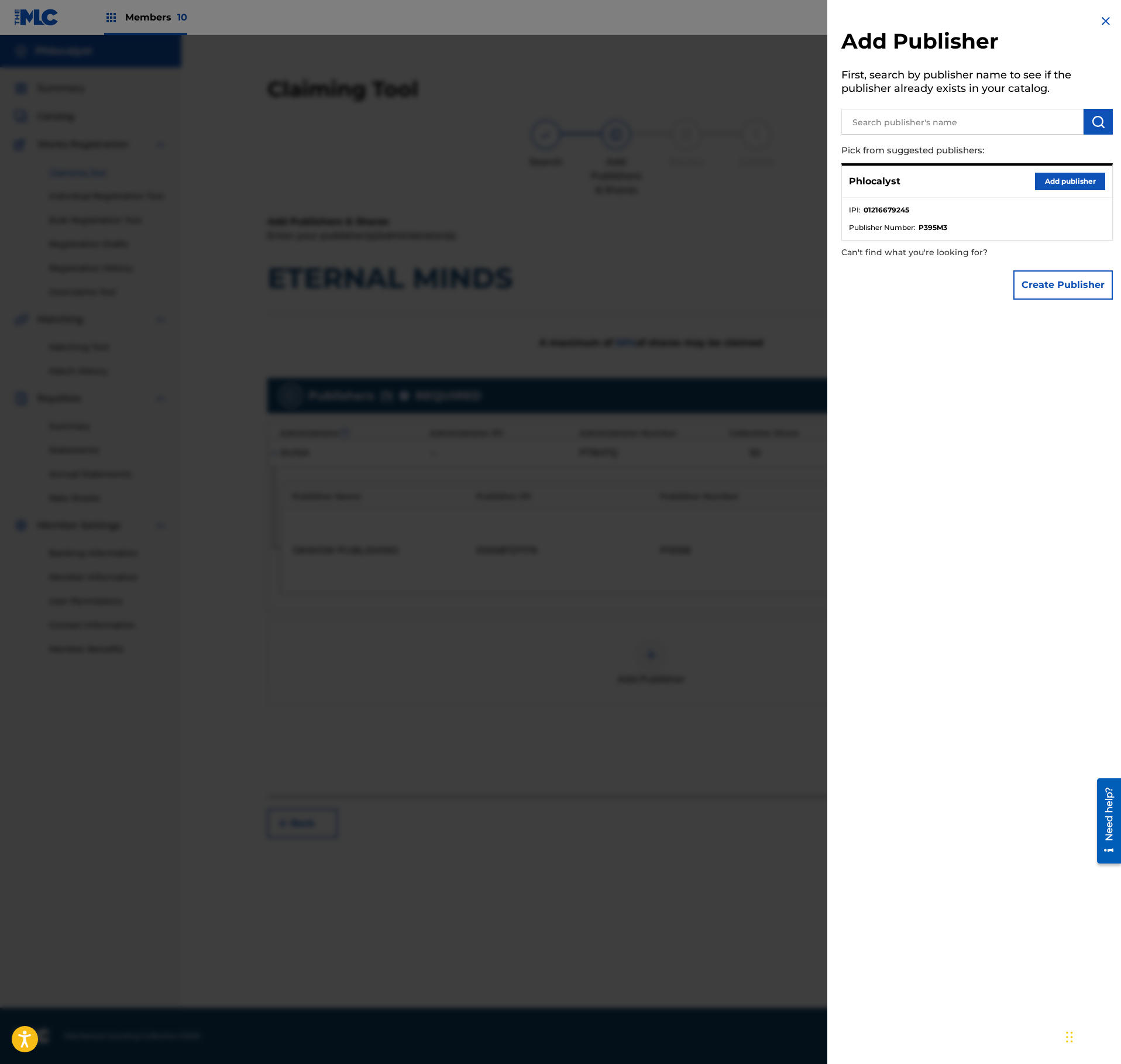
click at [1066, 176] on button "Add publisher" at bounding box center [1070, 181] width 70 height 18
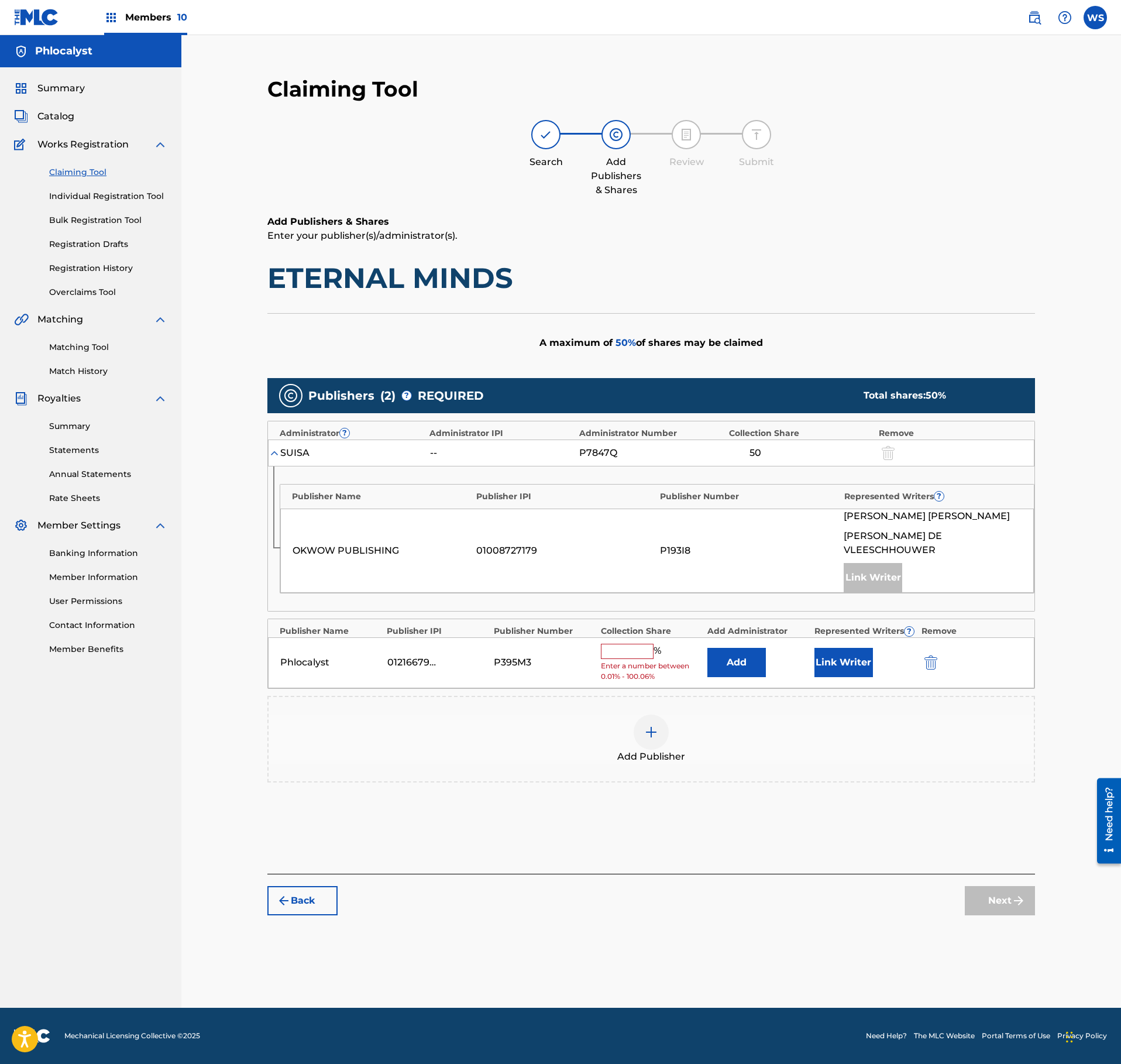
click at [633, 644] on input "text" at bounding box center [626, 651] width 52 height 15
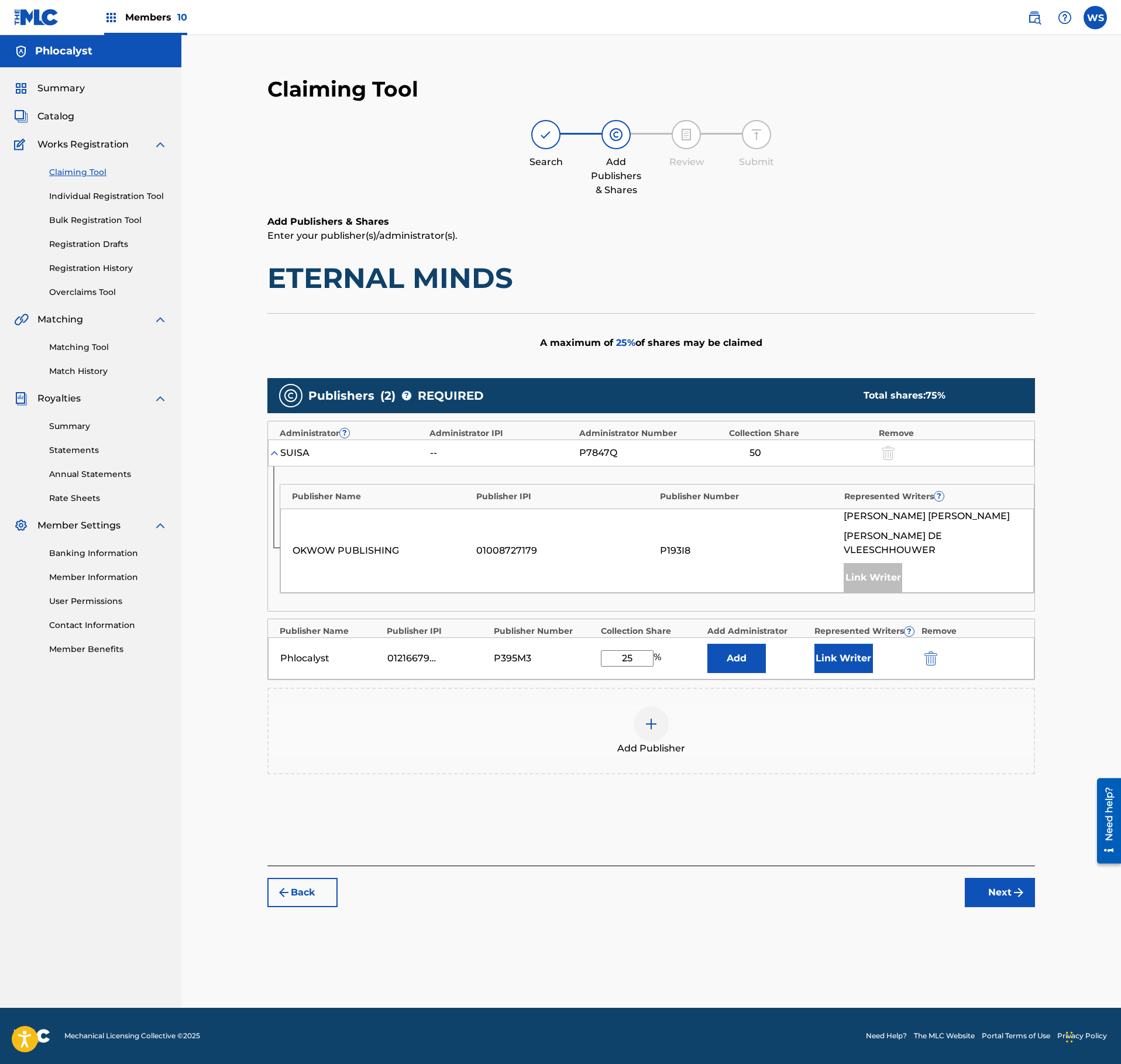
type input "25"
click at [866, 646] on button "Link Writer" at bounding box center [843, 659] width 58 height 30
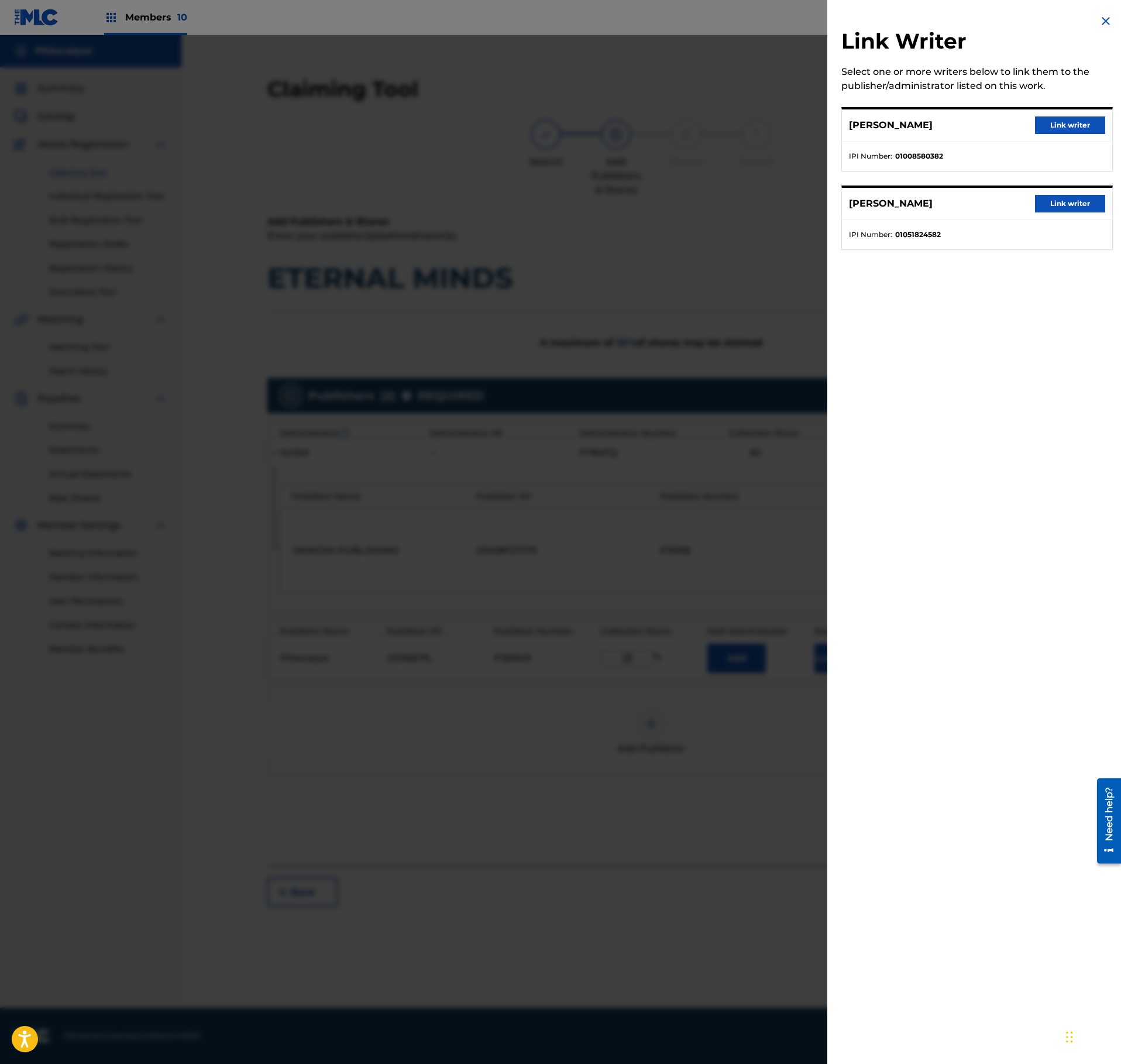
click at [1090, 202] on button "Link writer" at bounding box center [1070, 204] width 70 height 18
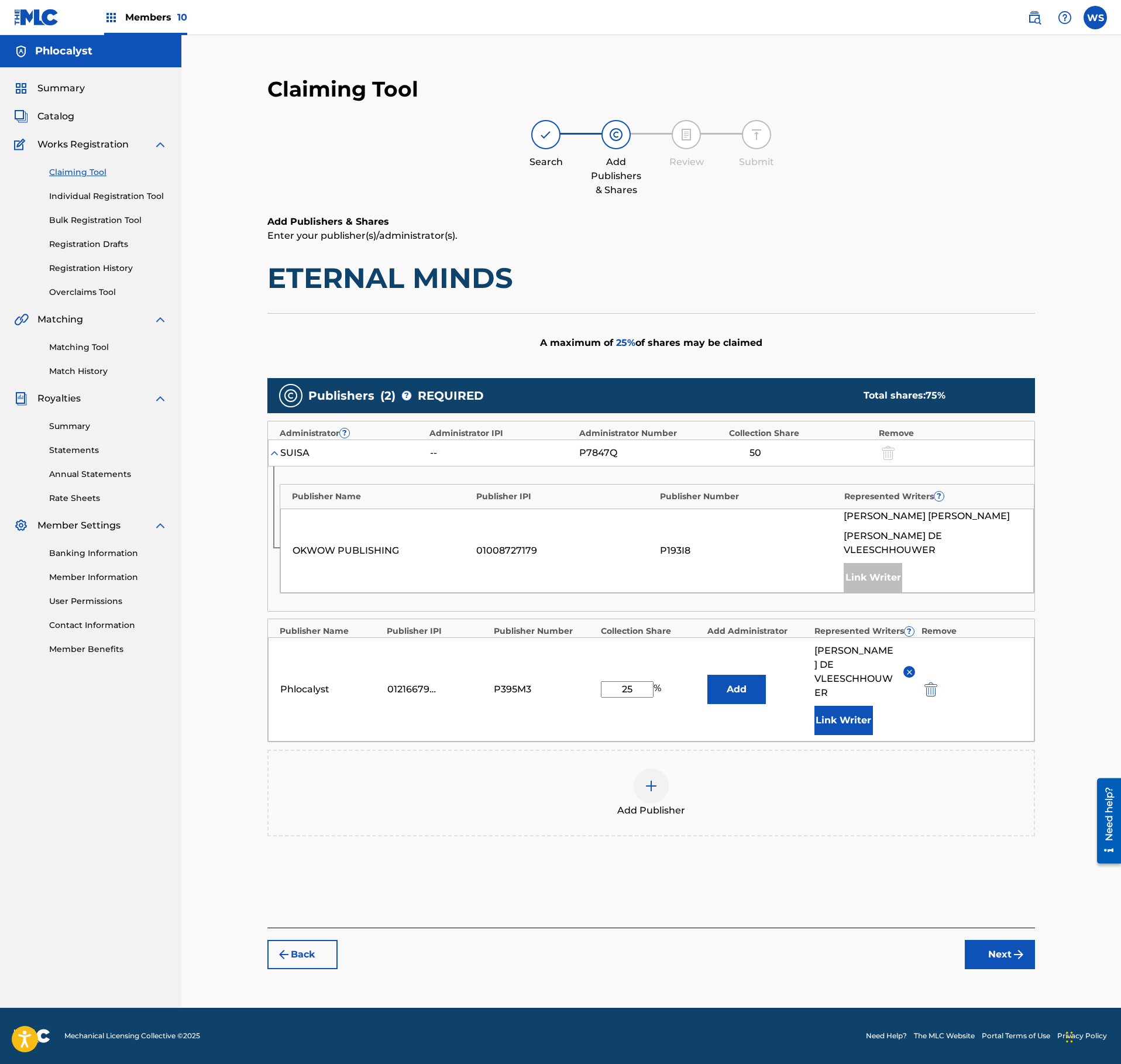
click at [1003, 940] on button "Next" at bounding box center [1000, 955] width 70 height 30
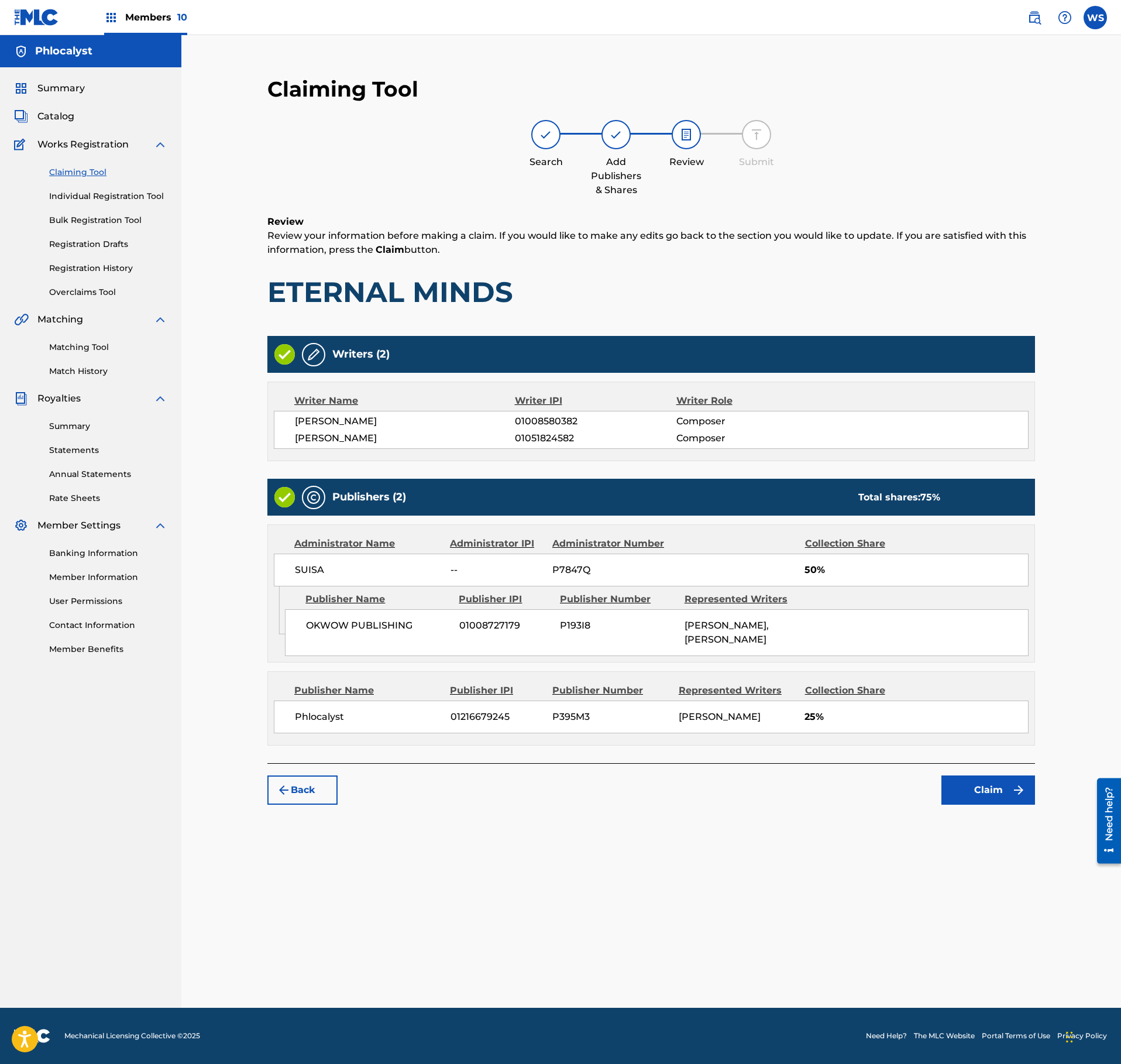
click at [996, 816] on div "Claiming Tool Search Add Publishers & Shares Review Submit Review Review your i…" at bounding box center [651, 440] width 791 height 752
click at [1001, 805] on button "Claim" at bounding box center [988, 790] width 94 height 30
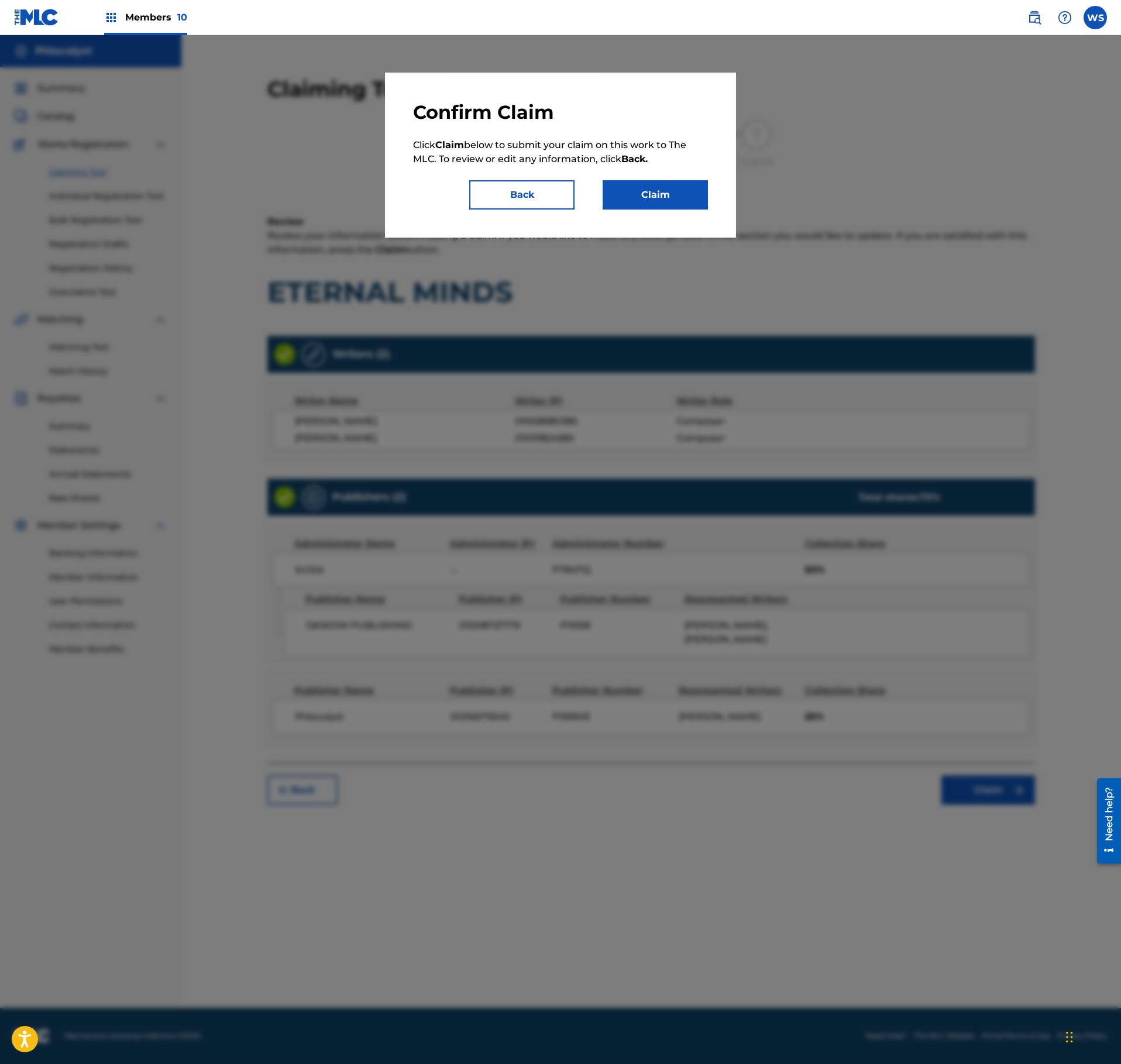
click at [660, 193] on button "Claim" at bounding box center [655, 195] width 105 height 30
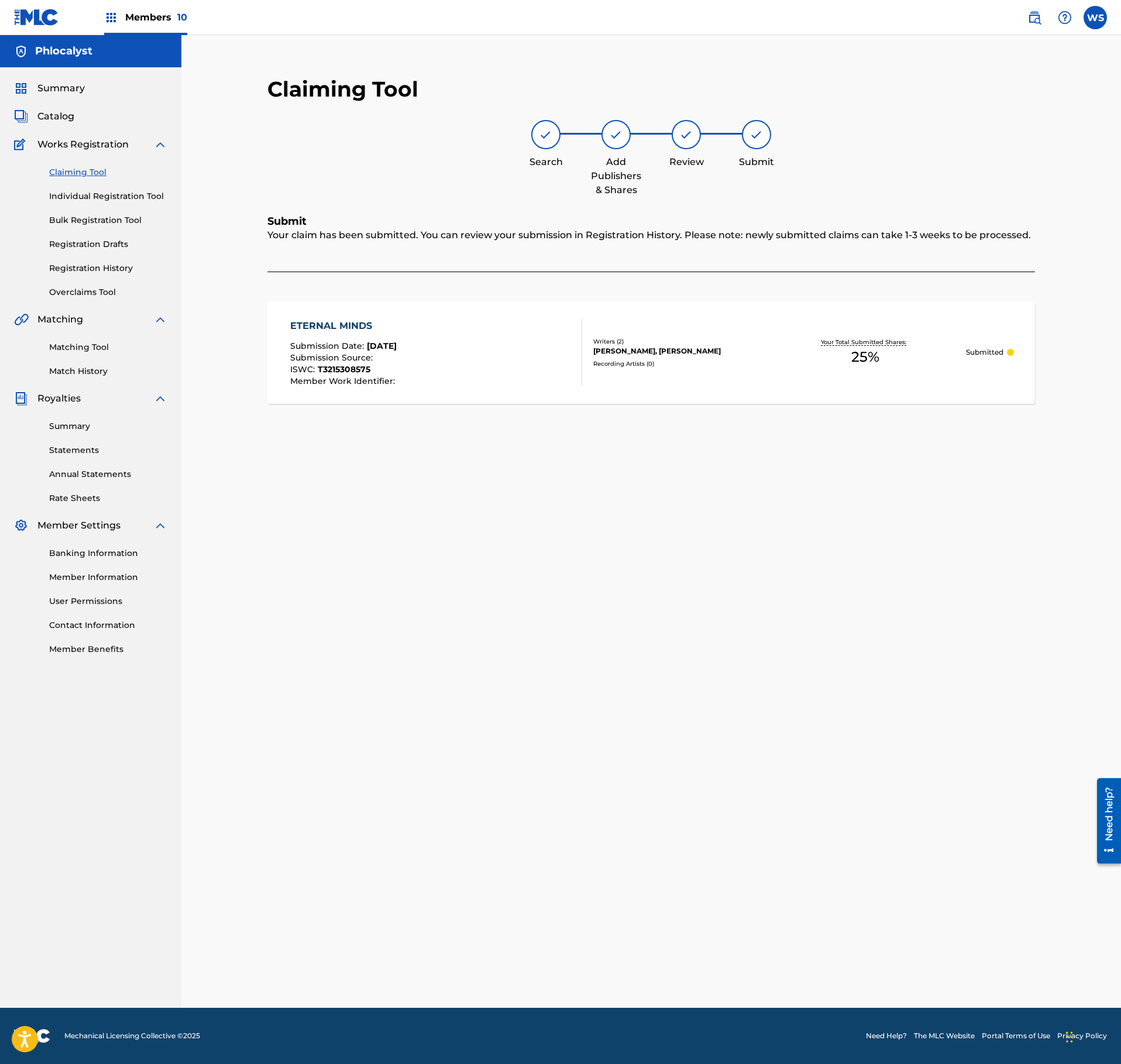
click at [70, 115] on span "Catalog" at bounding box center [55, 116] width 36 height 14
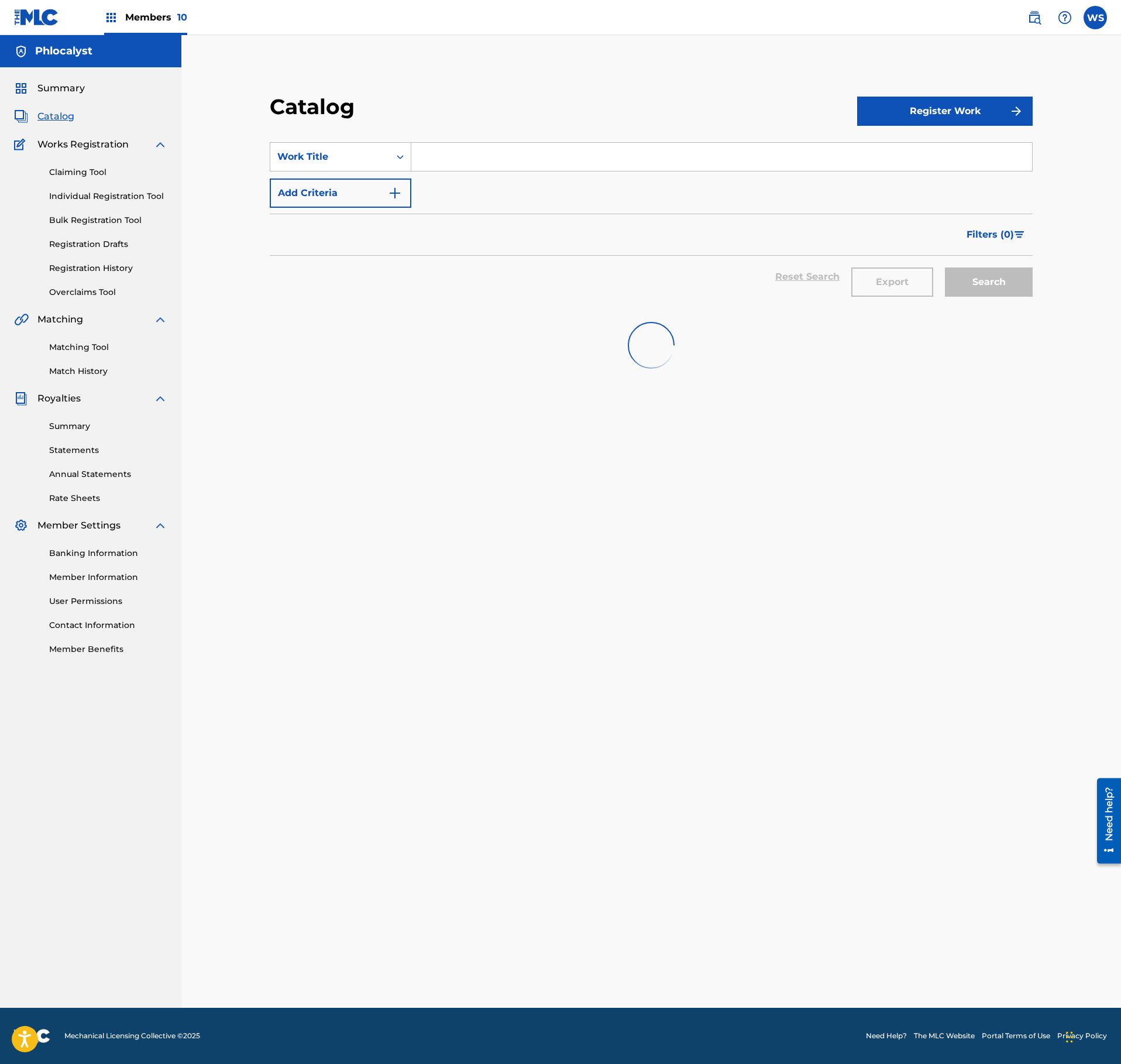
click at [454, 158] on input "Search Form" at bounding box center [722, 157] width 621 height 28
paste input "DESERT"
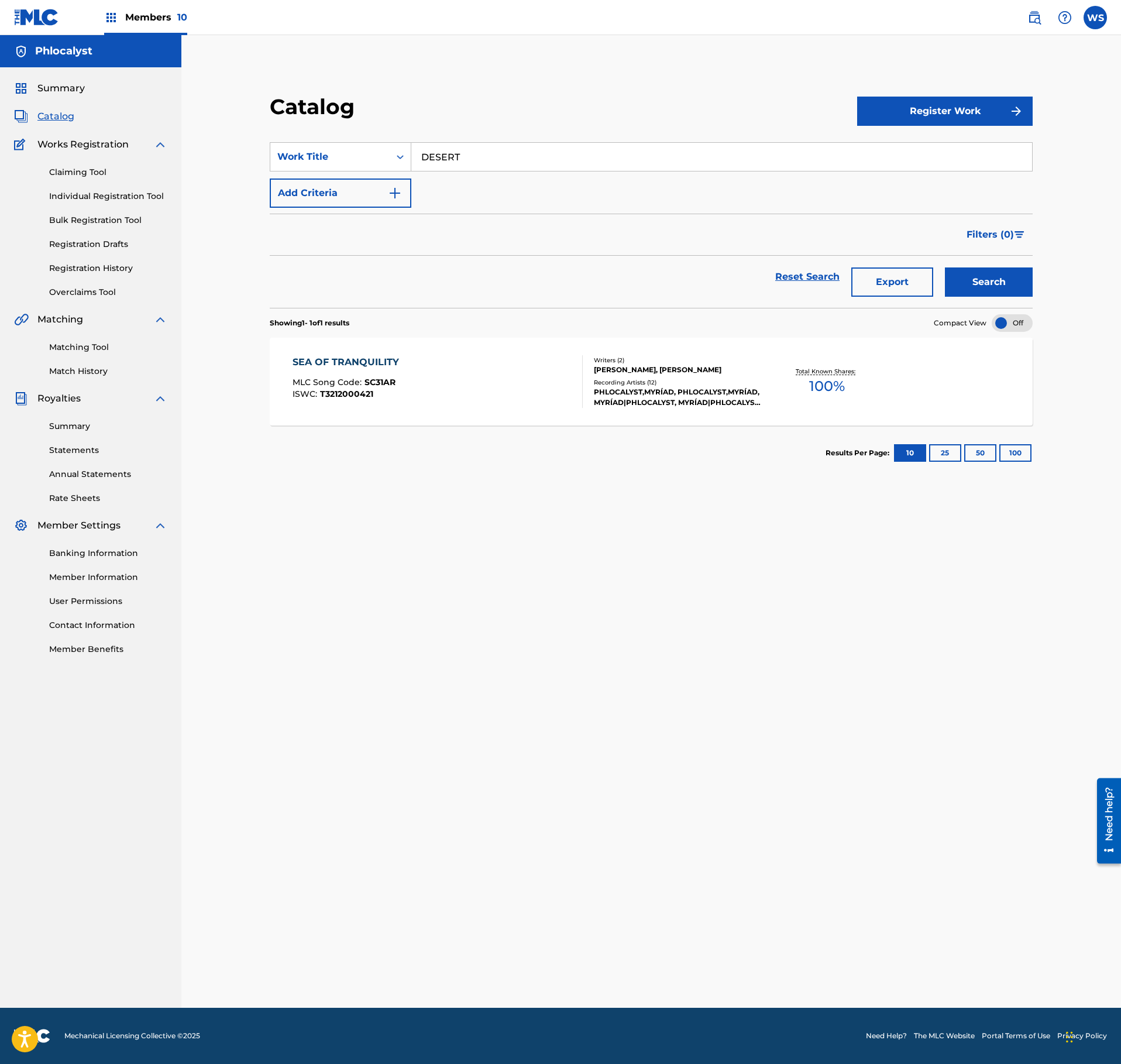
type input "DESERT"
click at [992, 284] on button "Search" at bounding box center [988, 282] width 88 height 30
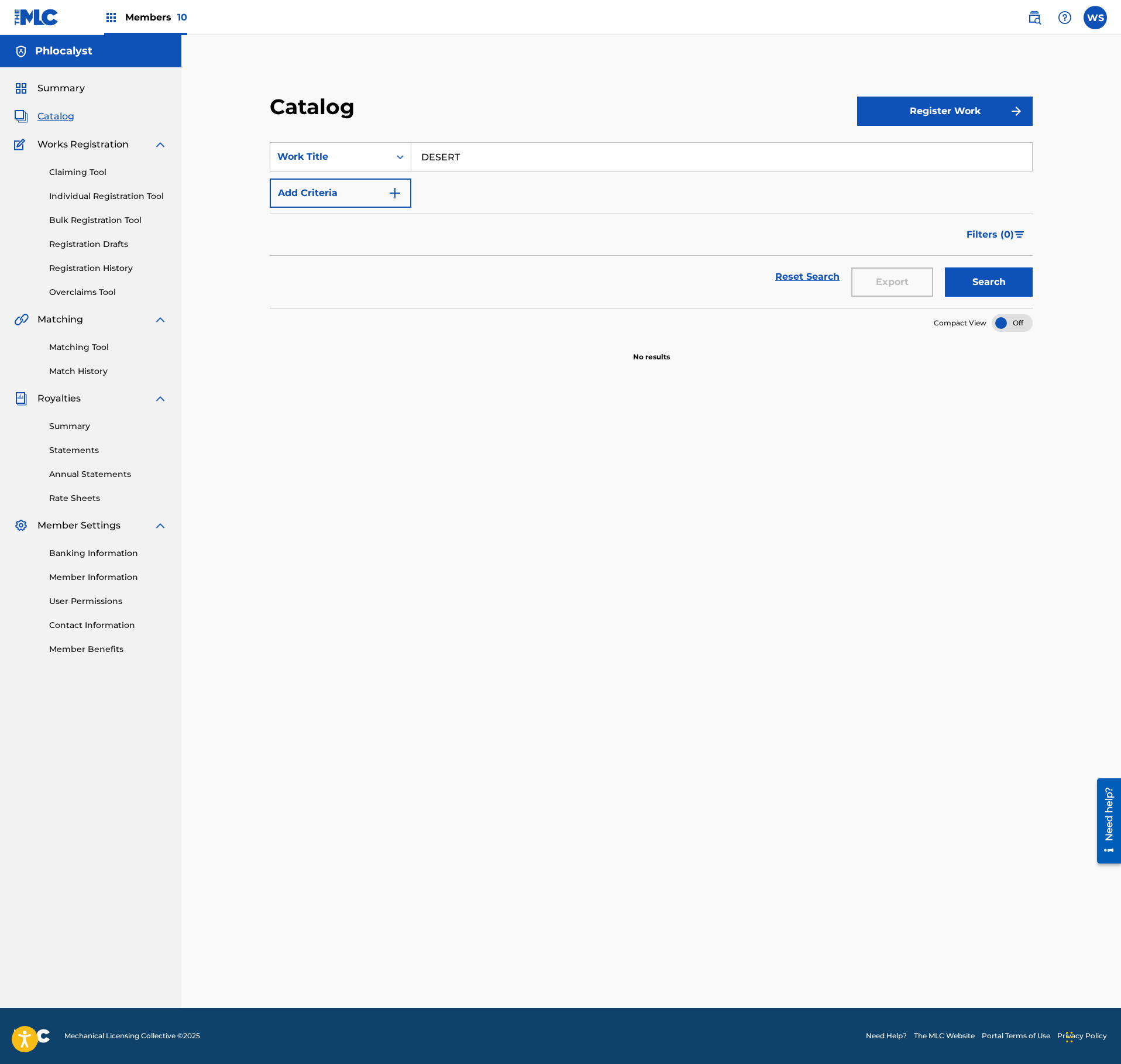
click at [64, 170] on link "Claiming Tool" at bounding box center [108, 173] width 118 height 12
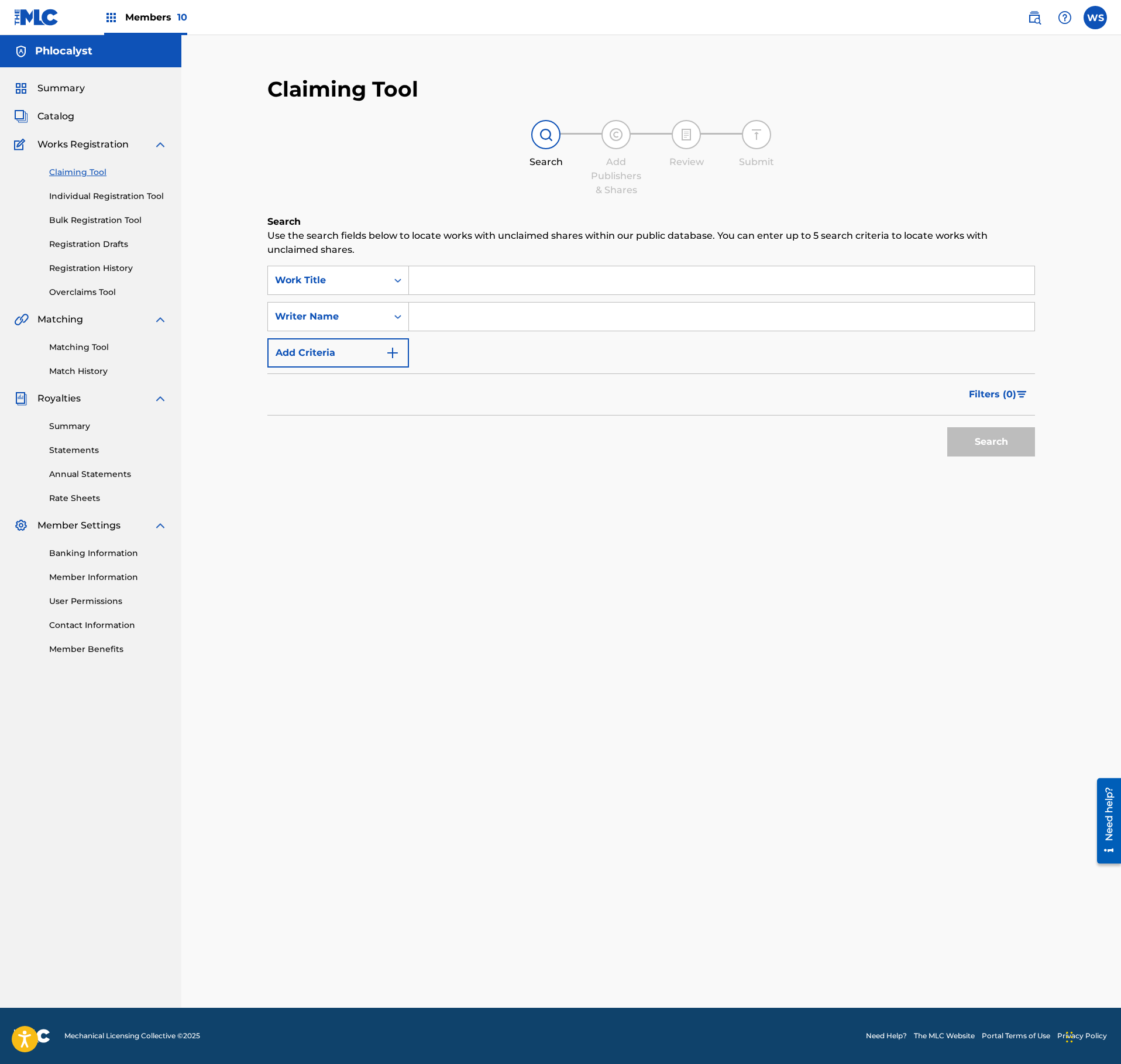
click at [516, 284] on input "Search Form" at bounding box center [722, 280] width 625 height 28
paste input "DESERT"
type input "DESERT"
click at [506, 331] on div "SearchWithCriteria1e82cf28-4e7d-4dca-8f01-a9bad062201f Work Title DESERT Search…" at bounding box center [651, 316] width 768 height 102
click at [513, 319] on input "Search Form" at bounding box center [722, 317] width 625 height 28
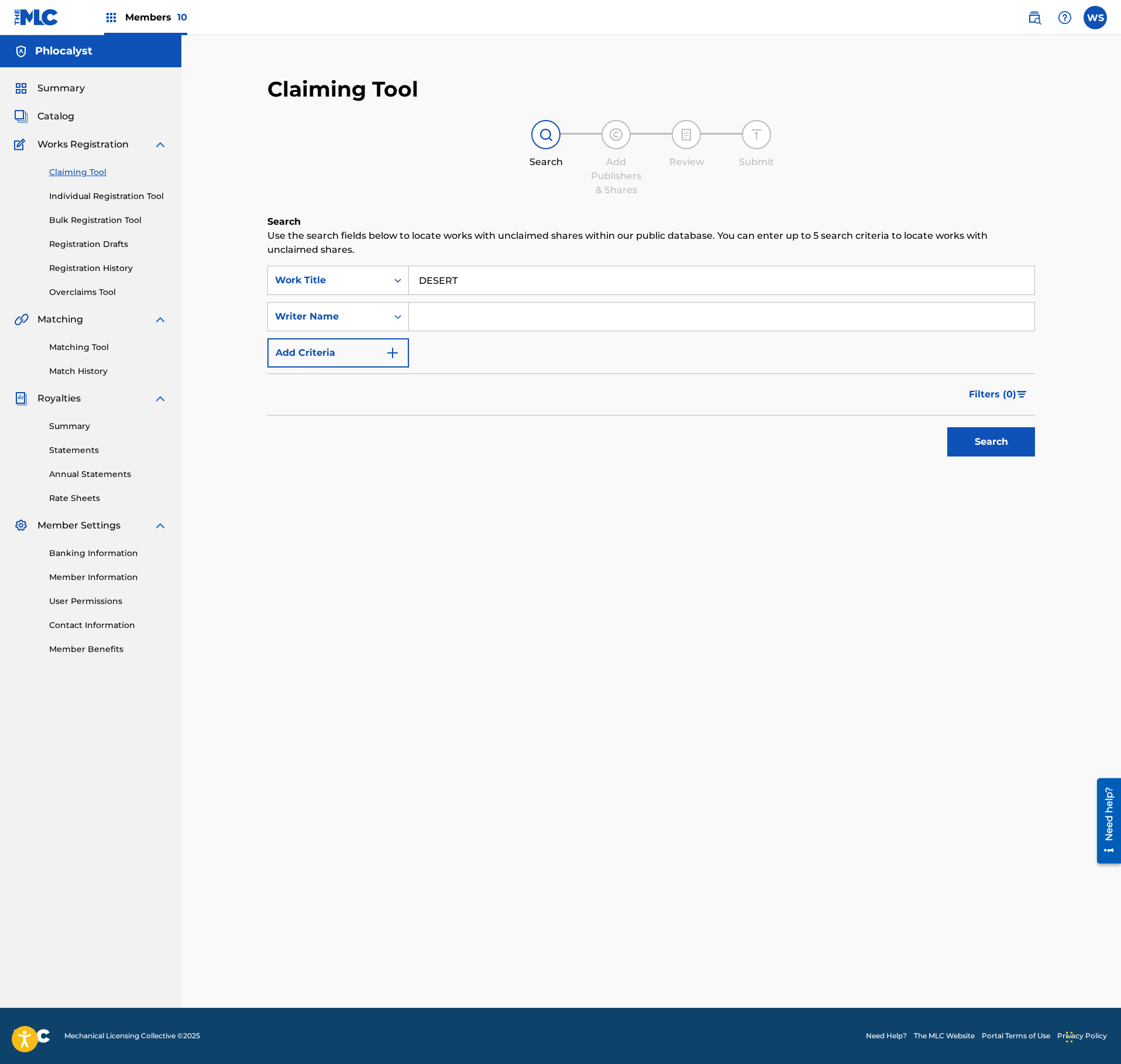
click at [513, 319] on input "Search Form" at bounding box center [722, 317] width 625 height 28
type input "VLEESCHHOUWER"
drag, startPoint x: 979, startPoint y: 419, endPoint x: 1003, endPoint y: 444, distance: 34.7
click at [990, 431] on div "Search" at bounding box center [988, 438] width 94 height 46
click at [1004, 445] on button "Search" at bounding box center [991, 442] width 88 height 30
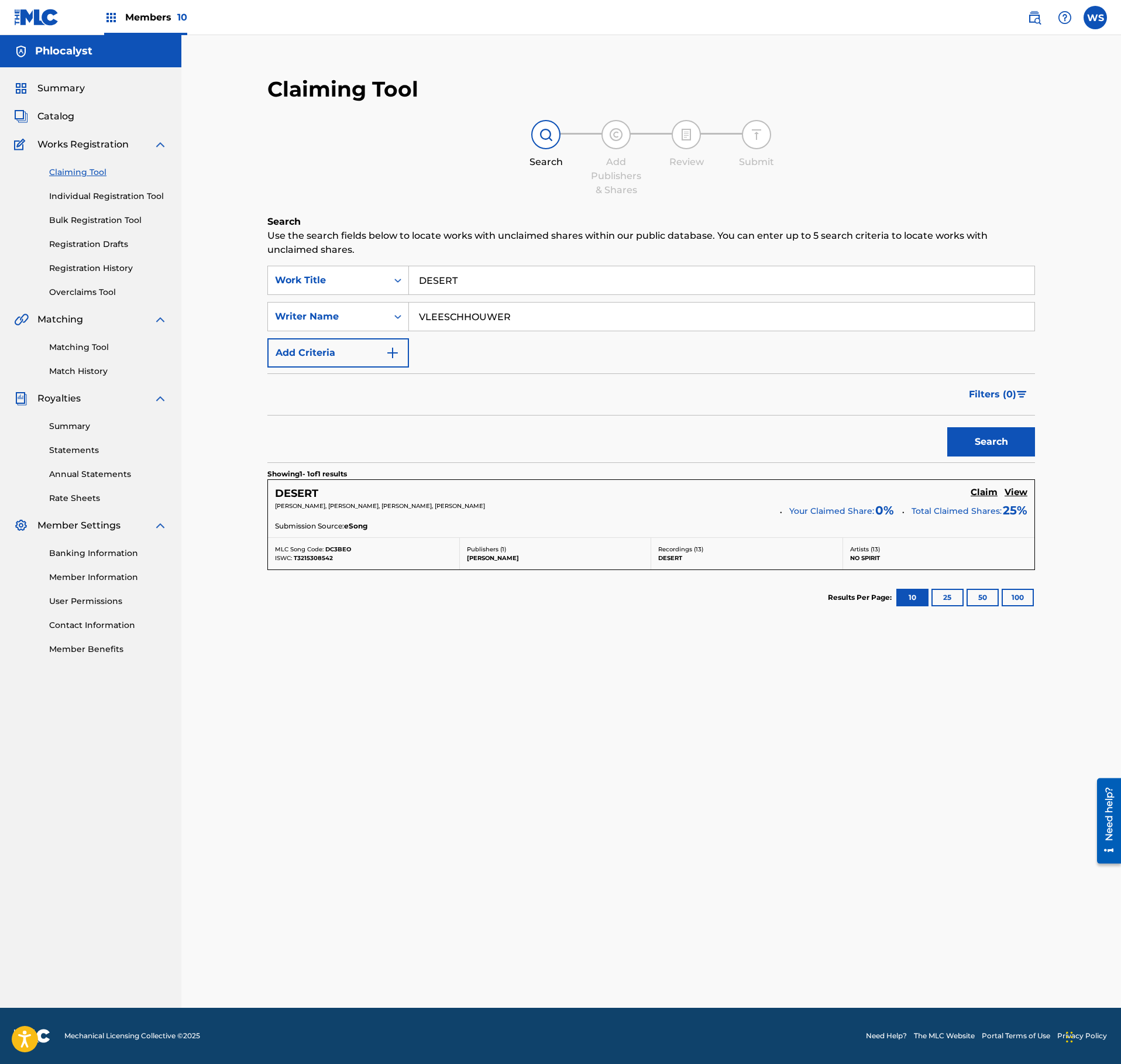
click at [1019, 493] on h5 "View" at bounding box center [1016, 492] width 23 height 11
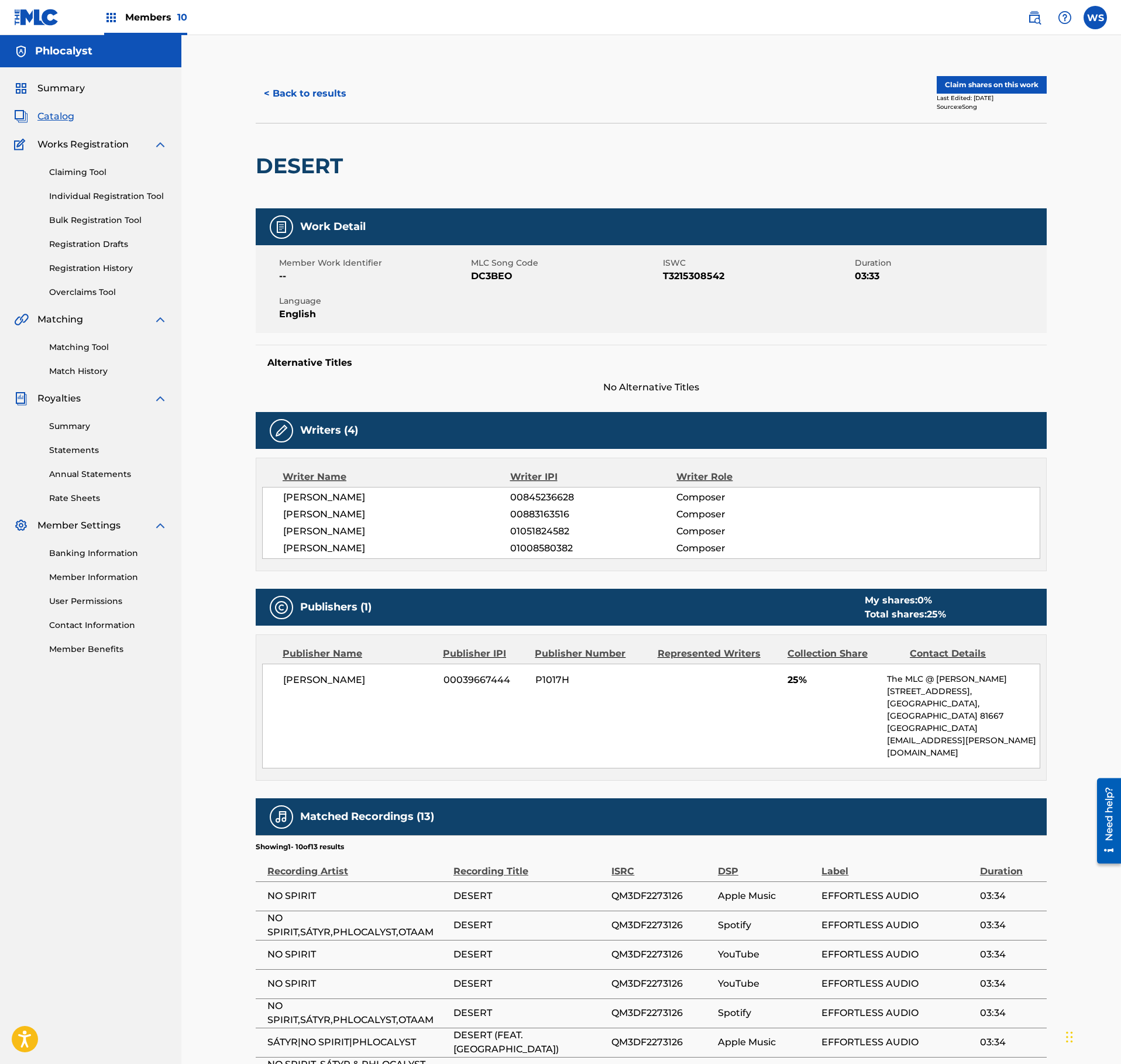
click at [1000, 83] on button "Claim shares on this work" at bounding box center [992, 85] width 110 height 18
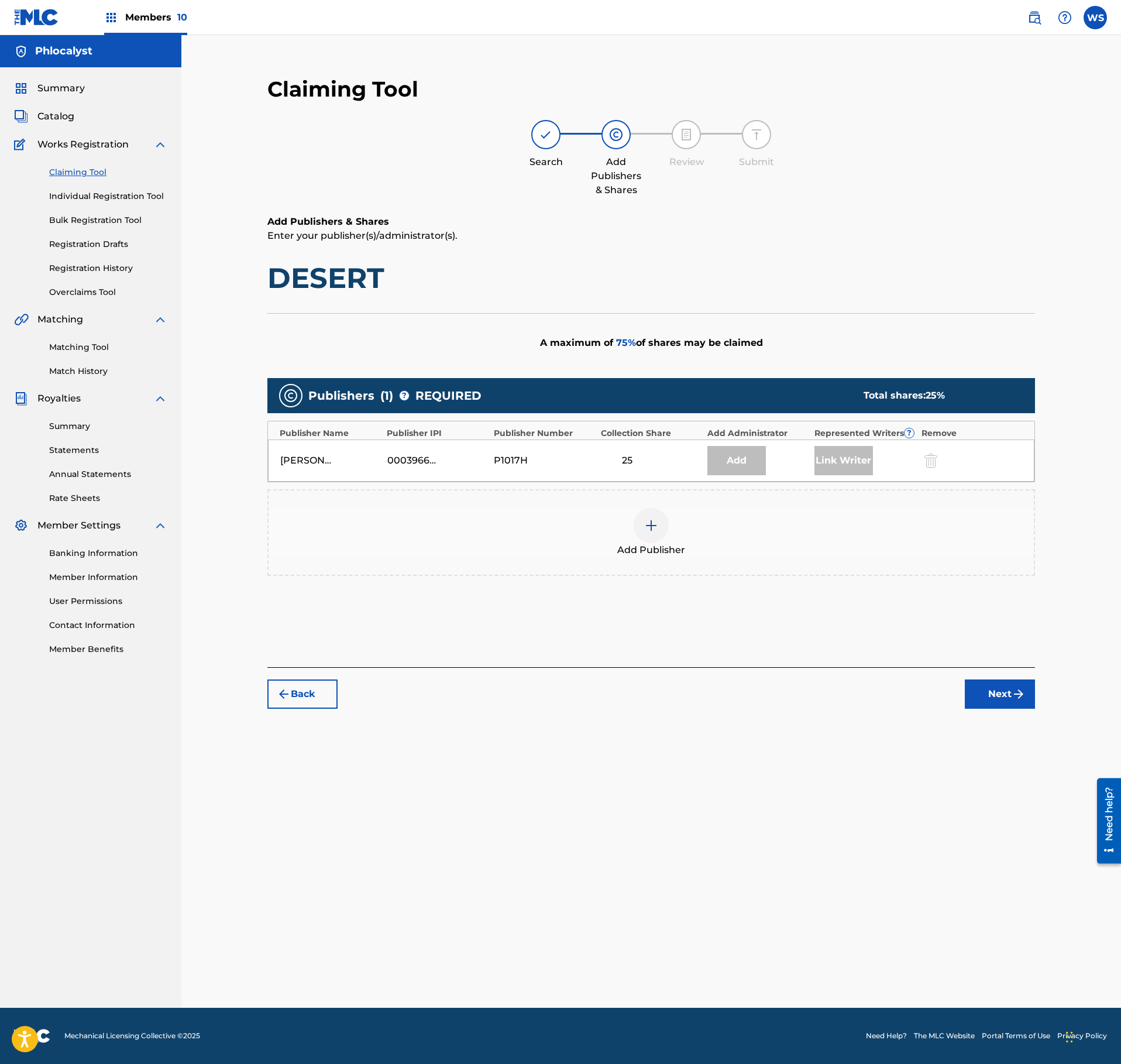
click at [665, 525] on div at bounding box center [652, 526] width 35 height 35
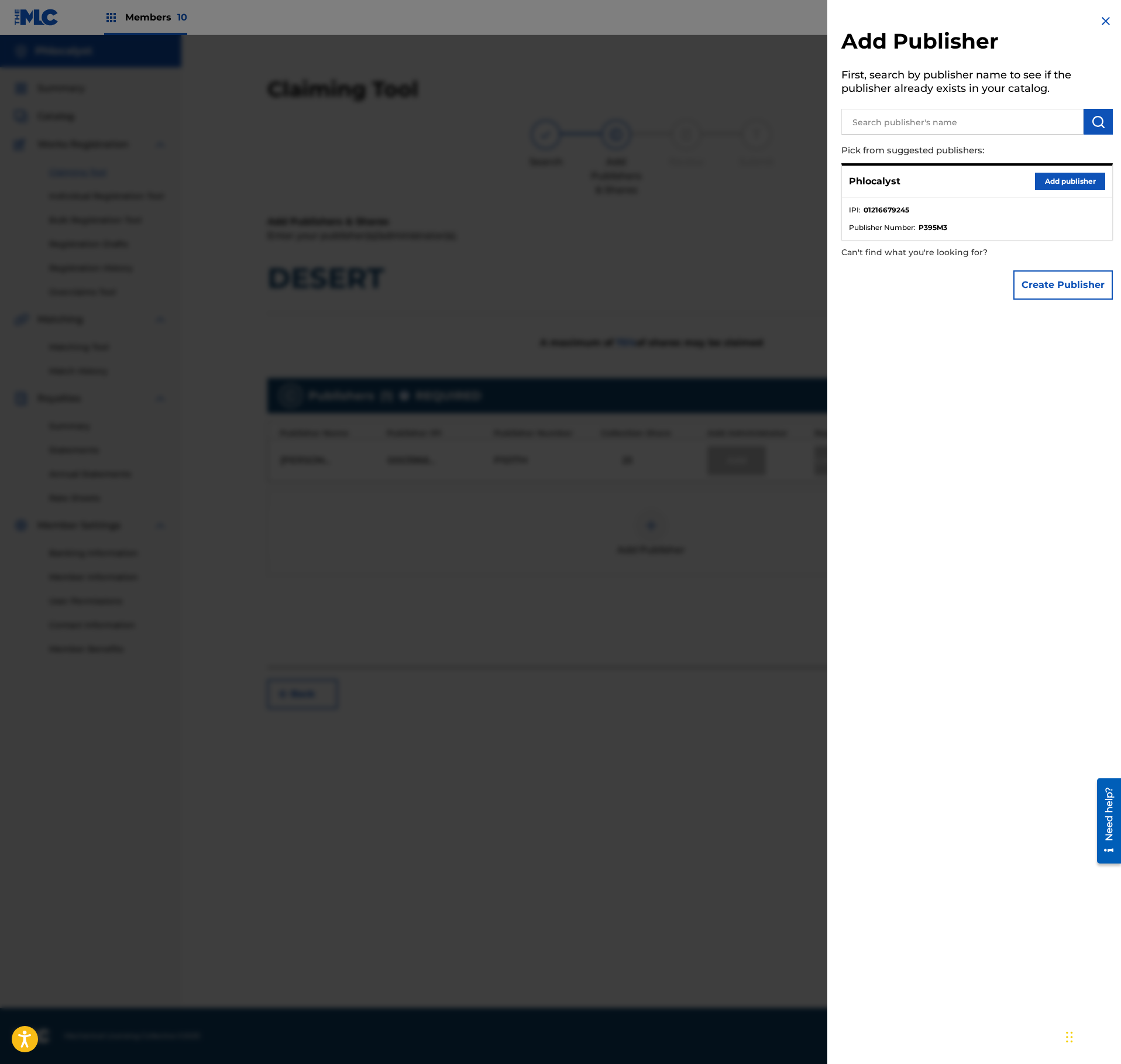
click at [1070, 180] on button "Add publisher" at bounding box center [1070, 181] width 70 height 18
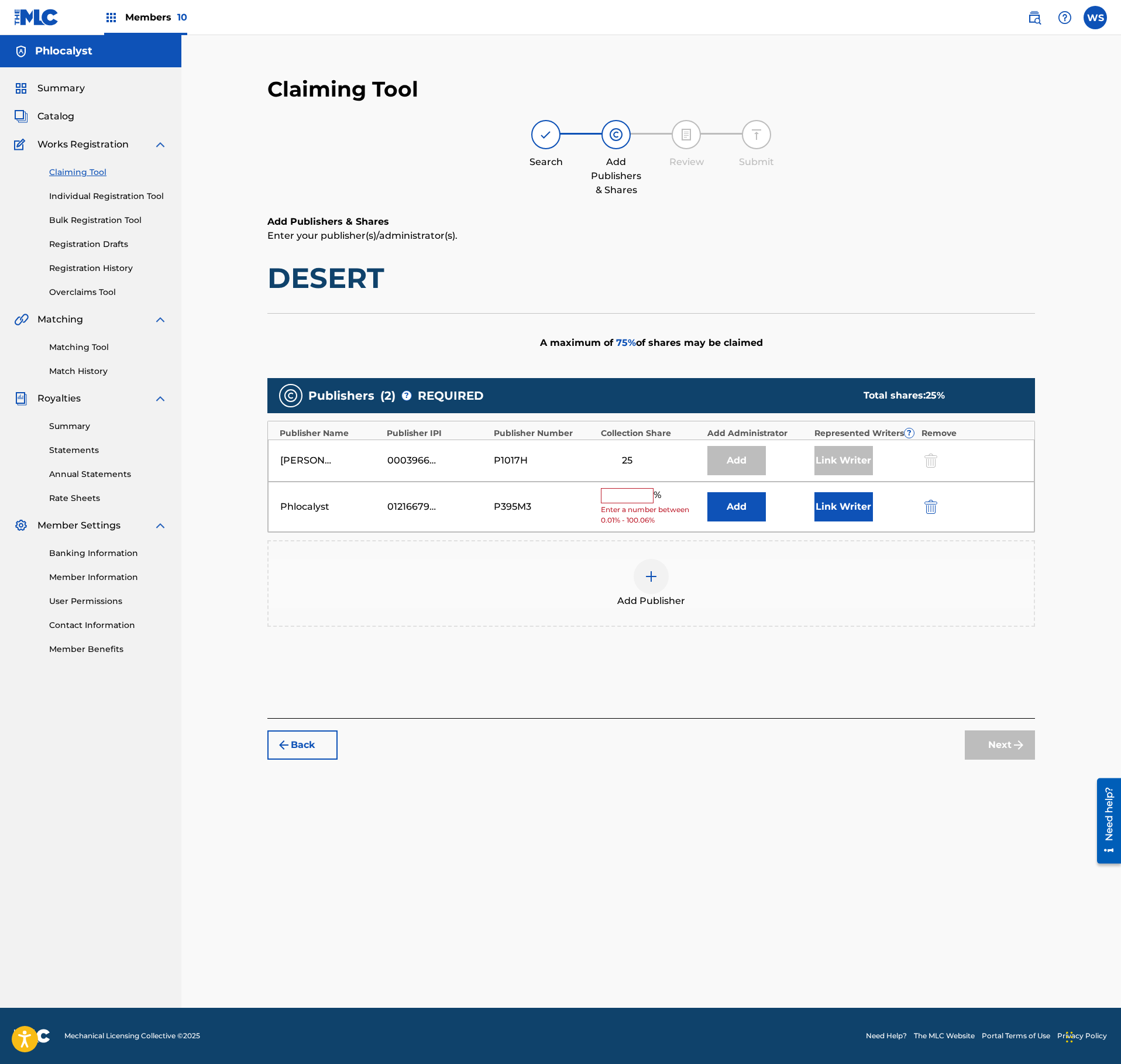
click at [644, 501] on input "text" at bounding box center [626, 495] width 52 height 15
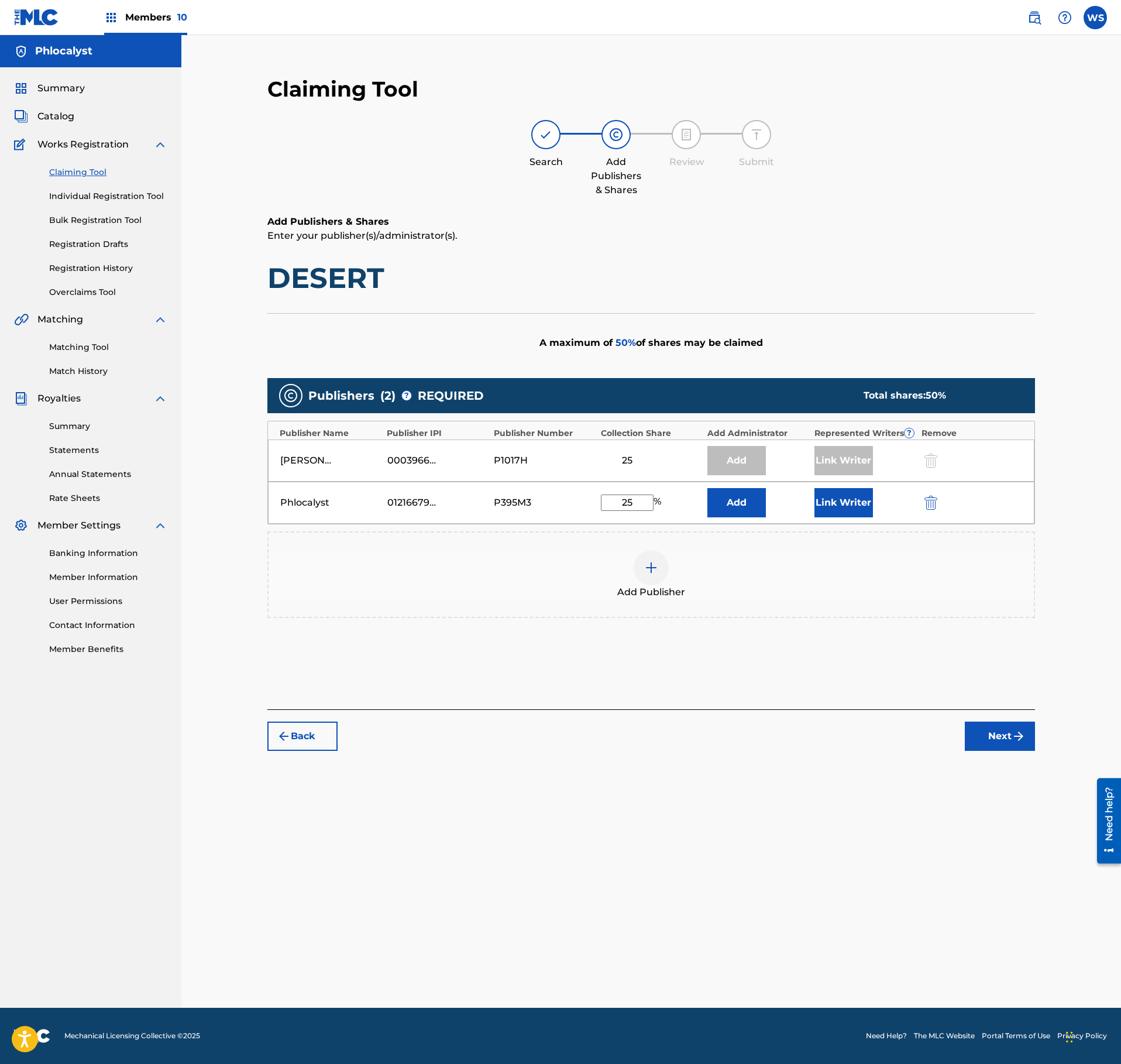
type input "25"
click at [851, 499] on button "Link Writer" at bounding box center [843, 503] width 58 height 30
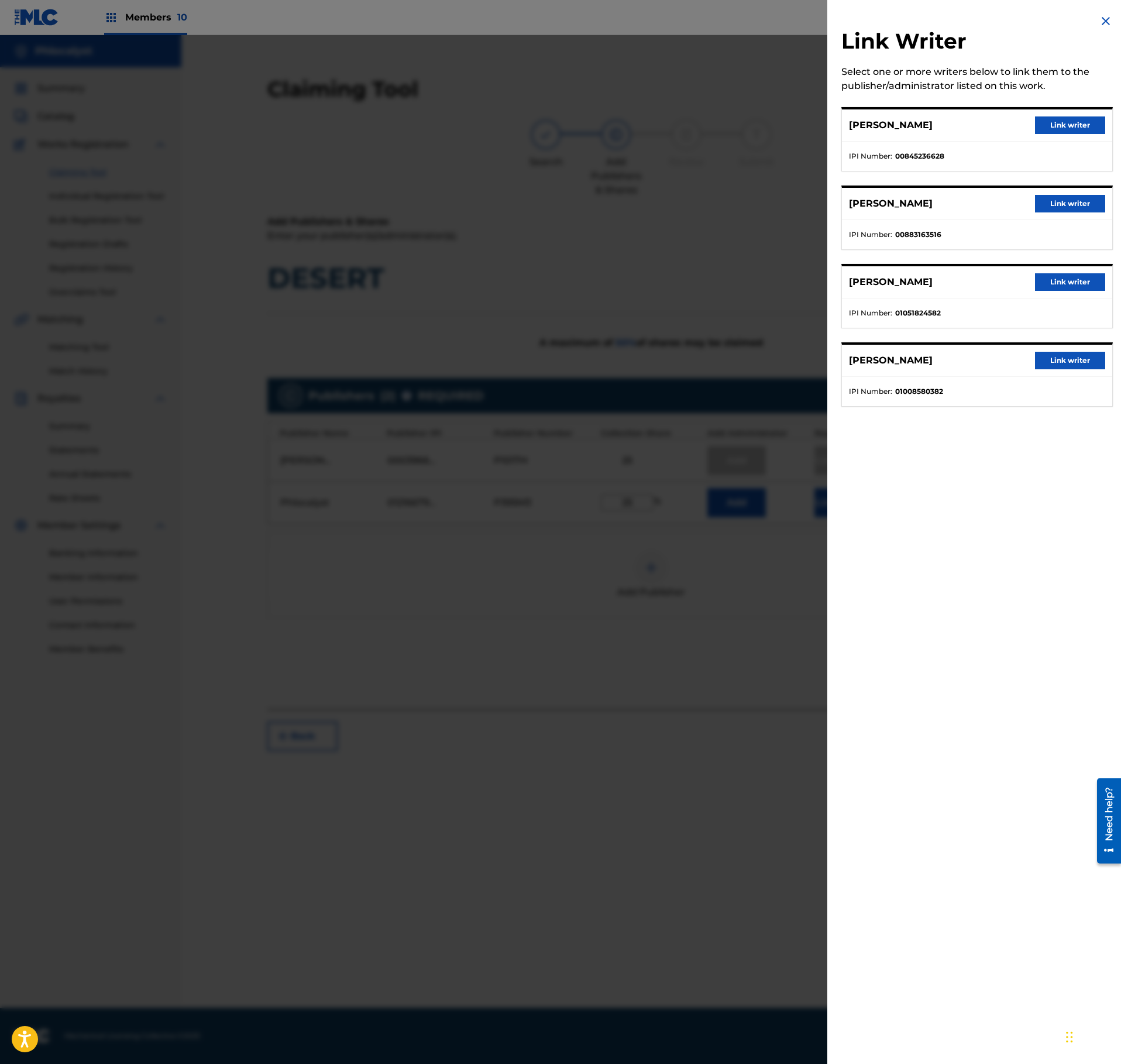
click at [1085, 284] on button "Link writer" at bounding box center [1070, 282] width 70 height 18
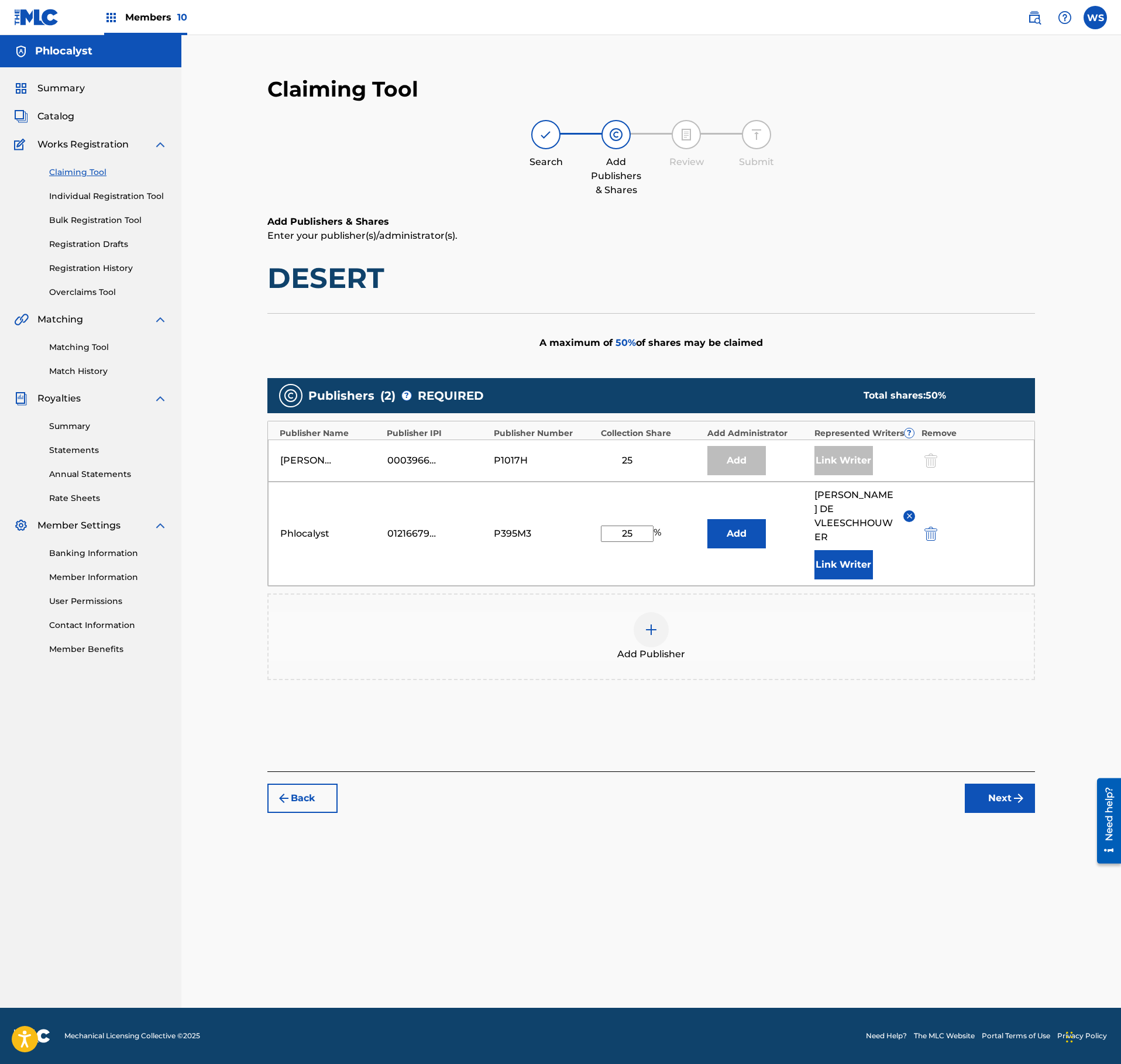
click at [988, 784] on button "Next" at bounding box center [1000, 799] width 70 height 30
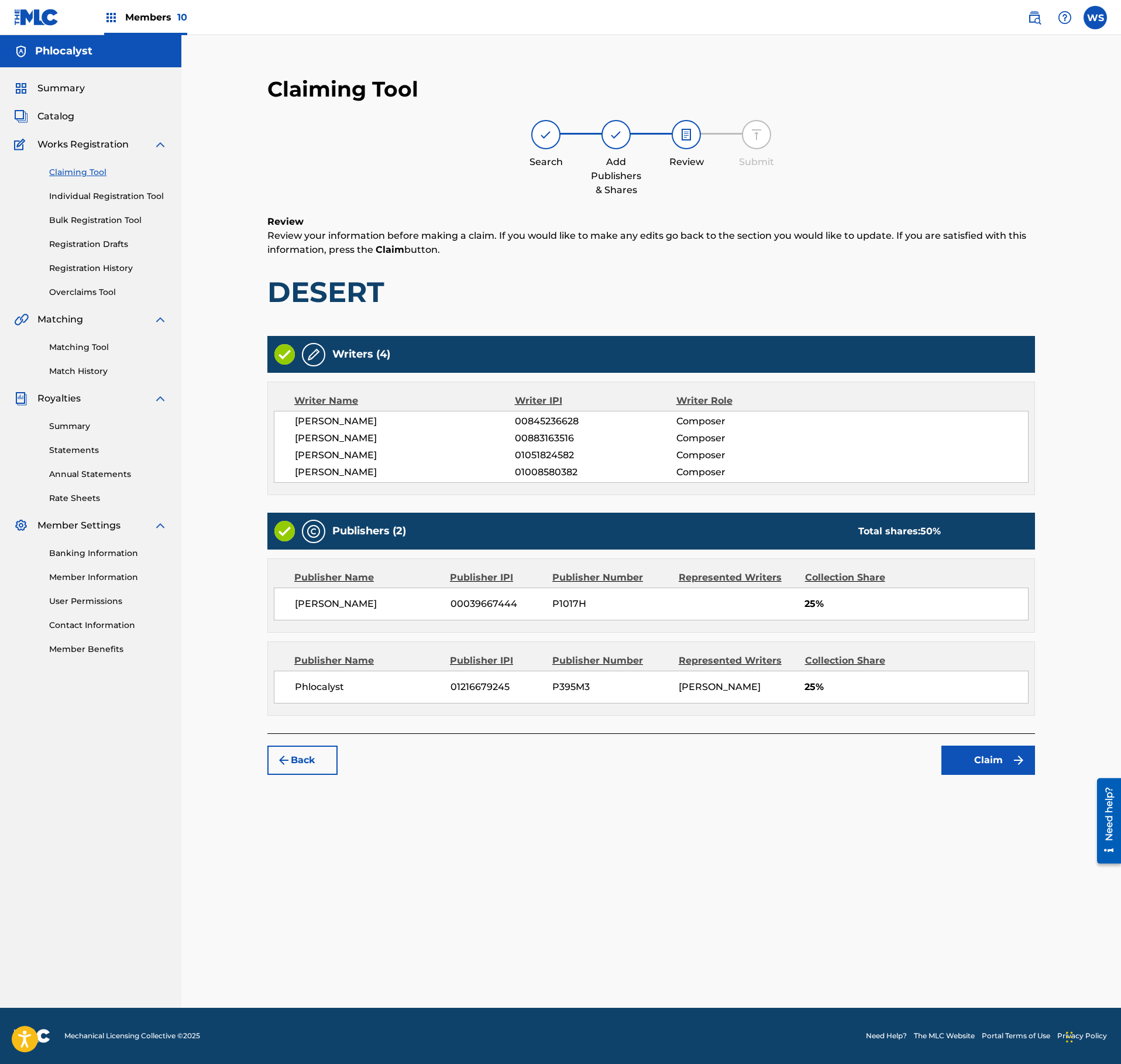
click at [971, 775] on button "Claim" at bounding box center [988, 760] width 94 height 30
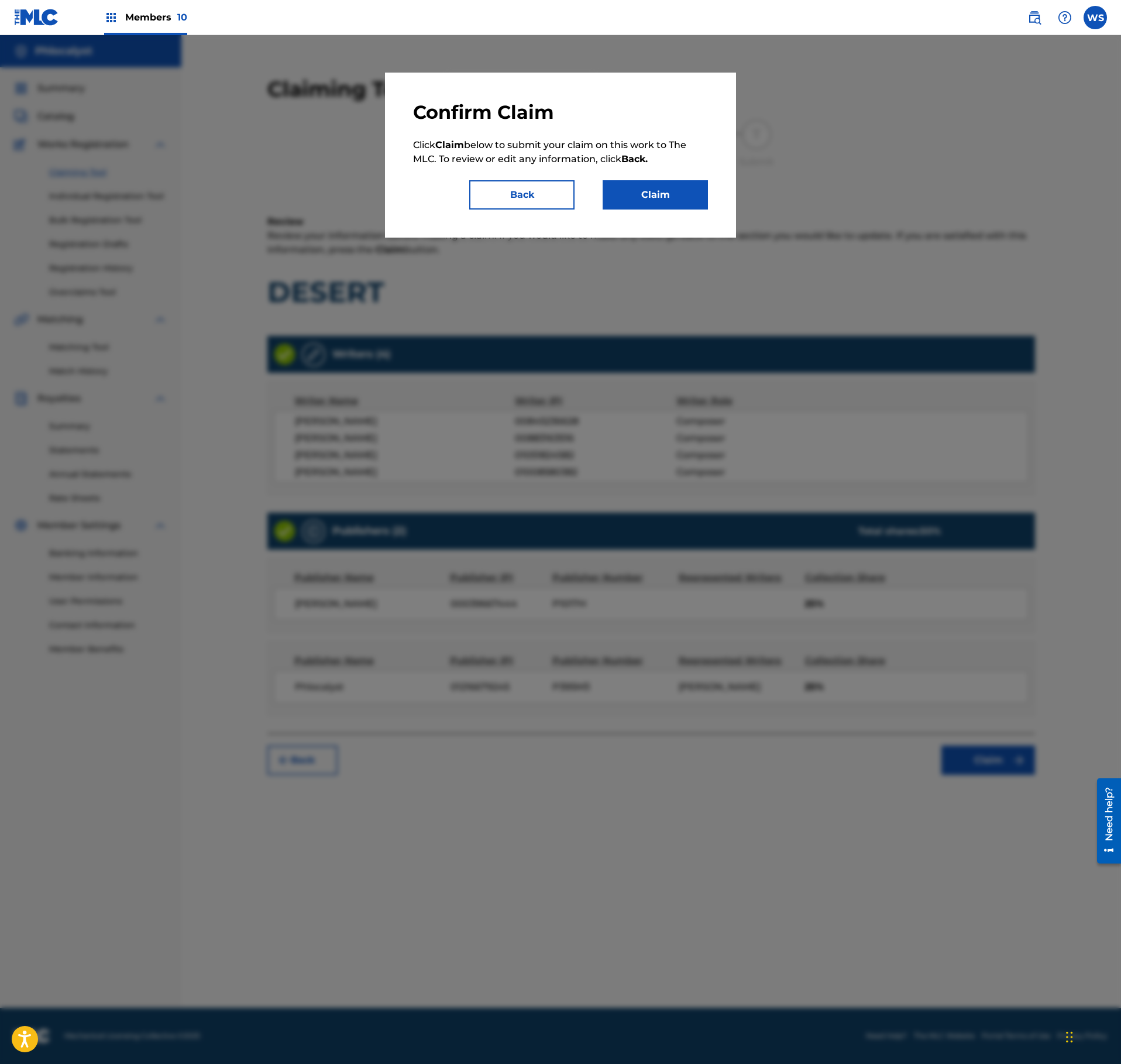
click at [681, 185] on button "Claim" at bounding box center [655, 195] width 105 height 30
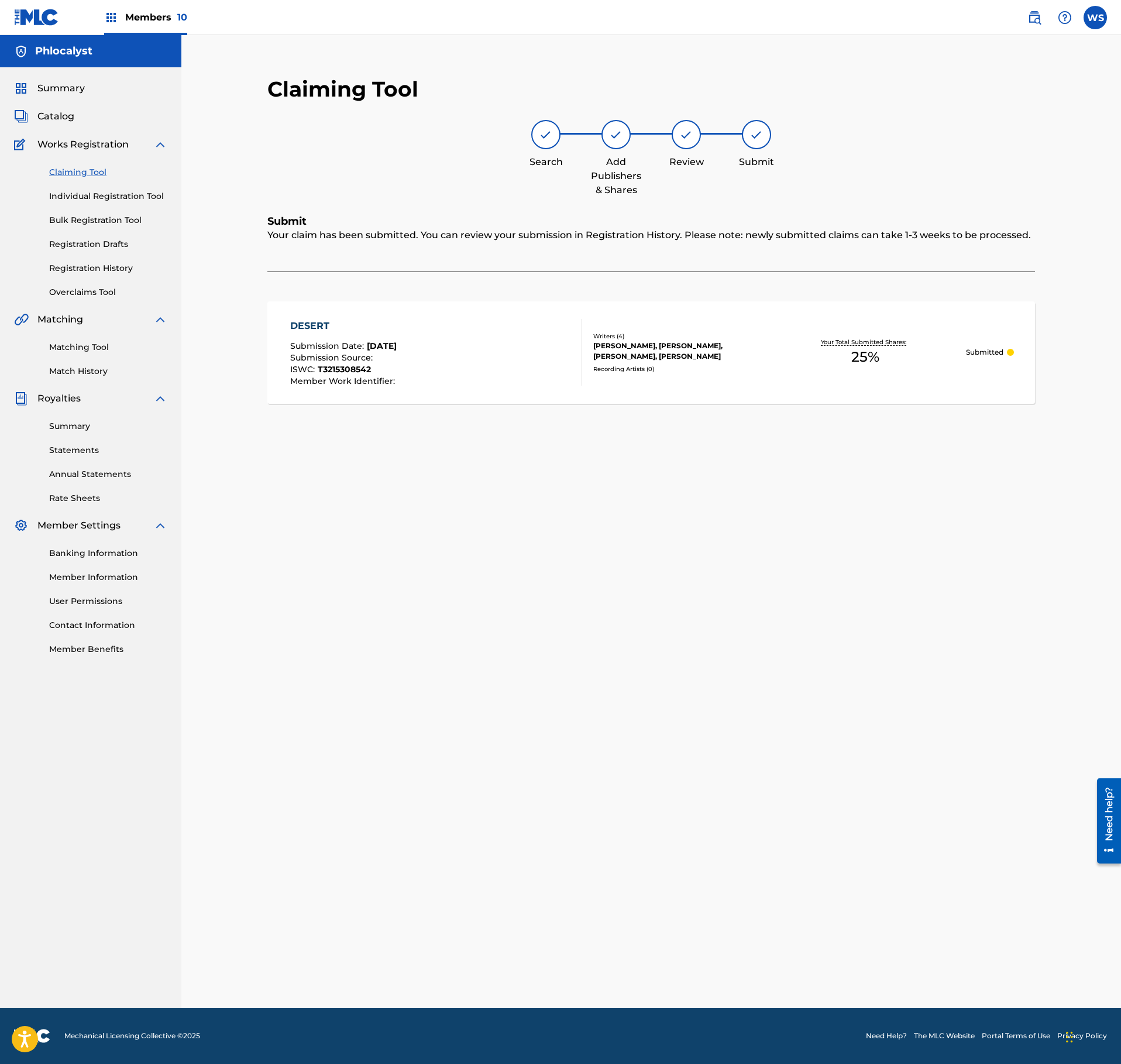
click at [63, 127] on div "Summary Catalog Works Registration Claiming Tool Individual Registration Tool B…" at bounding box center [91, 368] width 181 height 603
click at [71, 120] on span "Catalog" at bounding box center [55, 116] width 36 height 14
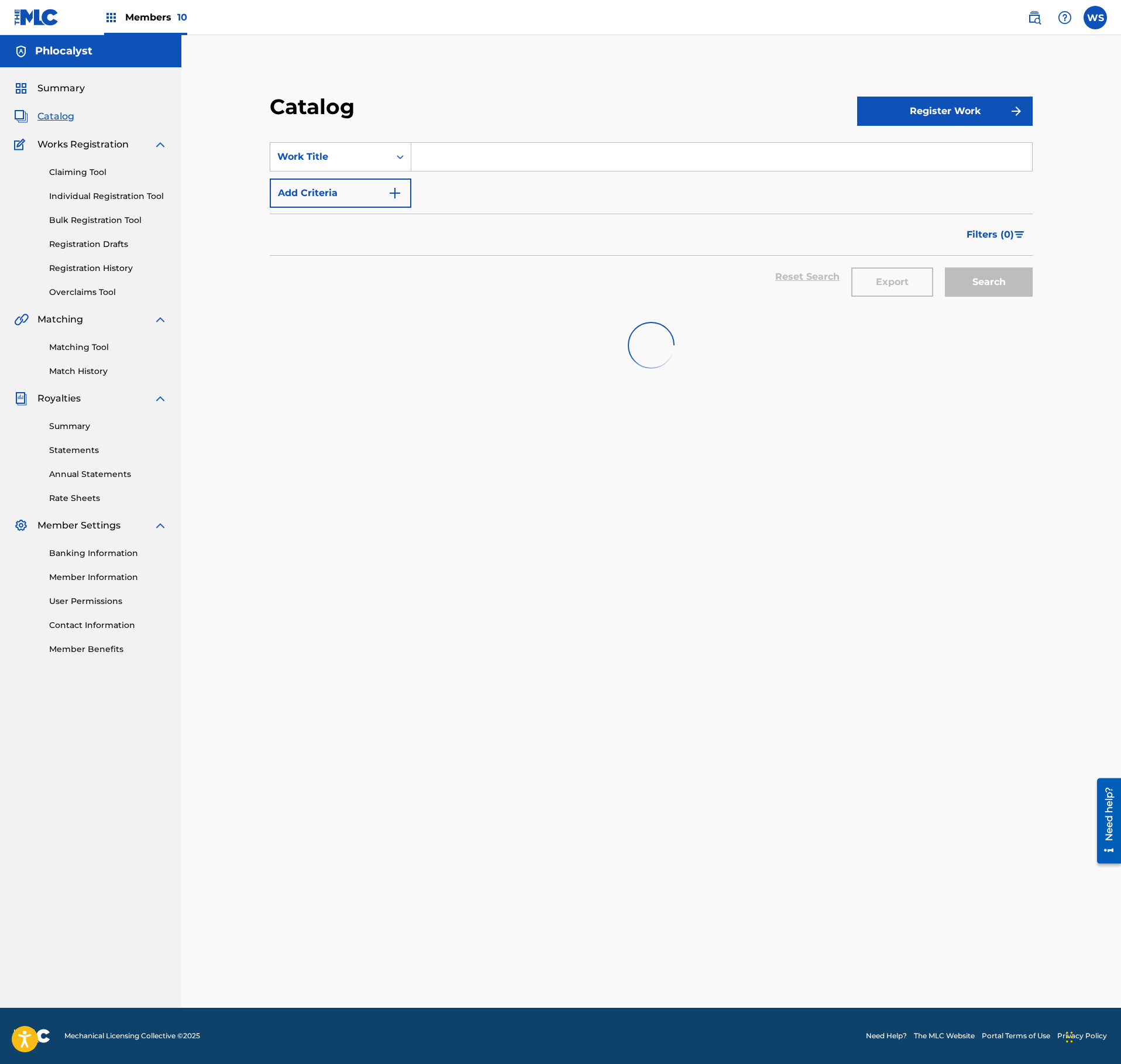
click at [496, 155] on input "Search Form" at bounding box center [722, 157] width 621 height 28
paste input "AFTER SUN"
type input "AFTER SUN"
click at [1003, 278] on button "Search" at bounding box center [988, 282] width 88 height 30
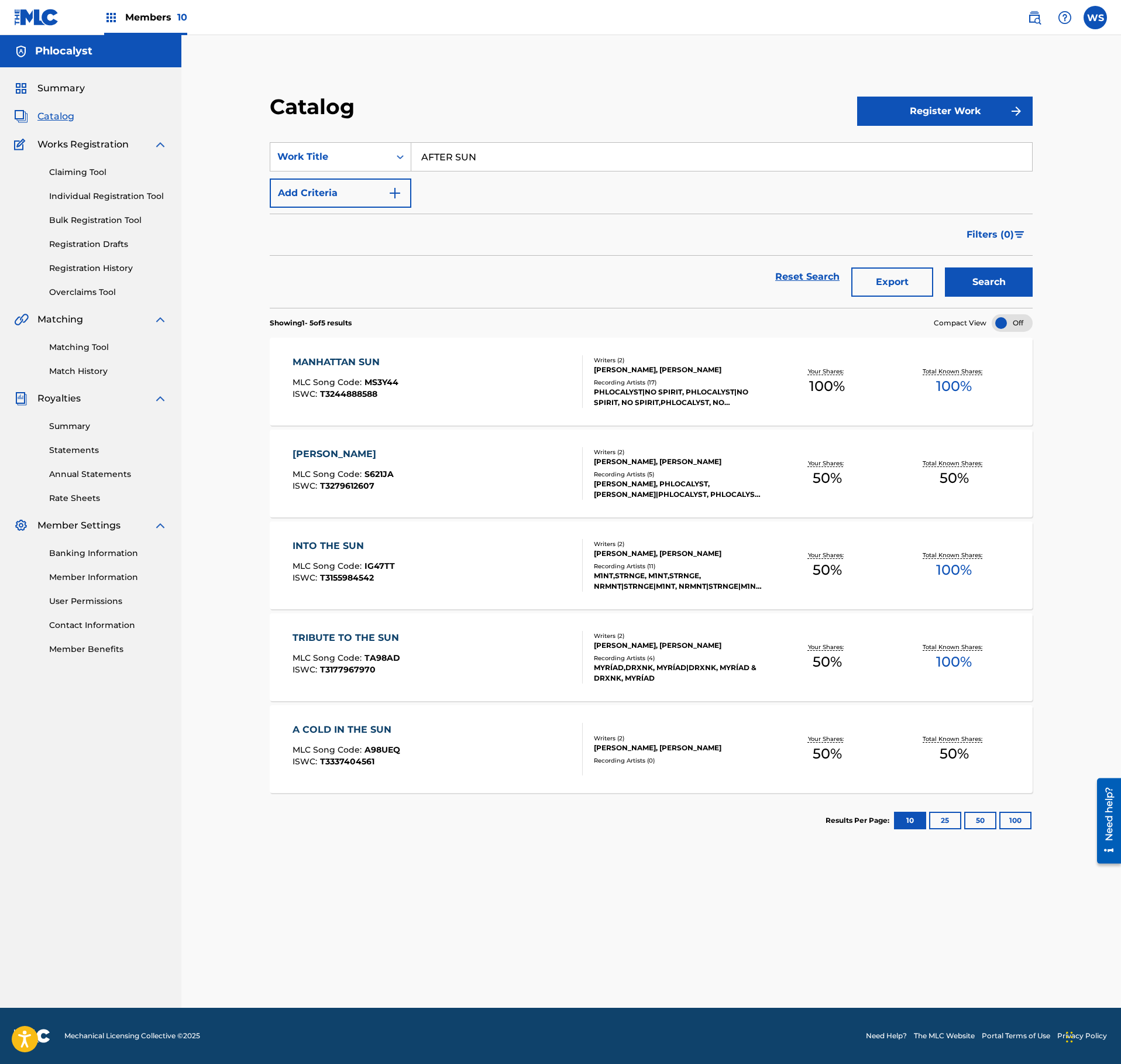
click at [90, 274] on link "Registration History" at bounding box center [108, 268] width 118 height 12
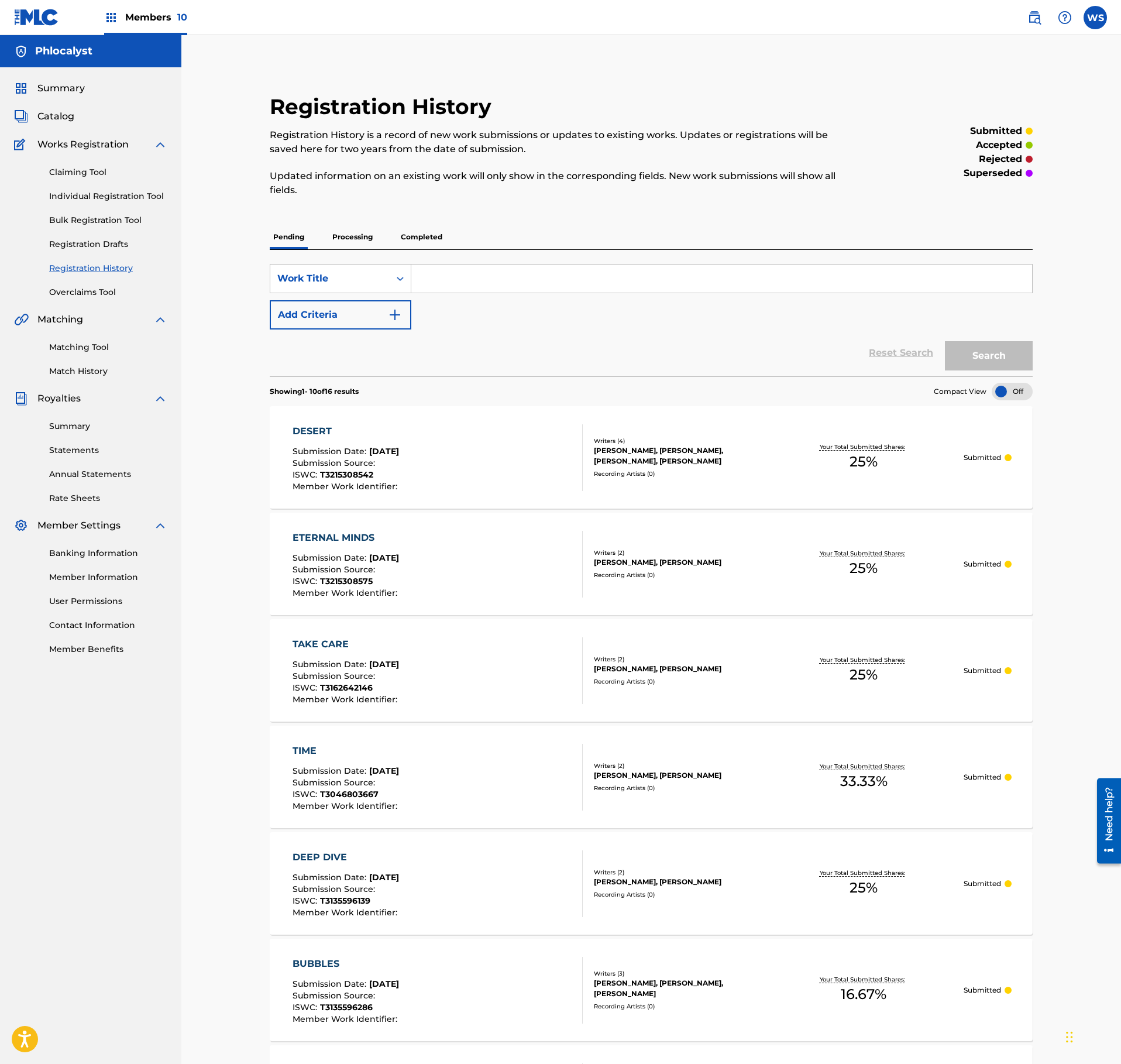
click at [330, 239] on p "Processing" at bounding box center [352, 237] width 47 height 25
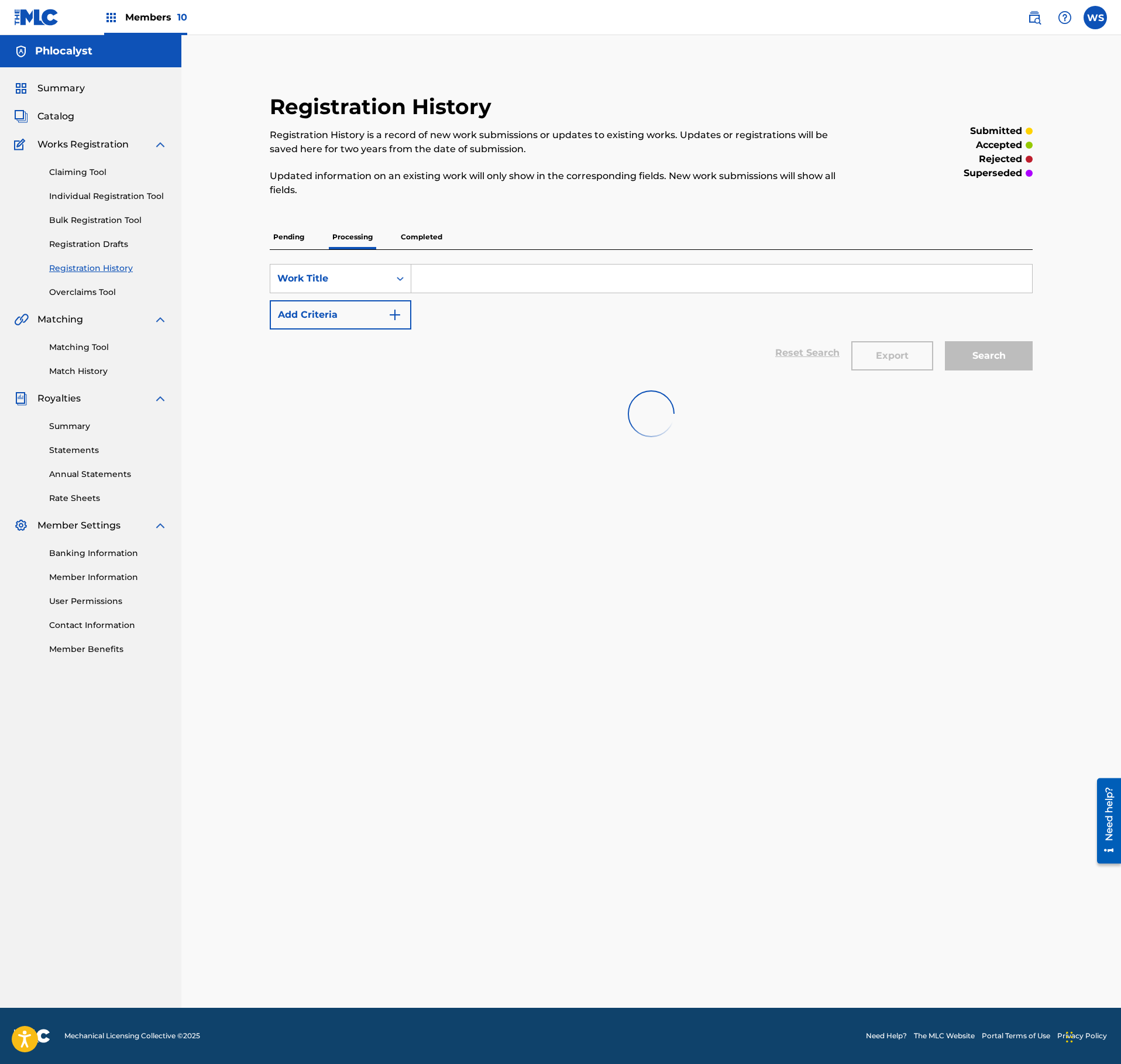
drag, startPoint x: 299, startPoint y: 241, endPoint x: 315, endPoint y: 241, distance: 16.0
click at [299, 240] on p "Pending" at bounding box center [289, 237] width 38 height 25
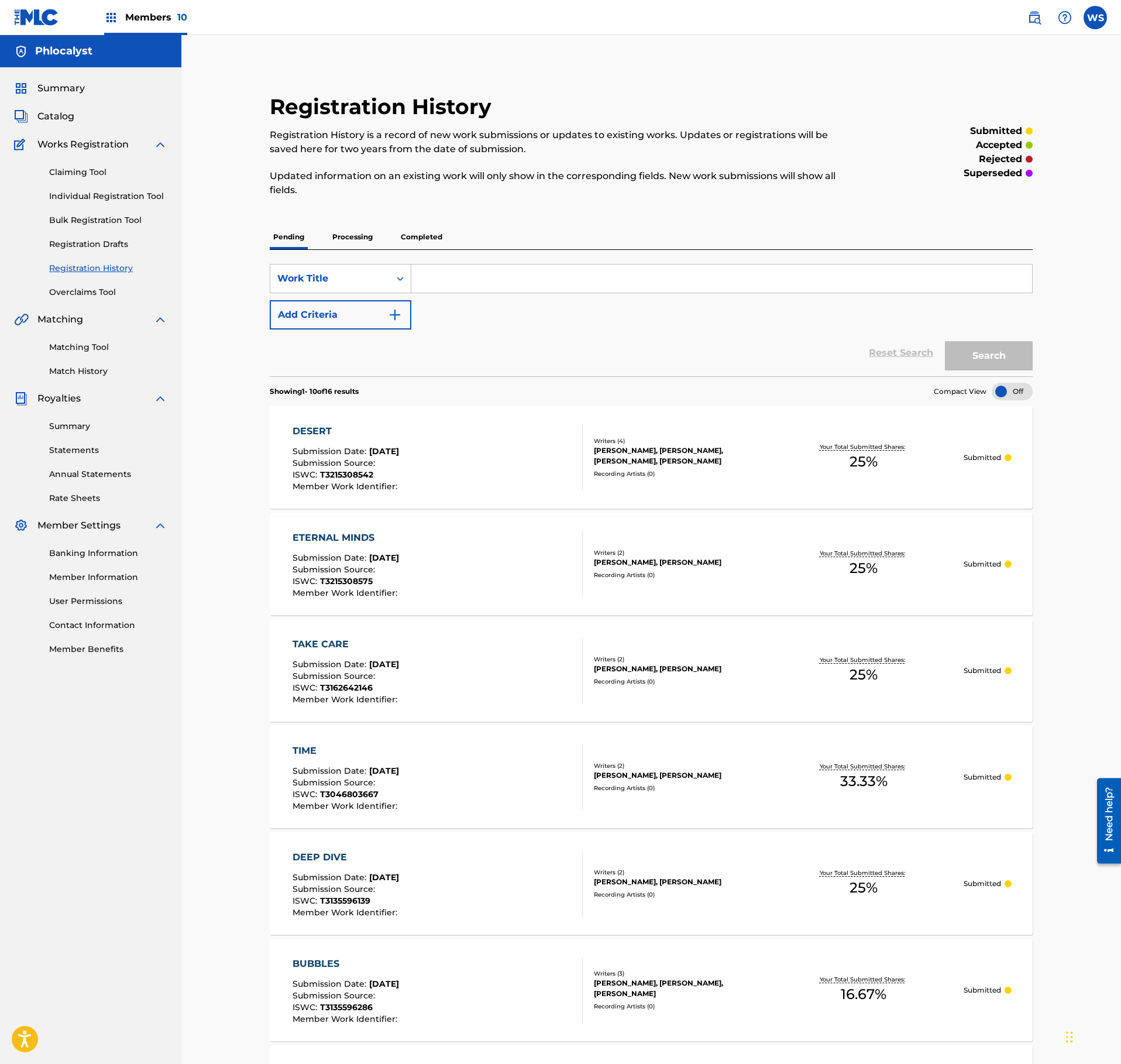
click at [478, 275] on input "Search Form" at bounding box center [722, 278] width 621 height 28
paste input "AFTER SUN"
type input "AFTER SUN"
click at [100, 164] on div "Claiming Tool Individual Registration Tool Bulk Registration Tool Registration …" at bounding box center [90, 225] width 153 height 147
click at [100, 174] on link "Claiming Tool" at bounding box center [108, 173] width 118 height 12
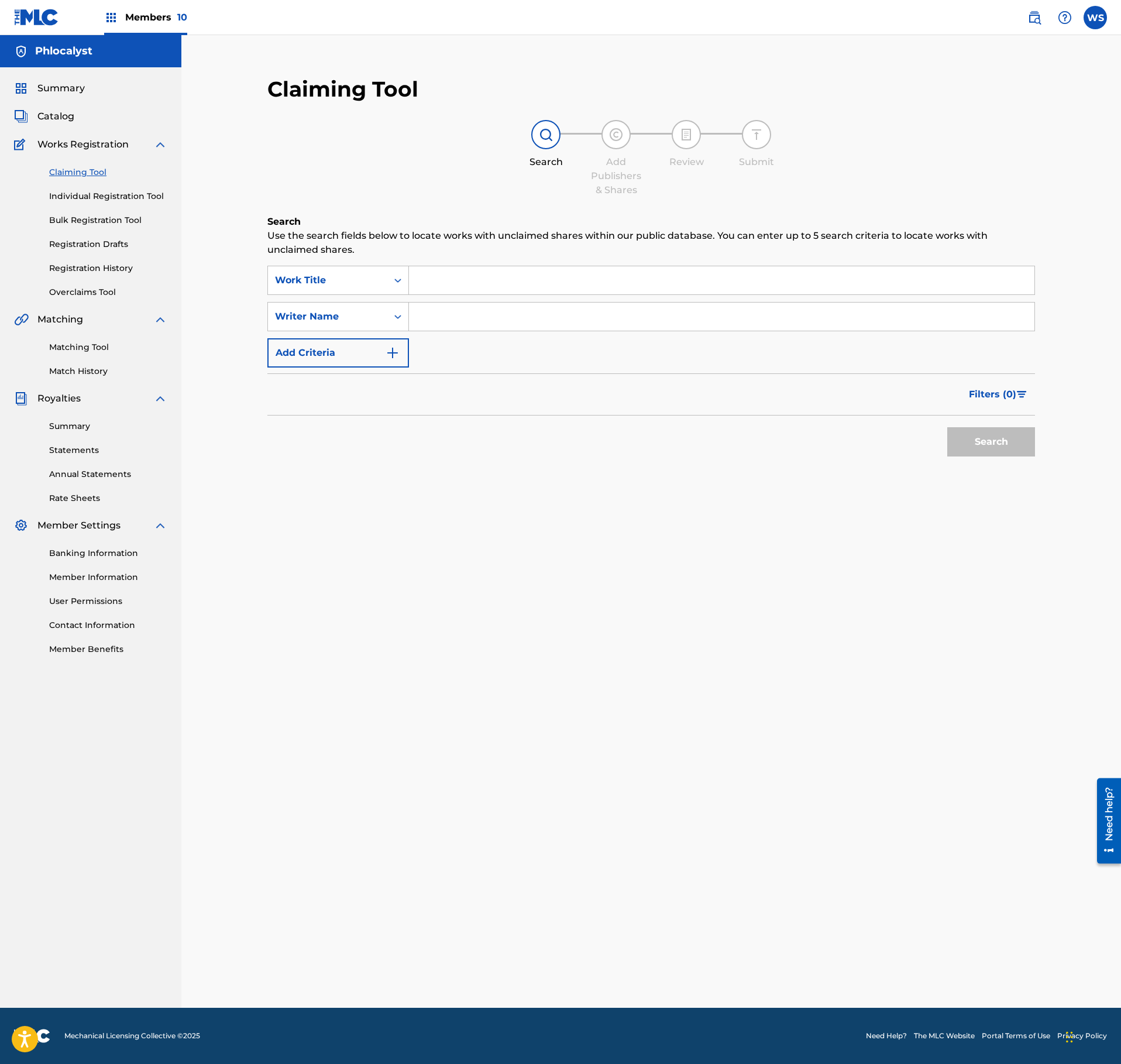
click at [525, 269] on input "Search Form" at bounding box center [722, 280] width 625 height 28
paste input "gue cuma tau"
click at [537, 281] on input "gue cuma tau" at bounding box center [722, 280] width 625 height 28
click at [556, 284] on input "gue cuma tau" at bounding box center [722, 280] width 625 height 28
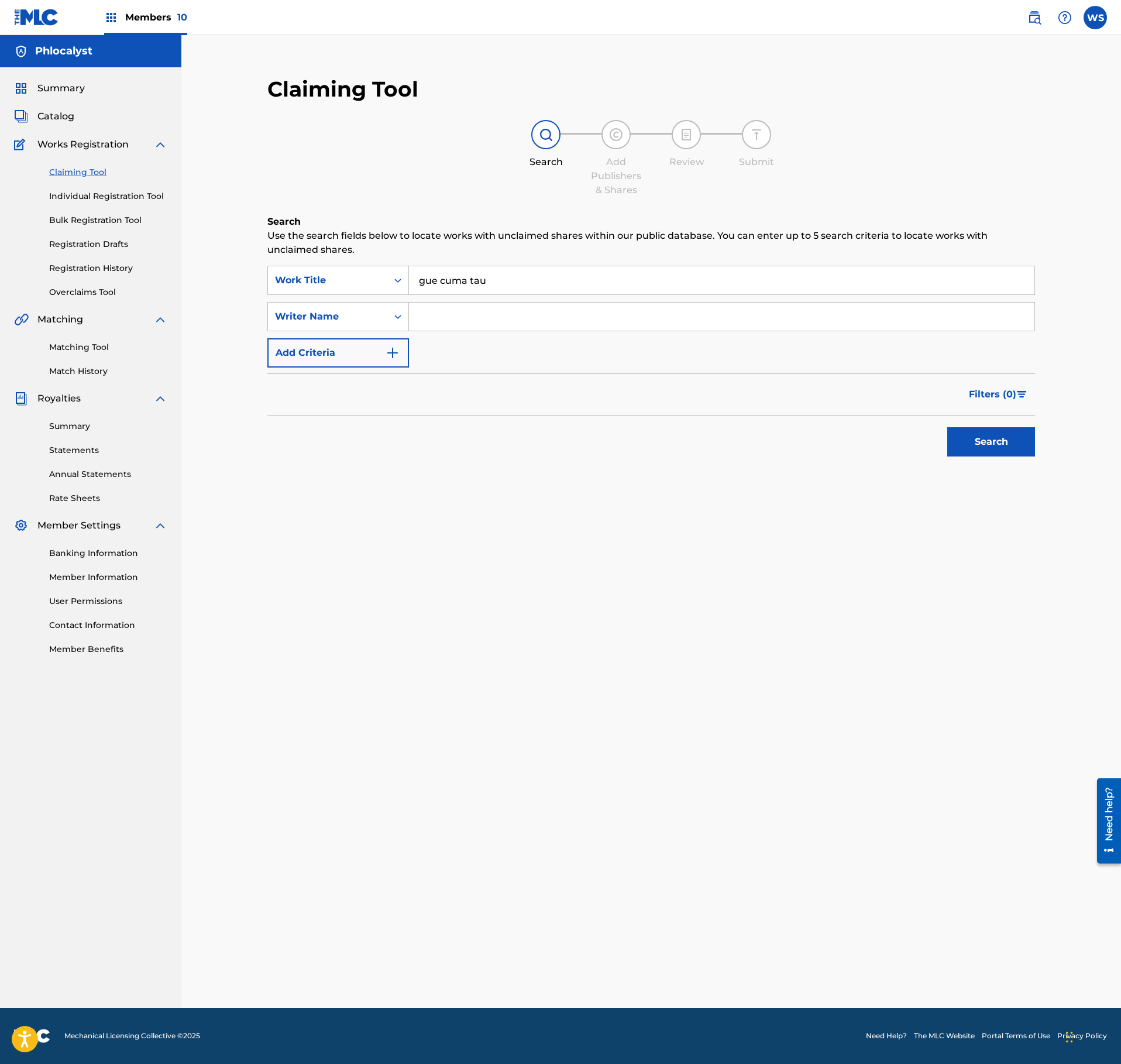
click at [556, 284] on input "gue cuma tau" at bounding box center [722, 280] width 625 height 28
drag, startPoint x: 556, startPoint y: 284, endPoint x: 559, endPoint y: 276, distance: 8.5
click at [556, 283] on input "gue cuma tau" at bounding box center [722, 280] width 625 height 28
click at [559, 274] on input "gue cuma tau" at bounding box center [722, 280] width 625 height 28
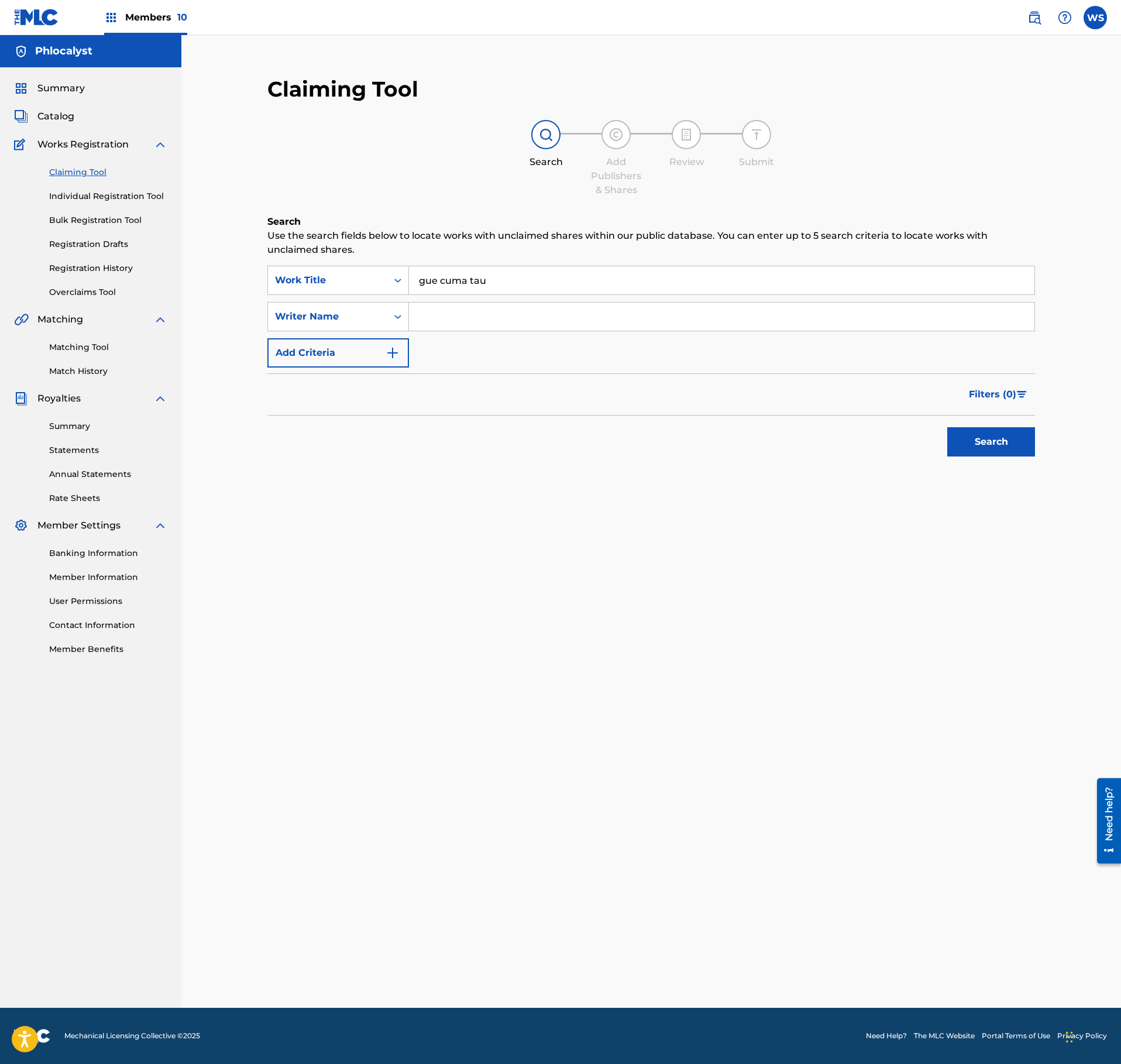
click at [559, 274] on input "gue cuma tau" at bounding box center [722, 280] width 625 height 28
click at [530, 286] on input "gue cuma tau" at bounding box center [722, 280] width 625 height 28
paste input "AFTER SUN"
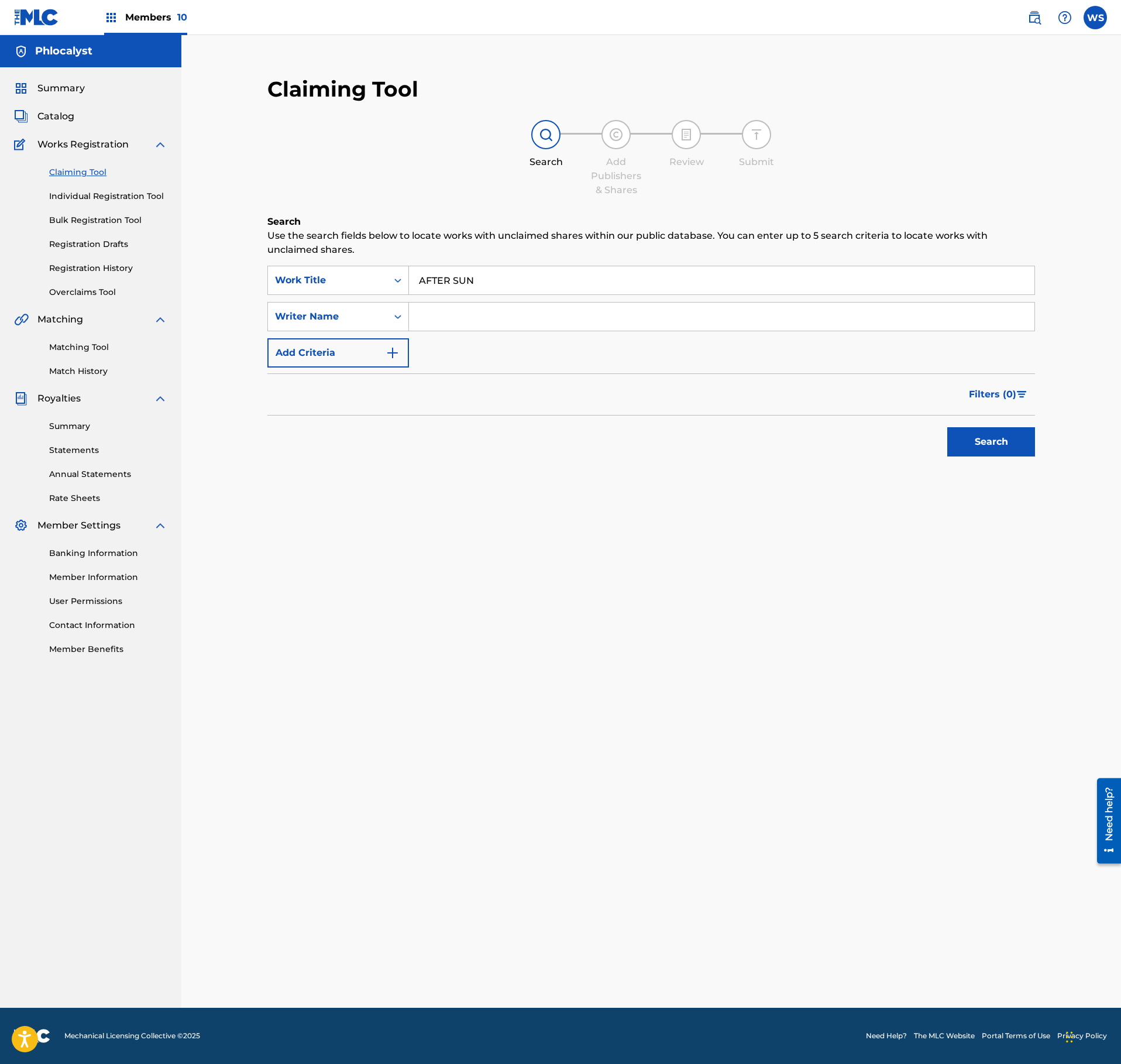
type input "AFTER SUN"
click at [528, 323] on input "Search Form" at bounding box center [722, 317] width 625 height 28
type input "VLEESCHHOUWER"
drag, startPoint x: 958, startPoint y: 446, endPoint x: 965, endPoint y: 446, distance: 7.0
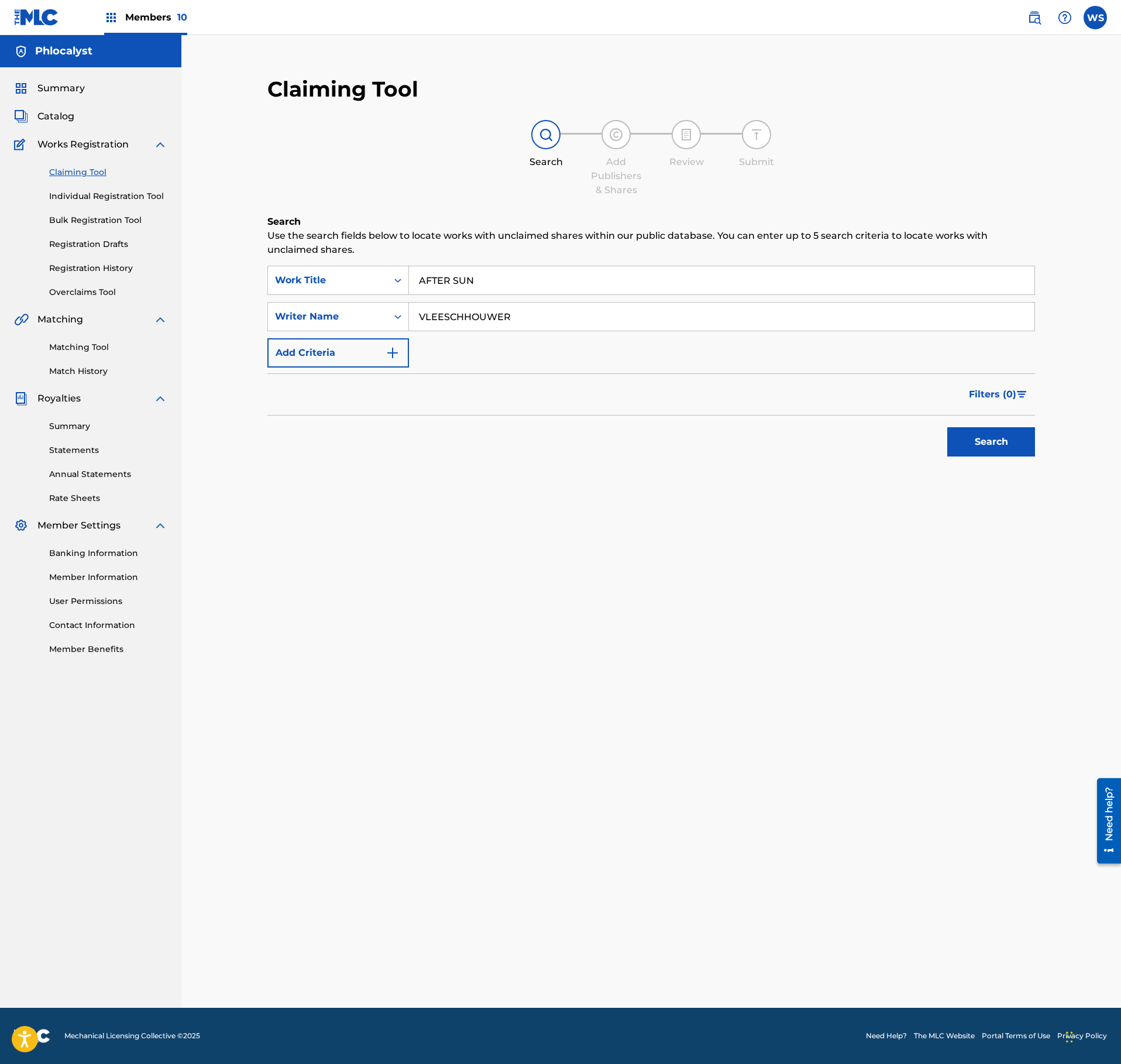
click at [963, 446] on button "Search" at bounding box center [991, 442] width 88 height 30
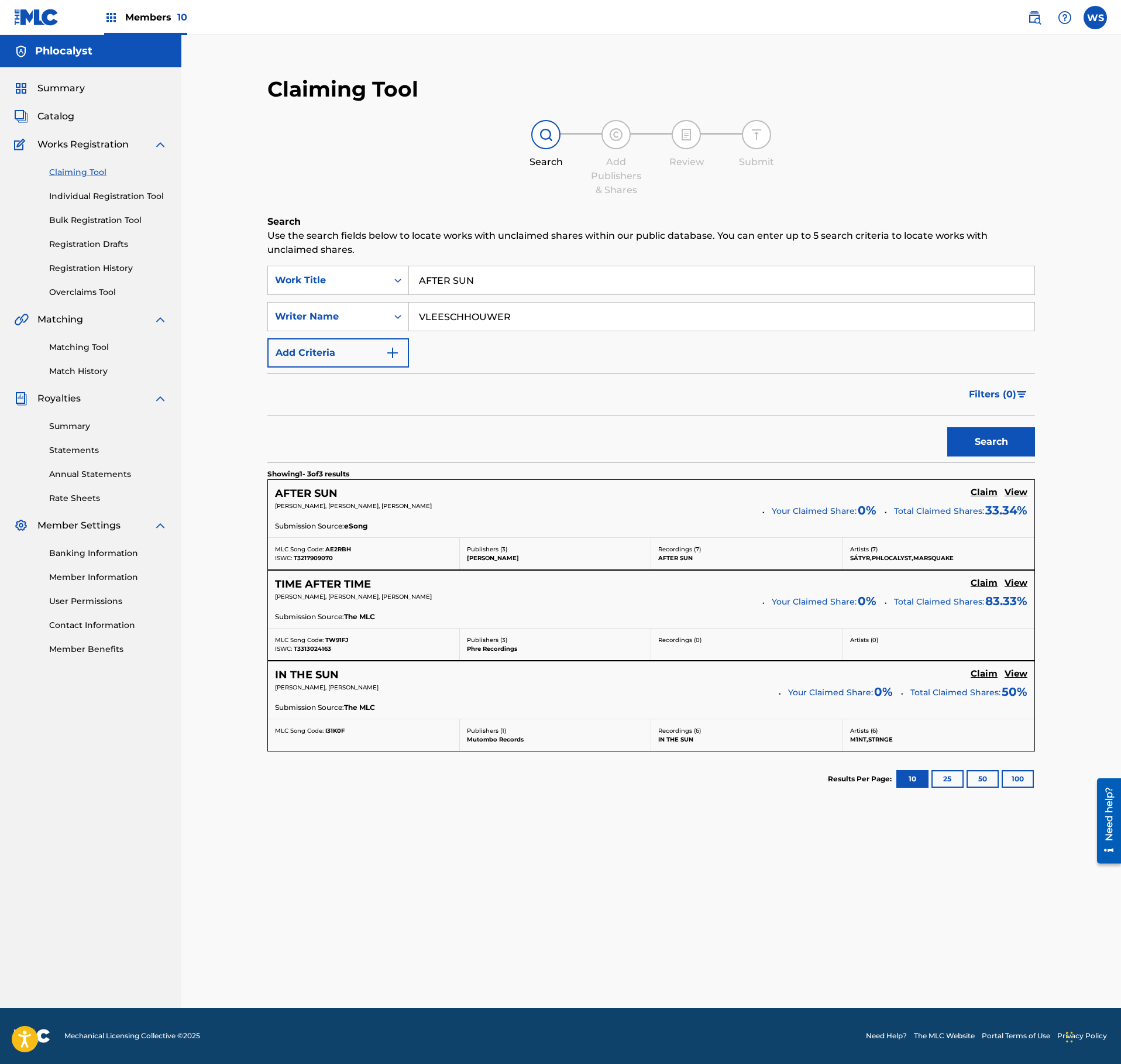
click at [1013, 495] on h5 "View" at bounding box center [1016, 492] width 23 height 11
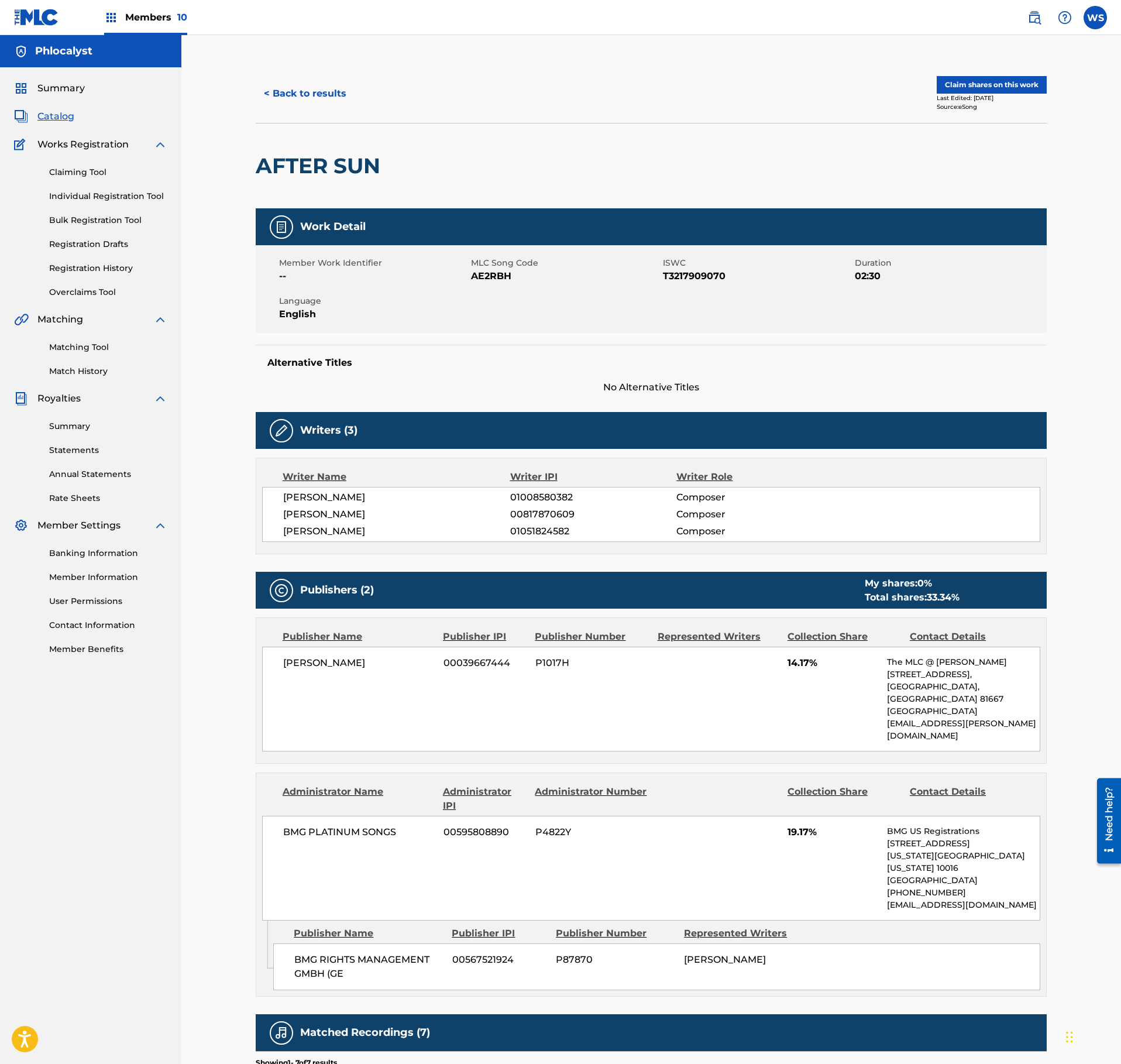
click at [302, 103] on button "< Back to results" at bounding box center [305, 94] width 99 height 30
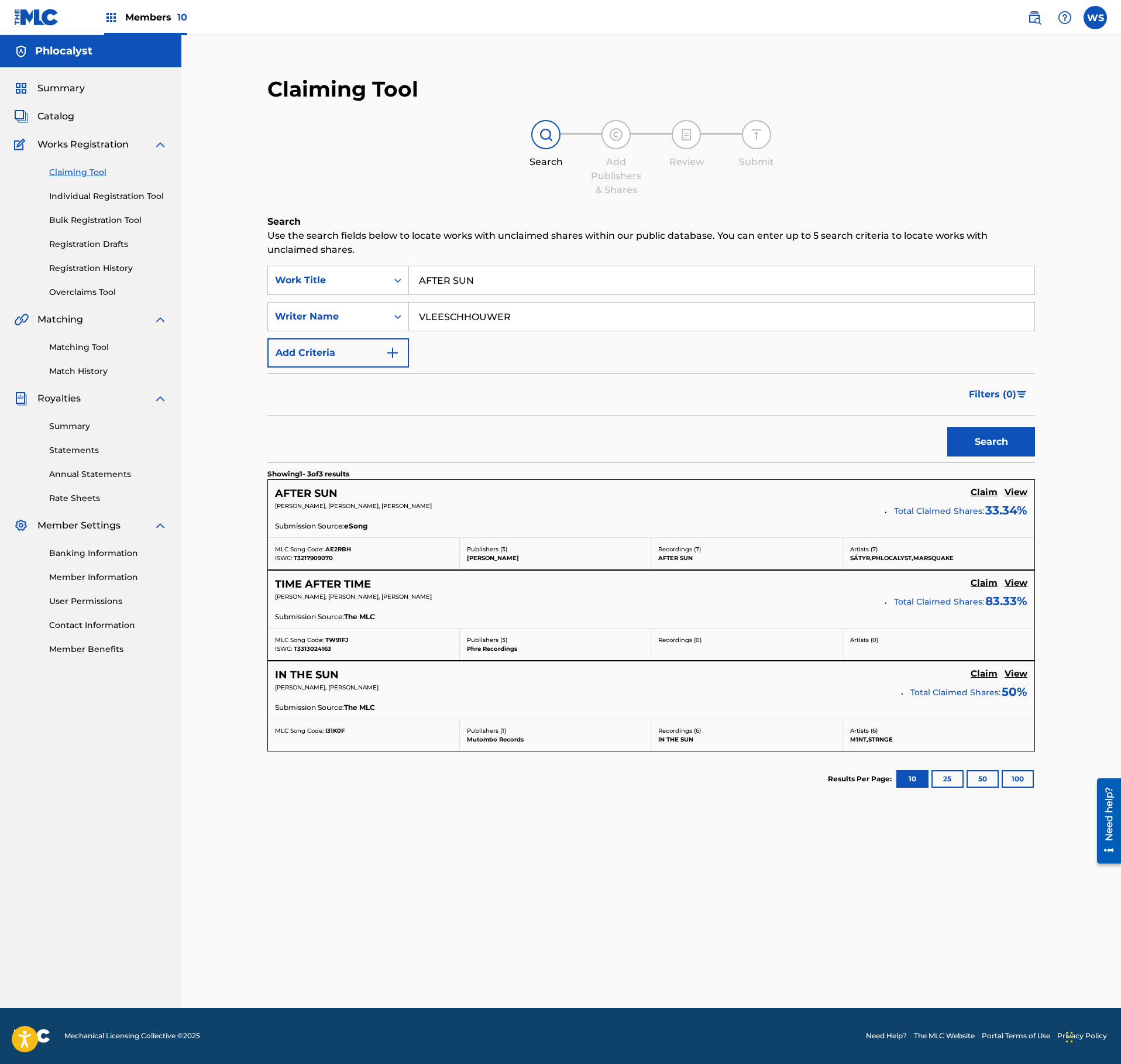
click at [988, 498] on h5 "Claim" at bounding box center [983, 492] width 27 height 11
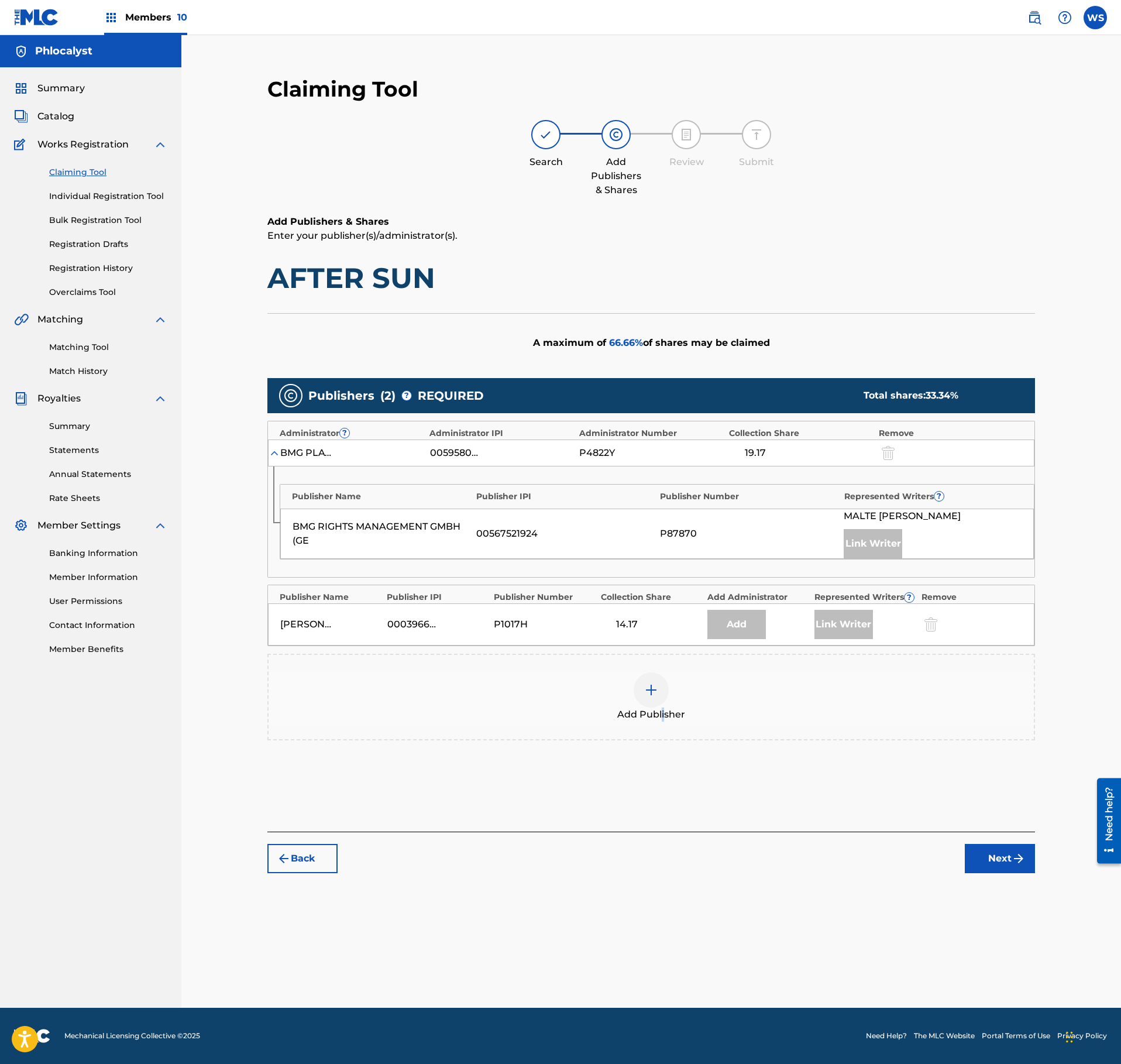
click at [664, 716] on span "Add Publisher" at bounding box center [651, 714] width 68 height 14
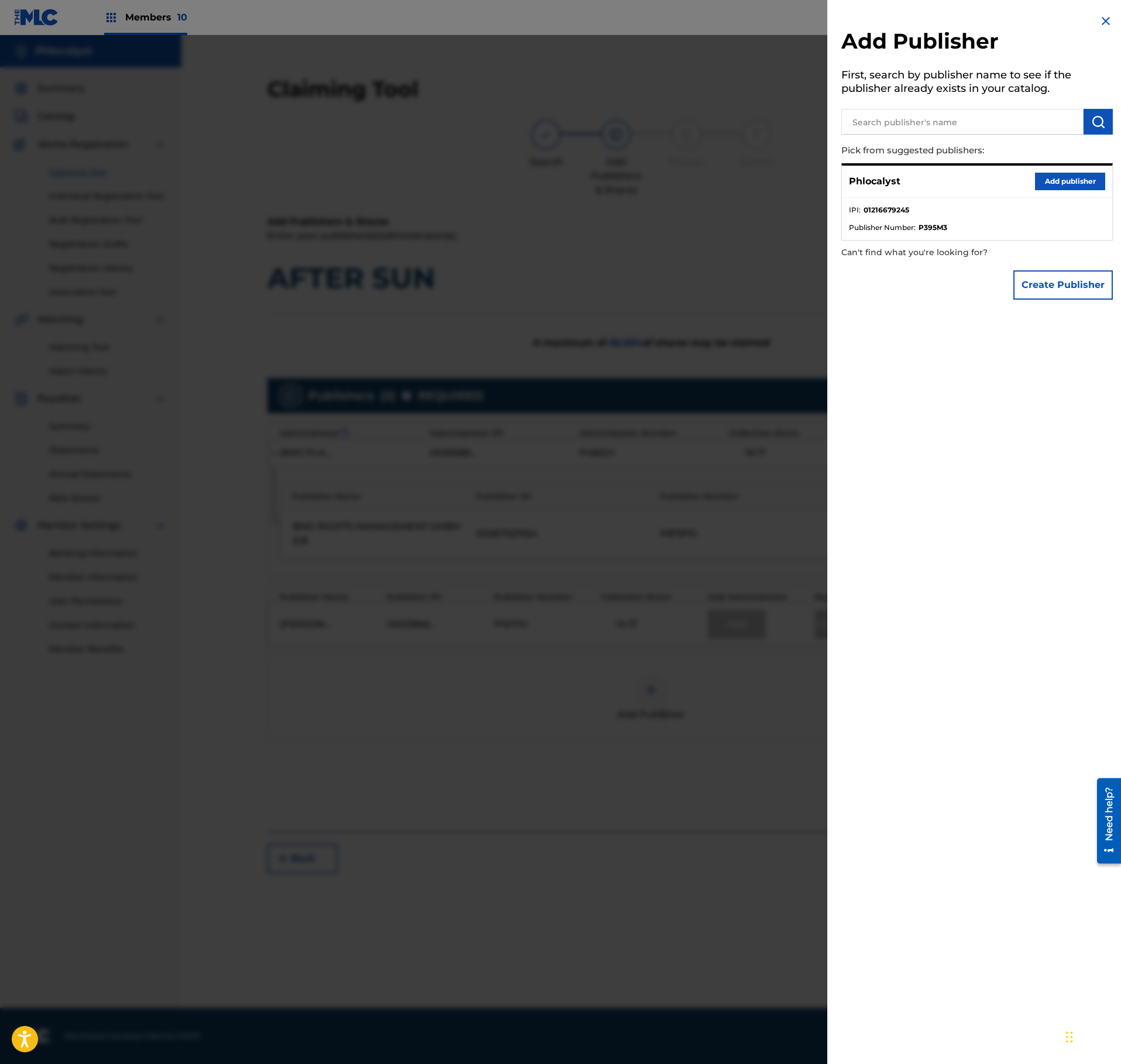
click at [1085, 177] on button "Add publisher" at bounding box center [1070, 181] width 70 height 18
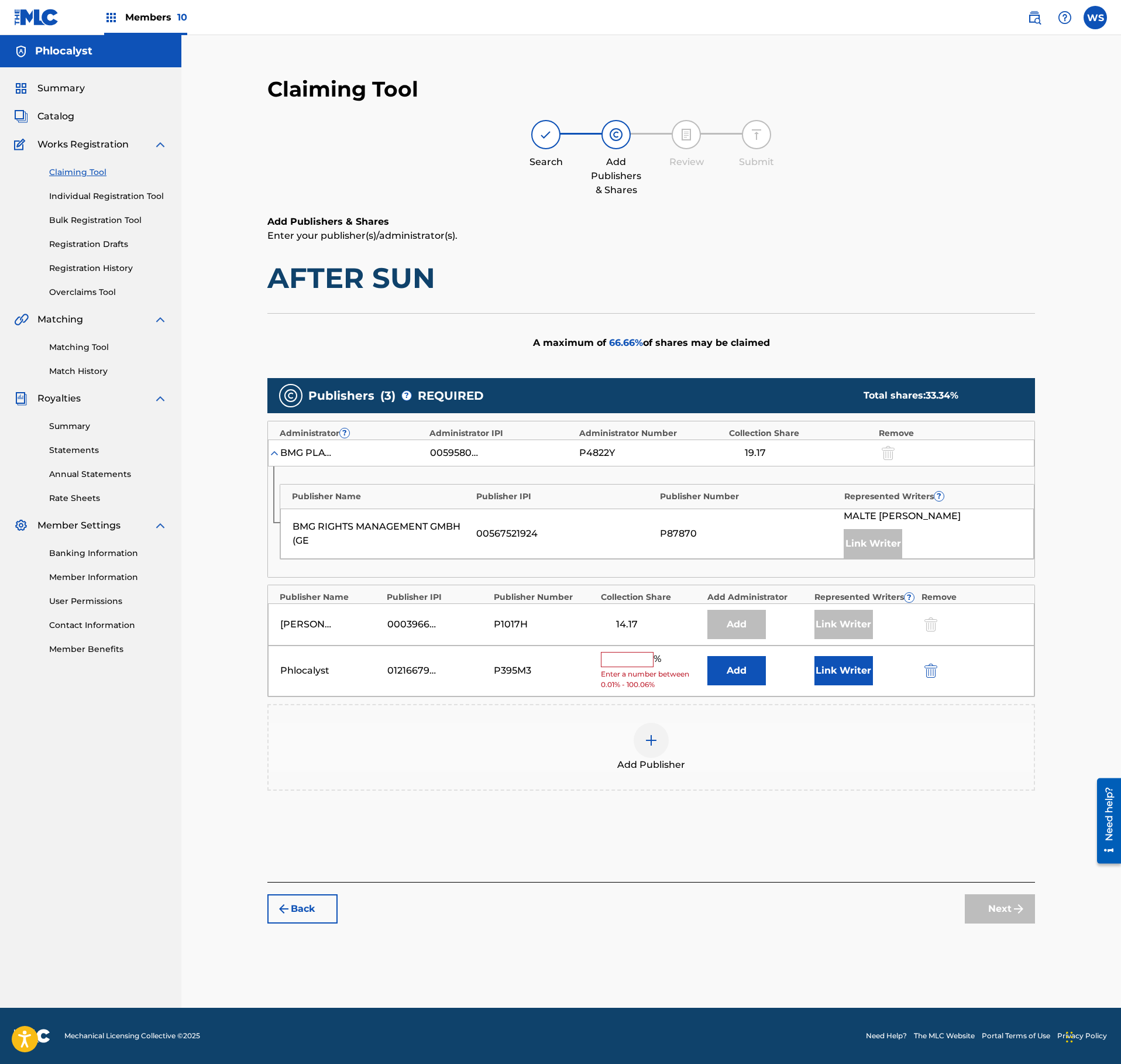
click at [635, 667] on input "text" at bounding box center [626, 659] width 52 height 15
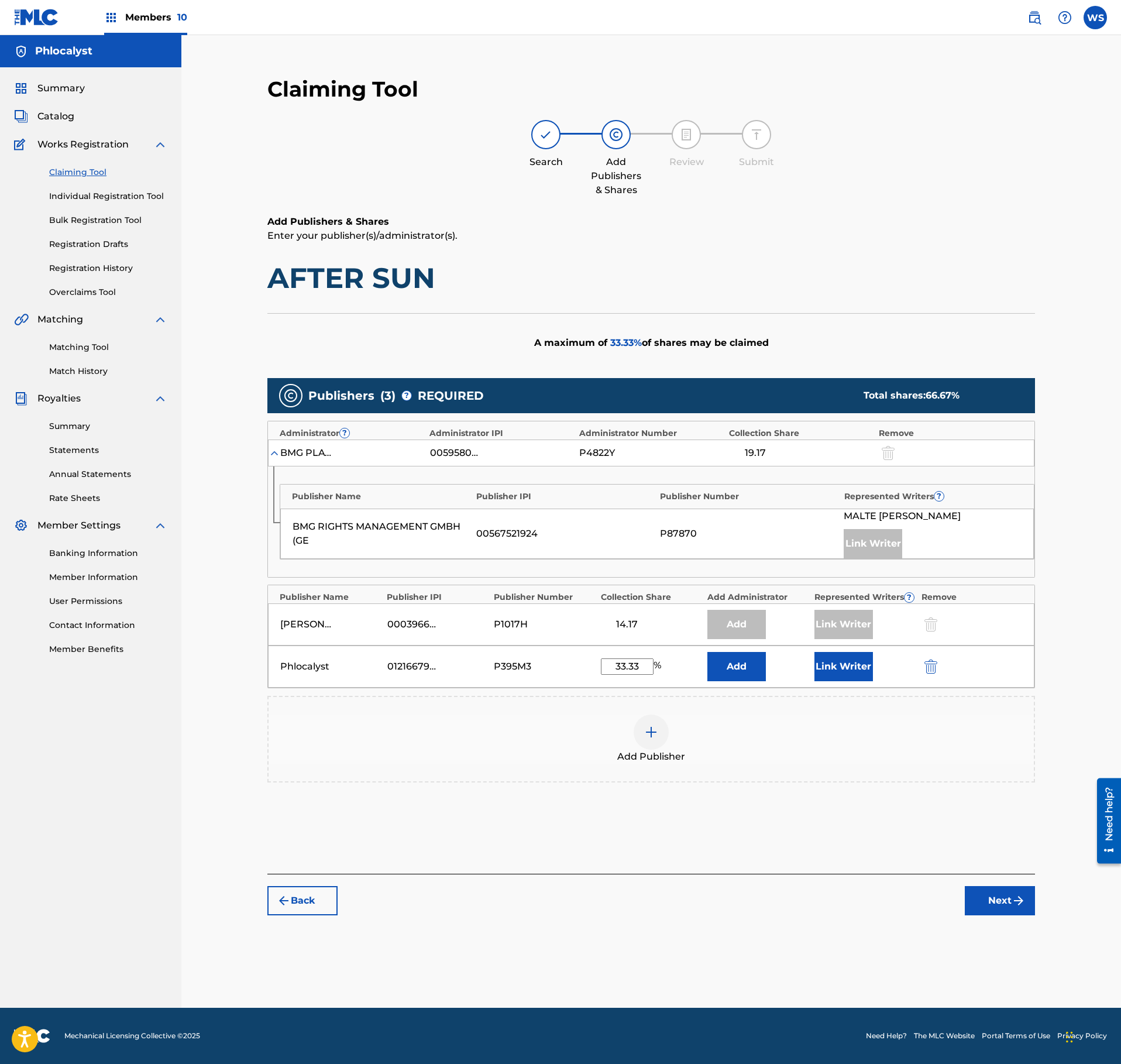
type input "33.33"
click at [860, 669] on button "Link Writer" at bounding box center [843, 667] width 58 height 30
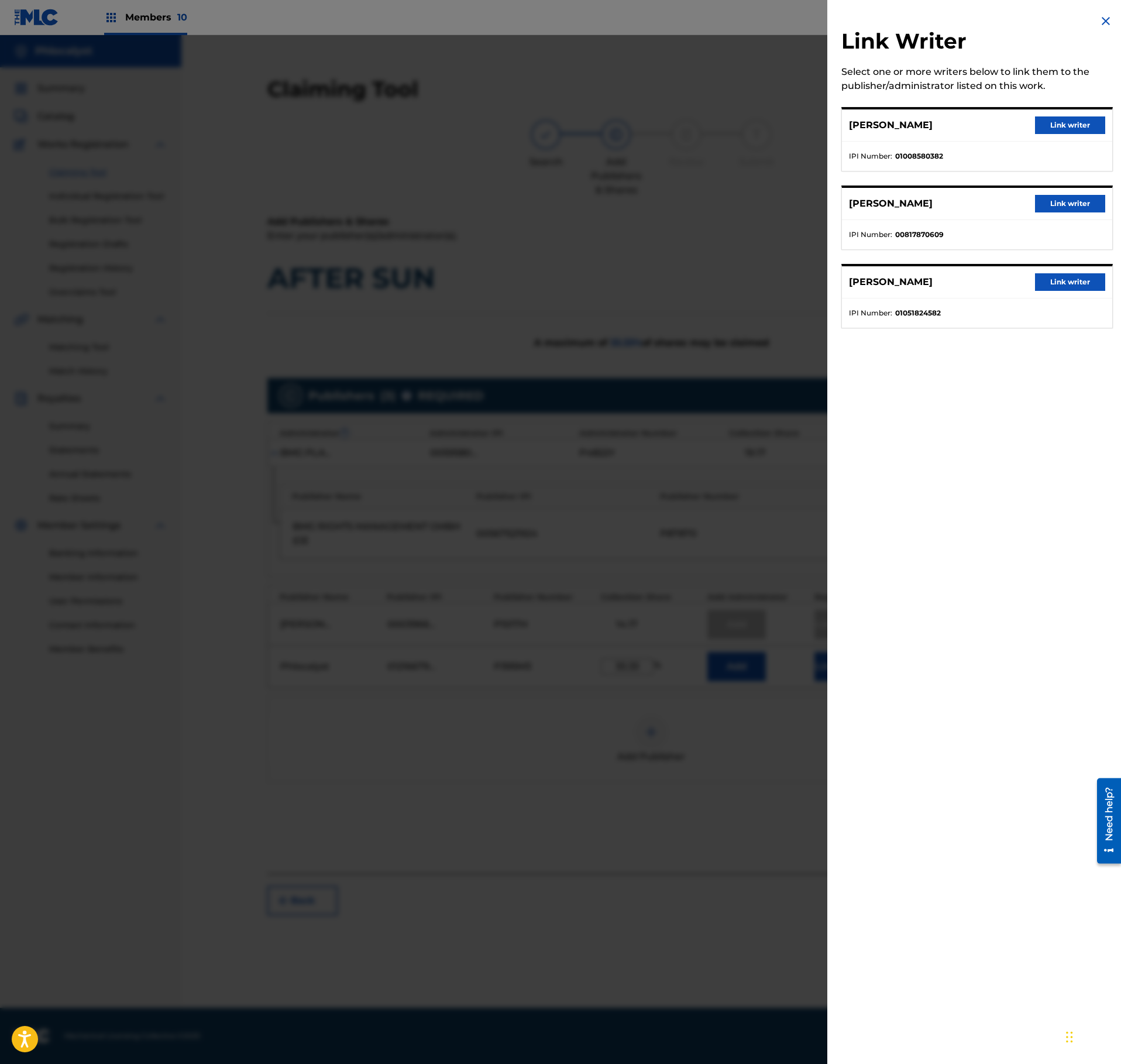
click at [1079, 282] on button "Link writer" at bounding box center [1070, 282] width 70 height 18
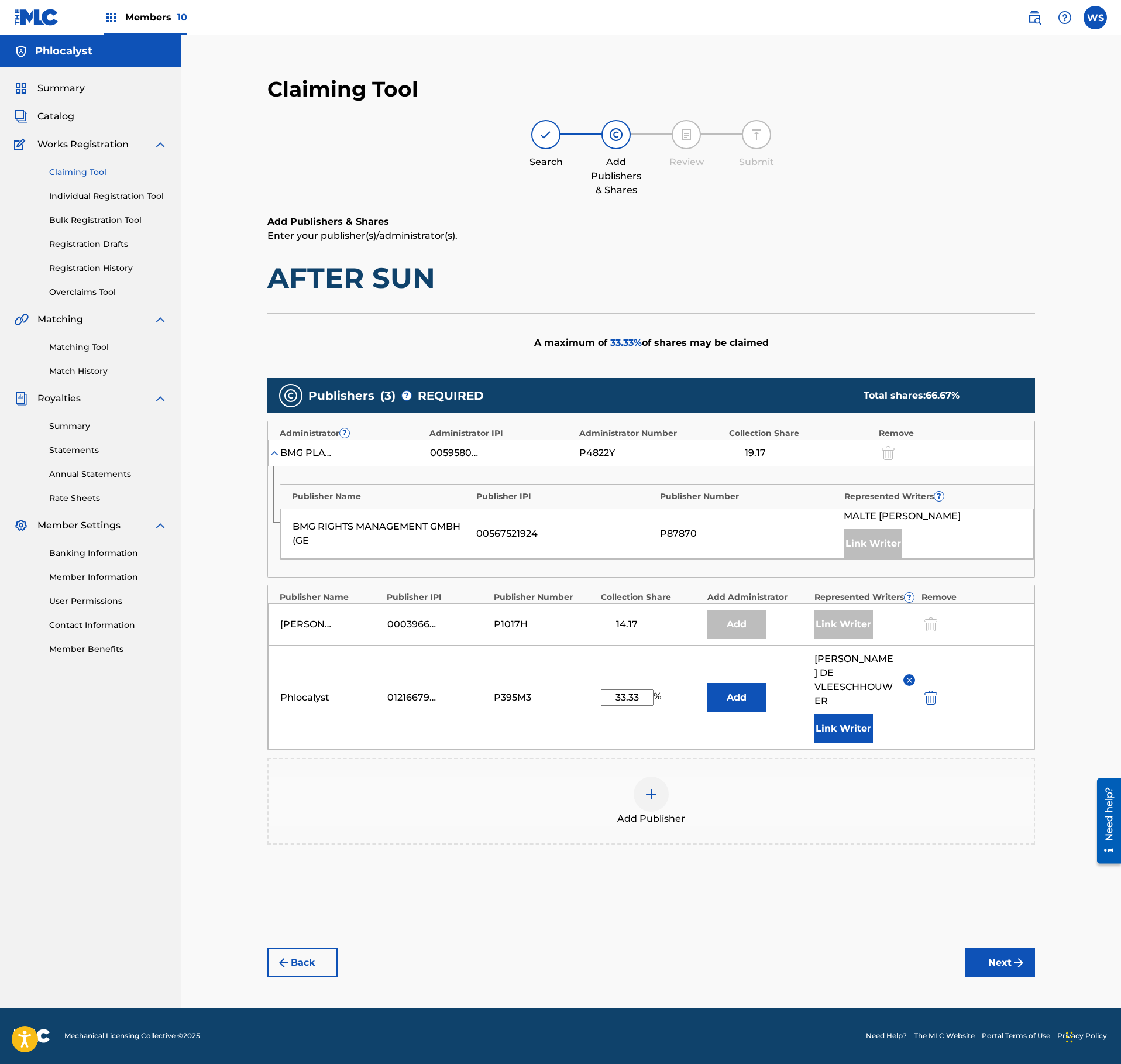
click at [1038, 968] on div "Claiming Tool Search Add Publishers & Shares Review Submit Add Publishers & Sha…" at bounding box center [651, 527] width 791 height 925
click at [1014, 959] on img "submit" at bounding box center [1018, 962] width 14 height 14
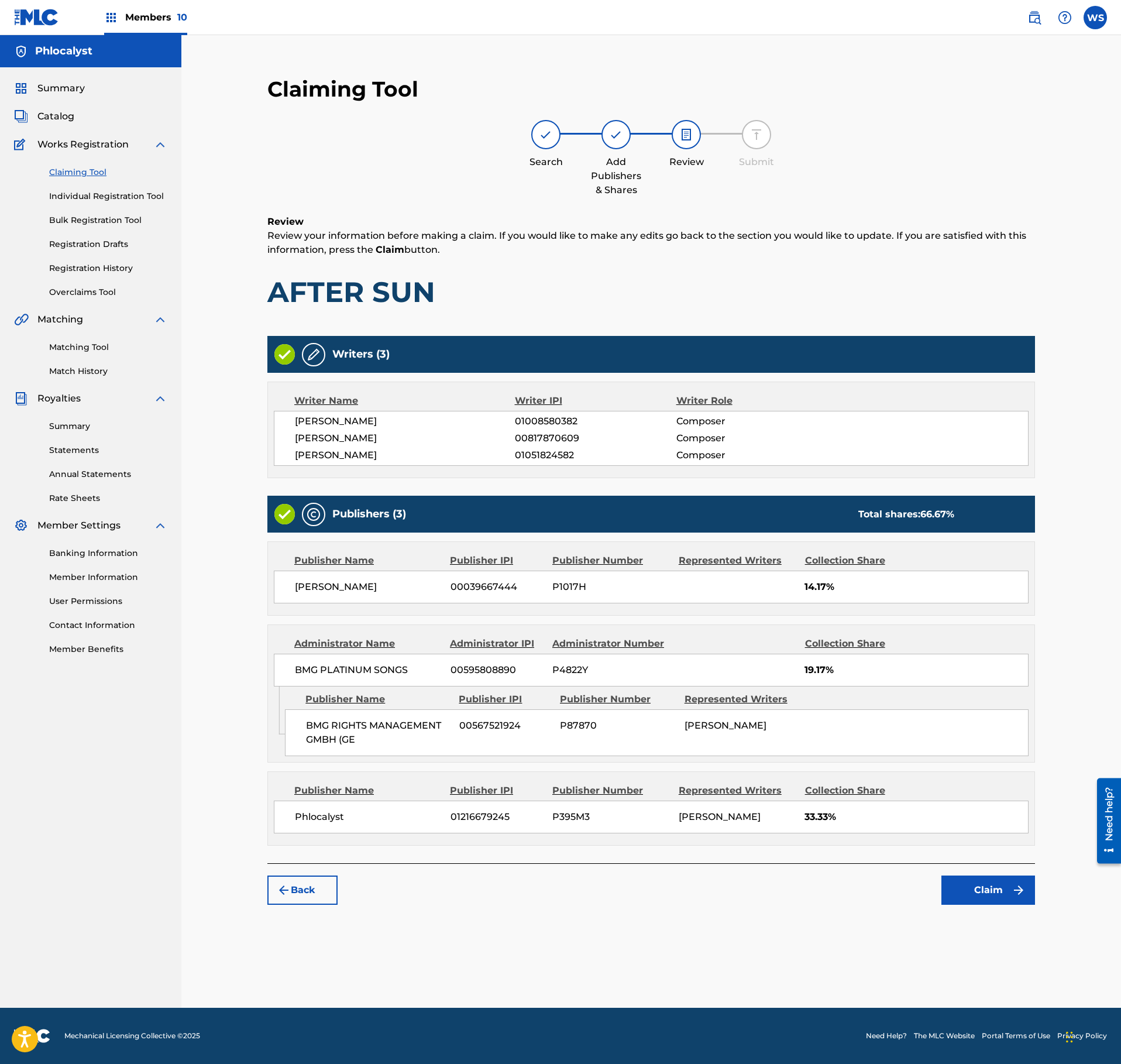
click at [1001, 904] on button "Claim" at bounding box center [988, 890] width 94 height 30
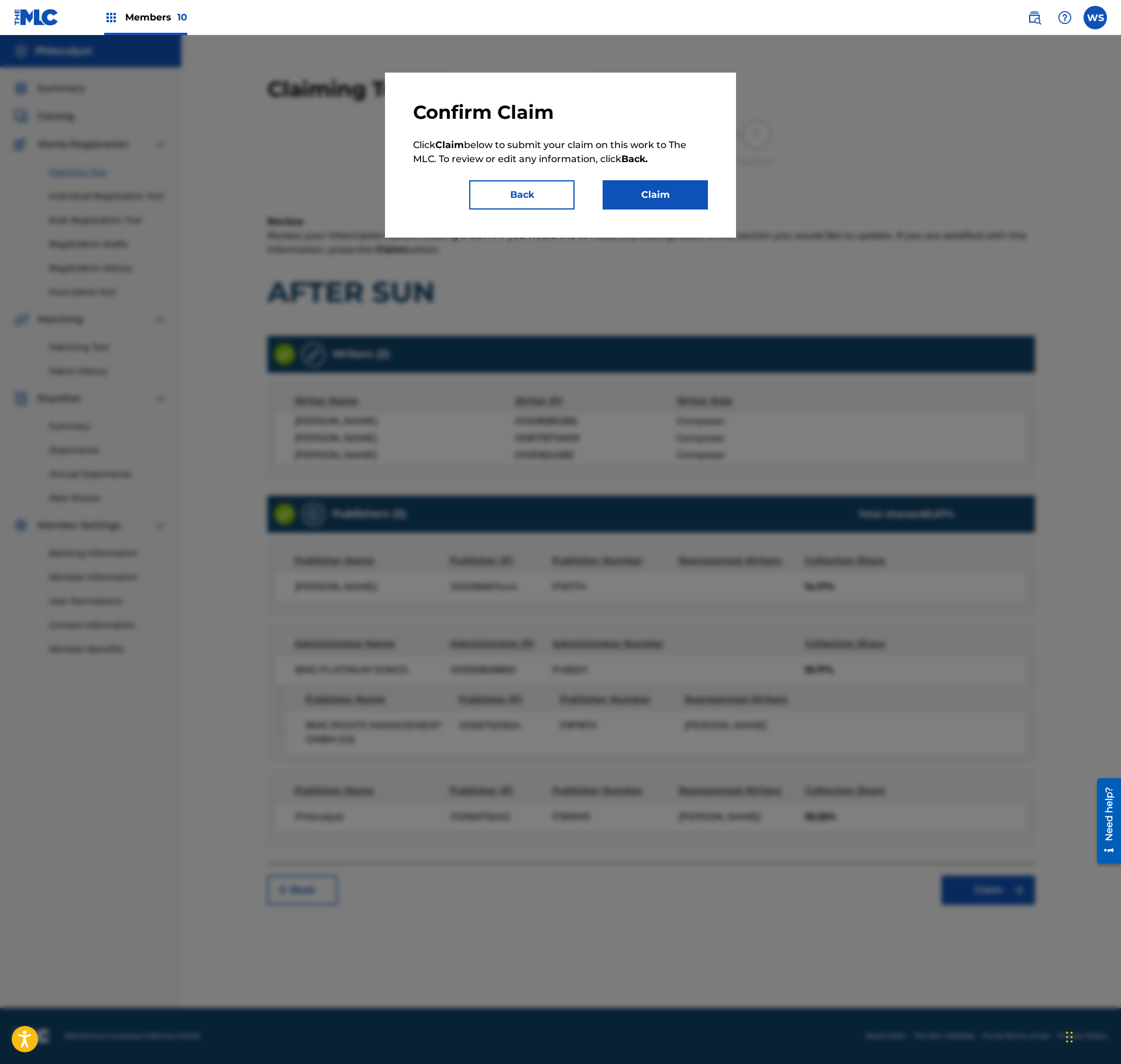
click at [670, 204] on button "Claim" at bounding box center [655, 195] width 105 height 30
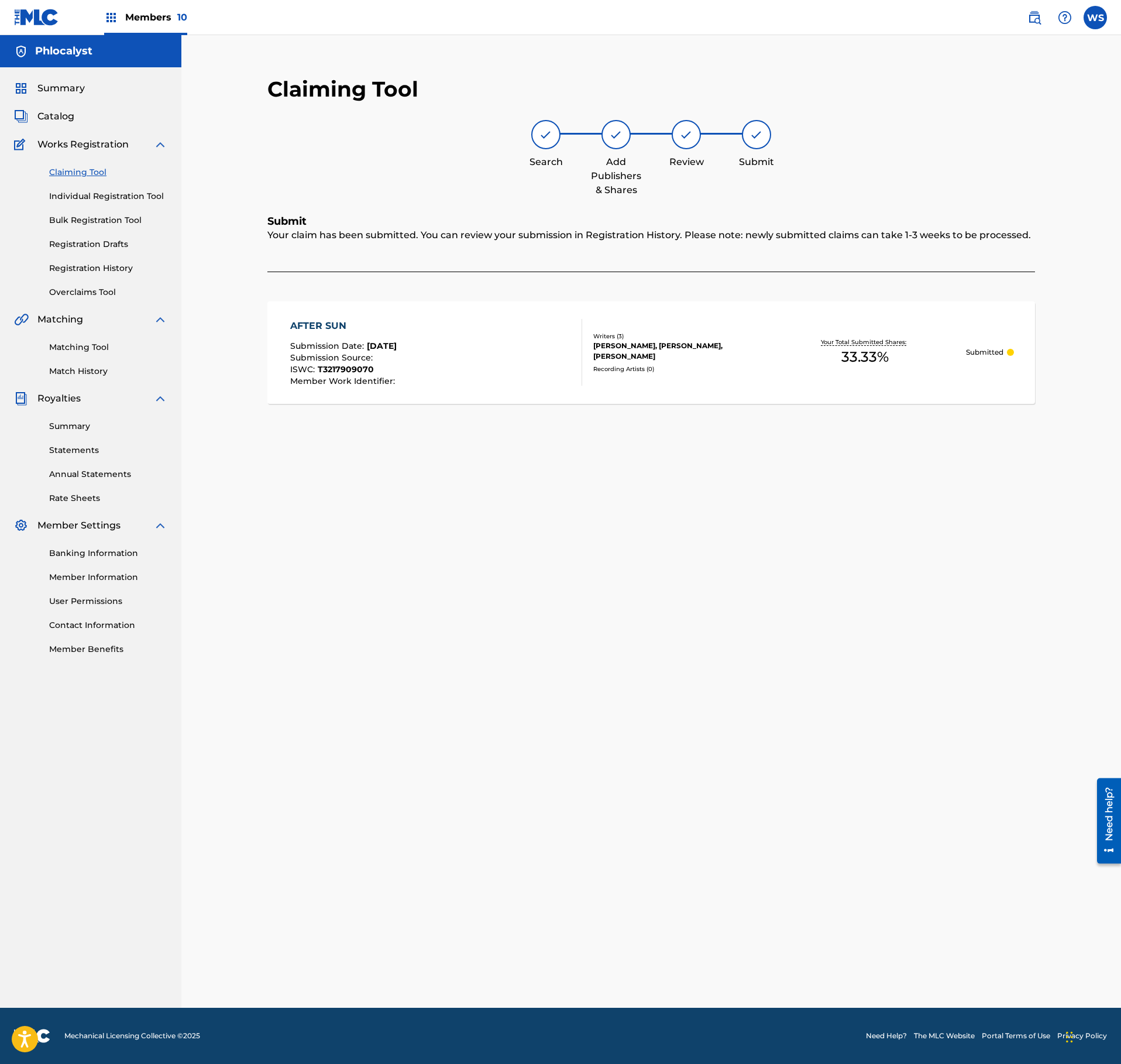
click at [102, 174] on link "Claiming Tool" at bounding box center [108, 173] width 118 height 12
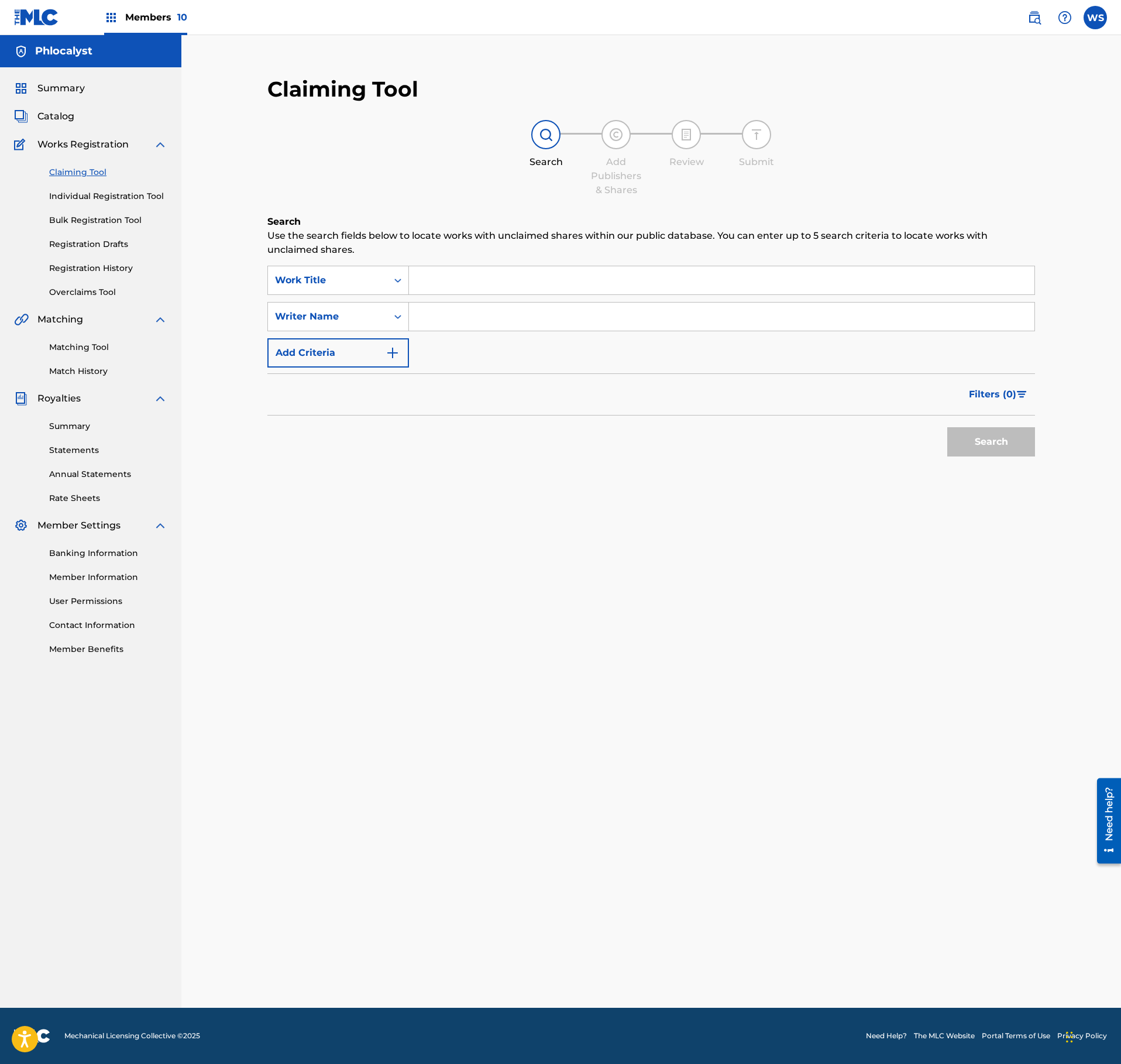
click at [457, 276] on input "Search Form" at bounding box center [722, 280] width 625 height 28
paste input "FOR THE BETTER"
type input "FOR THE BETTER"
click at [488, 316] on input "Search Form" at bounding box center [722, 317] width 625 height 28
click at [495, 319] on input "Search Form" at bounding box center [722, 317] width 625 height 28
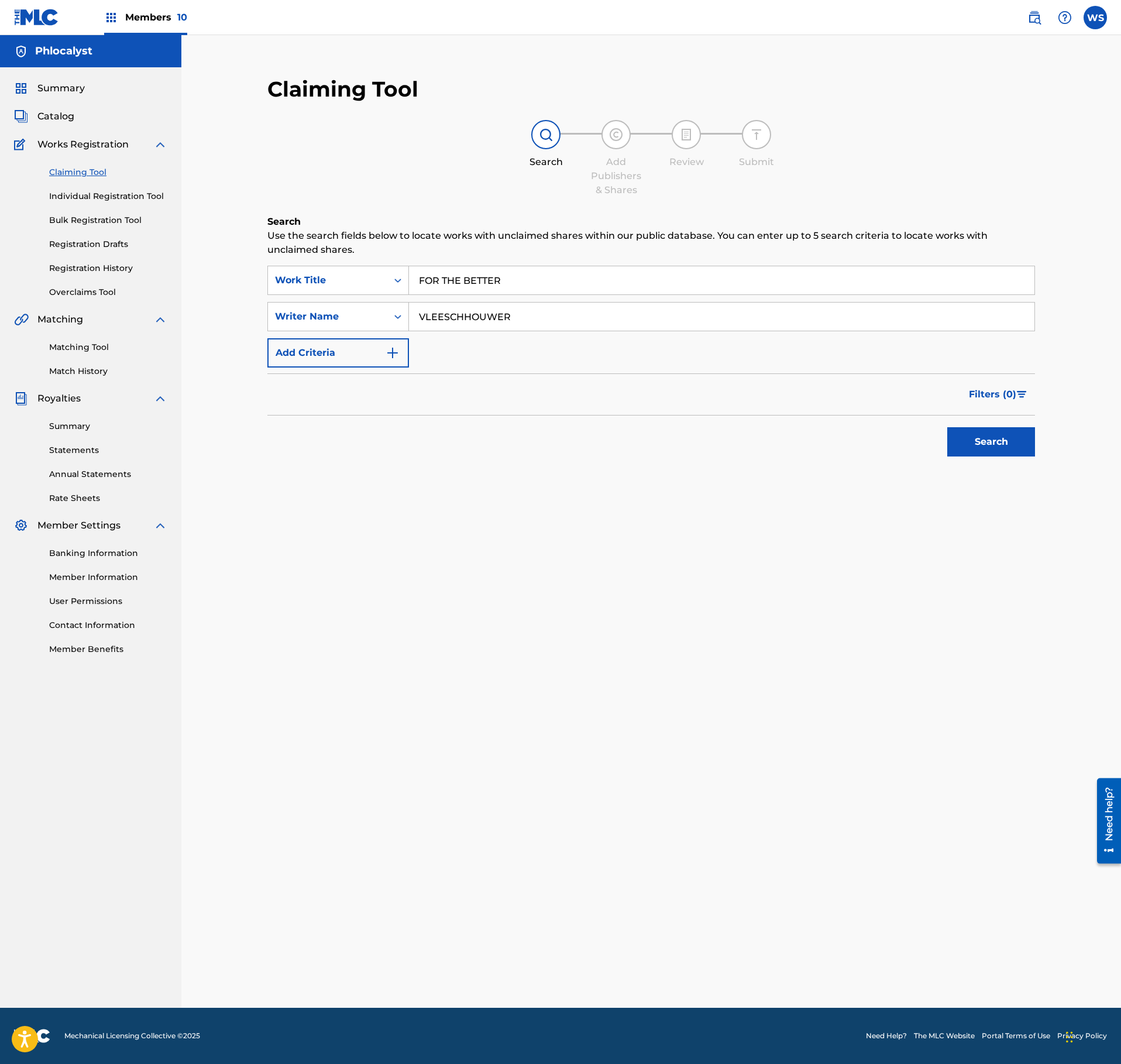
type input "VLEESCHHOUWER"
click at [963, 447] on button "Search" at bounding box center [991, 442] width 88 height 30
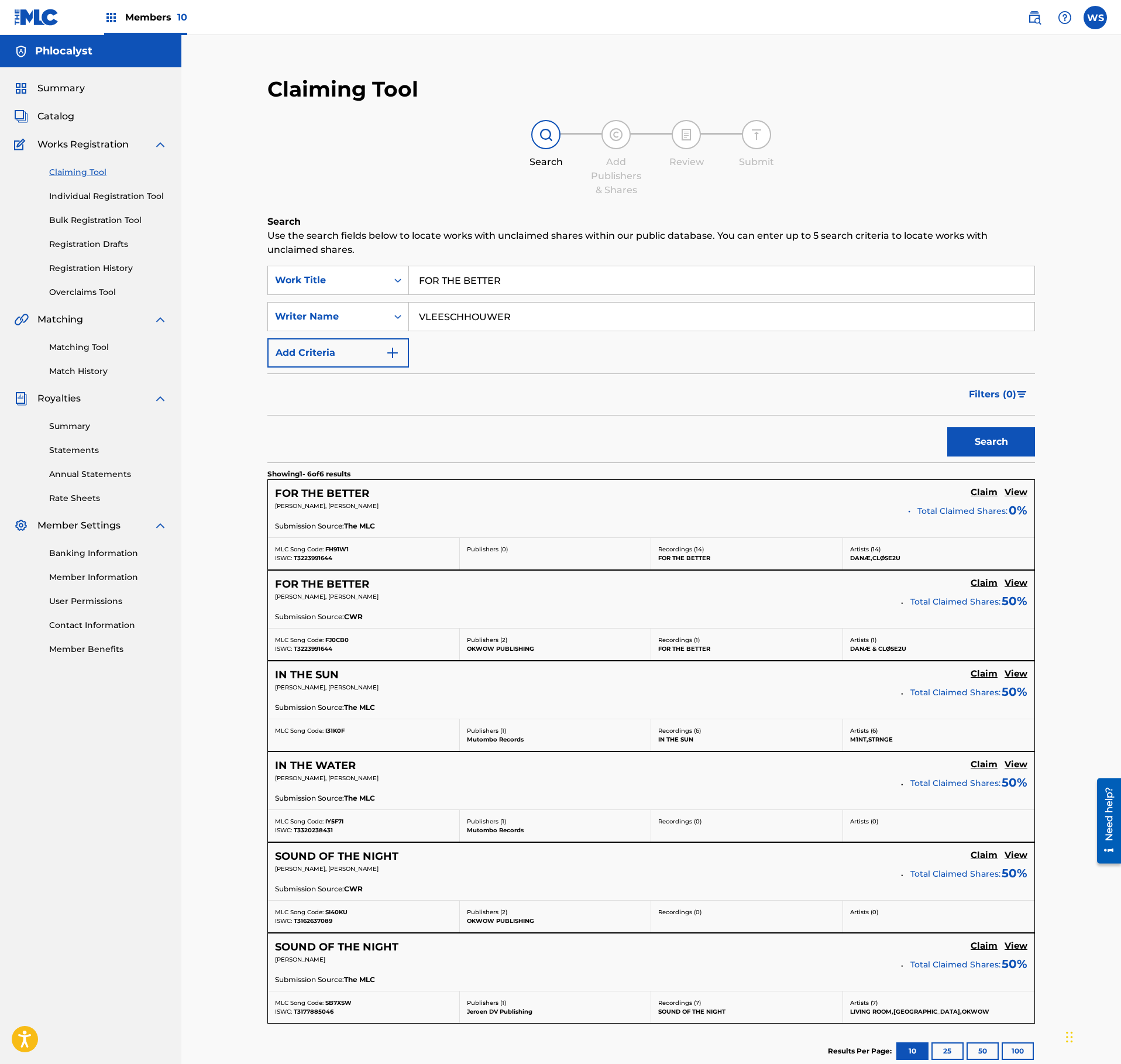
click at [985, 494] on h5 "Claim" at bounding box center [983, 492] width 27 height 11
click at [983, 496] on h5 "Claim" at bounding box center [983, 492] width 27 height 11
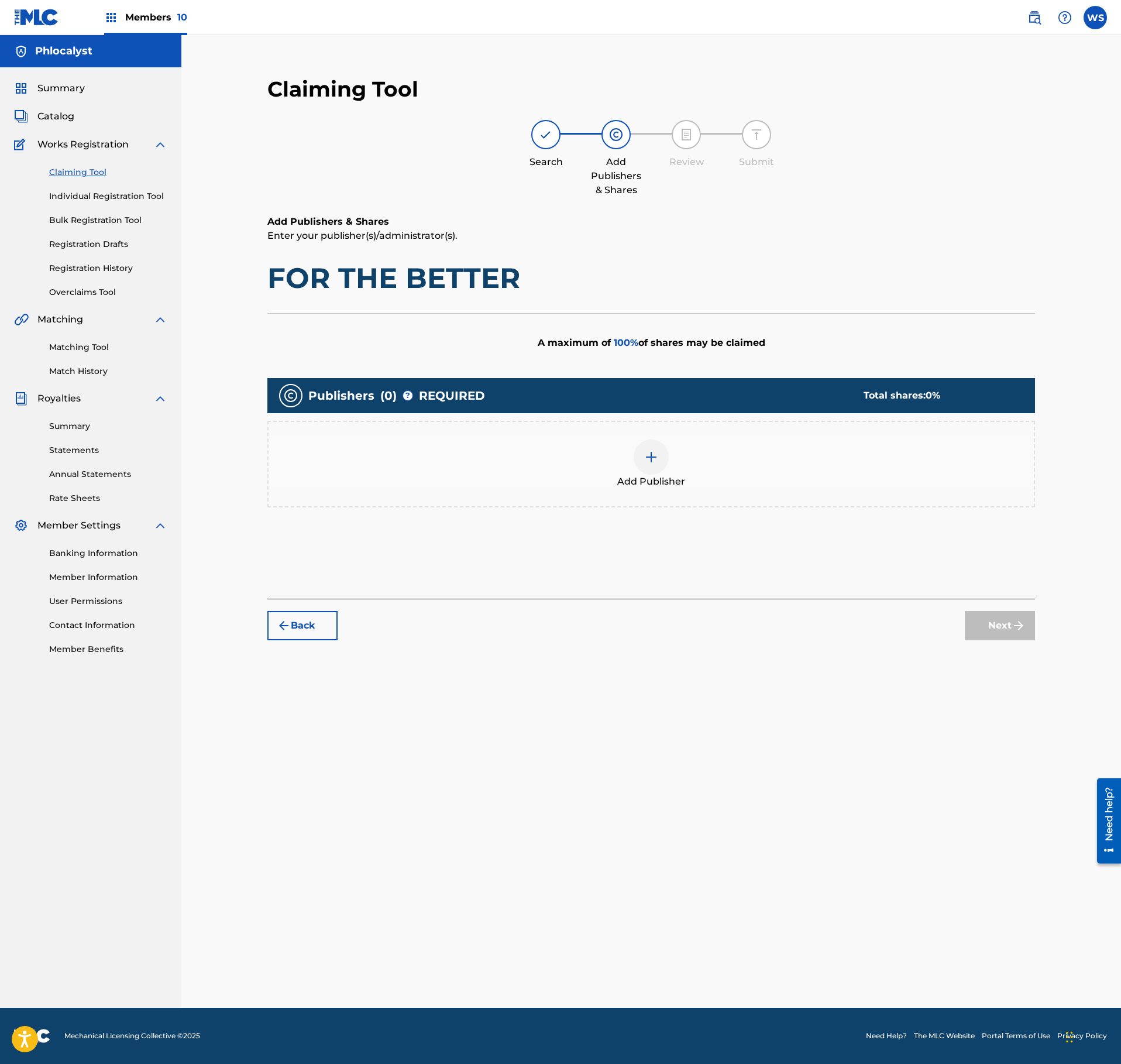
click at [668, 475] on span "Add Publisher" at bounding box center [651, 481] width 68 height 14
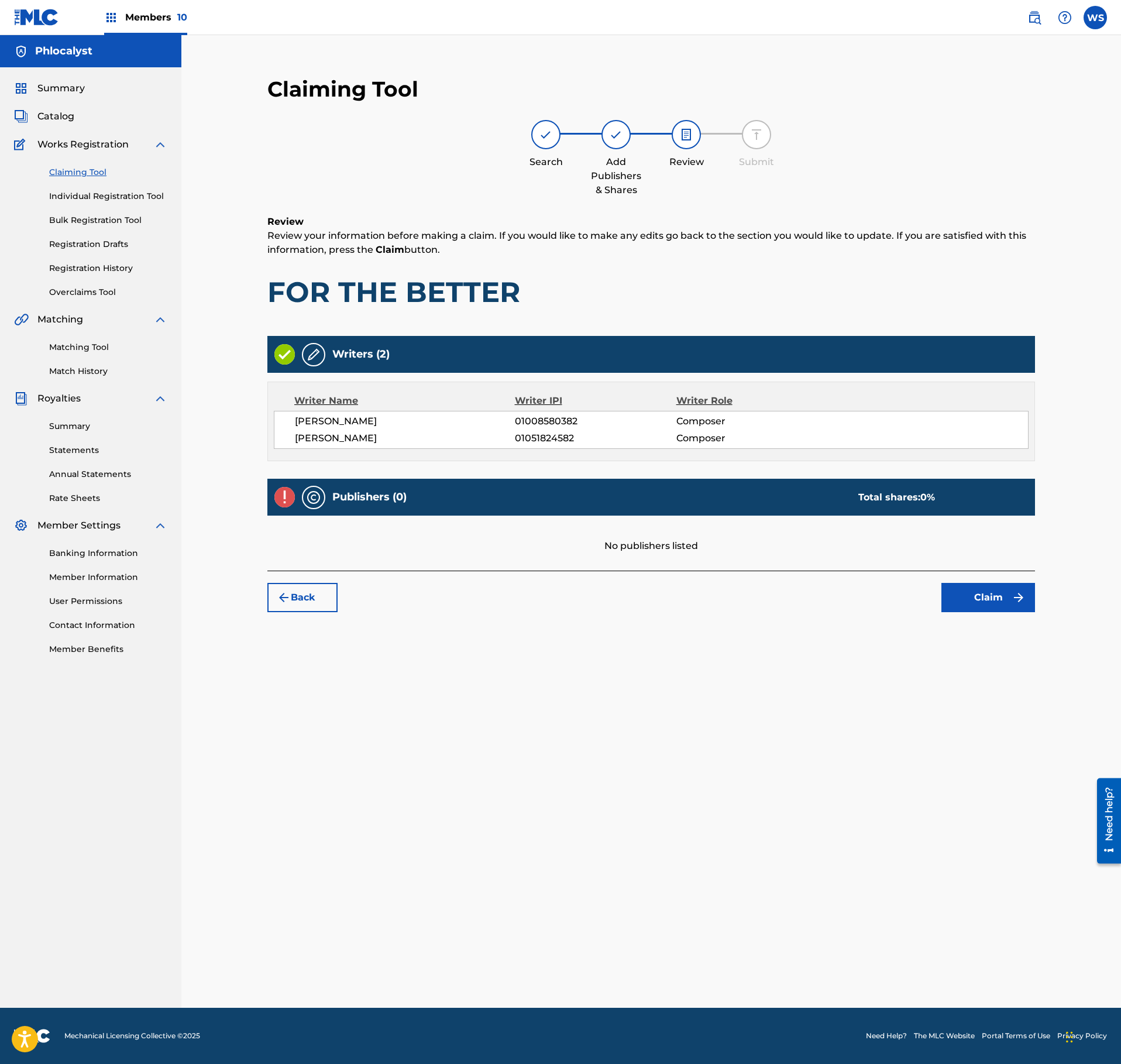
click at [297, 593] on button "Back" at bounding box center [302, 598] width 70 height 30
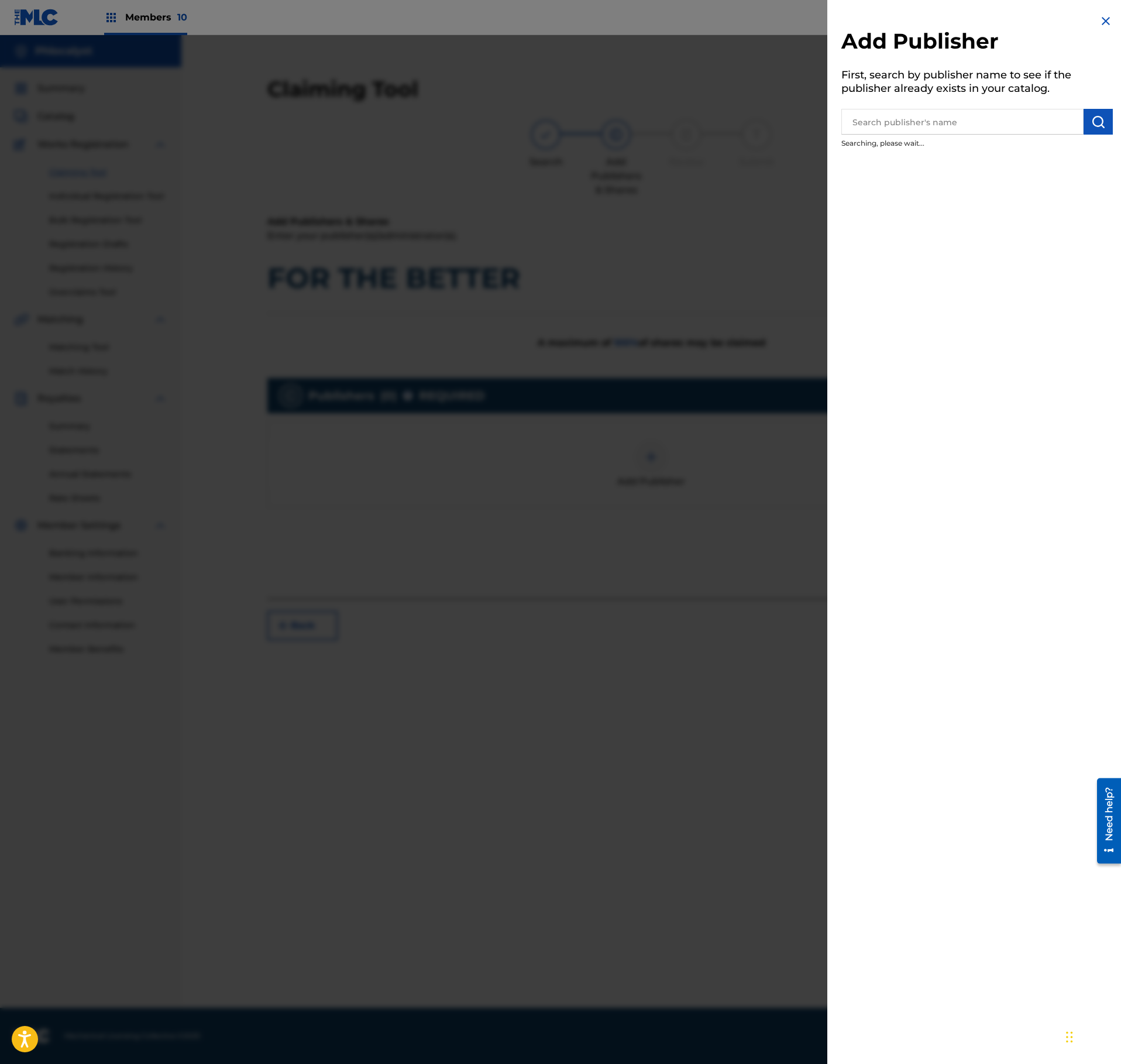
click at [769, 362] on div at bounding box center [560, 567] width 1121 height 1064
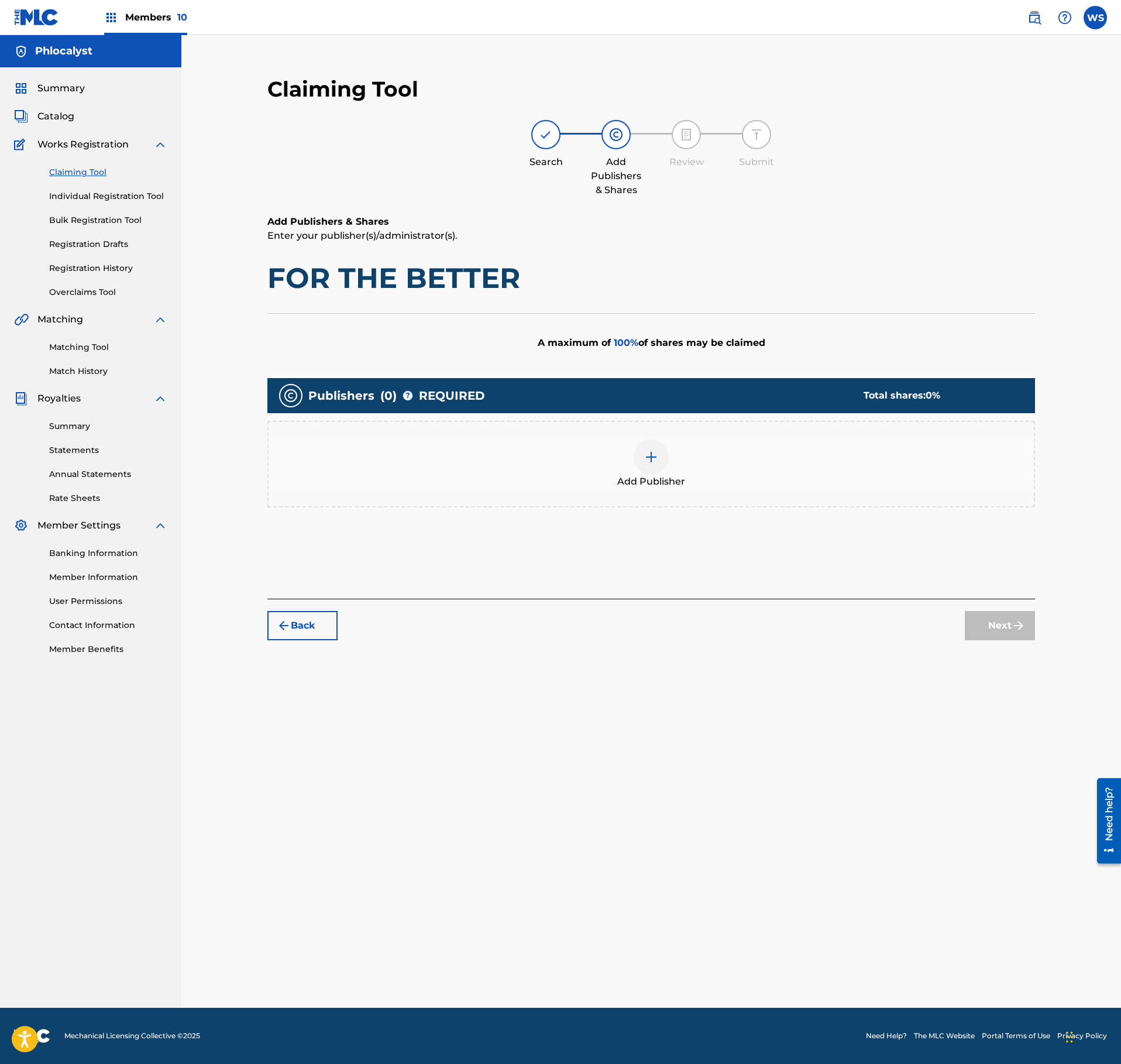
click at [688, 456] on div "Add Publisher" at bounding box center [651, 464] width 765 height 49
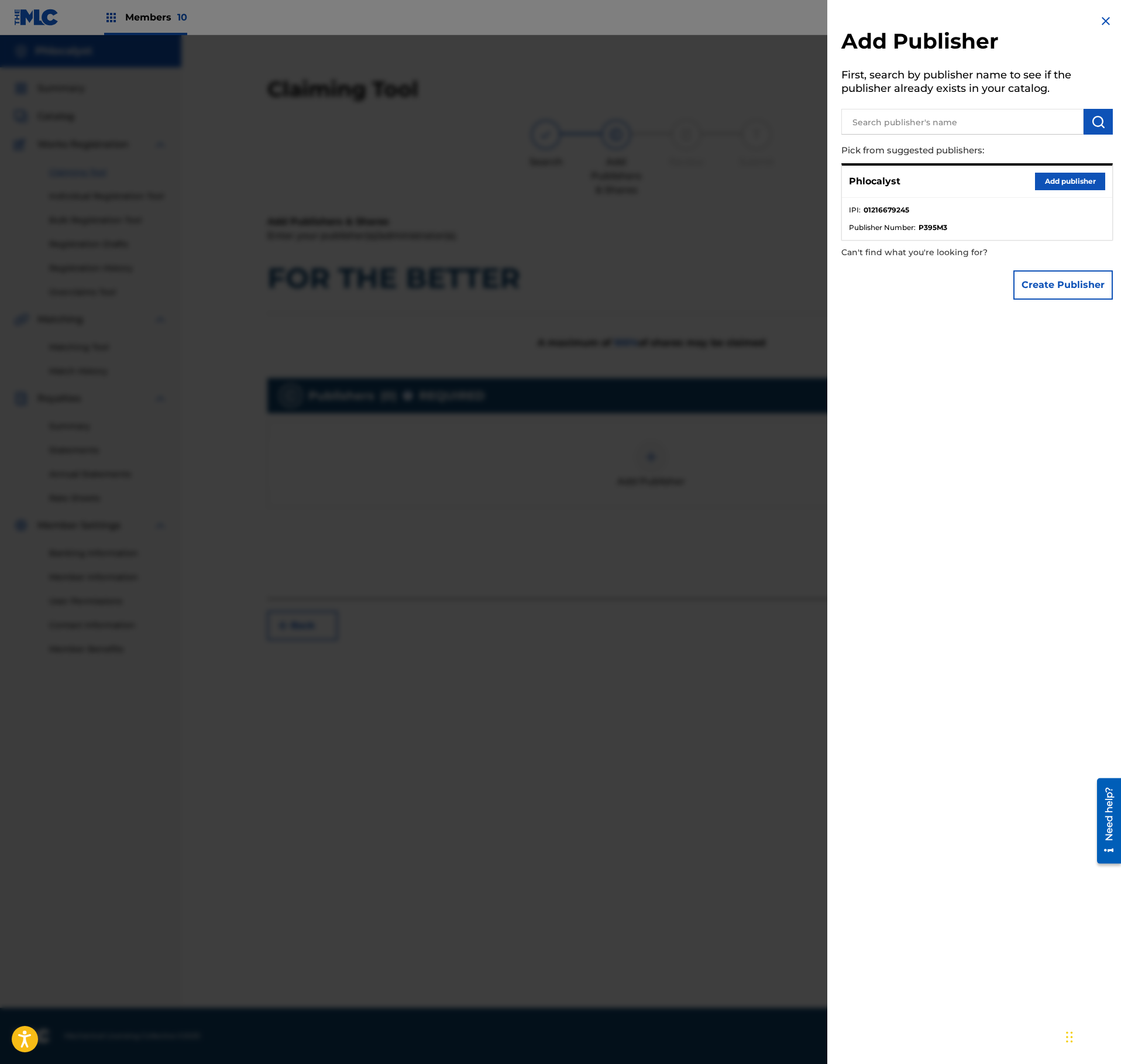
click at [1067, 177] on button "Add publisher" at bounding box center [1070, 181] width 70 height 18
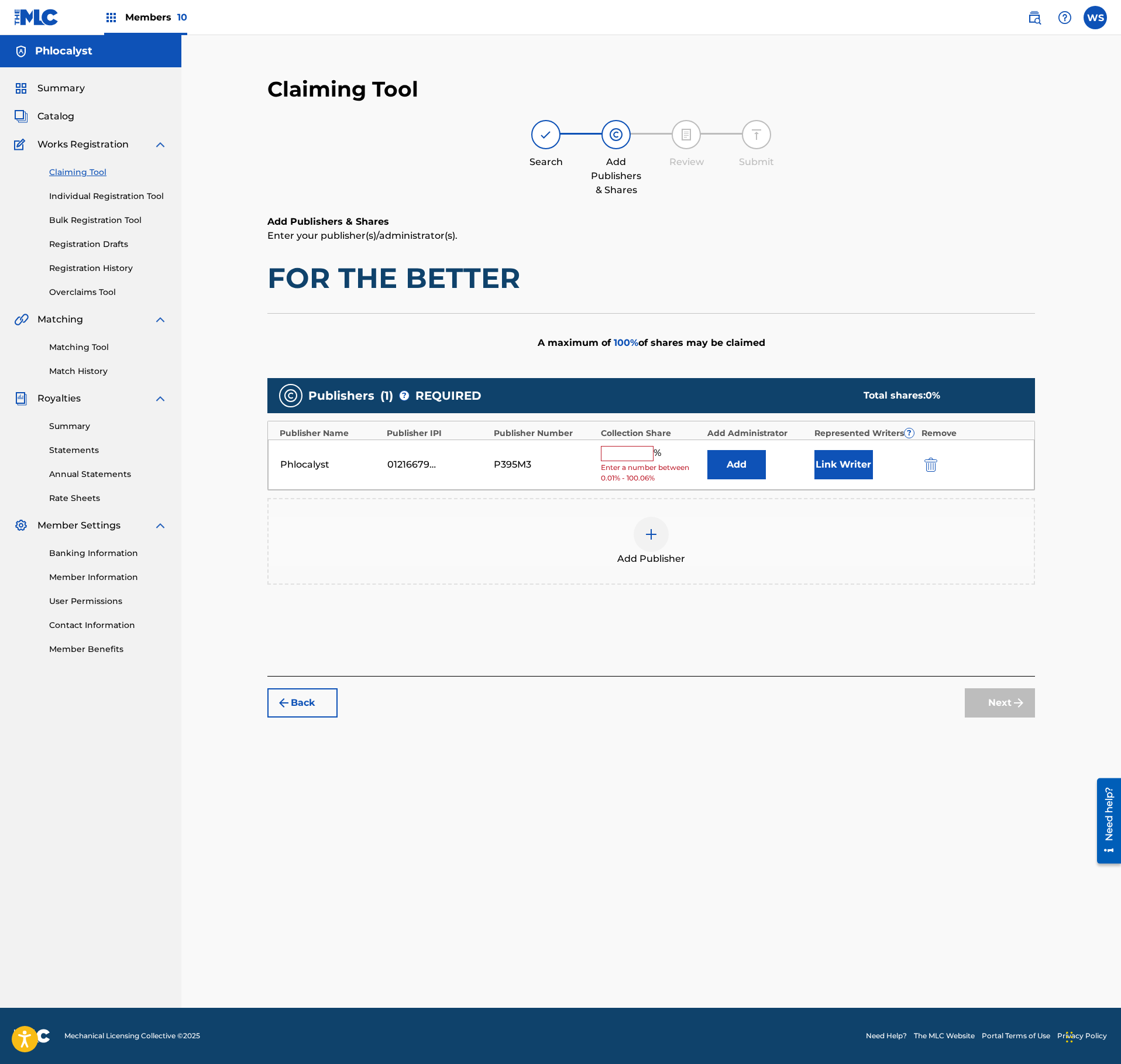
click at [633, 461] on input "text" at bounding box center [626, 453] width 52 height 15
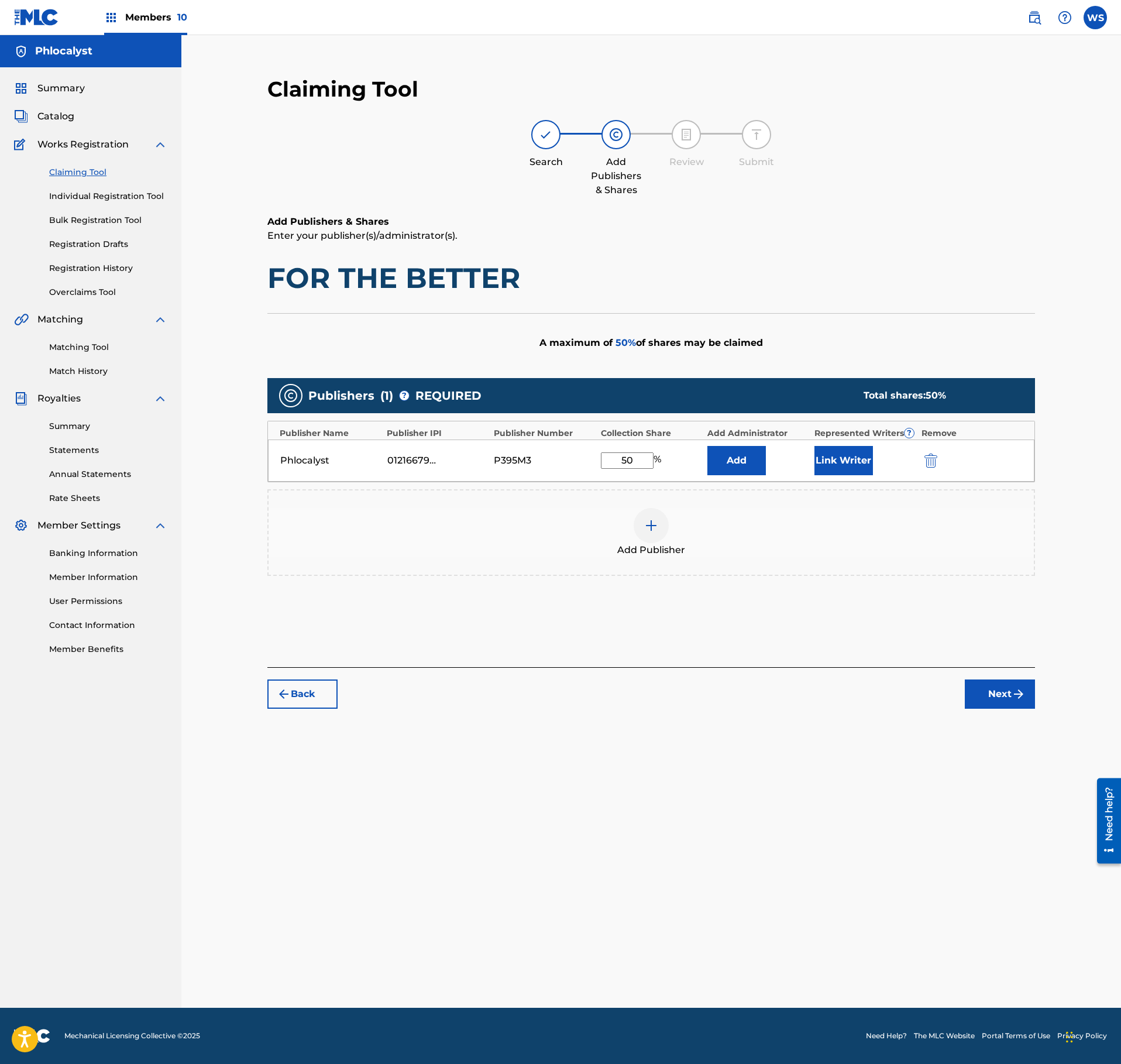
type input "50"
click at [852, 451] on button "Link Writer" at bounding box center [843, 461] width 58 height 30
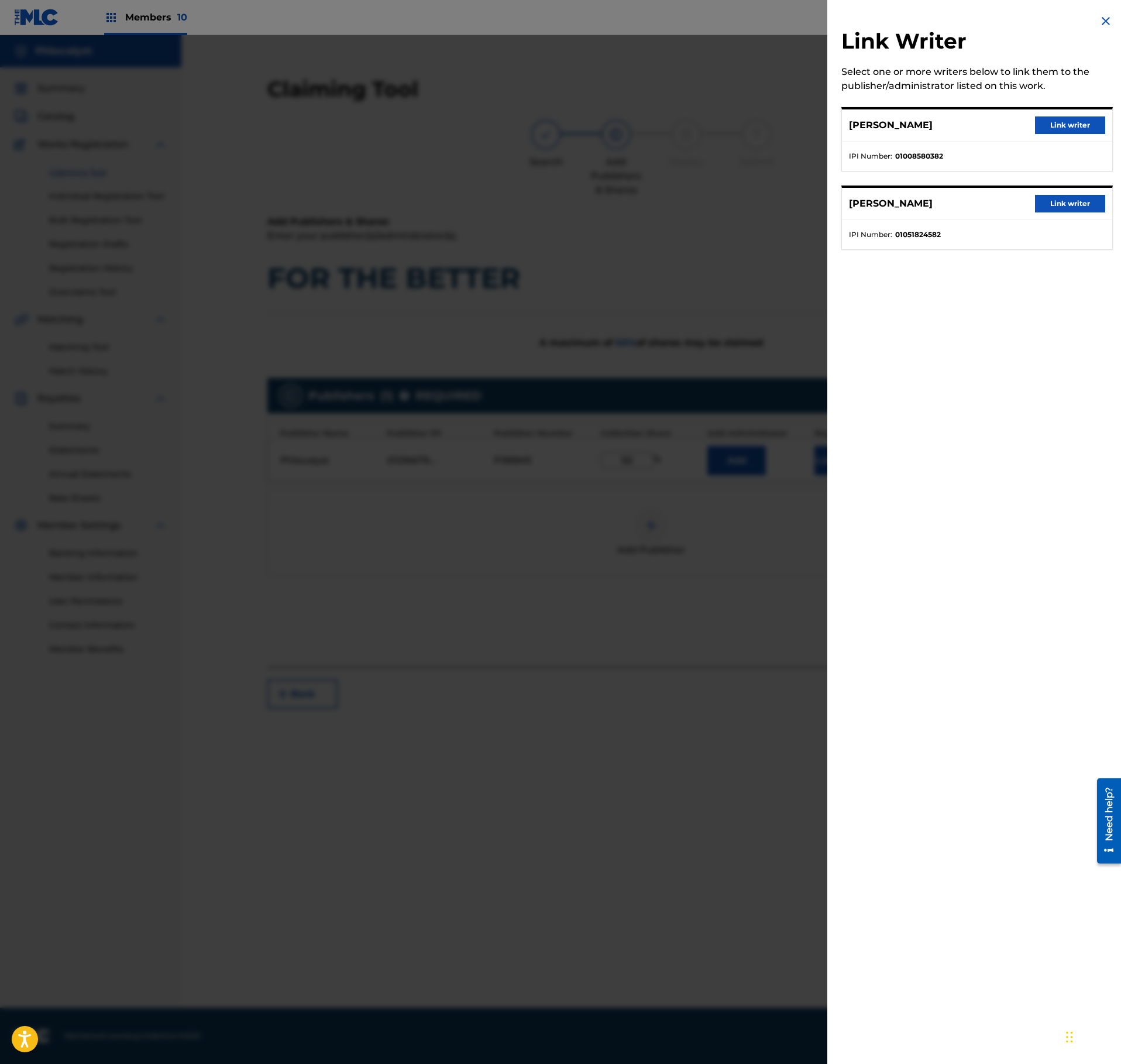
click at [1073, 206] on button "Link writer" at bounding box center [1070, 204] width 70 height 18
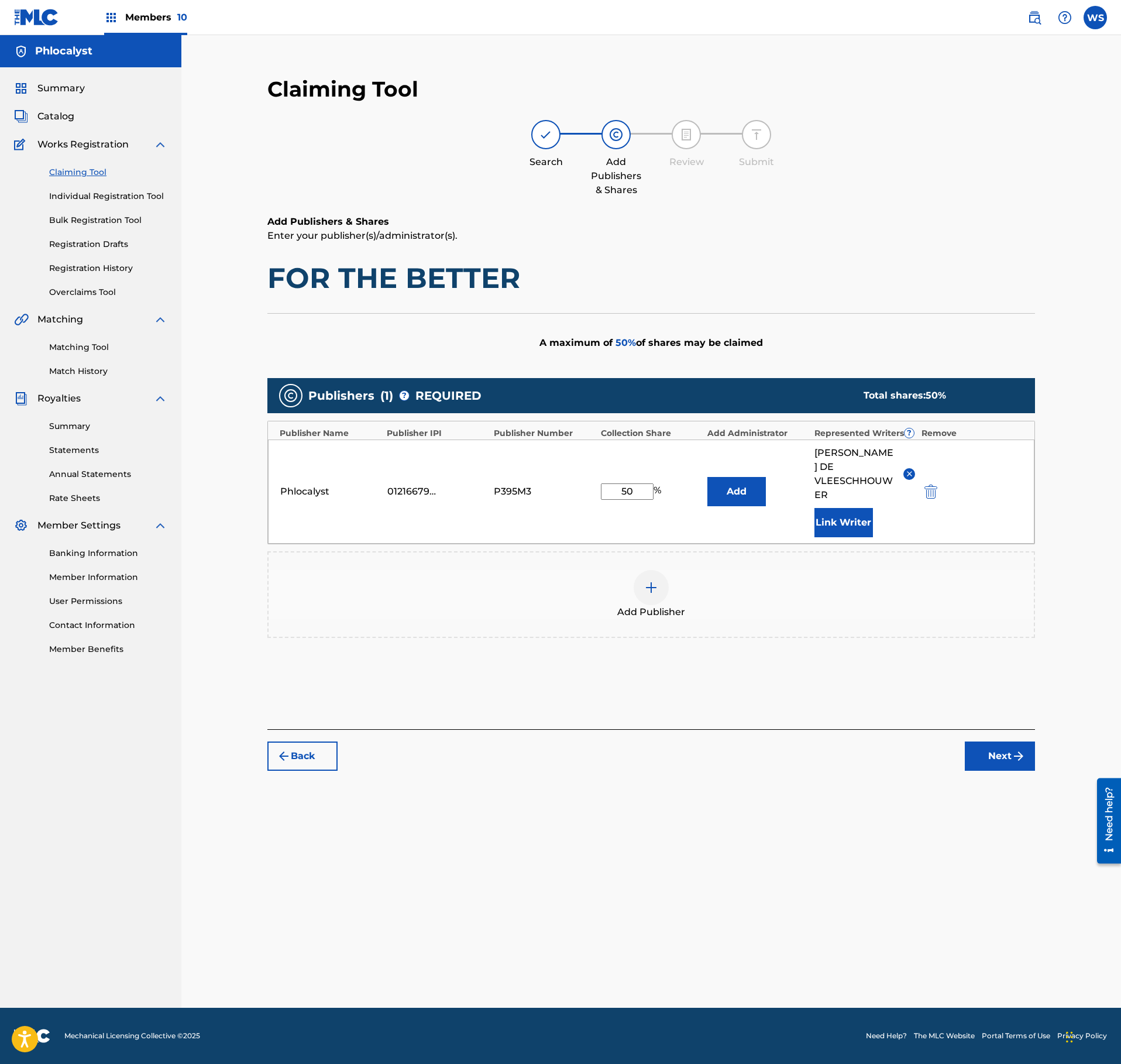
click at [1009, 749] on button "Next" at bounding box center [1000, 756] width 70 height 30
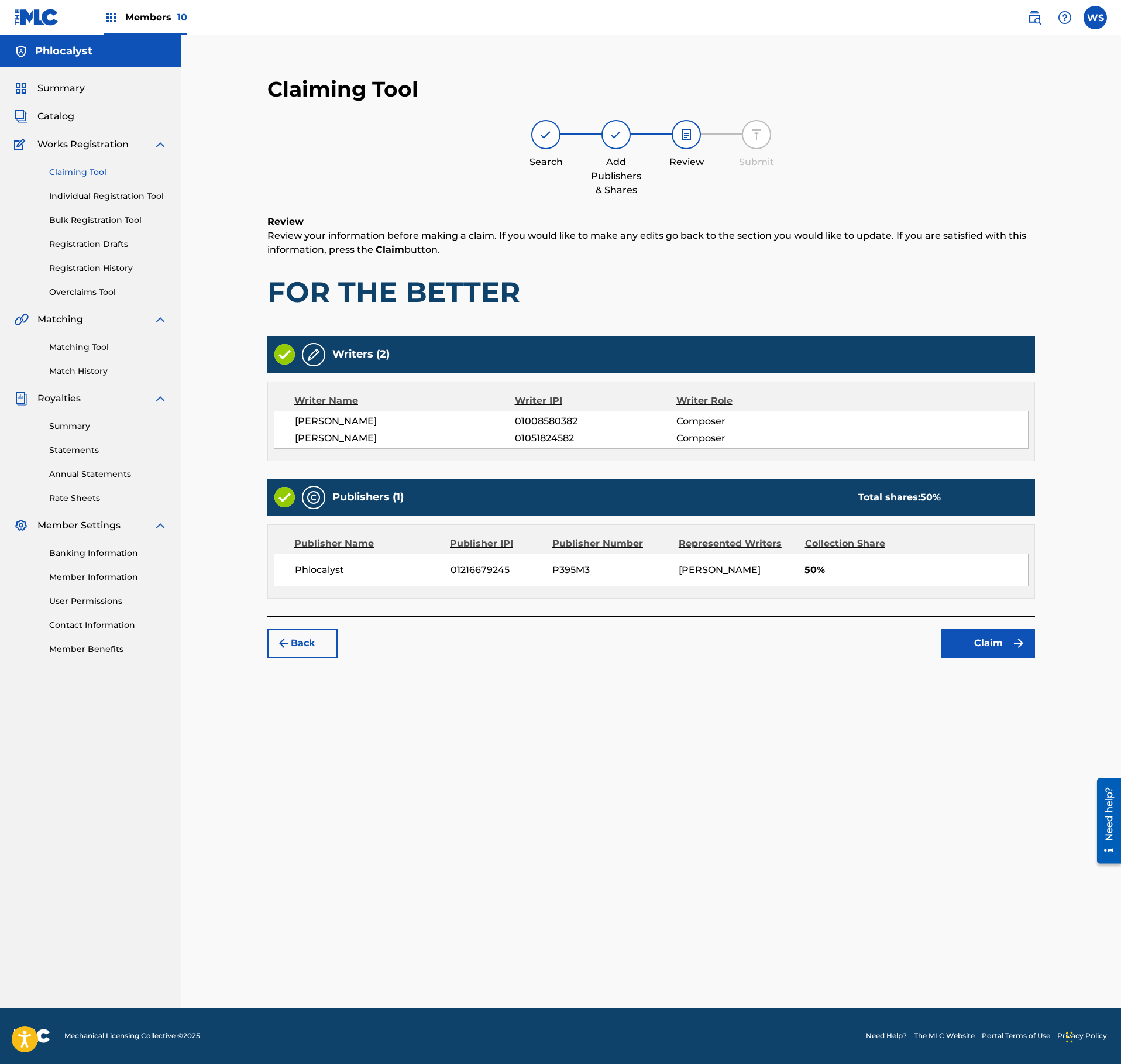
click at [998, 656] on button "Claim" at bounding box center [988, 643] width 94 height 30
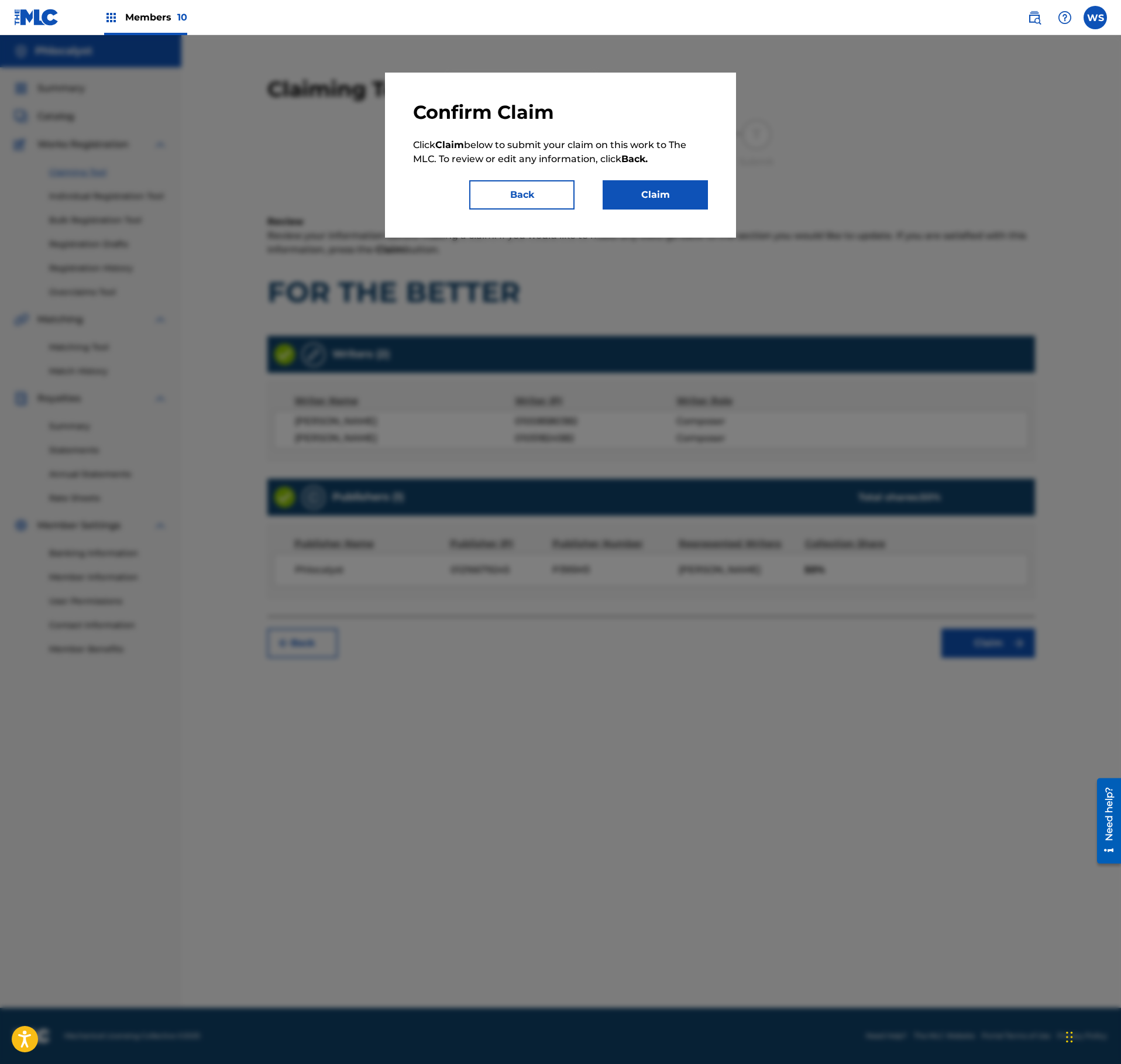
click at [674, 207] on button "Claim" at bounding box center [655, 195] width 105 height 30
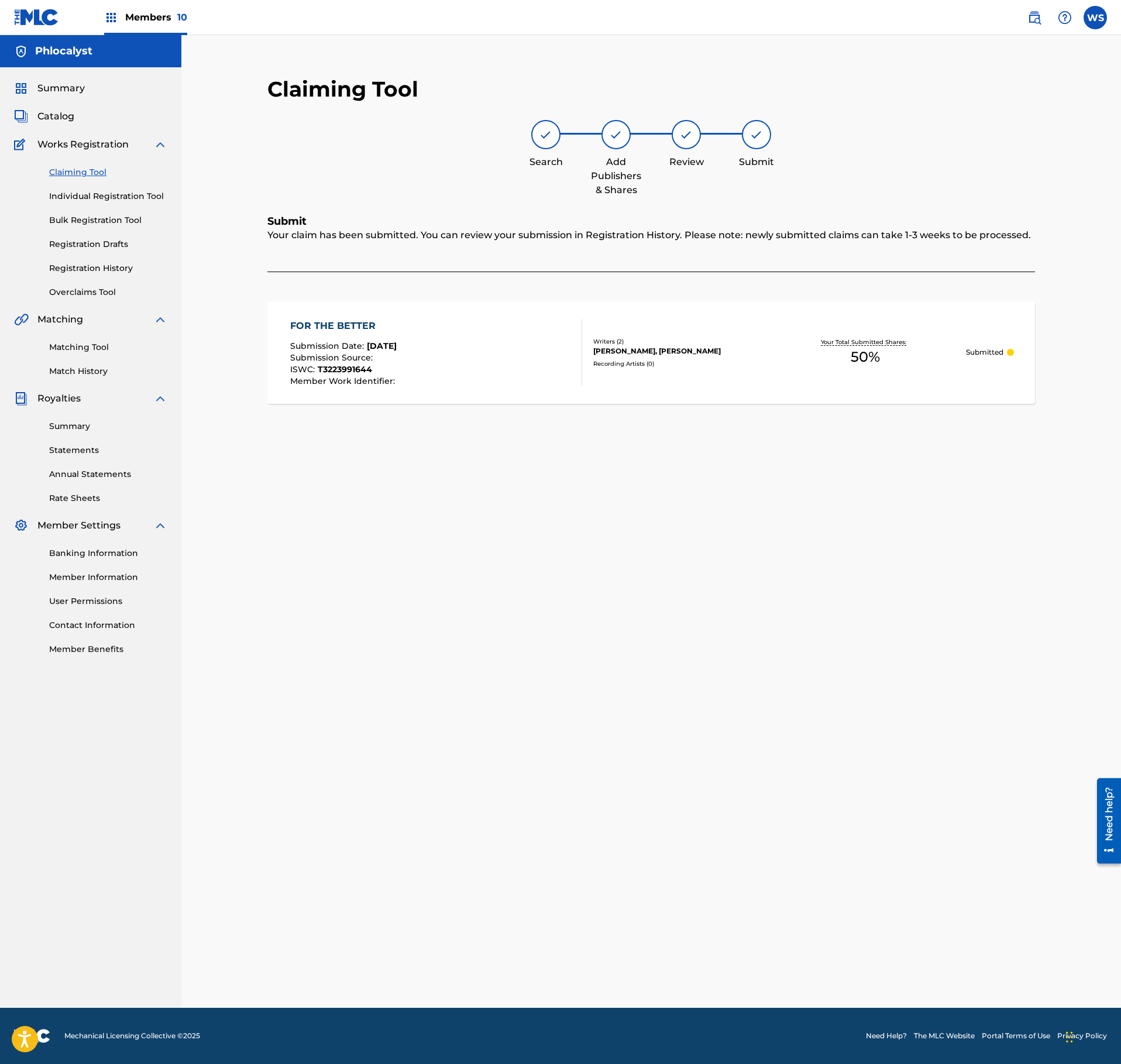
click at [69, 119] on span "Catalog" at bounding box center [55, 116] width 36 height 14
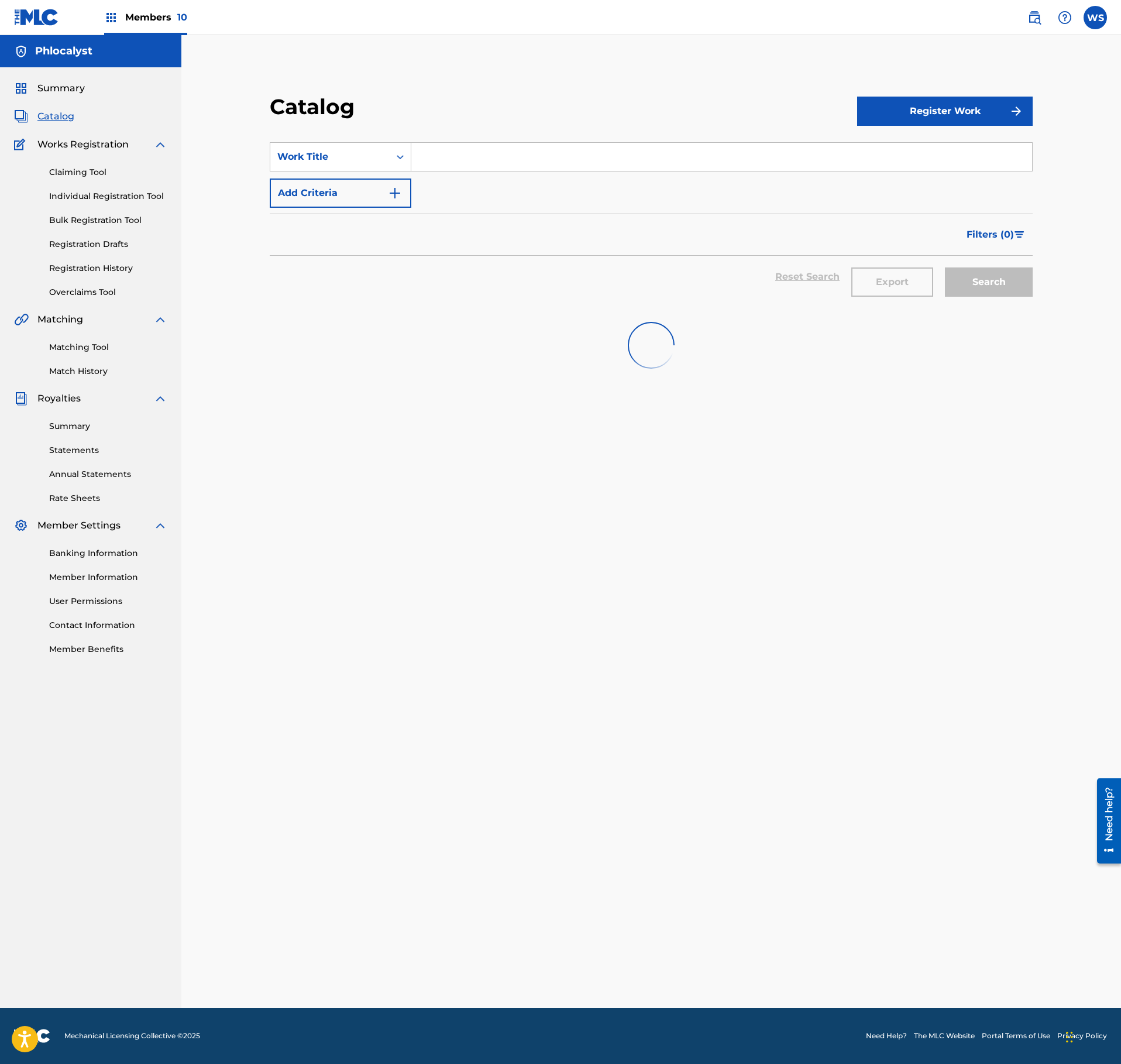
click at [525, 164] on input "Search Form" at bounding box center [722, 157] width 621 height 28
paste input "IN HER EYES"
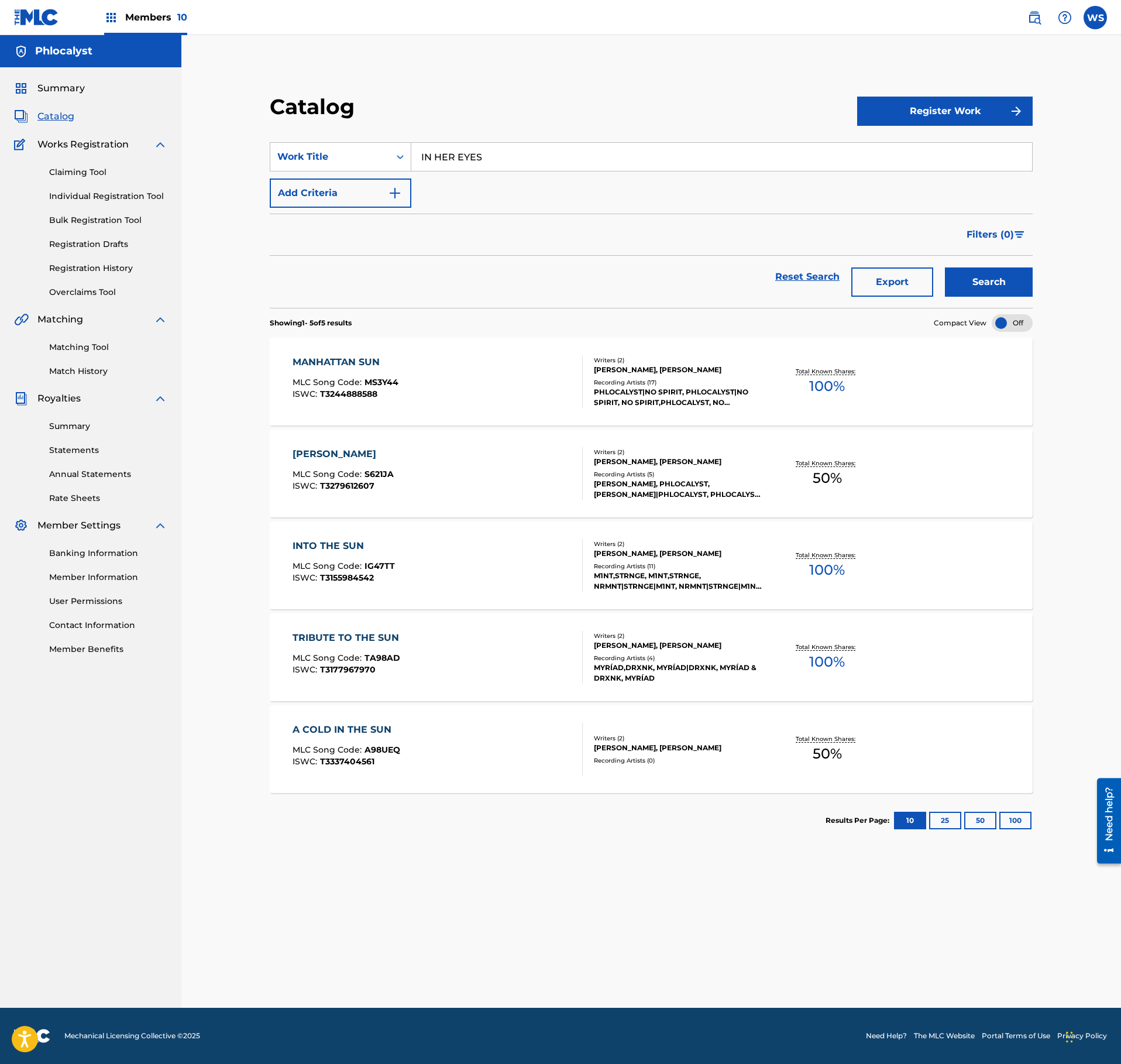
type input "IN HER EYES"
click at [998, 287] on button "Search" at bounding box center [988, 282] width 88 height 30
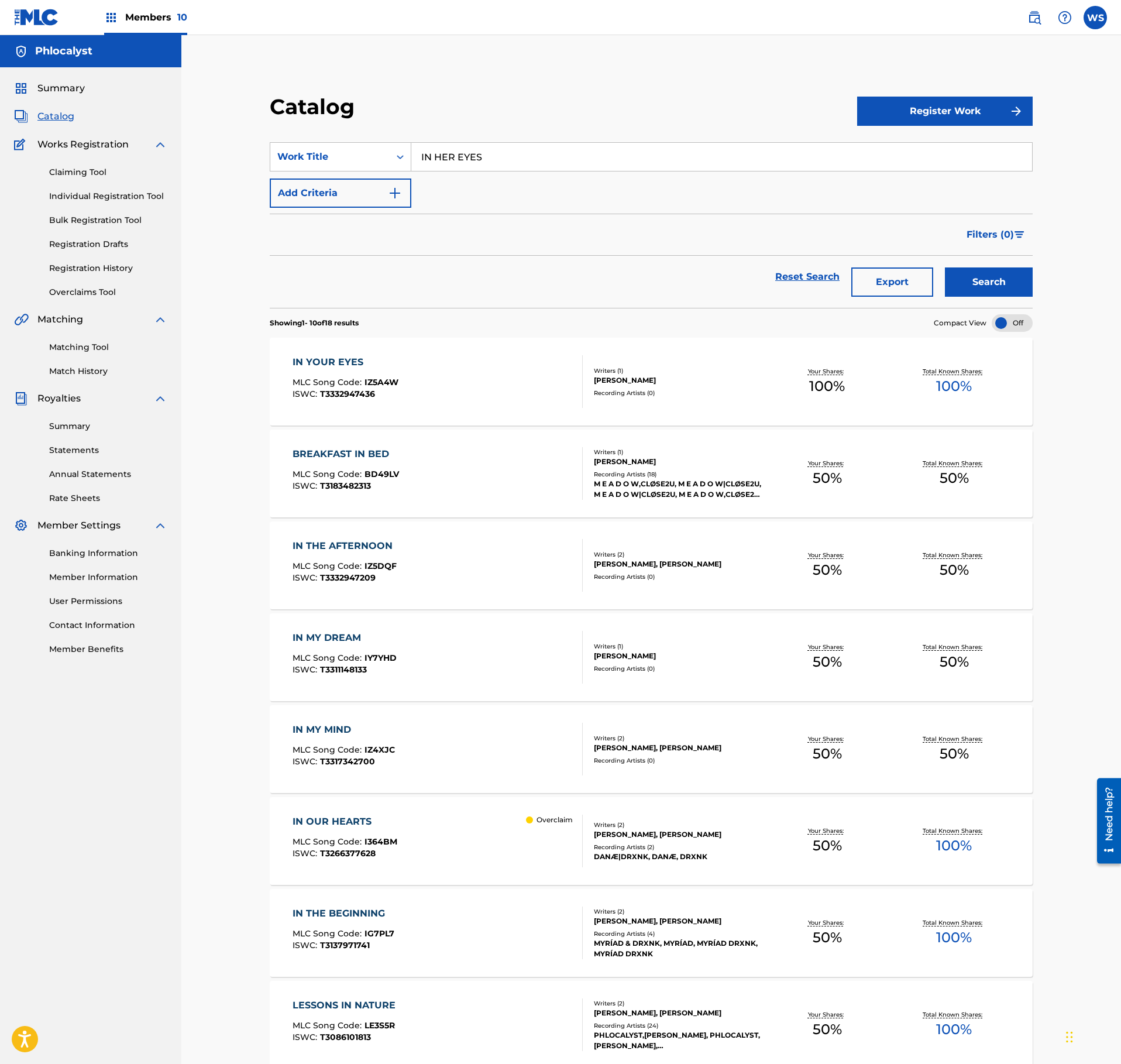
click at [92, 176] on link "Claiming Tool" at bounding box center [108, 173] width 118 height 12
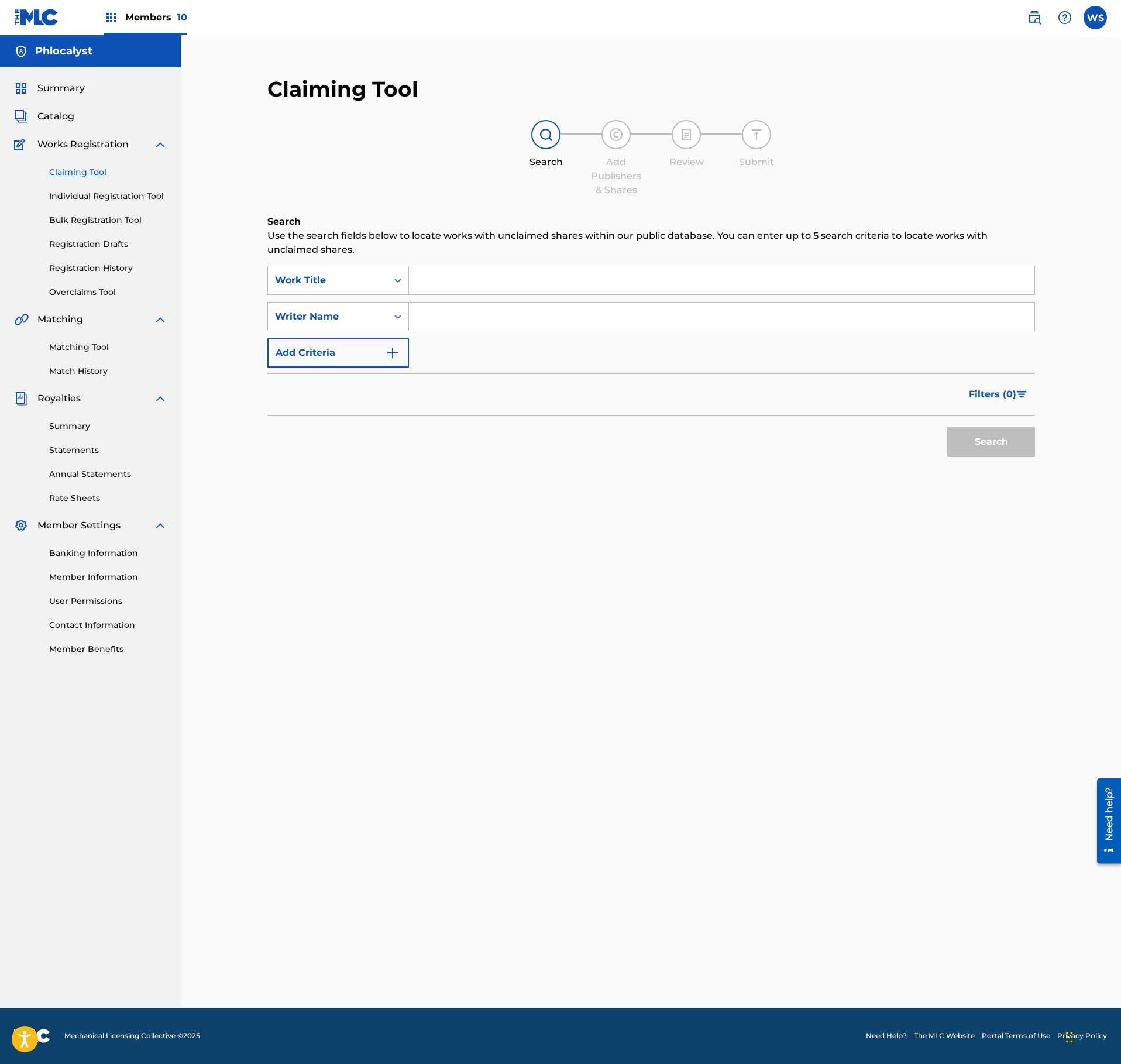
click at [524, 278] on input "Search Form" at bounding box center [722, 280] width 625 height 28
paste input "IN HER EYES"
type input "IN HER EYES"
click at [521, 311] on input "Search Form" at bounding box center [722, 317] width 625 height 28
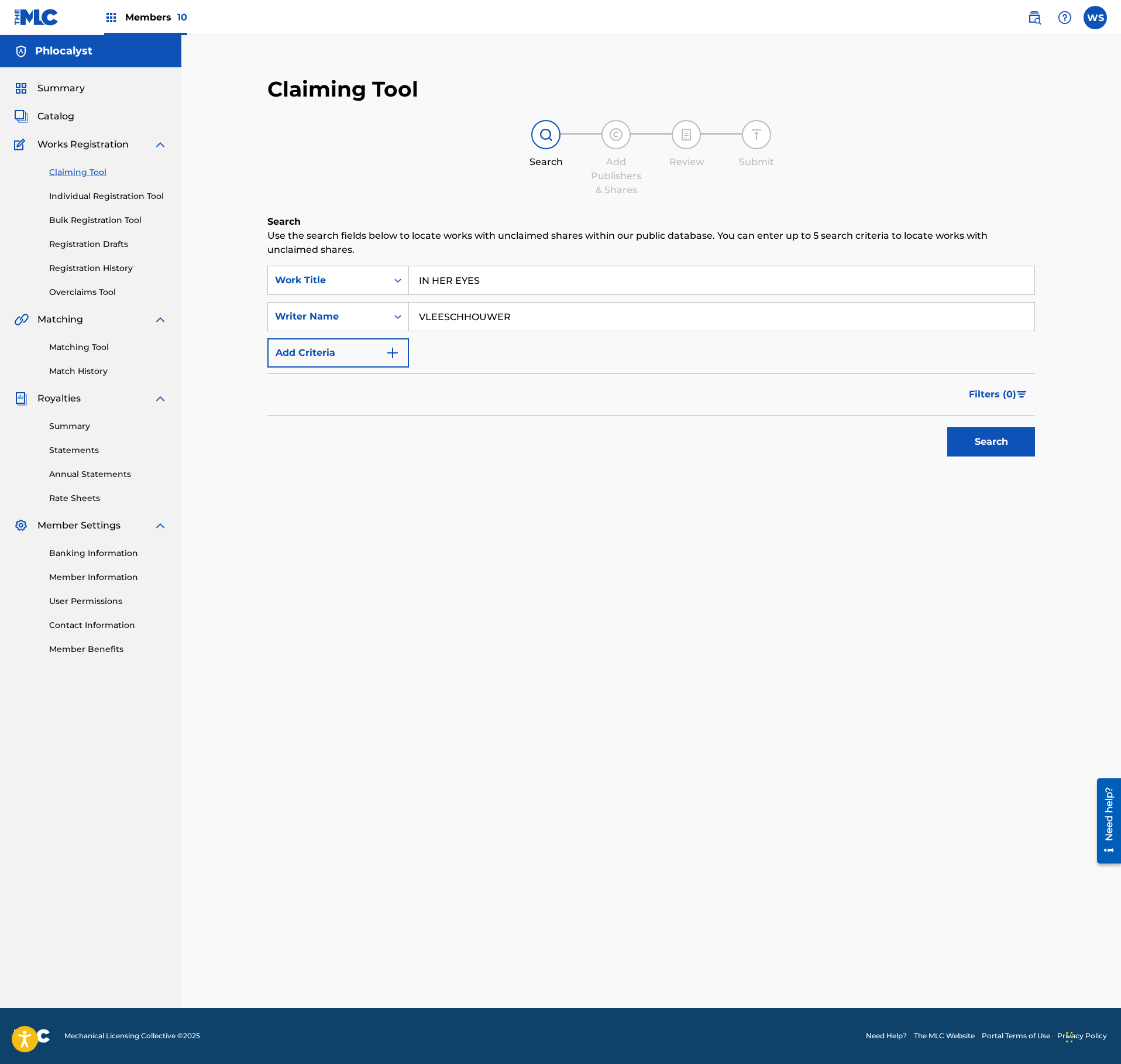
type input "VLEESCHHOUWER"
click at [982, 456] on button "Search" at bounding box center [991, 442] width 88 height 30
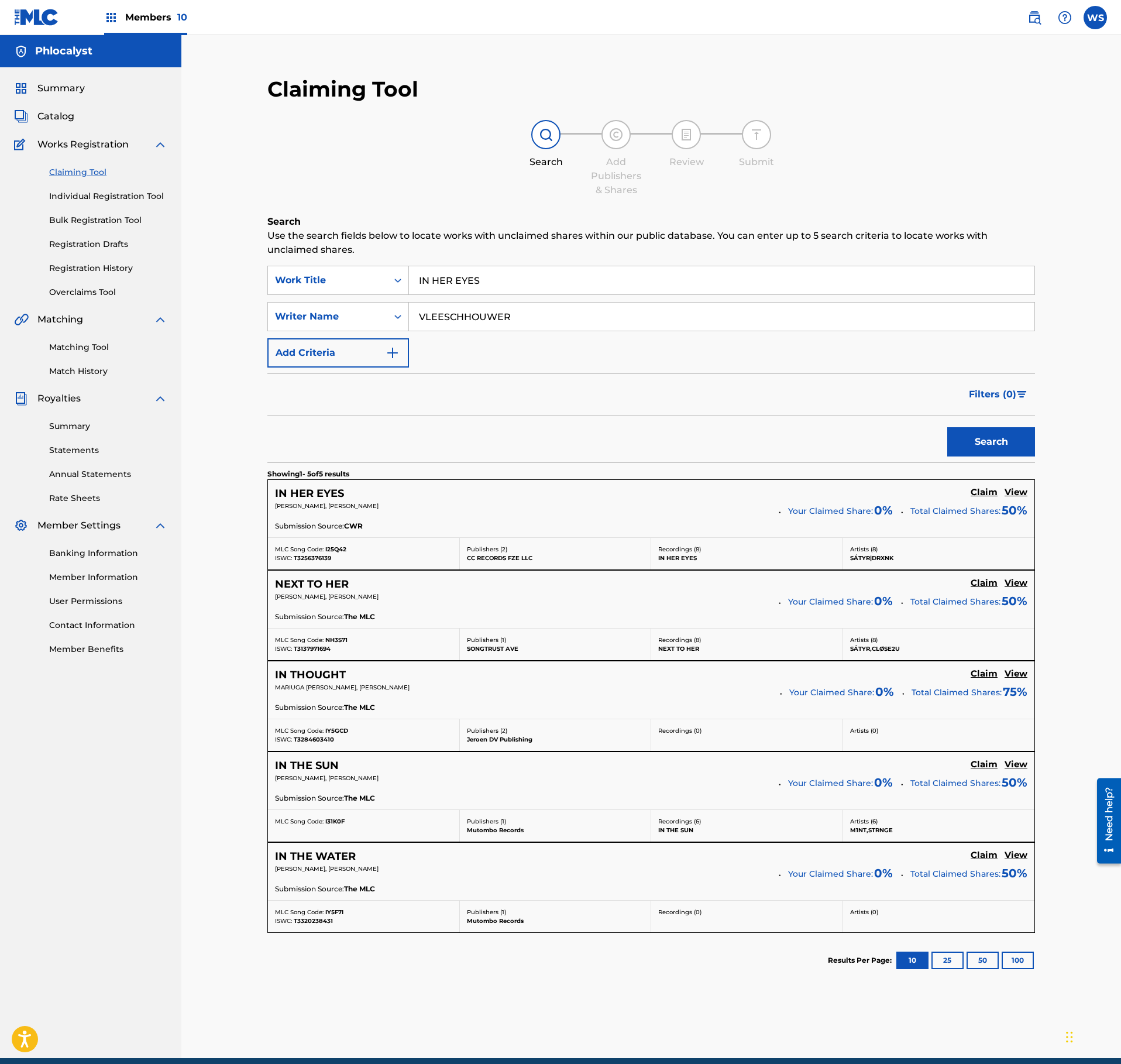
click at [1015, 494] on h5 "View" at bounding box center [1016, 492] width 23 height 11
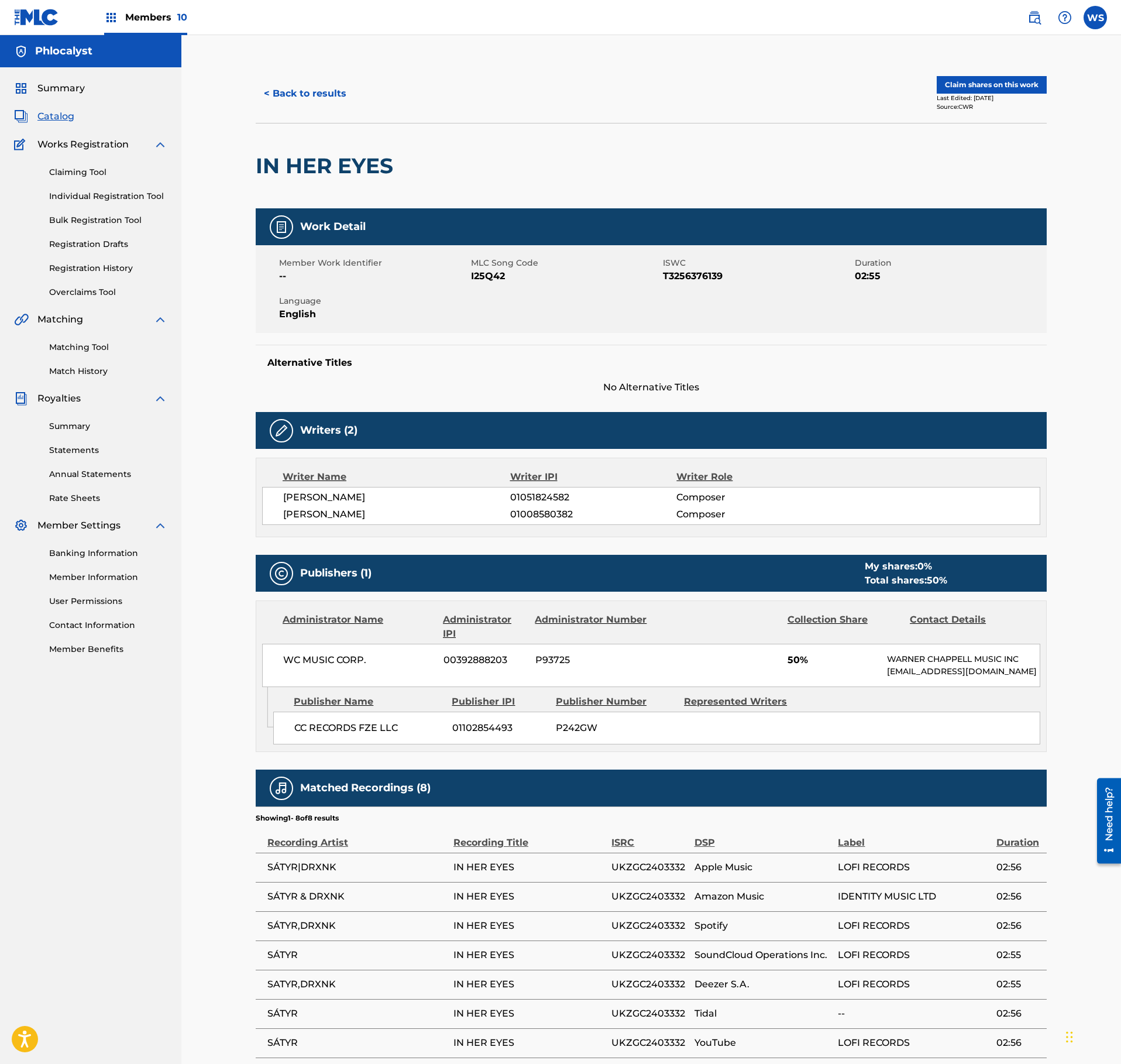
click at [1004, 81] on button "Claim shares on this work" at bounding box center [992, 85] width 110 height 18
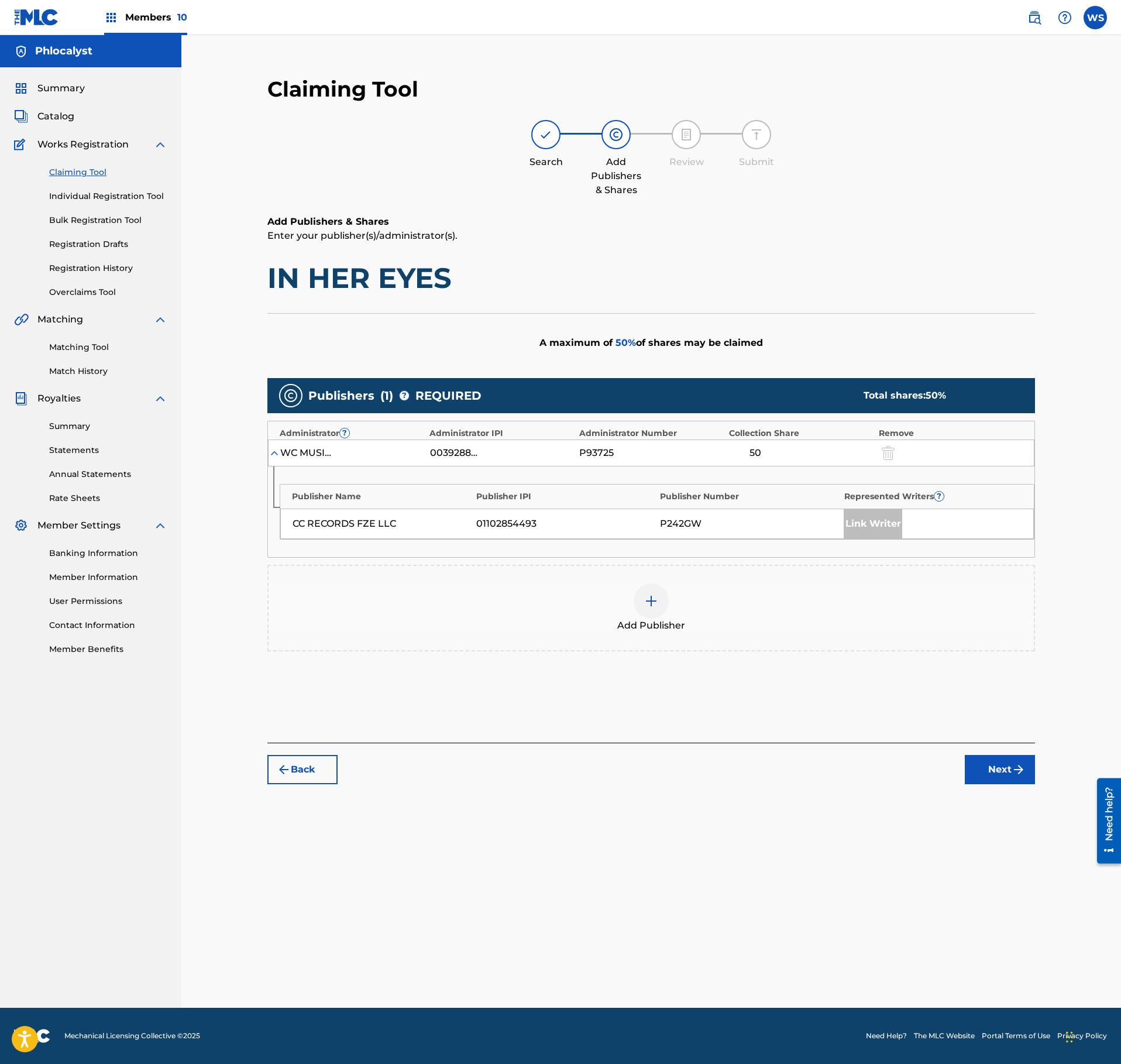
drag, startPoint x: 707, startPoint y: 575, endPoint x: 699, endPoint y: 598, distance: 24.4
click at [706, 581] on div "Add Publisher" at bounding box center [651, 608] width 768 height 87
click at [712, 606] on div "Add Publisher" at bounding box center [651, 608] width 765 height 49
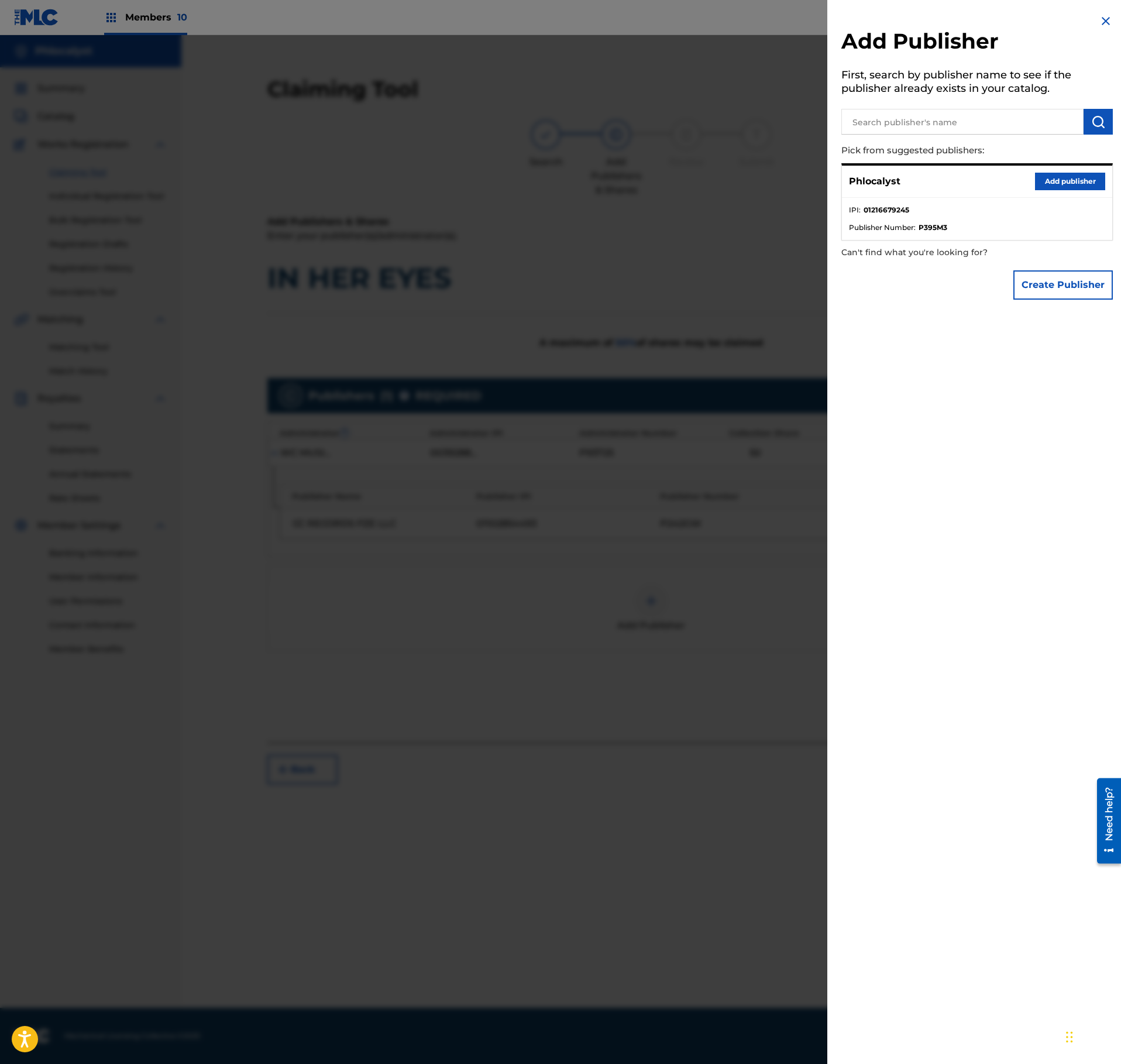
click at [1084, 171] on div "Phlocalyst Add publisher" at bounding box center [977, 181] width 270 height 33
click at [1078, 177] on button "Add publisher" at bounding box center [1070, 181] width 70 height 18
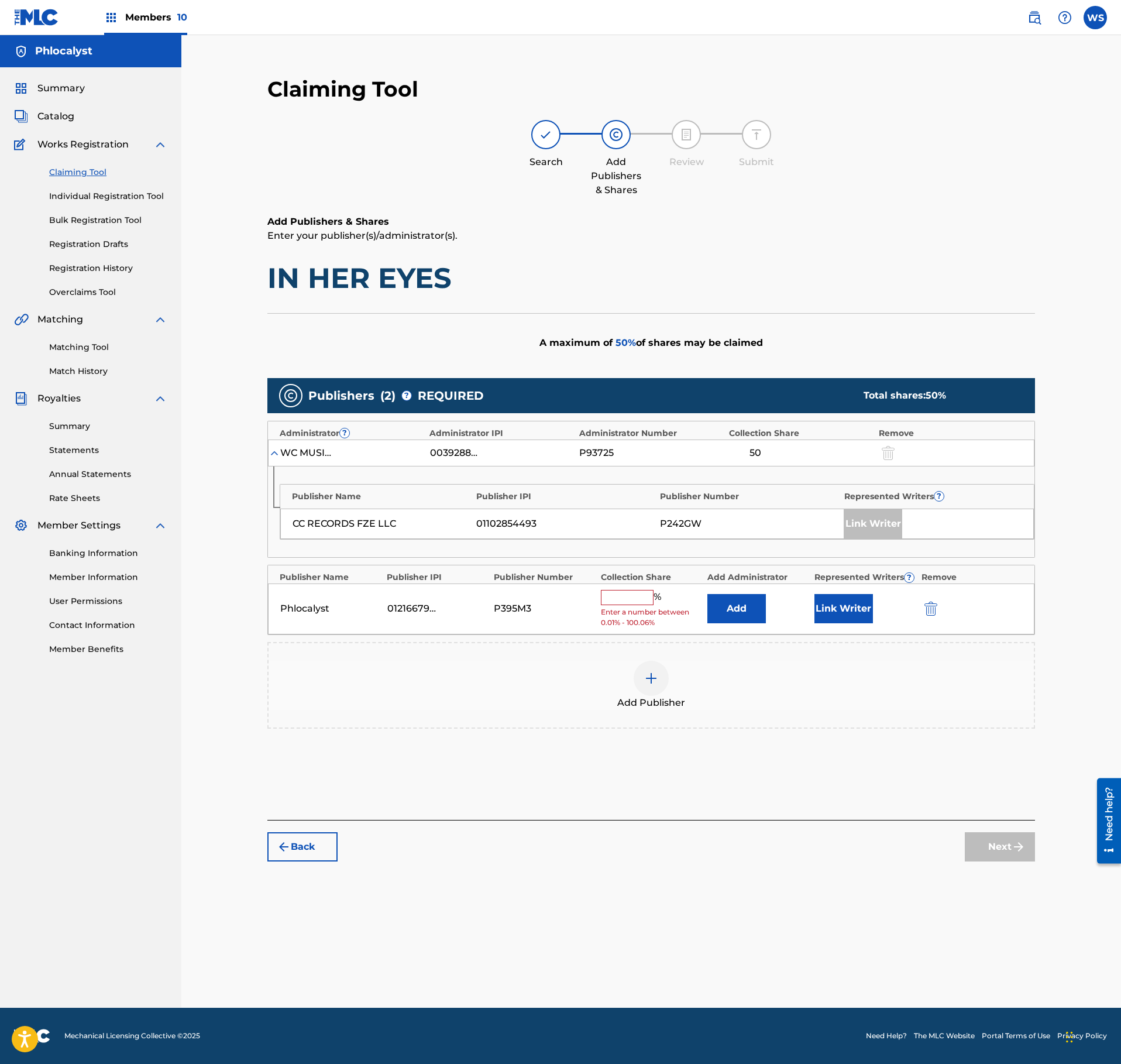
click at [611, 624] on span "Enter a number between 0.01% - 100.06%" at bounding box center [651, 616] width 102 height 21
click at [621, 605] on input "text" at bounding box center [626, 597] width 52 height 15
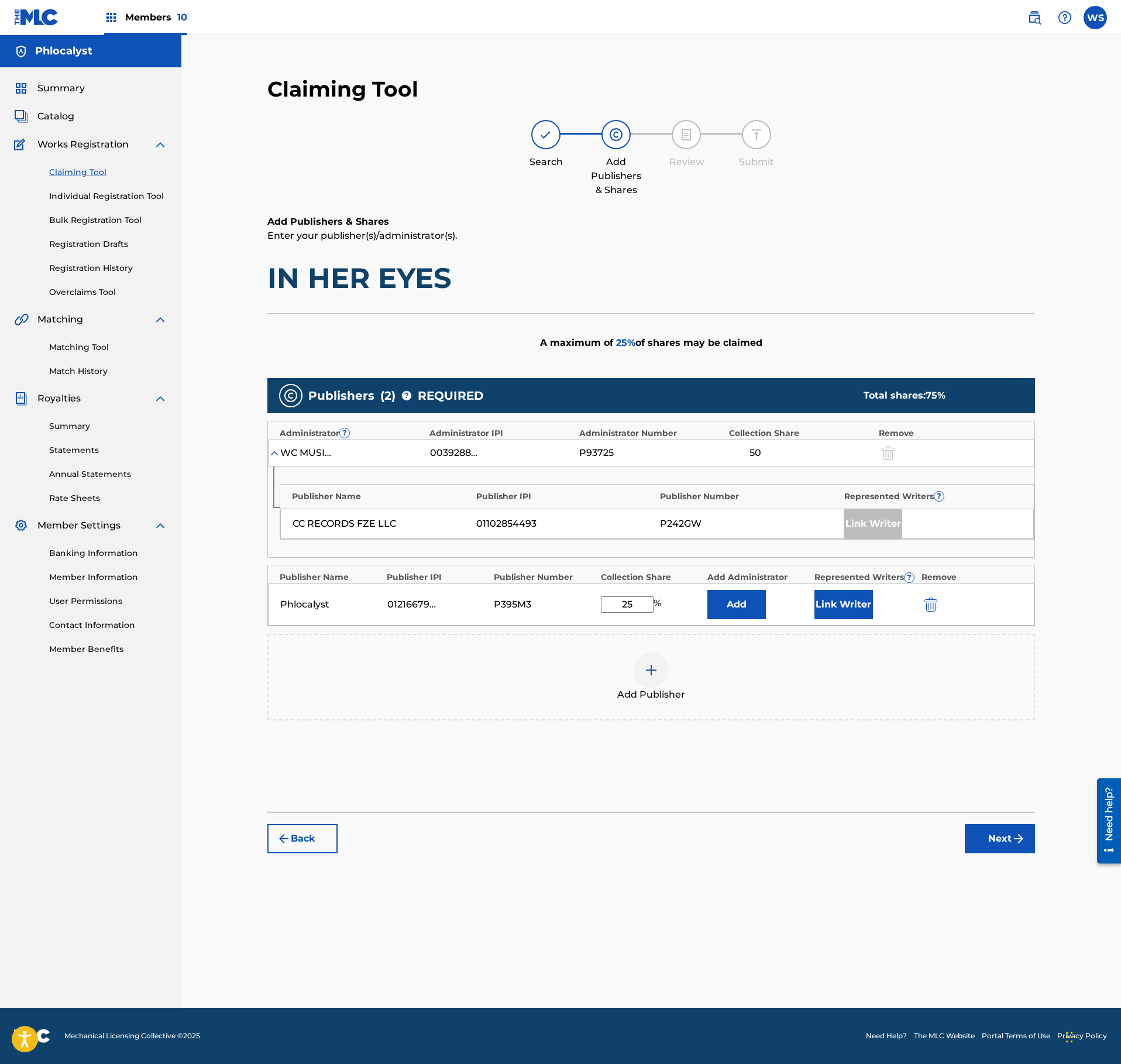
type input "25"
click at [825, 609] on button "Link Writer" at bounding box center [843, 604] width 58 height 30
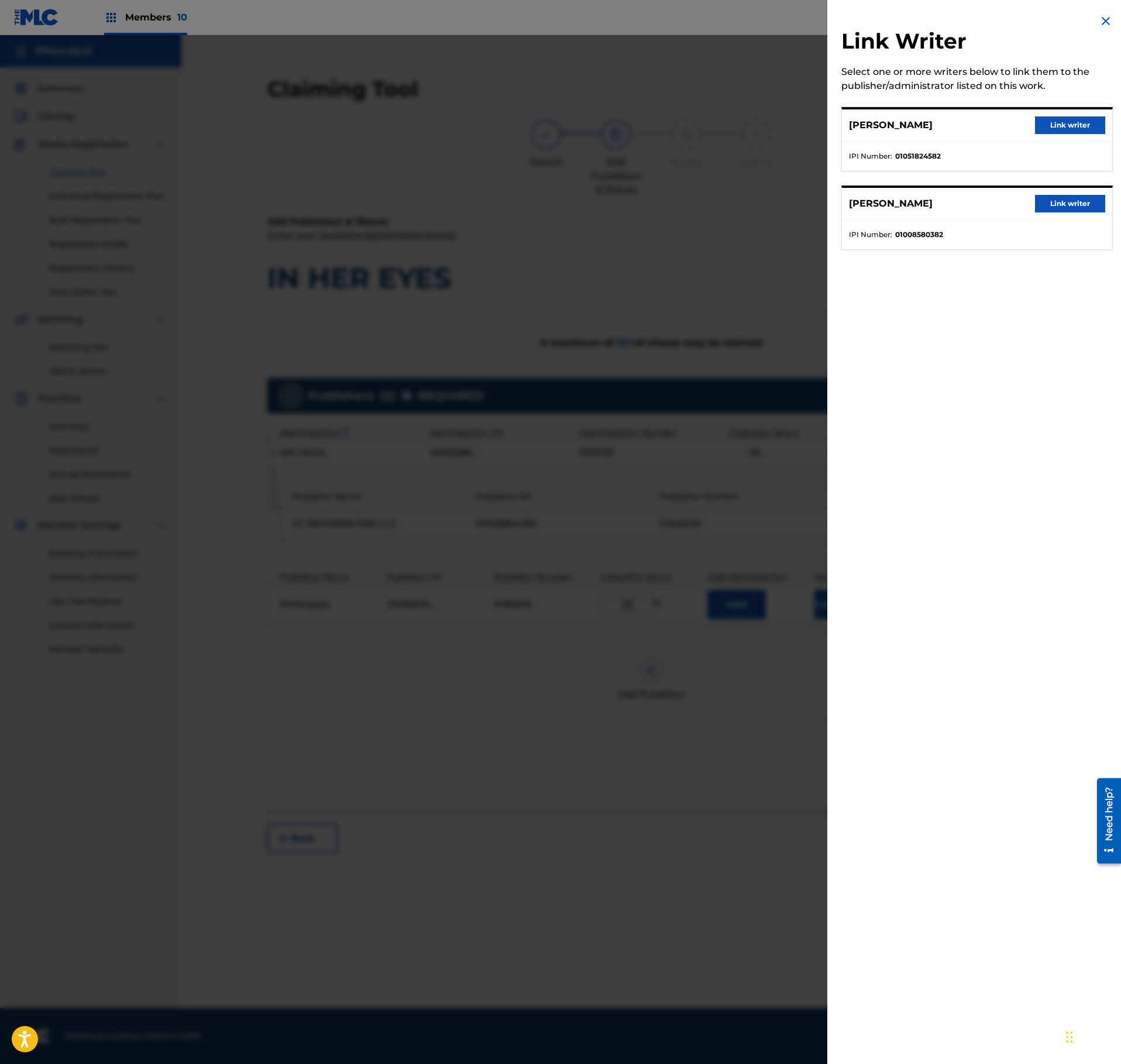
click at [1096, 120] on button "Link writer" at bounding box center [1070, 125] width 70 height 18
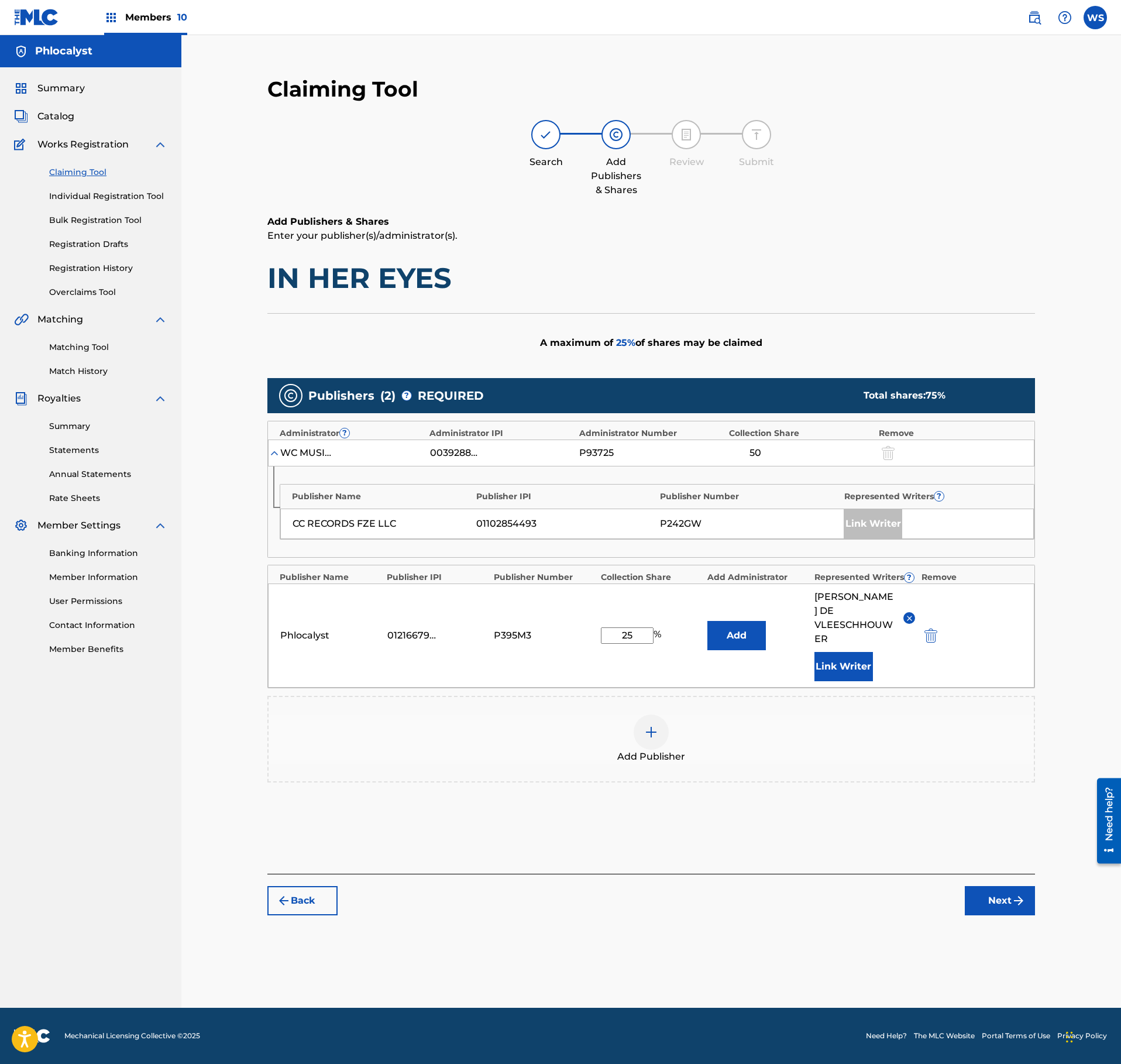
click at [1000, 890] on button "Next" at bounding box center [1000, 900] width 70 height 30
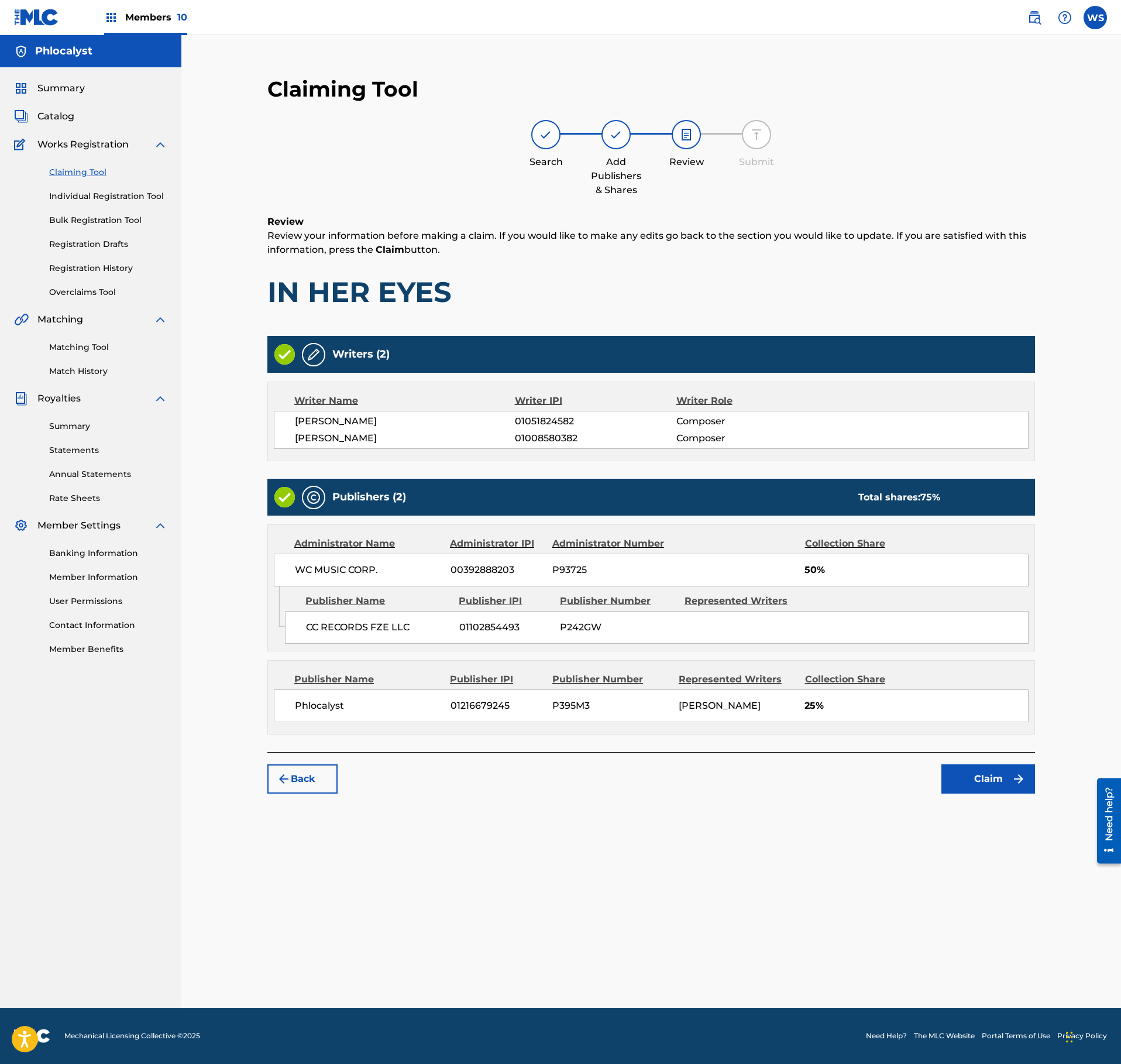
click at [1004, 794] on button "Claim" at bounding box center [988, 779] width 94 height 30
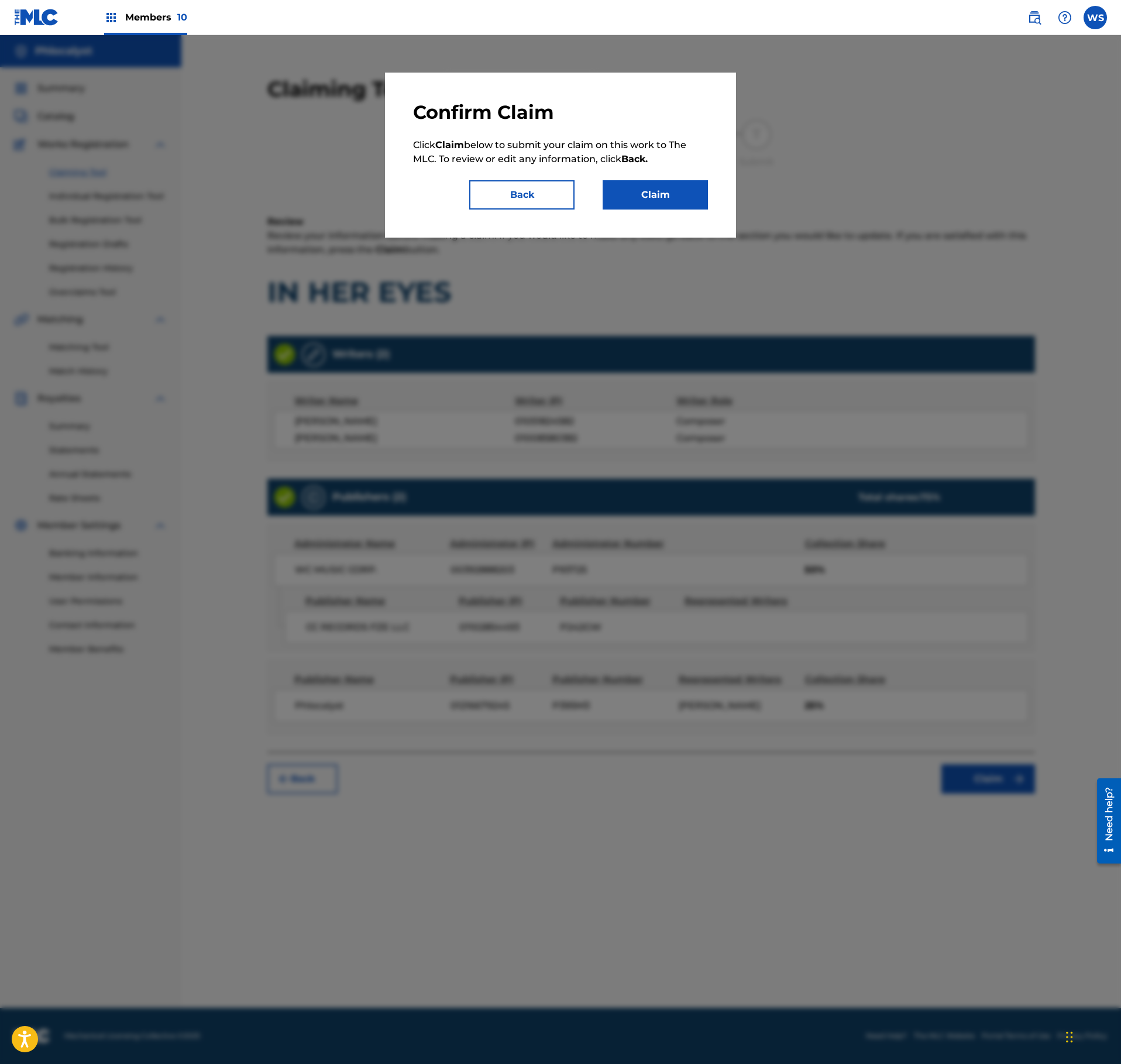
click at [697, 186] on button "Claim" at bounding box center [655, 195] width 105 height 30
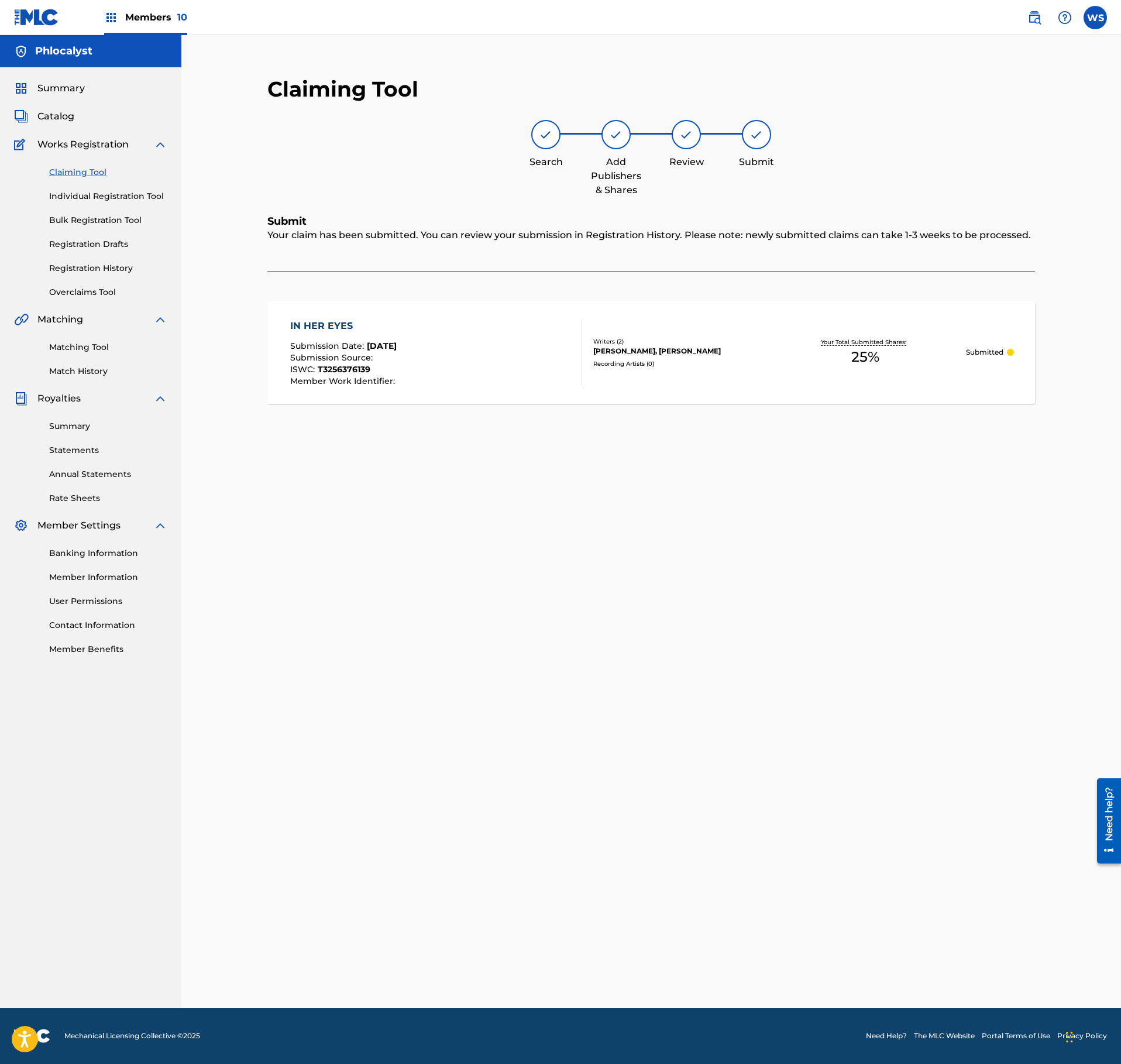
click at [65, 118] on span "Catalog" at bounding box center [55, 116] width 36 height 14
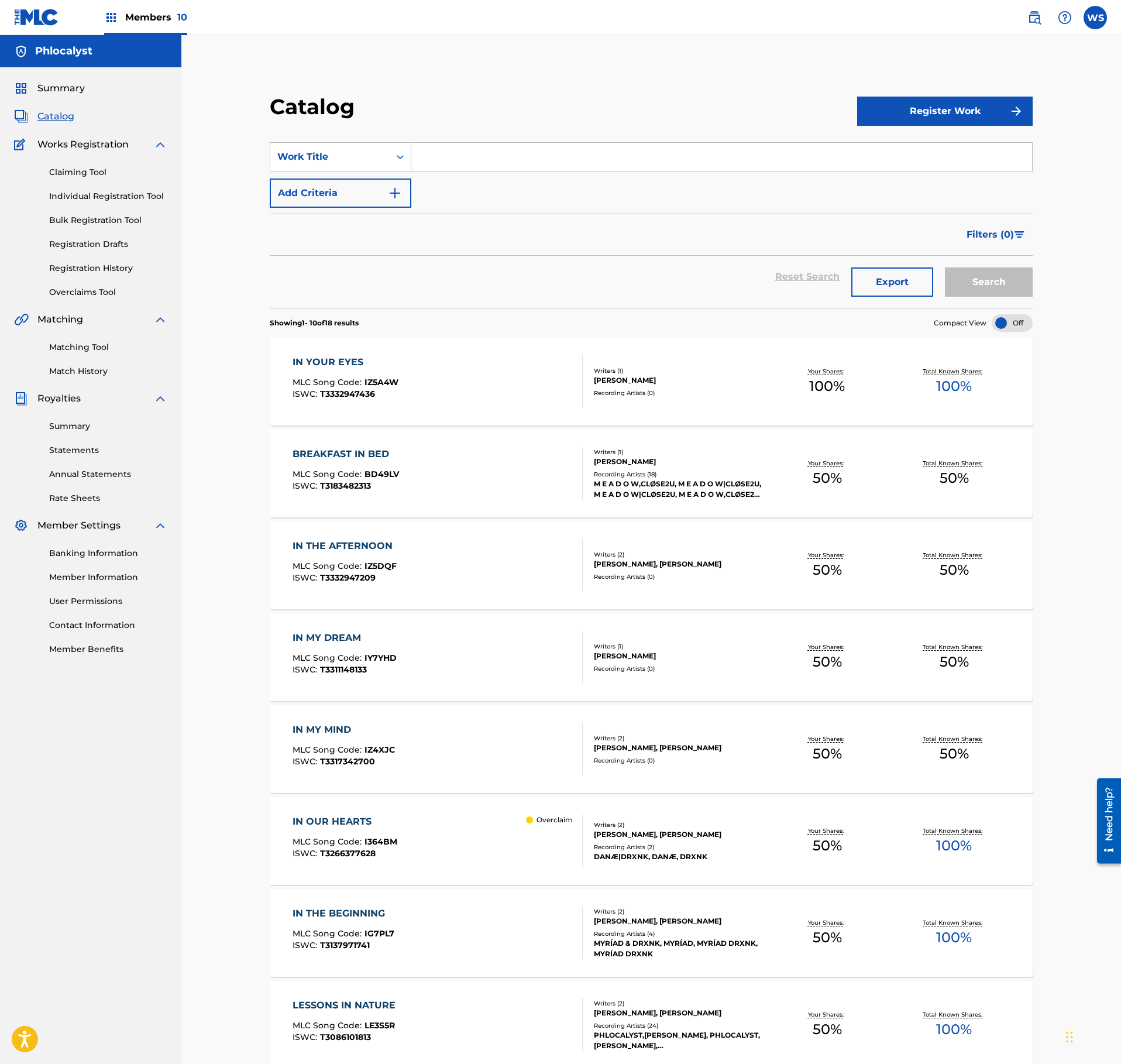
click at [93, 274] on link "Registration History" at bounding box center [108, 268] width 118 height 12
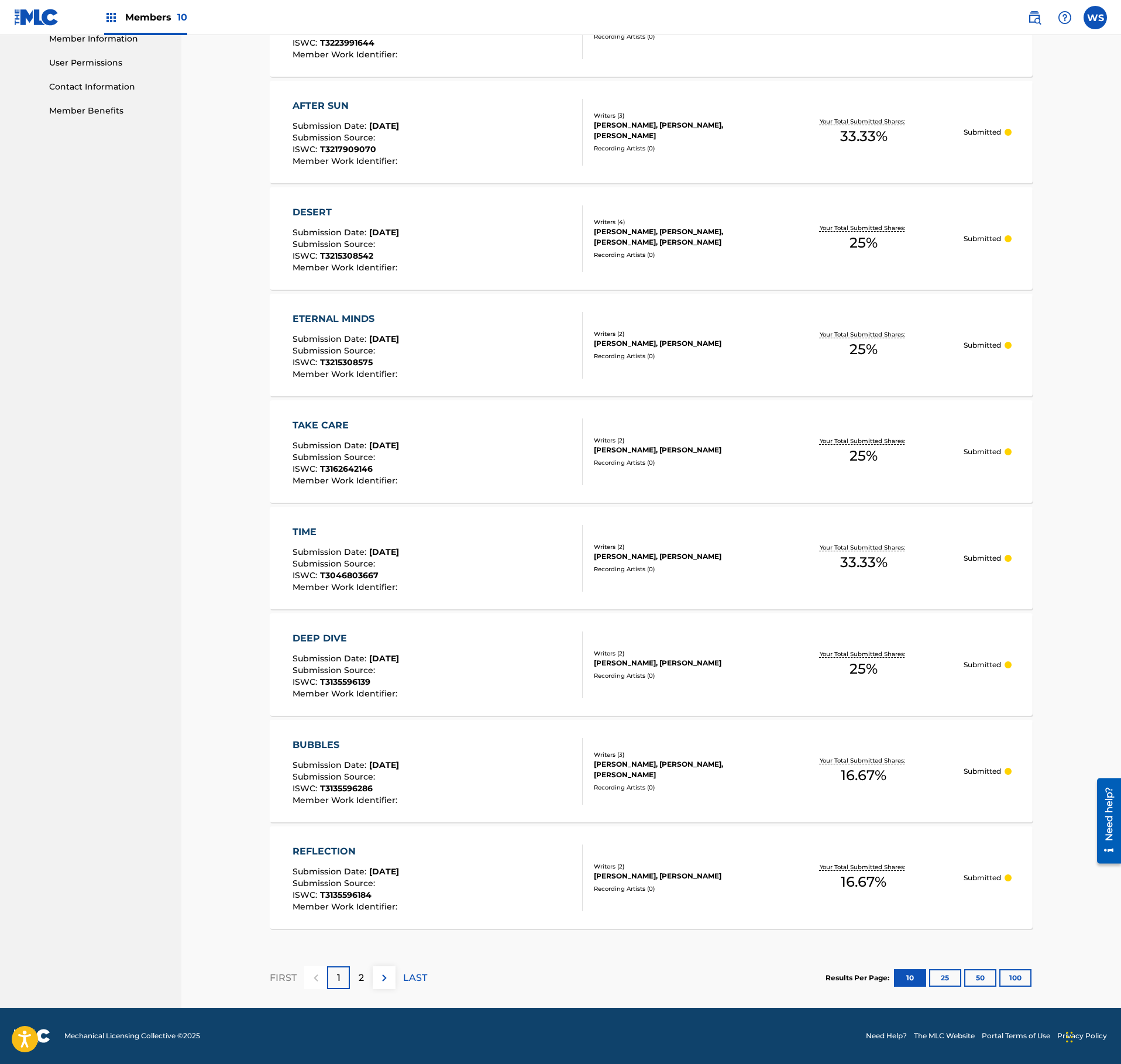
scroll to position [224, 0]
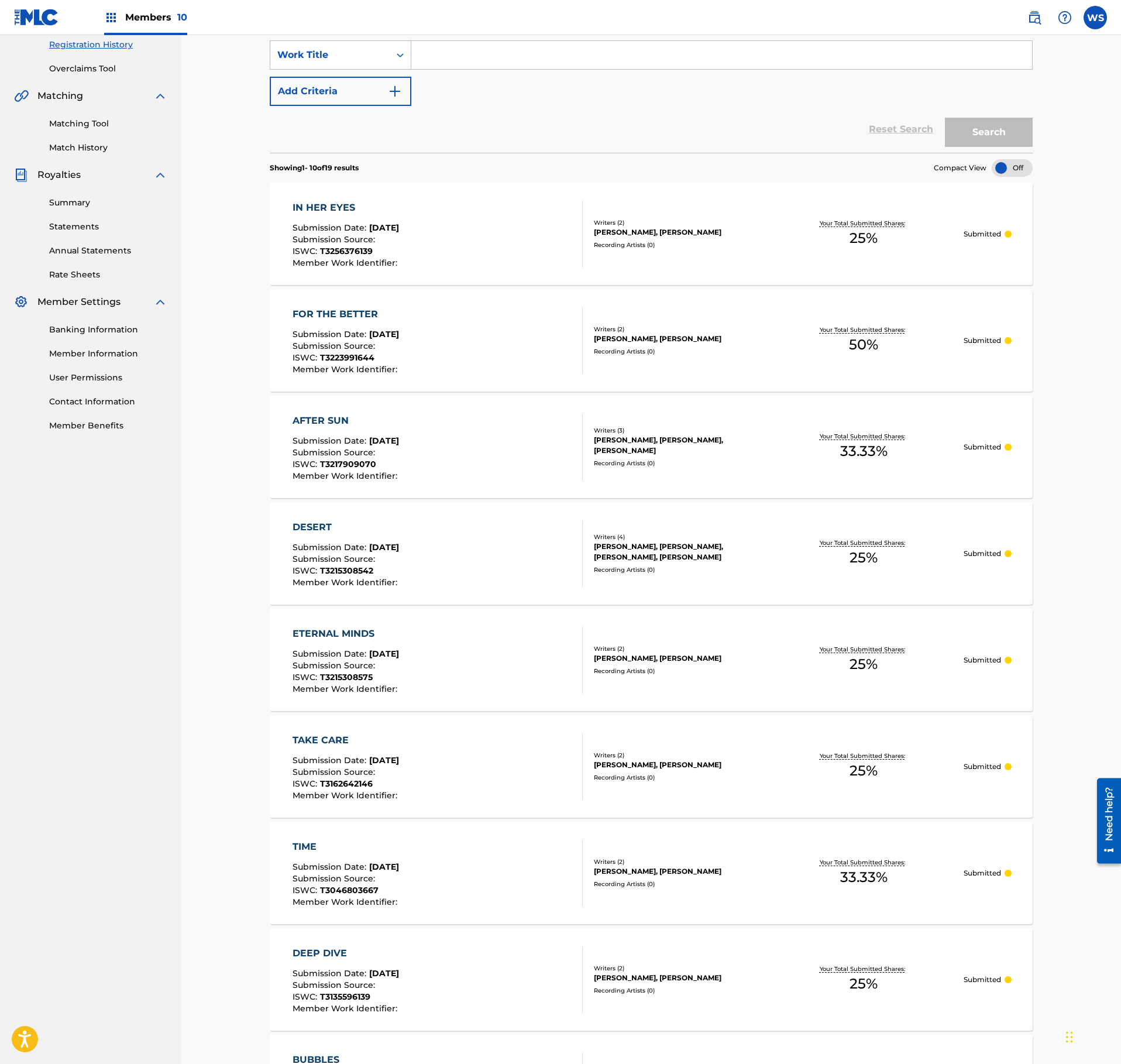
click at [576, 224] on div at bounding box center [577, 235] width 9 height 67
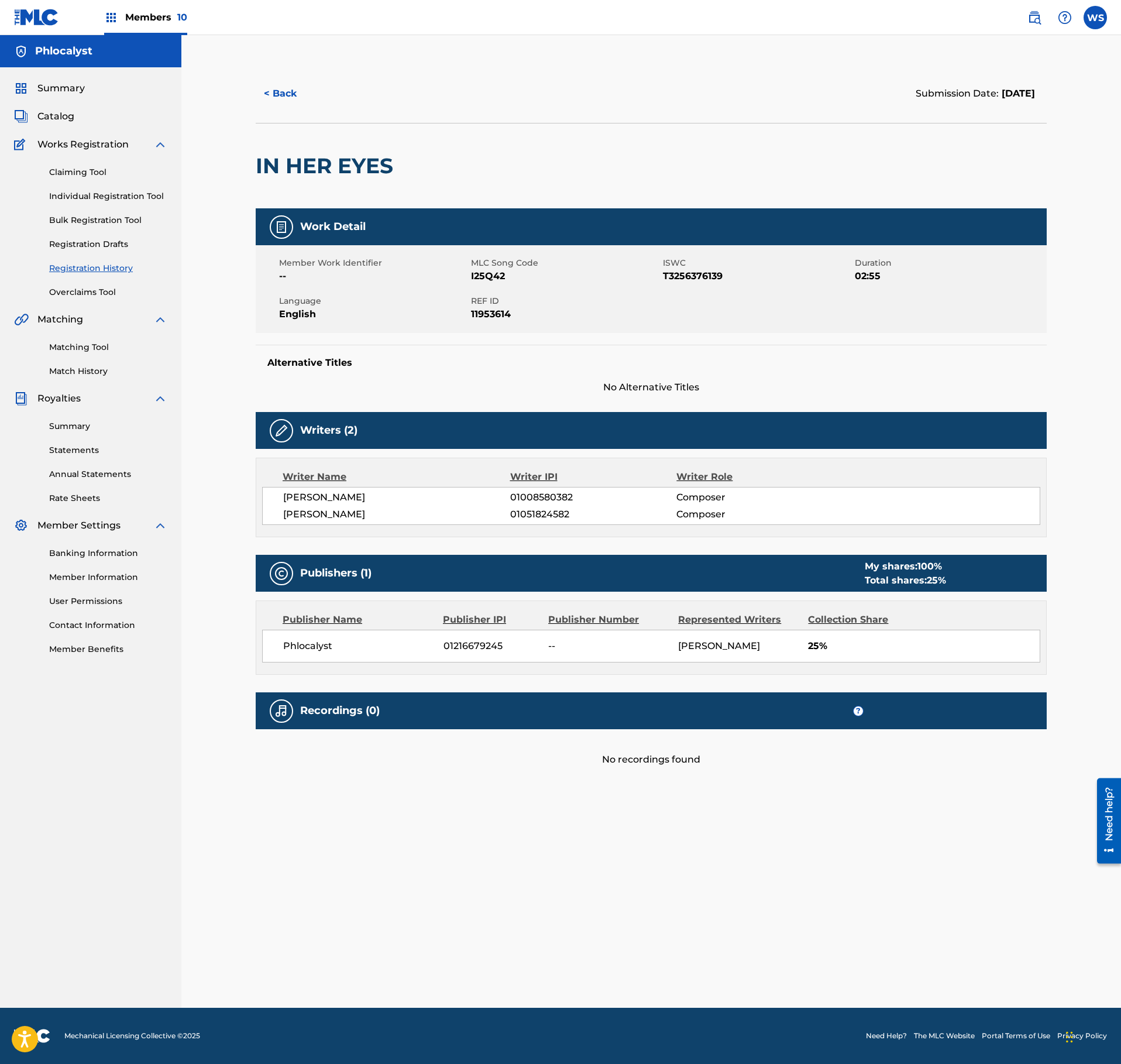
drag, startPoint x: 94, startPoint y: 172, endPoint x: 101, endPoint y: 174, distance: 7.3
click at [93, 171] on link "Claiming Tool" at bounding box center [108, 173] width 118 height 12
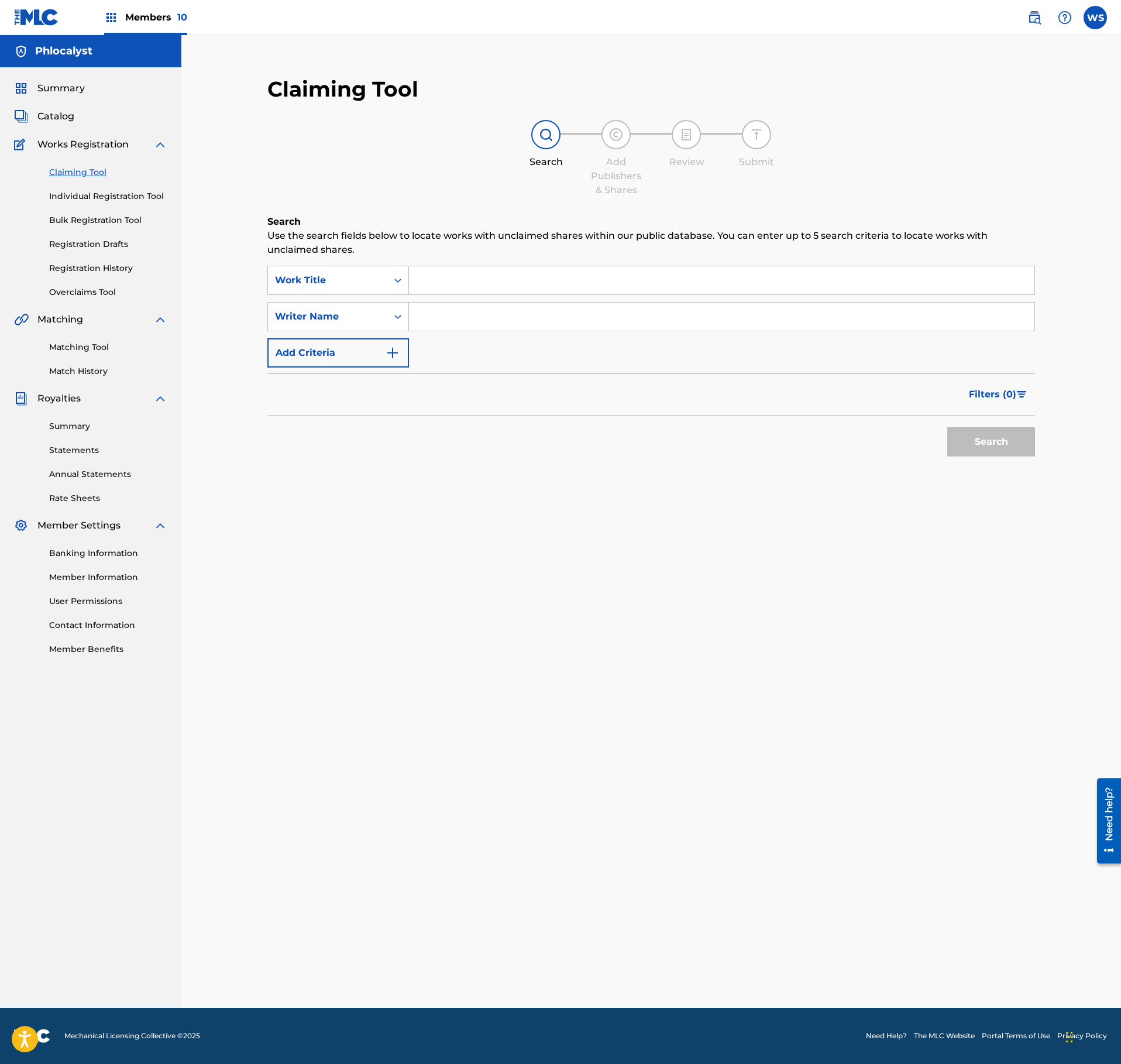
click at [447, 271] on input "Search Form" at bounding box center [722, 280] width 625 height 28
paste input "CC RECORDS"
click at [499, 280] on input "CC RECORDS" at bounding box center [722, 280] width 625 height 28
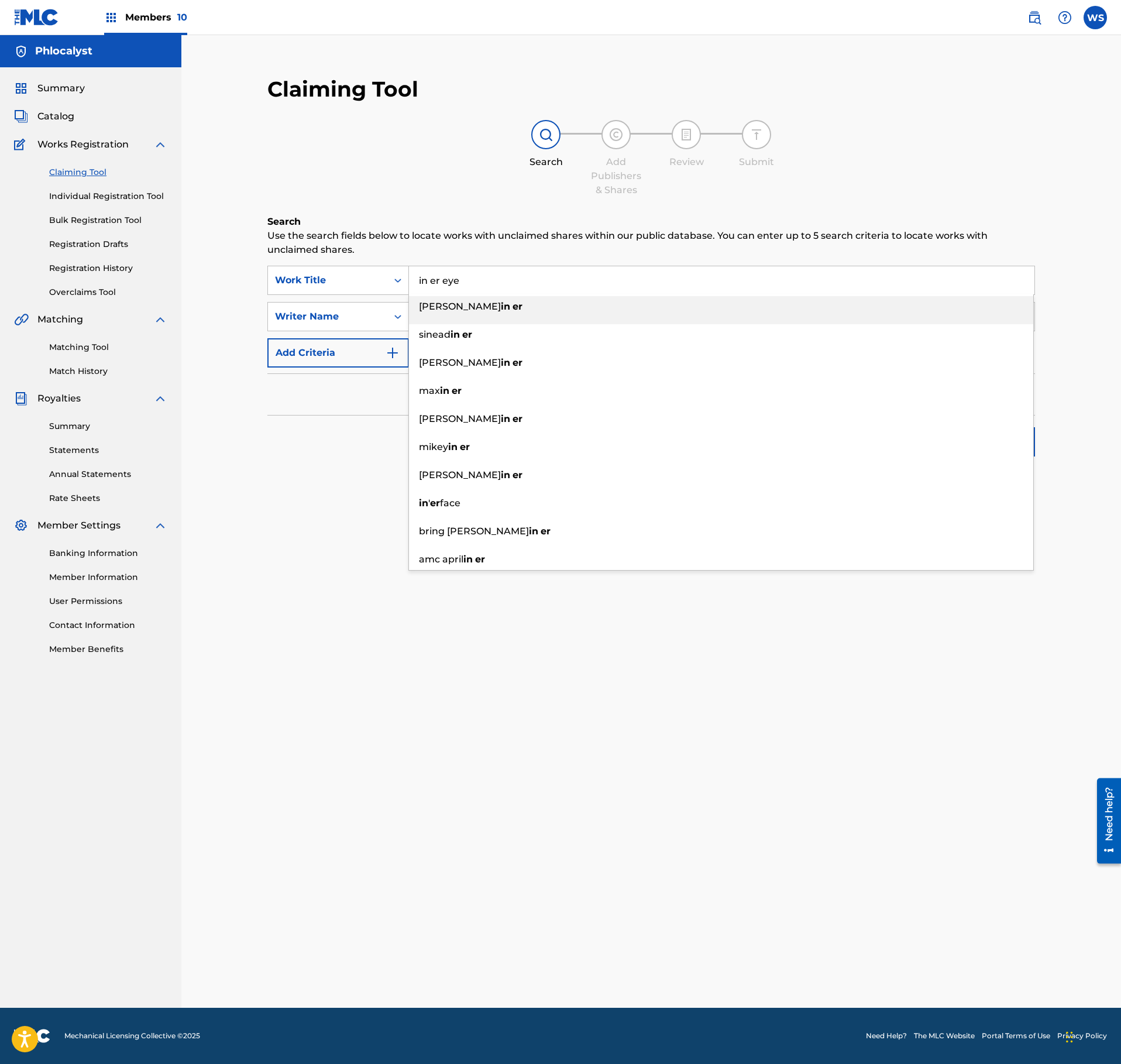
click at [499, 281] on input "in er eye" at bounding box center [722, 280] width 625 height 28
type input "in her eyes"
click at [469, 314] on div "in her eyes" at bounding box center [721, 306] width 624 height 21
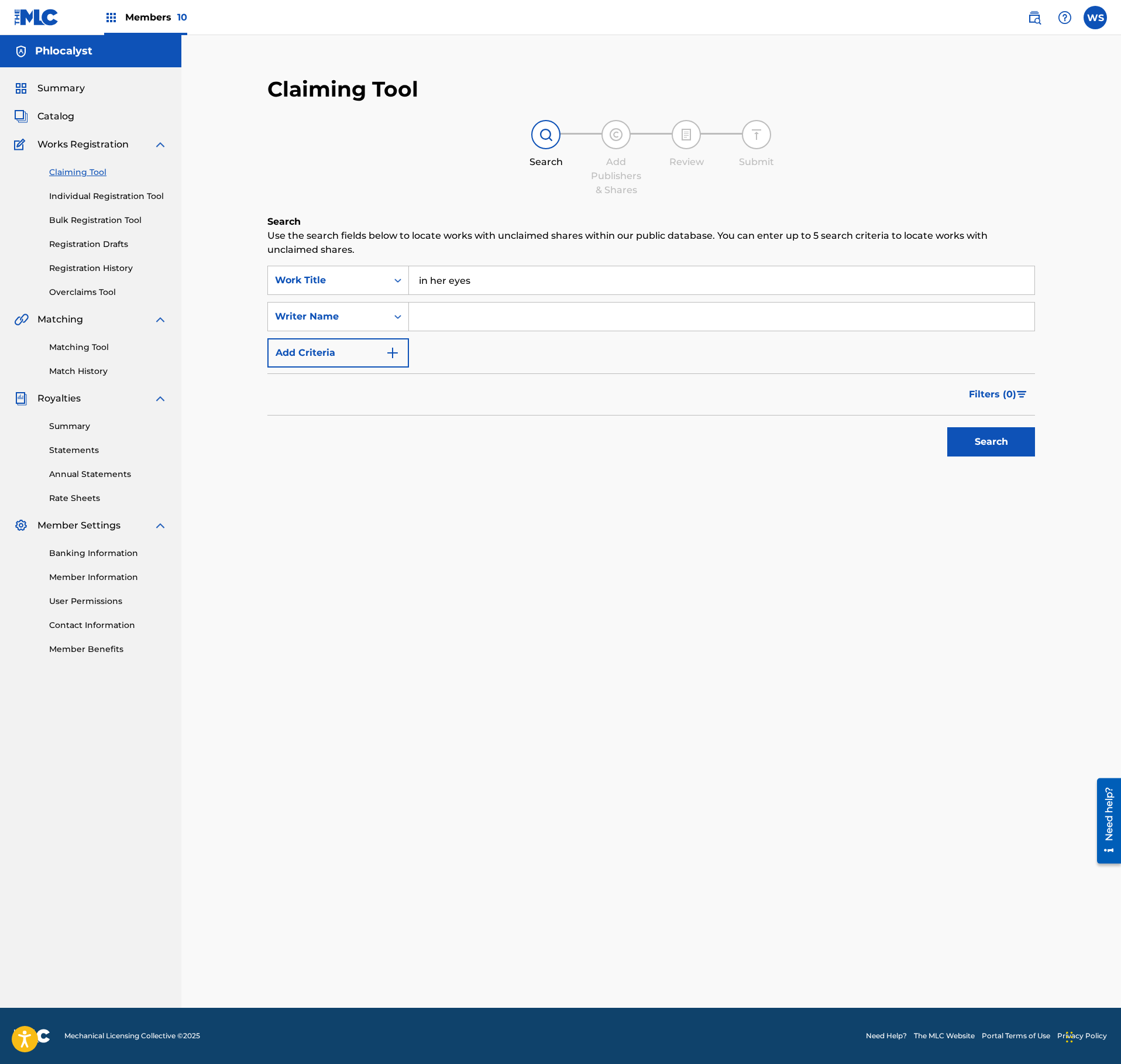
click at [489, 321] on input "Search Form" at bounding box center [722, 317] width 625 height 28
type input "VLEESCHHOUWER"
click at [986, 439] on button "Search" at bounding box center [991, 442] width 88 height 30
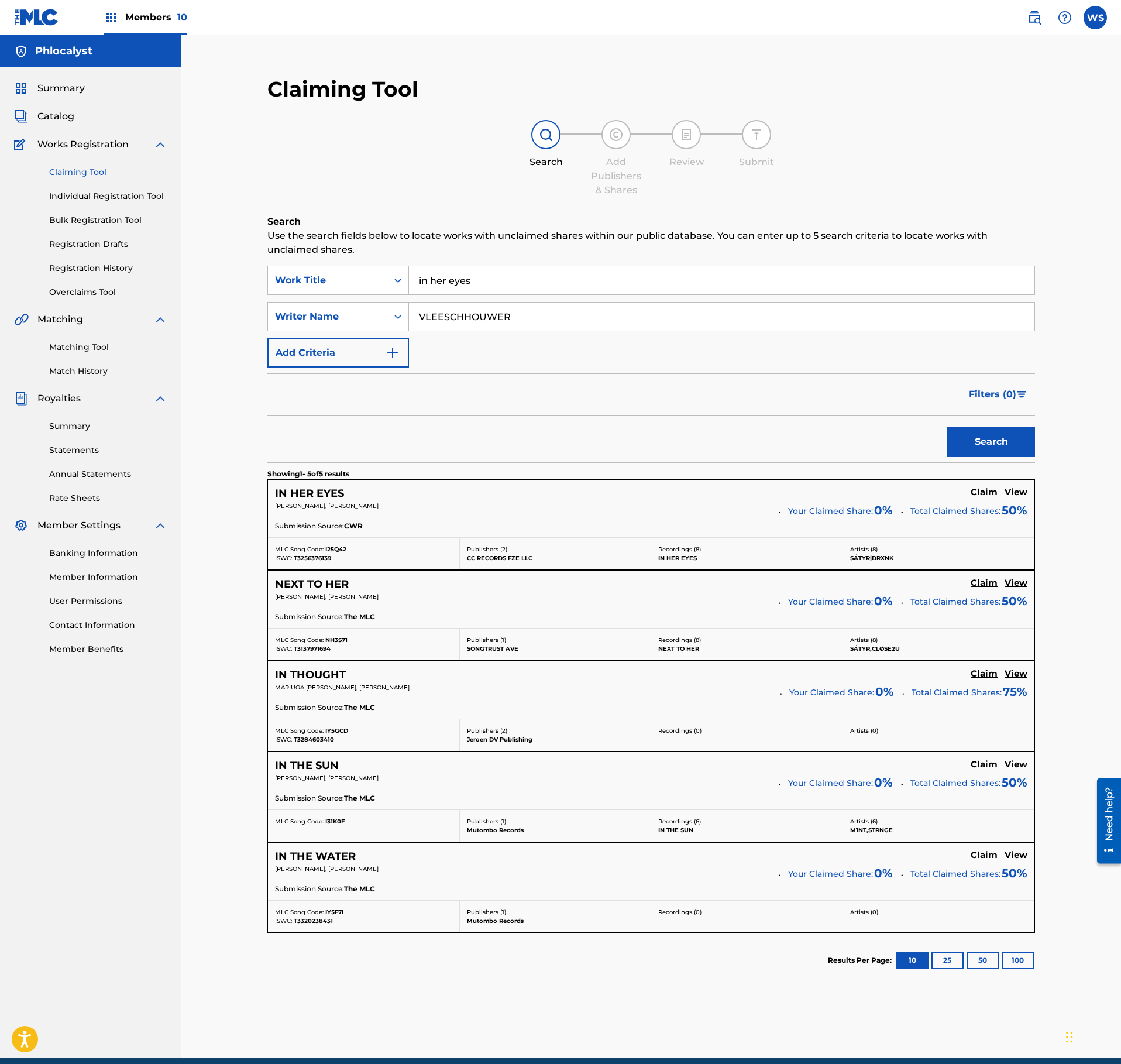
click at [1018, 495] on h5 "View" at bounding box center [1016, 492] width 23 height 11
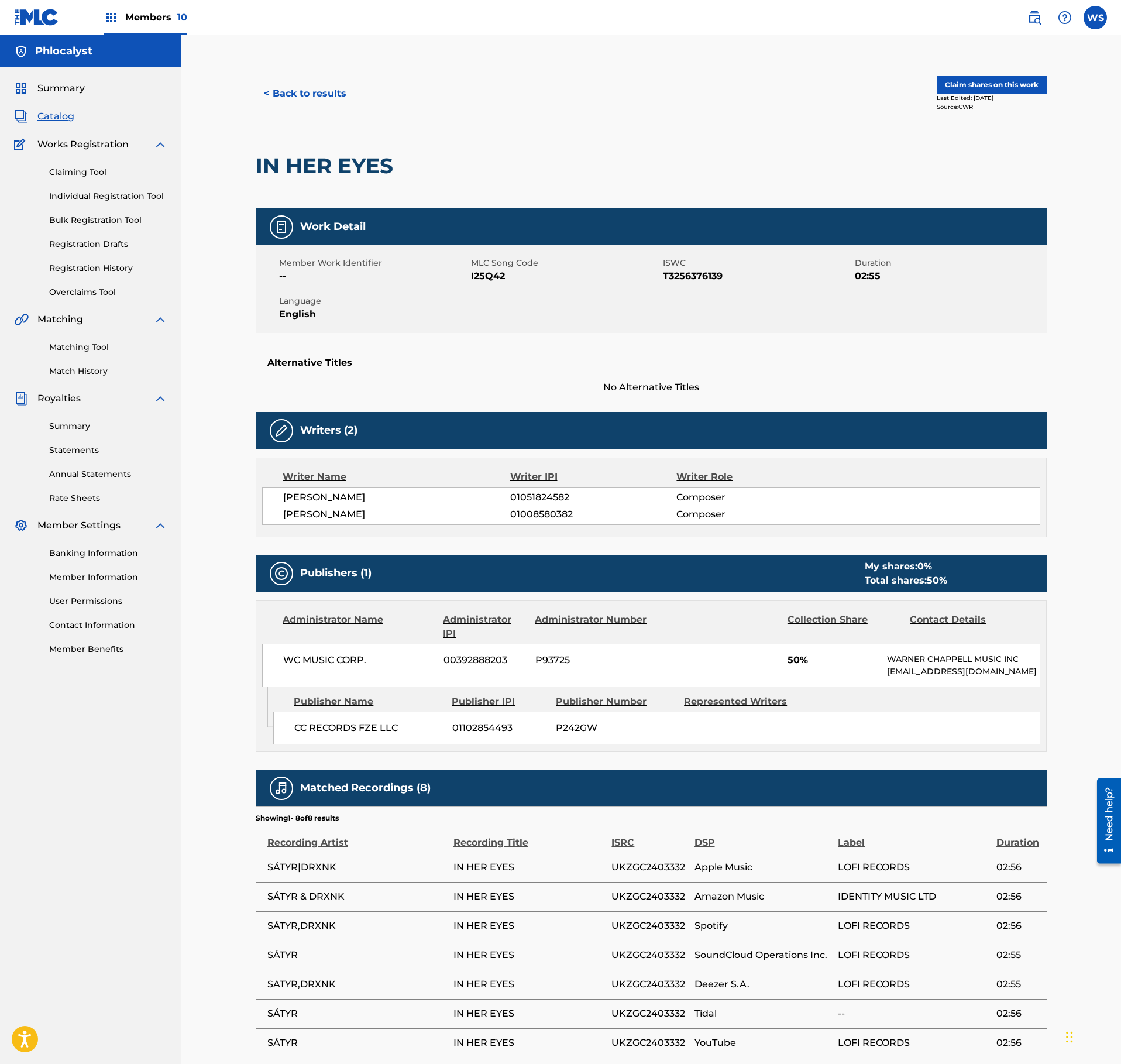
click at [46, 119] on span "Catalog" at bounding box center [55, 116] width 36 height 14
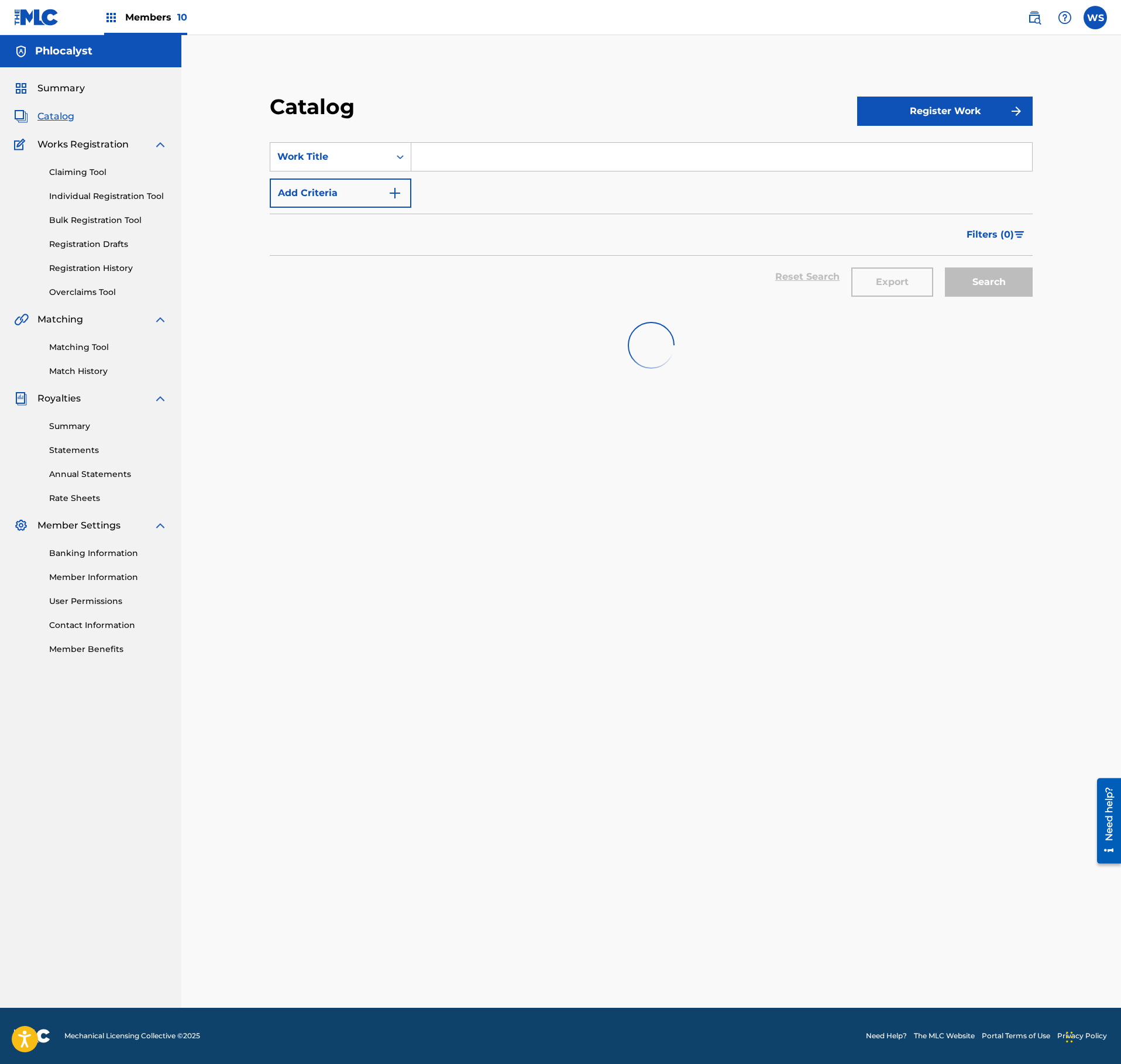
click at [544, 169] on input "Search Form" at bounding box center [722, 157] width 621 height 28
click at [67, 180] on div "Claiming Tool Individual Registration Tool Bulk Registration Tool Registration …" at bounding box center [90, 225] width 153 height 147
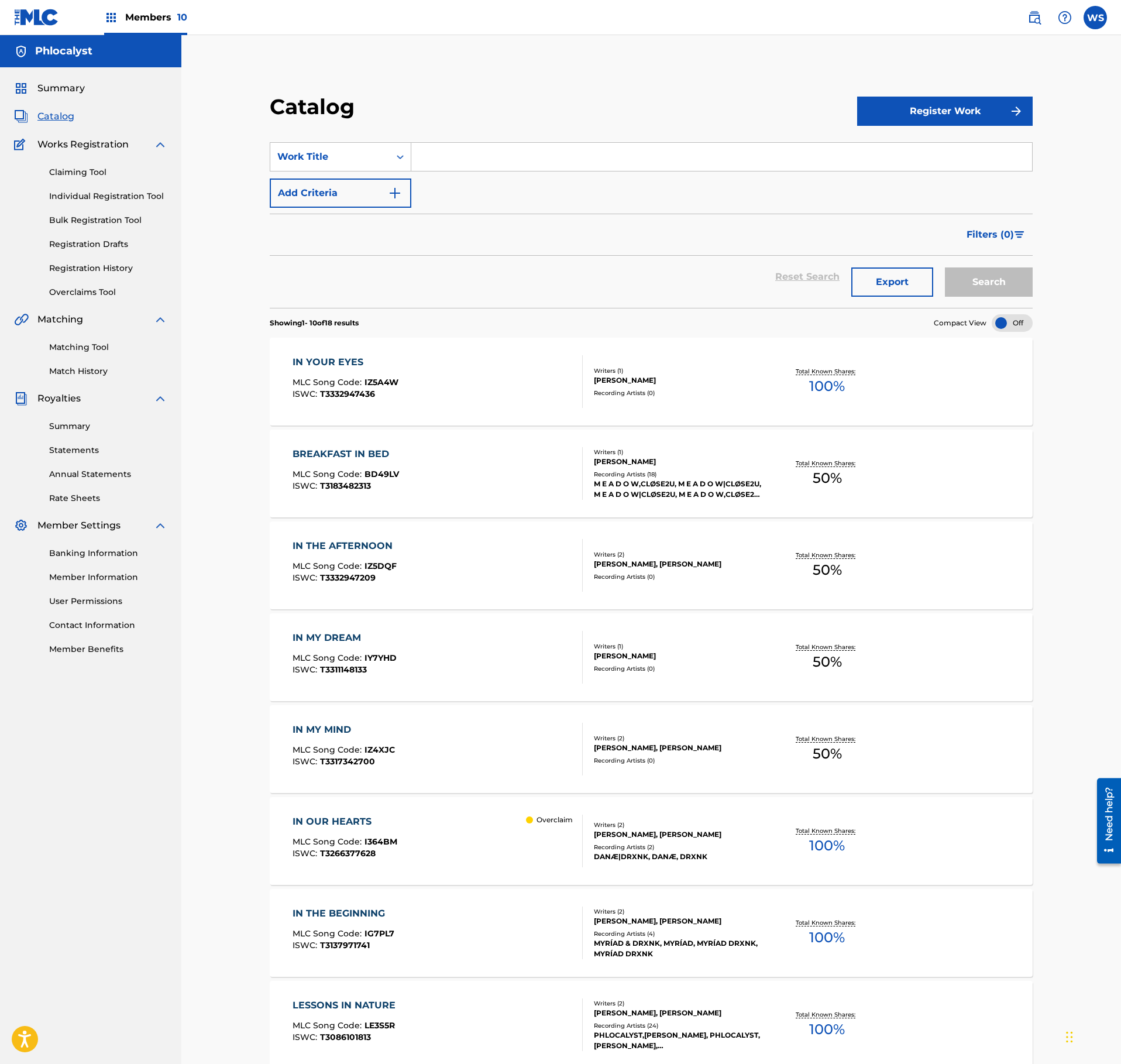
click at [83, 170] on link "Claiming Tool" at bounding box center [108, 173] width 118 height 12
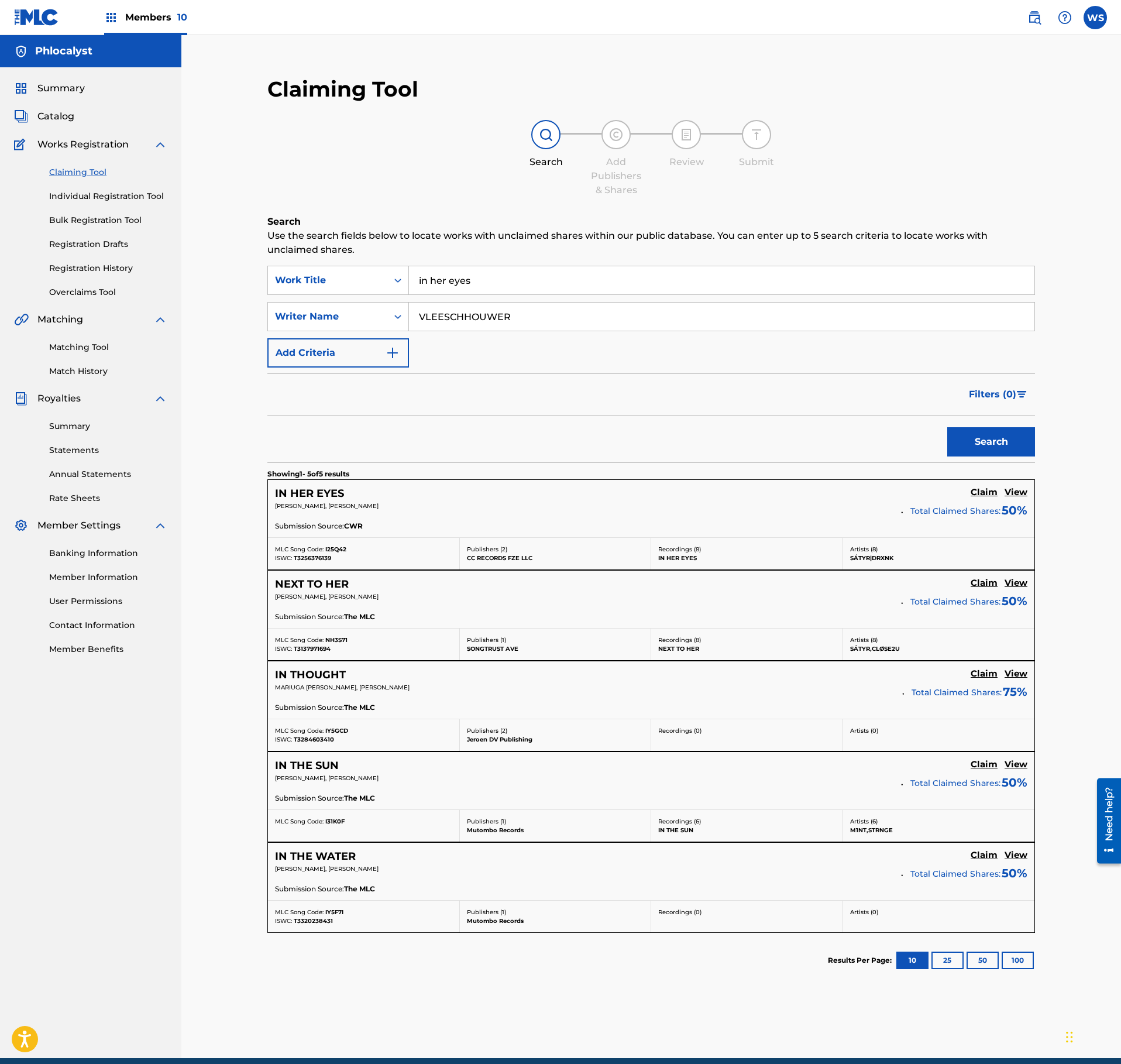
click at [500, 286] on input "in her eyes" at bounding box center [722, 280] width 625 height 28
paste input "ENCHANTED"
type input "ENCHANTED"
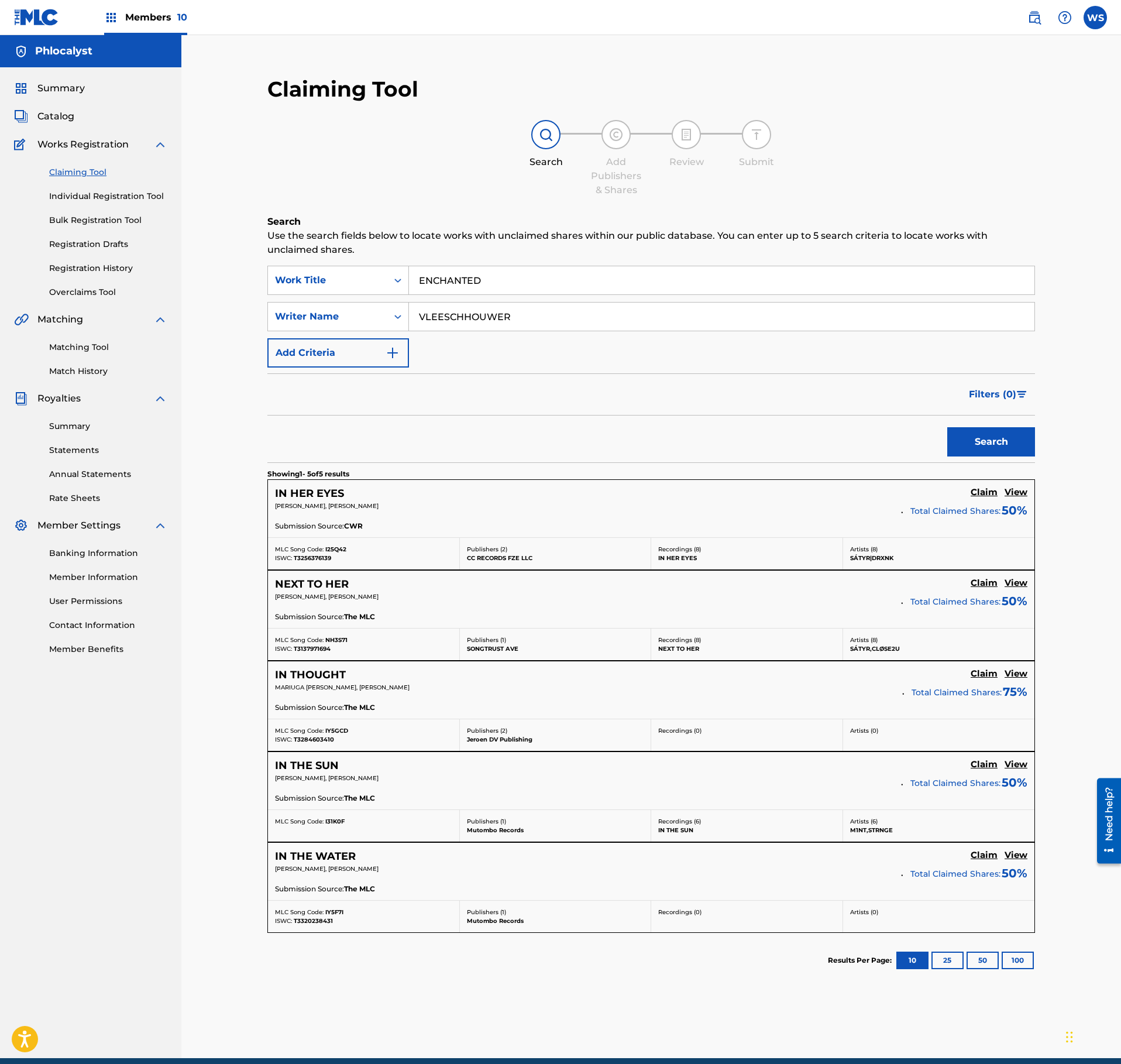
click at [1048, 451] on div "Claiming Tool Search Add Publishers & Shares Review Submit Search Use the searc…" at bounding box center [651, 561] width 819 height 994
click at [982, 447] on button "Search" at bounding box center [991, 442] width 88 height 30
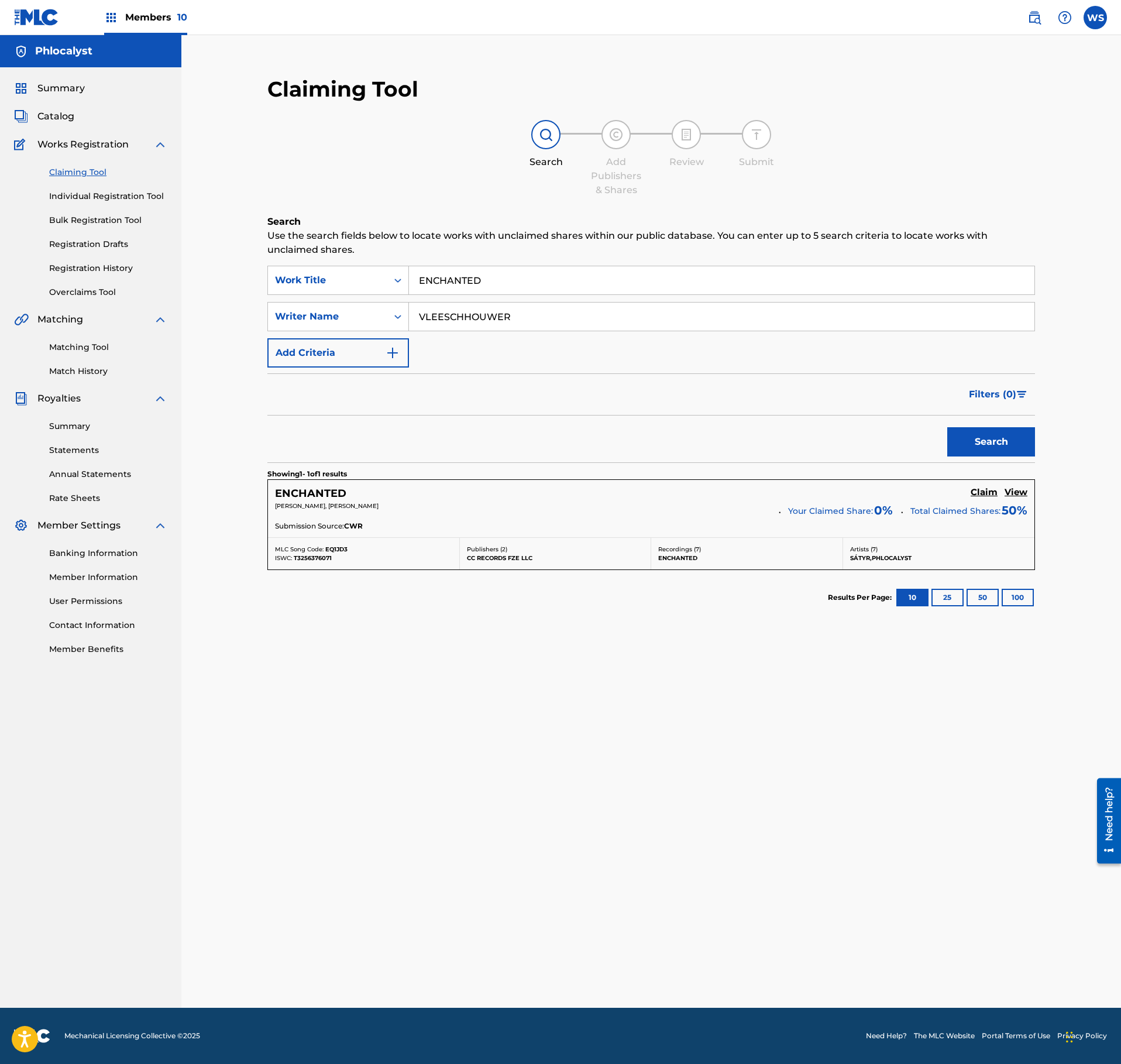
click at [985, 494] on h5 "Claim" at bounding box center [983, 492] width 27 height 11
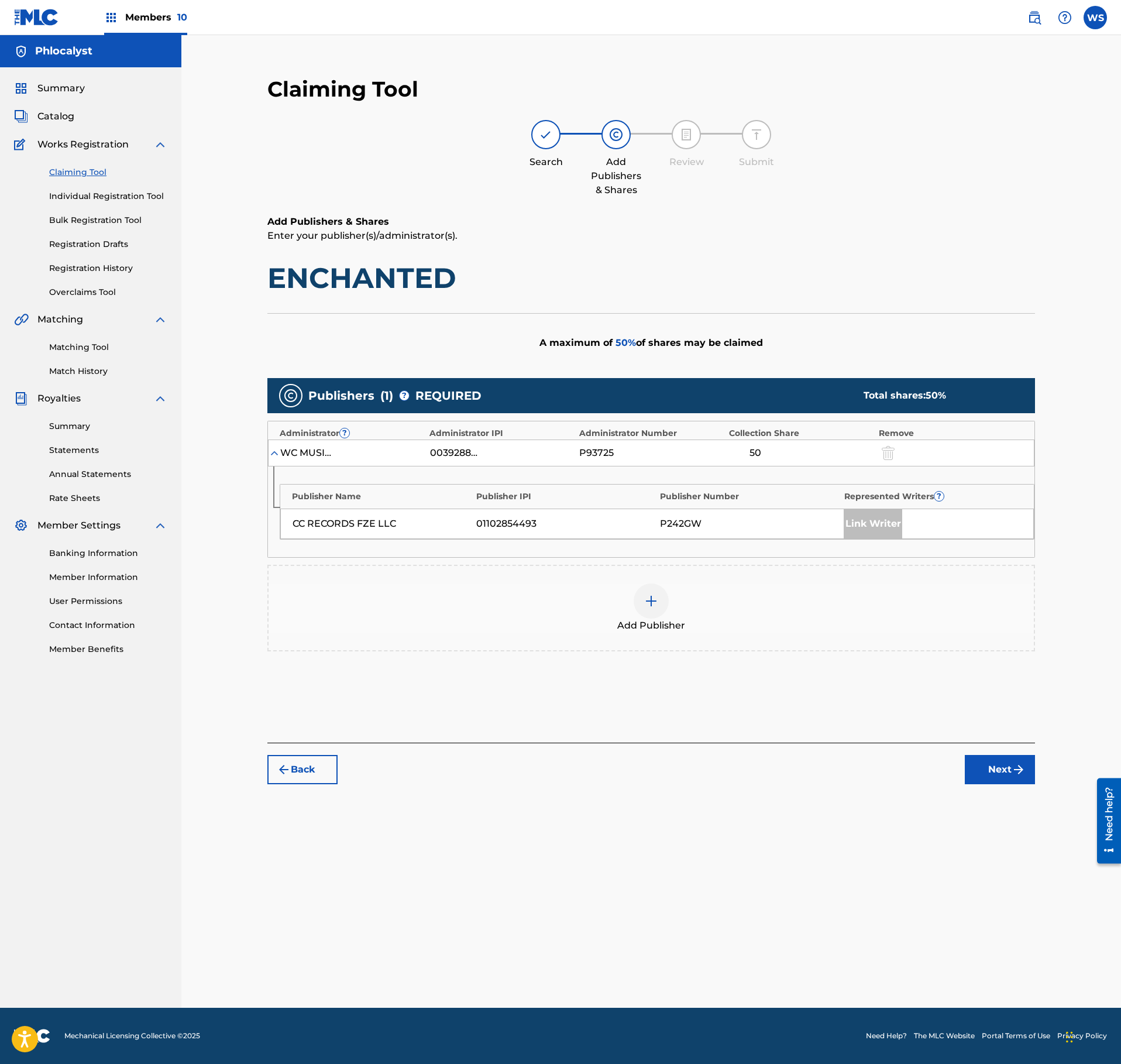
click at [701, 620] on div "Add Publisher" at bounding box center [651, 608] width 765 height 49
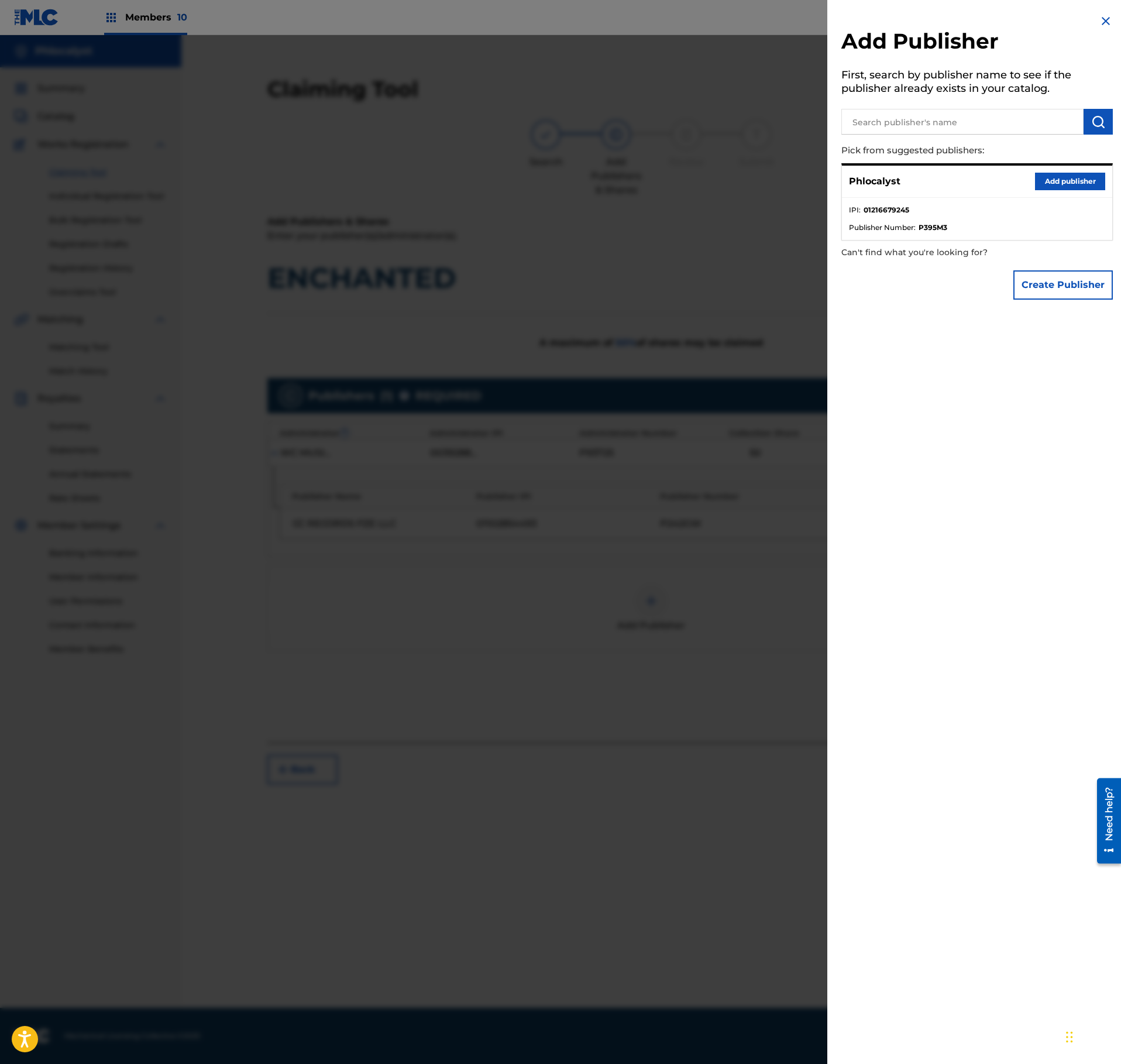
click at [1065, 189] on button "Add publisher" at bounding box center [1070, 181] width 70 height 18
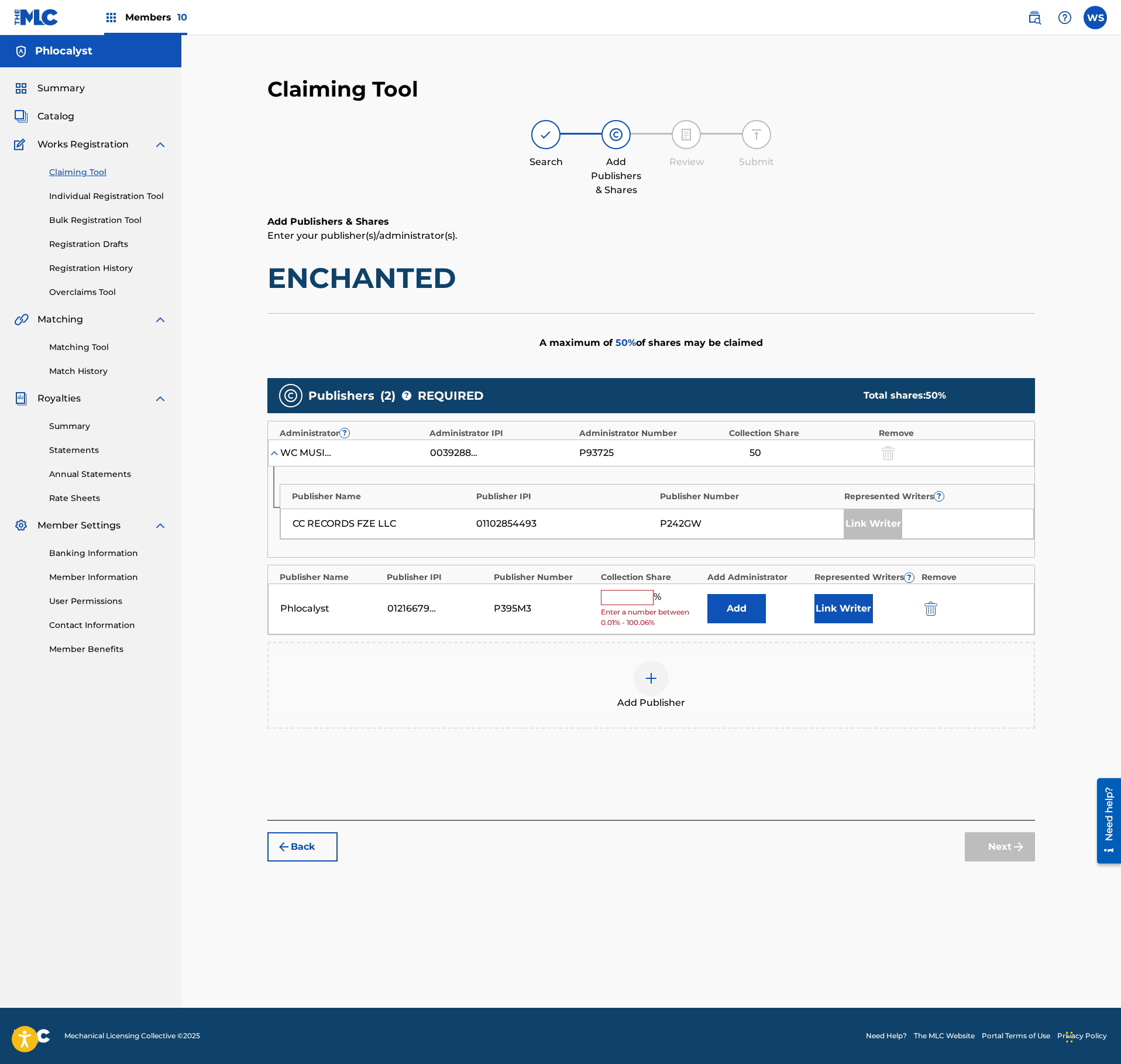
click at [632, 603] on input "text" at bounding box center [626, 597] width 52 height 15
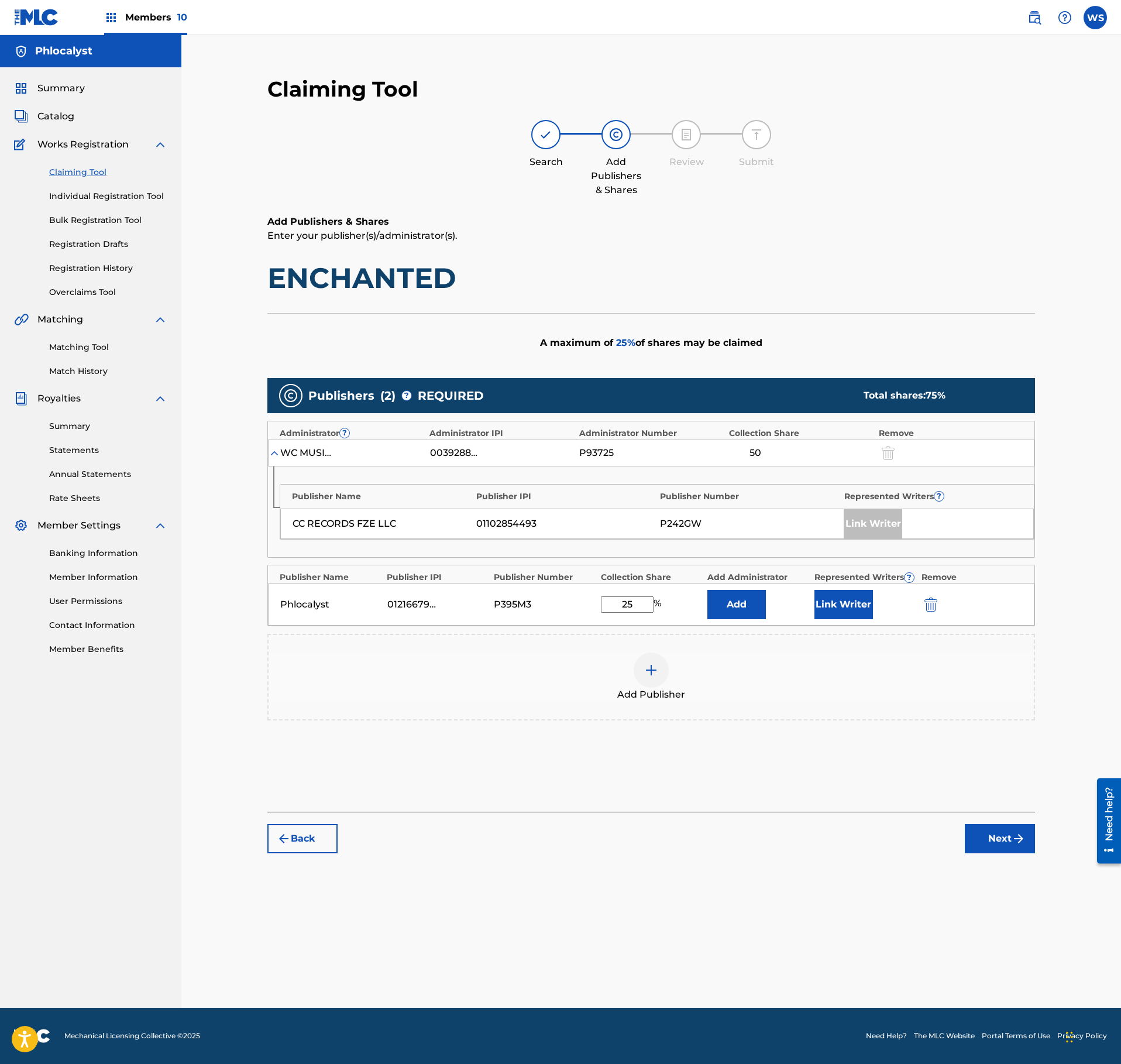
type input "25"
click at [848, 602] on button "Link Writer" at bounding box center [843, 604] width 58 height 30
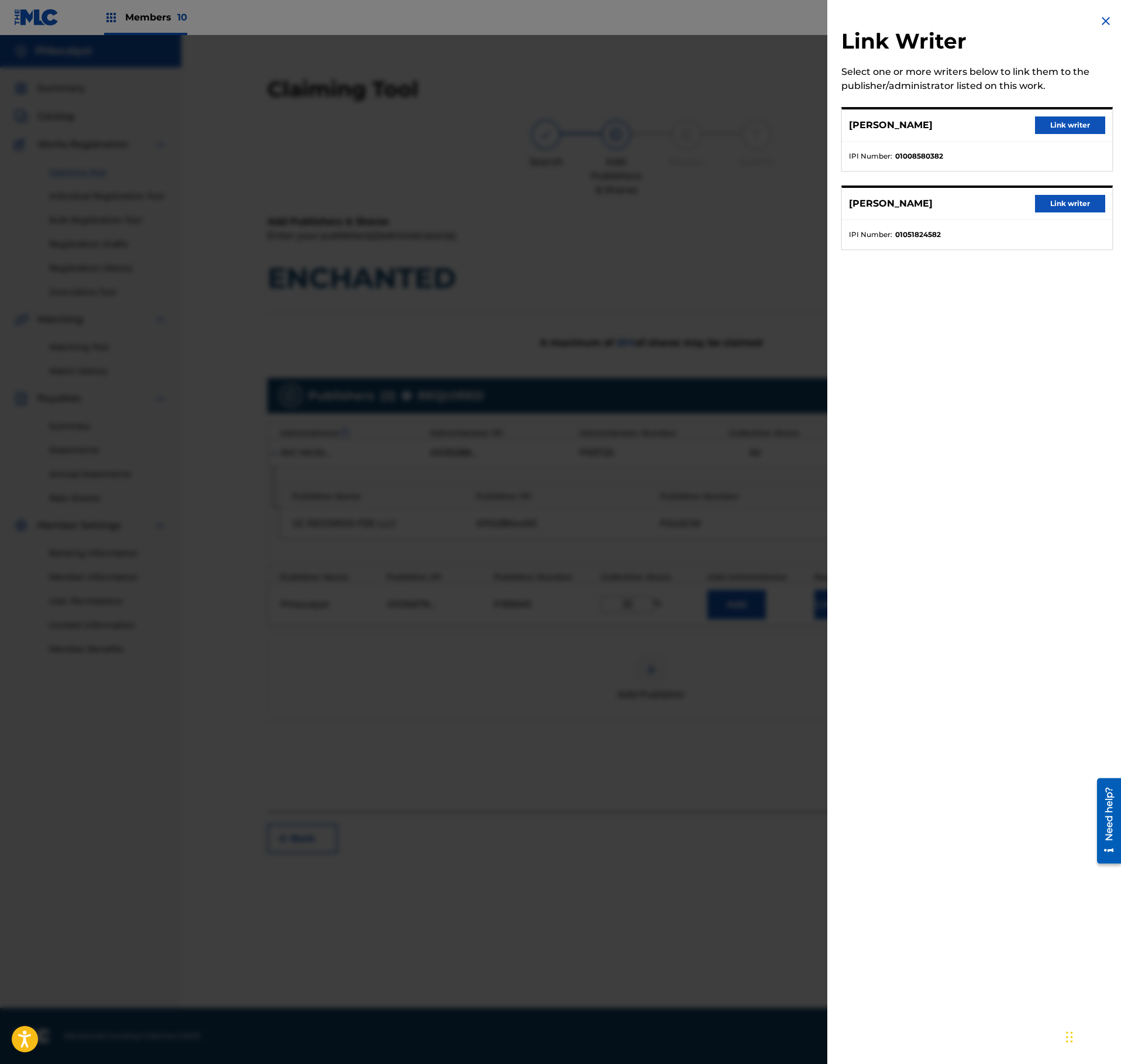
click at [1070, 188] on div "[PERSON_NAME] Link writer IPI Number : 01051824582" at bounding box center [976, 217] width 271 height 64
click at [1070, 205] on button "Link writer" at bounding box center [1070, 204] width 70 height 18
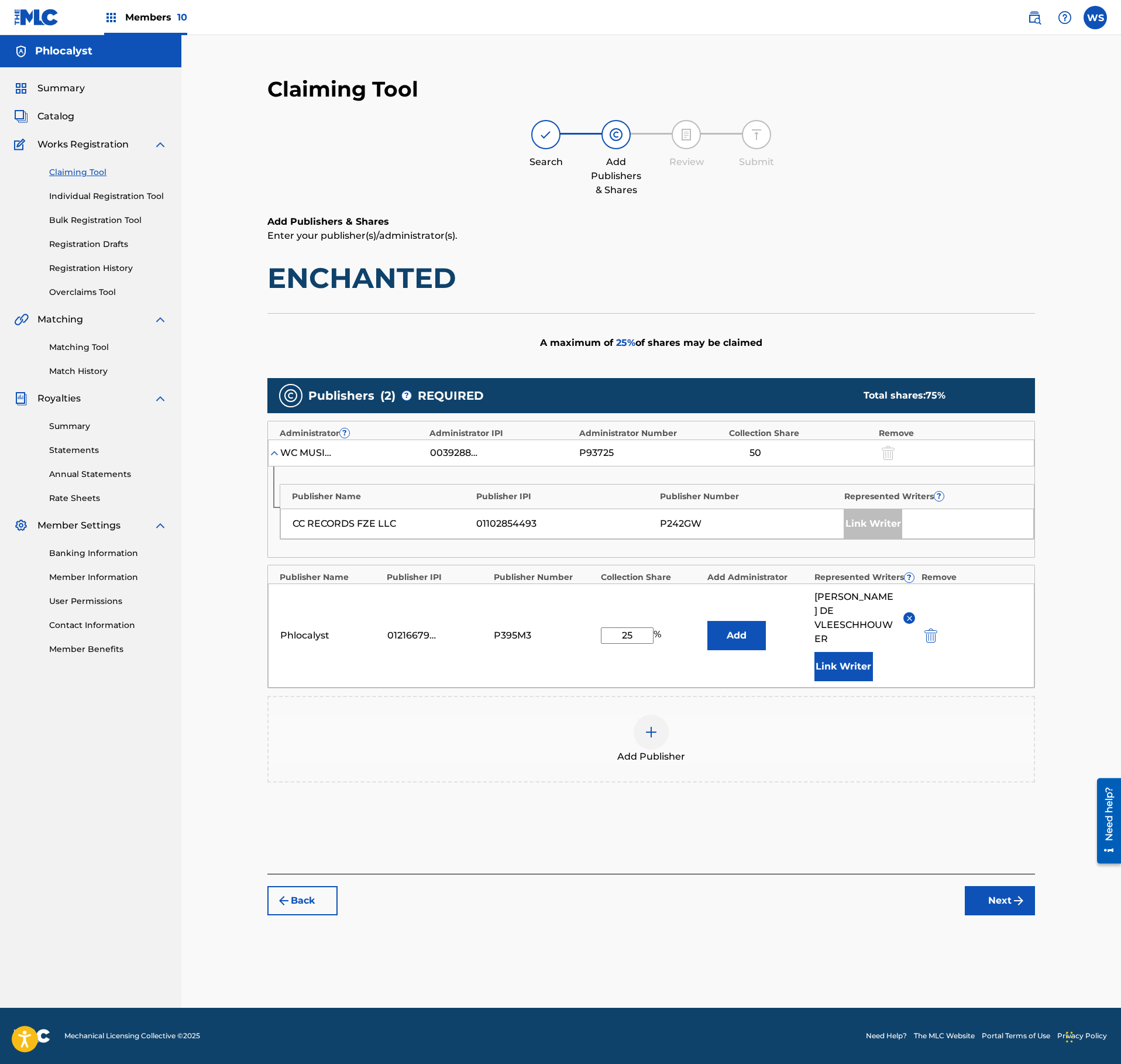
click at [989, 888] on button "Next" at bounding box center [1000, 900] width 70 height 30
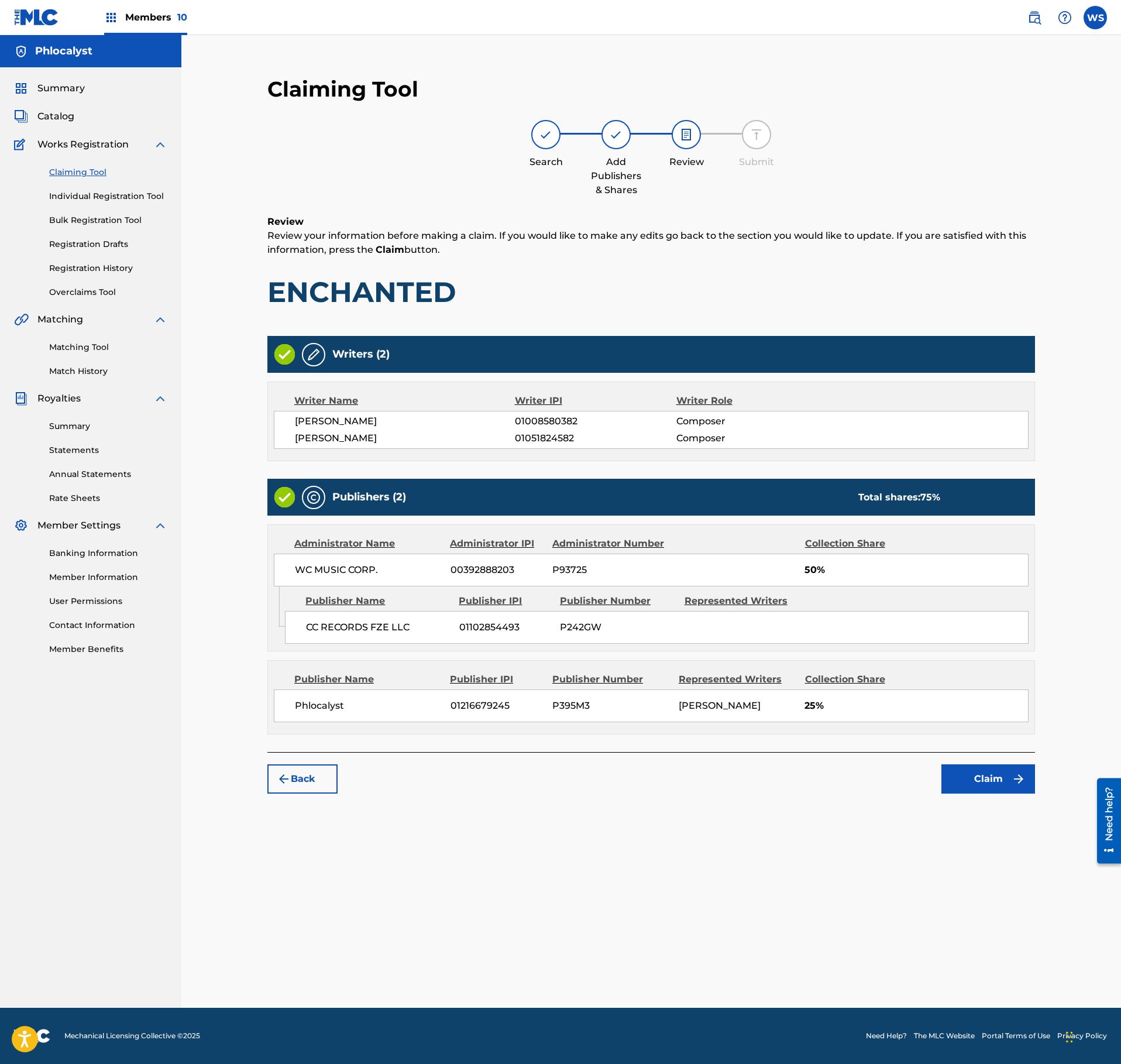
click at [979, 794] on button "Claim" at bounding box center [988, 779] width 94 height 30
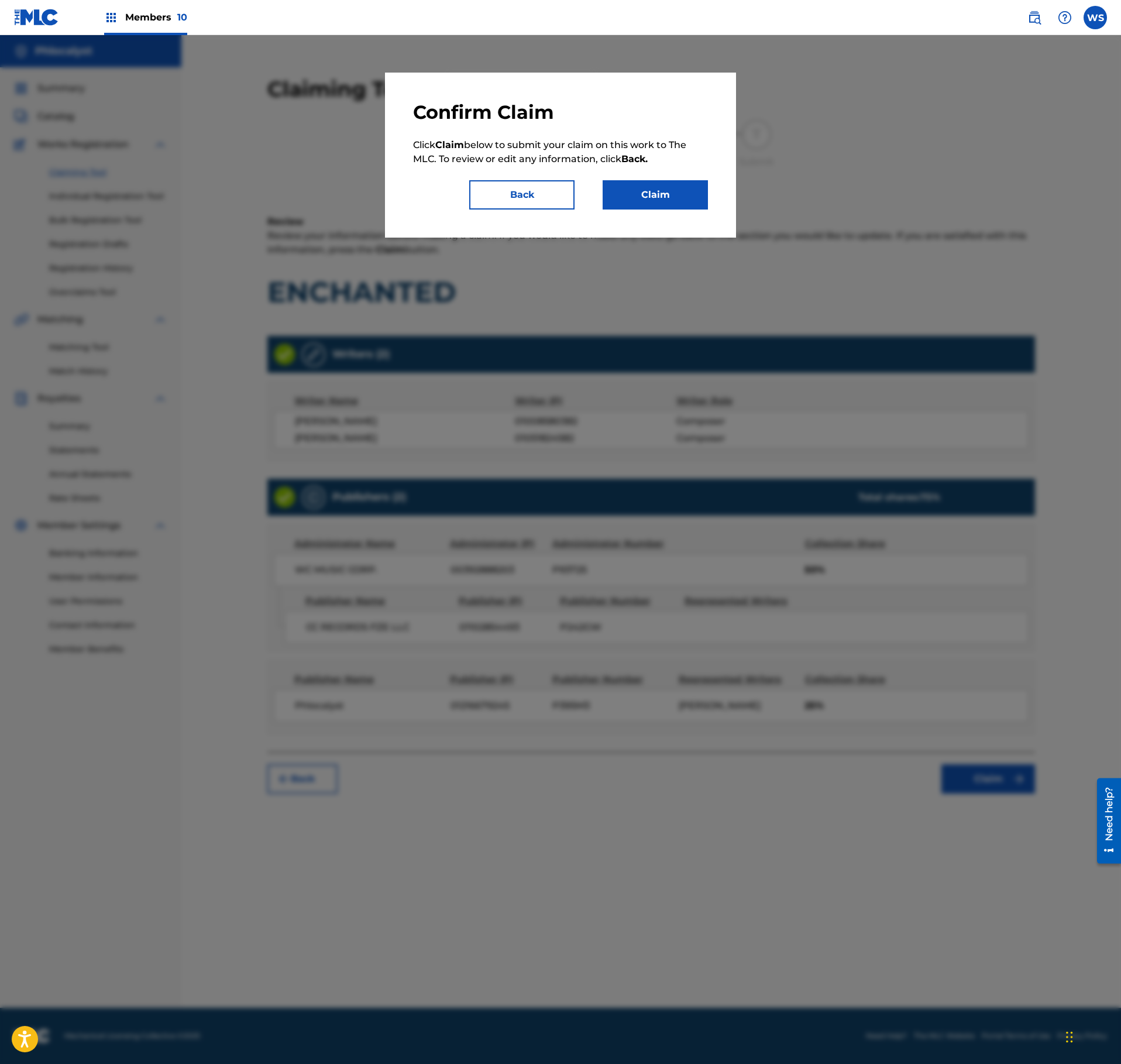
click at [687, 199] on button "Claim" at bounding box center [655, 195] width 105 height 30
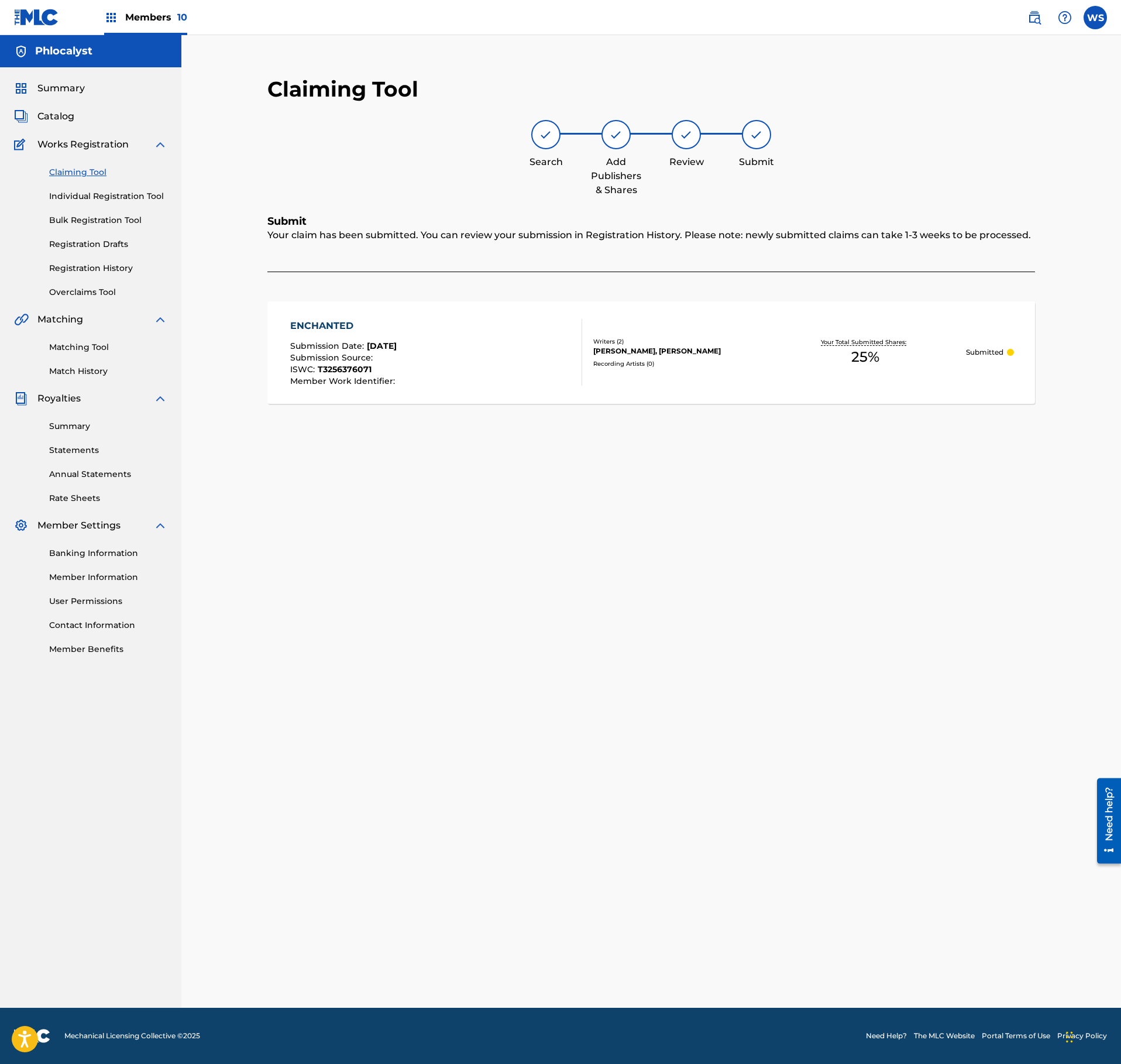
click at [60, 124] on div "Summary Catalog Works Registration Claiming Tool Individual Registration Tool B…" at bounding box center [91, 368] width 181 height 603
click at [70, 114] on span "Catalog" at bounding box center [55, 116] width 36 height 14
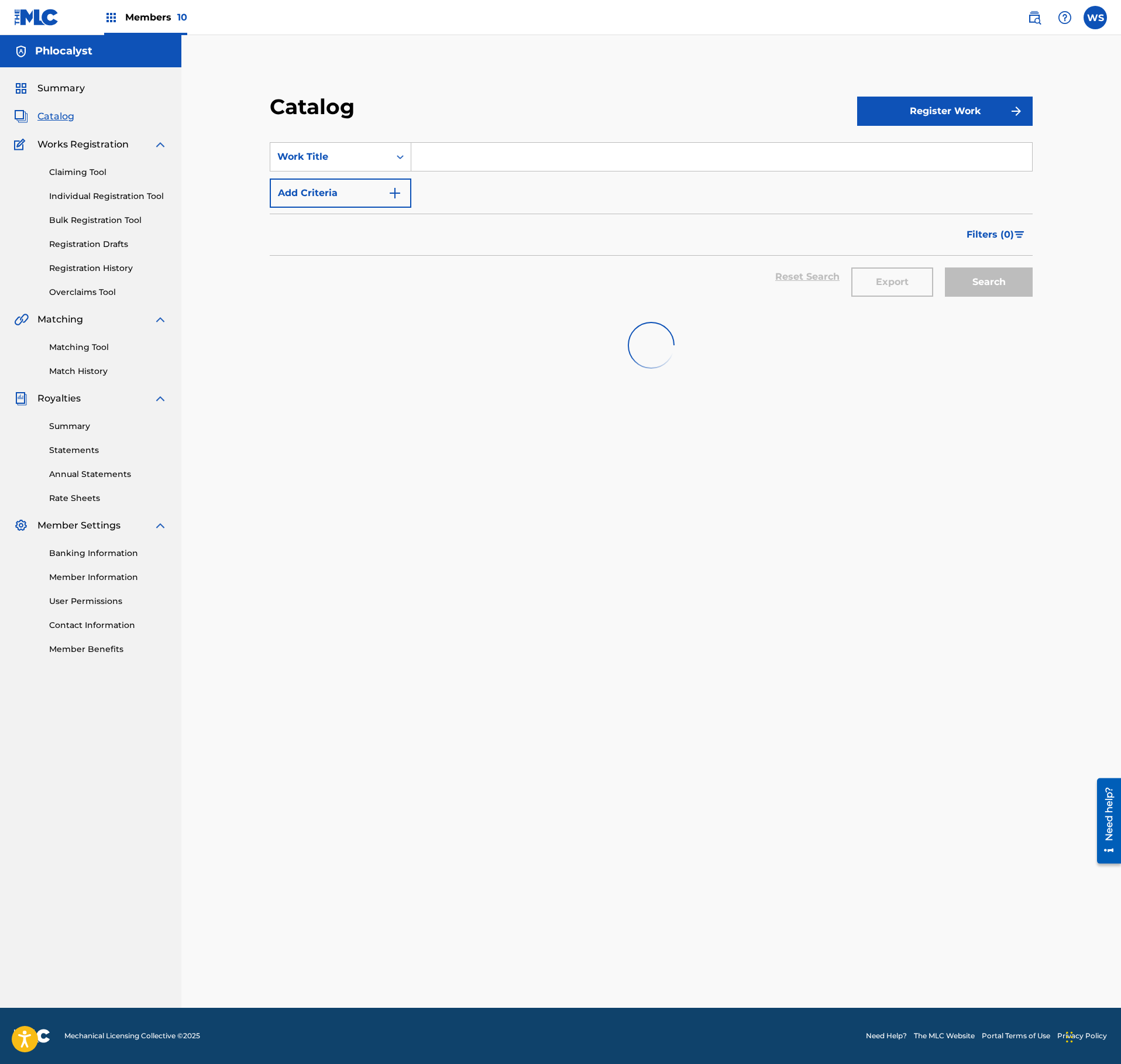
click at [462, 161] on input "Search Form" at bounding box center [722, 157] width 621 height 28
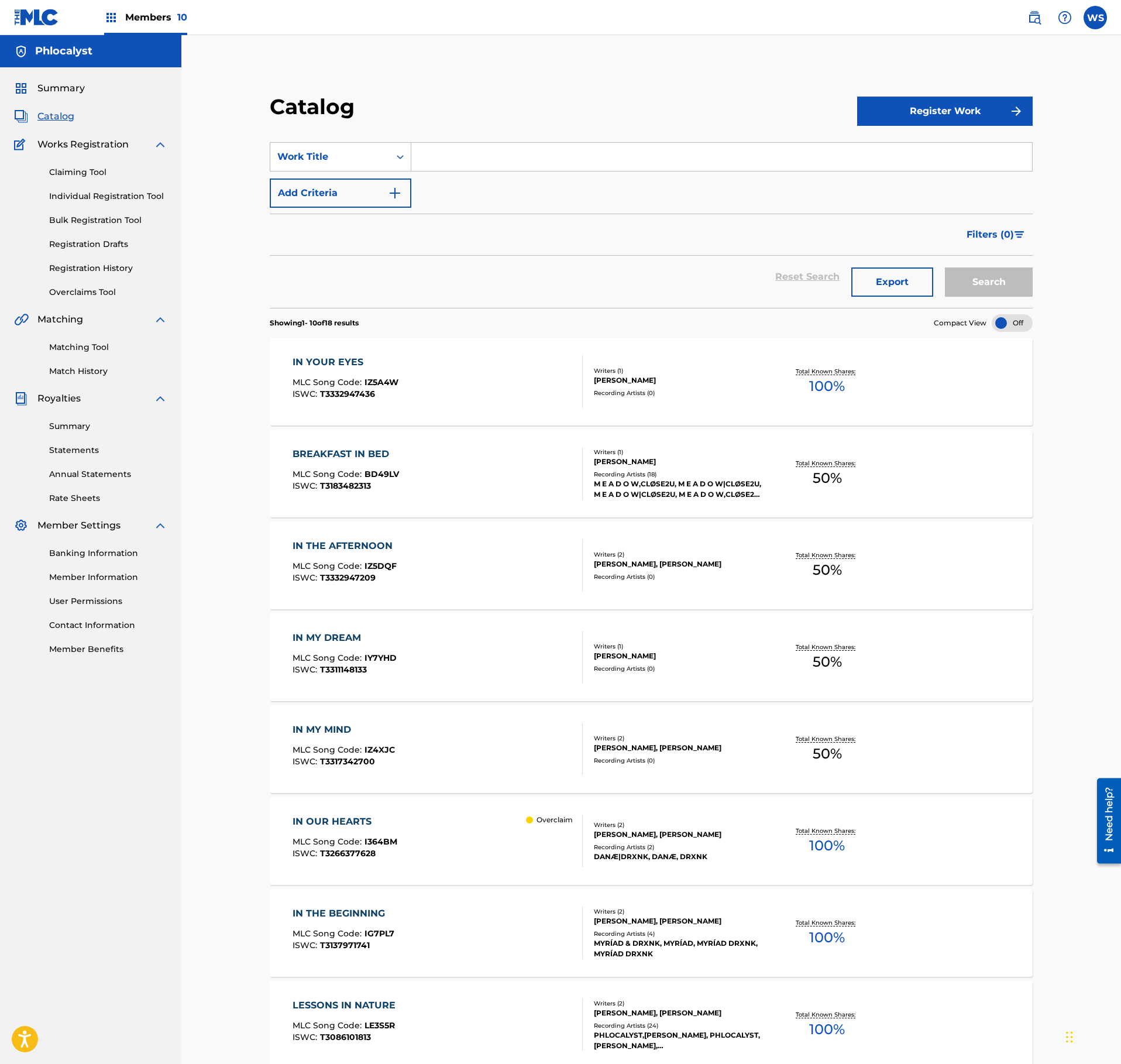
paste input "OASIS"
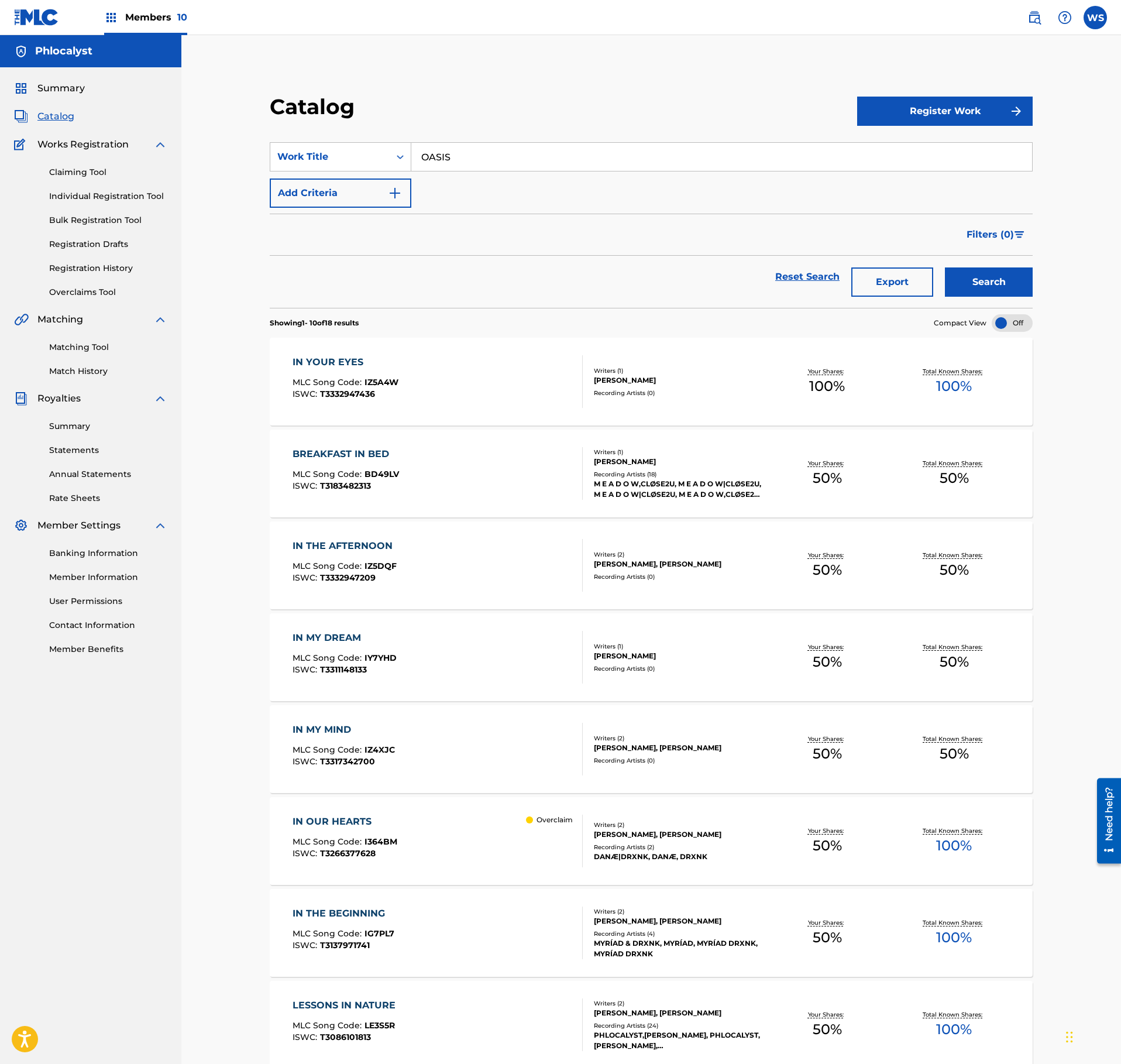
type input "OASIS"
click at [74, 169] on link "Claiming Tool" at bounding box center [108, 173] width 118 height 12
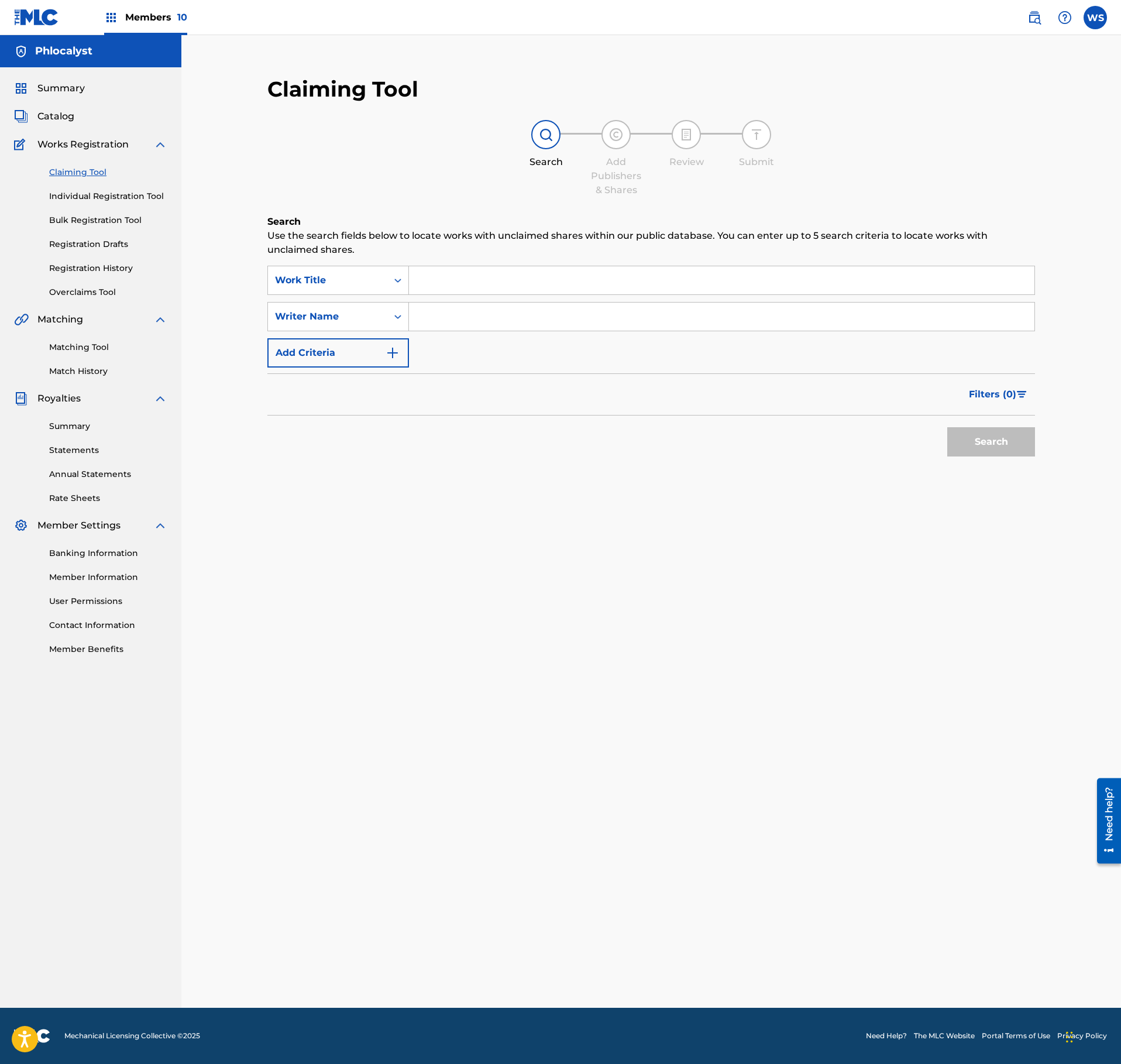
click at [484, 275] on input "Search Form" at bounding box center [722, 280] width 625 height 28
paste input "OASIS"
type input "OASIS"
click at [486, 319] on input "Search Form" at bounding box center [722, 317] width 625 height 28
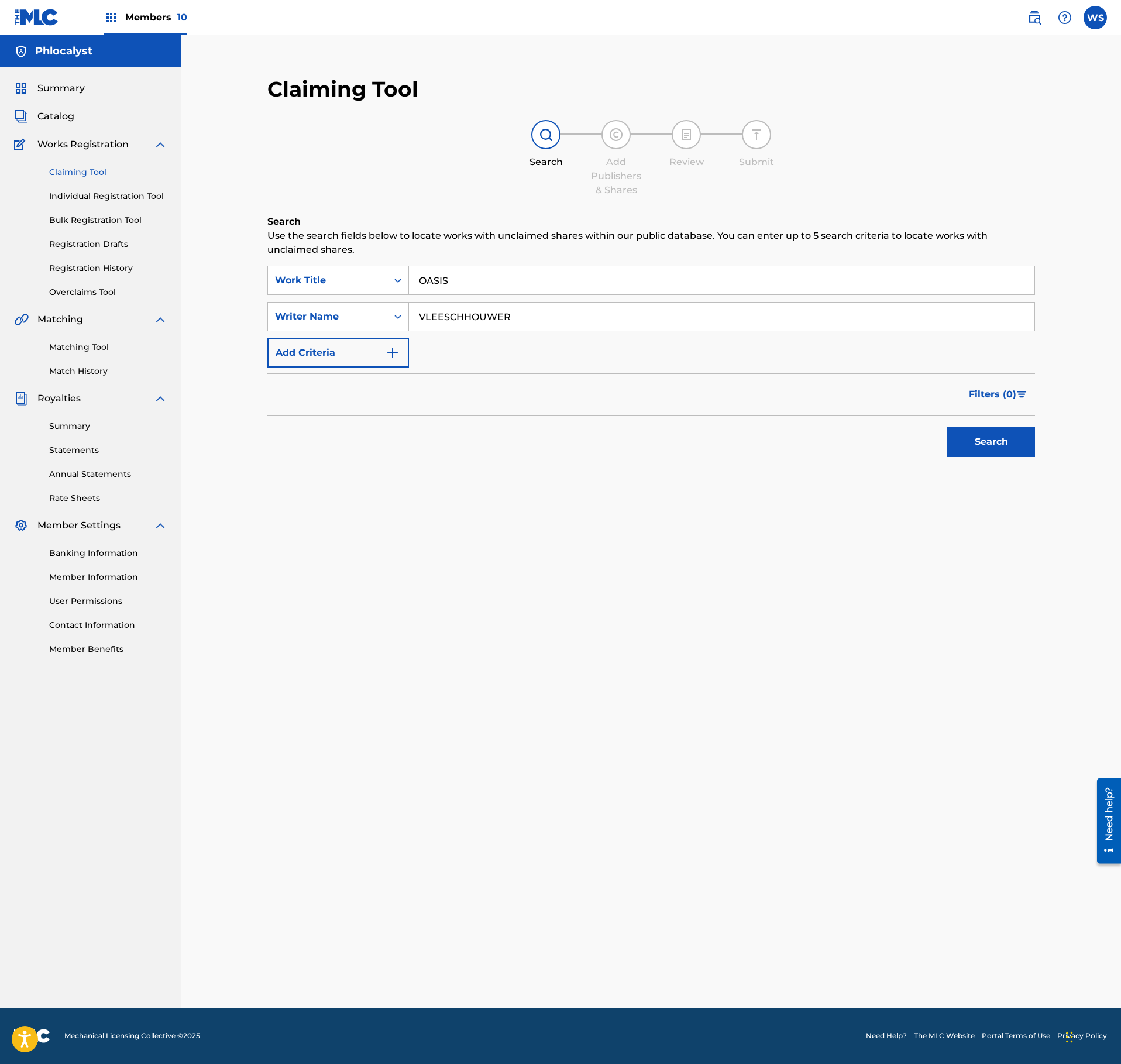
type input "VLEESCHHOUWER"
click at [982, 434] on button "Search" at bounding box center [991, 442] width 88 height 30
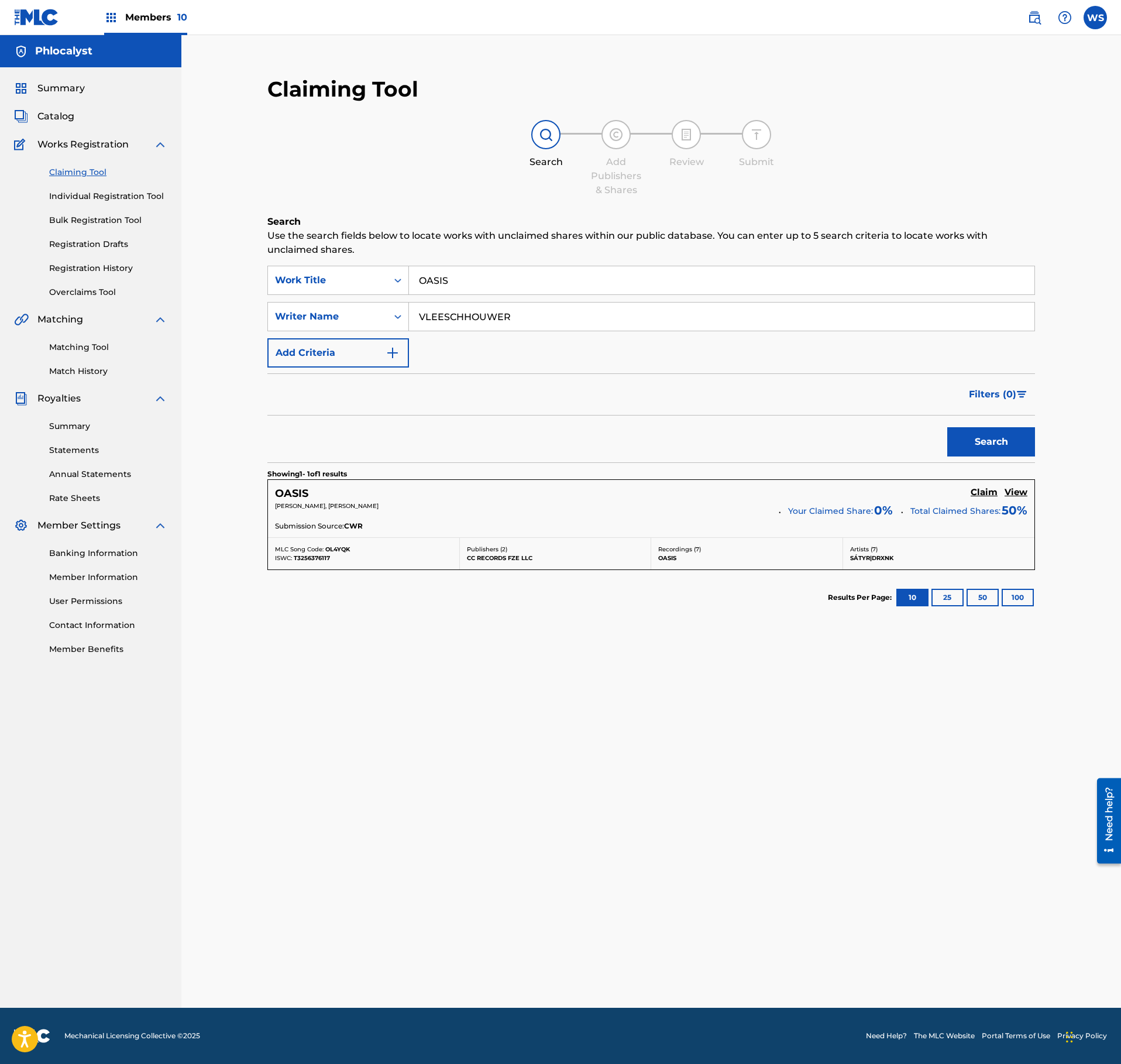
click at [979, 495] on h5 "Claim" at bounding box center [983, 492] width 27 height 11
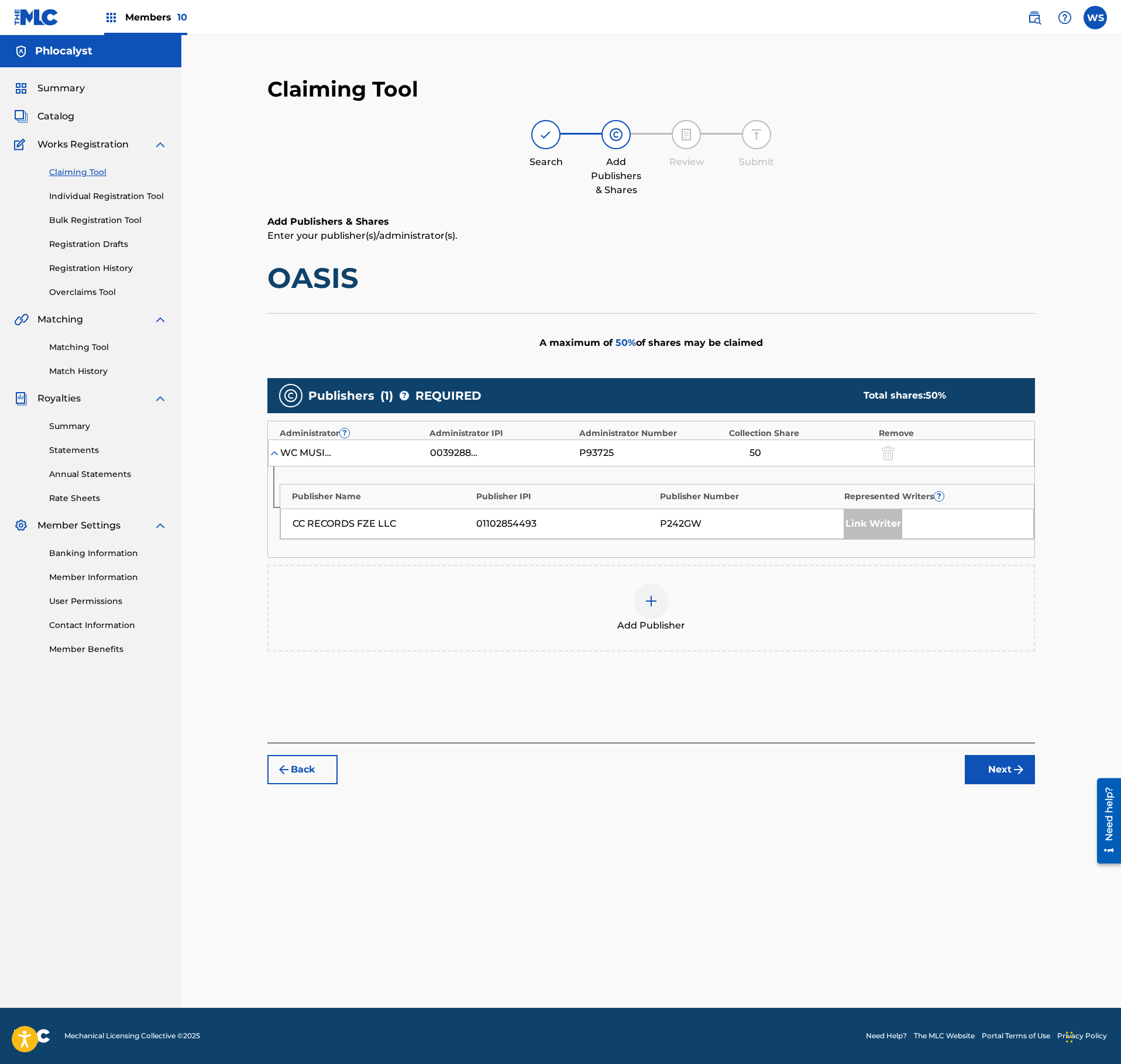
click at [683, 574] on div "Add Publisher" at bounding box center [651, 608] width 768 height 87
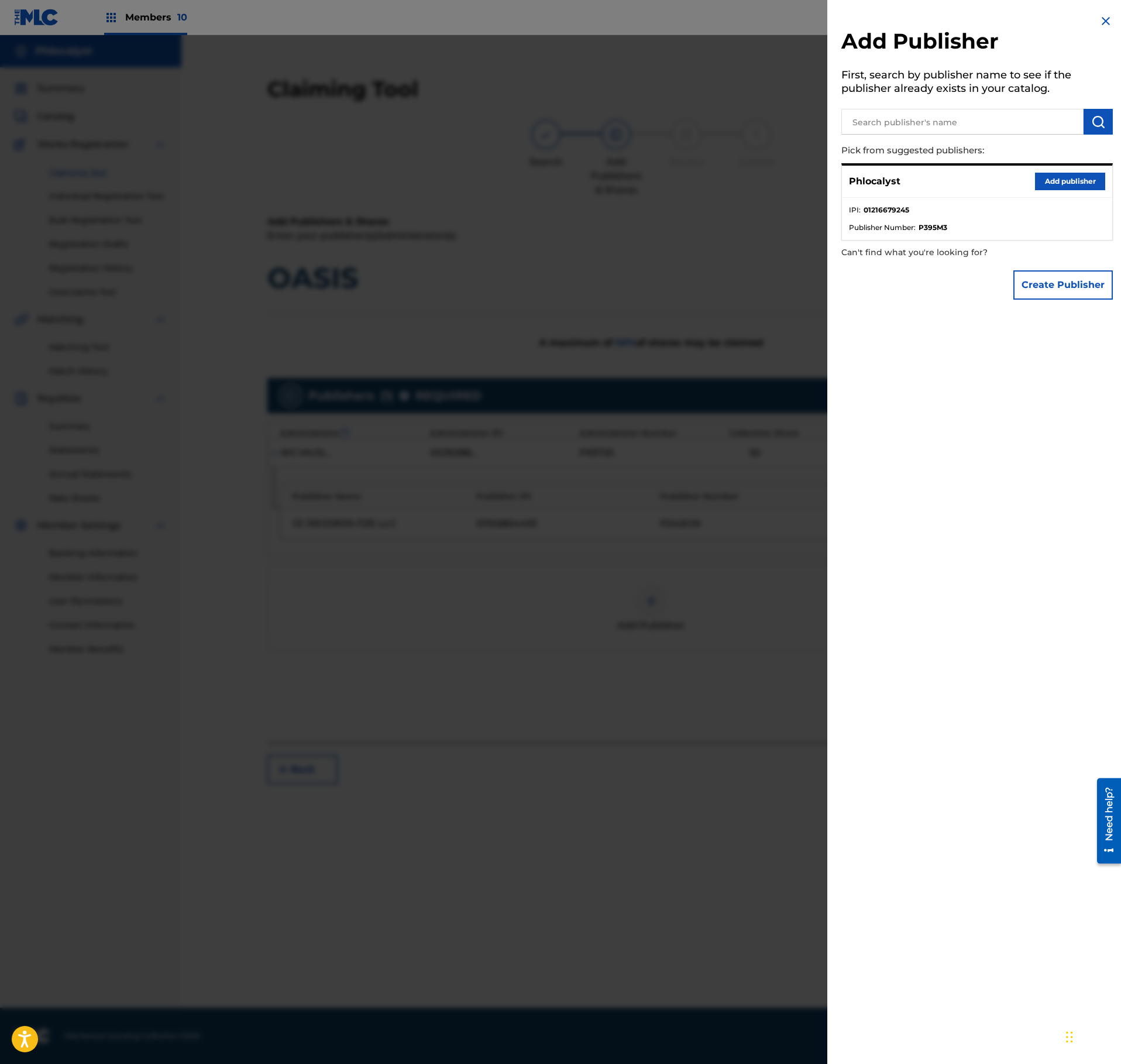
click at [1066, 181] on button "Add publisher" at bounding box center [1070, 181] width 70 height 18
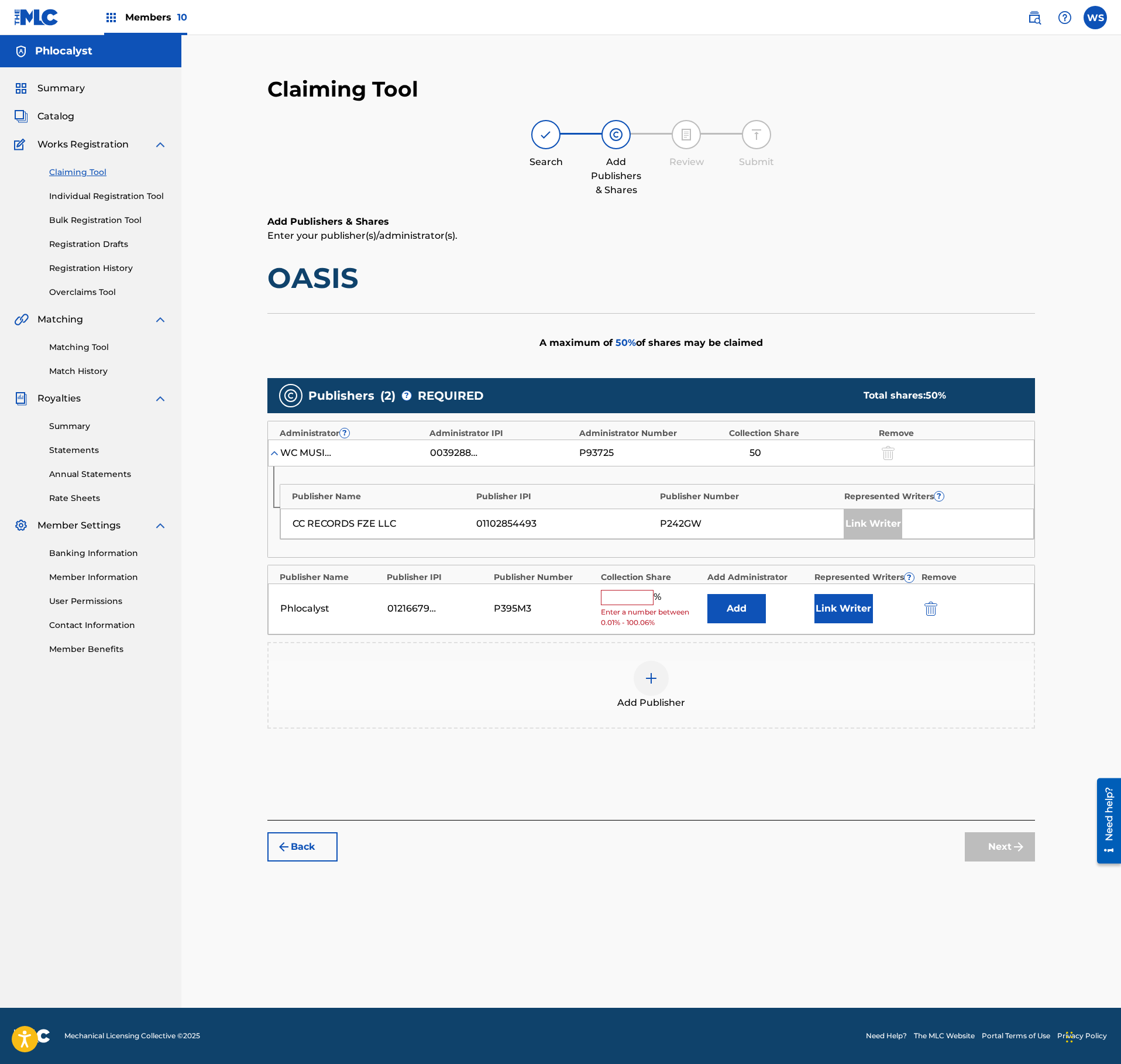
click at [633, 605] on input "text" at bounding box center [626, 597] width 52 height 15
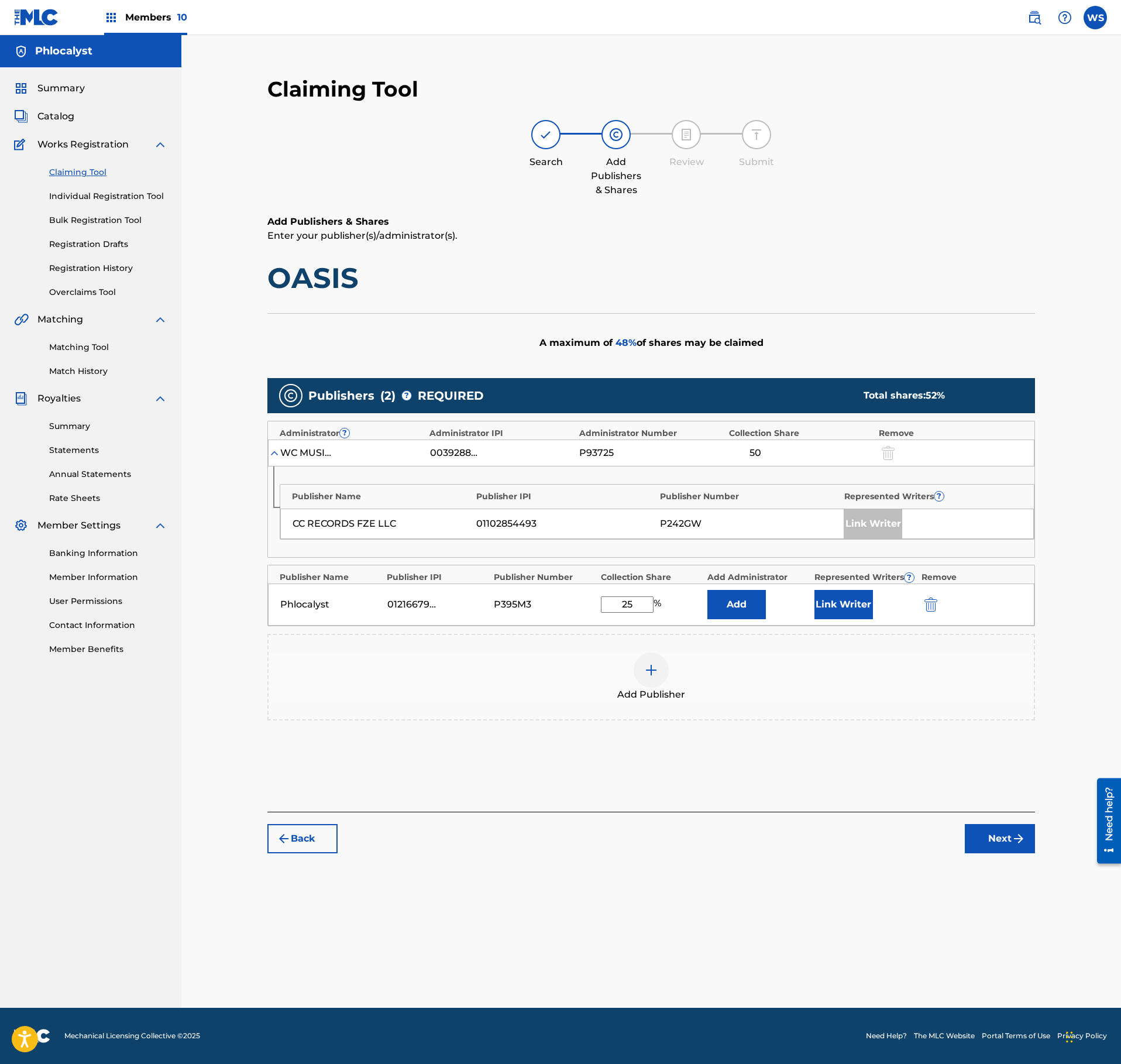
type input "25"
click at [875, 614] on div "Link Writer" at bounding box center [865, 604] width 102 height 30
click at [845, 619] on button "Link Writer" at bounding box center [843, 604] width 58 height 30
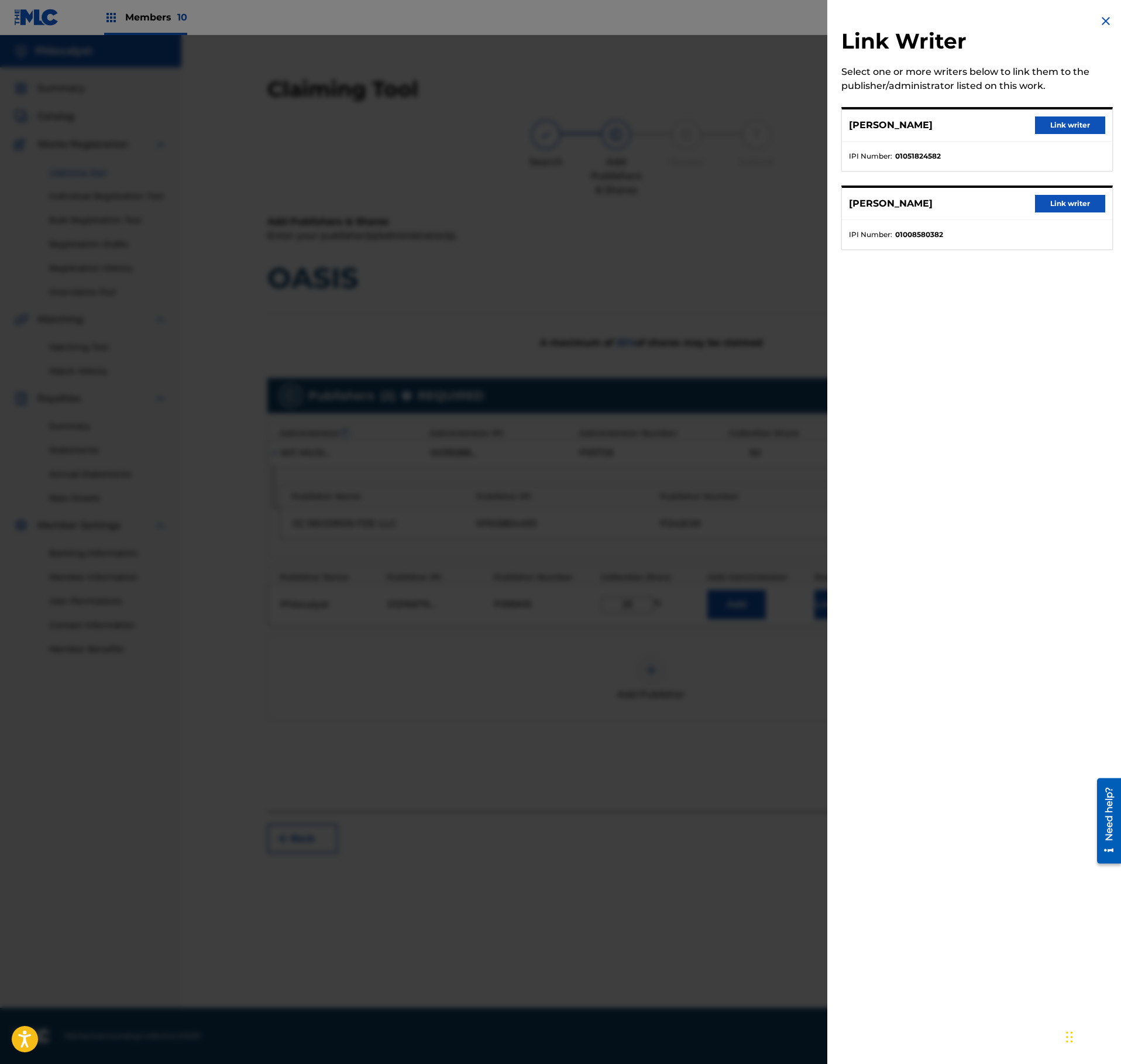
click at [1082, 126] on button "Link writer" at bounding box center [1070, 125] width 70 height 18
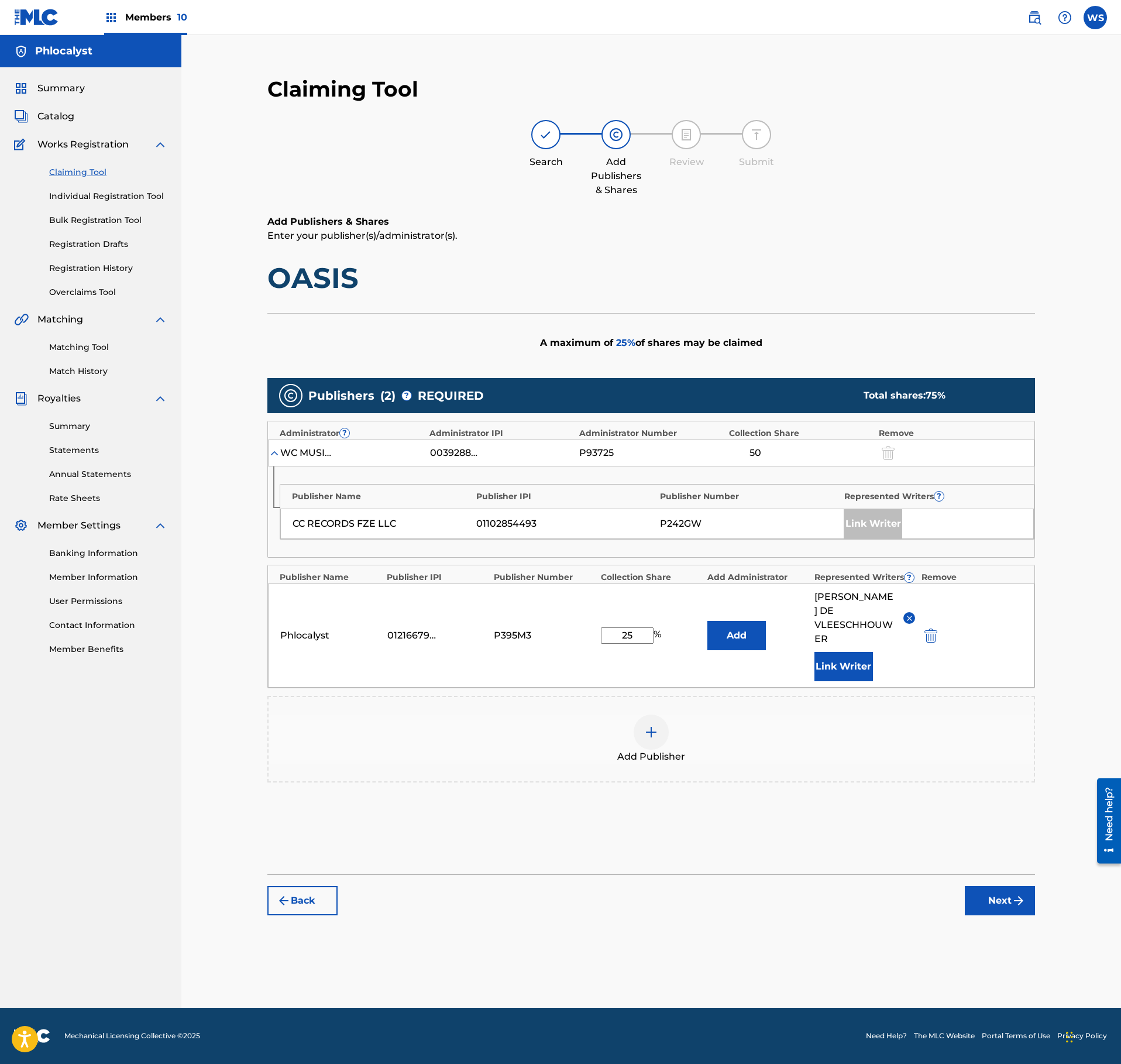
click at [995, 887] on button "Next" at bounding box center [1000, 900] width 70 height 30
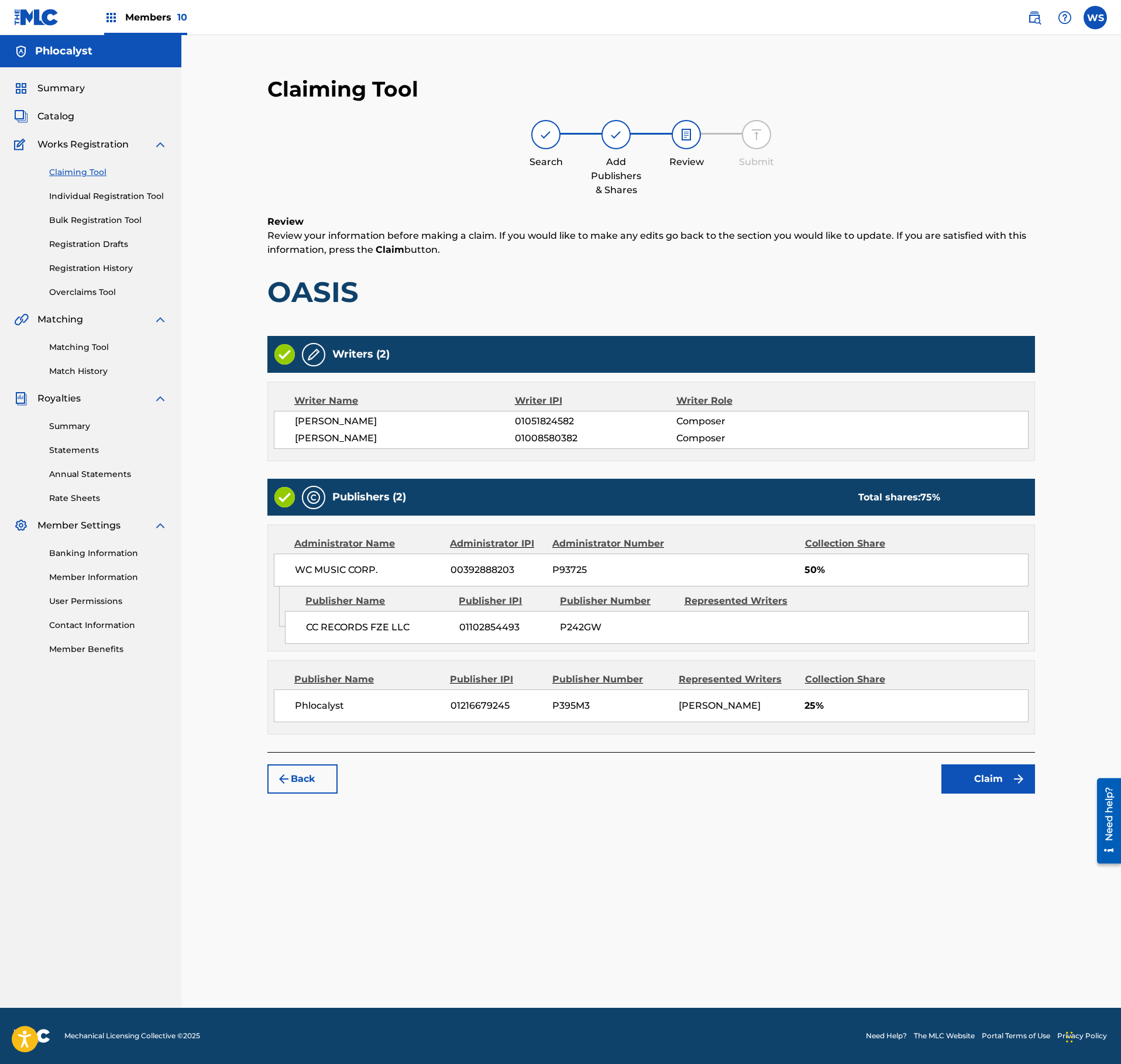
click at [981, 794] on button "Claim" at bounding box center [988, 779] width 94 height 30
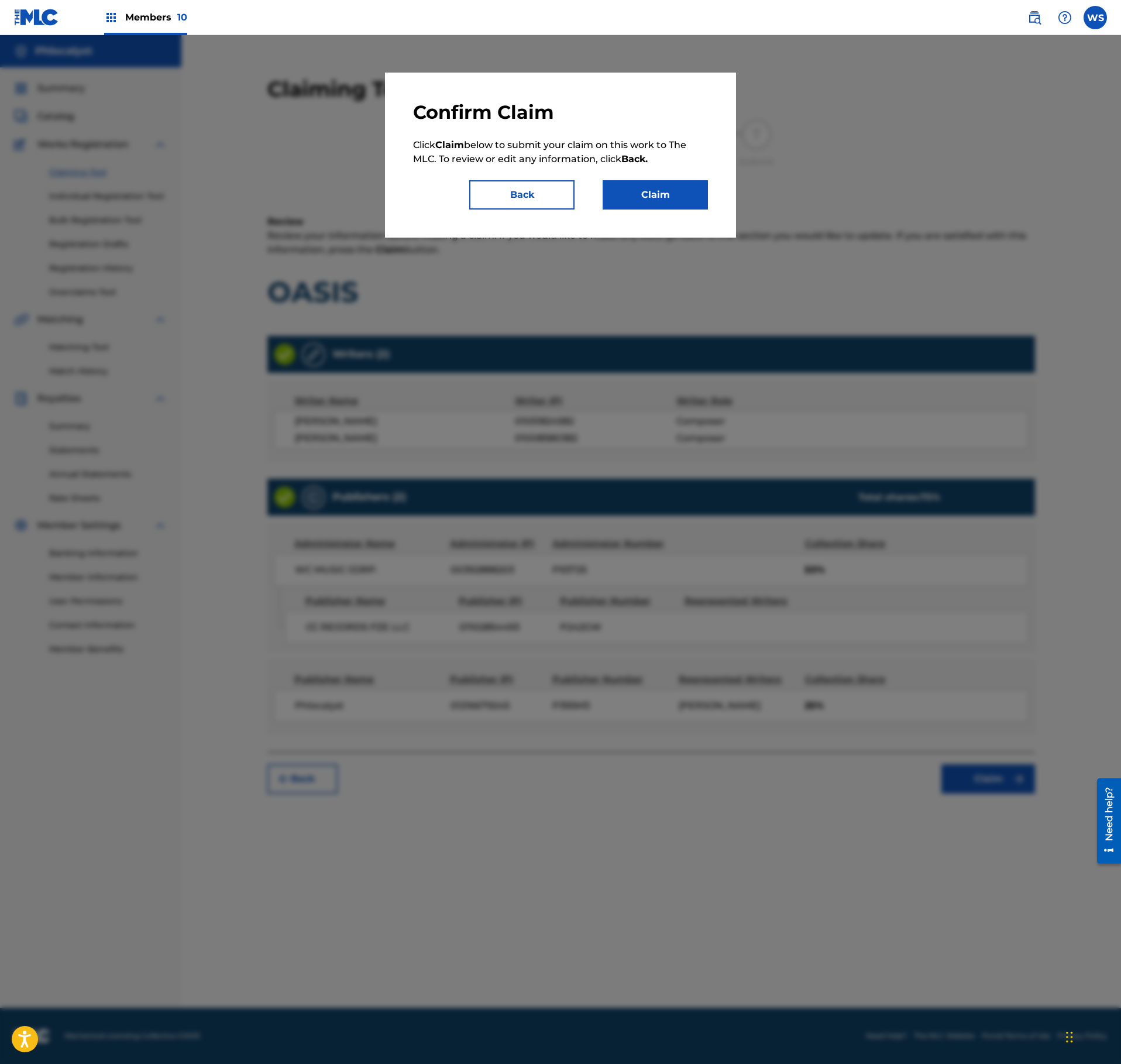
click at [638, 174] on div "Confirm Claim Click Claim below to submit your claim on this work to The MLC. T…" at bounding box center [560, 155] width 295 height 108
click at [652, 188] on button "Claim" at bounding box center [655, 195] width 105 height 30
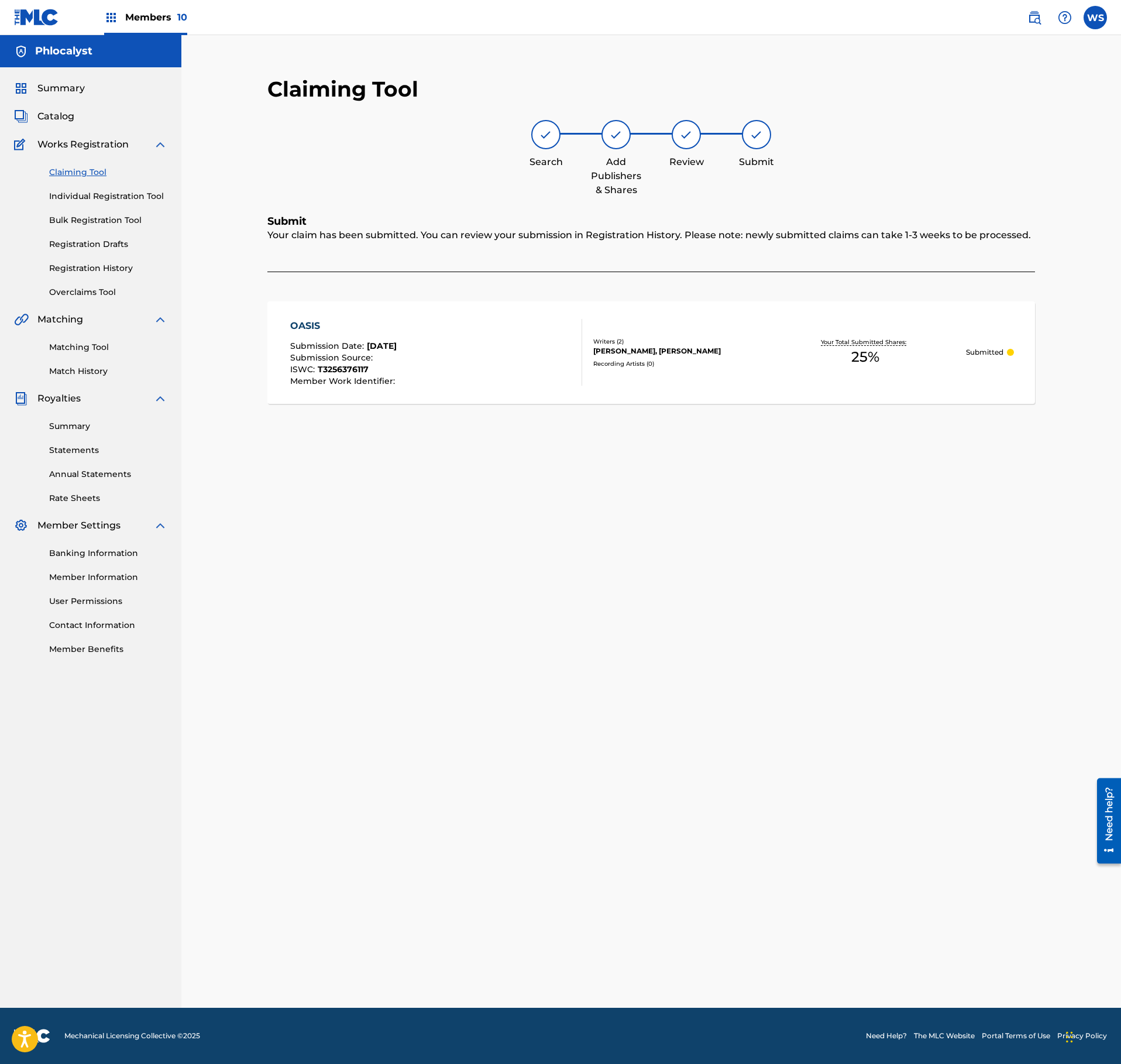
click at [63, 124] on div "Summary Catalog Works Registration Claiming Tool Individual Registration Tool B…" at bounding box center [91, 368] width 181 height 603
click at [68, 119] on span "Catalog" at bounding box center [55, 116] width 36 height 14
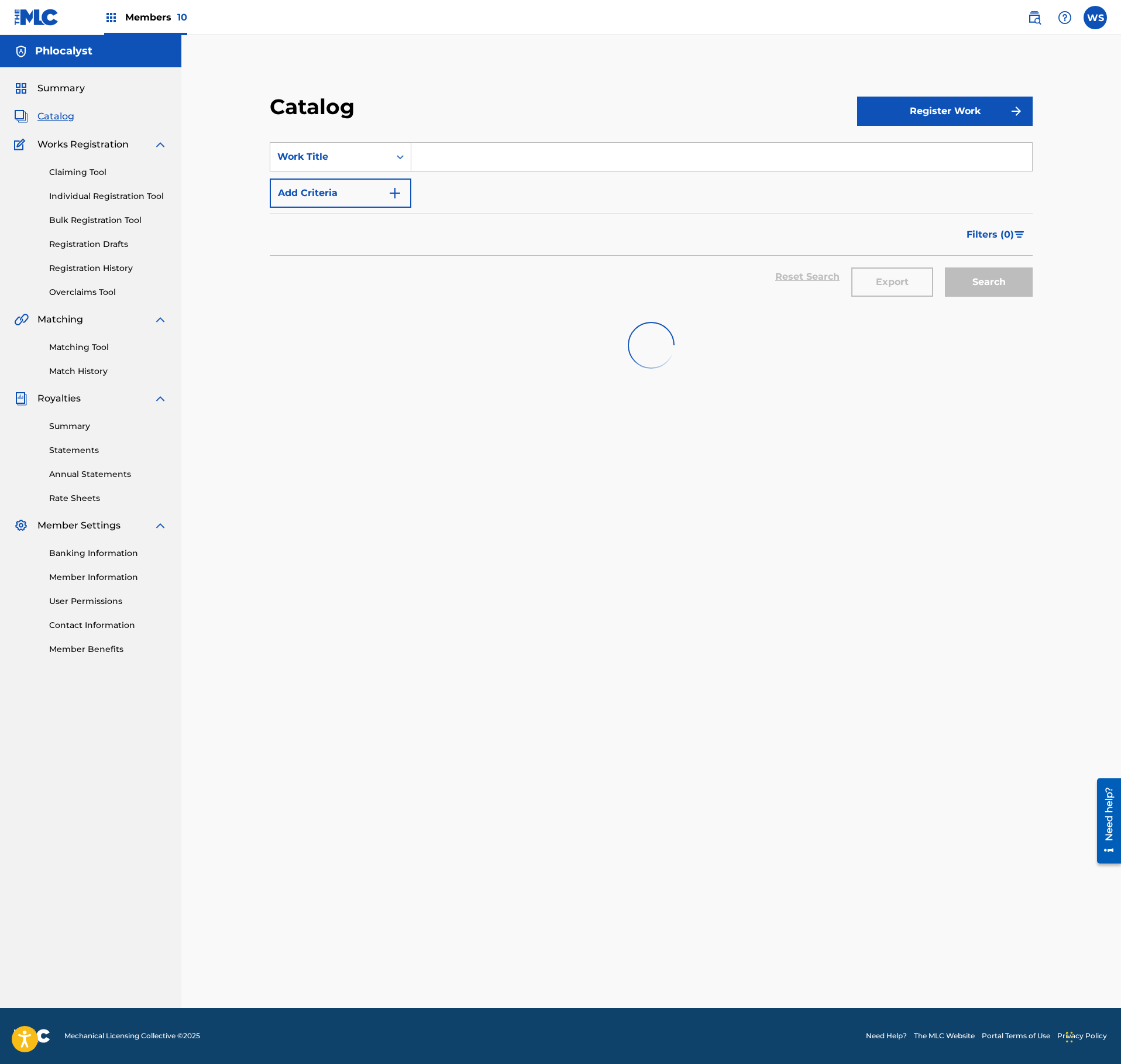
click at [499, 163] on input "Search Form" at bounding box center [722, 157] width 621 height 28
paste input "INFINITE"
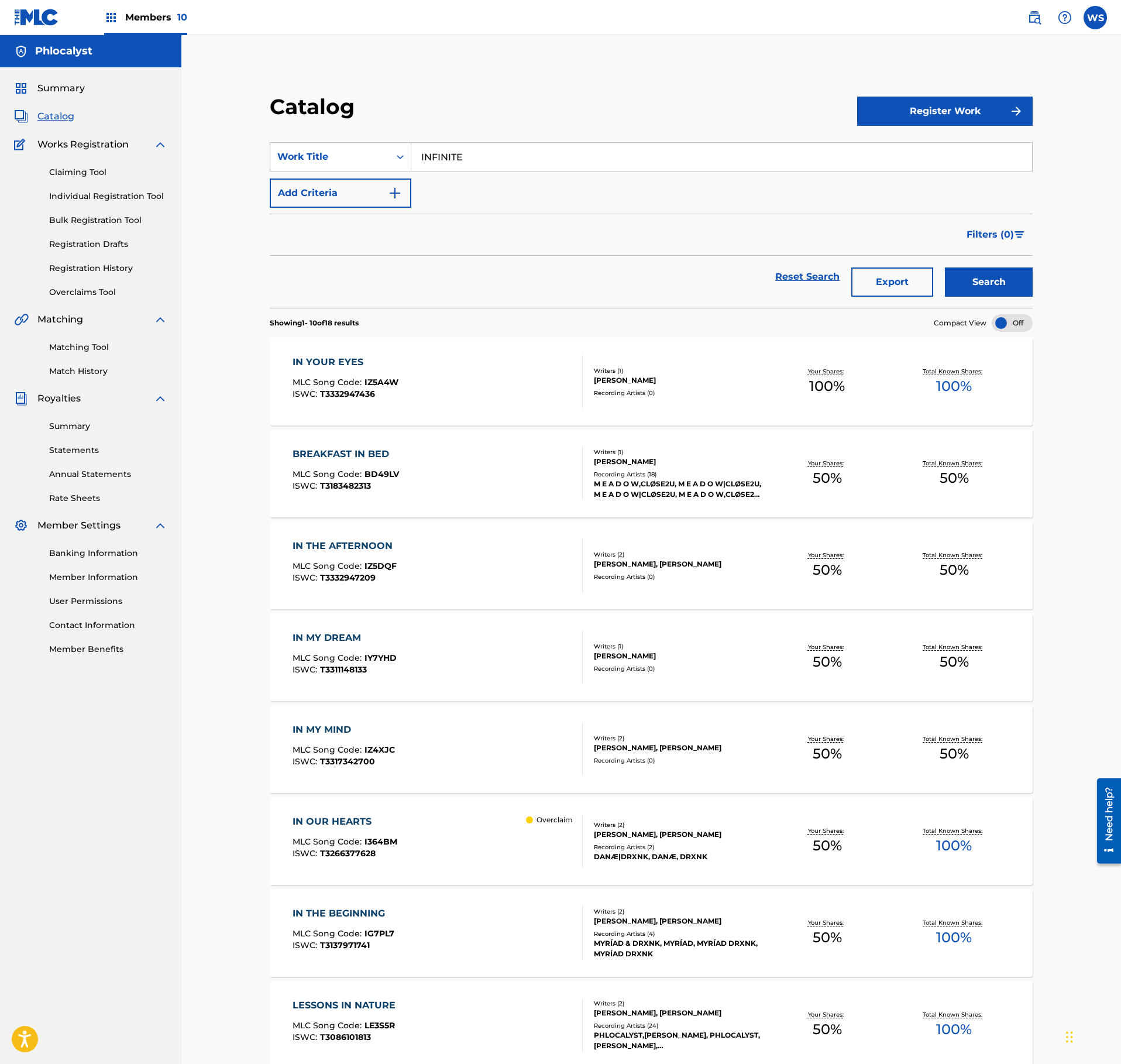
type input "INFINITE"
click at [95, 174] on link "Claiming Tool" at bounding box center [108, 173] width 118 height 12
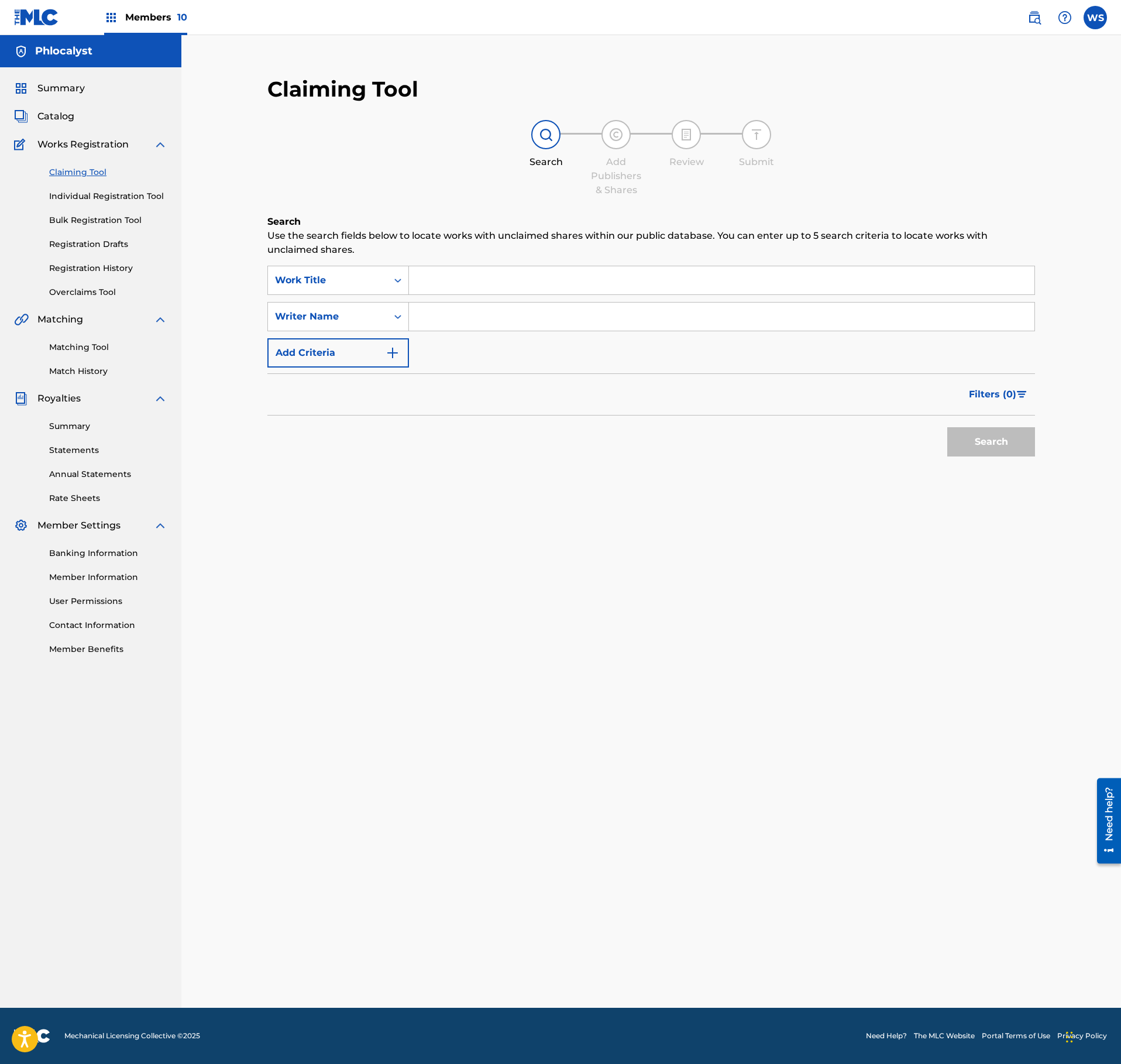
click at [459, 278] on input "Search Form" at bounding box center [722, 280] width 625 height 28
paste input "INFINITE"
type input "INFINITE"
click at [467, 321] on input "Search Form" at bounding box center [722, 317] width 625 height 28
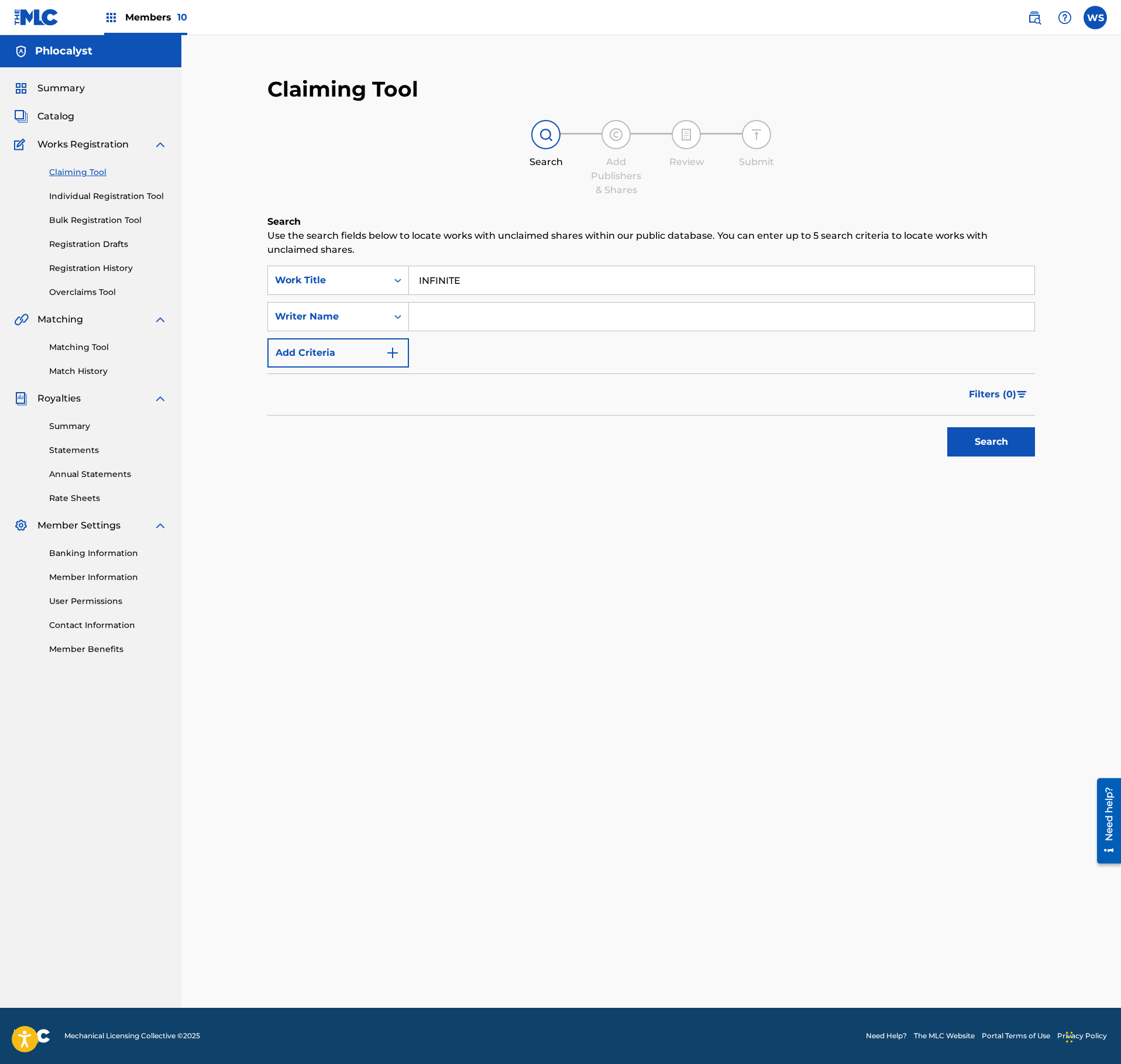
click at [475, 320] on input "Search Form" at bounding box center [722, 317] width 625 height 28
click at [478, 342] on div "SearchWithCriteria1e82cf28-4e7d-4dca-8f01-a9bad062201f Work Title INFINITE Sear…" at bounding box center [651, 316] width 768 height 102
click at [482, 320] on input "Search Form" at bounding box center [722, 317] width 625 height 28
click at [490, 342] on div "SearchWithCriteria1e82cf28-4e7d-4dca-8f01-a9bad062201f Work Title INFINITE Sear…" at bounding box center [651, 316] width 768 height 102
click at [493, 308] on input "Search Form" at bounding box center [722, 317] width 625 height 28
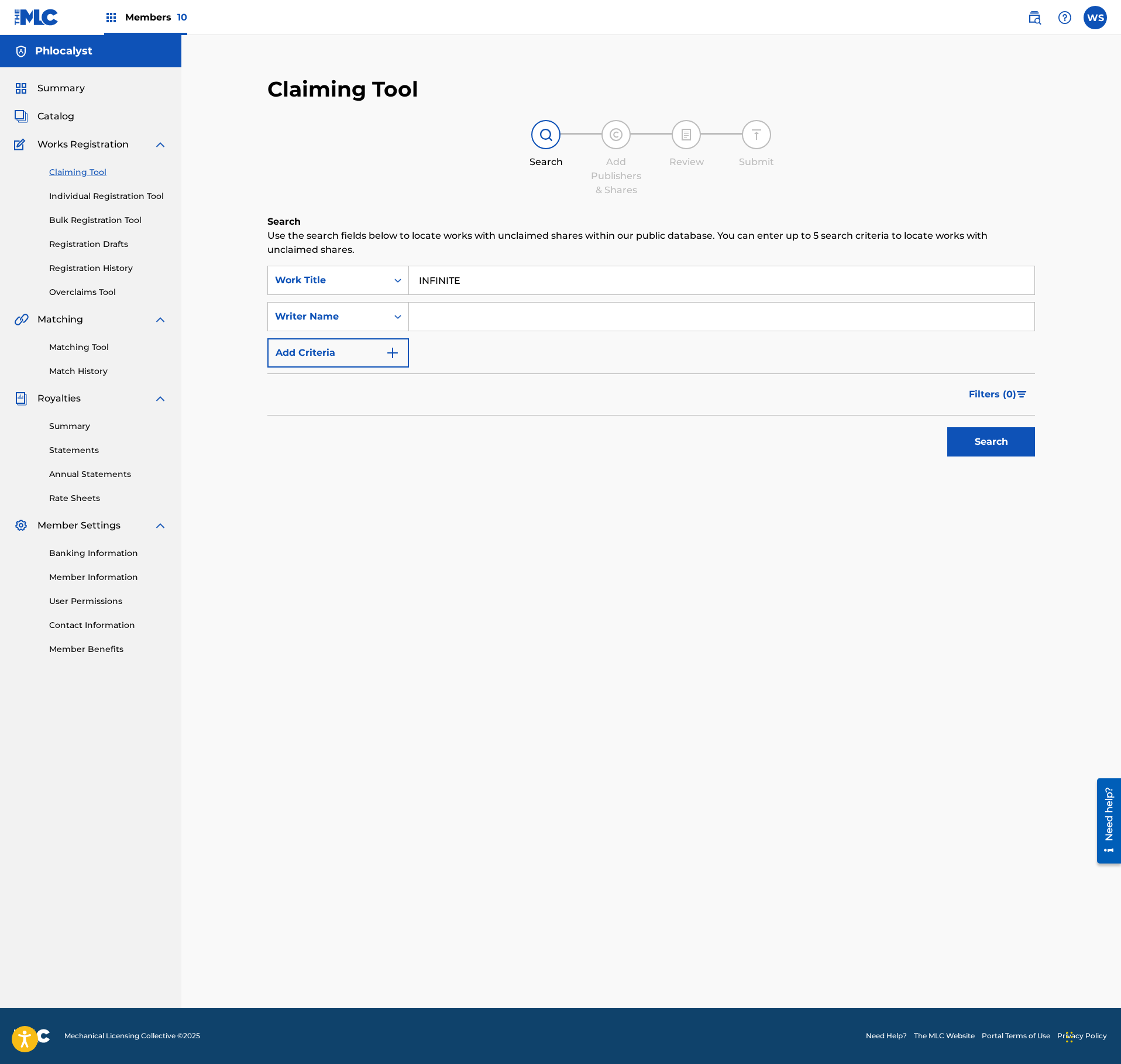
click at [478, 343] on div "SearchWithCriteria1e82cf28-4e7d-4dca-8f01-a9bad062201f Work Title INFINITE Sear…" at bounding box center [651, 316] width 768 height 102
click at [483, 324] on input "Search Form" at bounding box center [722, 317] width 625 height 28
click at [481, 343] on div "SearchWithCriteria1e82cf28-4e7d-4dca-8f01-a9bad062201f Work Title INFINITE Sear…" at bounding box center [651, 316] width 768 height 102
click at [483, 320] on input "Search Form" at bounding box center [722, 317] width 625 height 28
click at [483, 319] on input "Search Form" at bounding box center [722, 317] width 625 height 28
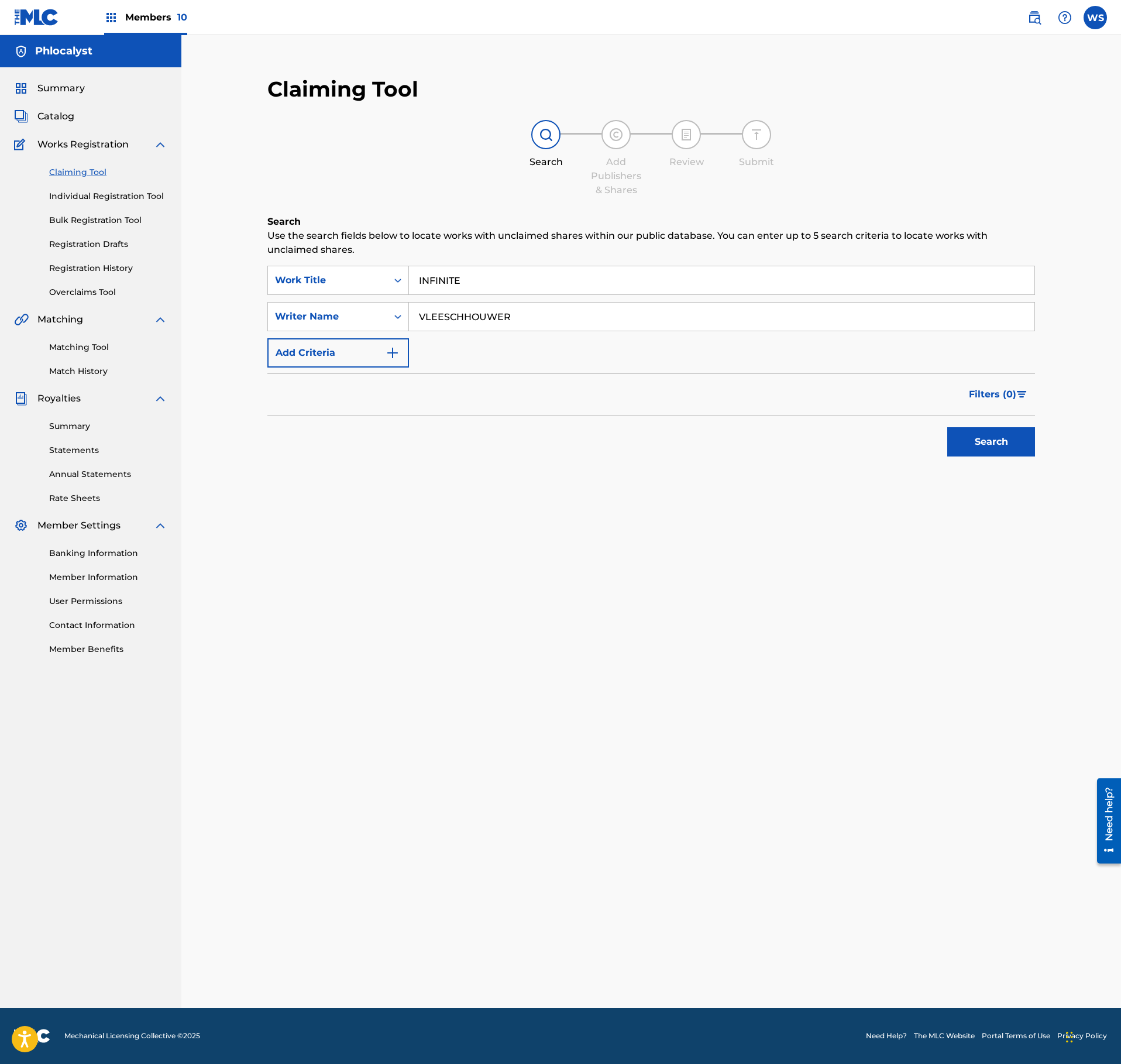
type input "VLEESCHHOUWER"
click at [1015, 436] on button "Search" at bounding box center [991, 442] width 88 height 30
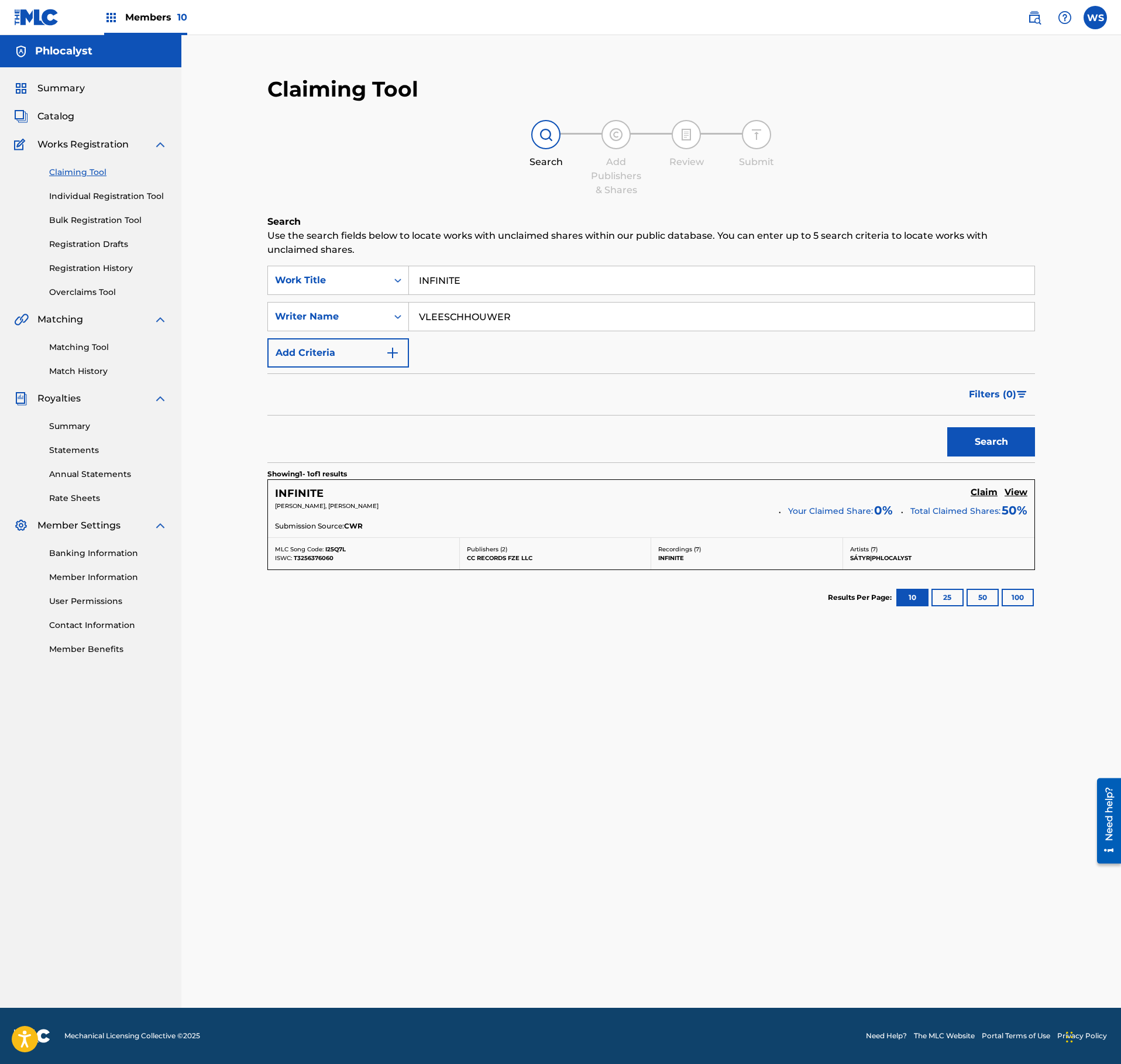
click at [984, 498] on h5 "Claim" at bounding box center [983, 492] width 27 height 11
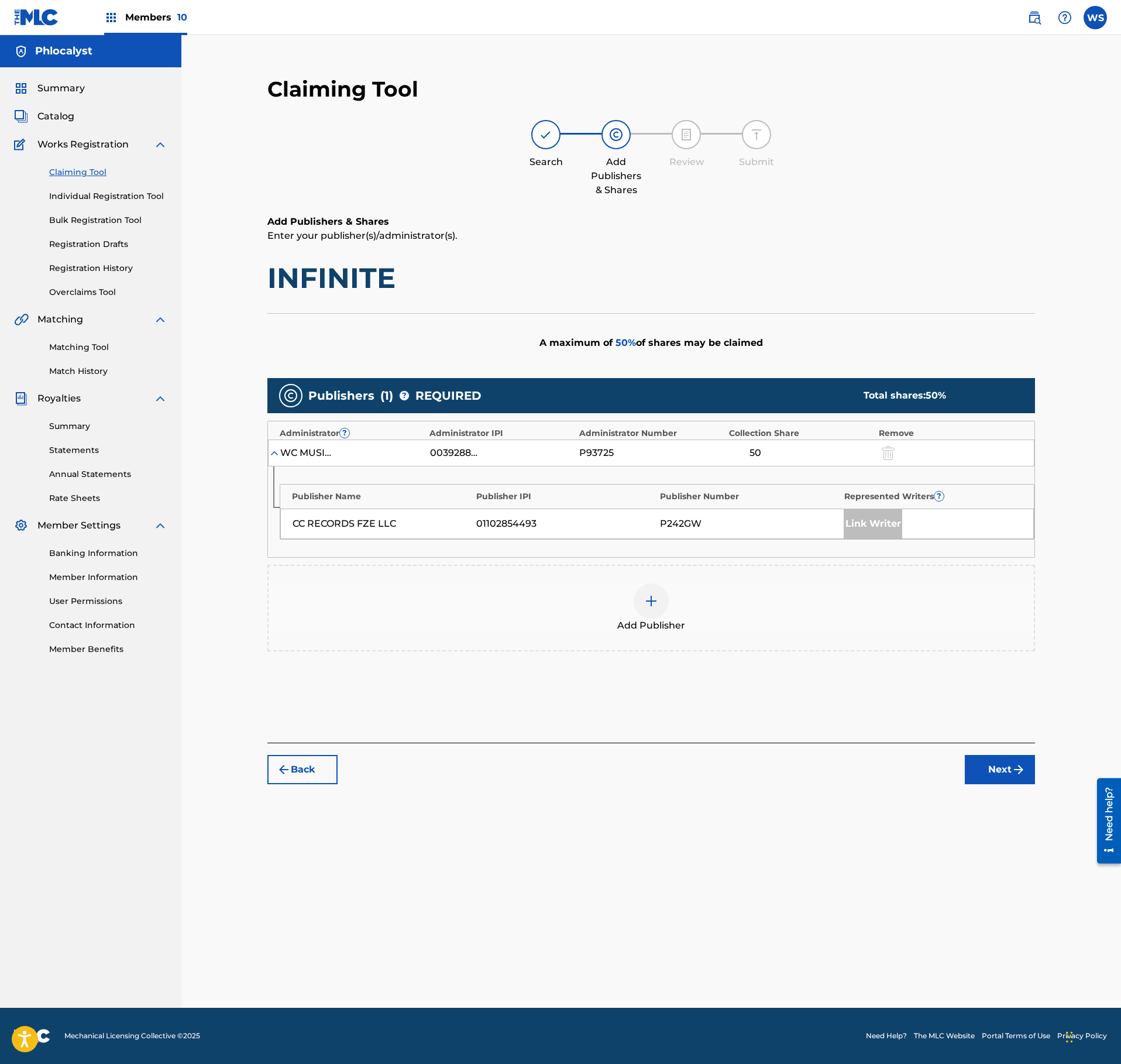
click at [668, 557] on div "Publisher Name Publisher IPI Publisher Number Represented Writers ? CC RECORDS …" at bounding box center [651, 512] width 766 height 91
click at [671, 585] on div "Add Publisher" at bounding box center [651, 608] width 768 height 87
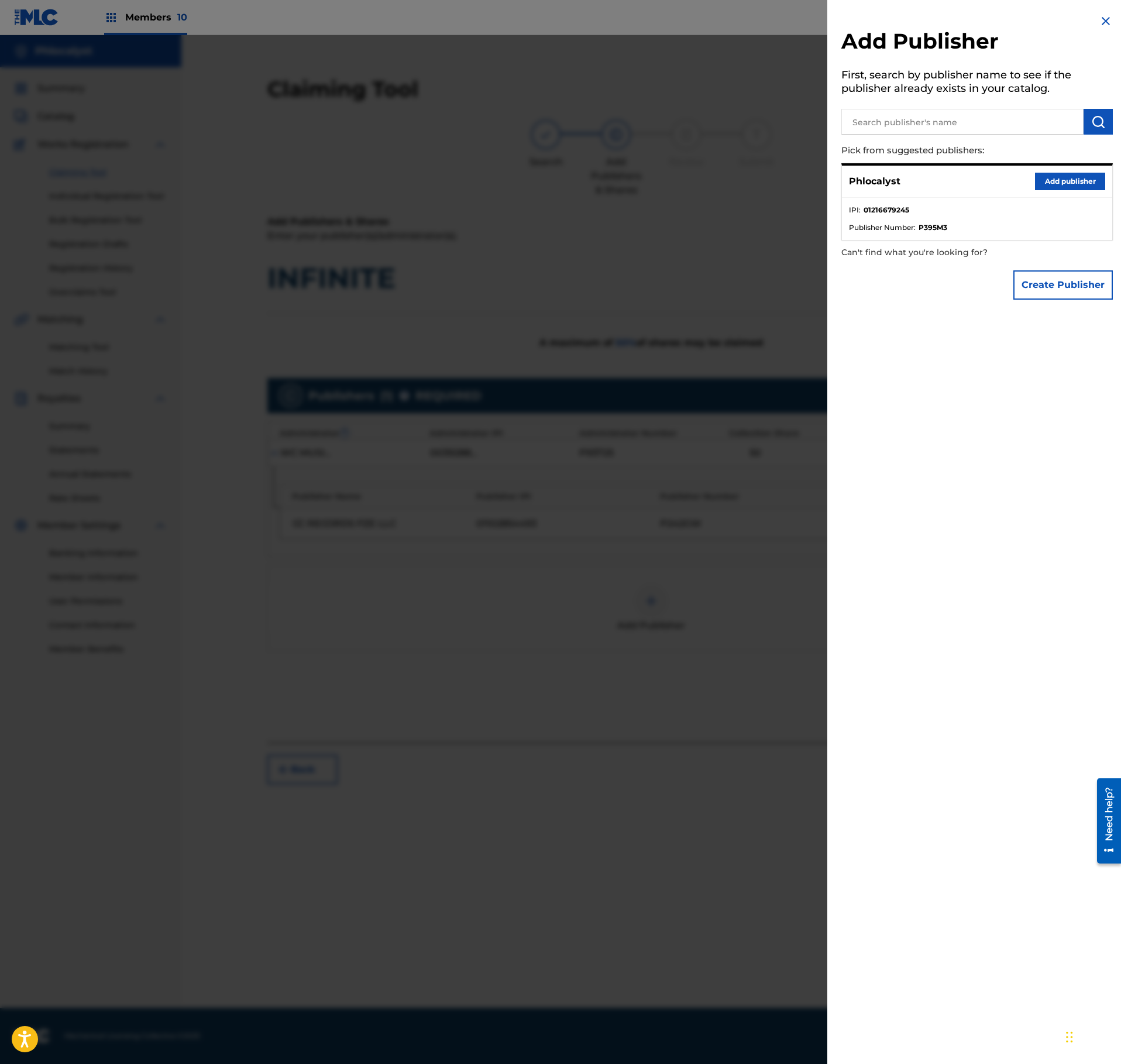
click at [1064, 183] on button "Add publisher" at bounding box center [1070, 181] width 70 height 18
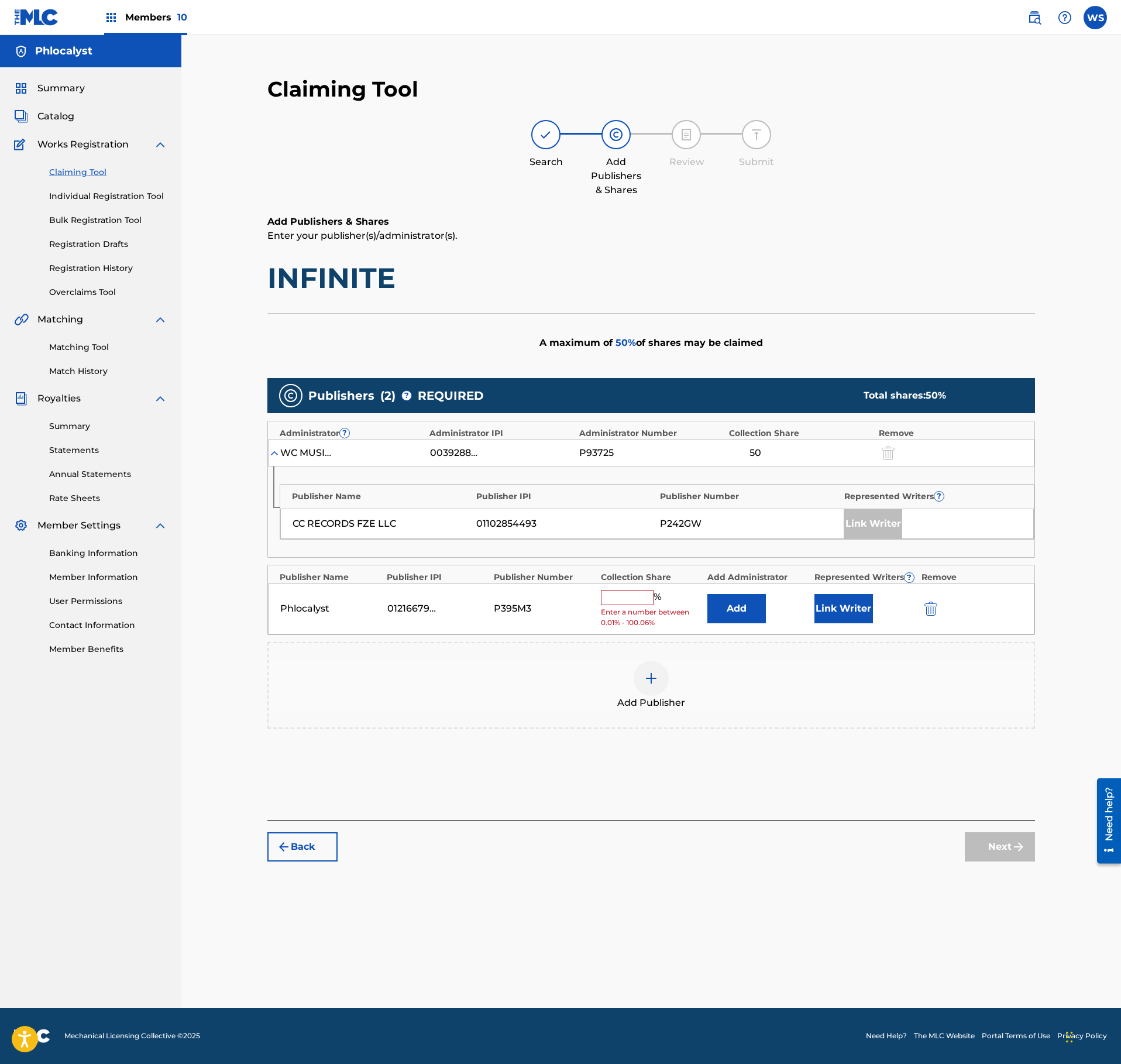
click at [639, 603] on input "text" at bounding box center [626, 597] width 52 height 15
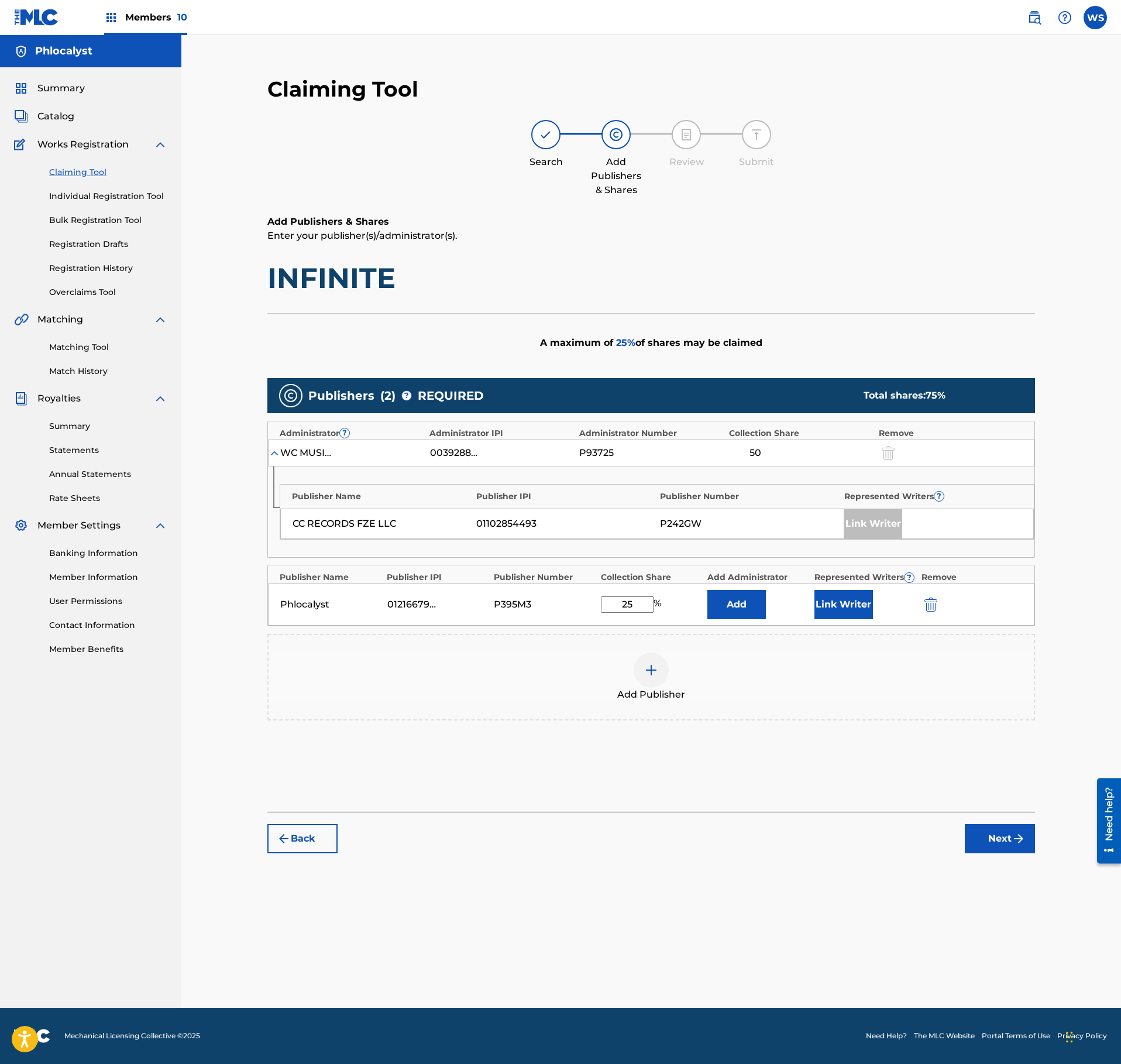
type input "25"
click at [806, 605] on div "Add" at bounding box center [757, 604] width 102 height 30
click at [837, 614] on button "Link Writer" at bounding box center [843, 604] width 58 height 30
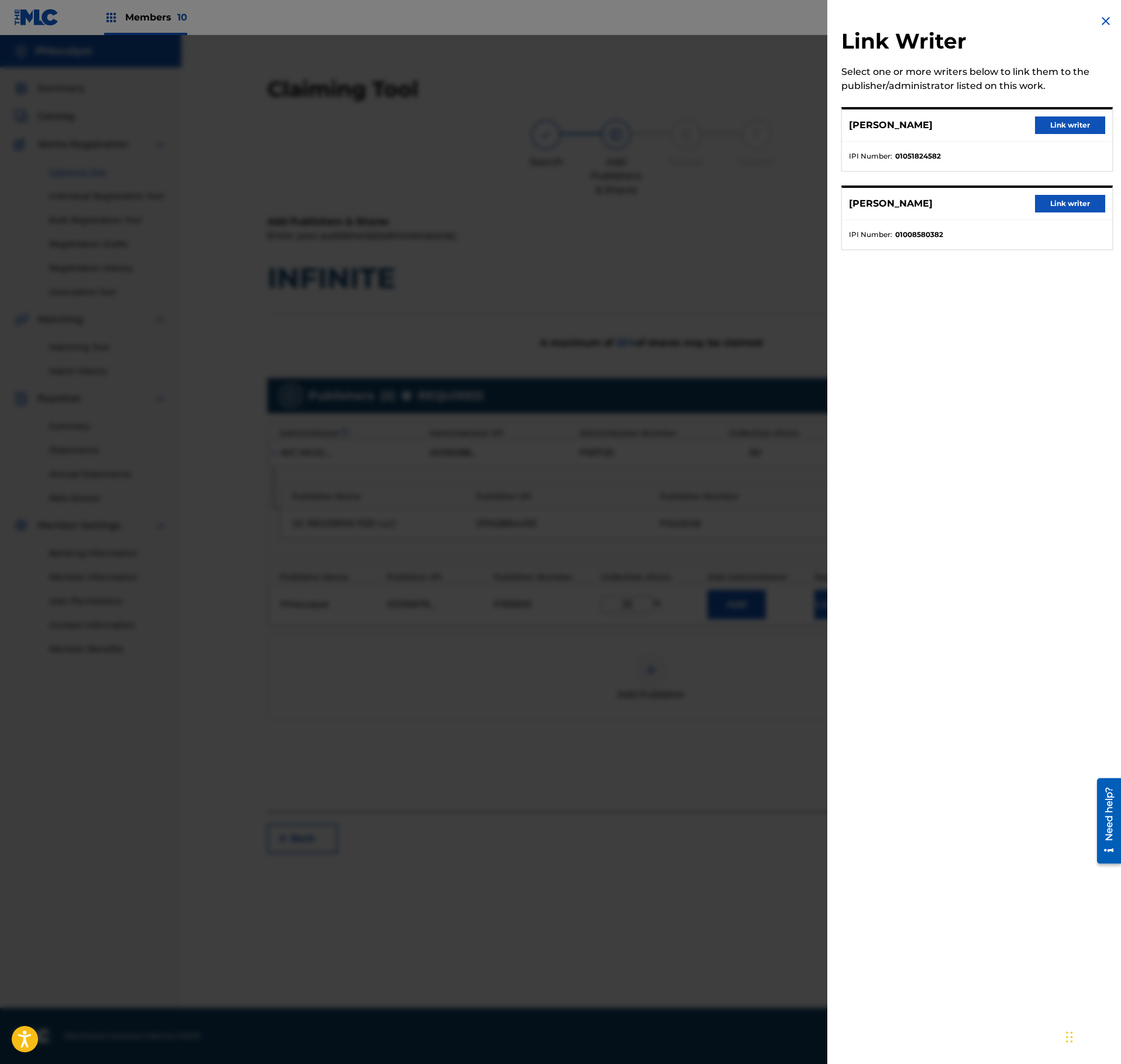
click at [1095, 123] on button "Link writer" at bounding box center [1070, 125] width 70 height 18
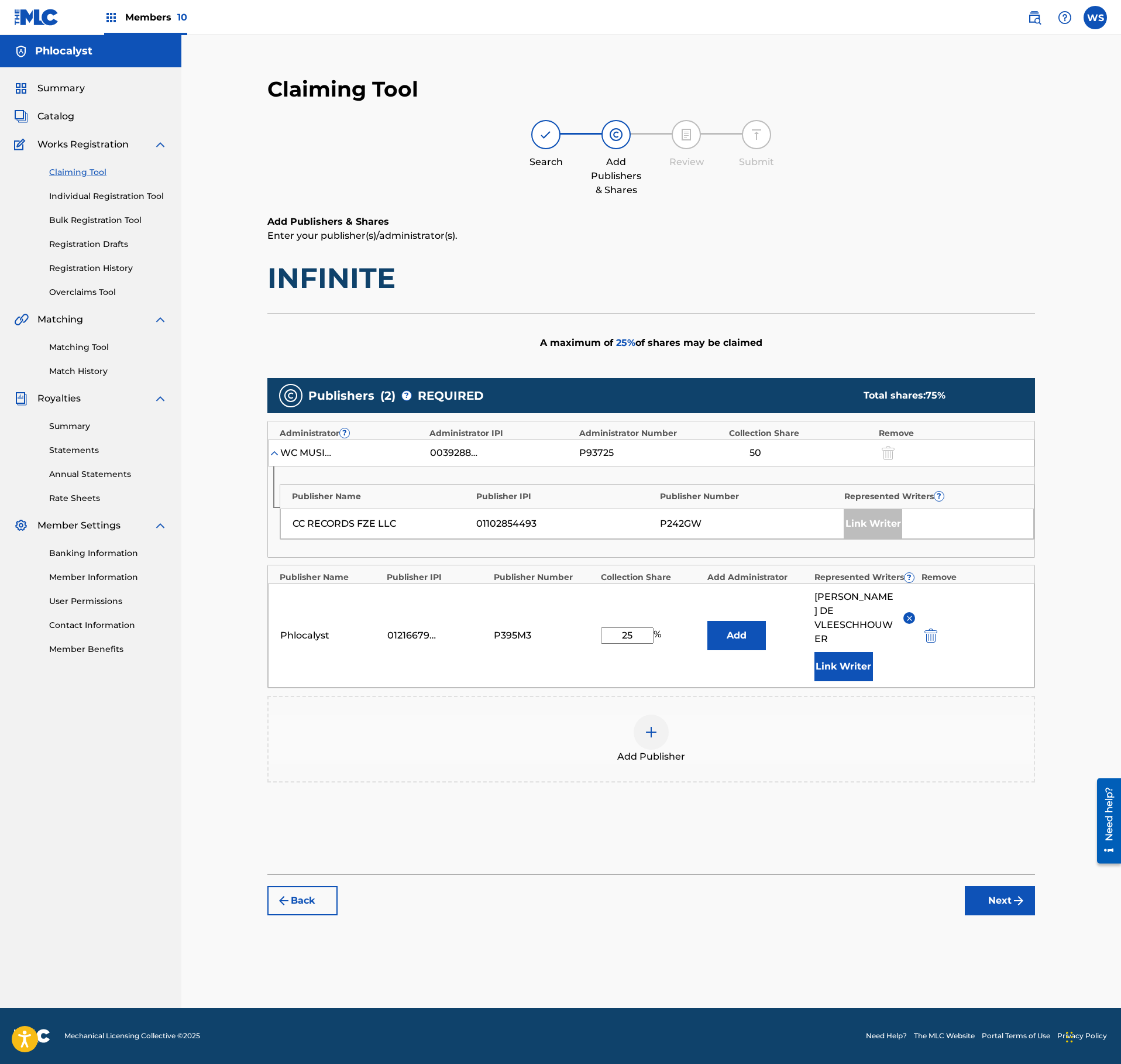
click at [985, 889] on button "Next" at bounding box center [1000, 900] width 70 height 30
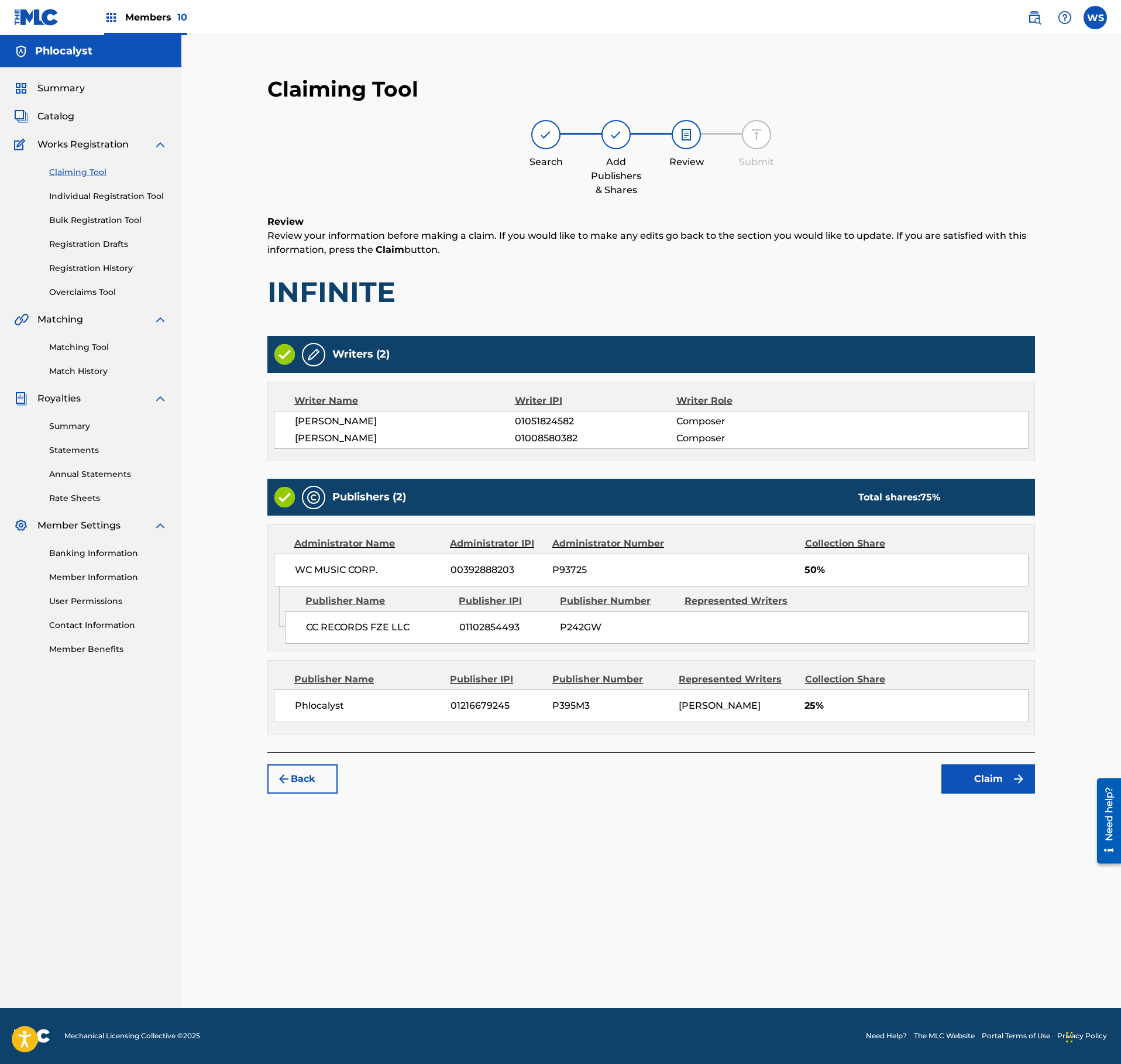
drag, startPoint x: 1002, startPoint y: 821, endPoint x: 1002, endPoint y: 804, distance: 17.0
click at [1002, 806] on div "Claiming Tool Search Add Publishers & Shares Review Submit Review Review your i…" at bounding box center [651, 434] width 791 height 741
click at [1002, 794] on button "Claim" at bounding box center [988, 779] width 94 height 30
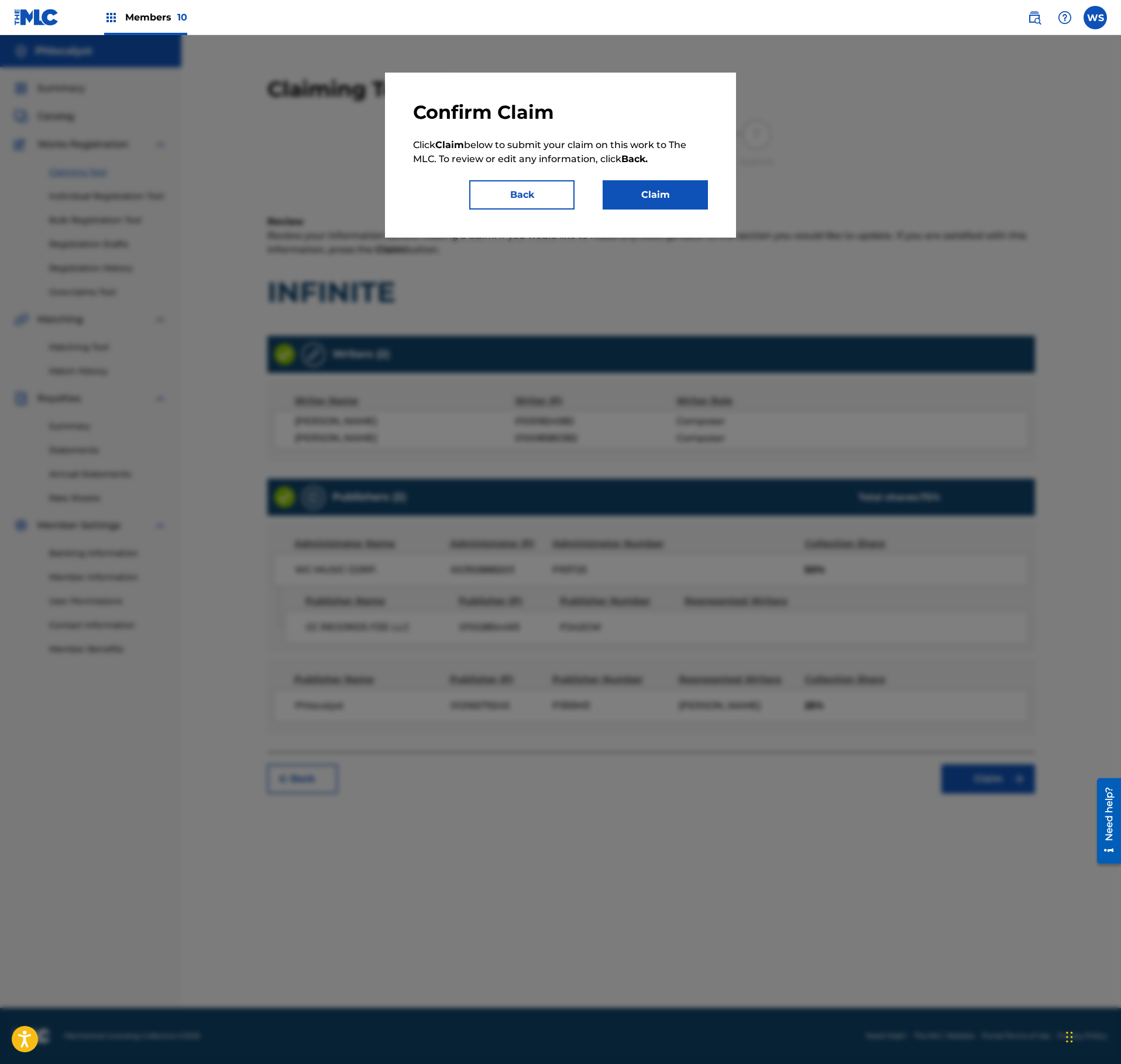
click at [657, 181] on button "Claim" at bounding box center [655, 195] width 105 height 30
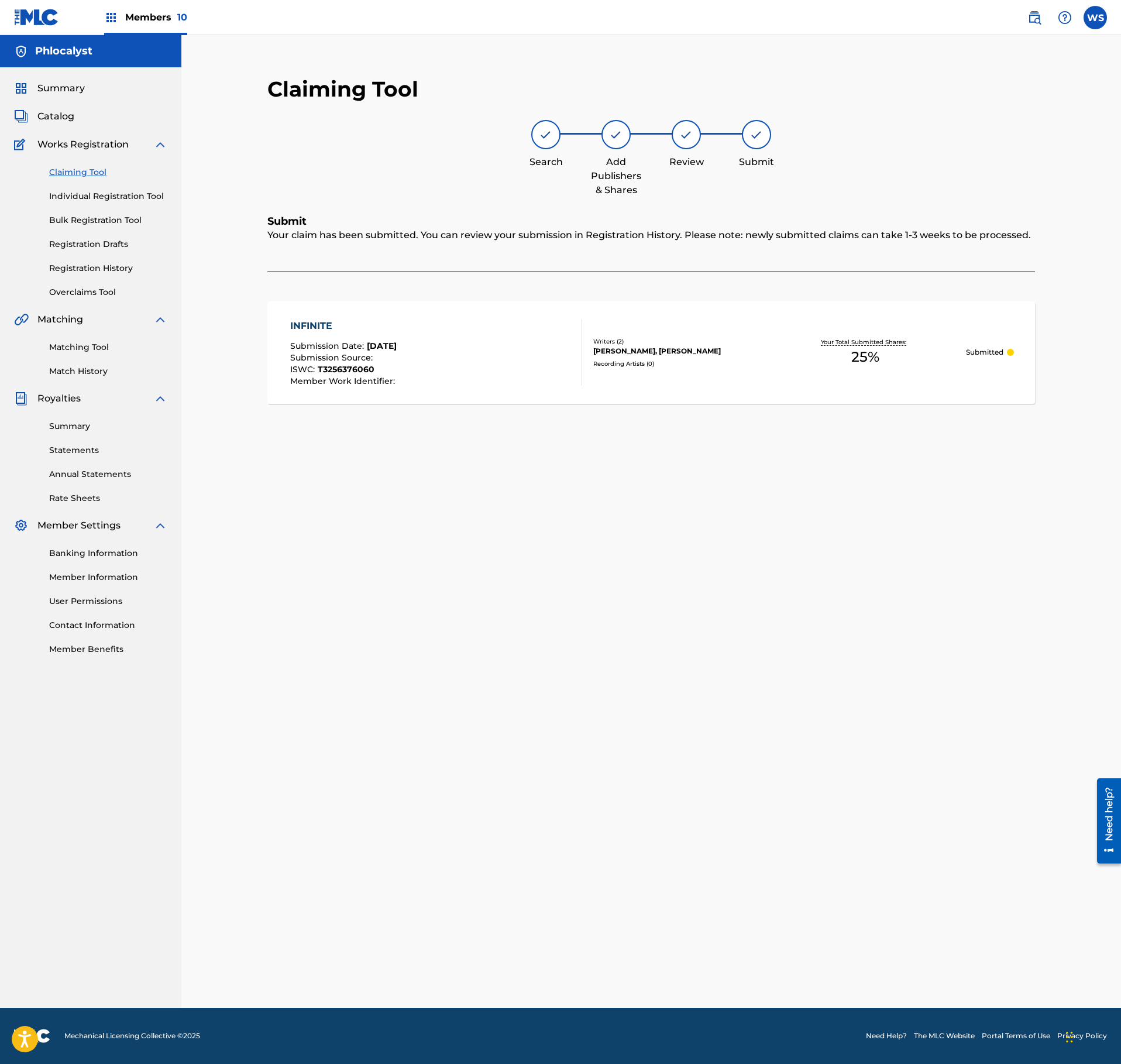
click at [81, 169] on link "Claiming Tool" at bounding box center [108, 173] width 118 height 12
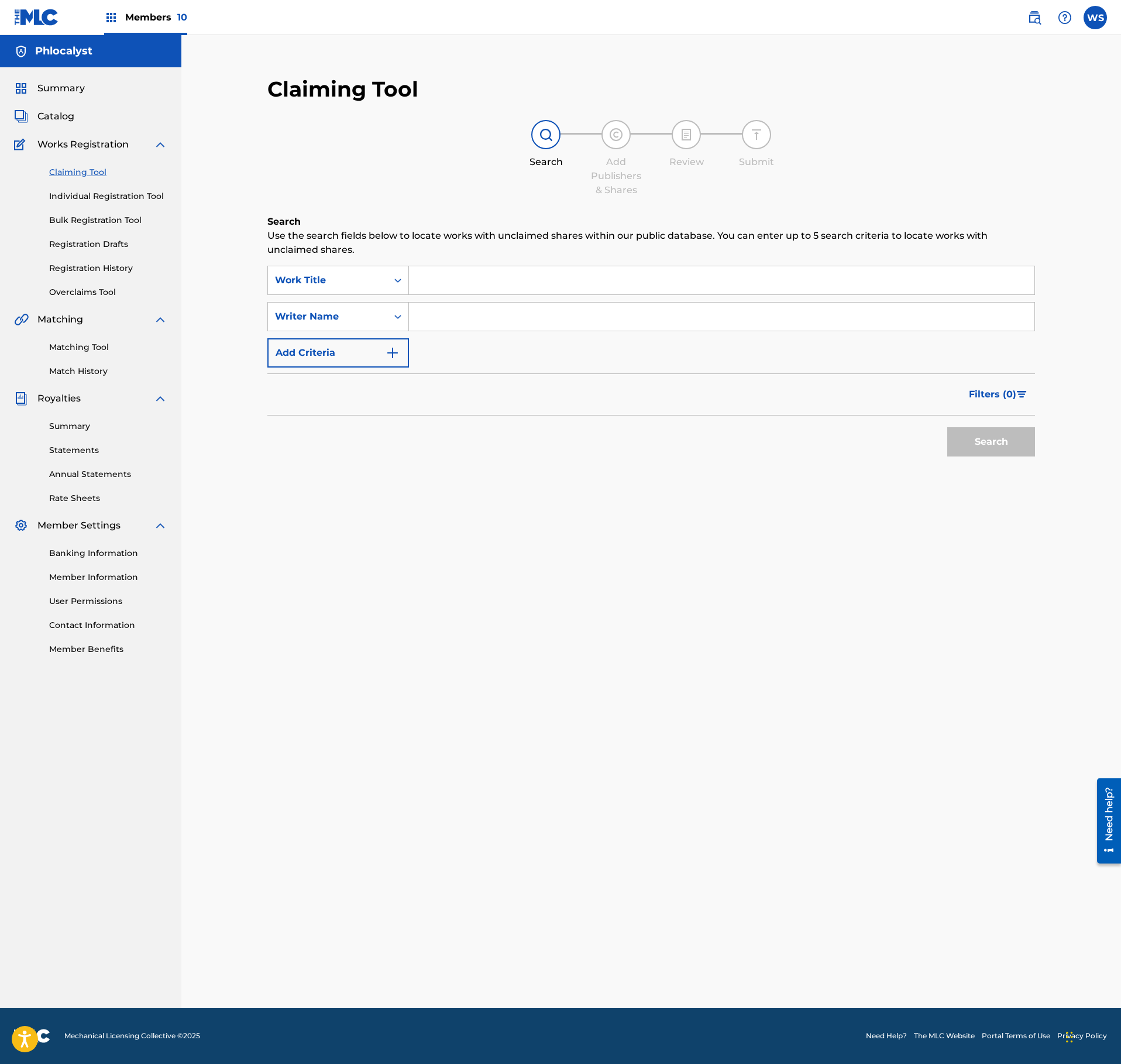
click at [462, 273] on input "Search Form" at bounding box center [722, 280] width 625 height 28
paste input "VELVET"
type input "VELVET"
click at [475, 320] on input "Search Form" at bounding box center [722, 317] width 625 height 28
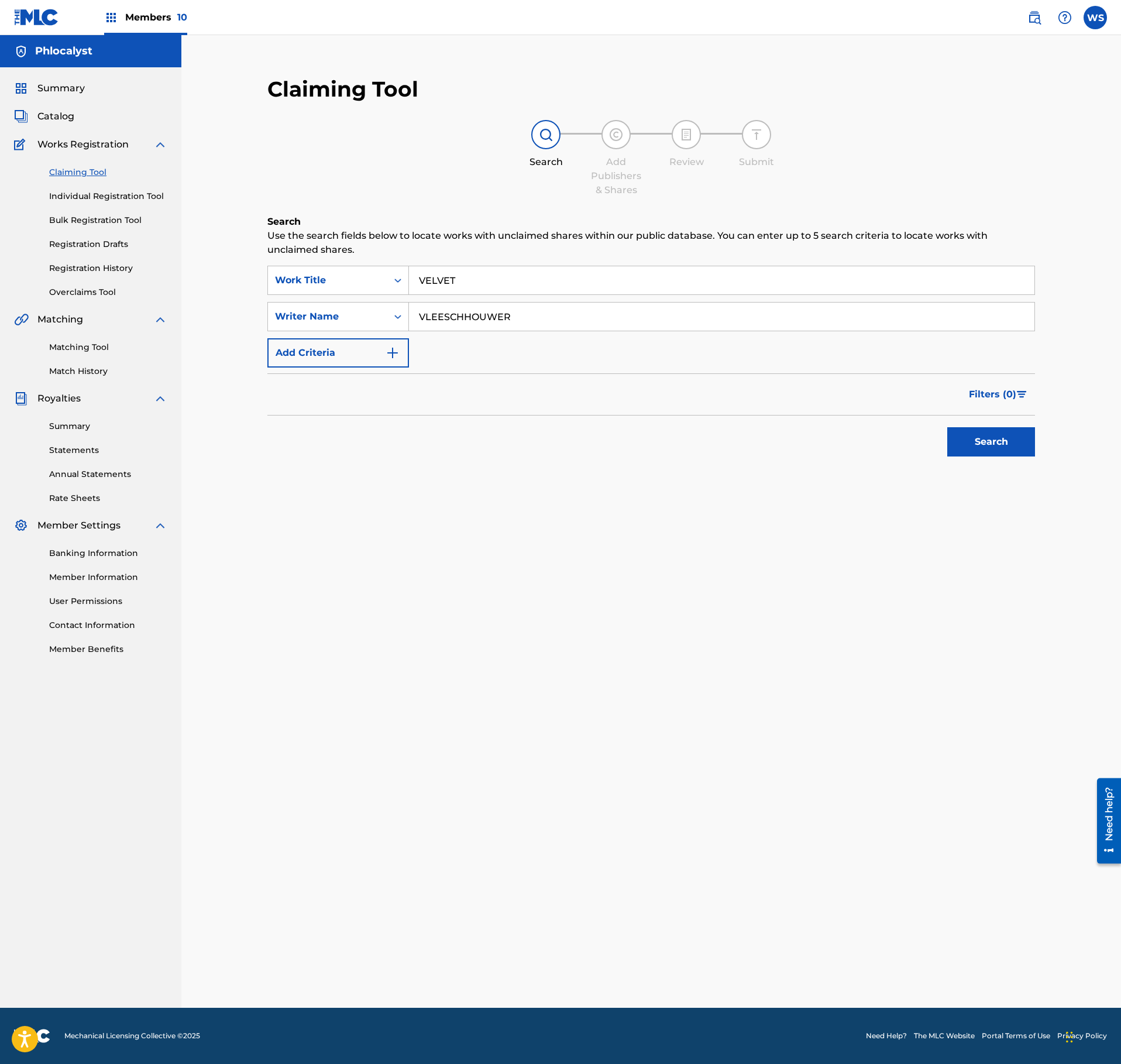
type input "VLEESCHHOUWER"
click at [1018, 451] on button "Search" at bounding box center [991, 442] width 88 height 30
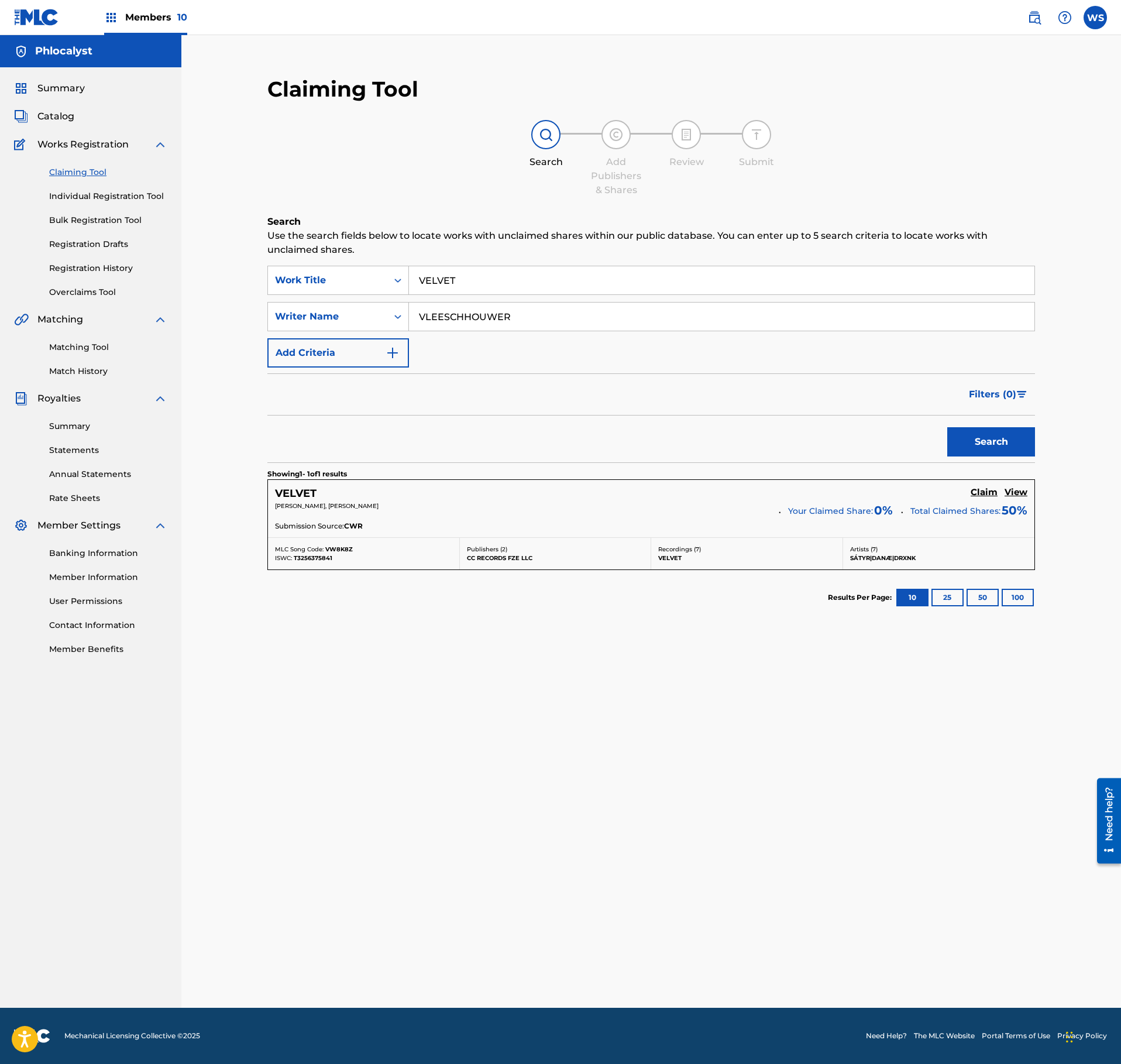
click at [975, 494] on h5 "Claim" at bounding box center [983, 492] width 27 height 11
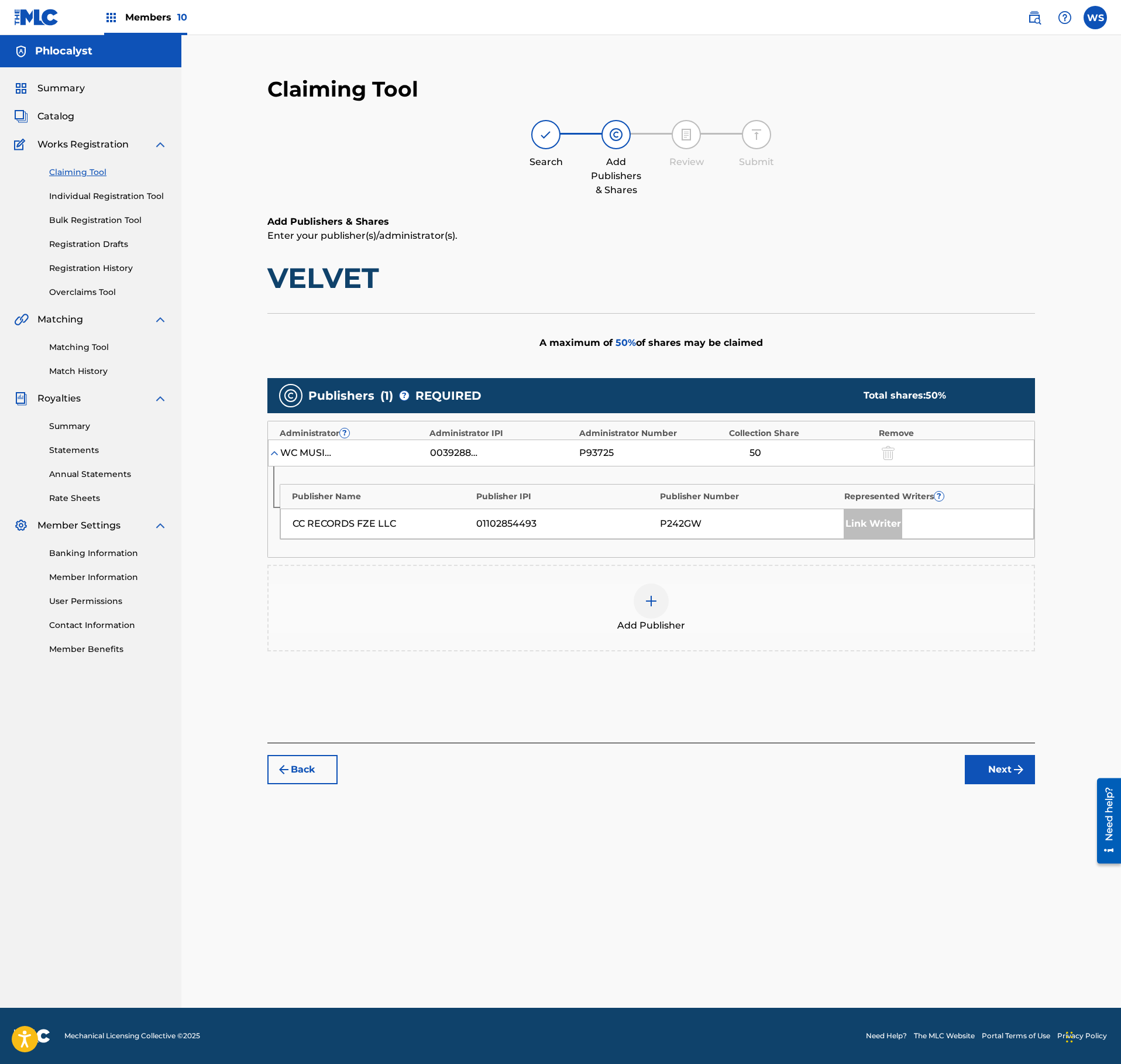
click at [682, 605] on div "Add Publisher" at bounding box center [651, 608] width 765 height 49
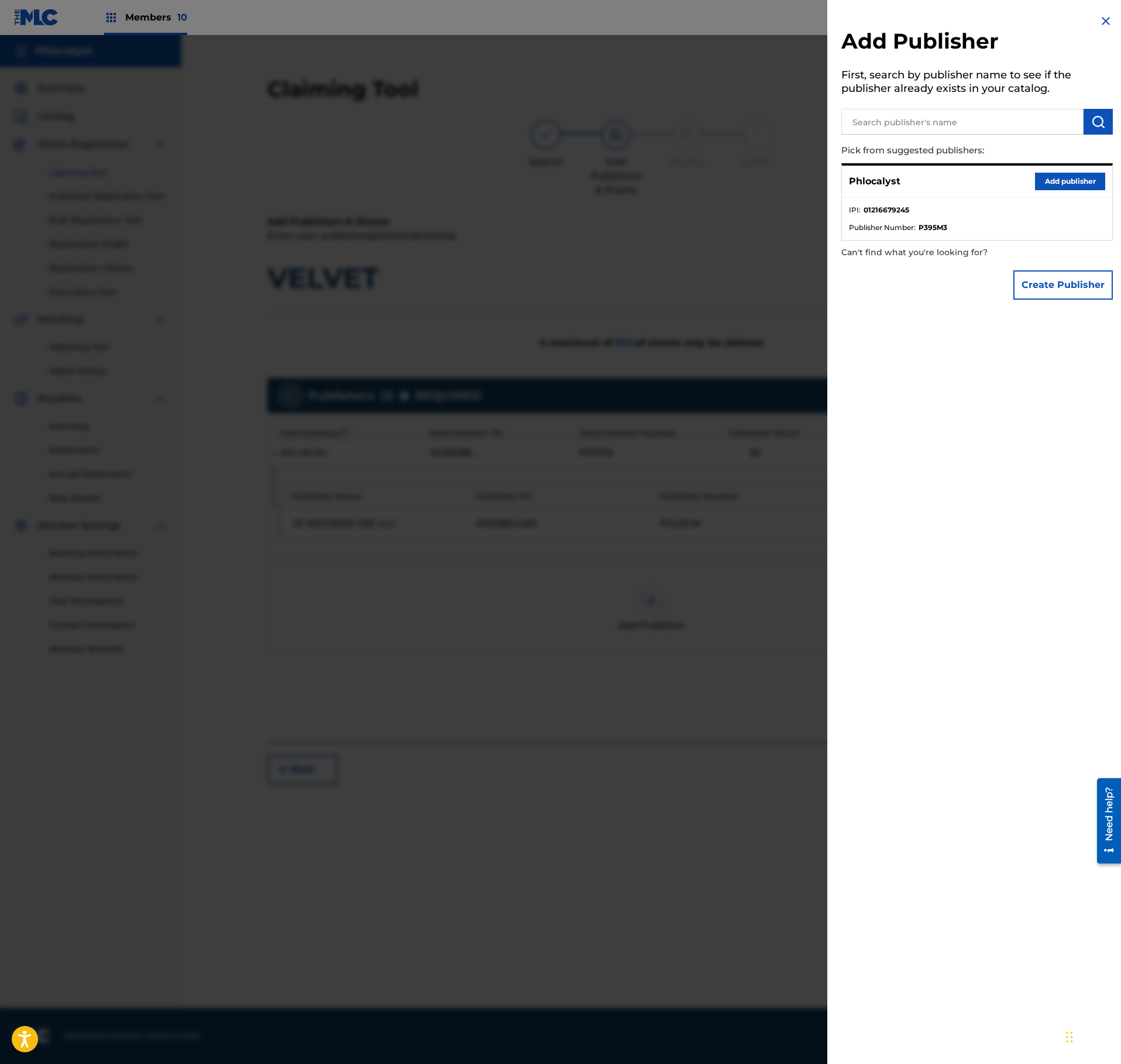
click at [1053, 177] on button "Add publisher" at bounding box center [1070, 181] width 70 height 18
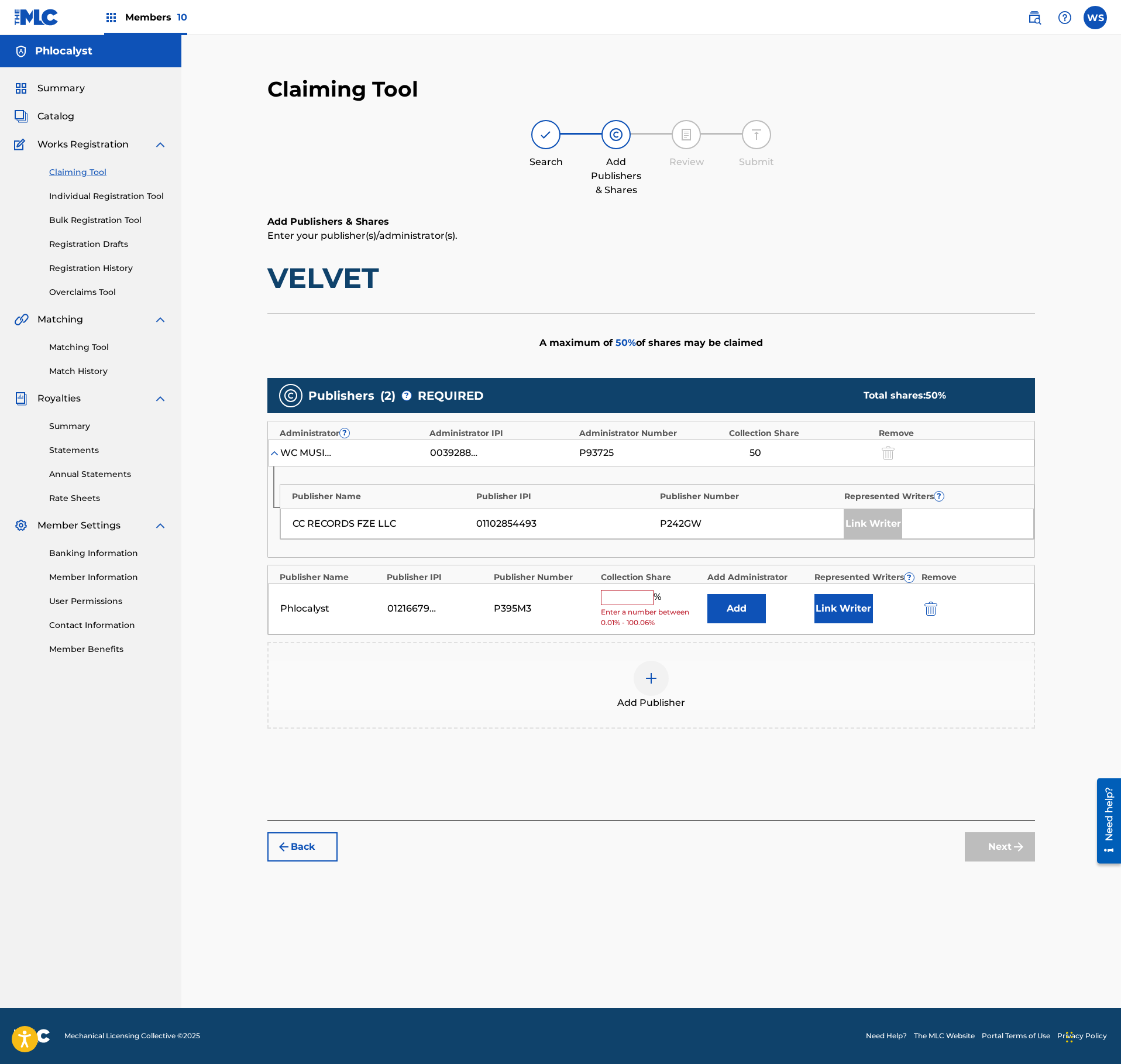
click at [633, 605] on input "text" at bounding box center [626, 597] width 52 height 15
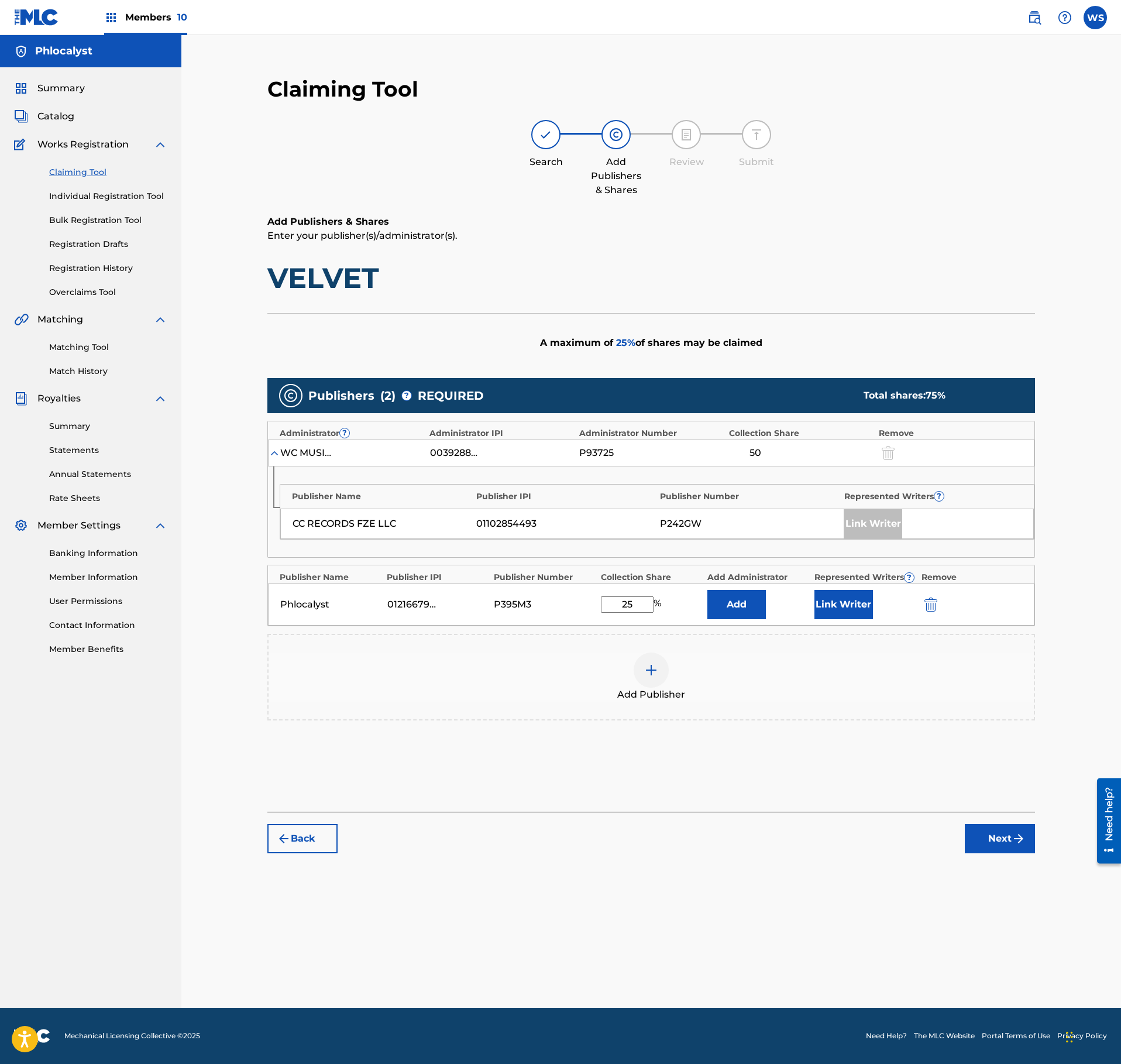
type input "25"
click at [846, 614] on button "Link Writer" at bounding box center [843, 604] width 58 height 30
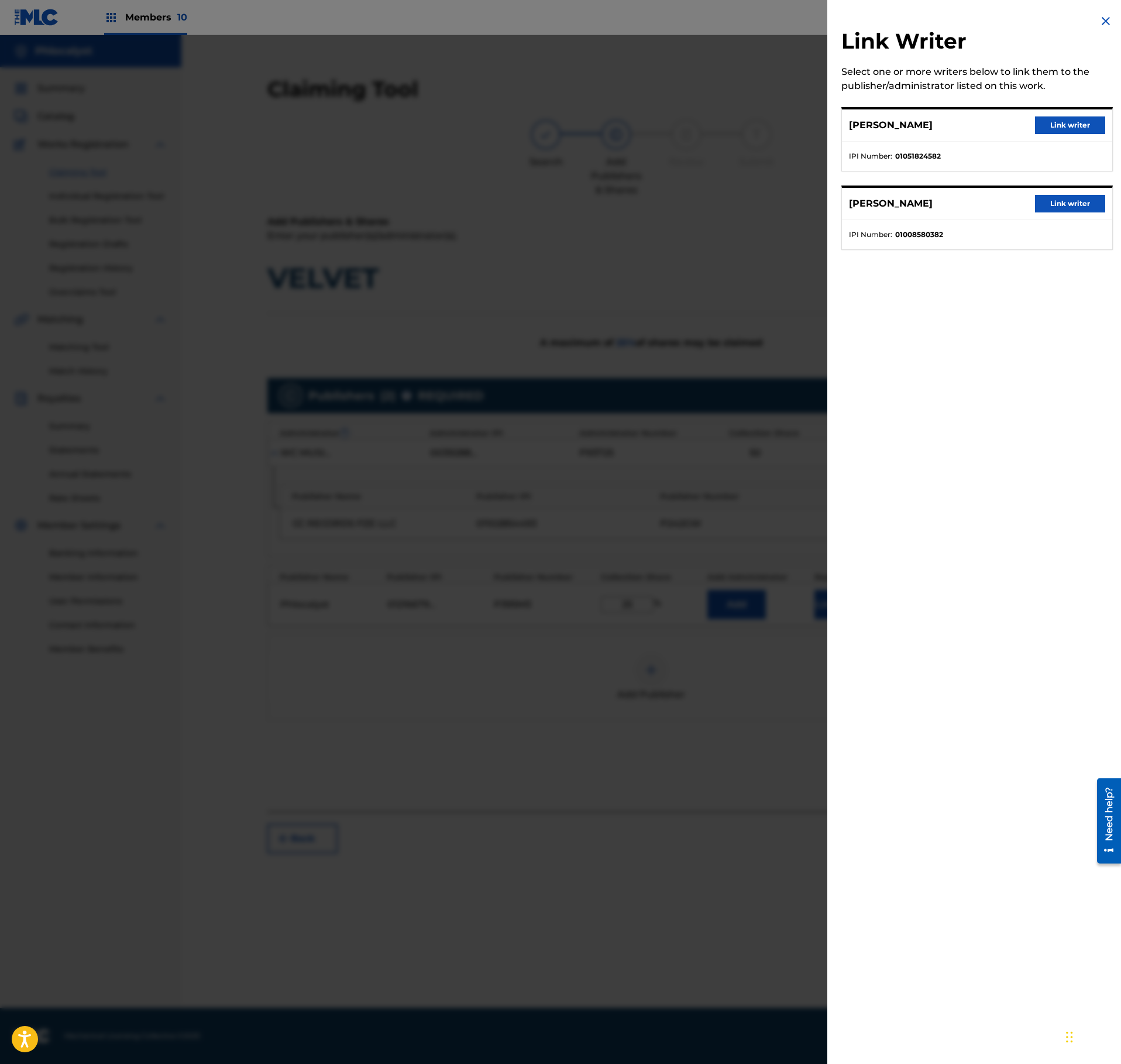
click at [1087, 132] on button "Link writer" at bounding box center [1070, 125] width 70 height 18
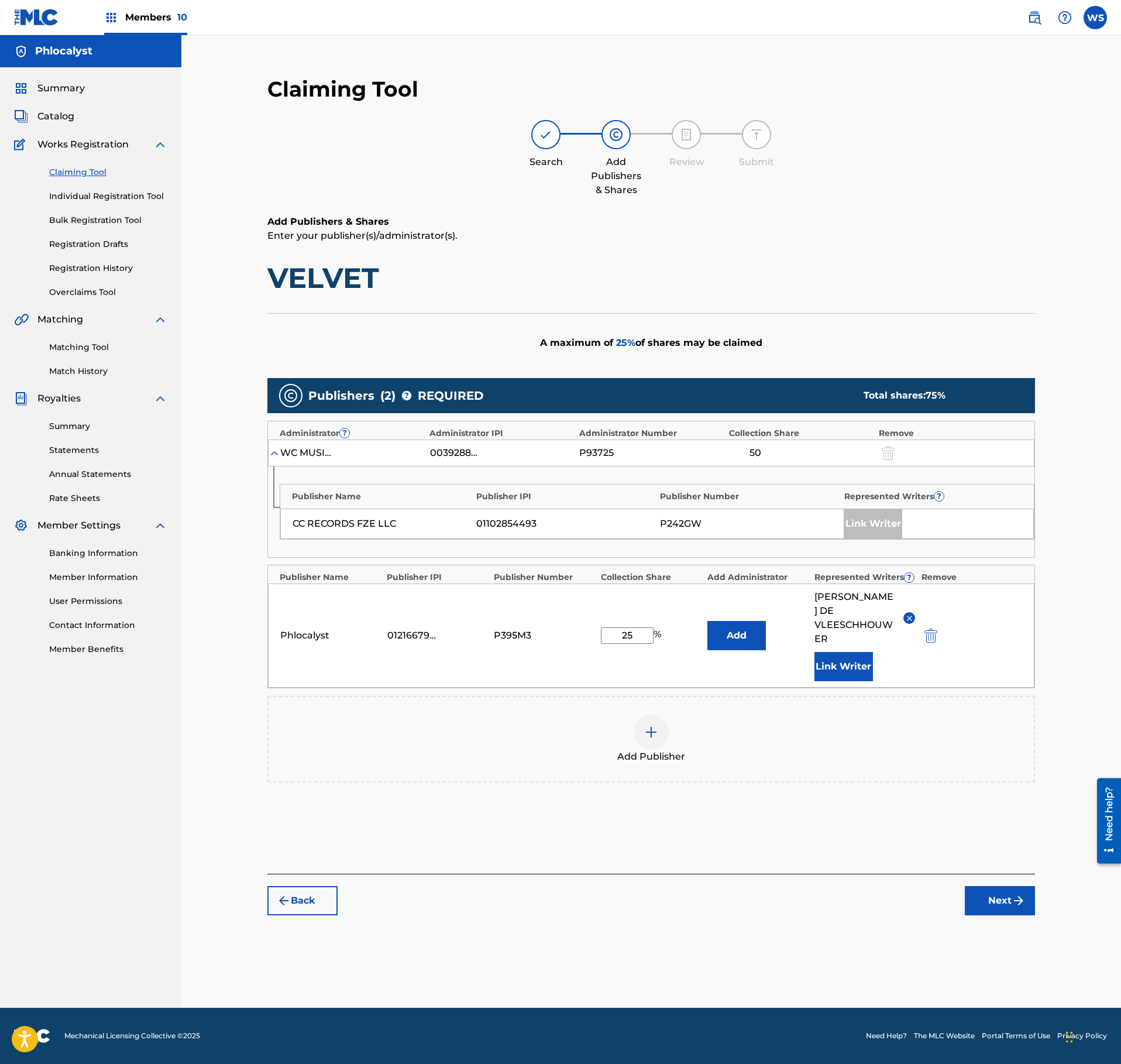
click at [1001, 889] on button "Next" at bounding box center [1000, 900] width 70 height 30
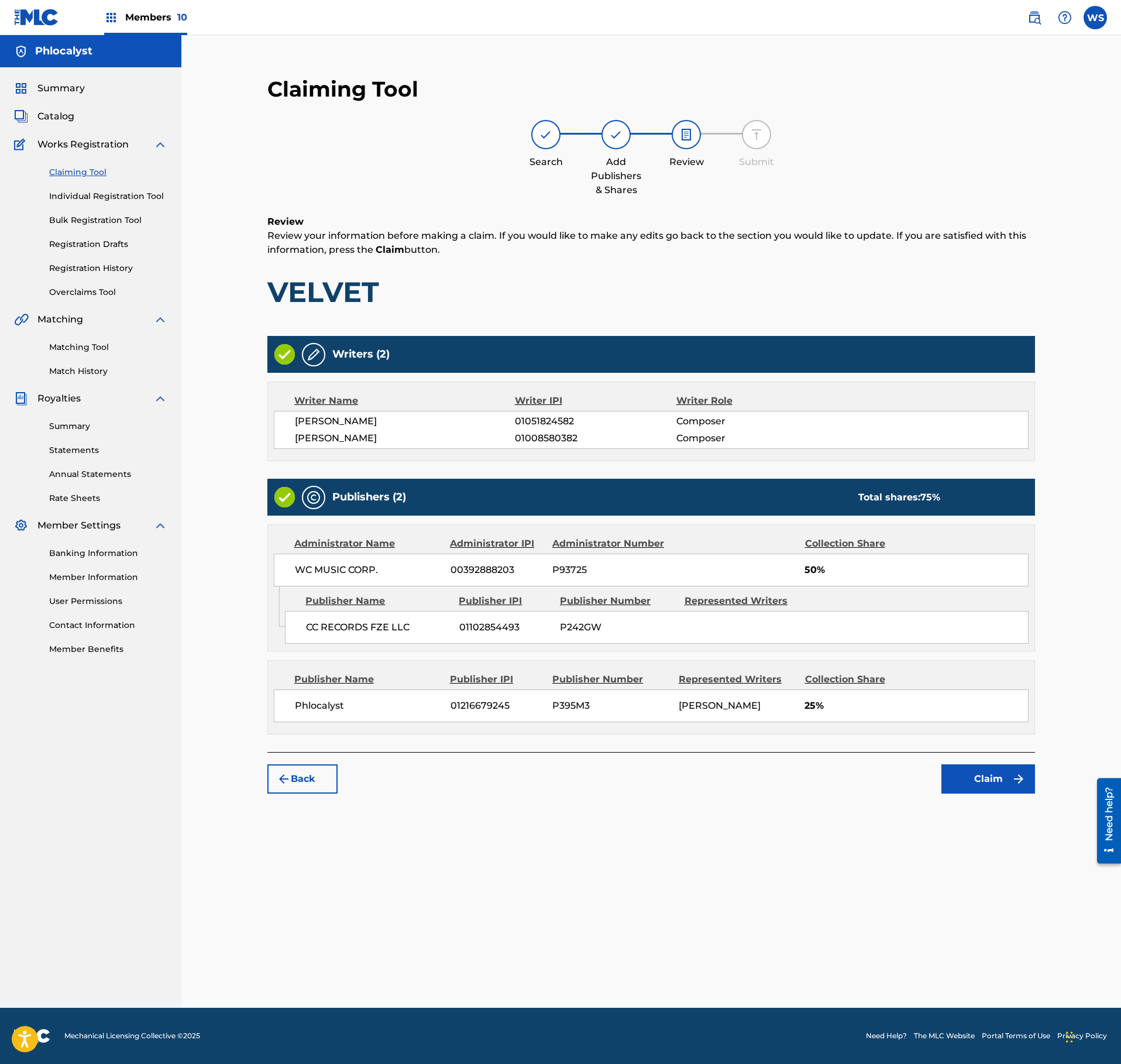
click at [986, 794] on button "Claim" at bounding box center [988, 779] width 94 height 30
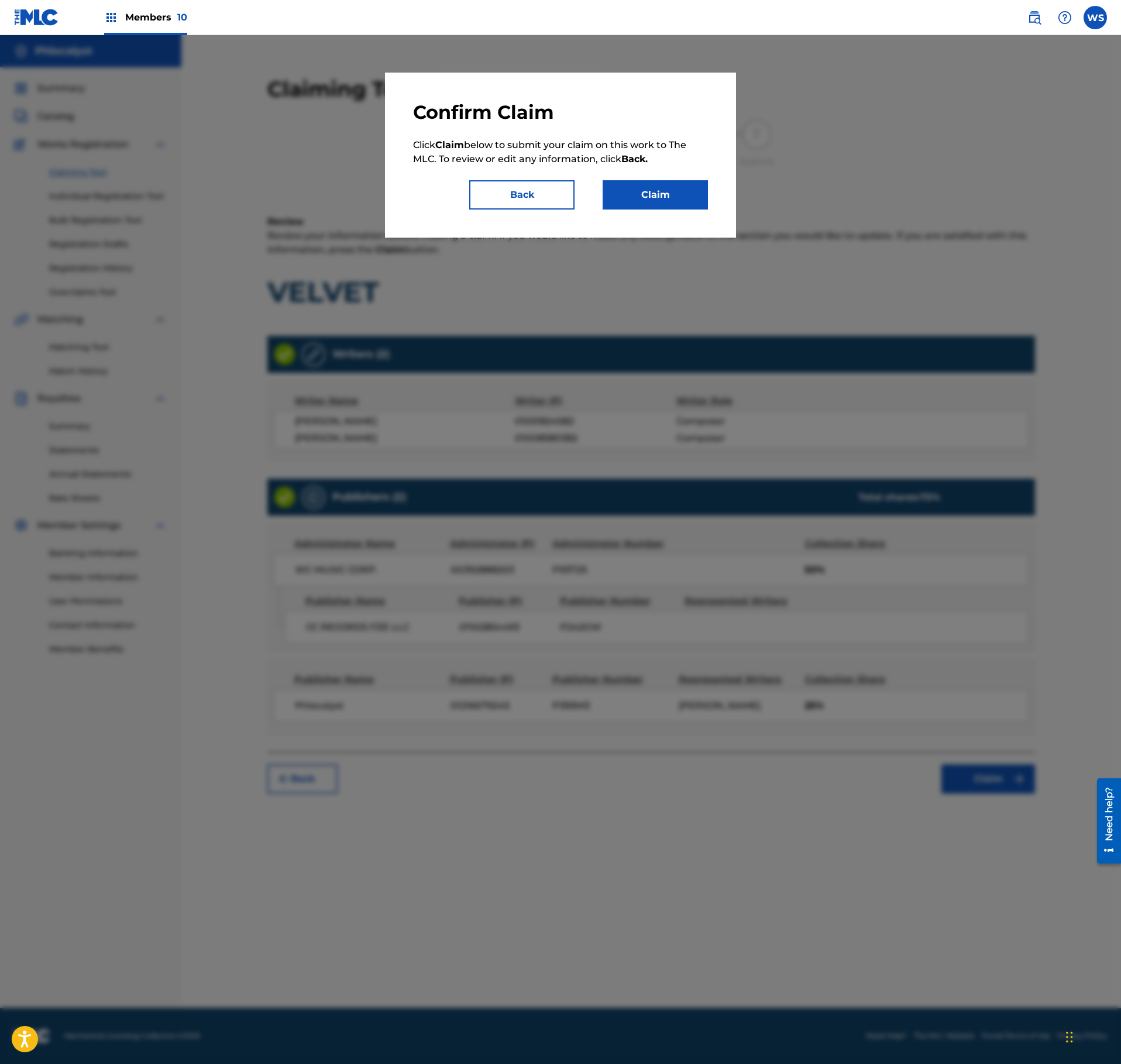
click at [663, 194] on button "Claim" at bounding box center [655, 195] width 105 height 30
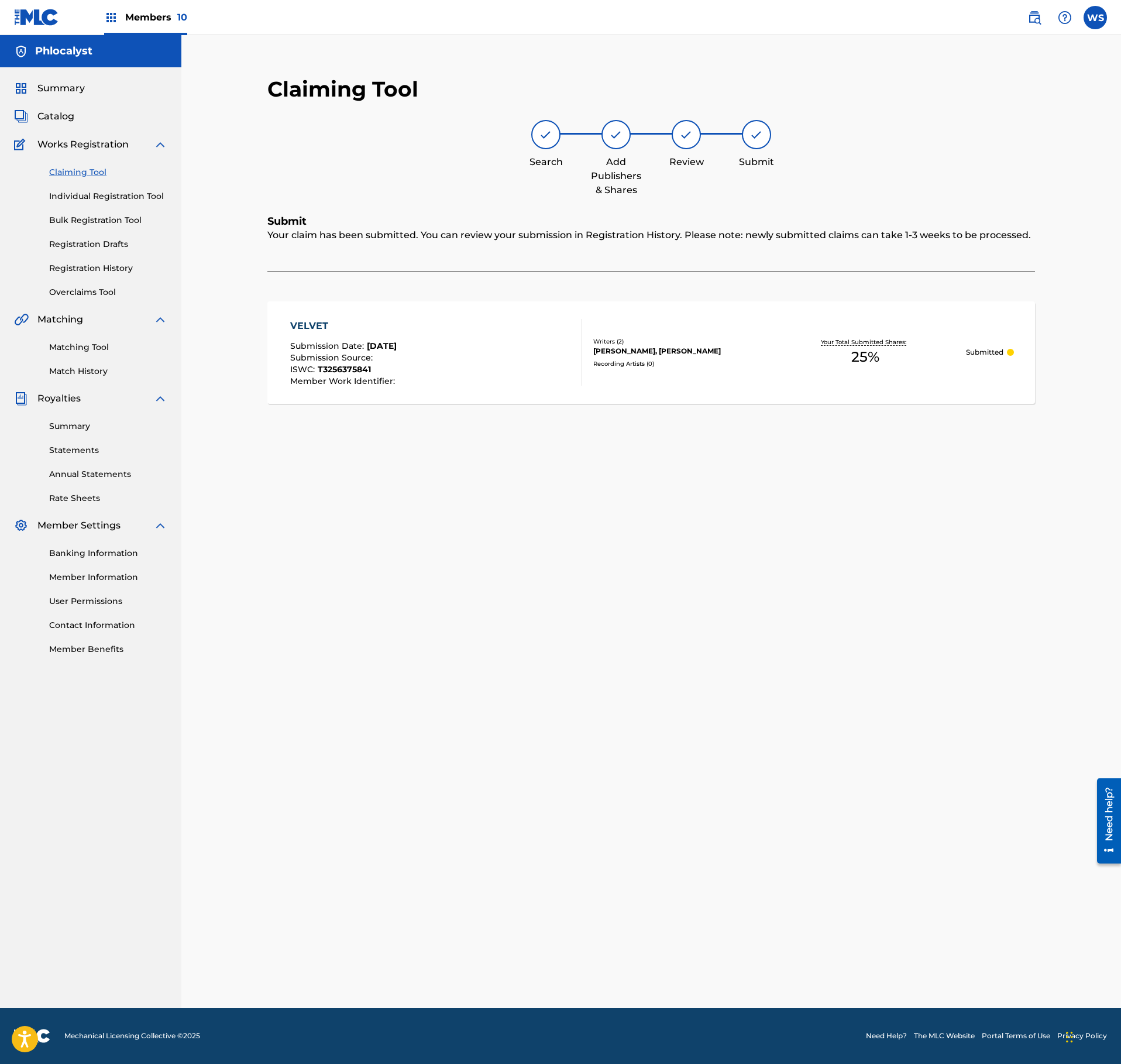
click at [56, 118] on span "Catalog" at bounding box center [55, 116] width 36 height 14
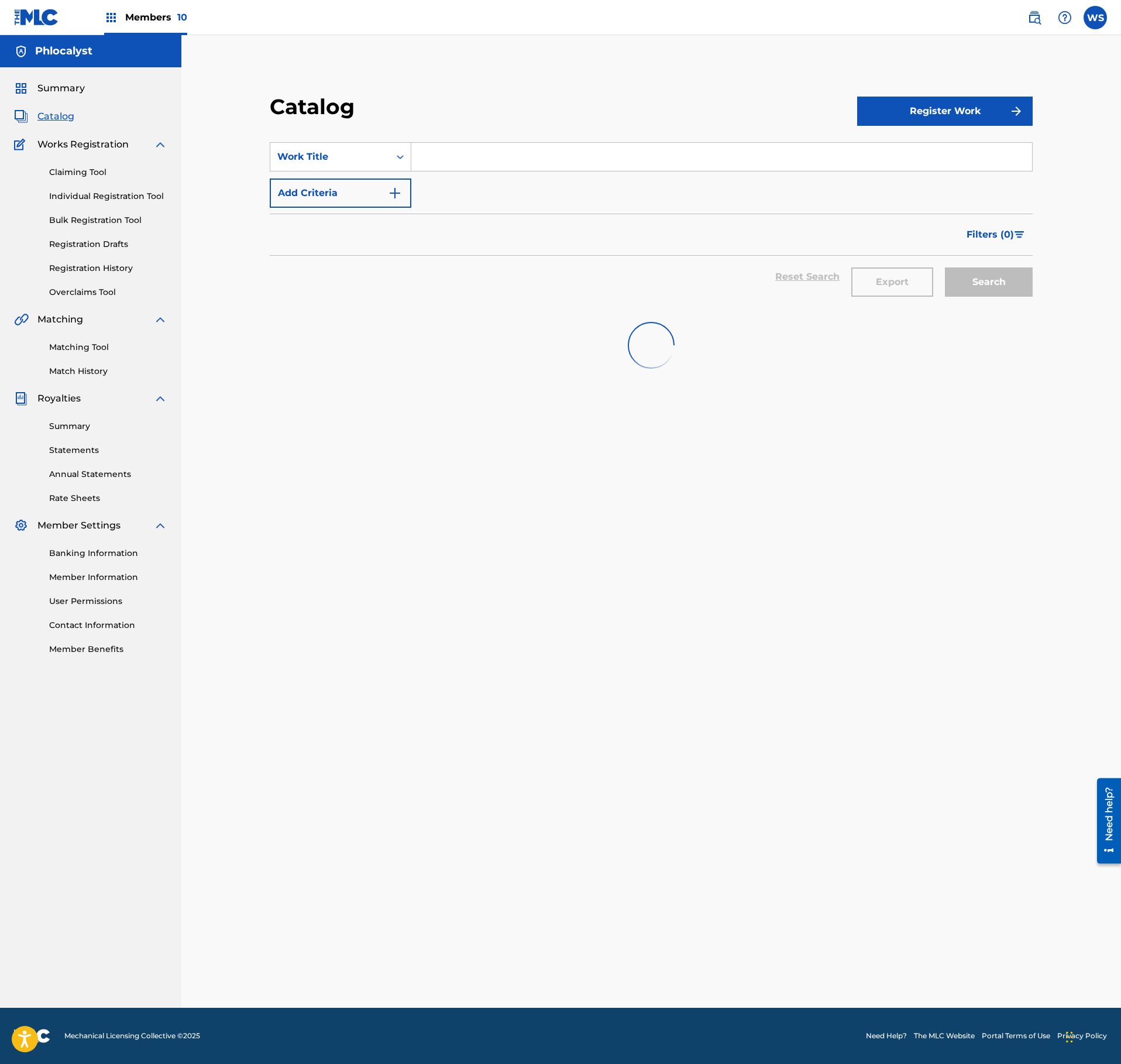
click at [478, 159] on input "Search Form" at bounding box center [722, 157] width 621 height 28
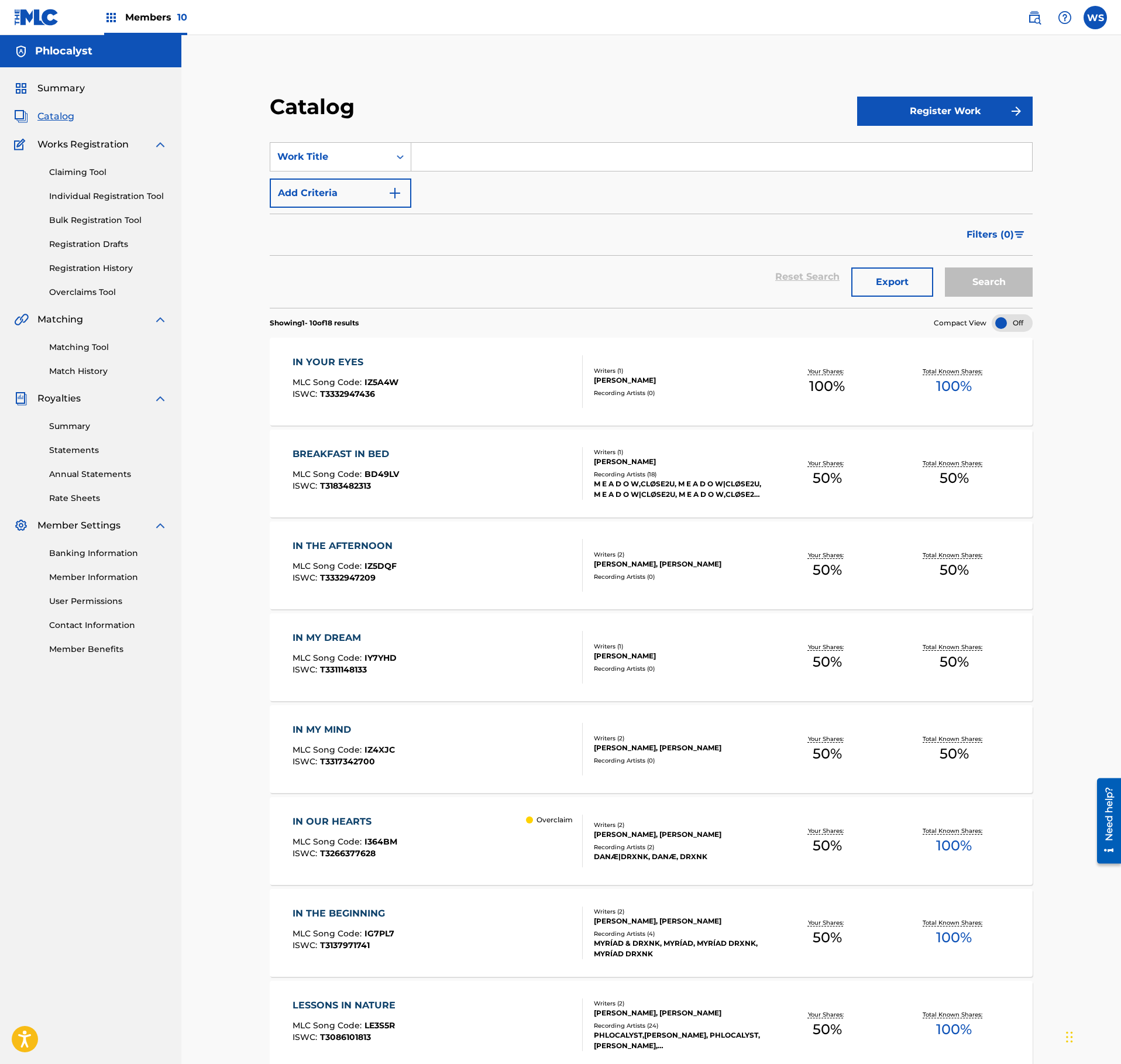
click at [89, 164] on div "Claiming Tool Individual Registration Tool Bulk Registration Tool Registration …" at bounding box center [90, 225] width 153 height 147
click at [81, 176] on link "Claiming Tool" at bounding box center [108, 173] width 118 height 12
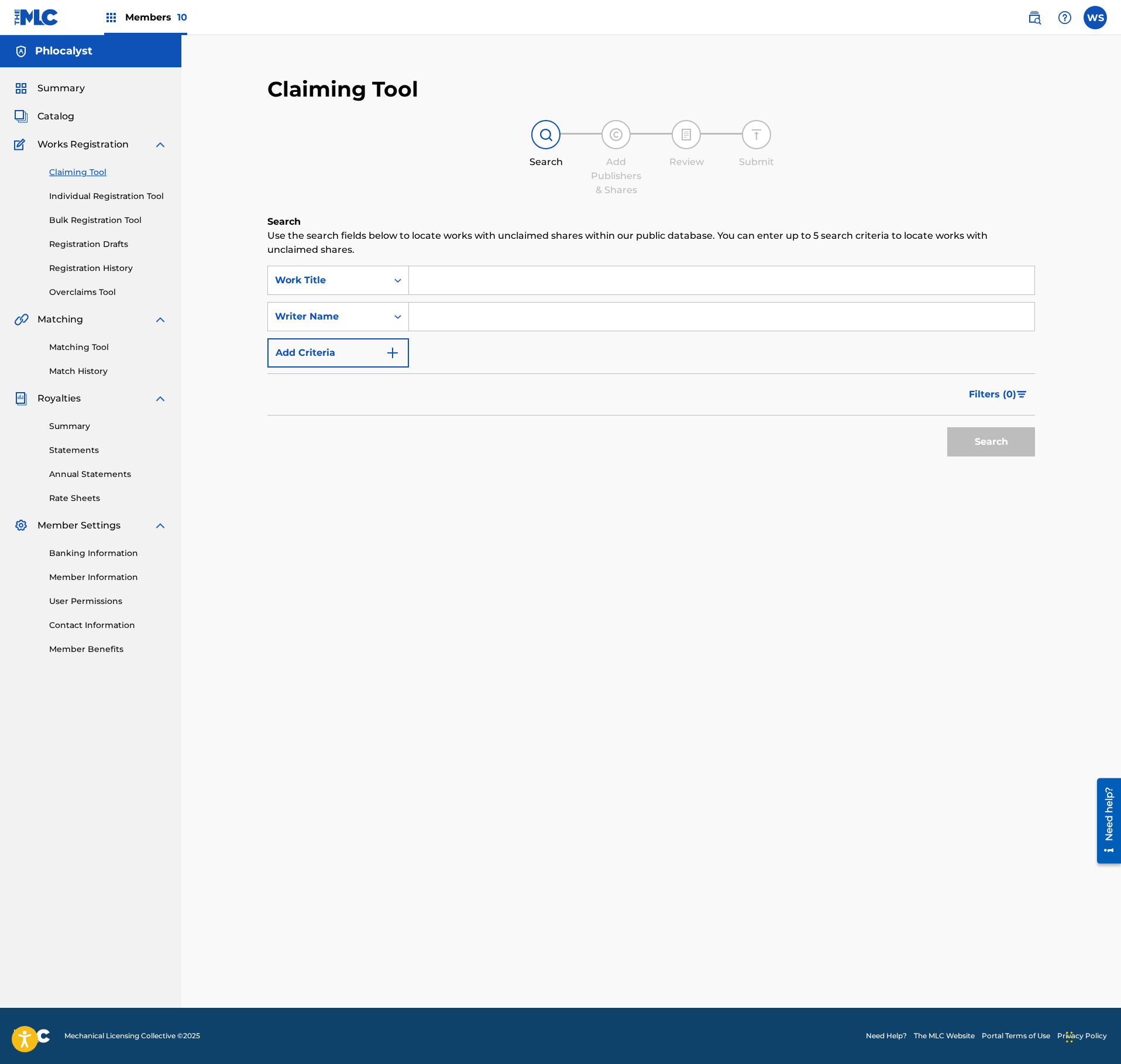
click at [507, 283] on input "Search Form" at bounding box center [722, 280] width 625 height 28
paste input "LAVENDER FIELDS"
type input "LAVENDER FIELDS"
click at [495, 314] on input "Search Form" at bounding box center [722, 317] width 625 height 28
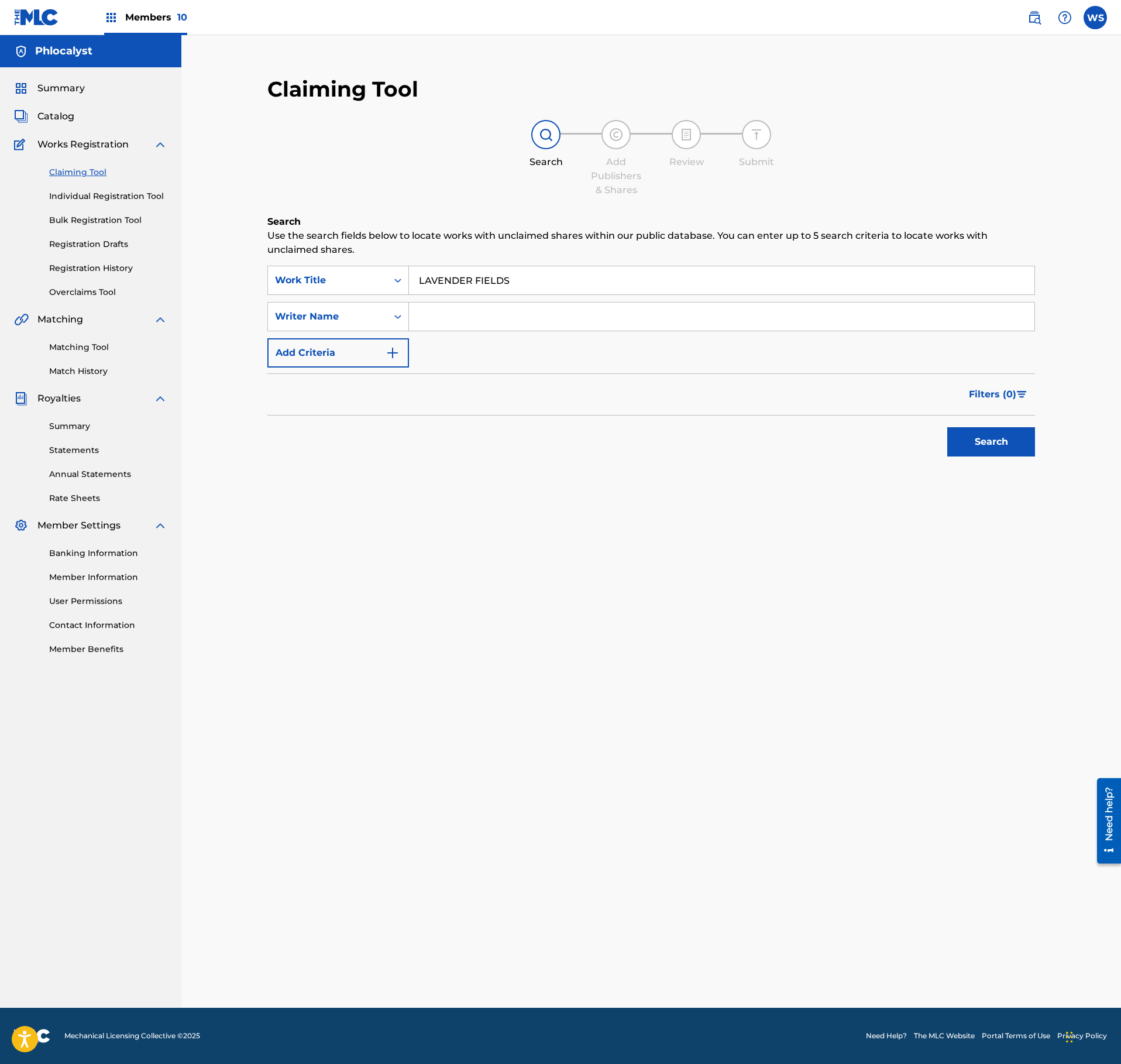
click at [494, 318] on input "Search Form" at bounding box center [722, 317] width 625 height 28
click at [489, 318] on input "Search Form" at bounding box center [722, 317] width 625 height 28
type input "[PERSON_NAME]"
click at [499, 344] on div "SearchWithCriteria1e82cf28-4e7d-4dca-8f01-a9bad062201f Work Title LAVENDER FIEL…" at bounding box center [651, 316] width 768 height 102
click at [497, 316] on input "[PERSON_NAME]" at bounding box center [722, 317] width 625 height 28
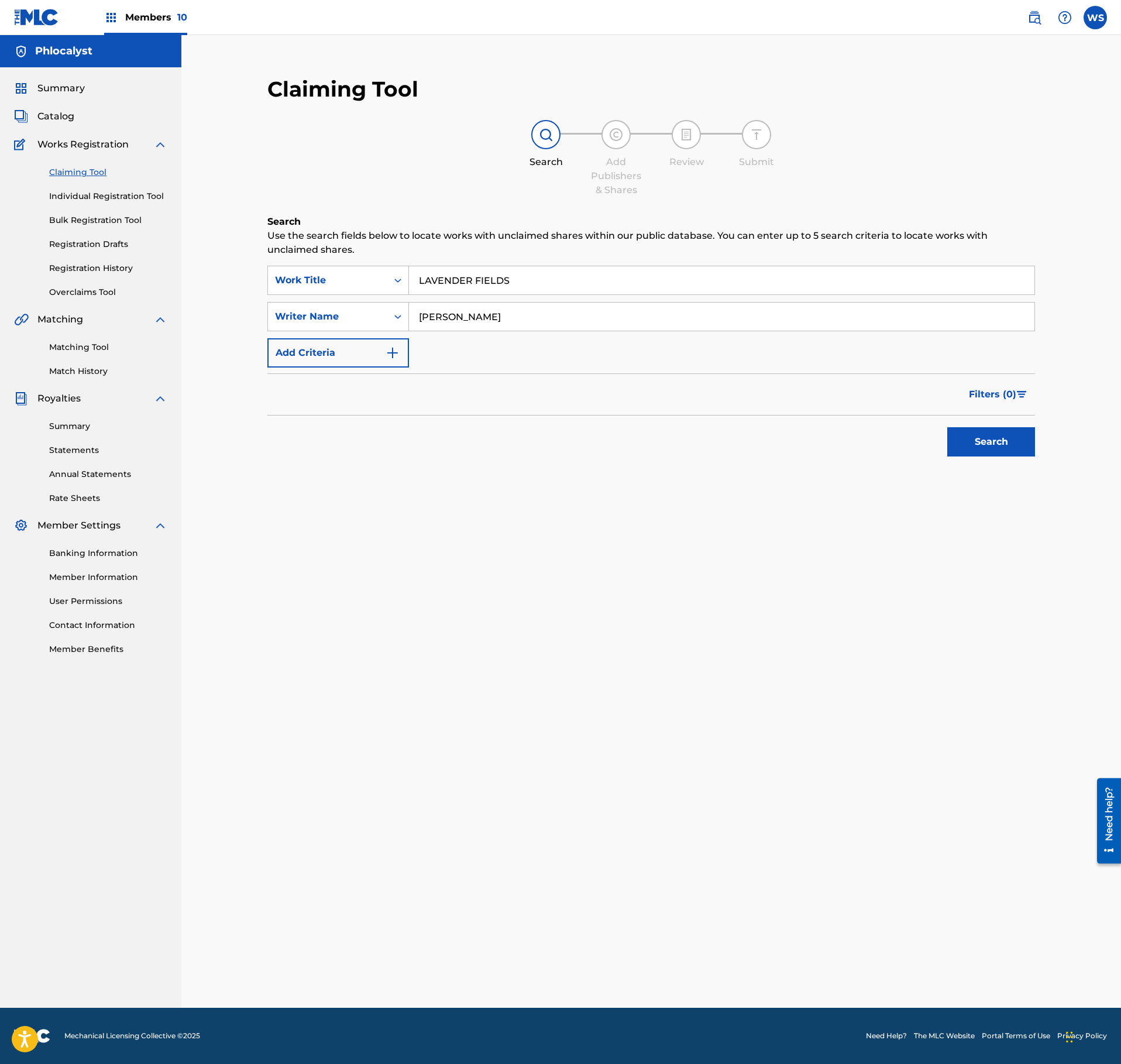
click at [497, 316] on input "[PERSON_NAME]" at bounding box center [722, 317] width 625 height 28
click at [556, 306] on input "Search Form" at bounding box center [722, 317] width 625 height 28
type input "VLEESCHHOUWER"
click at [957, 439] on button "Search" at bounding box center [991, 442] width 88 height 30
click at [1002, 461] on div "Search" at bounding box center [988, 438] width 94 height 46
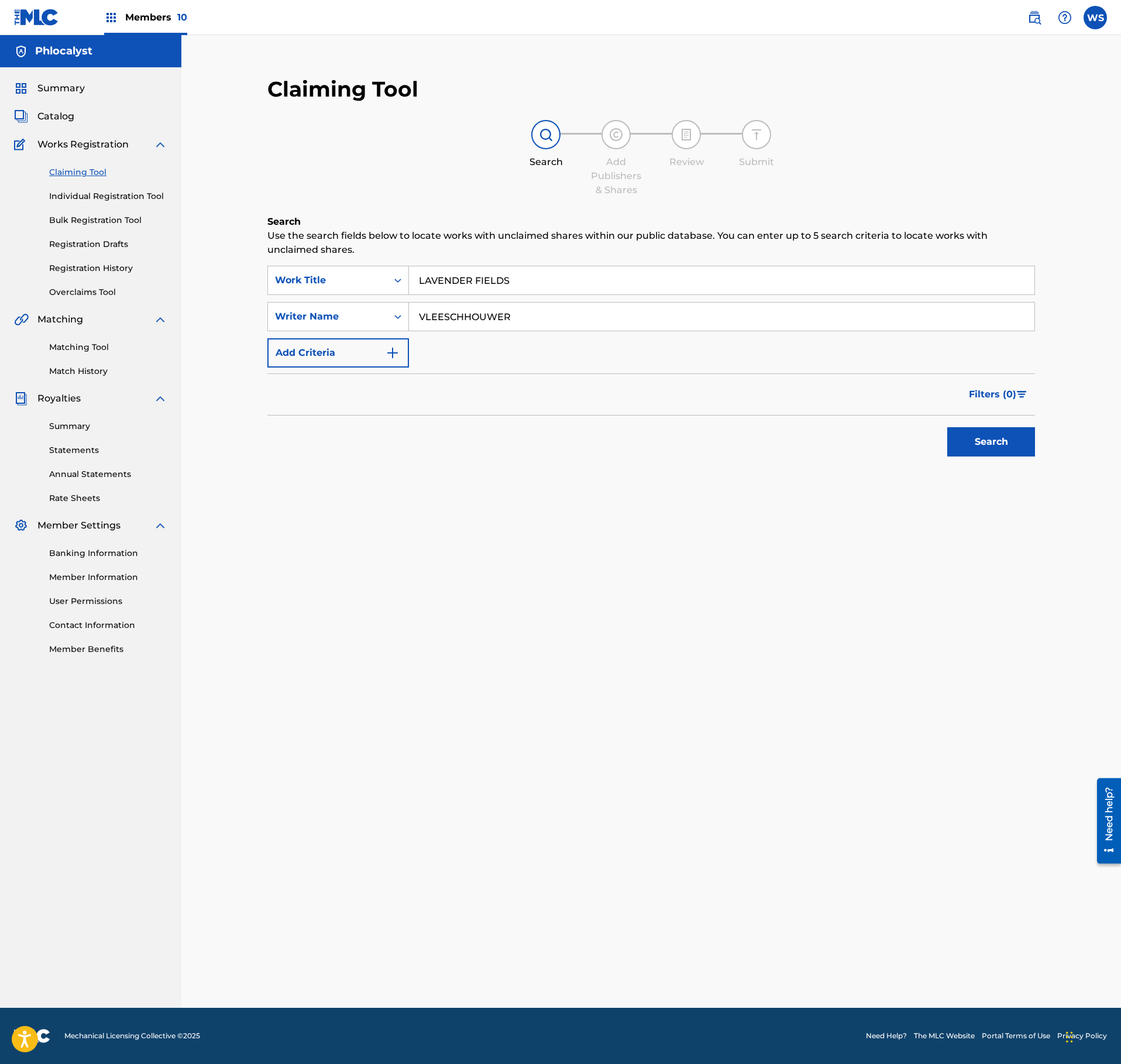
click at [1008, 451] on button "Search" at bounding box center [991, 442] width 88 height 30
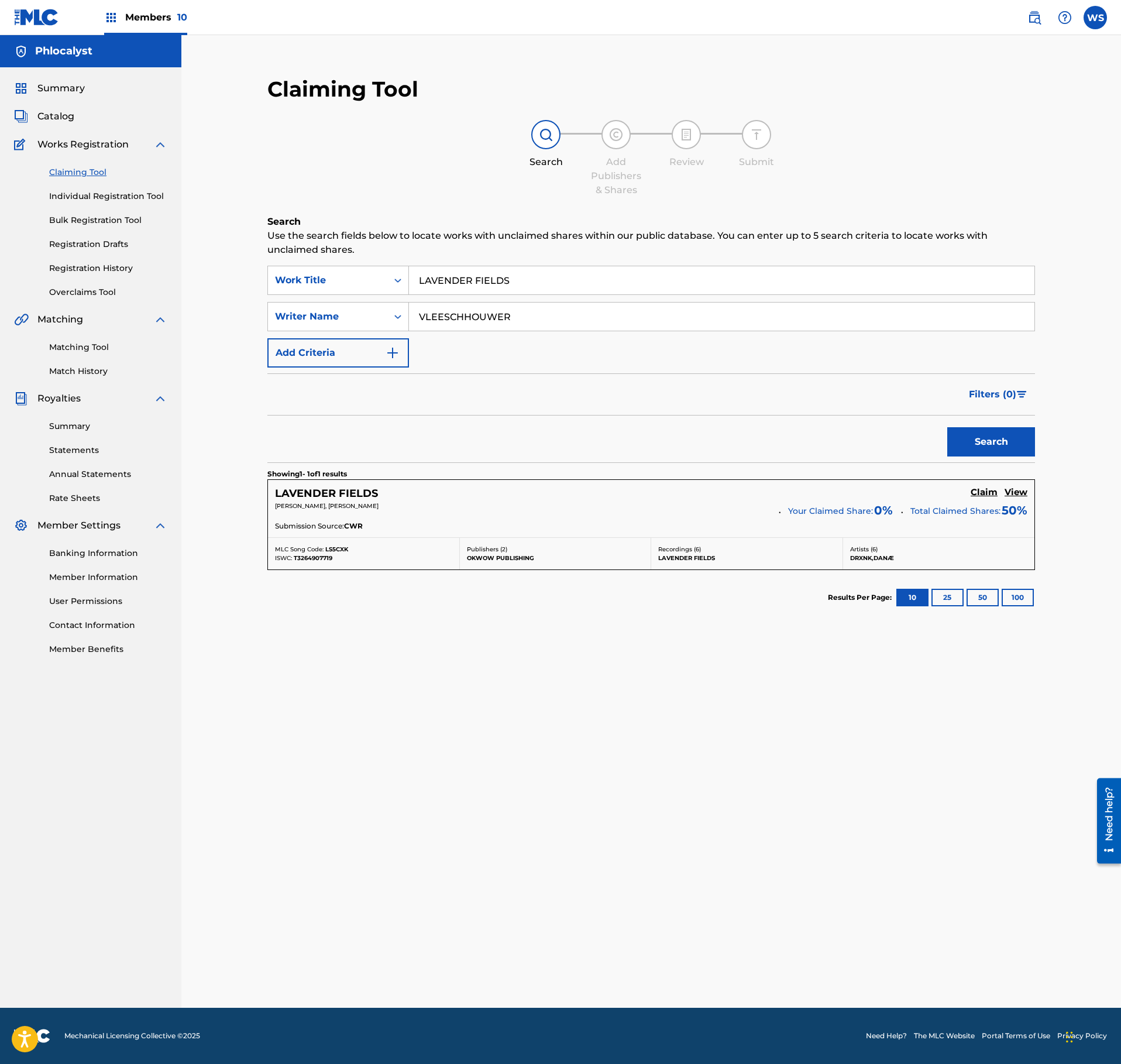
click at [984, 496] on h5 "Claim" at bounding box center [983, 492] width 27 height 11
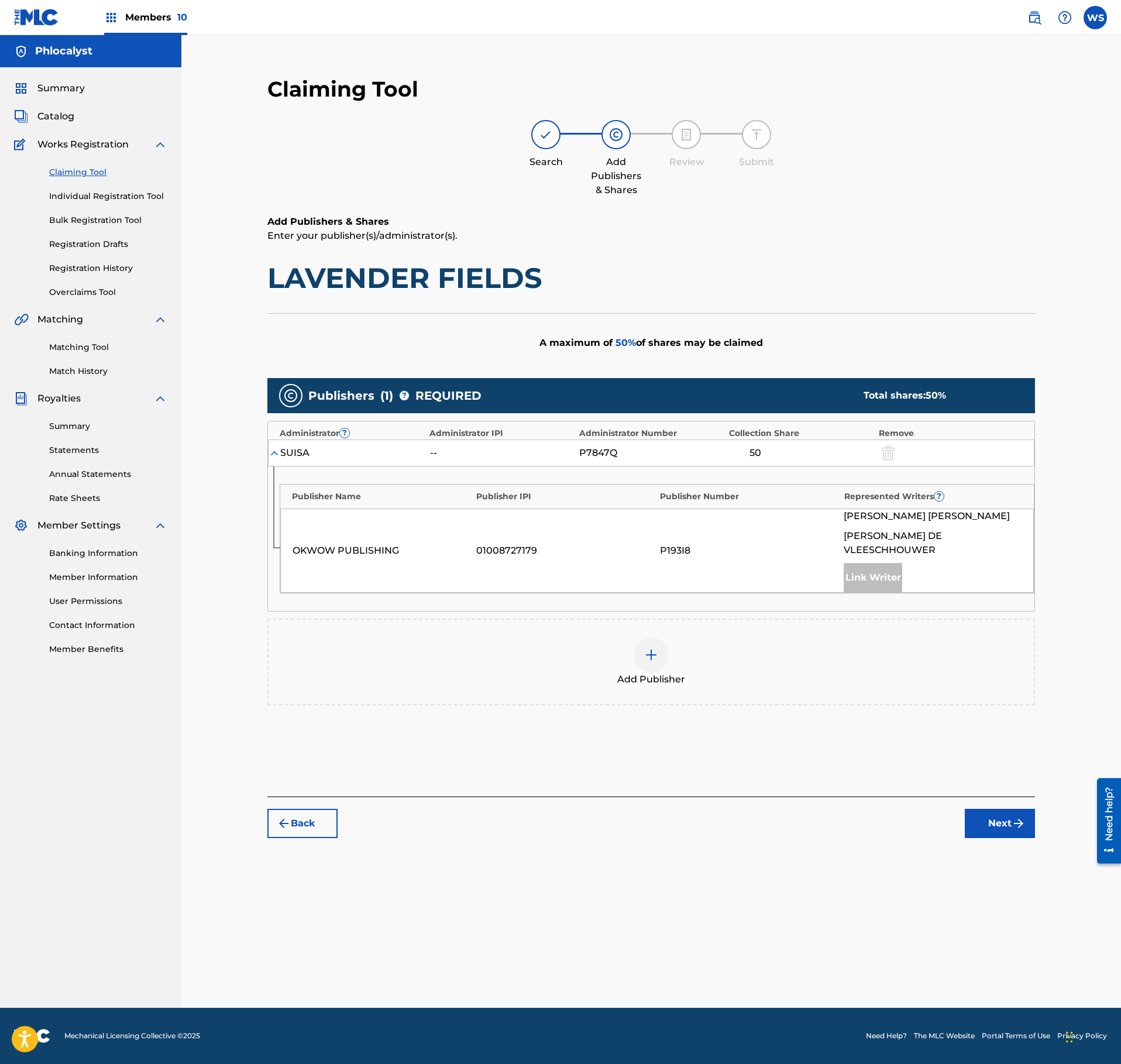
click at [660, 656] on div at bounding box center [652, 655] width 35 height 35
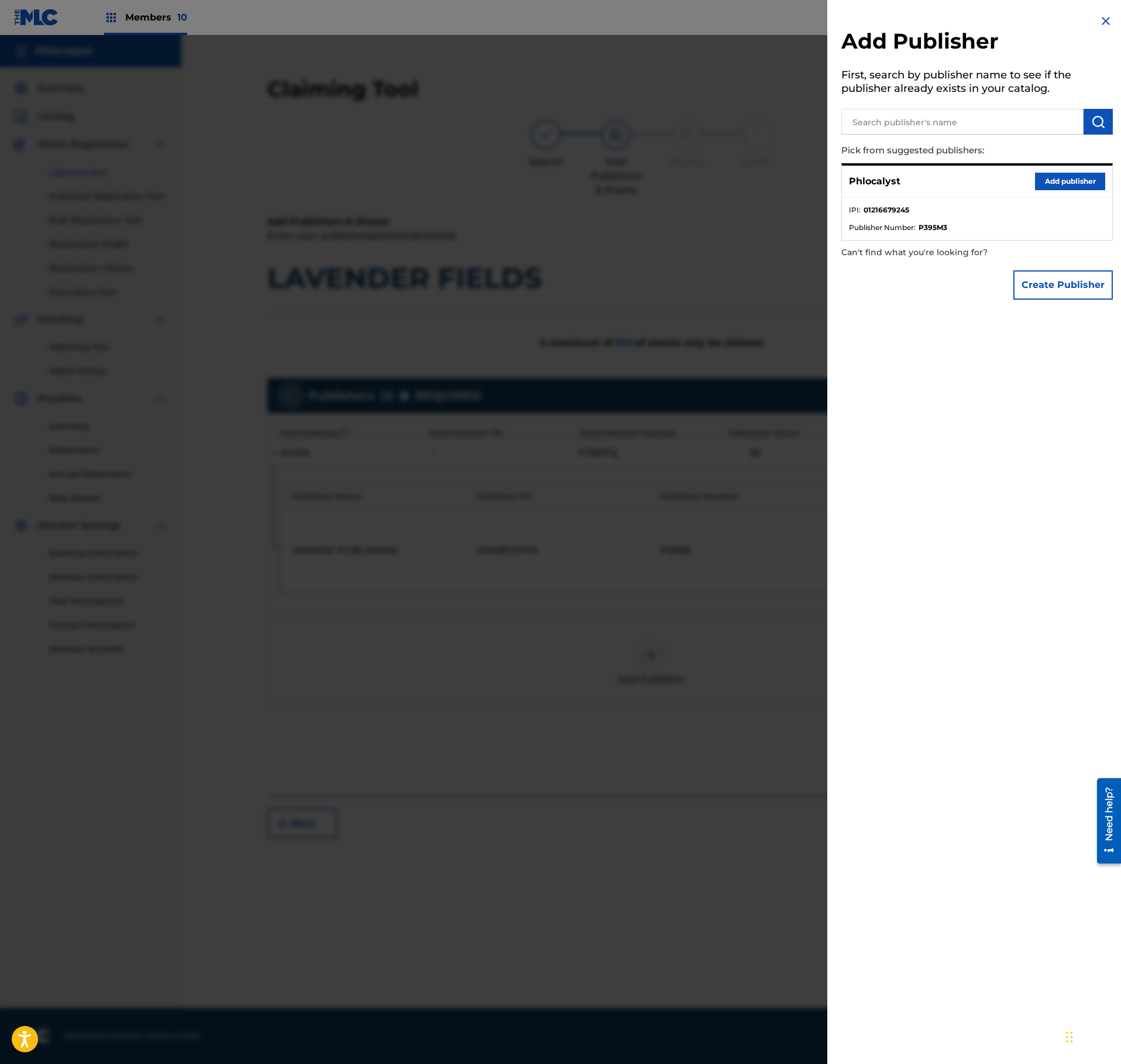
drag, startPoint x: 1065, startPoint y: 181, endPoint x: 941, endPoint y: 281, distance: 159.3
click at [1067, 181] on button "Add publisher" at bounding box center [1070, 181] width 70 height 18
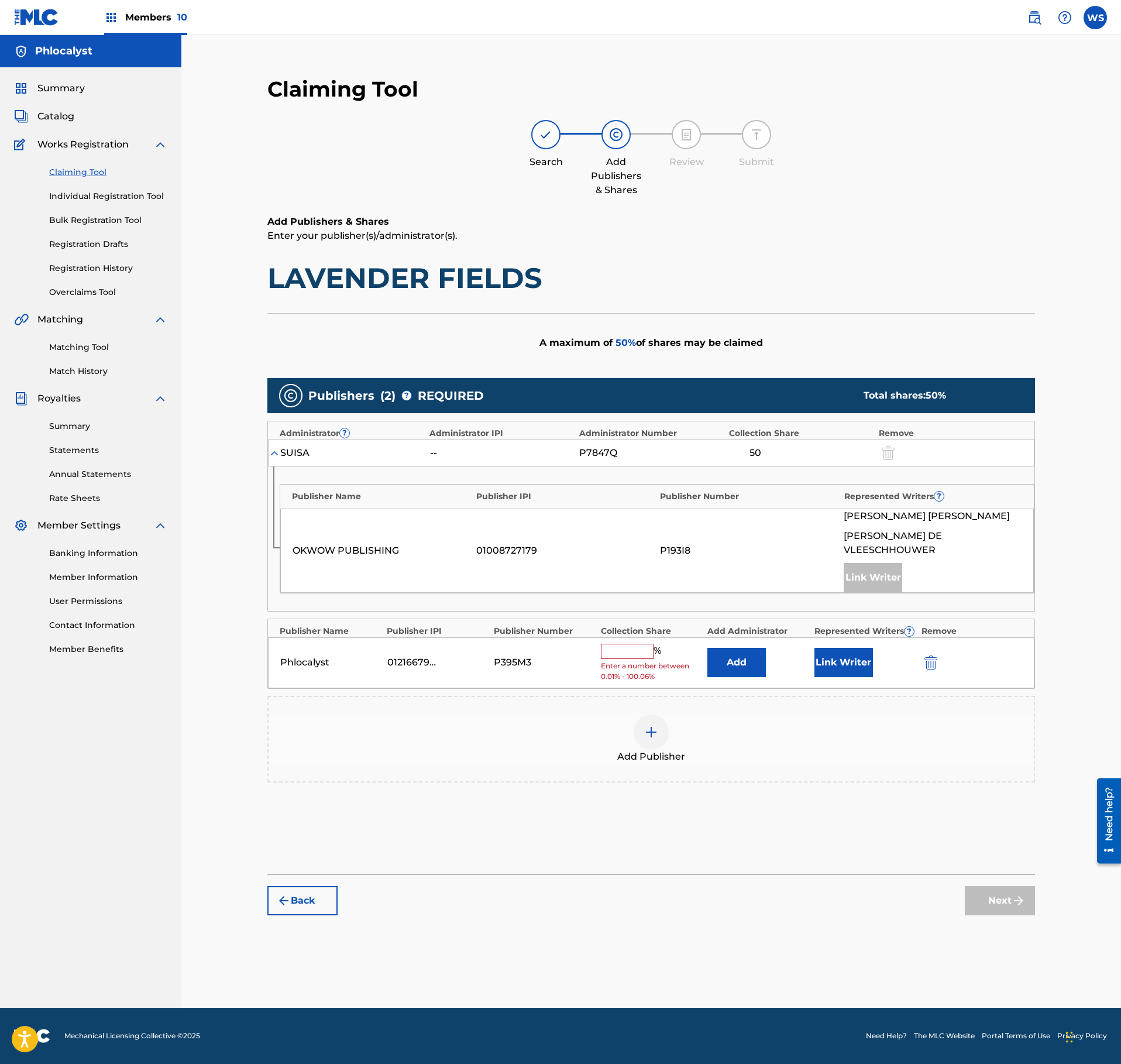
click at [644, 644] on input "text" at bounding box center [626, 651] width 52 height 15
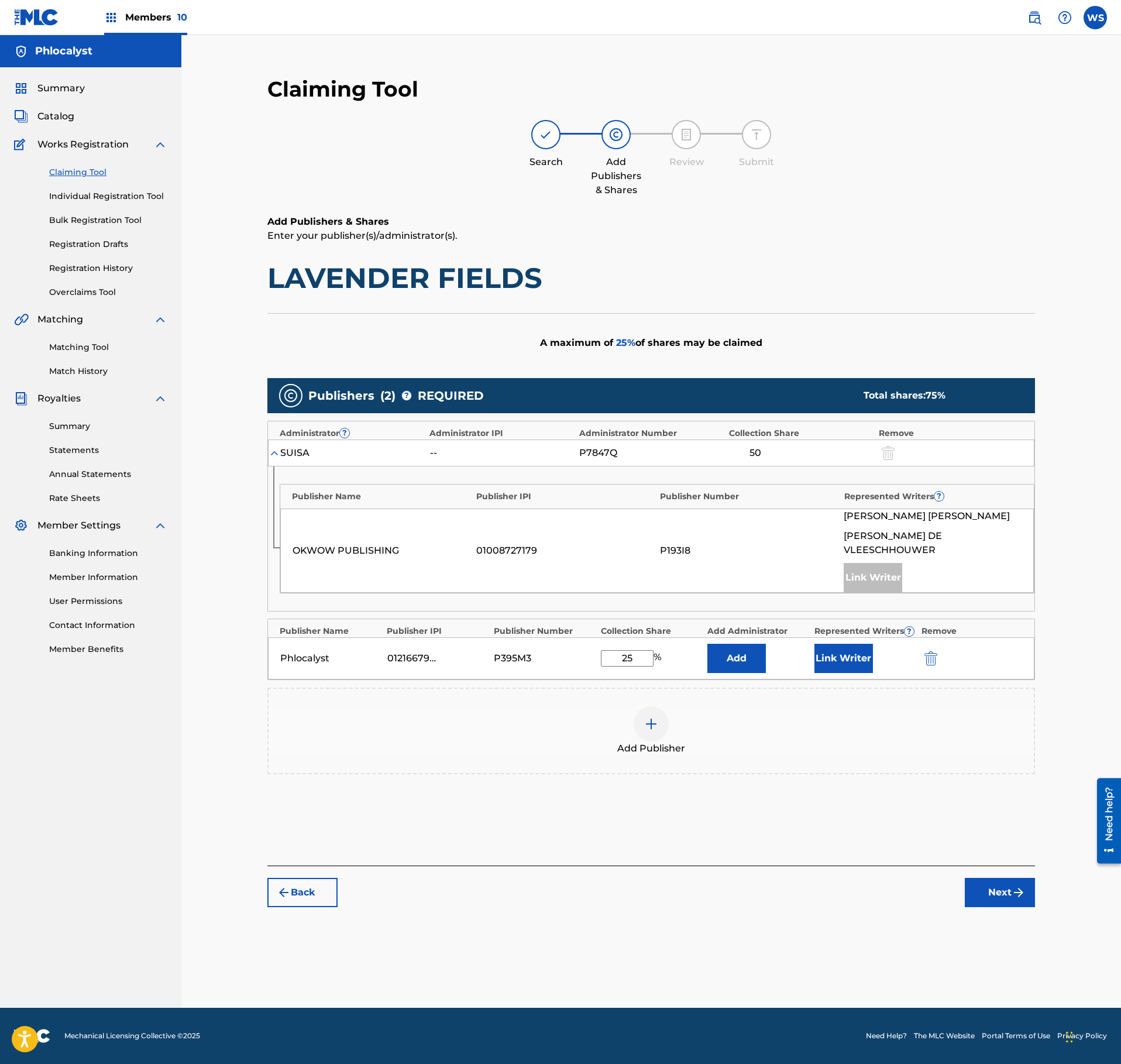
type input "25"
click at [860, 646] on button "Link Writer" at bounding box center [843, 659] width 58 height 30
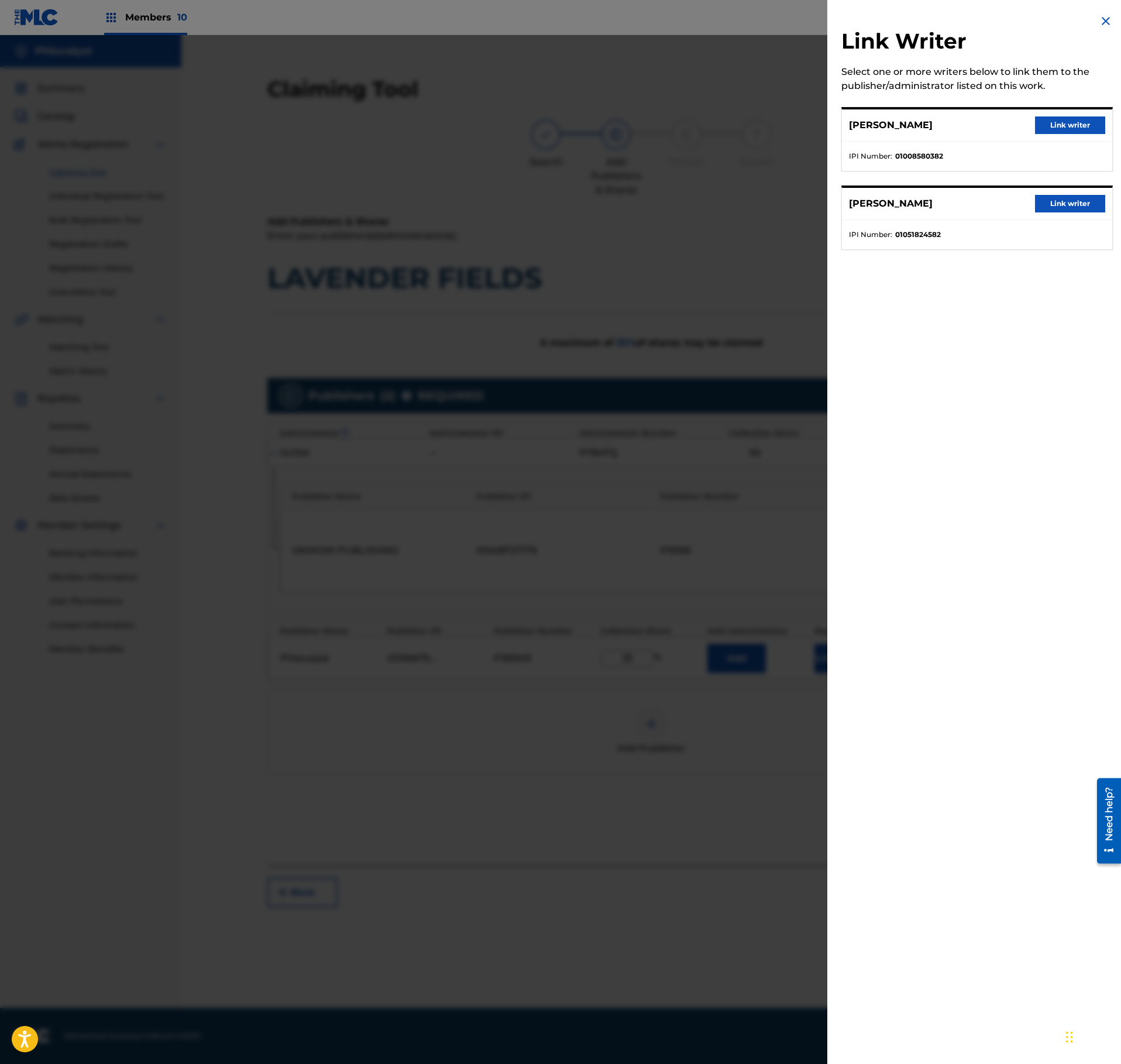
click at [1071, 199] on button "Link writer" at bounding box center [1070, 204] width 70 height 18
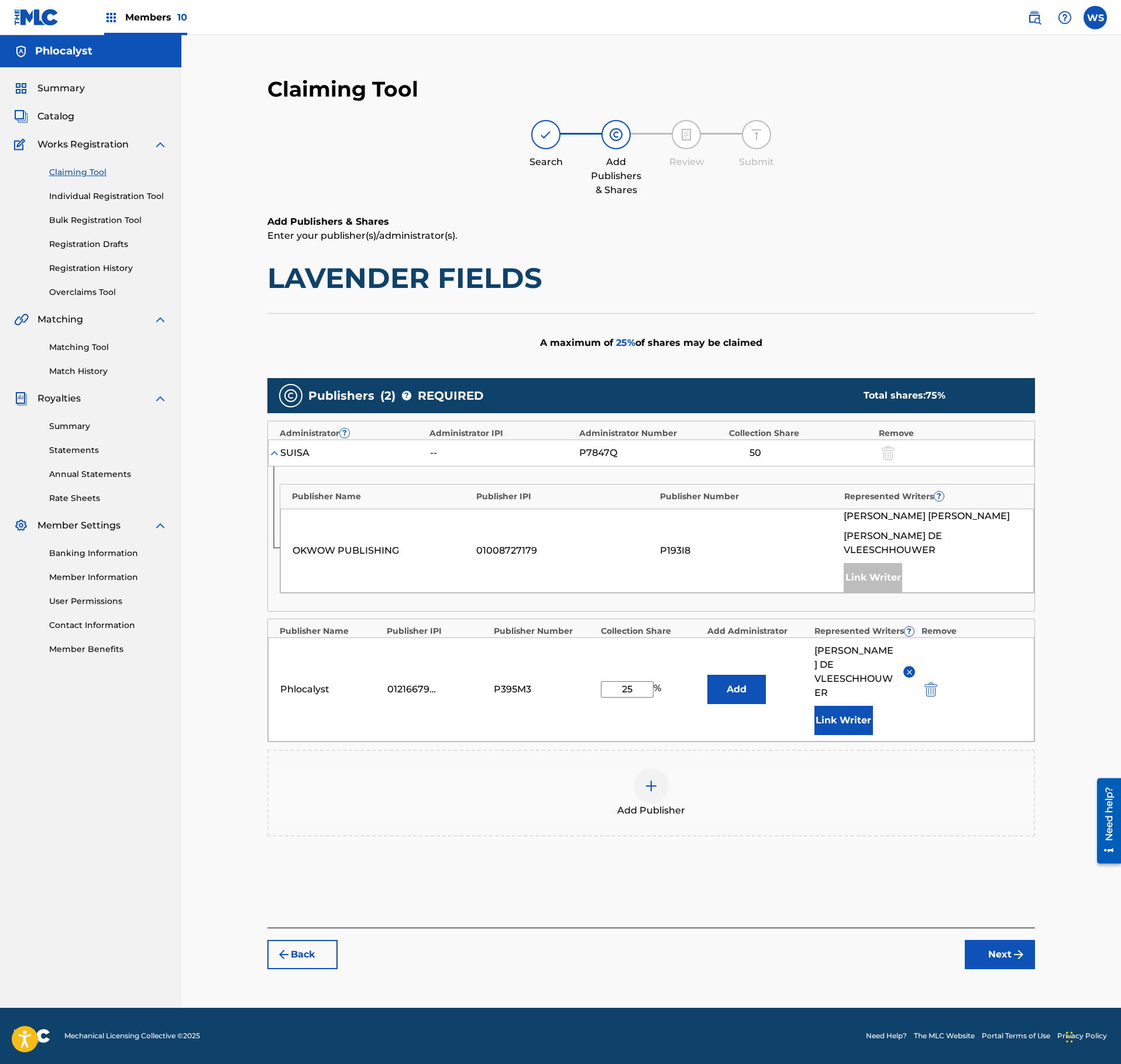
click at [991, 928] on div "Back Next" at bounding box center [651, 949] width 768 height 41
click at [994, 940] on button "Next" at bounding box center [1000, 955] width 70 height 30
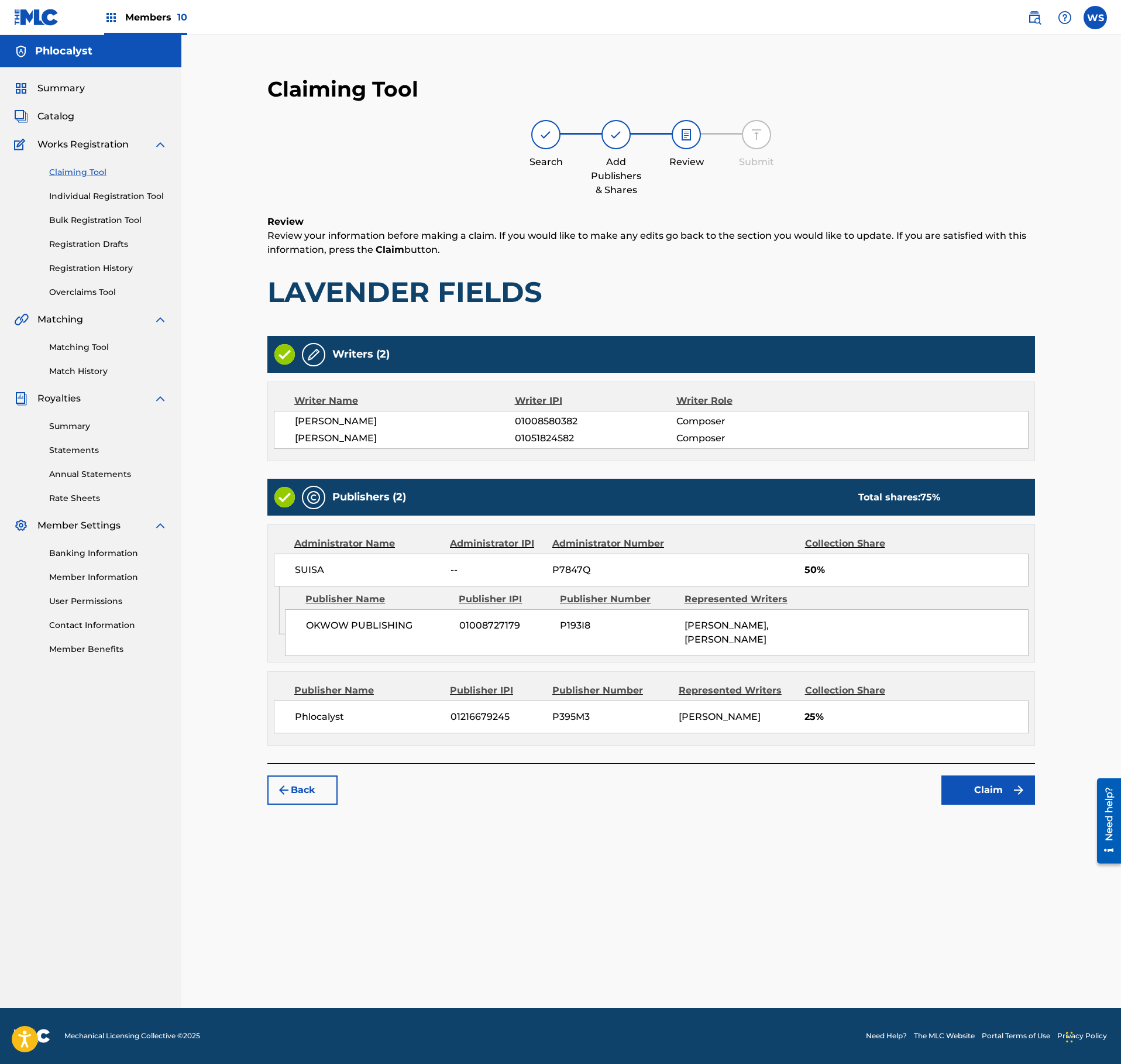
click at [998, 805] on button "Claim" at bounding box center [988, 790] width 94 height 30
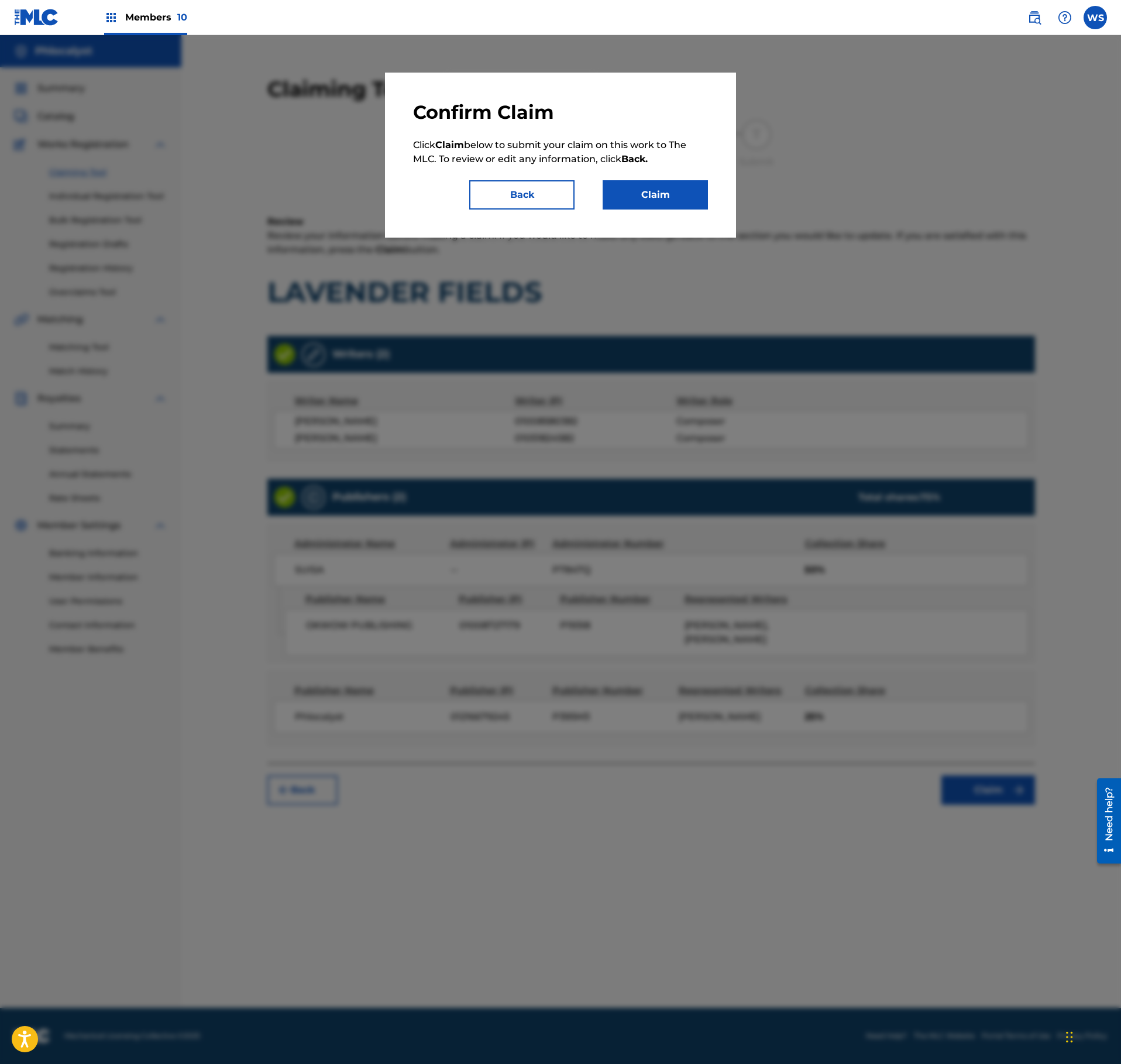
click at [637, 204] on button "Claim" at bounding box center [655, 195] width 105 height 30
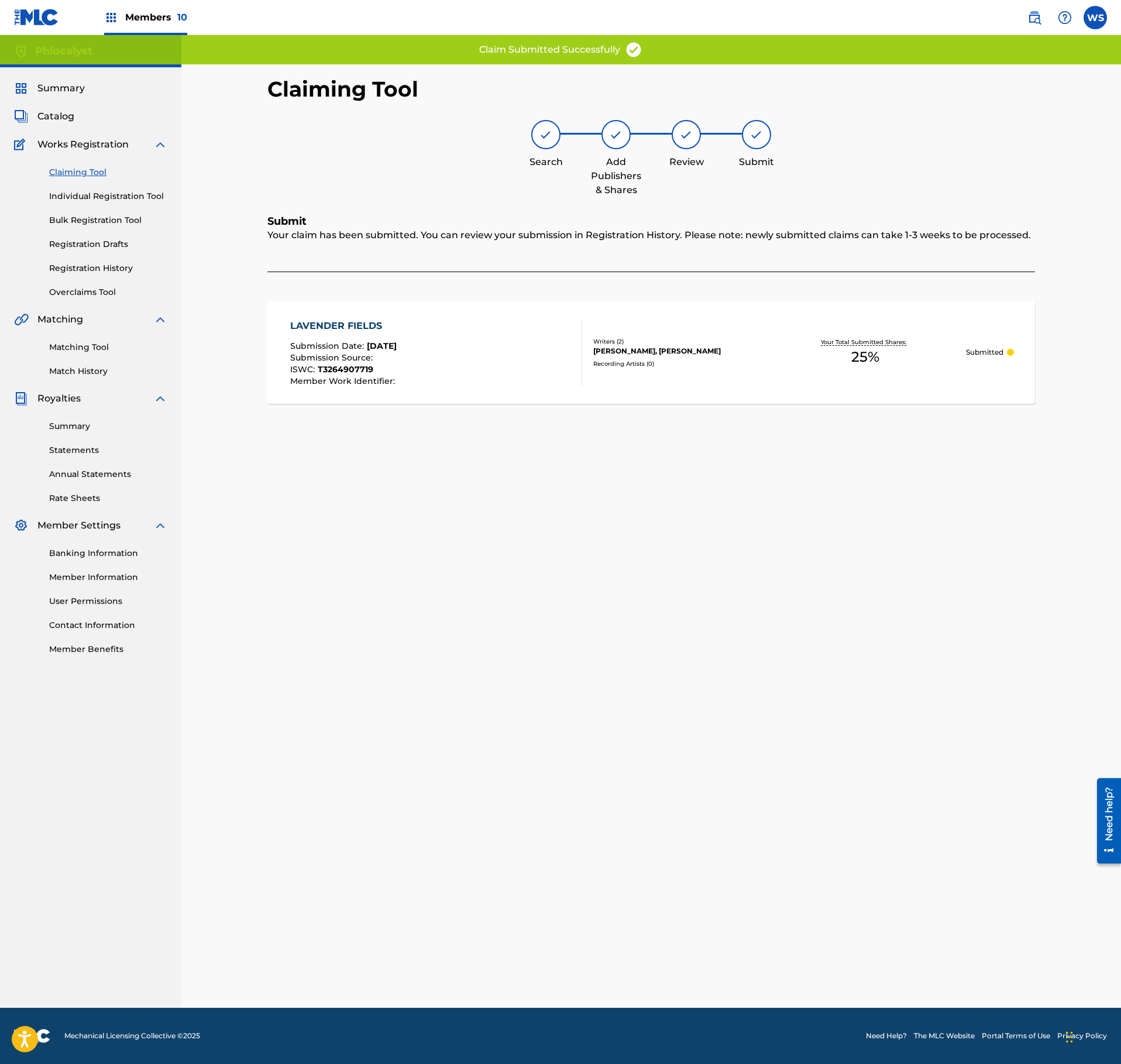
click at [46, 120] on span "Catalog" at bounding box center [55, 116] width 36 height 14
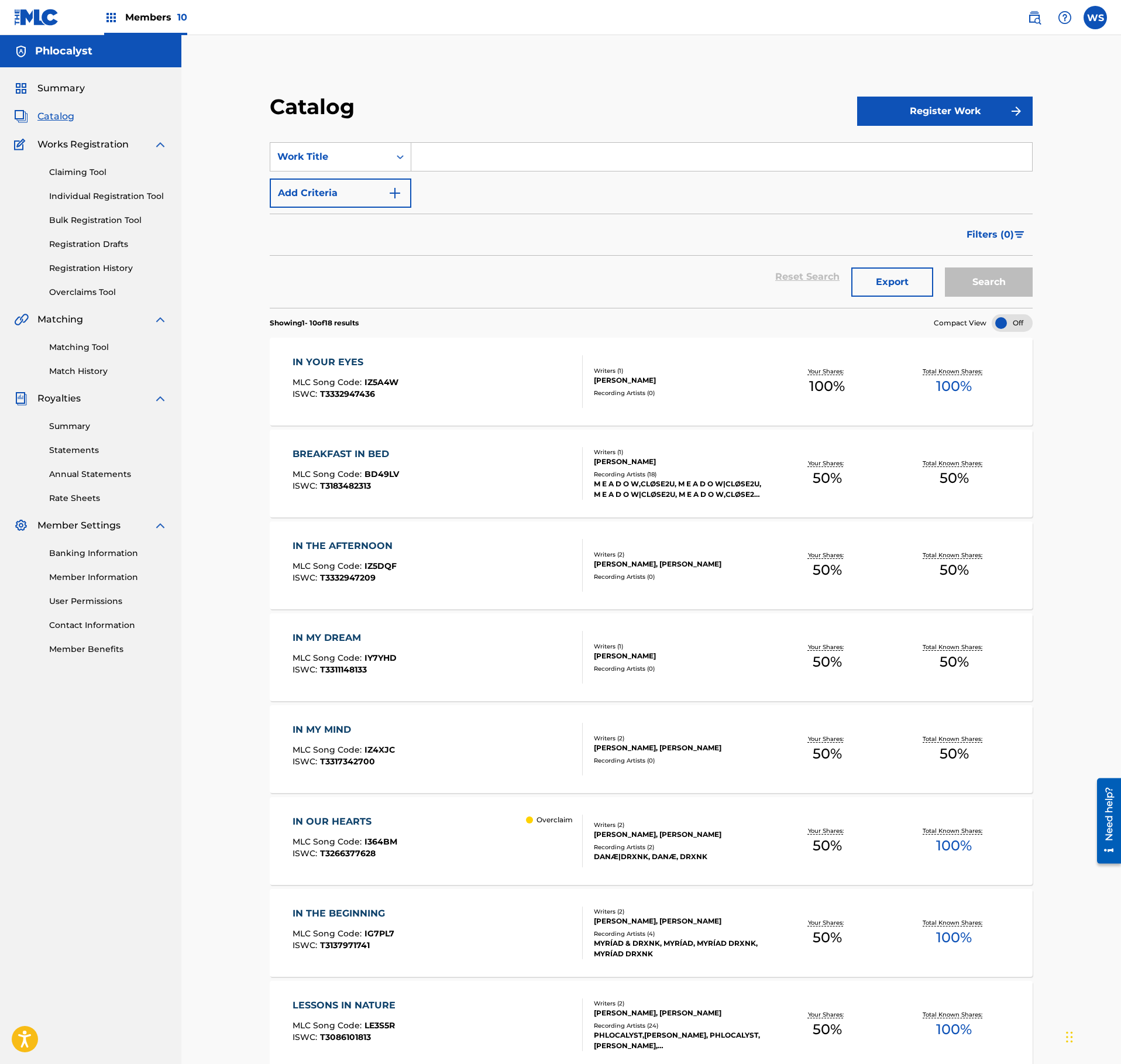
click at [512, 150] on input "Search Form" at bounding box center [722, 157] width 621 height 28
click at [89, 271] on link "Registration History" at bounding box center [108, 268] width 118 height 12
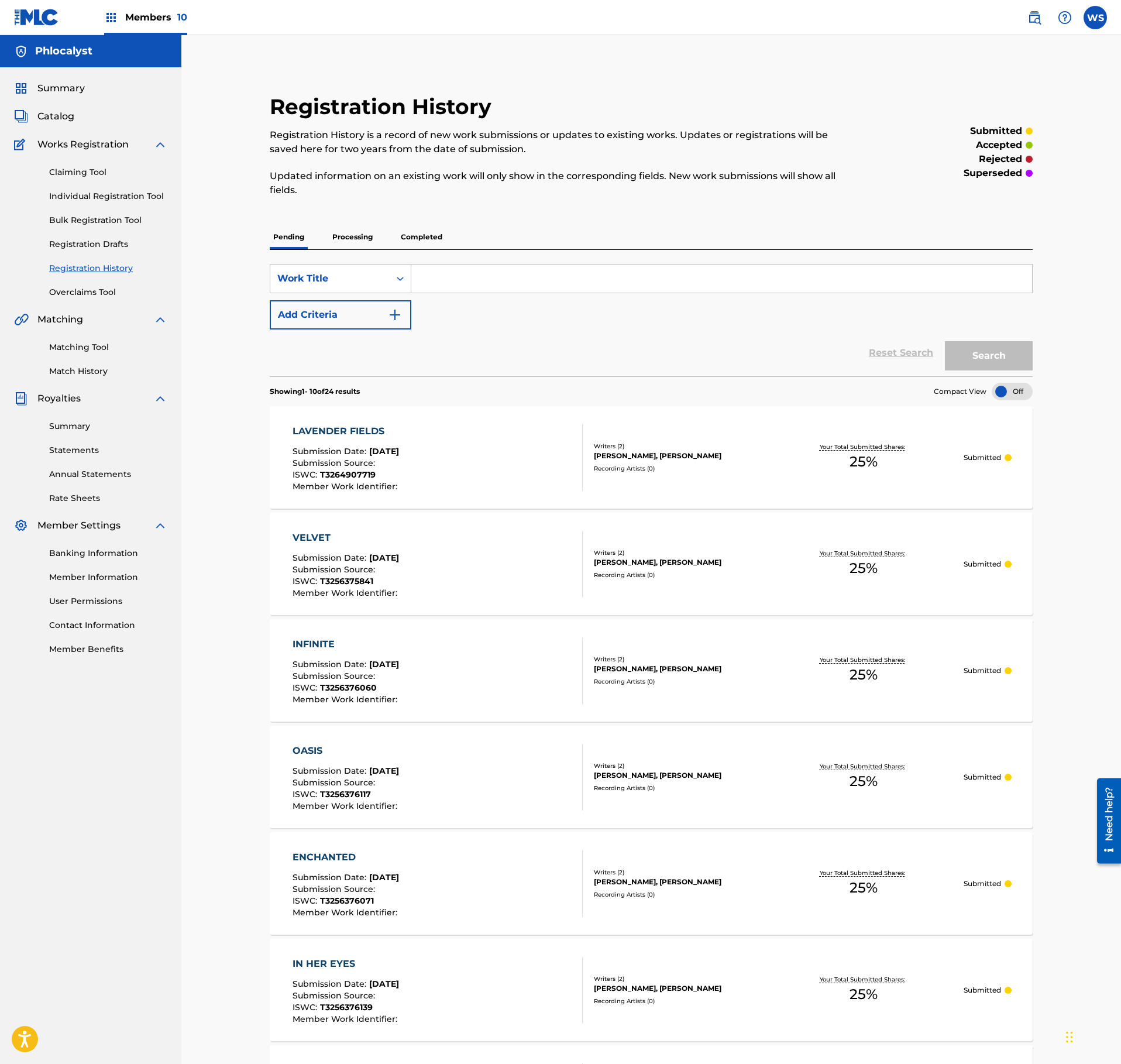
click at [347, 241] on p "Processing" at bounding box center [352, 237] width 47 height 25
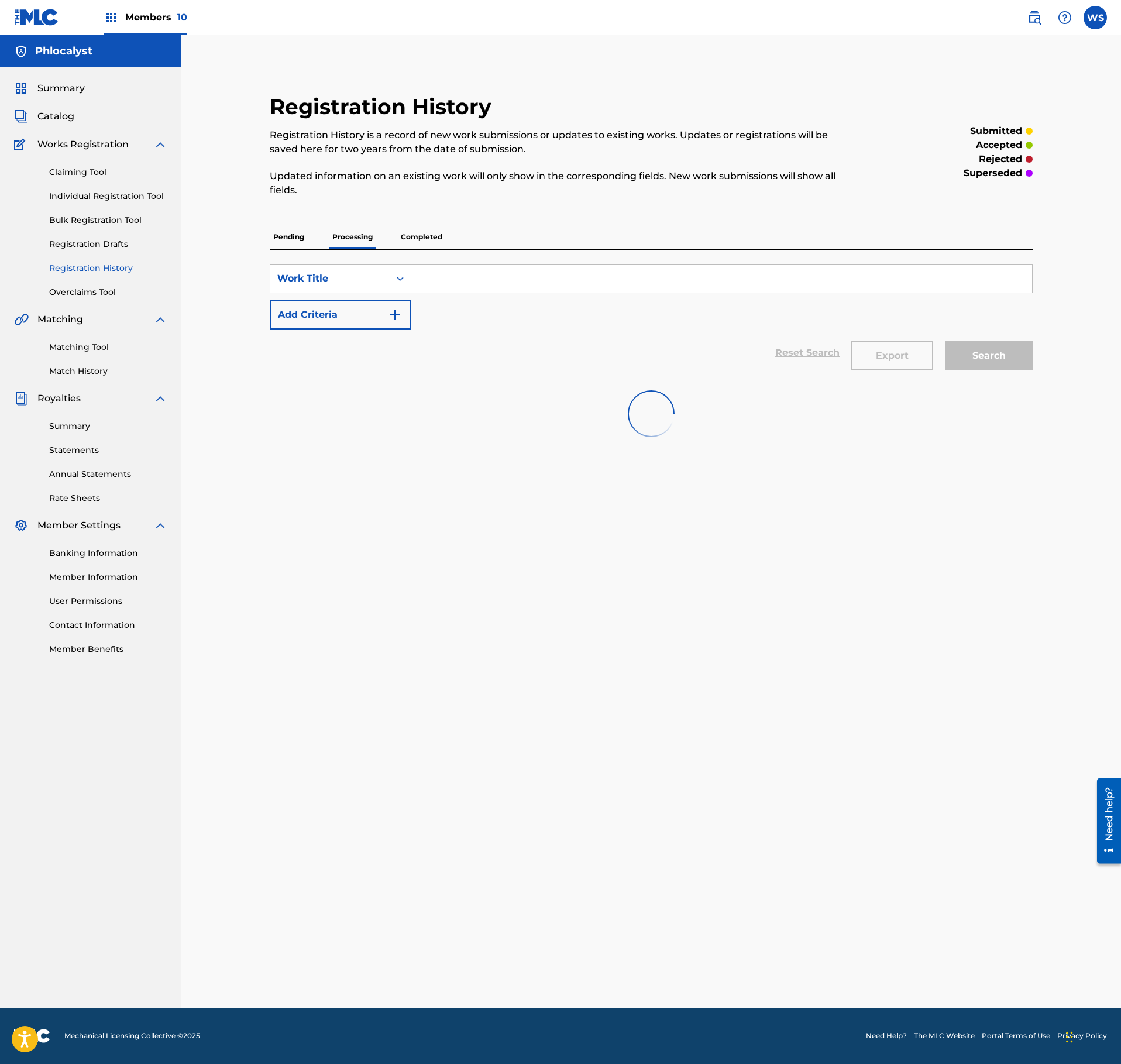
click at [456, 254] on div "SearchWithCriteria76ea5547-a85a-4dac-a7f3-9dbd1da099aa Work Title Add Criteria …" at bounding box center [652, 313] width 763 height 126
click at [465, 273] on input "Search Form" at bounding box center [722, 278] width 621 height 28
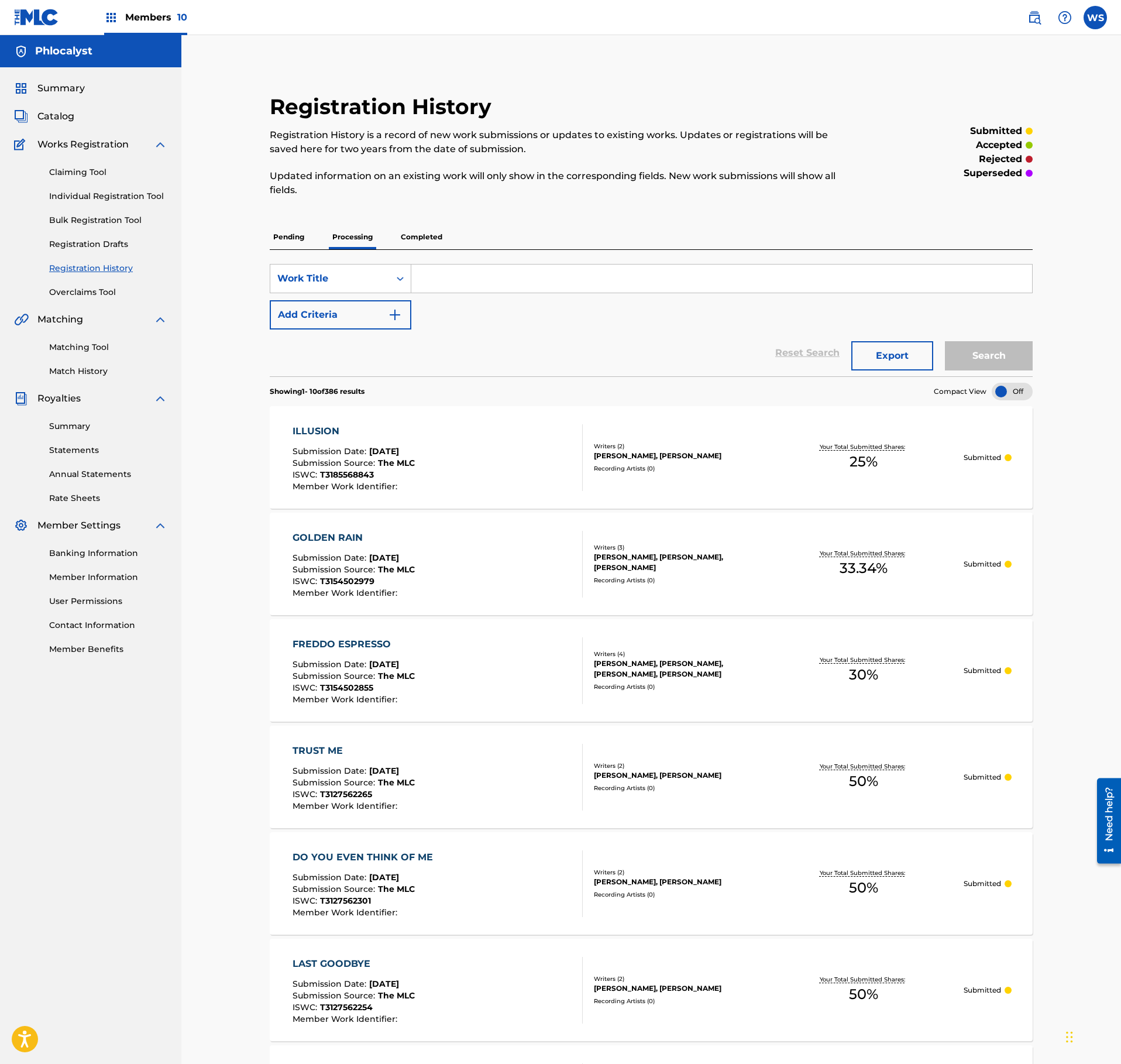
paste input "PARALLEL"
type input "PARALLEL"
click at [1022, 368] on button "Search" at bounding box center [988, 356] width 88 height 30
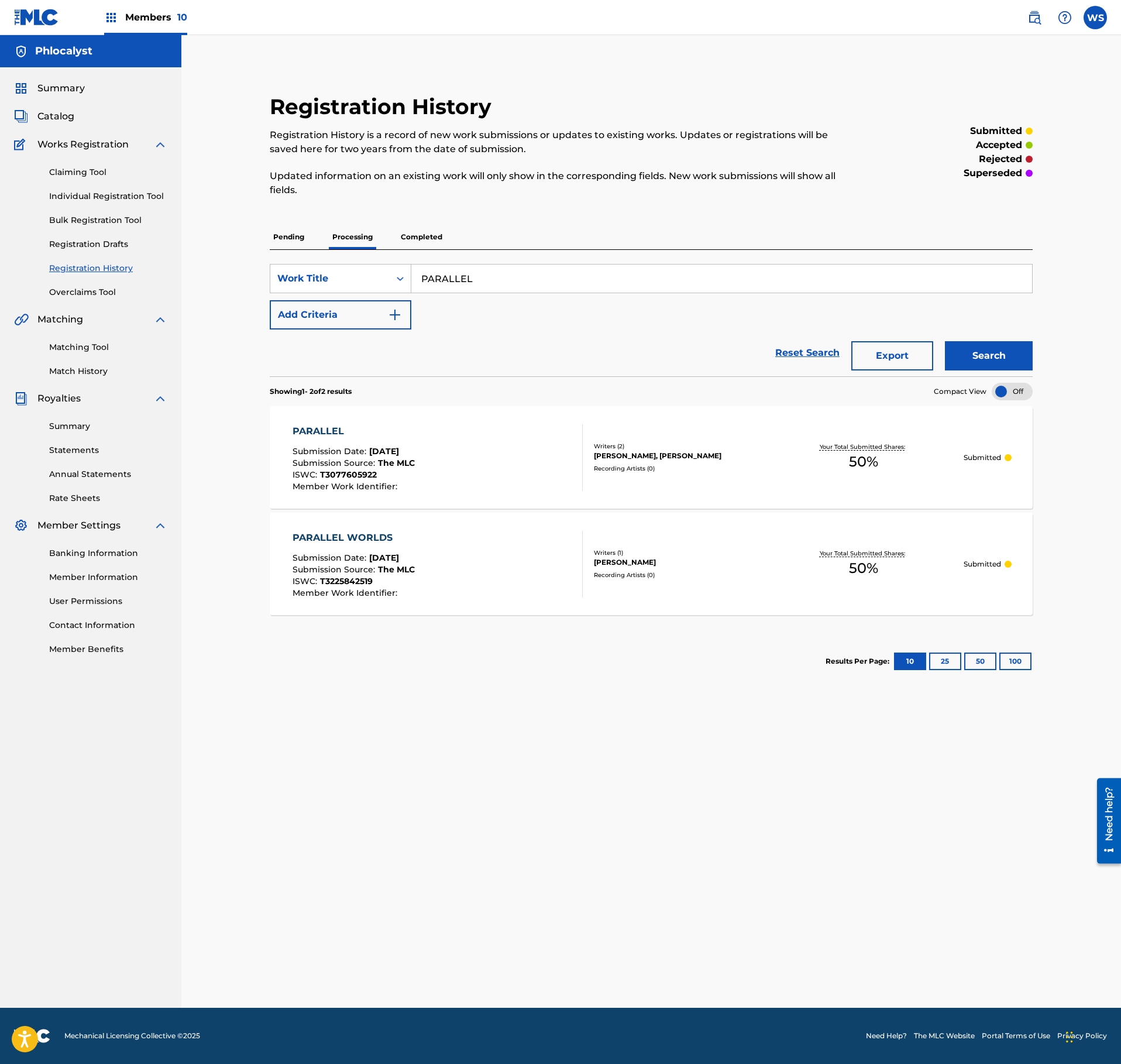
drag, startPoint x: 58, startPoint y: 121, endPoint x: 64, endPoint y: 117, distance: 7.2
click at [58, 120] on span "Catalog" at bounding box center [55, 116] width 36 height 14
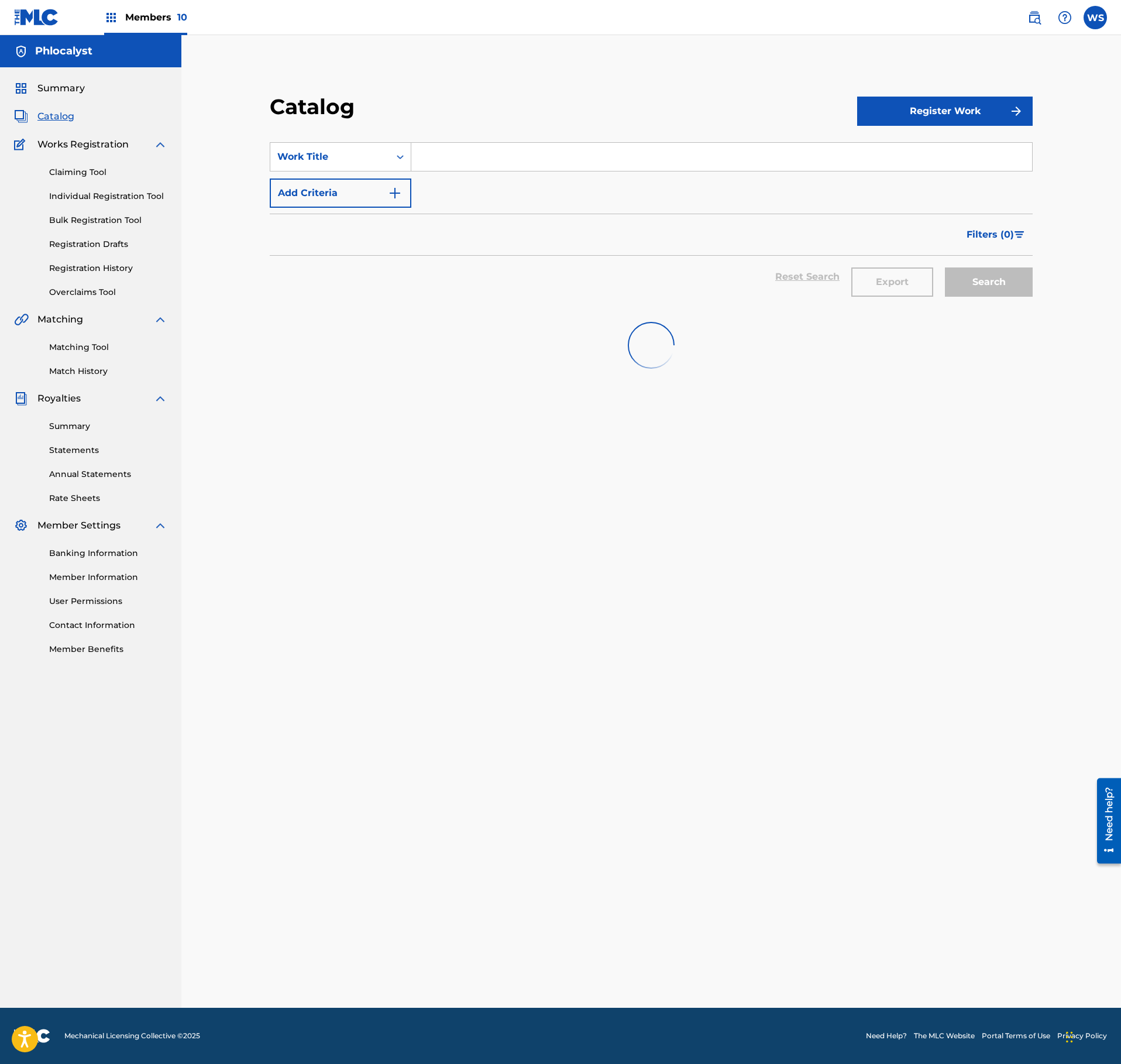
click at [486, 171] on div "SearchWithCriteria55342fca-f172-48ab-b676-6dc059a35687 Work Title Add Criteria" at bounding box center [652, 175] width 763 height 65
click at [494, 161] on input "Search Form" at bounding box center [722, 157] width 621 height 28
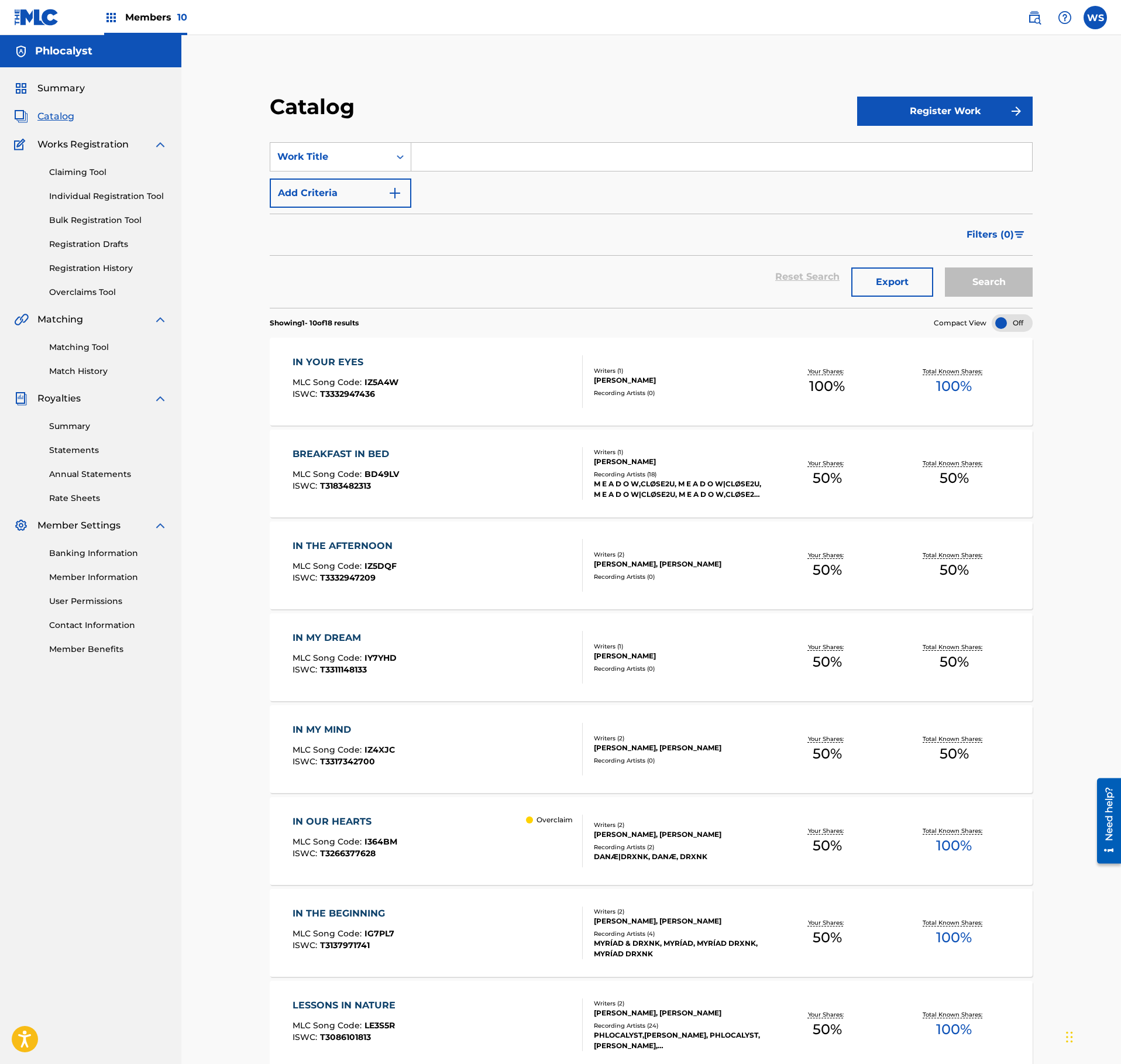
click at [88, 262] on link "Registration History" at bounding box center [108, 268] width 118 height 12
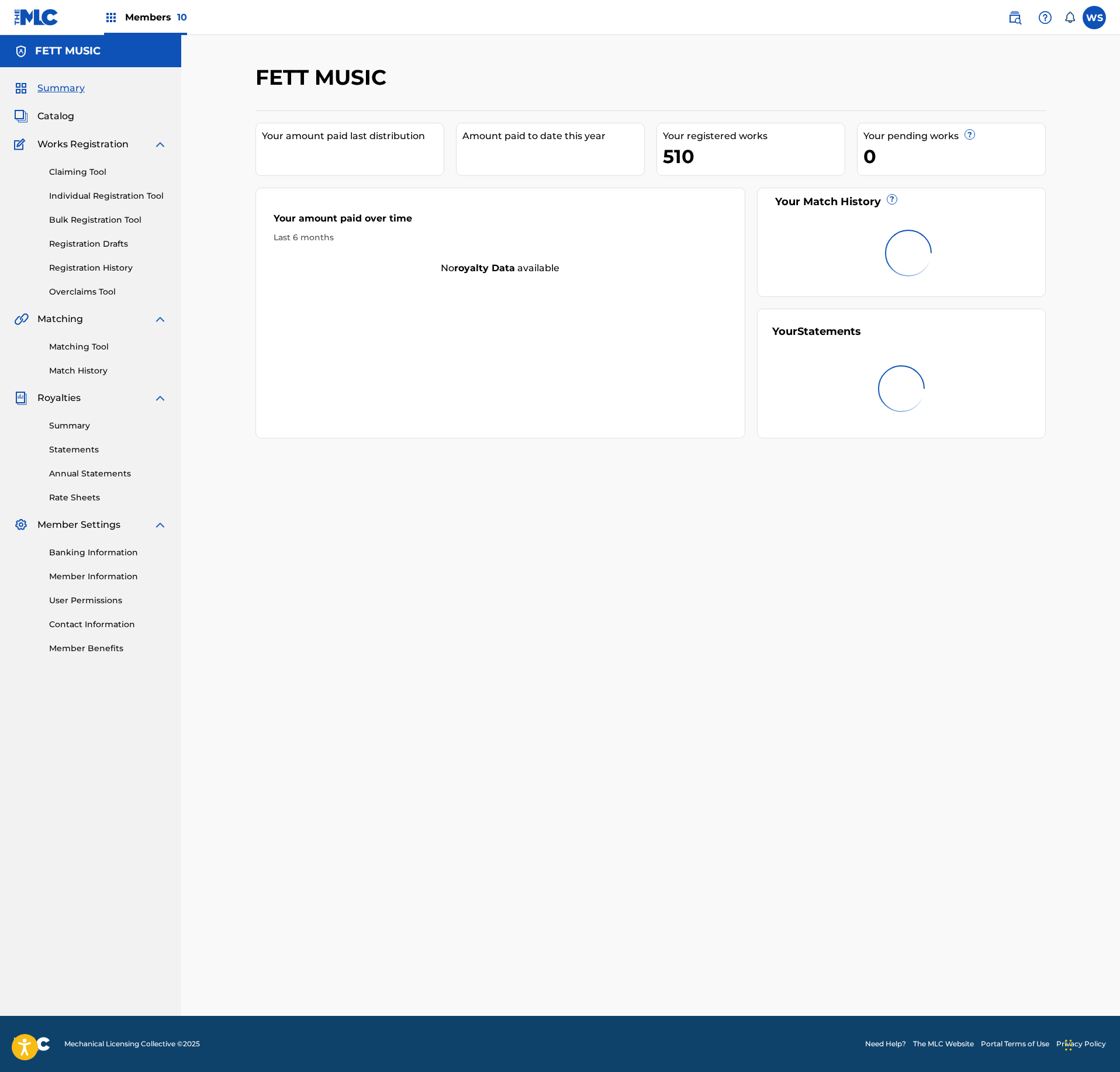
click at [77, 113] on div "Catalog" at bounding box center [90, 116] width 153 height 14
click at [62, 114] on span "Catalog" at bounding box center [55, 116] width 36 height 14
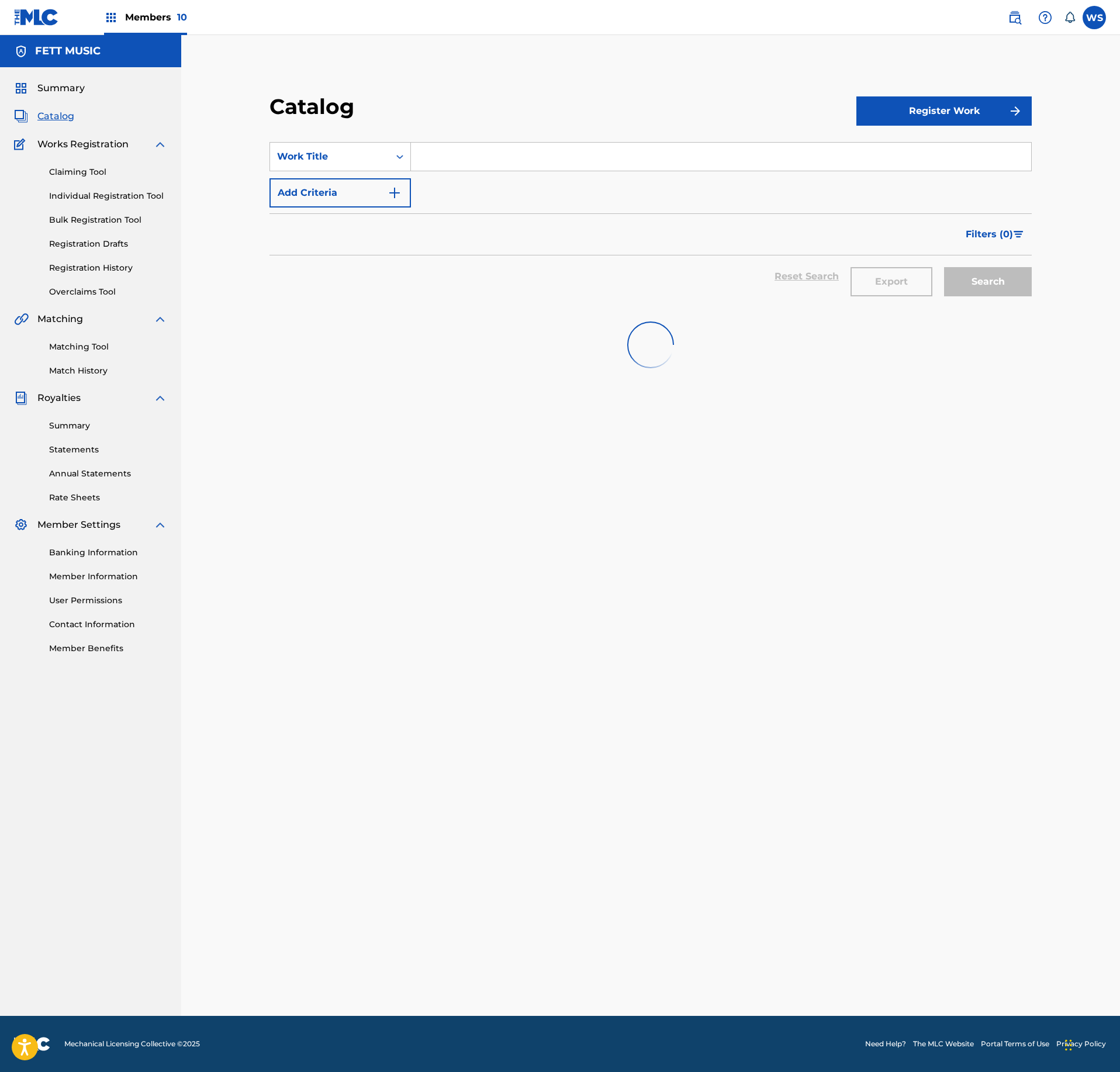
click at [493, 167] on input "Search Form" at bounding box center [721, 157] width 621 height 28
paste input "I DIDN'T"
type input "I DIDN'T"
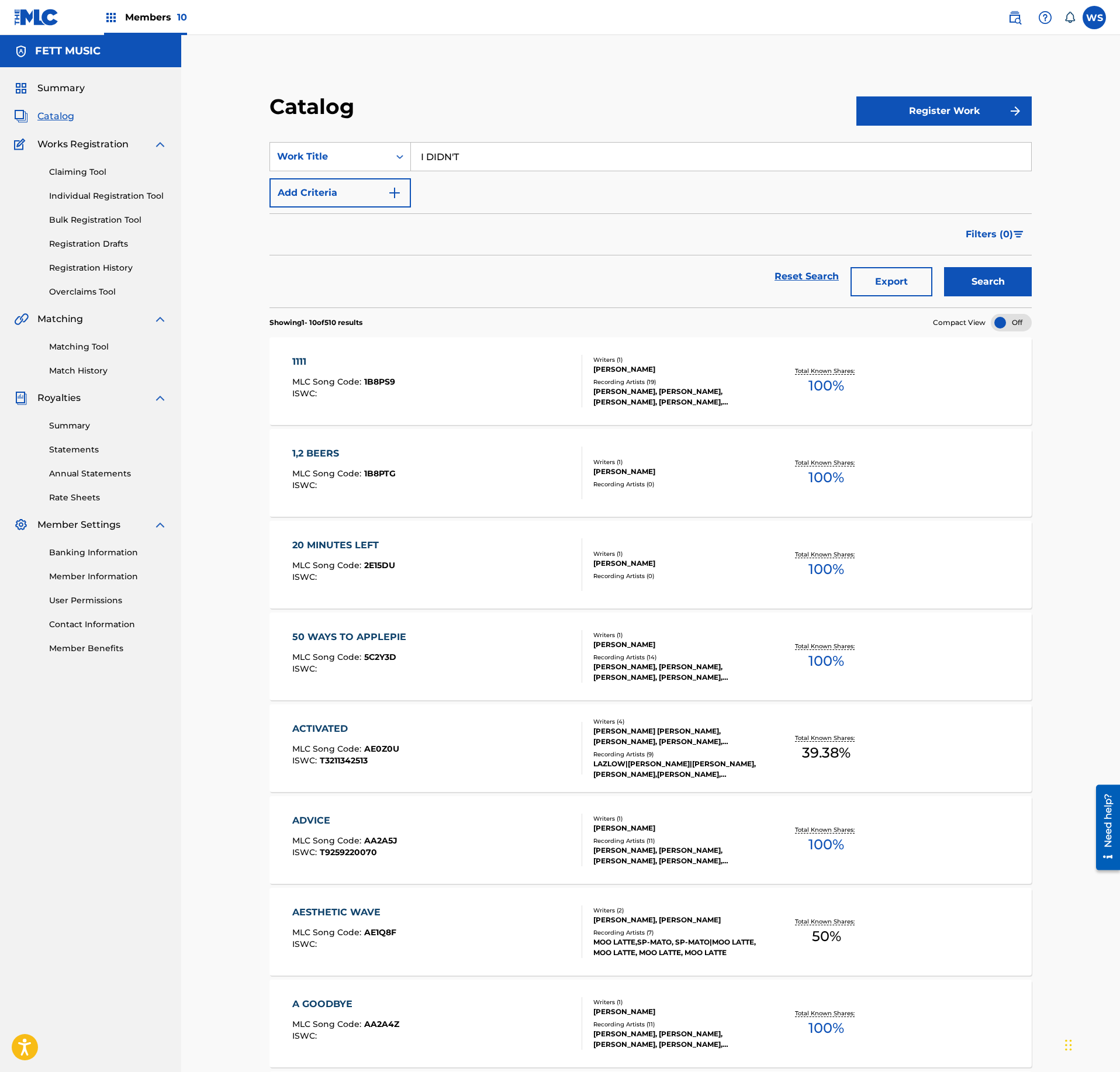
click at [995, 289] on button "Search" at bounding box center [987, 282] width 88 height 30
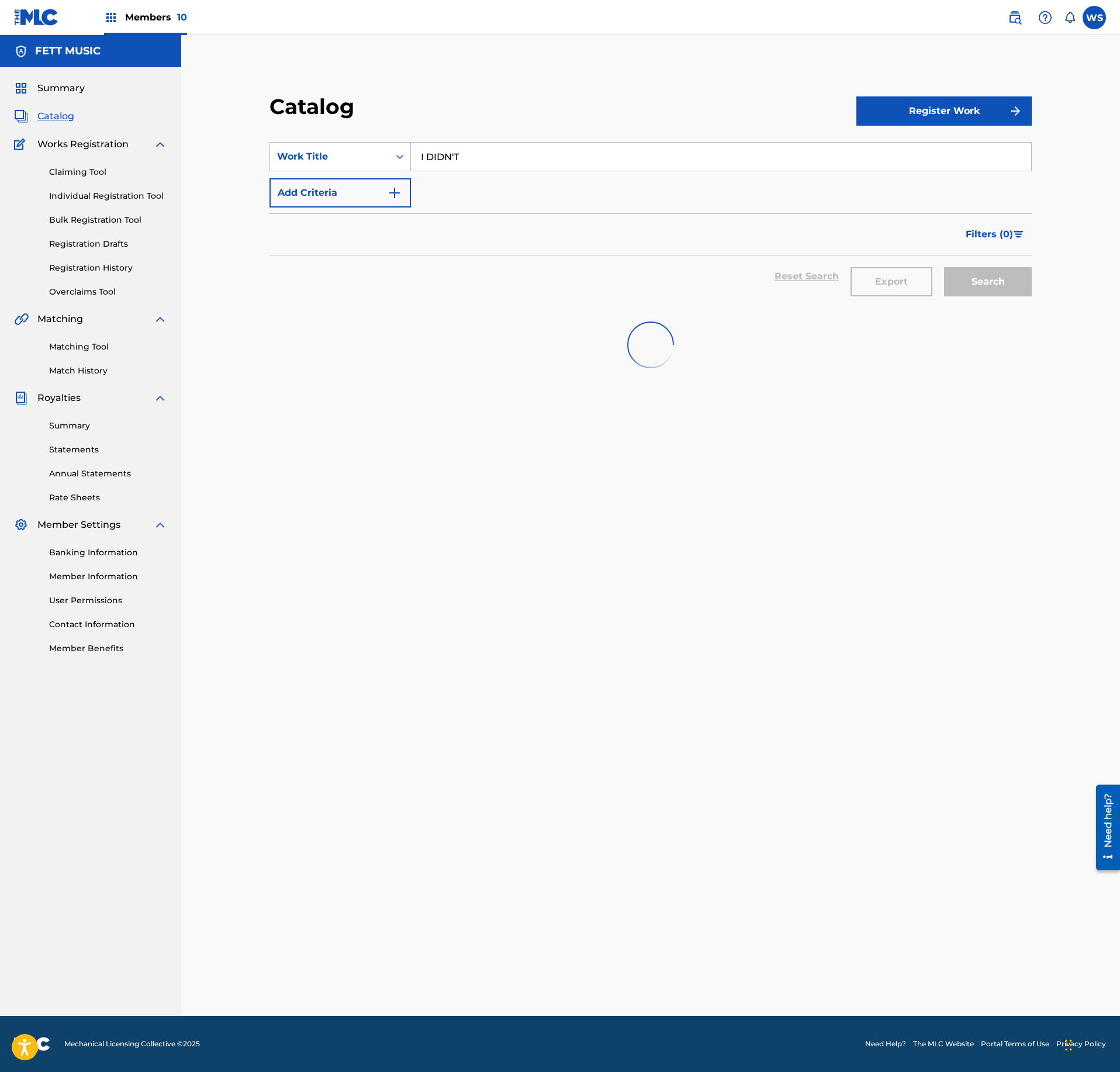
click at [999, 288] on div "Search" at bounding box center [984, 276] width 94 height 42
